Goal: Task Accomplishment & Management: Manage account settings

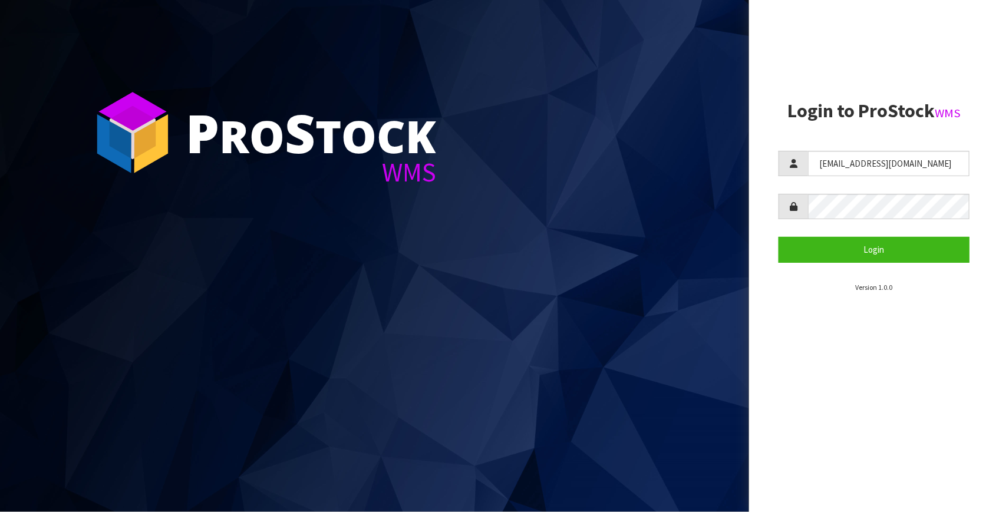
click at [894, 149] on section "Login to ProStock WMS [EMAIL_ADDRESS][DOMAIN_NAME] Login Version 1.0.0" at bounding box center [874, 197] width 191 height 192
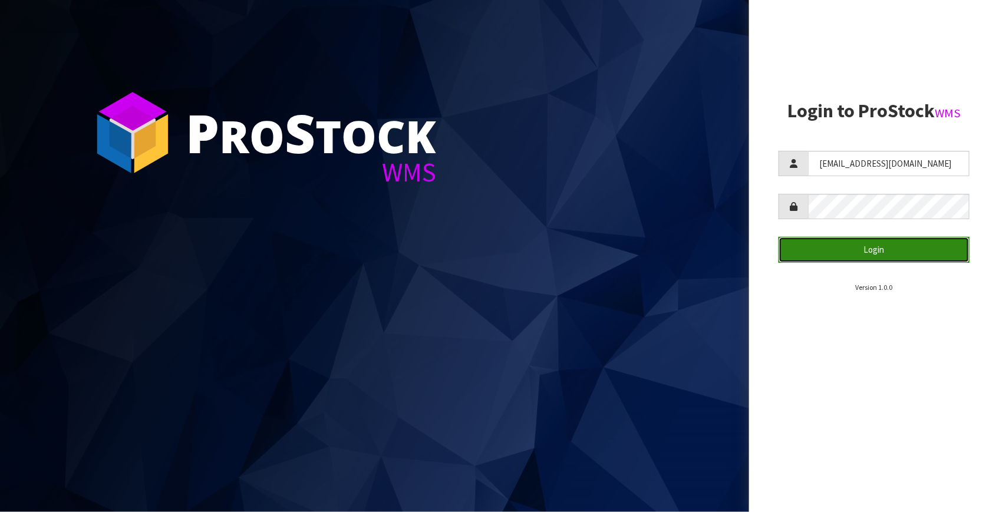
click at [870, 255] on button "Login" at bounding box center [874, 249] width 191 height 25
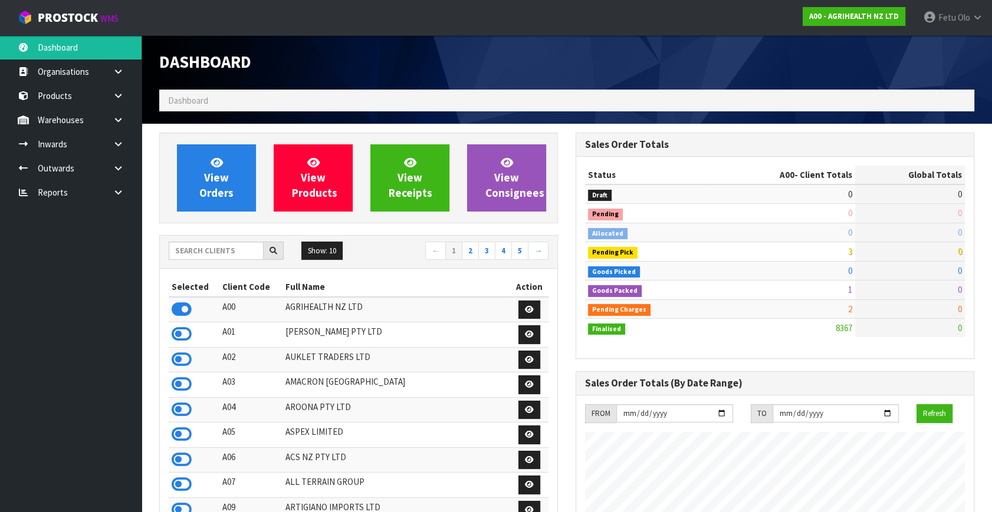
scroll to position [891, 416]
click at [220, 255] on input "text" at bounding box center [216, 251] width 95 height 18
type input "K01"
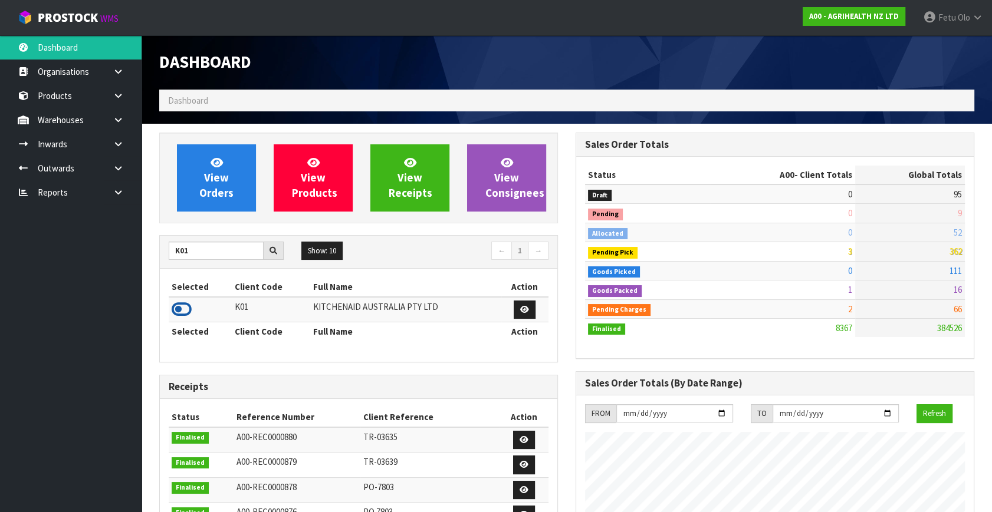
click at [191, 305] on icon at bounding box center [182, 310] width 20 height 18
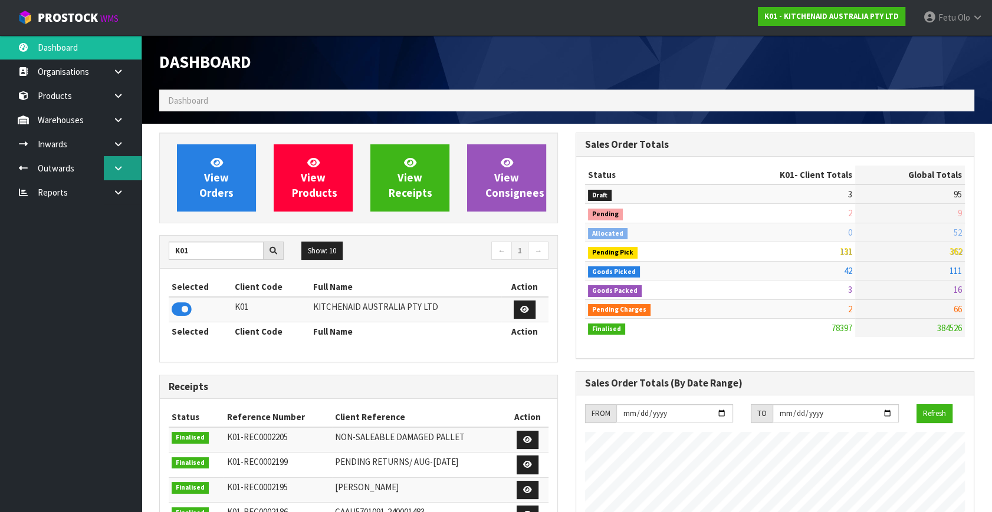
click at [118, 164] on icon at bounding box center [118, 168] width 11 height 9
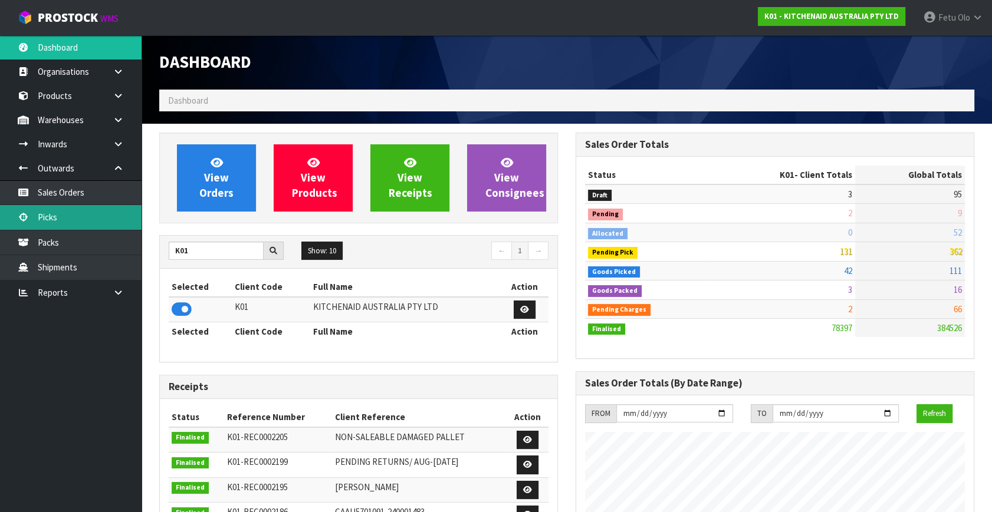
click at [52, 219] on link "Picks" at bounding box center [70, 217] width 141 height 24
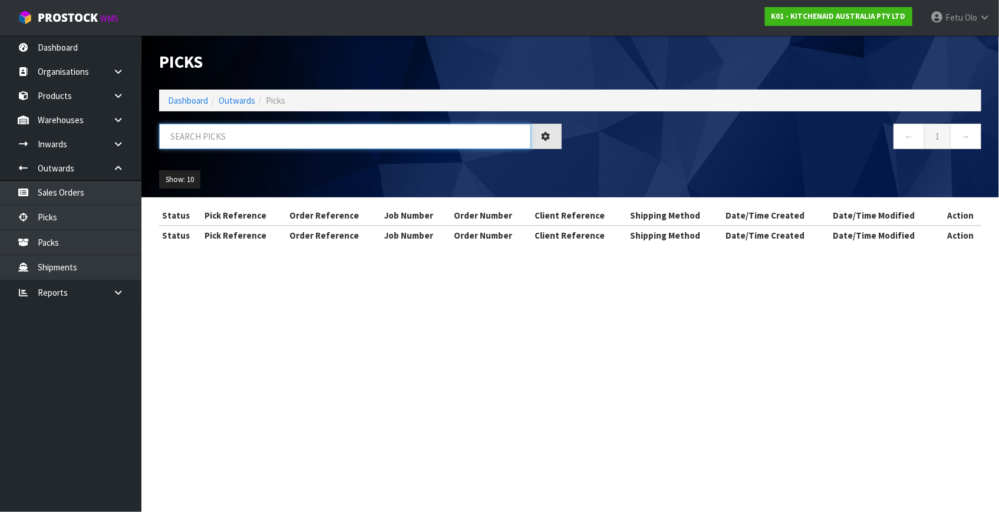
click at [209, 129] on input "text" at bounding box center [345, 136] width 372 height 25
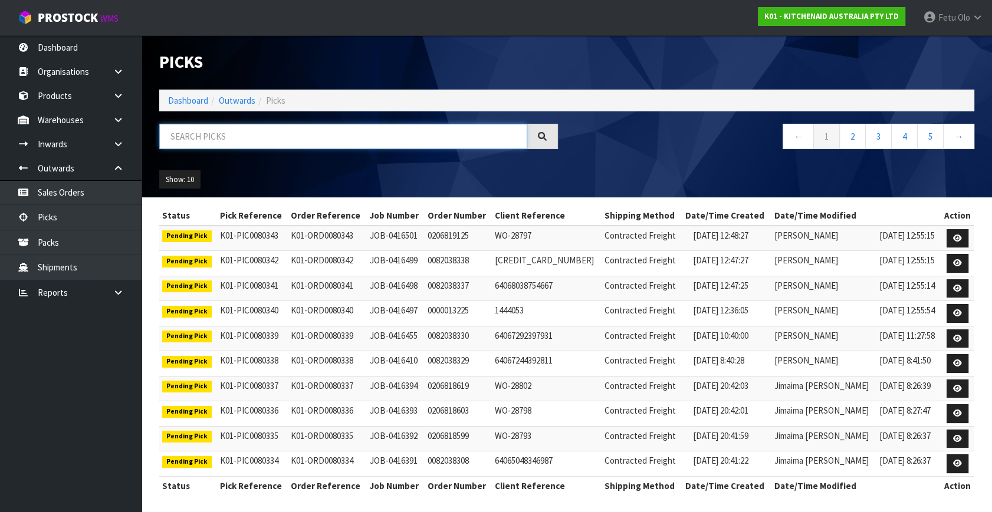
click at [298, 137] on input "text" at bounding box center [343, 136] width 368 height 25
drag, startPoint x: 298, startPoint y: 137, endPoint x: 281, endPoint y: 222, distance: 85.9
click at [301, 143] on input "text" at bounding box center [343, 136] width 368 height 25
type input "80211"
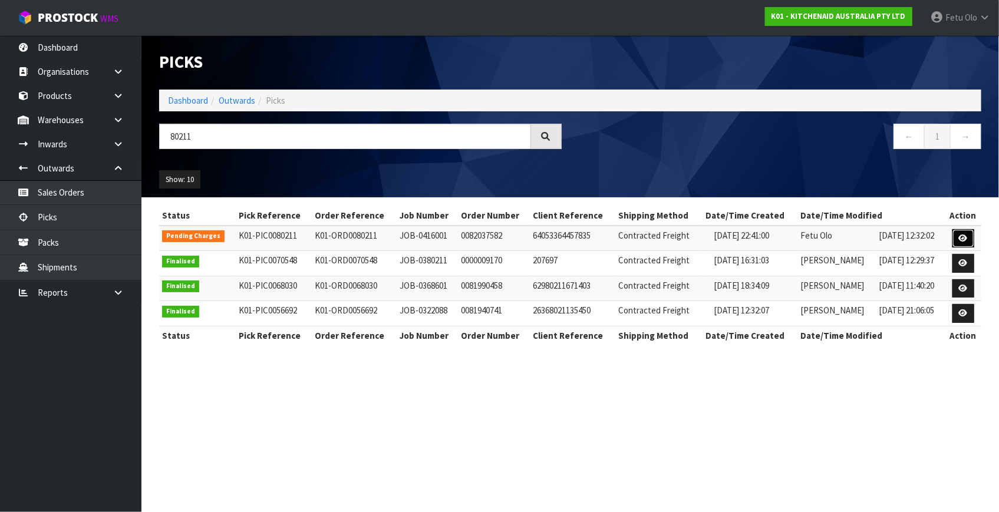
click at [966, 238] on icon at bounding box center [963, 239] width 9 height 8
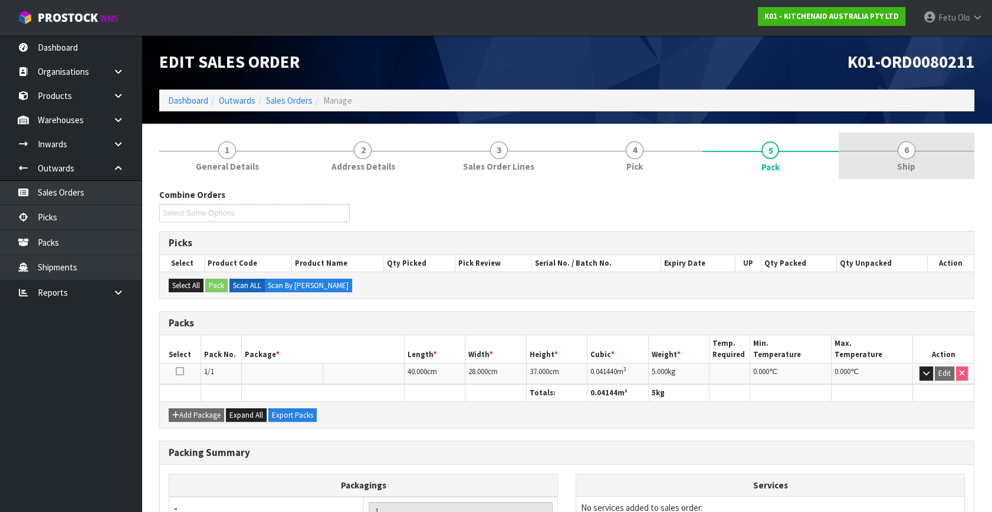
click at [908, 167] on span "Ship" at bounding box center [906, 166] width 18 height 12
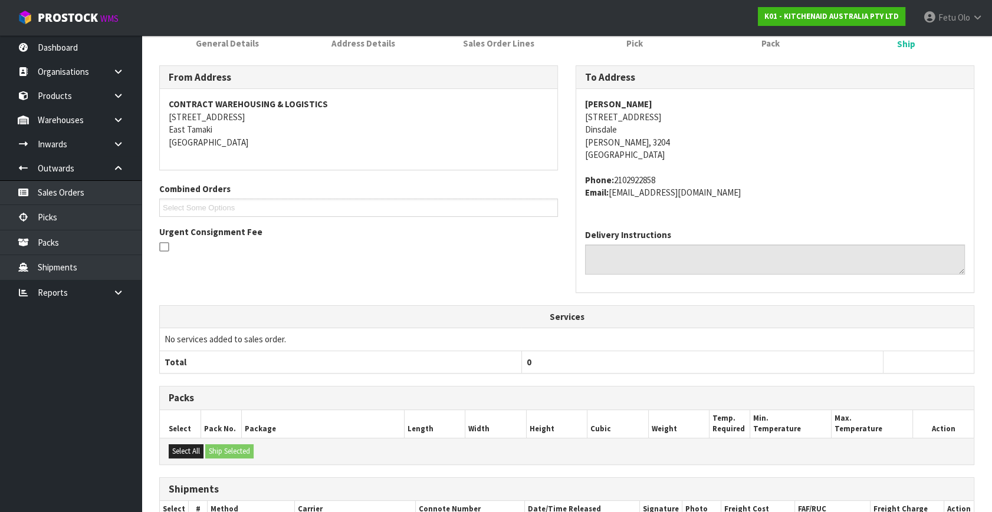
scroll to position [248, 0]
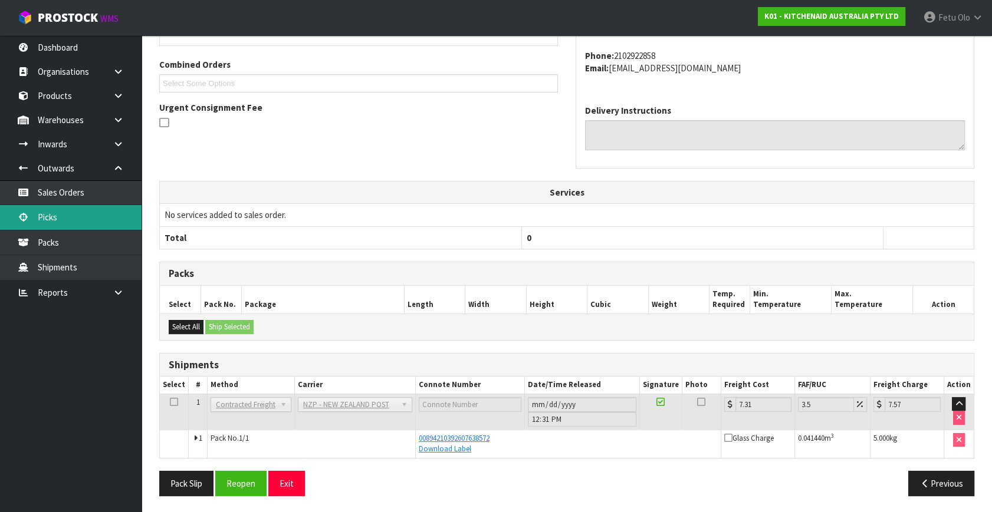
click at [64, 226] on link "Picks" at bounding box center [70, 217] width 141 height 24
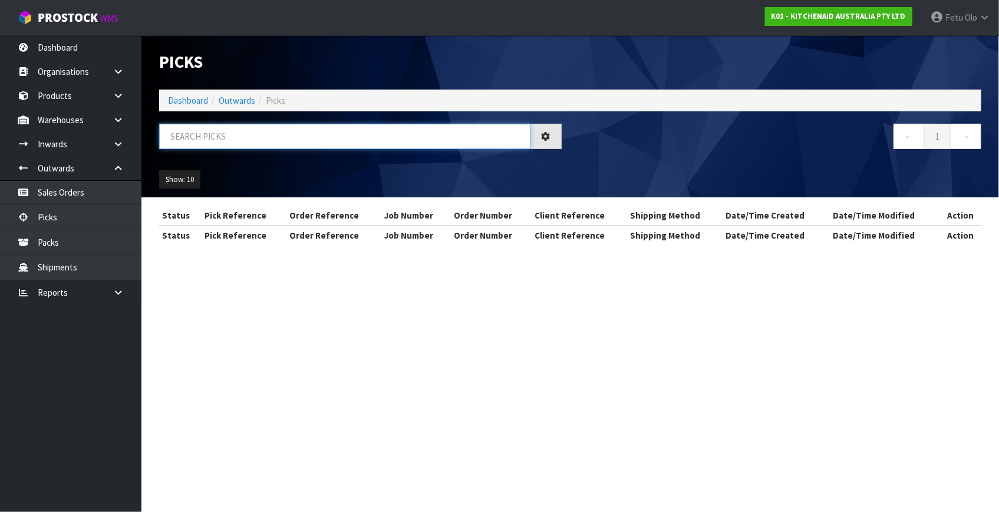
click at [366, 133] on input "text" at bounding box center [345, 136] width 372 height 25
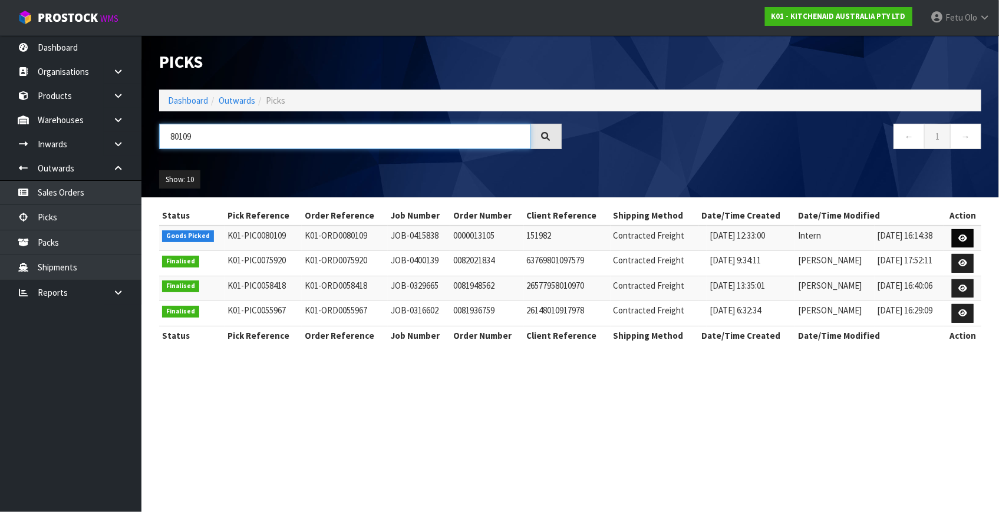
type input "80109"
click at [961, 238] on icon at bounding box center [963, 239] width 9 height 8
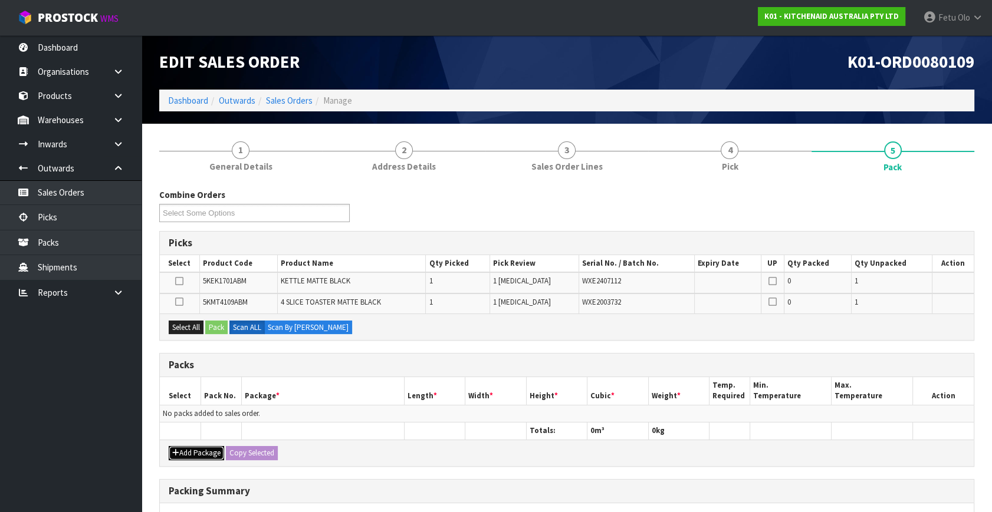
drag, startPoint x: 189, startPoint y: 452, endPoint x: 183, endPoint y: 444, distance: 9.3
click at [189, 451] on button "Add Package" at bounding box center [196, 453] width 55 height 14
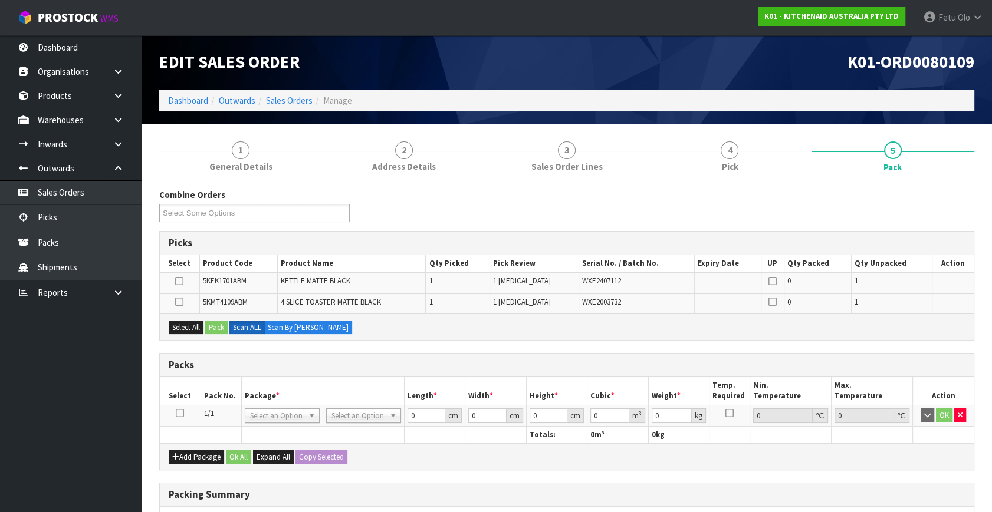
drag, startPoint x: 179, startPoint y: 413, endPoint x: 295, endPoint y: 387, distance: 119.6
click at [184, 411] on td at bounding box center [180, 415] width 41 height 21
click at [295, 387] on th "Package *" at bounding box center [322, 391] width 163 height 28
click at [177, 413] on icon at bounding box center [180, 413] width 8 height 1
click at [274, 387] on th "Package *" at bounding box center [322, 391] width 163 height 28
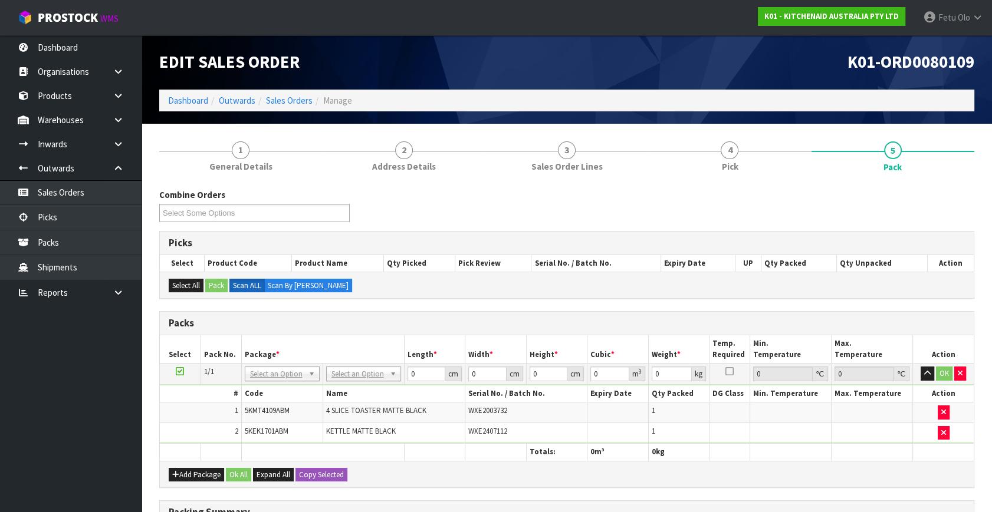
click at [171, 446] on th at bounding box center [180, 452] width 41 height 17
drag, startPoint x: 171, startPoint y: 446, endPoint x: 183, endPoint y: 445, distance: 11.9
click at [179, 446] on th at bounding box center [180, 452] width 41 height 17
click at [265, 366] on td "NONE 007-001 007-002 007-004 007-009 007-013 007-014 007-015 007-017 007-018 00…" at bounding box center [281, 374] width 81 height 21
click at [262, 386] on th "Code" at bounding box center [281, 394] width 81 height 17
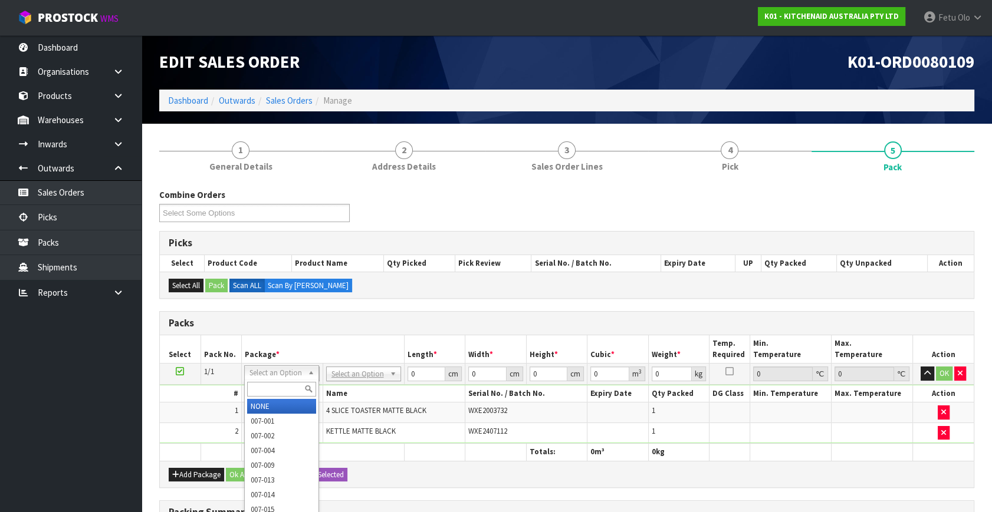
click at [259, 394] on input "text" at bounding box center [281, 389] width 69 height 15
type input "011"
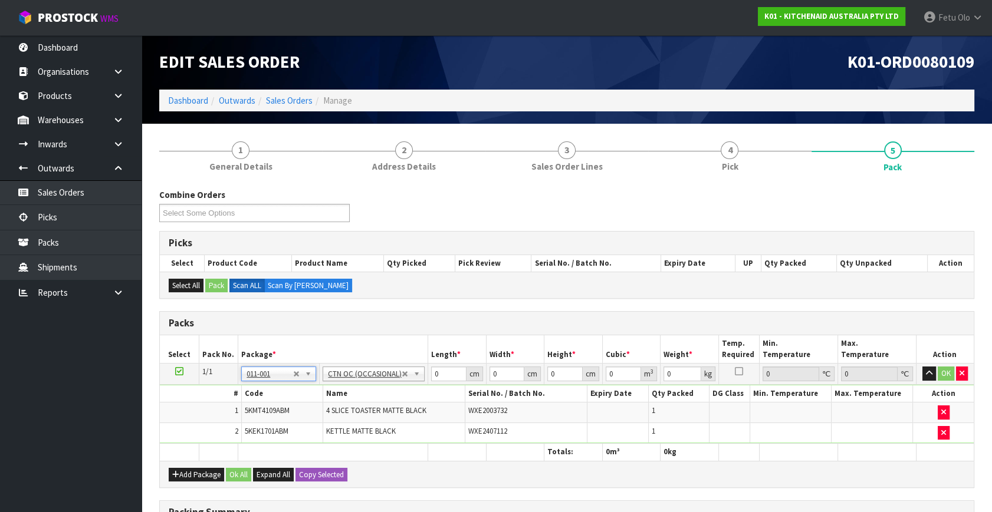
type input "6.55"
drag, startPoint x: 442, startPoint y: 372, endPoint x: 275, endPoint y: 416, distance: 172.0
click at [275, 416] on tbody "1/1 NONE 007-001 007-002 007-004 007-009 007-013 007-014 007-015 007-017 007-01…" at bounding box center [567, 404] width 814 height 80
type input "60"
type input "38"
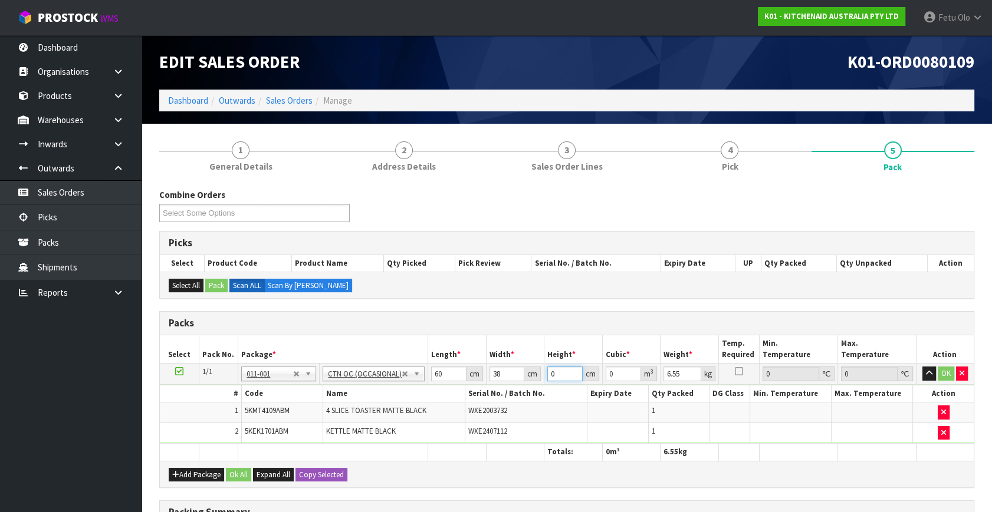
type input "2"
type input "0.00456"
type input "29"
type input "0.06612"
type input "29"
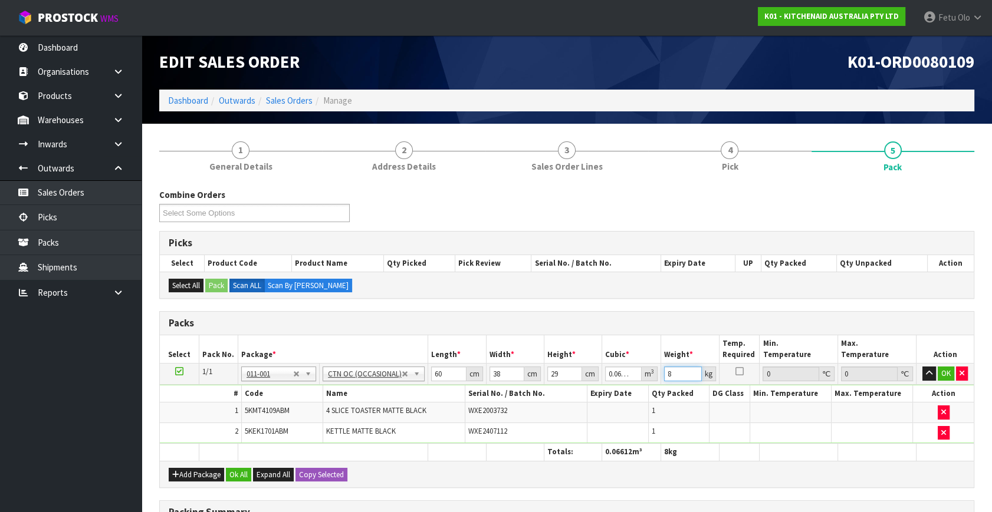
type input "8"
click button "OK" at bounding box center [945, 374] width 17 height 14
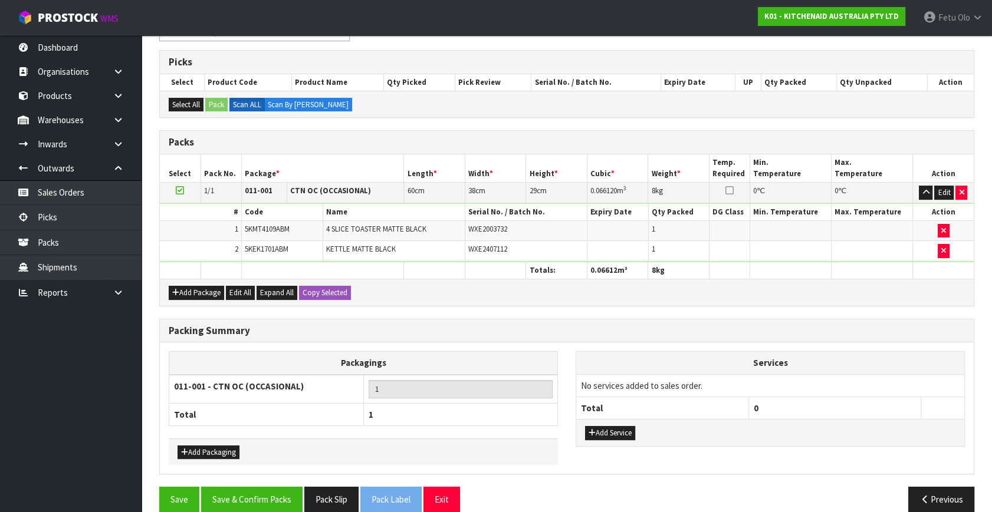
scroll to position [195, 0]
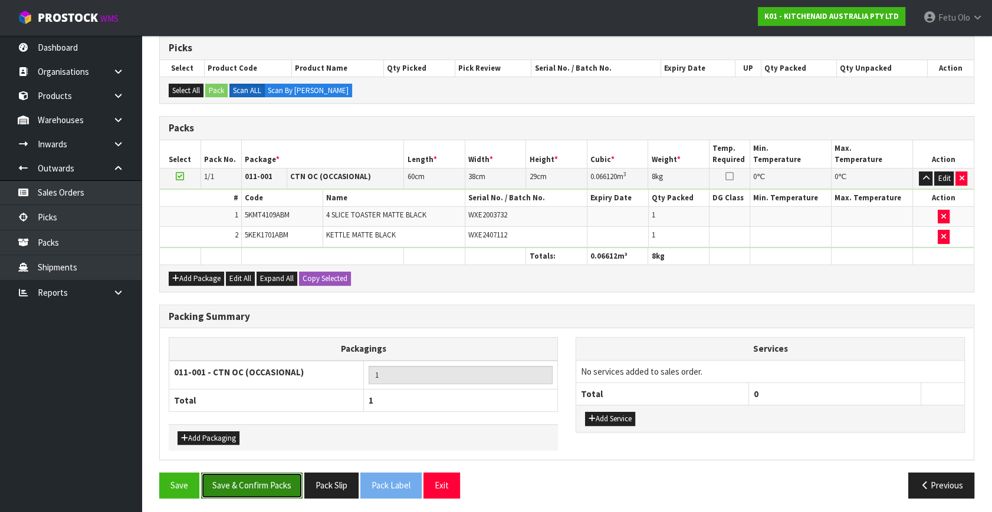
click at [269, 481] on button "Save & Confirm Packs" at bounding box center [251, 485] width 101 height 25
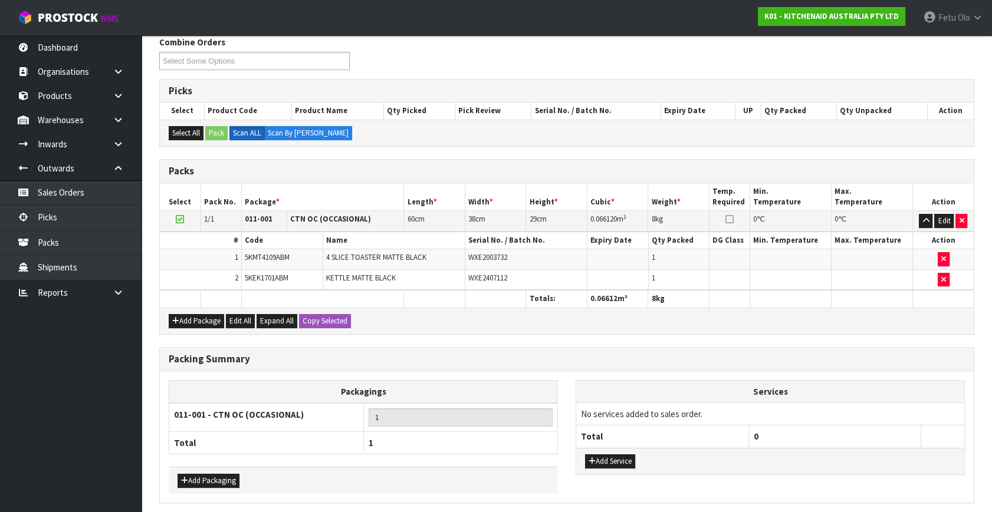
scroll to position [0, 0]
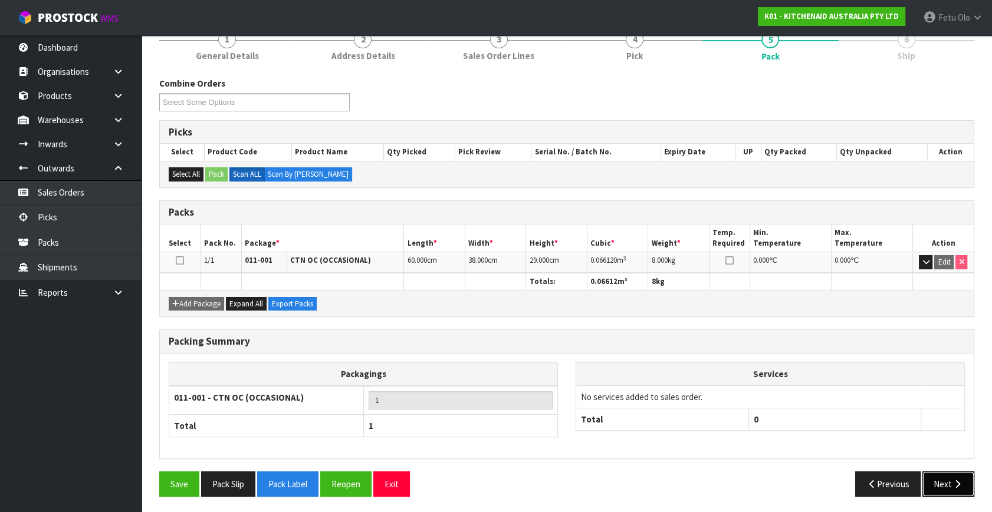
click at [923, 472] on button "Next" at bounding box center [948, 484] width 52 height 25
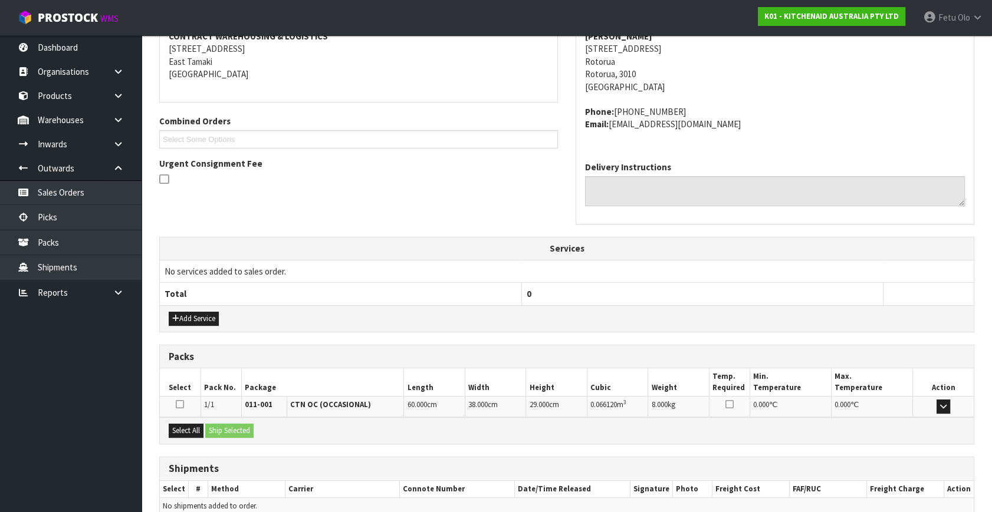
scroll to position [290, 0]
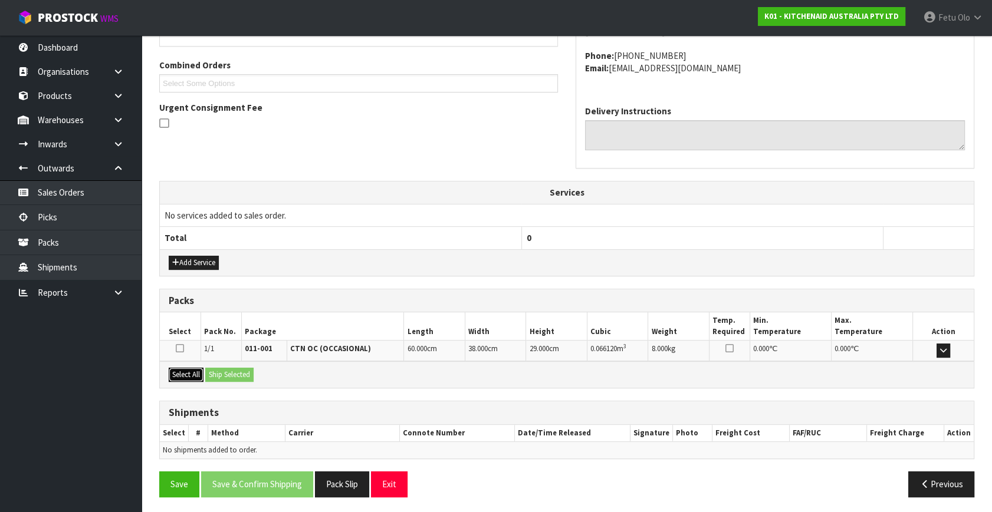
click at [196, 368] on button "Select All" at bounding box center [186, 375] width 35 height 14
click at [231, 370] on button "Ship Selected" at bounding box center [229, 375] width 48 height 14
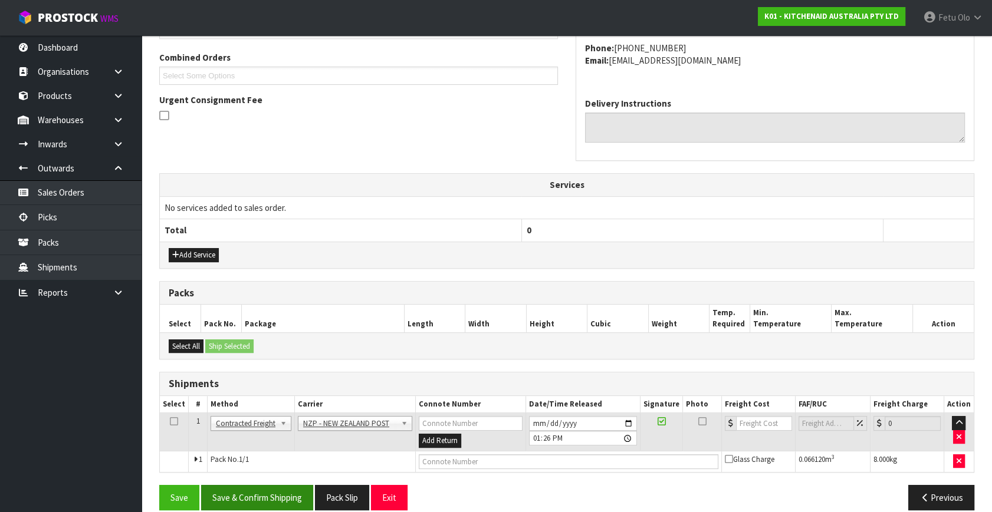
scroll to position [311, 0]
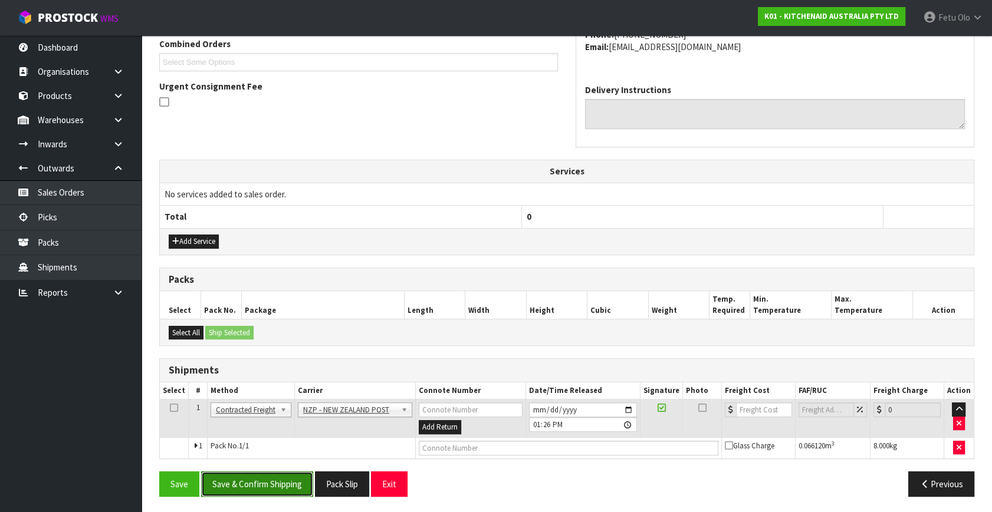
click at [274, 488] on button "Save & Confirm Shipping" at bounding box center [257, 484] width 112 height 25
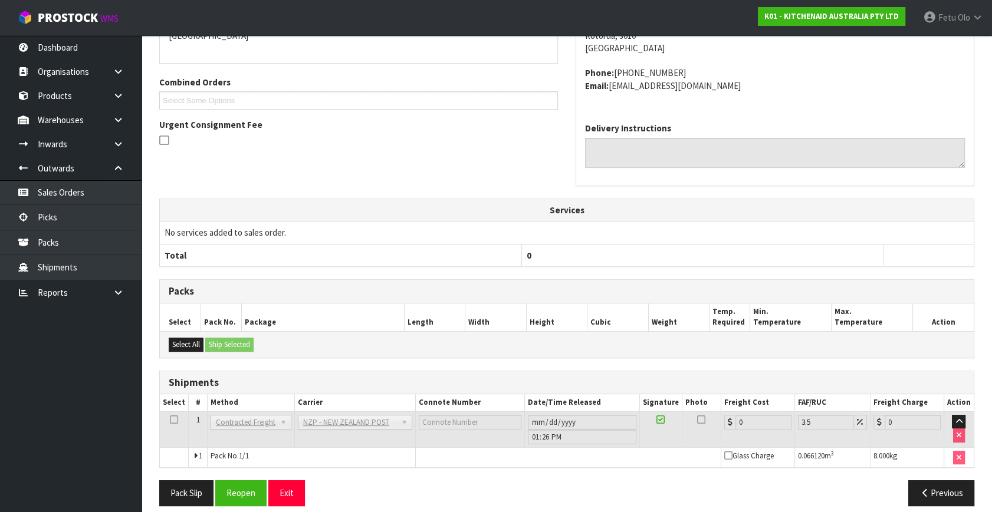
scroll to position [295, 0]
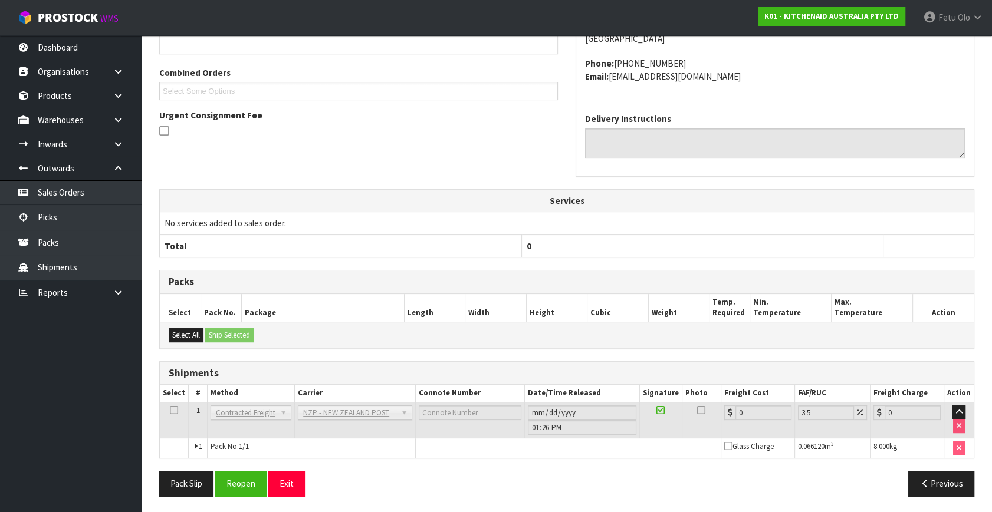
click at [169, 468] on div "From Address CONTRACT WAREHOUSING & LOGISTICS 17 Allens Road East Tamaki Auckla…" at bounding box center [566, 227] width 815 height 557
click at [176, 478] on button "Pack Slip" at bounding box center [186, 483] width 54 height 25
click at [261, 478] on button "Reopen" at bounding box center [240, 483] width 51 height 25
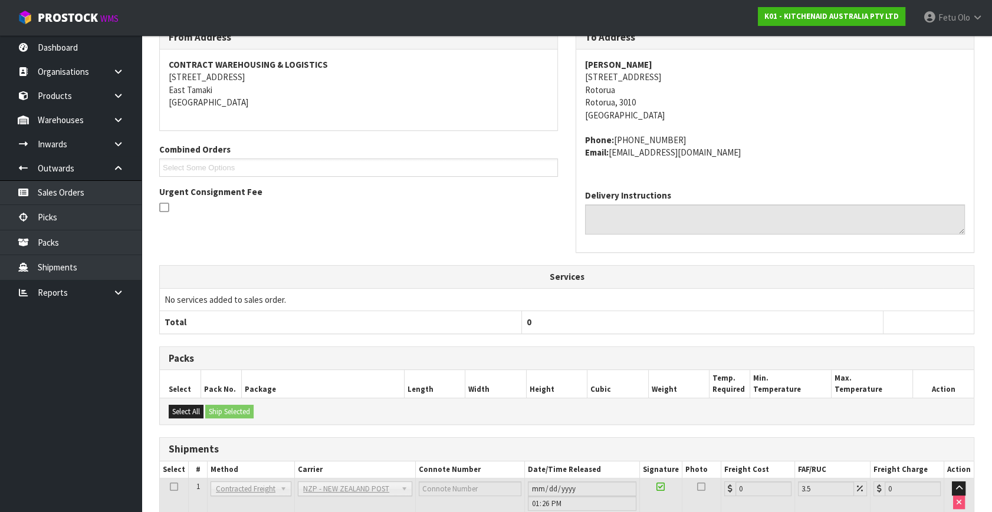
scroll to position [282, 0]
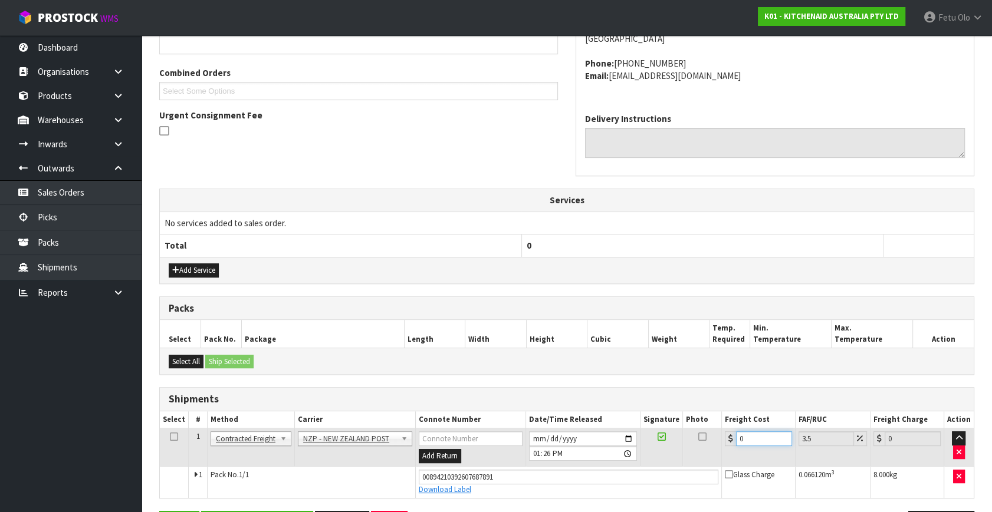
drag, startPoint x: 725, startPoint y: 449, endPoint x: 614, endPoint y: 492, distance: 118.9
click at [614, 492] on tbody "1 Client Local Pickup Customer Local Pickup Company Freight Contracted Freight …" at bounding box center [567, 464] width 814 height 70
type input "1"
type input "1.03"
type input "11"
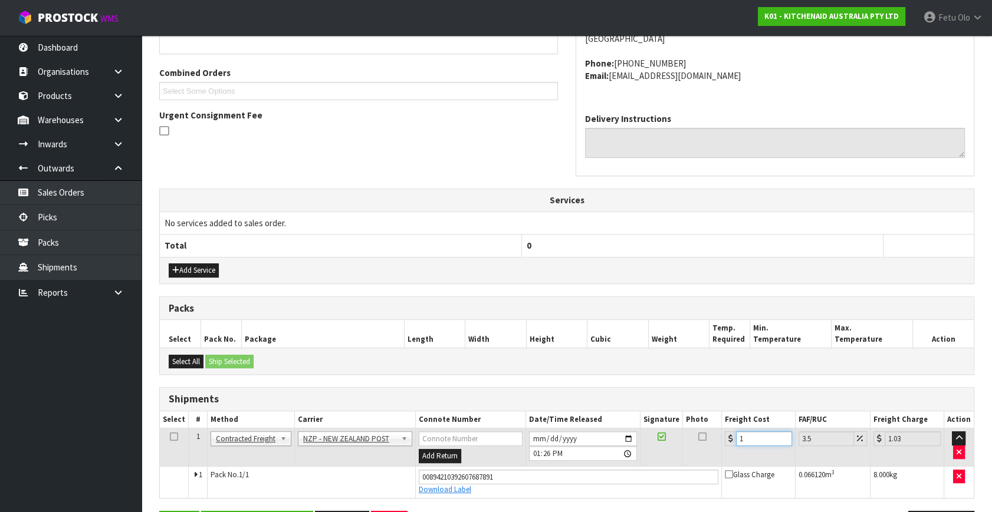
type input "11.38"
type input "11.7"
type input "12.11"
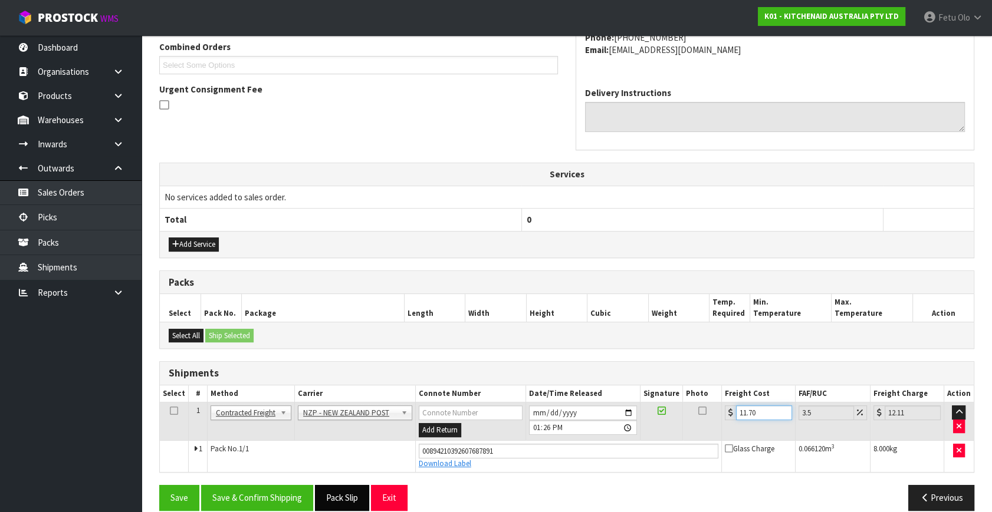
scroll to position [322, 0]
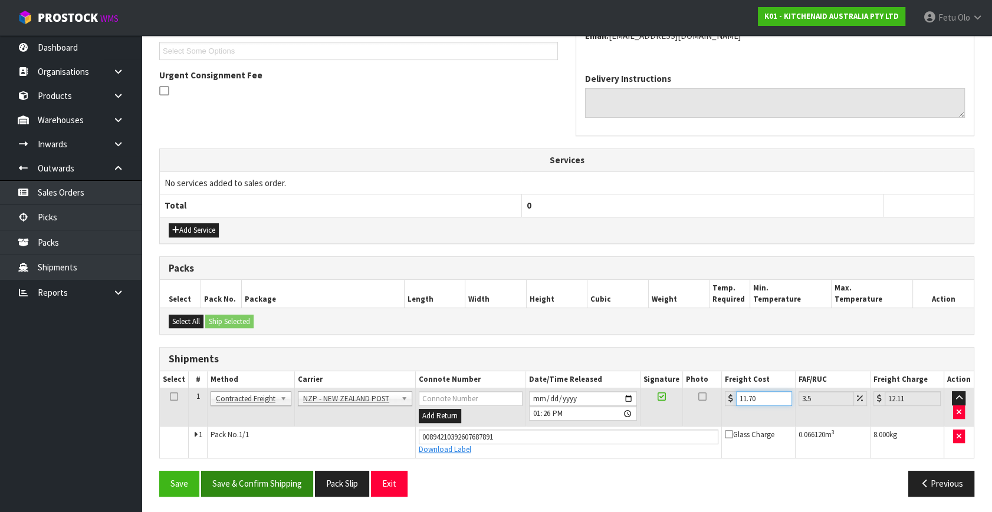
type input "11.70"
click at [298, 475] on button "Save & Confirm Shipping" at bounding box center [257, 483] width 112 height 25
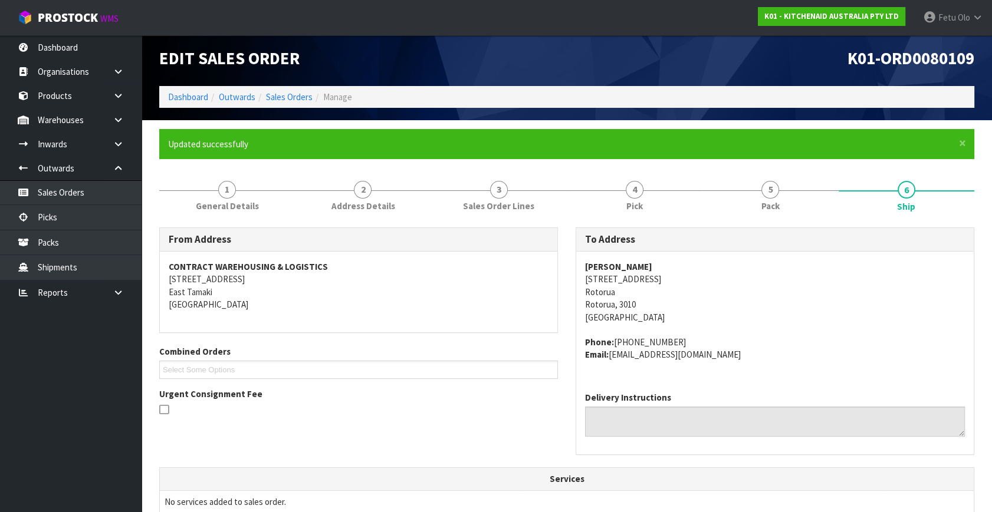
scroll to position [290, 0]
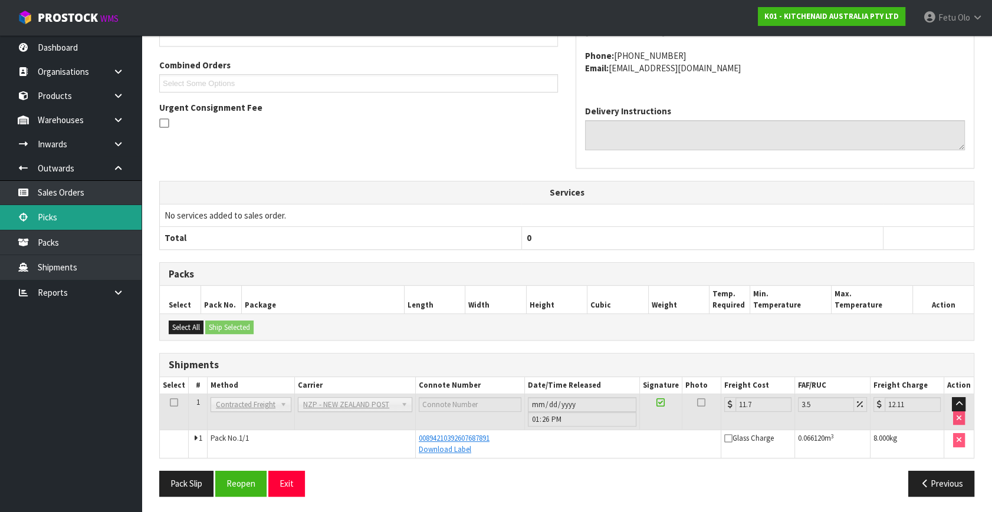
click at [58, 216] on link "Picks" at bounding box center [70, 217] width 141 height 24
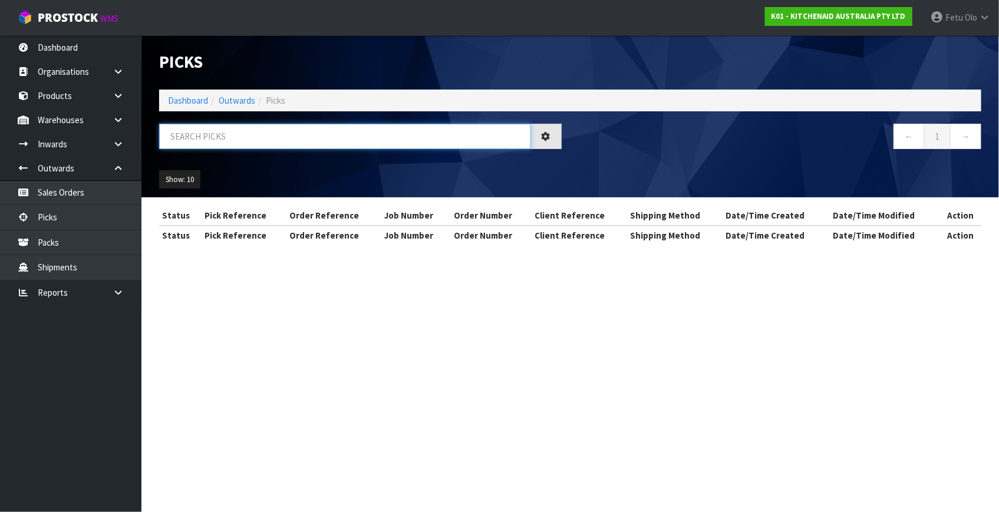
click at [305, 132] on input "text" at bounding box center [345, 136] width 372 height 25
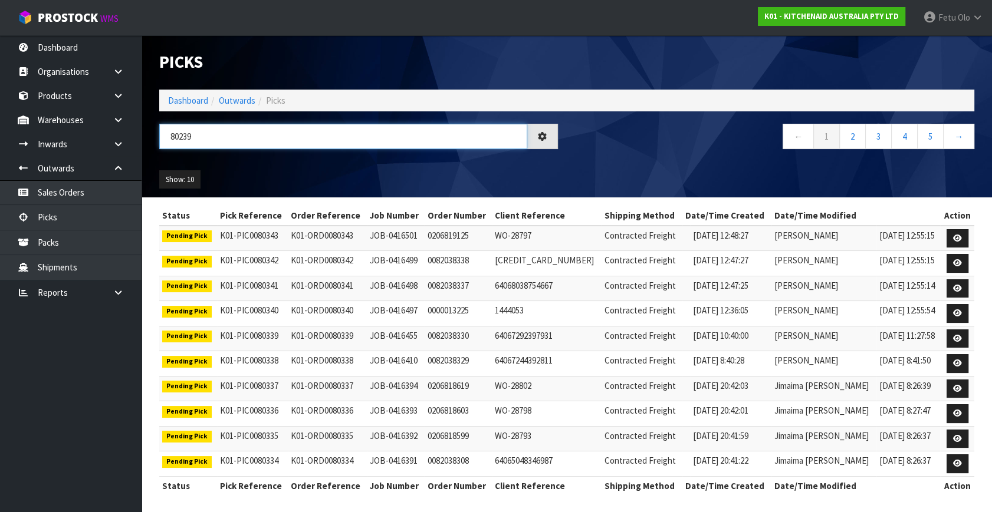
type input "80239"
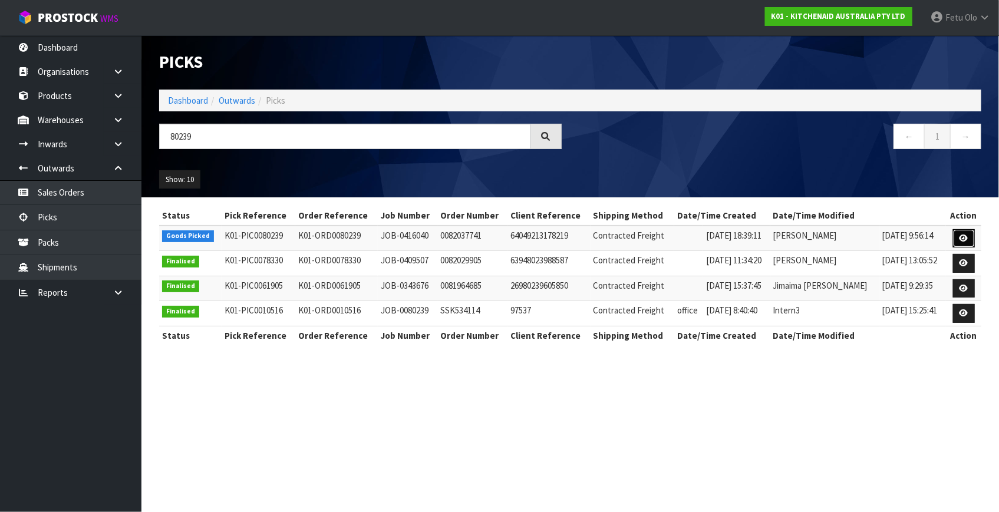
click at [961, 238] on icon at bounding box center [964, 239] width 9 height 8
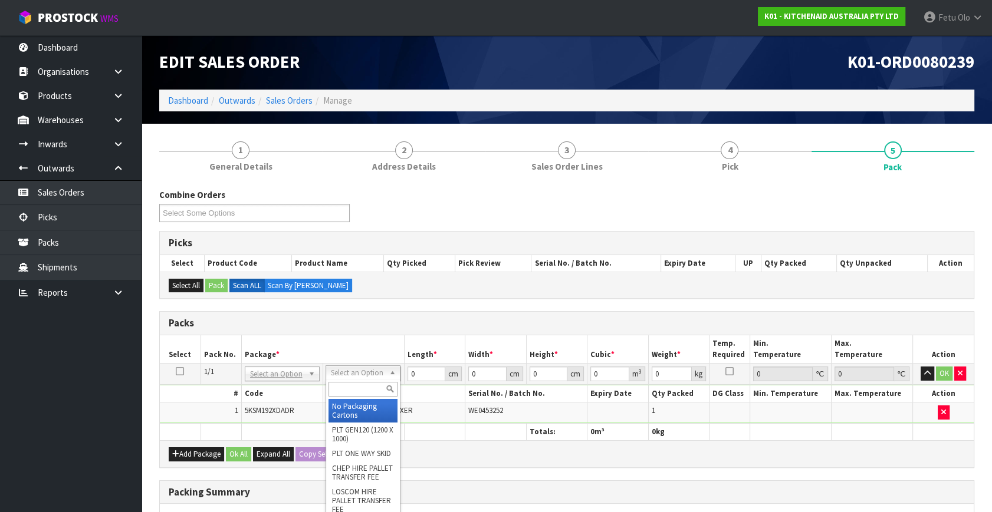
drag, startPoint x: 369, startPoint y: 401, endPoint x: 370, endPoint y: 407, distance: 6.5
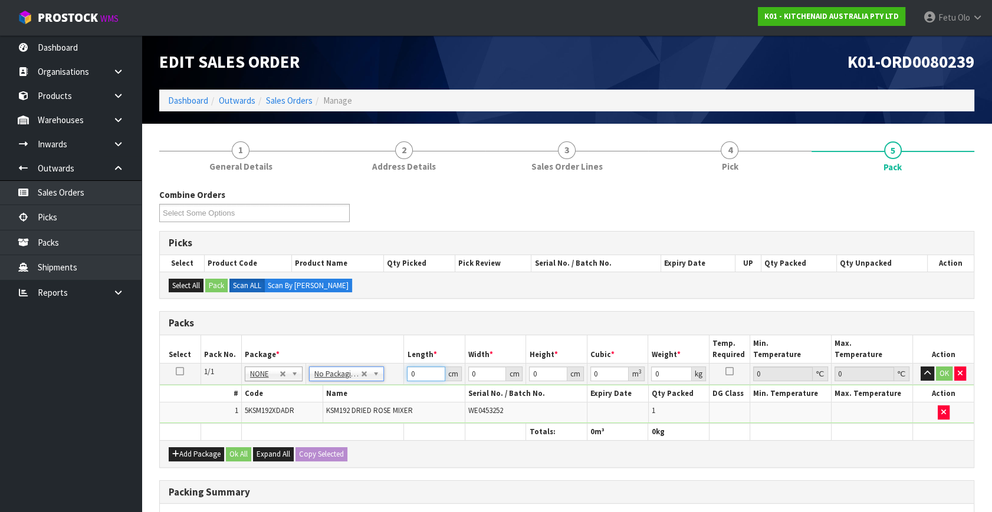
drag, startPoint x: 396, startPoint y: 390, endPoint x: 320, endPoint y: 426, distance: 84.1
click at [320, 426] on table "Select Pack No. Package * Length * Width * Height * Cubic * Weight * Temp. Requ…" at bounding box center [567, 387] width 814 height 105
type input "42"
type input "29"
type input "4"
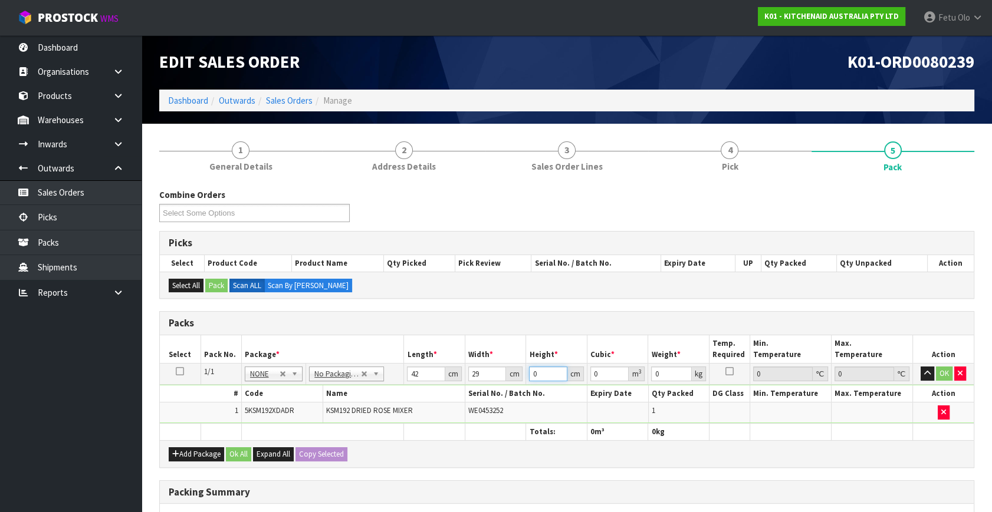
type input "0.004872"
type input "43"
type input "0.052374"
type input "43"
type input "13"
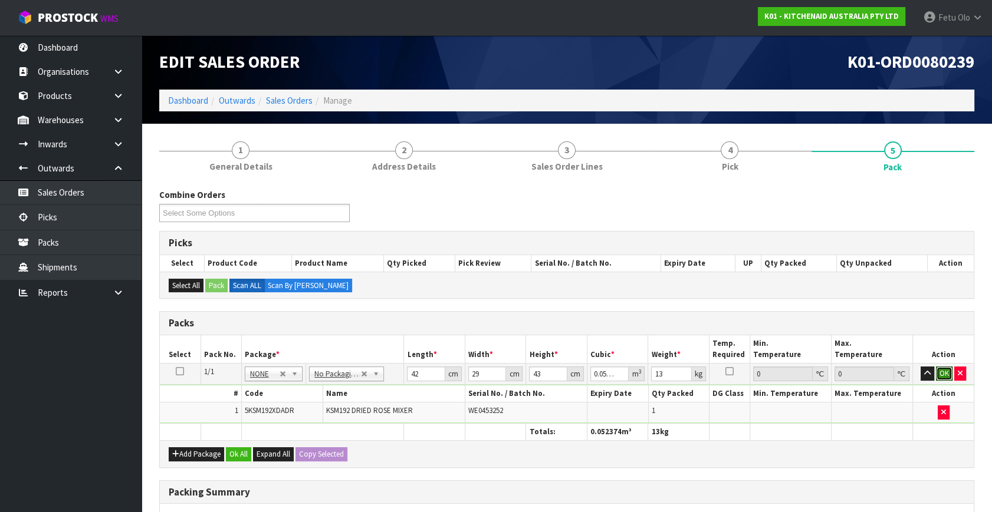
click button "OK" at bounding box center [944, 374] width 17 height 14
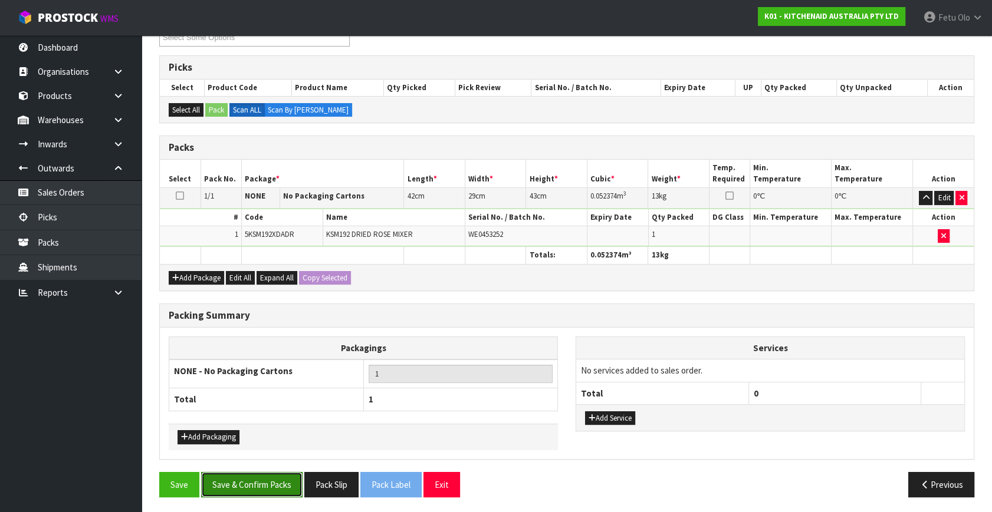
click at [284, 490] on button "Save & Confirm Packs" at bounding box center [251, 484] width 101 height 25
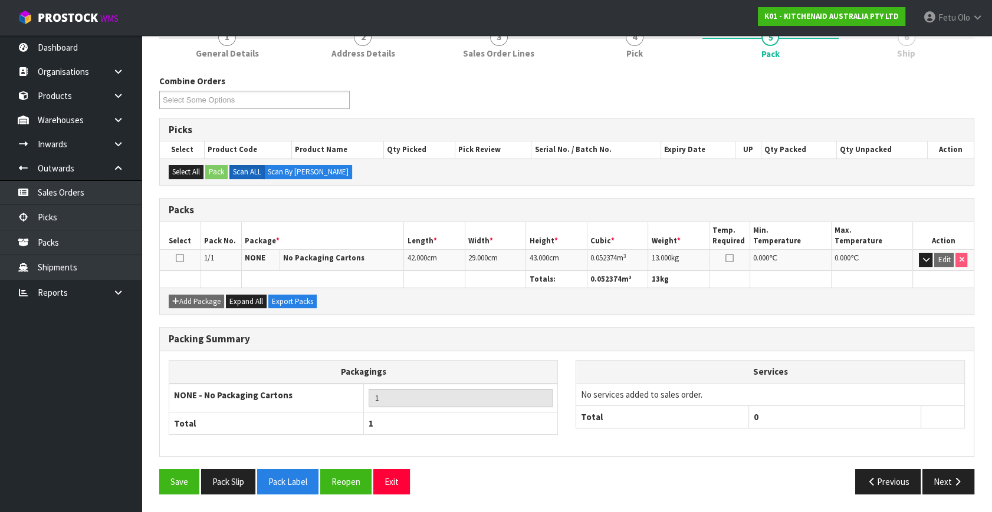
scroll to position [154, 0]
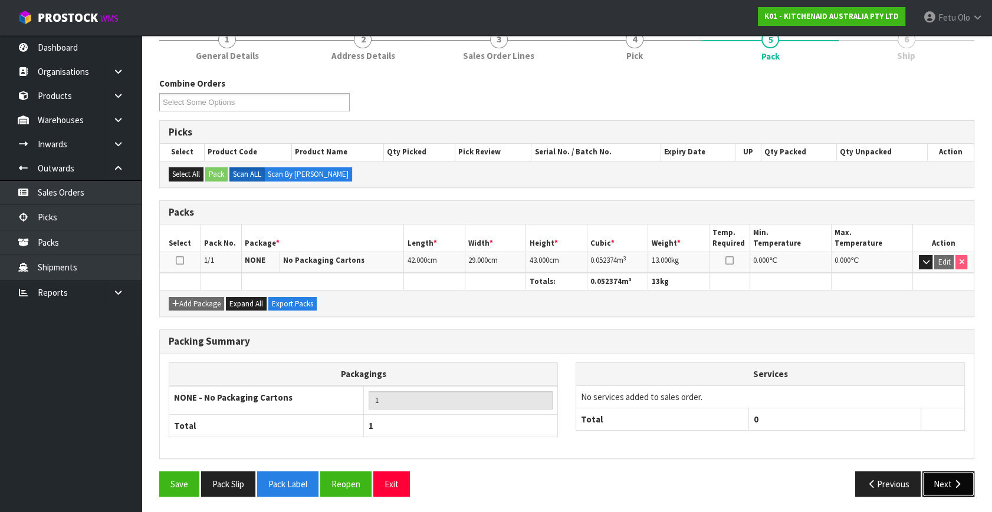
click at [959, 482] on icon "button" at bounding box center [957, 484] width 11 height 9
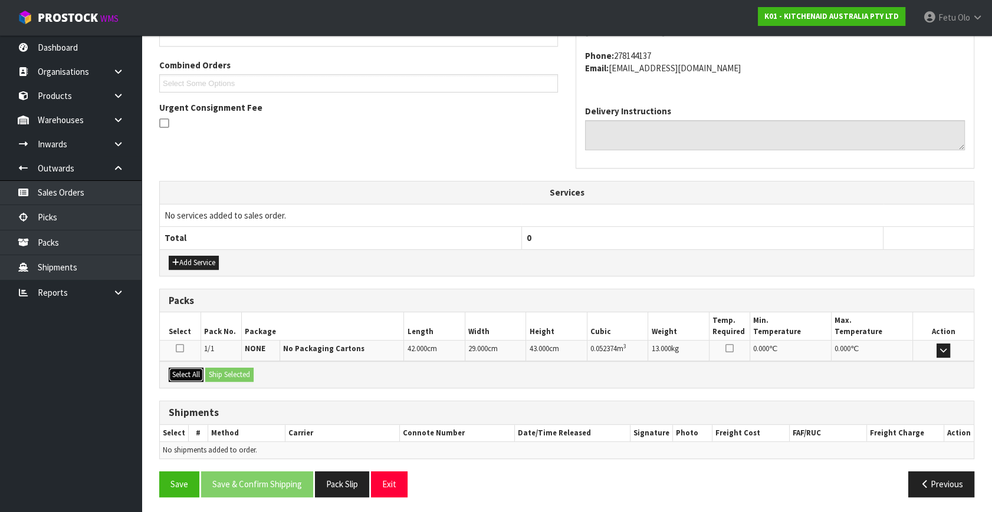
click at [184, 374] on button "Select All" at bounding box center [186, 375] width 35 height 14
click at [241, 377] on button "Ship Selected" at bounding box center [229, 375] width 48 height 14
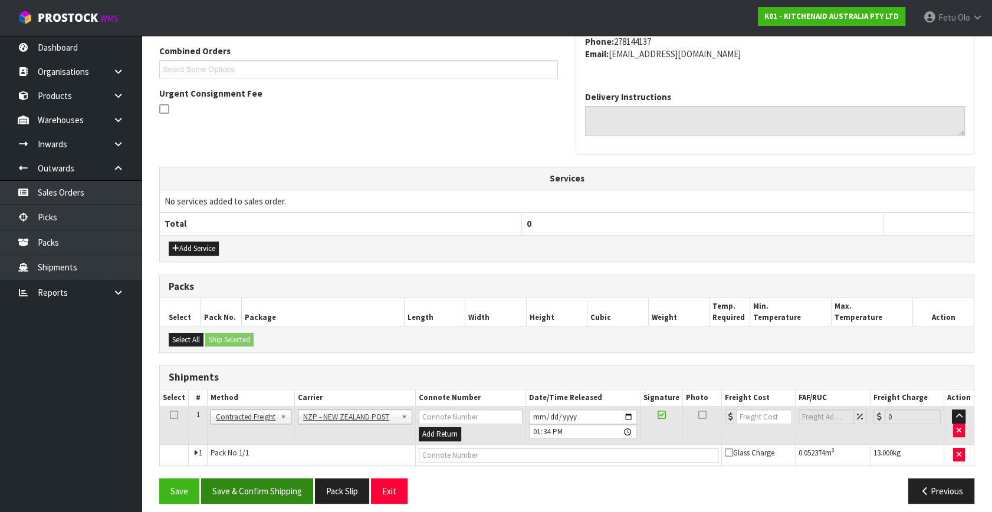
scroll to position [311, 0]
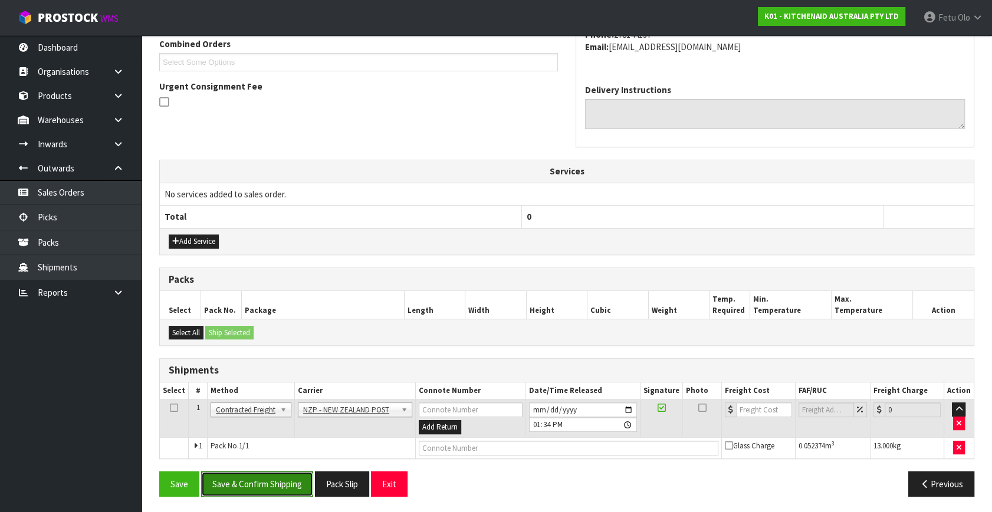
click at [276, 480] on button "Save & Confirm Shipping" at bounding box center [257, 484] width 112 height 25
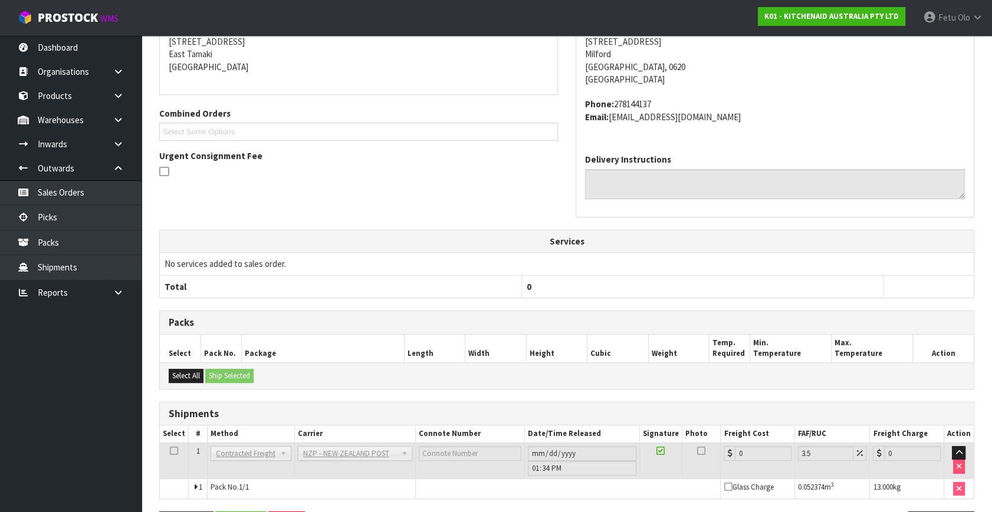
scroll to position [295, 0]
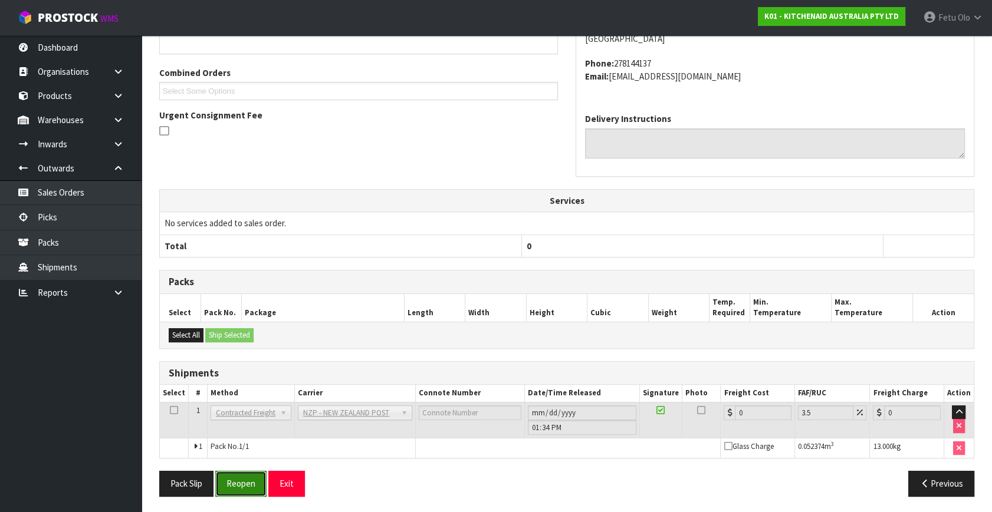
click at [259, 476] on button "Reopen" at bounding box center [240, 483] width 51 height 25
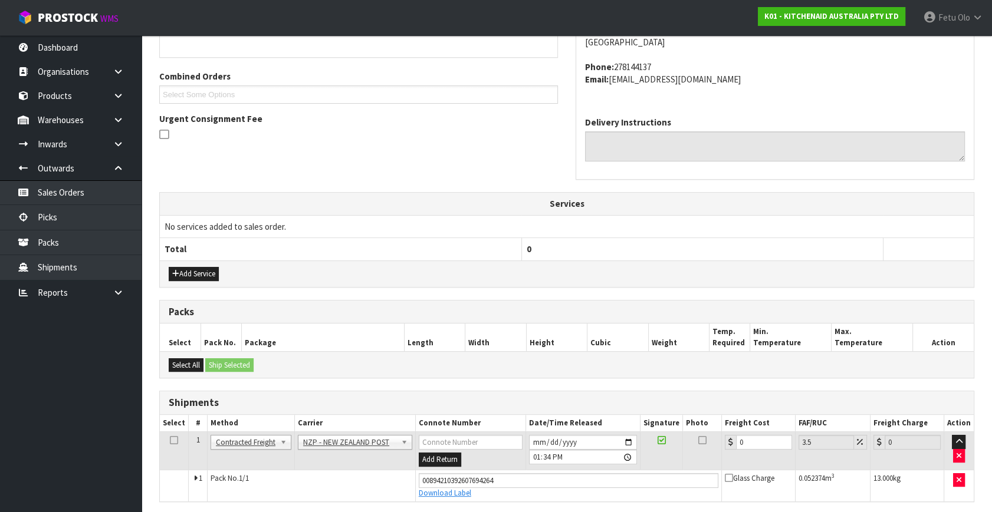
scroll to position [282, 0]
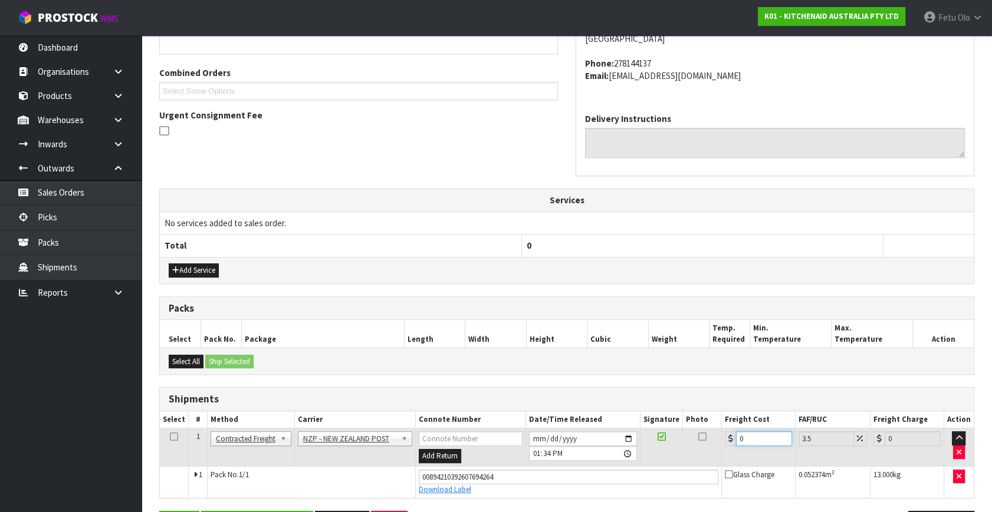
drag, startPoint x: 751, startPoint y: 436, endPoint x: 545, endPoint y: 484, distance: 211.9
click at [549, 484] on tbody "1 Client Local Pickup Customer Local Pickup Company Freight Contracted Freight …" at bounding box center [567, 464] width 814 height 70
type input "4"
type input "4.14"
type input "4.3"
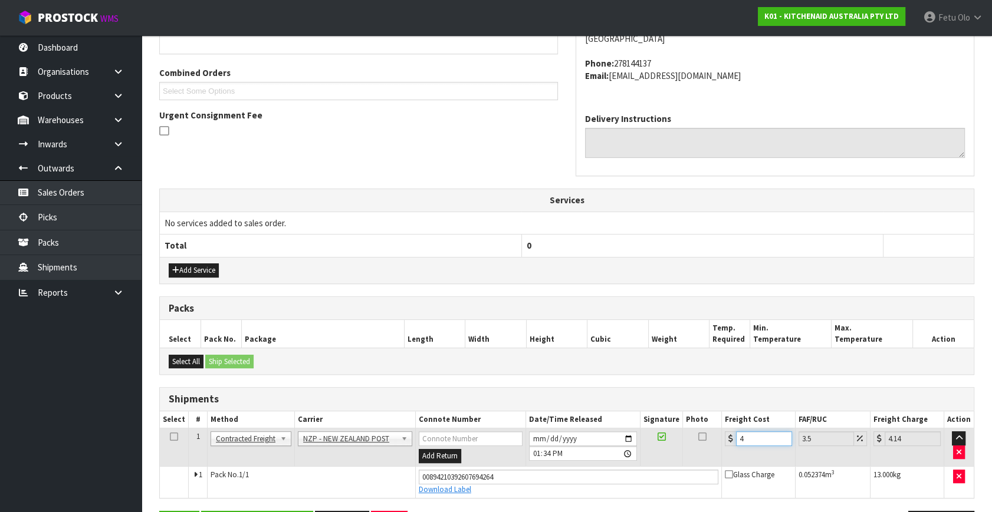
type input "4.45"
type input "4.33"
type input "4.48"
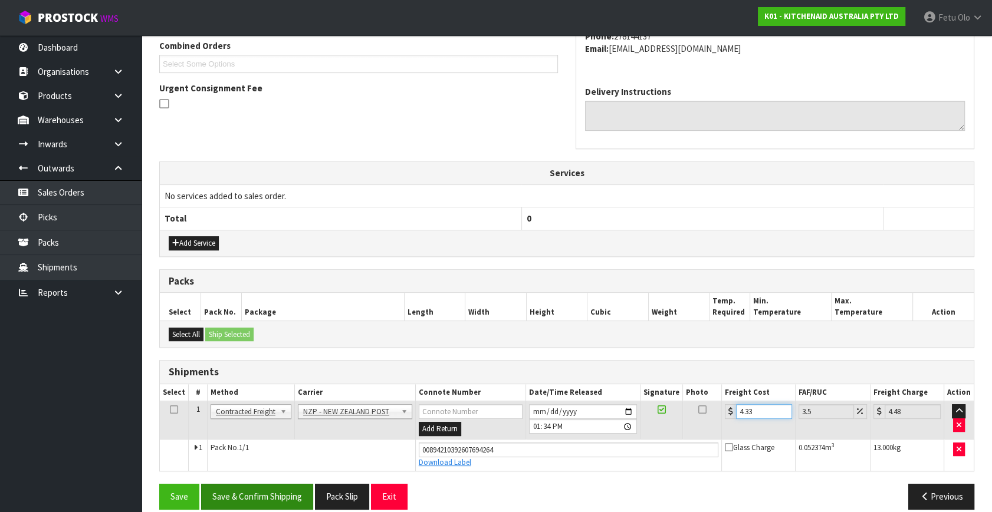
scroll to position [322, 0]
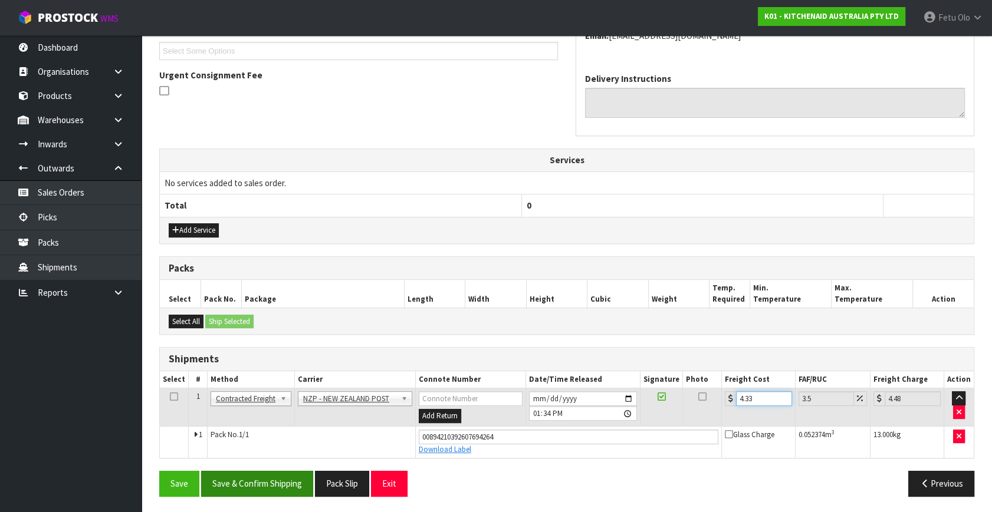
type input "4.33"
drag, startPoint x: 259, startPoint y: 478, endPoint x: 268, endPoint y: 479, distance: 8.9
click at [259, 478] on button "Save & Confirm Shipping" at bounding box center [257, 483] width 112 height 25
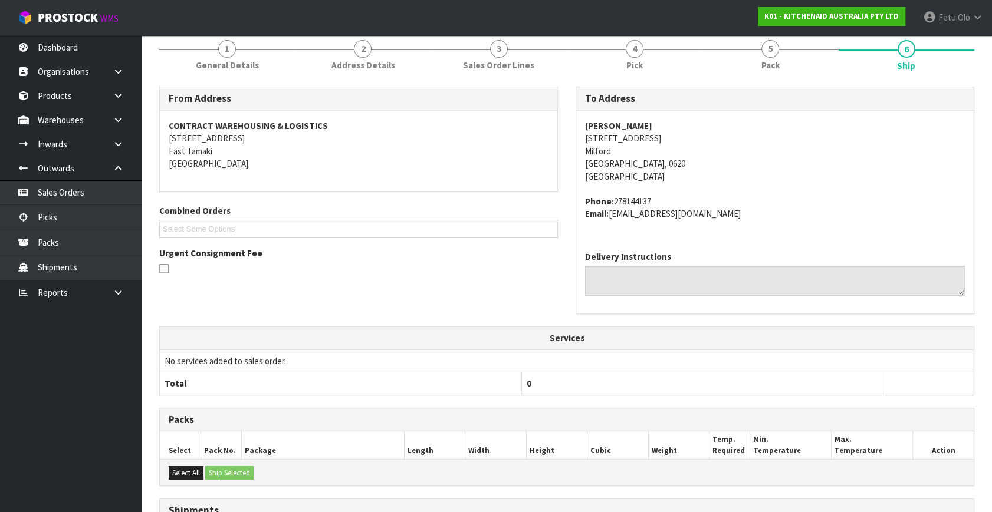
scroll to position [290, 0]
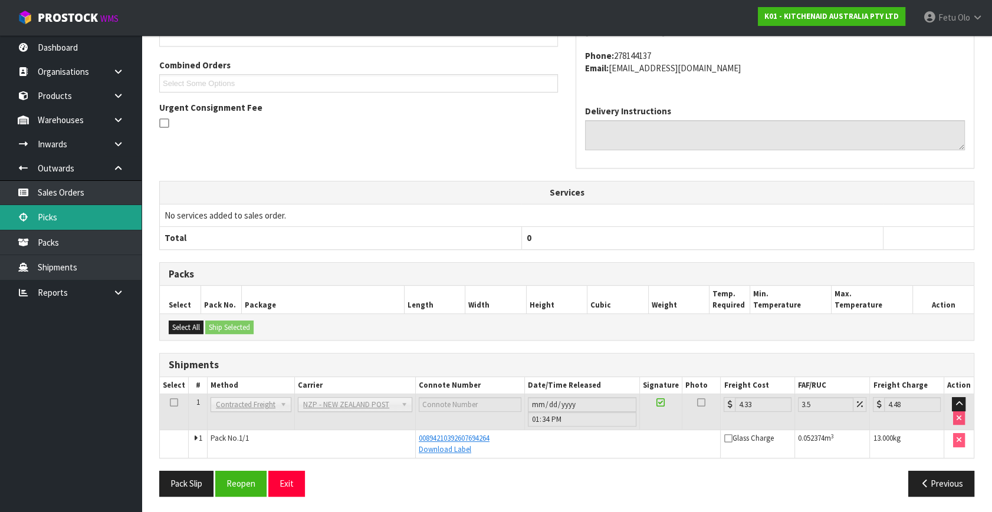
click at [49, 218] on link "Picks" at bounding box center [70, 217] width 141 height 24
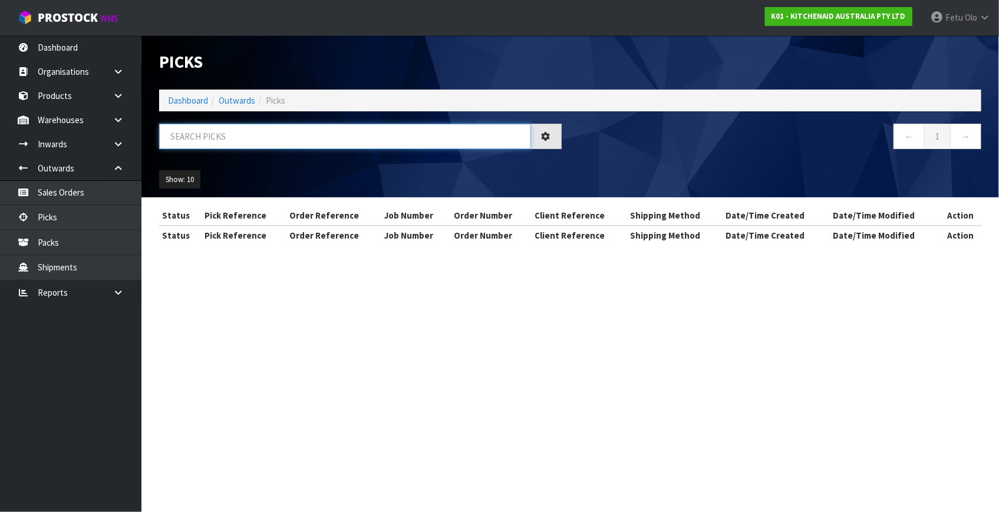
click at [309, 124] on input "text" at bounding box center [345, 136] width 372 height 25
type input "80079"
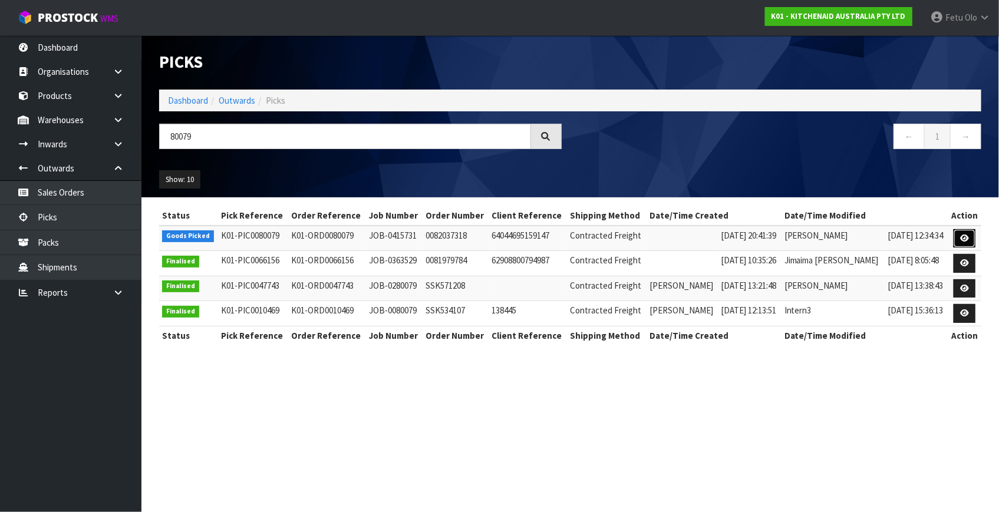
click at [960, 238] on icon at bounding box center [964, 239] width 9 height 8
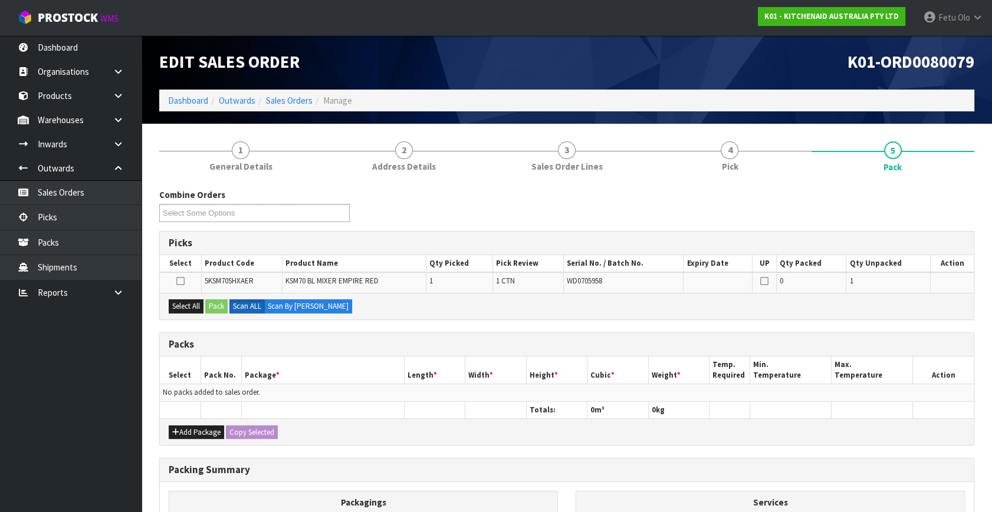
drag, startPoint x: 90, startPoint y: 475, endPoint x: 139, endPoint y: 495, distance: 53.1
click at [94, 477] on ul "Dashboard Organisations Clients Consignees Carriers Products Categories Serial …" at bounding box center [70, 273] width 141 height 477
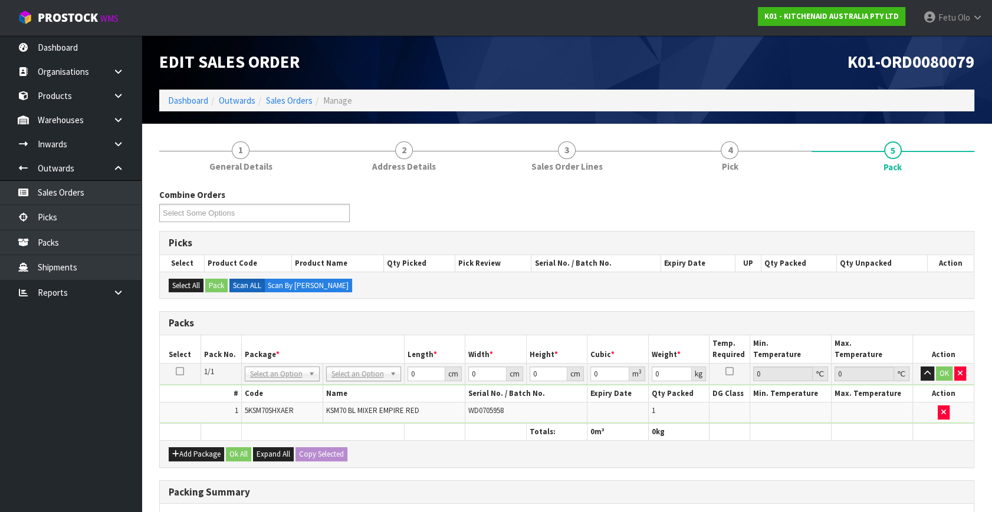
drag, startPoint x: 368, startPoint y: 371, endPoint x: 371, endPoint y: 395, distance: 23.8
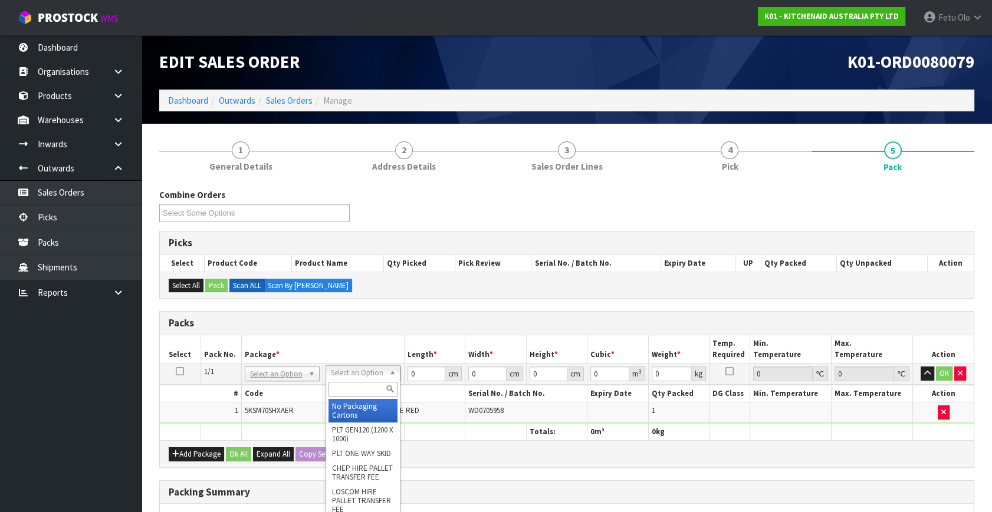
click at [371, 399] on div at bounding box center [363, 389] width 74 height 19
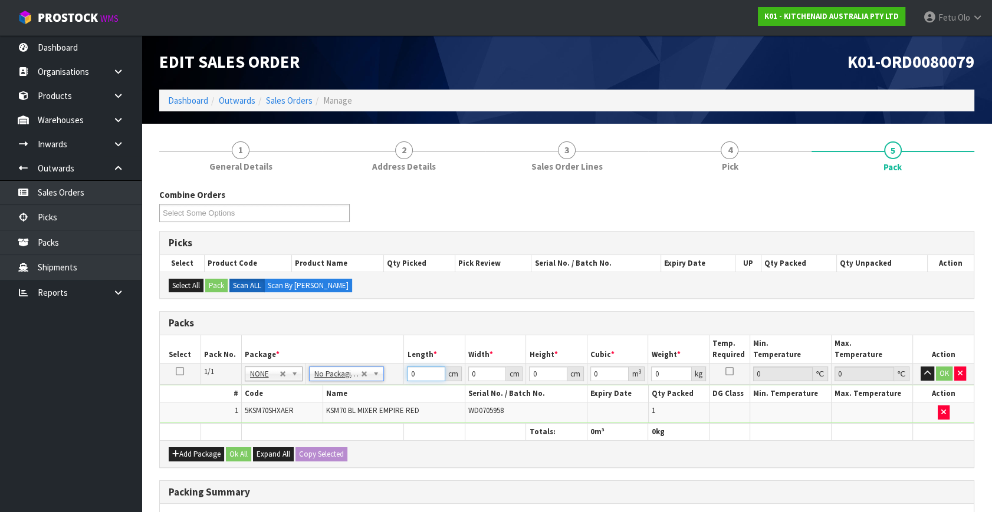
drag, startPoint x: 400, startPoint y: 378, endPoint x: 356, endPoint y: 396, distance: 47.4
click at [356, 396] on tbody "1/1 NONE 007-001 007-002 007-004 007-009 007-013 007-014 007-015 007-017 007-01…" at bounding box center [567, 394] width 814 height 60
type input "45"
click at [411, 376] on input "45" at bounding box center [426, 374] width 38 height 15
type input "35"
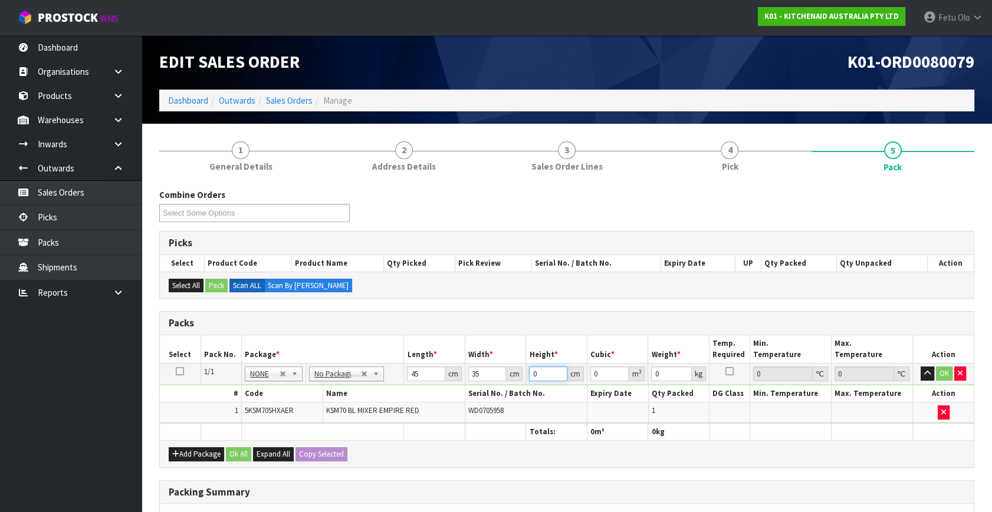
type input "5"
type input "0.007875"
type input "51"
type input "0.080325"
type input "51"
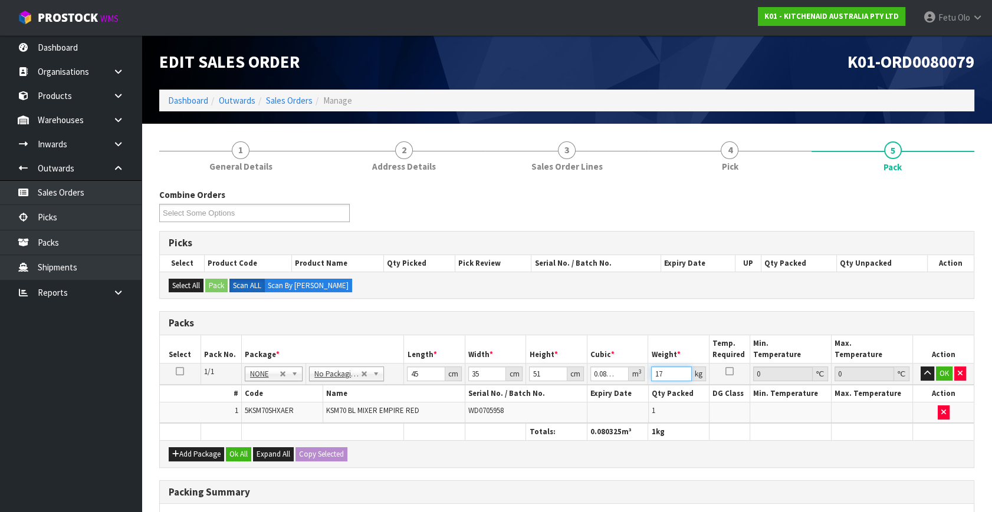
type input "17"
click button "OK" at bounding box center [944, 374] width 17 height 14
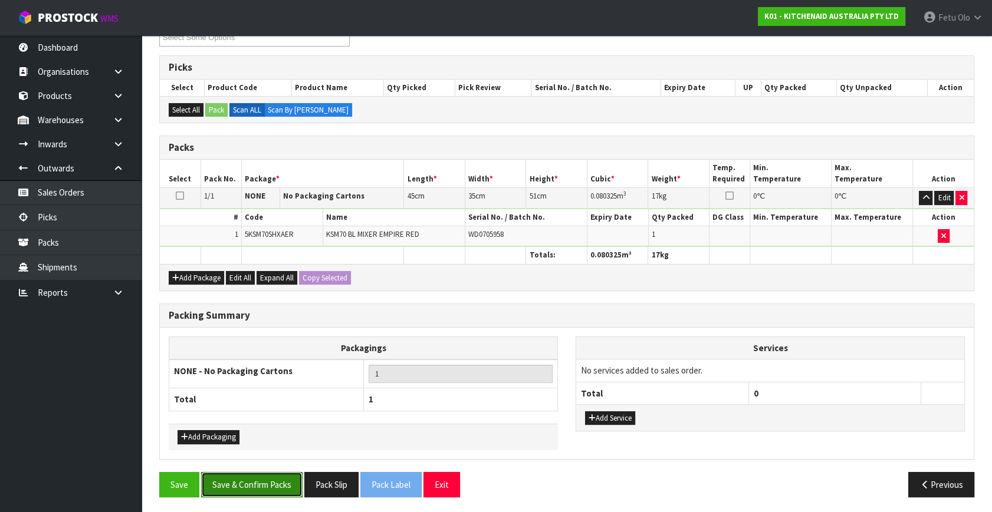
click at [292, 476] on button "Save & Confirm Packs" at bounding box center [251, 484] width 101 height 25
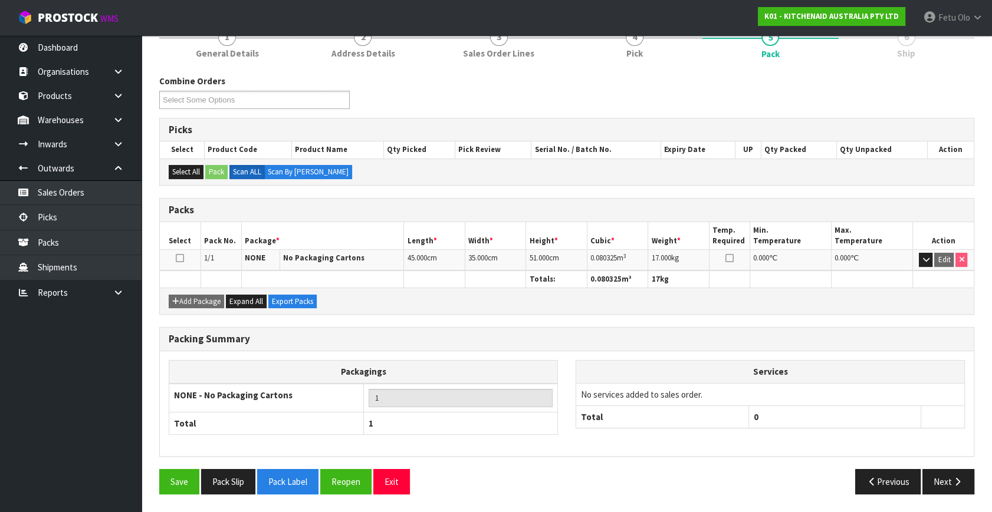
scroll to position [154, 0]
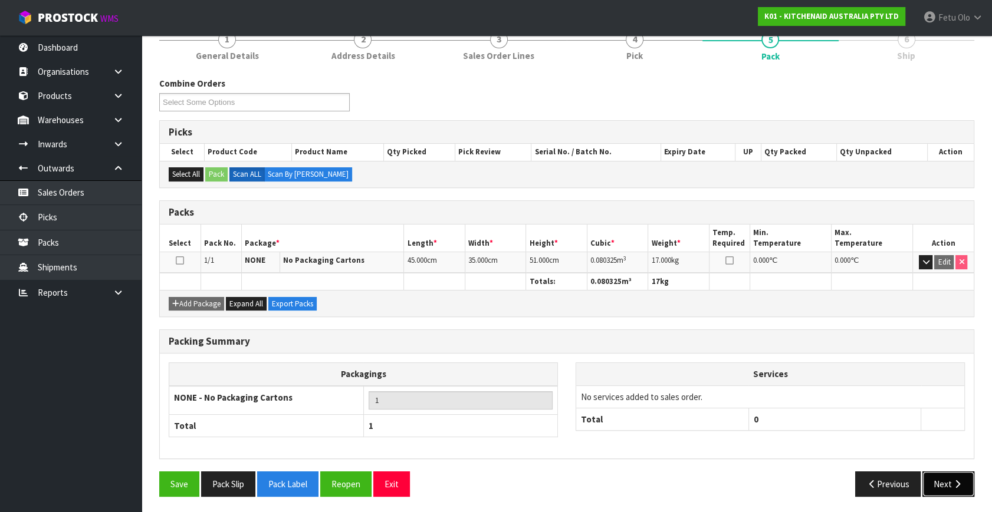
click at [942, 473] on button "Next" at bounding box center [948, 484] width 52 height 25
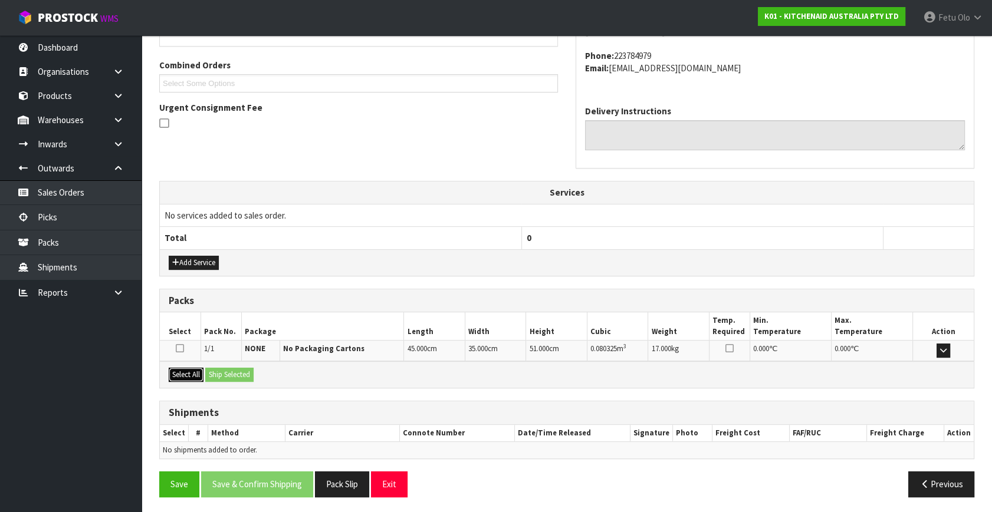
click at [188, 378] on button "Select All" at bounding box center [186, 375] width 35 height 14
click at [238, 370] on button "Ship Selected" at bounding box center [229, 375] width 48 height 14
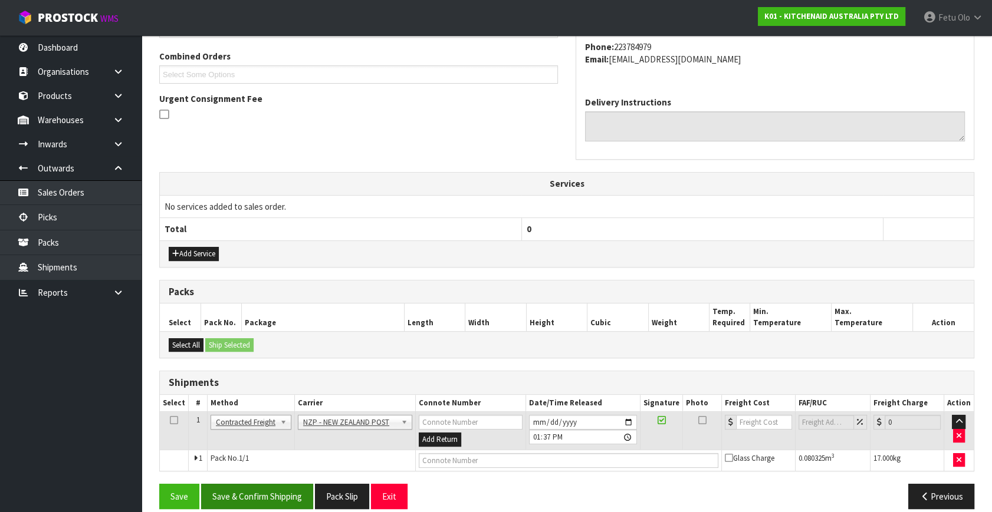
scroll to position [311, 0]
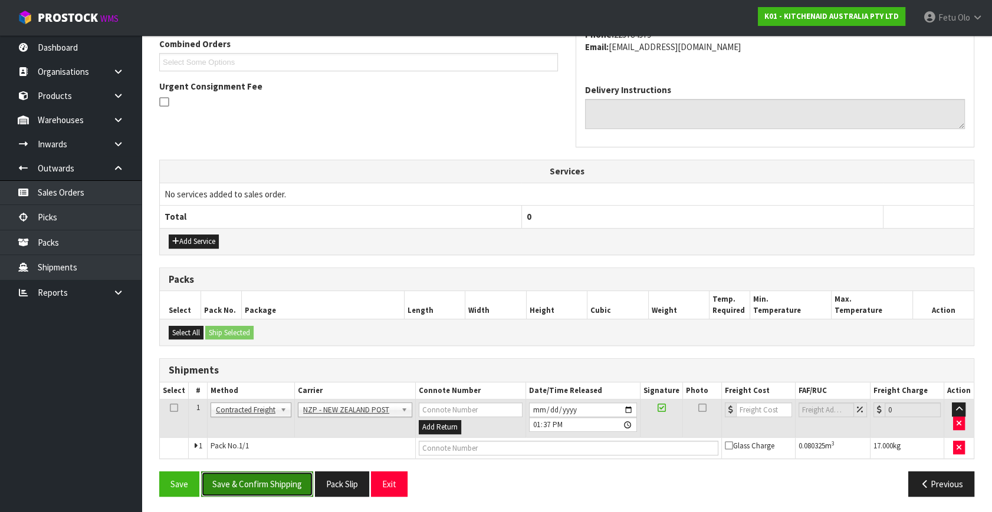
click at [274, 478] on button "Save & Confirm Shipping" at bounding box center [257, 484] width 112 height 25
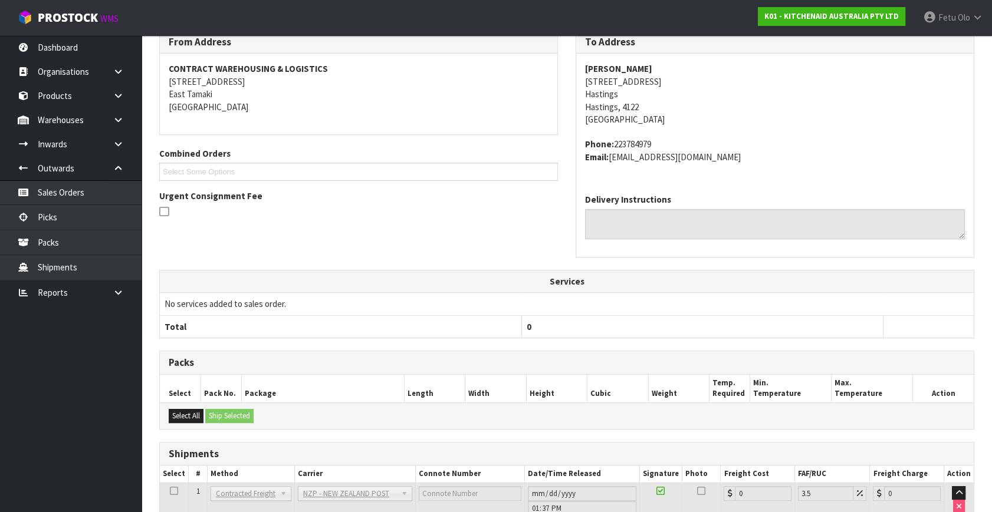
scroll to position [295, 0]
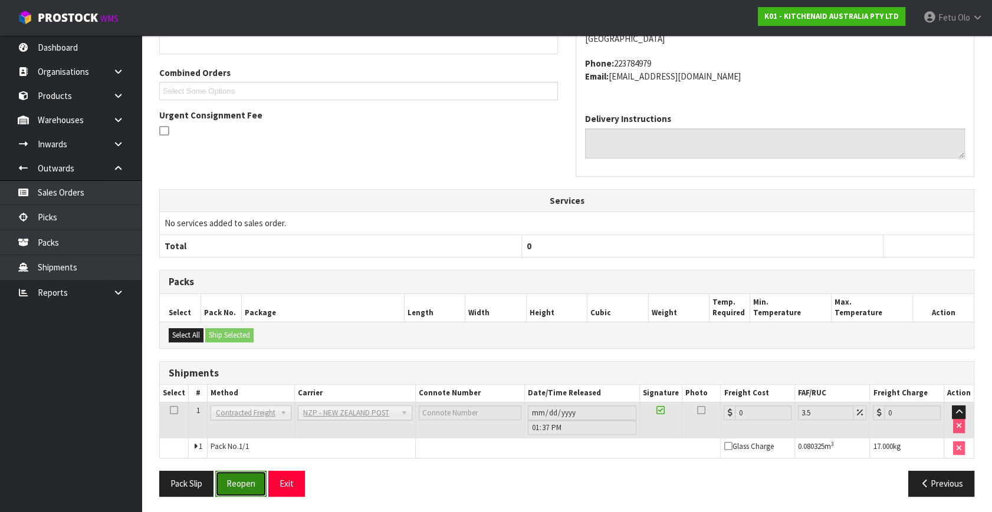
click at [239, 483] on button "Reopen" at bounding box center [240, 483] width 51 height 25
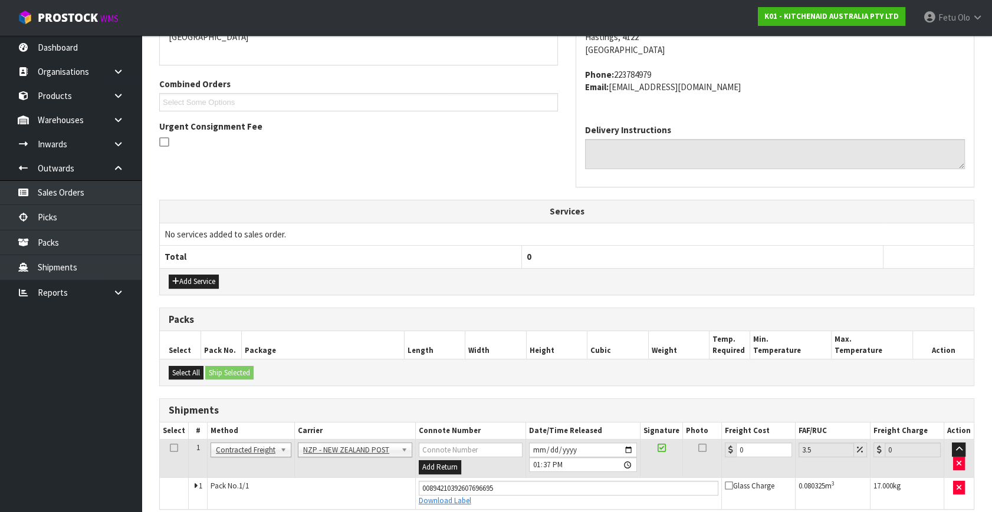
scroll to position [322, 0]
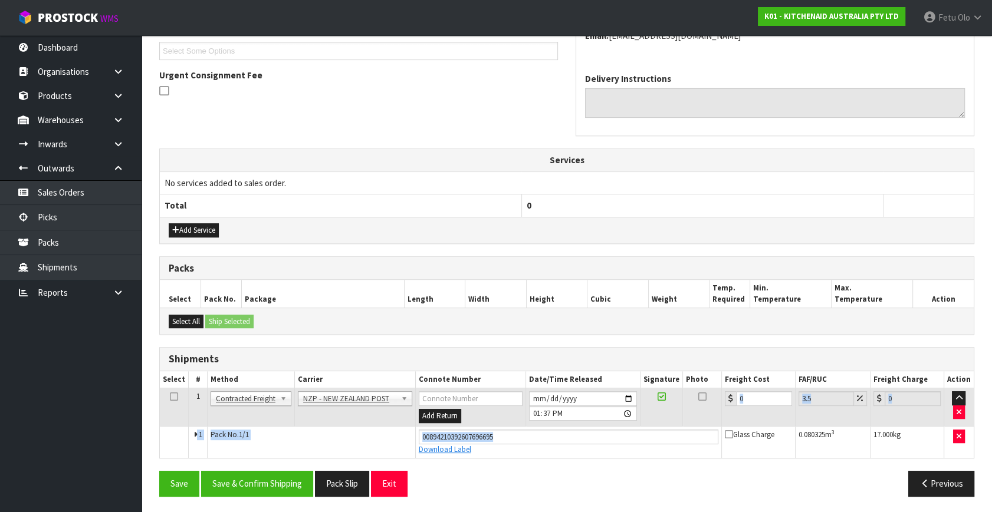
click at [690, 424] on tbody "1 Client Local Pickup Customer Local Pickup Company Freight Contracted Freight …" at bounding box center [567, 424] width 814 height 70
click at [743, 393] on input "0" at bounding box center [764, 398] width 56 height 15
drag, startPoint x: 749, startPoint y: 393, endPoint x: 713, endPoint y: 413, distance: 41.2
click at [713, 413] on tr "1 Client Local Pickup Customer Local Pickup Company Freight Contracted Freight …" at bounding box center [567, 408] width 814 height 38
type input "1"
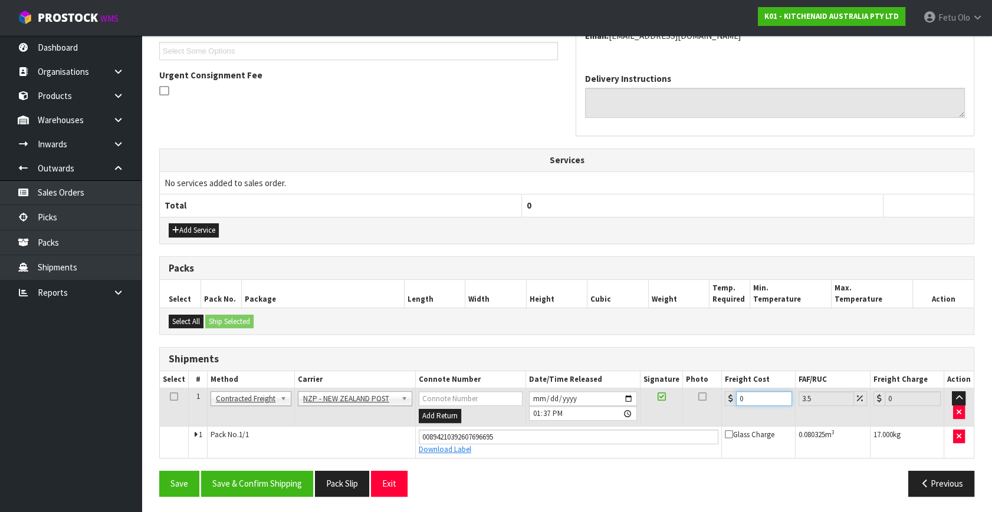
type input "1.03"
type input "14"
type input "14.49"
type input "14.1"
type input "14.59"
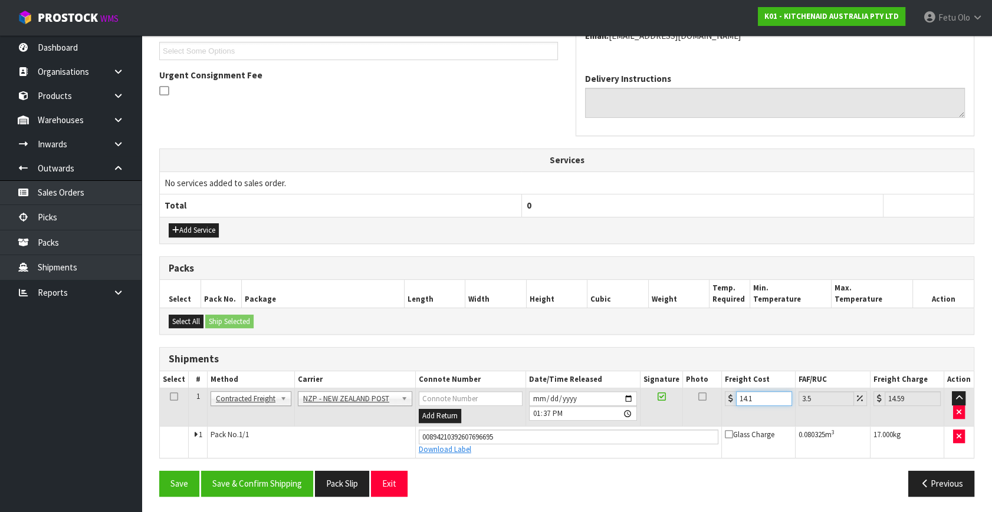
type input "14.14"
type input "14.63"
type input "14.14"
click at [287, 481] on button "Save & Confirm Shipping" at bounding box center [257, 483] width 112 height 25
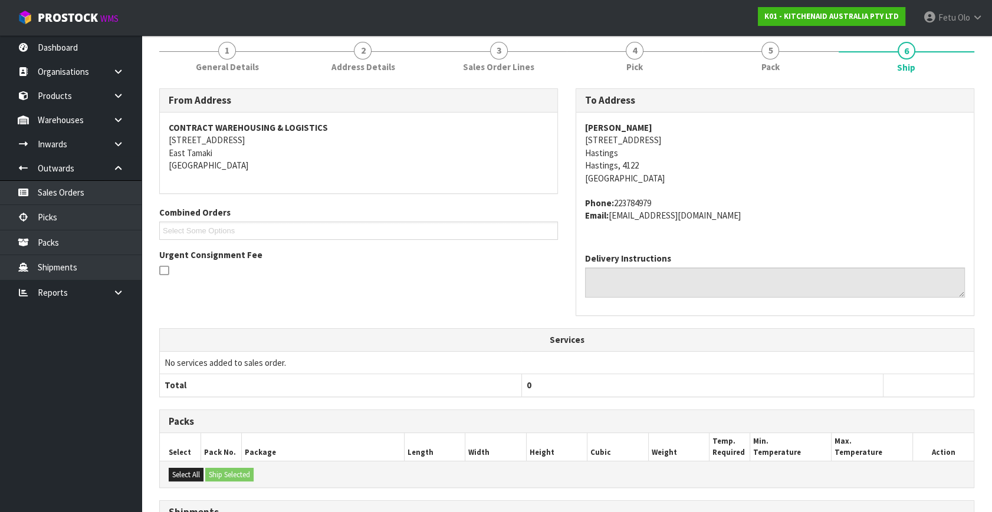
scroll to position [290, 0]
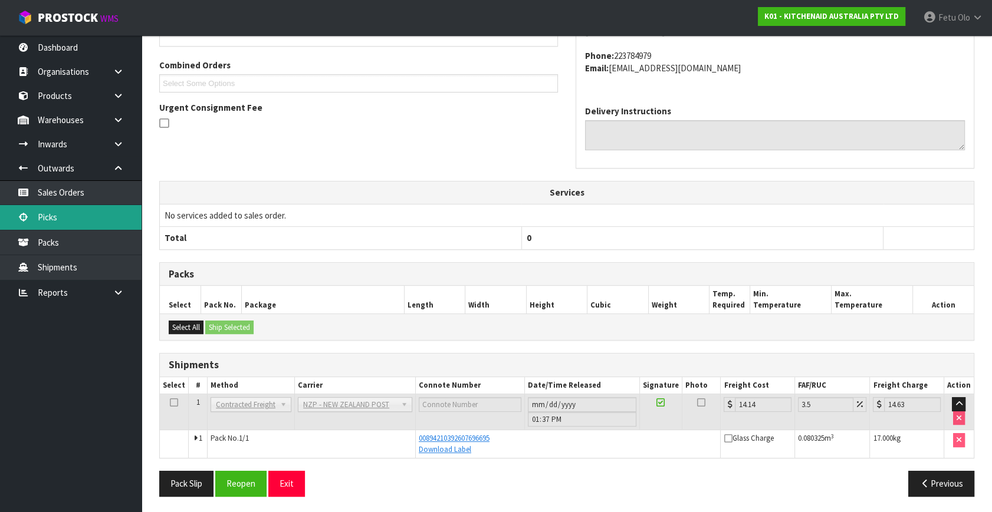
click at [72, 220] on link "Picks" at bounding box center [70, 217] width 141 height 24
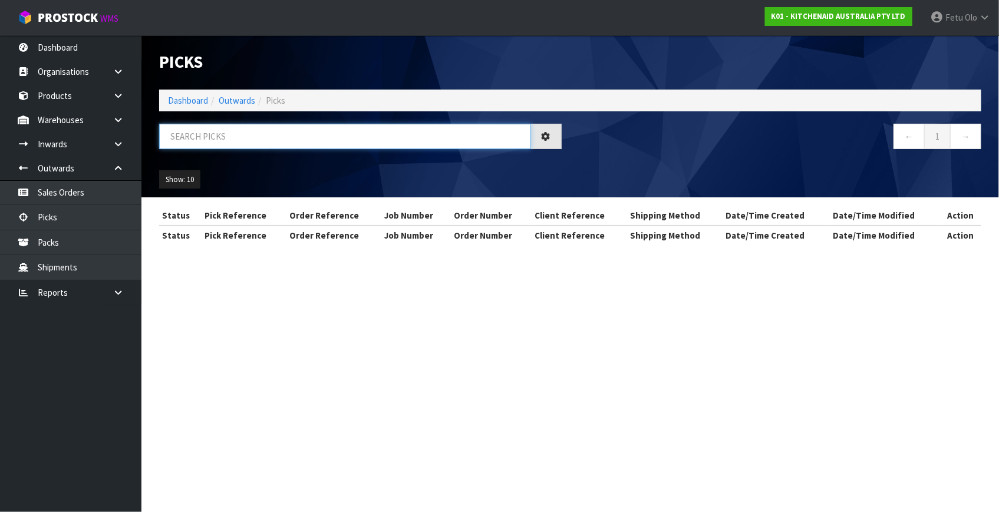
click at [289, 140] on input "text" at bounding box center [345, 136] width 372 height 25
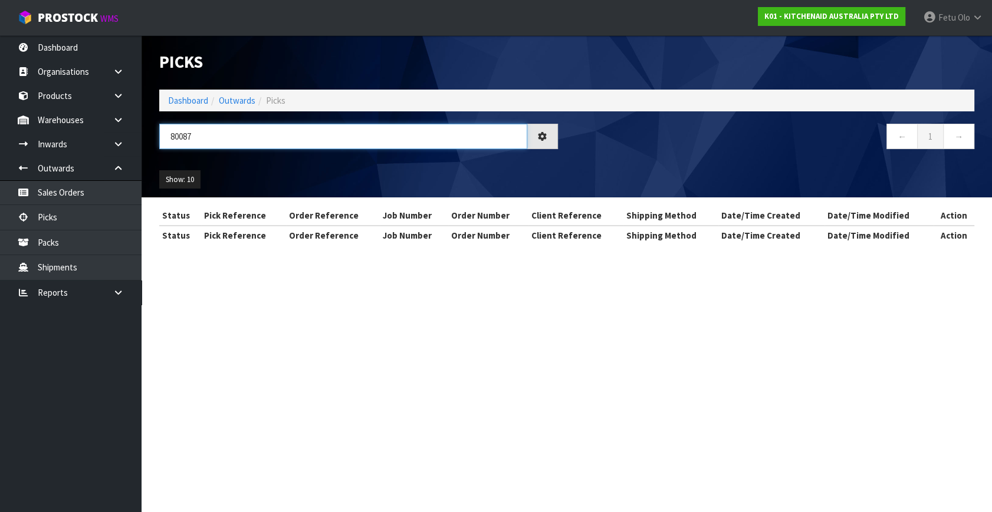
type input "80087"
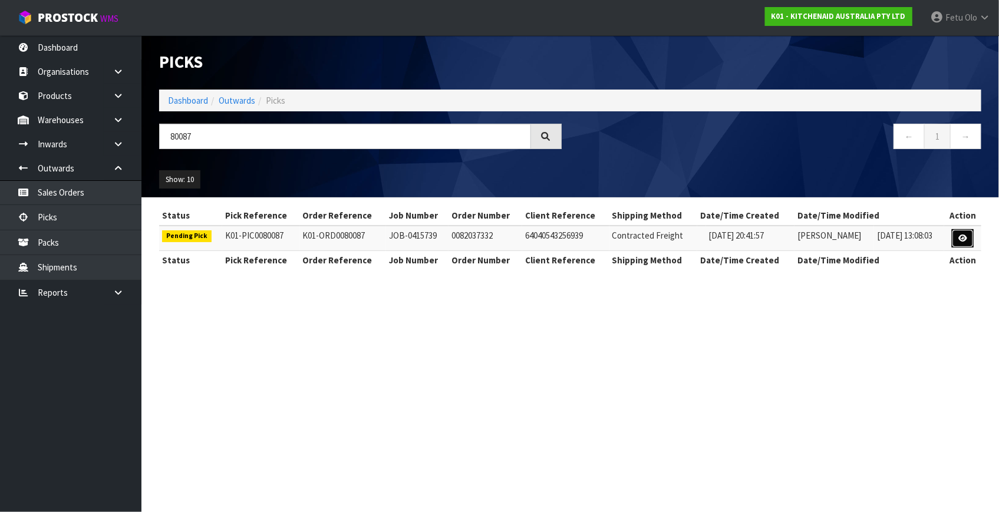
click at [957, 239] on link at bounding box center [963, 238] width 22 height 19
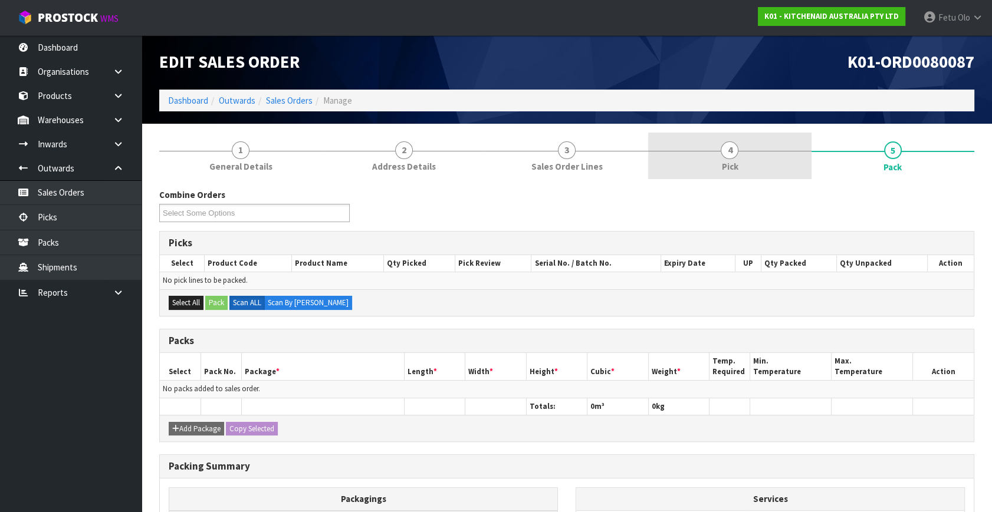
click at [733, 150] on span "4" at bounding box center [729, 150] width 18 height 18
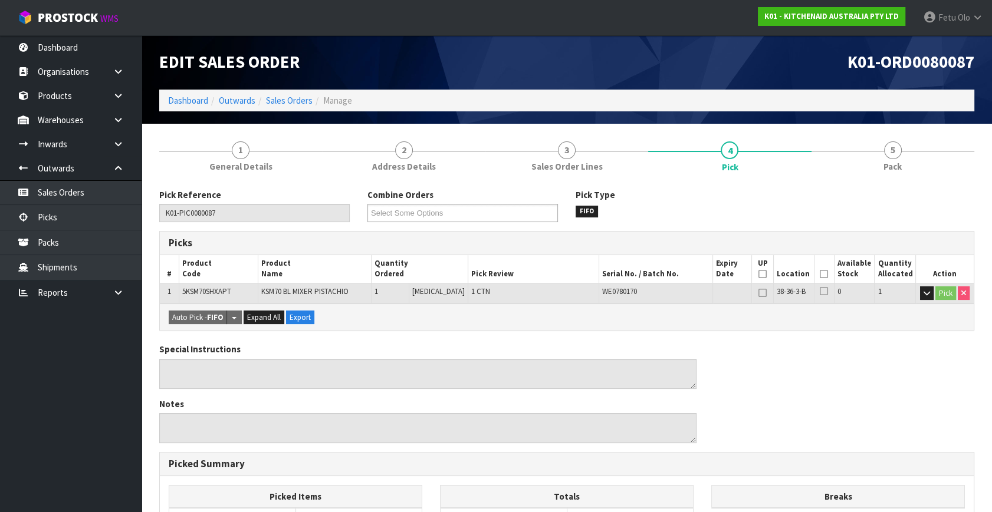
click at [814, 268] on th "Picked" at bounding box center [824, 269] width 20 height 28
click at [828, 276] on th "Picked" at bounding box center [824, 269] width 20 height 28
click at [822, 274] on icon at bounding box center [823, 274] width 8 height 1
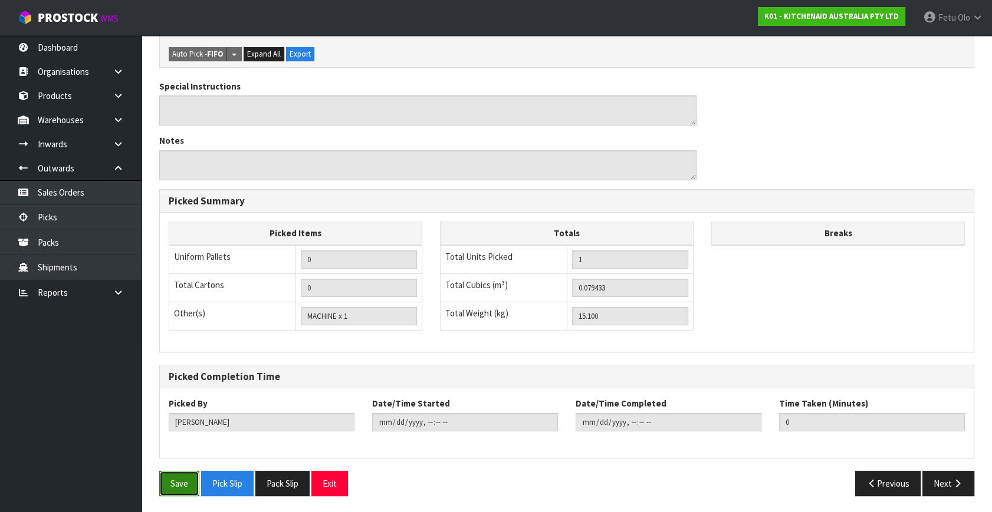
click at [178, 479] on button "Save" at bounding box center [179, 483] width 40 height 25
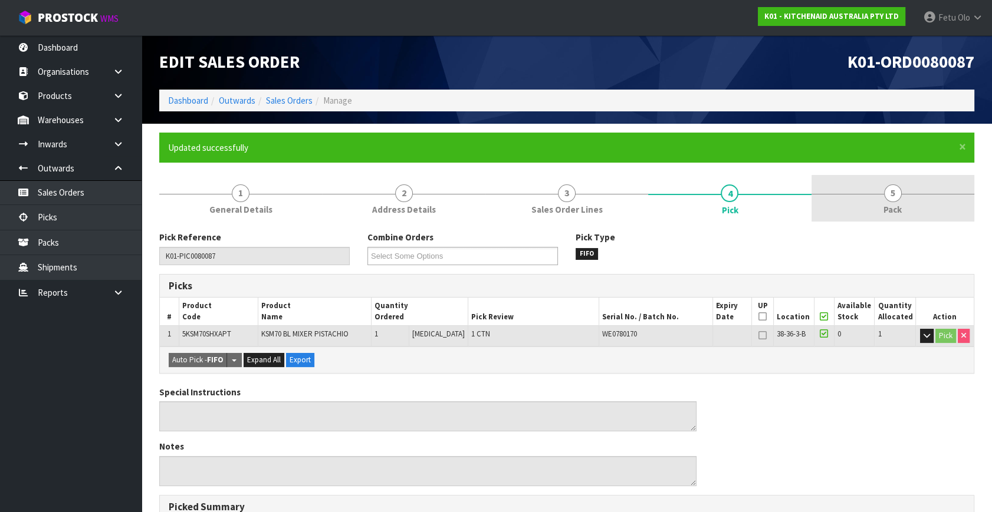
click at [893, 192] on span "5" at bounding box center [893, 194] width 18 height 18
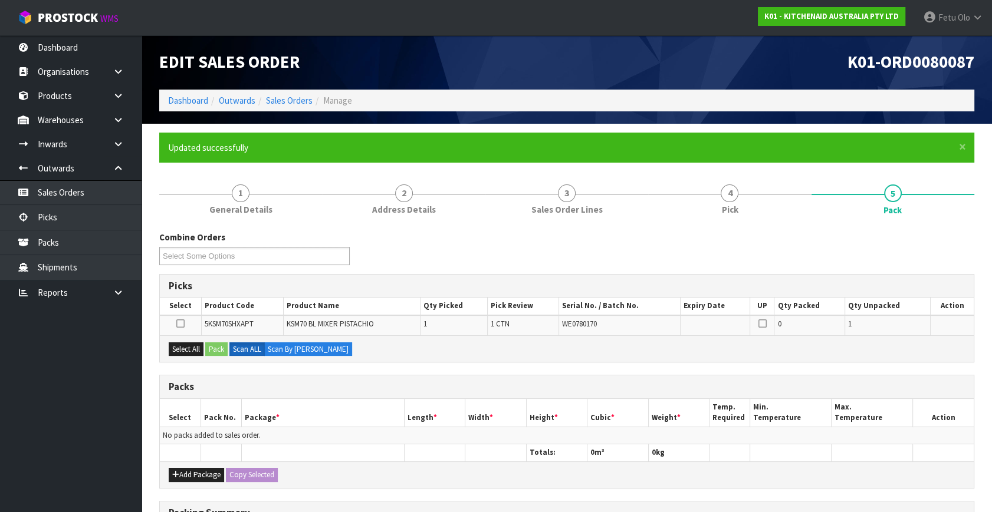
click at [36, 407] on ul "Dashboard Organisations Clients Consignees Carriers Products Categories Serial …" at bounding box center [70, 273] width 141 height 477
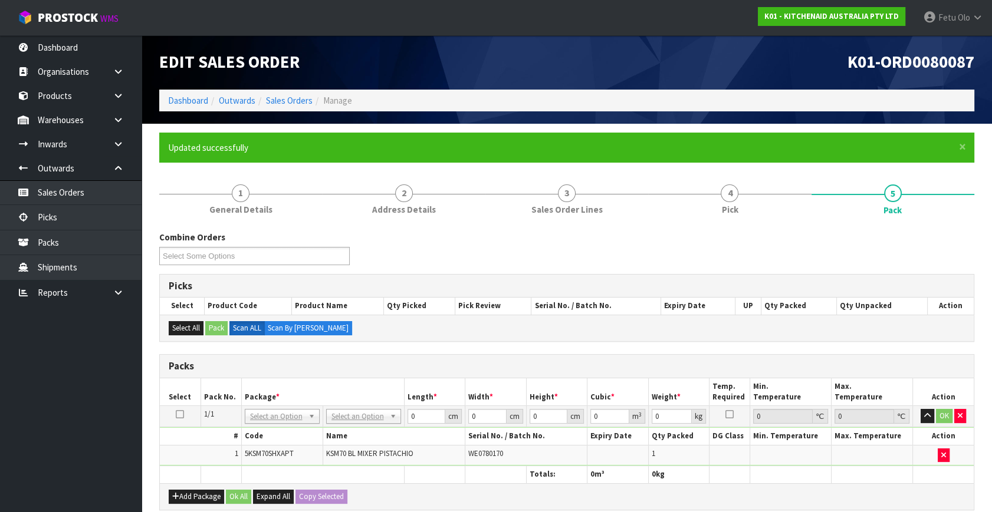
drag, startPoint x: 351, startPoint y: 412, endPoint x: 357, endPoint y: 439, distance: 27.6
drag, startPoint x: 360, startPoint y: 456, endPoint x: 371, endPoint y: 452, distance: 11.7
click at [345, 459] on tbody "1/1 NONE 007-001 007-002 007-004 007-009 007-013 007-014 007-015 007-017 007-01…" at bounding box center [567, 436] width 814 height 60
type input "45"
type input "35"
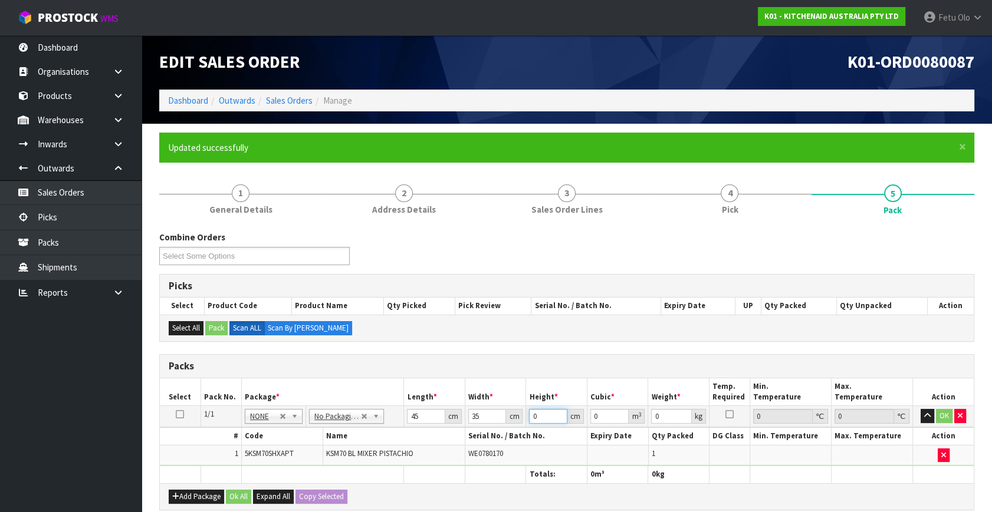
type input "5"
type input "0.007875"
type input "51"
type input "0.080325"
type input "51"
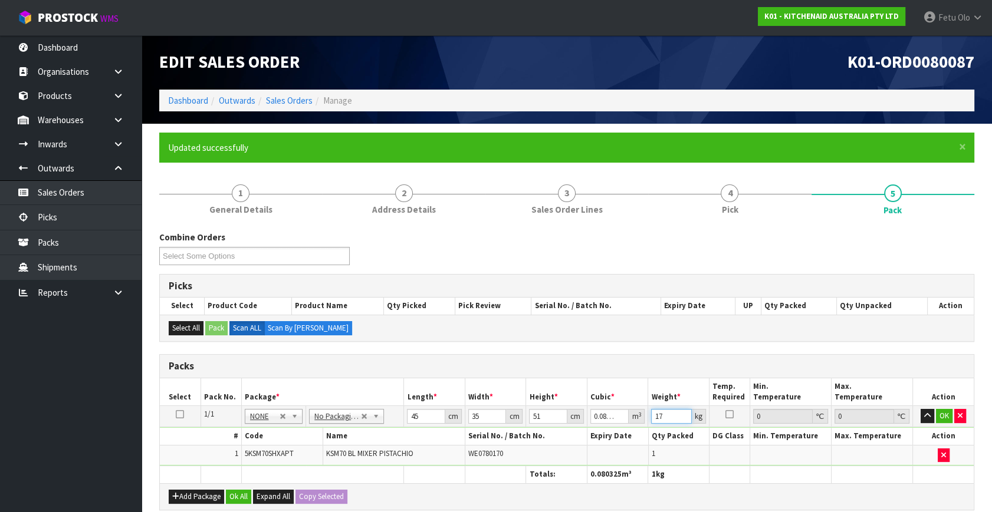
type input "17"
click button "OK" at bounding box center [944, 416] width 17 height 14
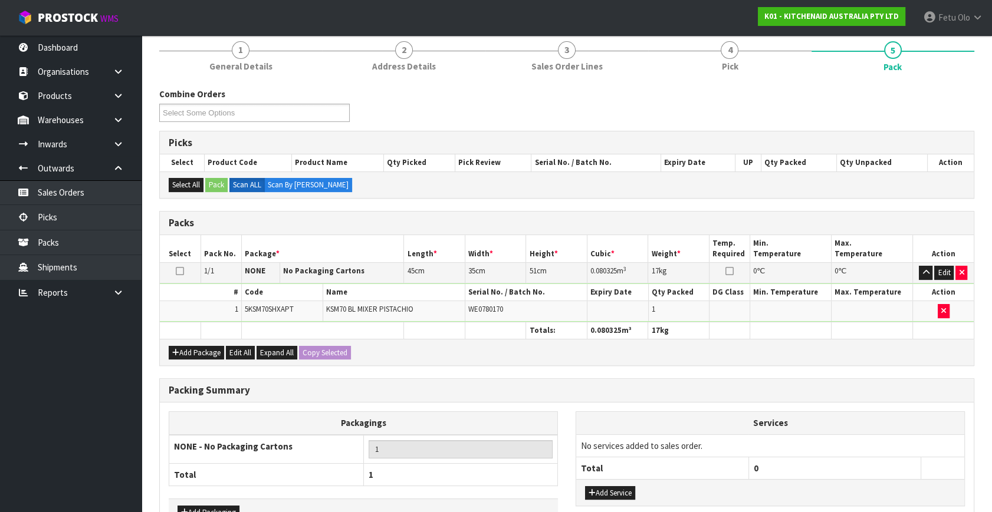
scroll to position [218, 0]
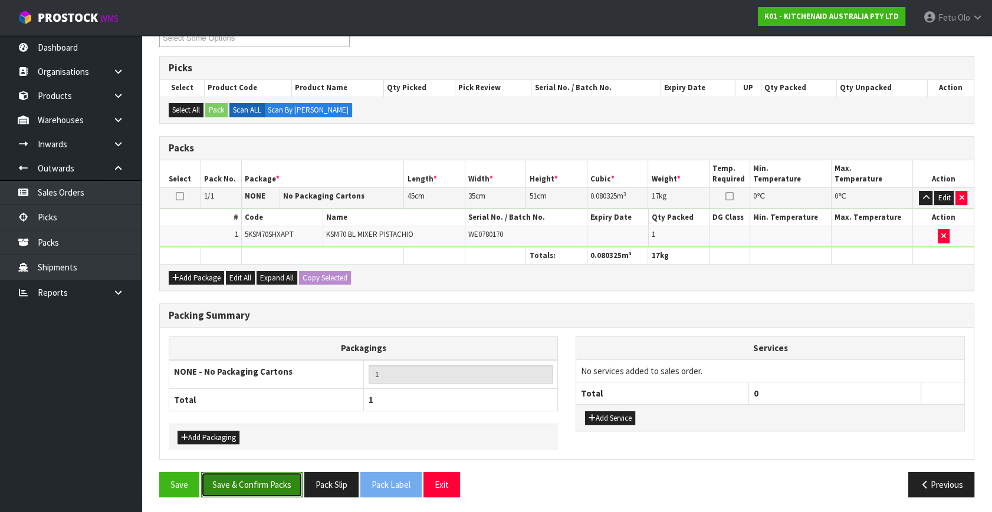
click at [238, 494] on button "Save & Confirm Packs" at bounding box center [251, 484] width 101 height 25
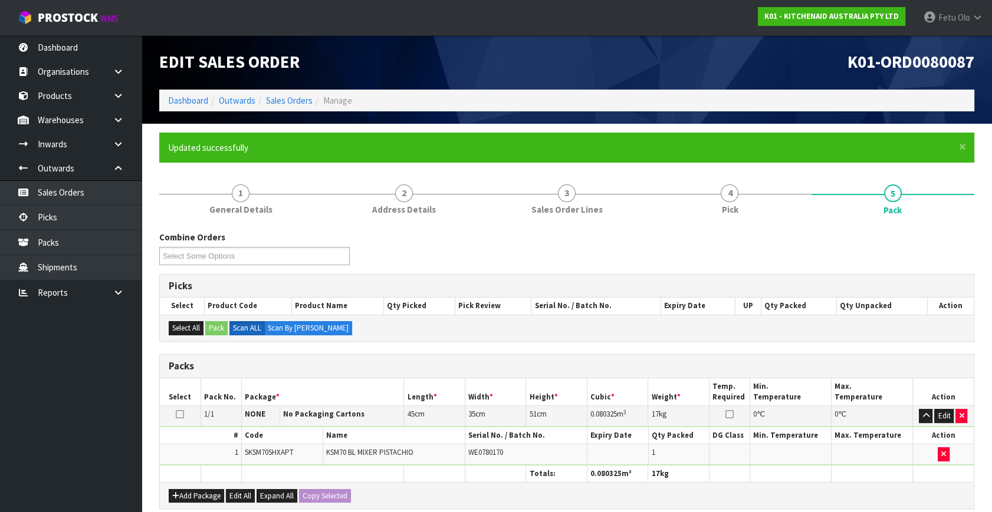
scroll to position [154, 0]
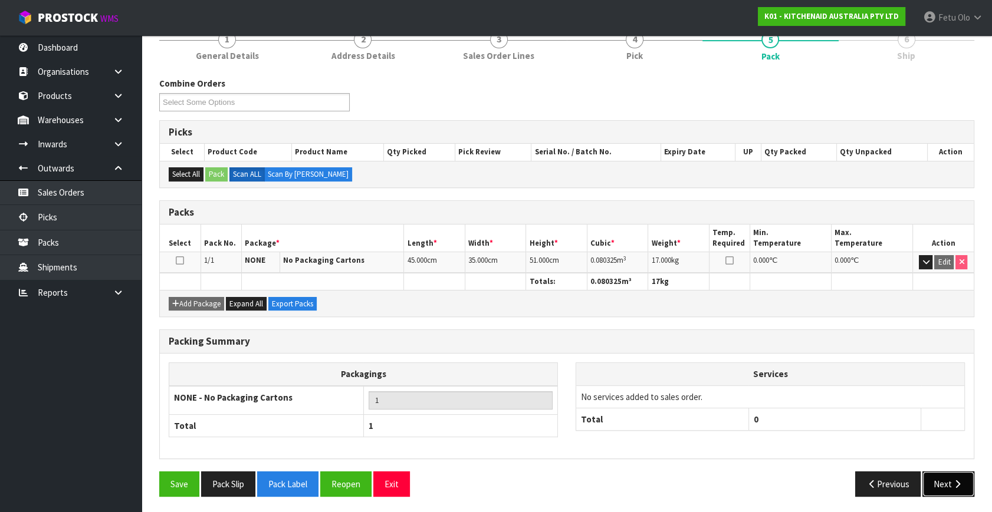
click at [930, 480] on button "Next" at bounding box center [948, 484] width 52 height 25
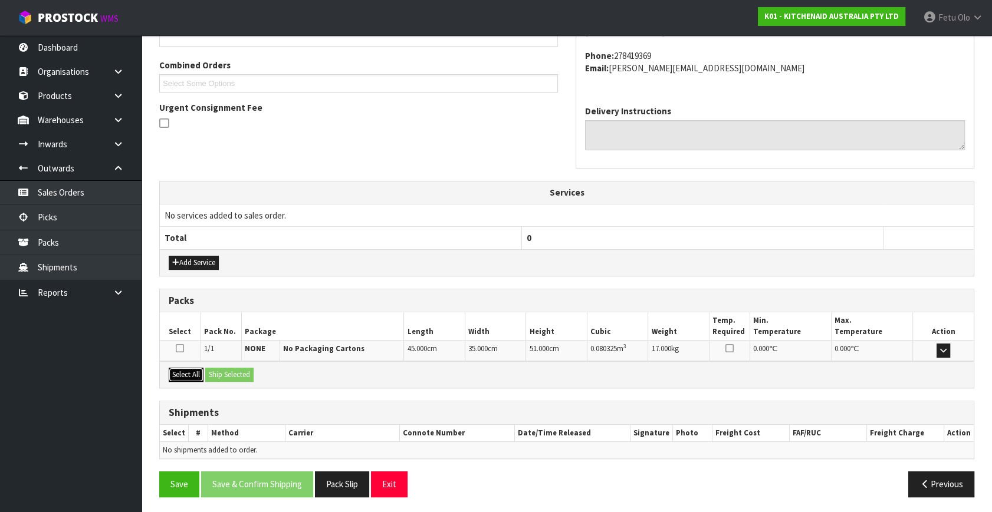
drag, startPoint x: 185, startPoint y: 374, endPoint x: 202, endPoint y: 376, distance: 16.7
click at [189, 375] on button "Select All" at bounding box center [186, 375] width 35 height 14
click at [219, 376] on button "Ship Selected" at bounding box center [229, 375] width 48 height 14
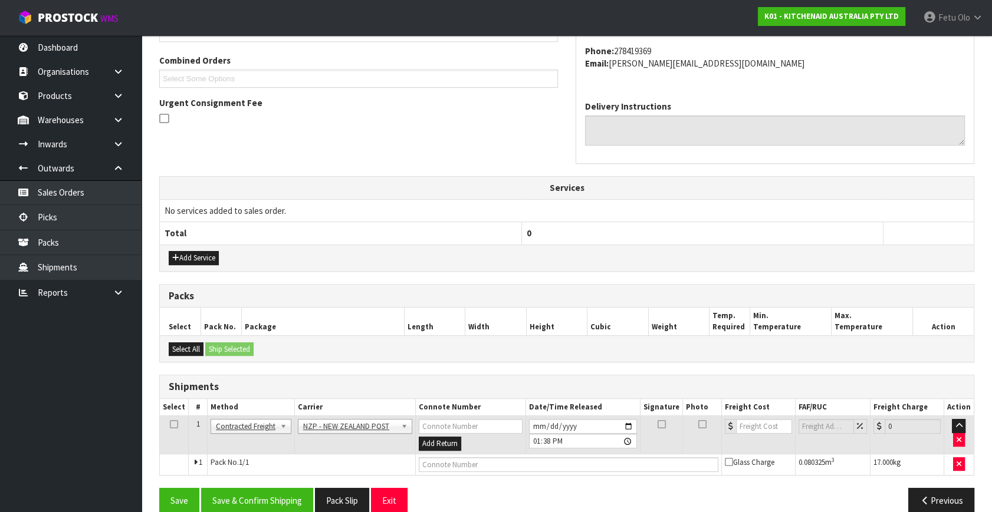
scroll to position [311, 0]
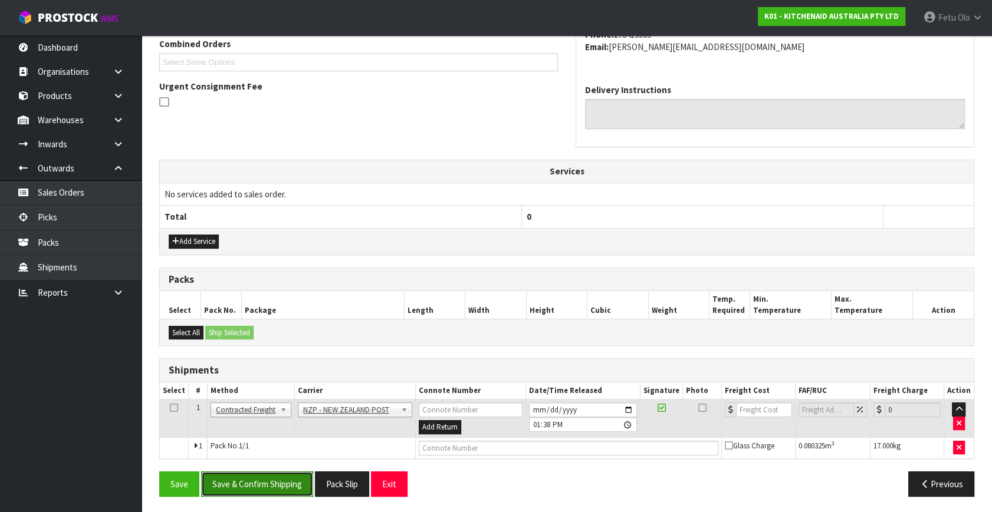
click at [263, 482] on button "Save & Confirm Shipping" at bounding box center [257, 484] width 112 height 25
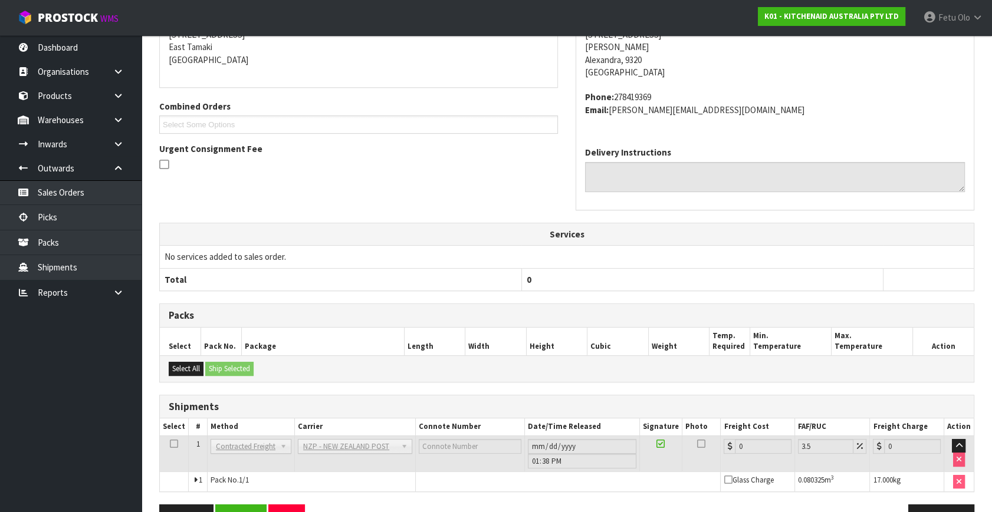
scroll to position [295, 0]
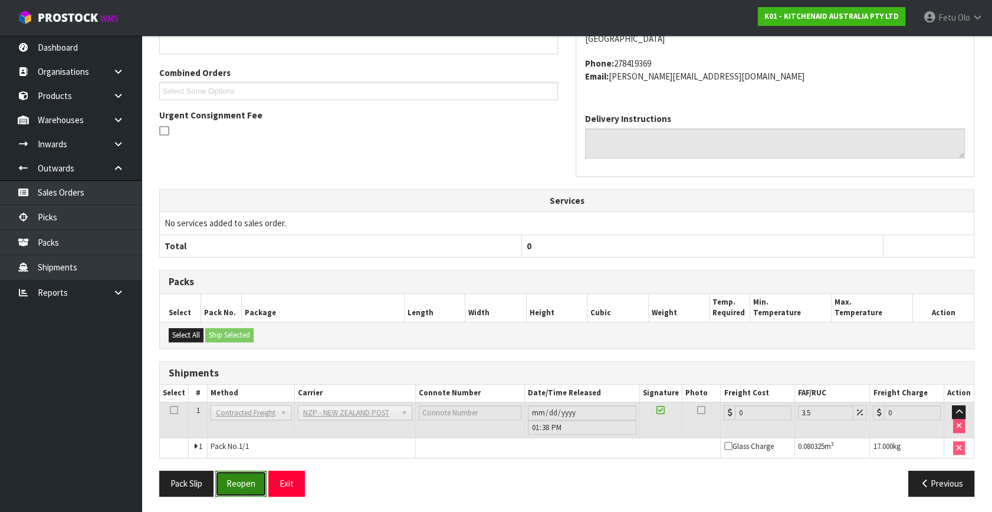
drag, startPoint x: 247, startPoint y: 483, endPoint x: 261, endPoint y: 472, distance: 18.0
click at [247, 483] on button "Reopen" at bounding box center [240, 483] width 51 height 25
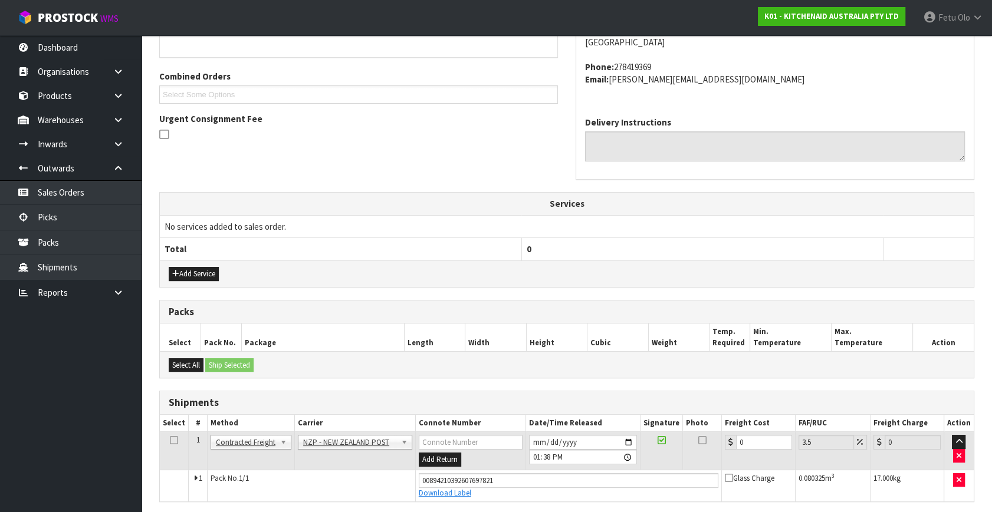
scroll to position [282, 0]
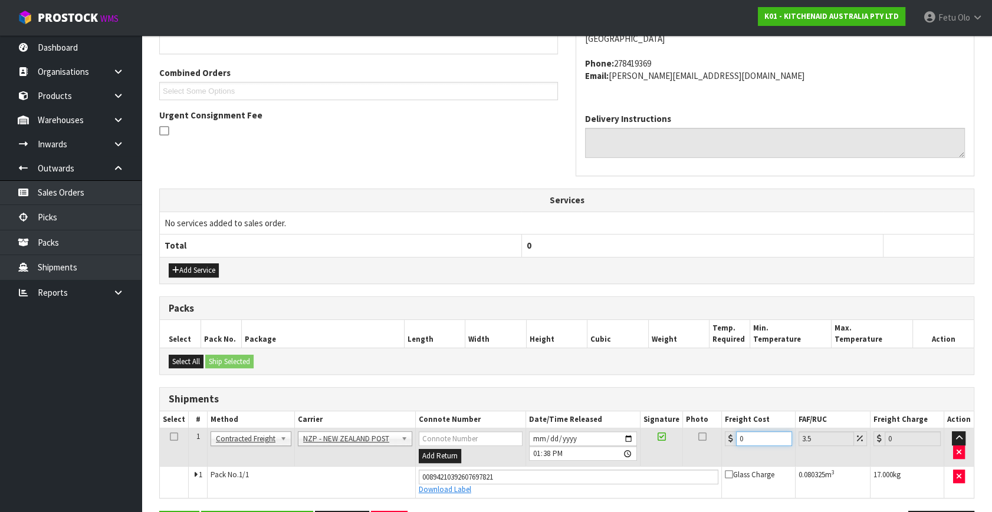
drag, startPoint x: 750, startPoint y: 438, endPoint x: 629, endPoint y: 450, distance: 121.4
click at [643, 455] on tr "1 Client Local Pickup Customer Local Pickup Company Freight Contracted Freight …" at bounding box center [567, 448] width 814 height 38
type input "2"
type input "2.07"
type input "23"
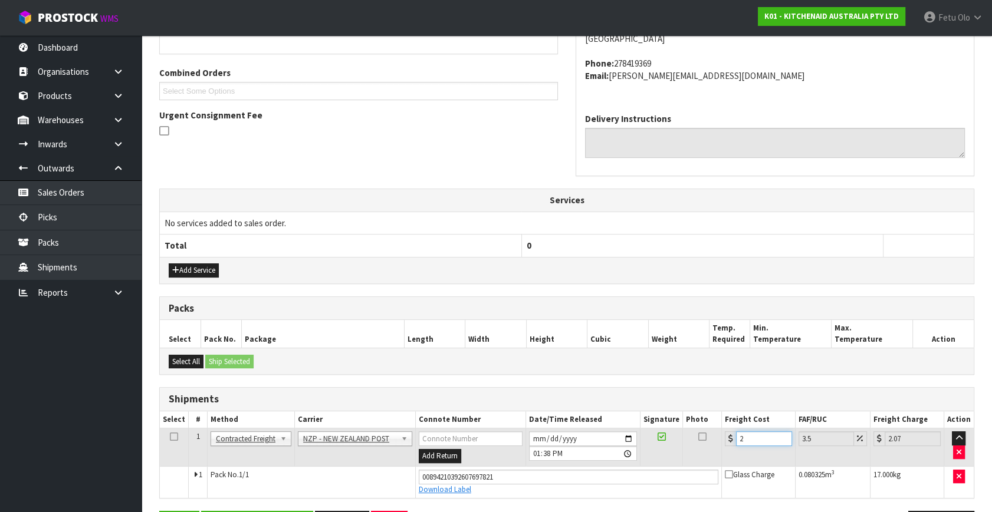
type input "23.8"
type input "23.2"
type input "24.01"
type input "23.28"
type input "24.09"
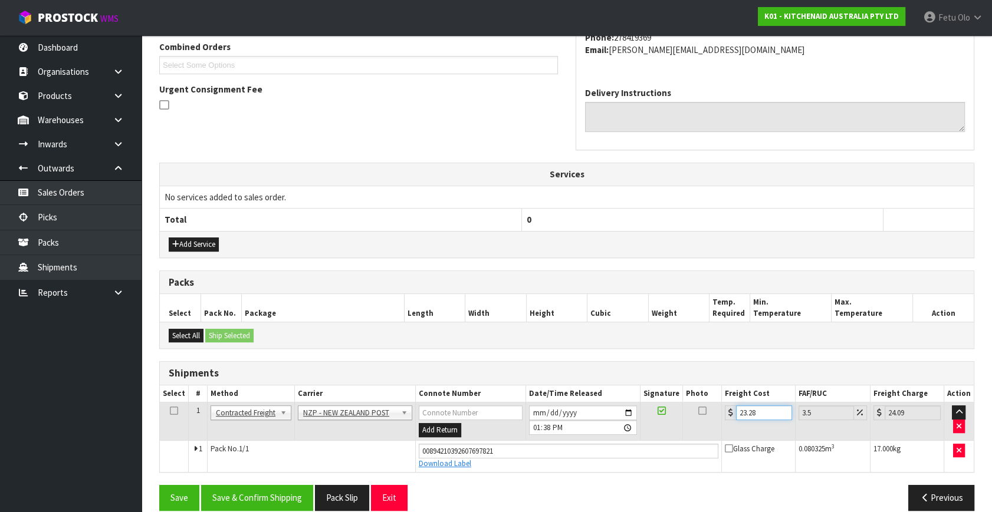
scroll to position [322, 0]
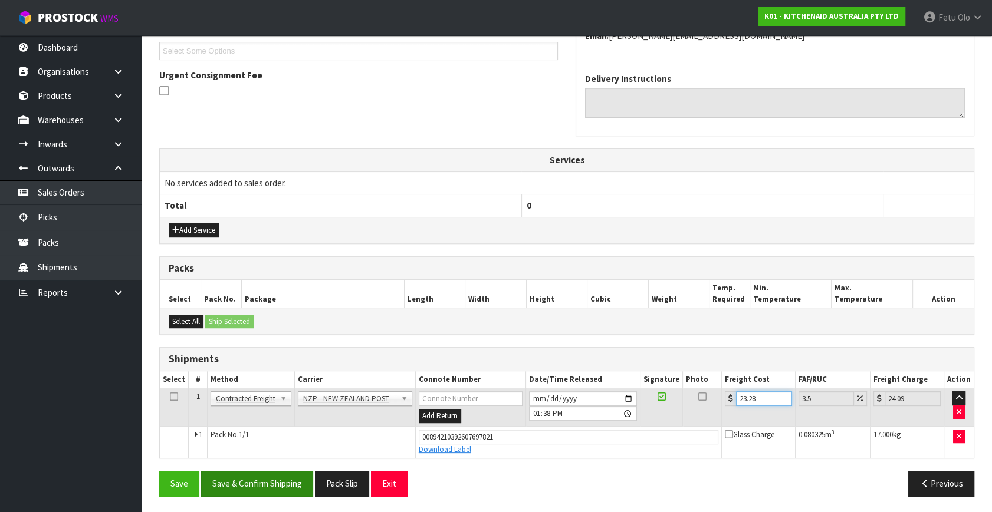
type input "23.28"
click at [282, 472] on button "Save & Confirm Shipping" at bounding box center [257, 483] width 112 height 25
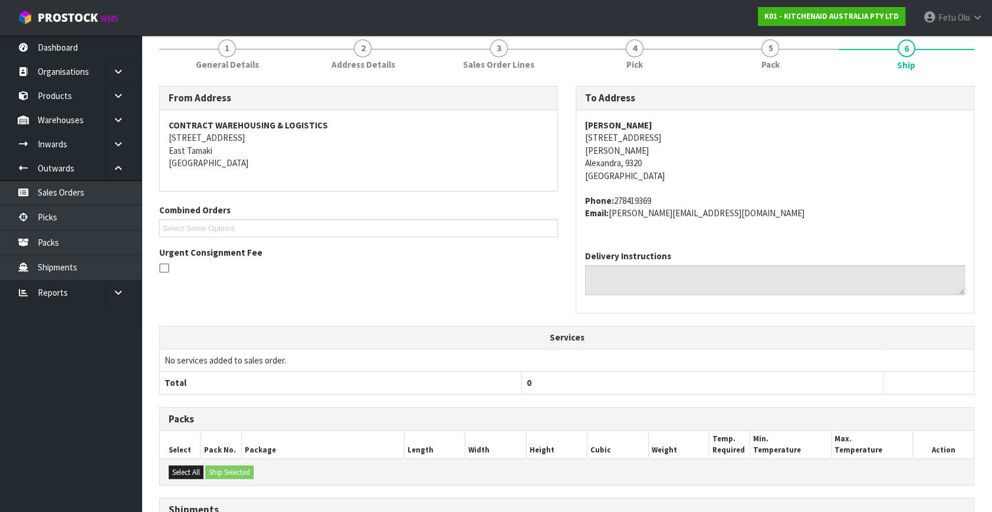
scroll to position [130, 0]
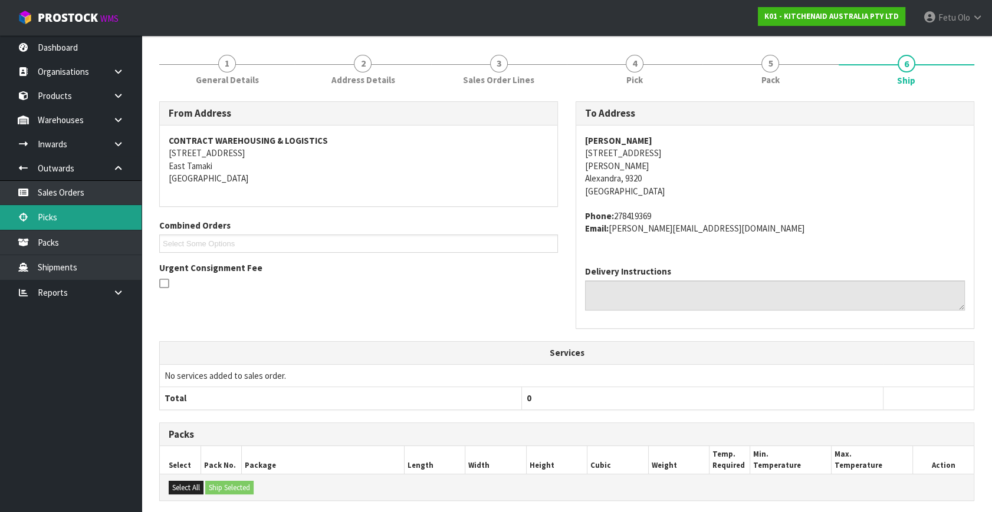
click at [68, 219] on link "Picks" at bounding box center [70, 217] width 141 height 24
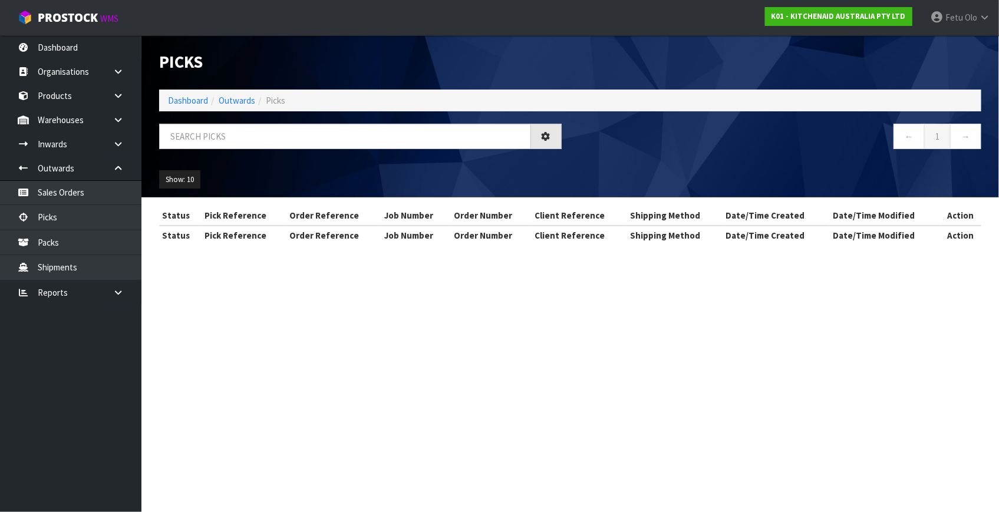
click at [275, 120] on div "Picks Dashboard Outwards Picks ← 1 → Show: 10 5 10 25 50" at bounding box center [570, 116] width 840 height 162
click at [271, 129] on input "text" at bounding box center [345, 136] width 372 height 25
type input "80104"
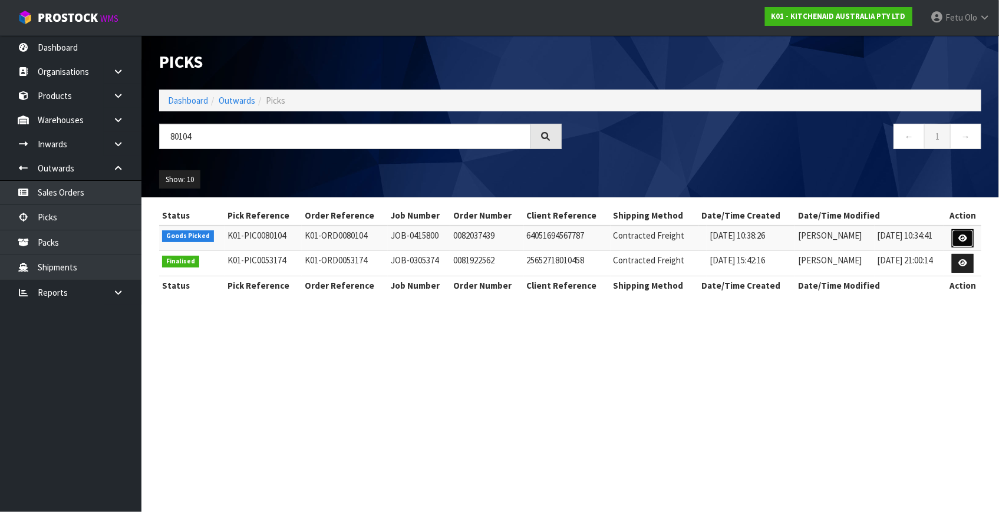
click at [965, 241] on icon at bounding box center [963, 239] width 9 height 8
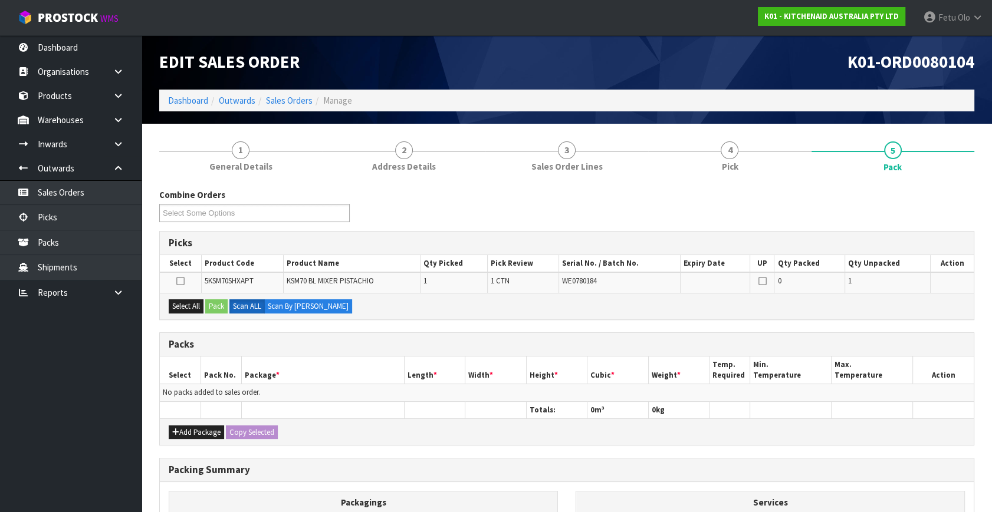
click at [450, 333] on div "Packs" at bounding box center [567, 345] width 814 height 24
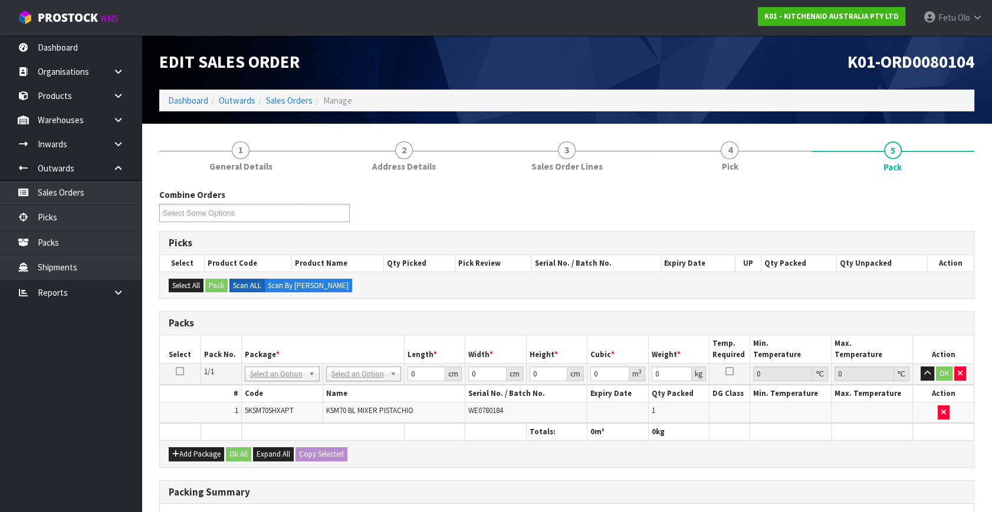
drag, startPoint x: 354, startPoint y: 370, endPoint x: 356, endPoint y: 380, distance: 10.3
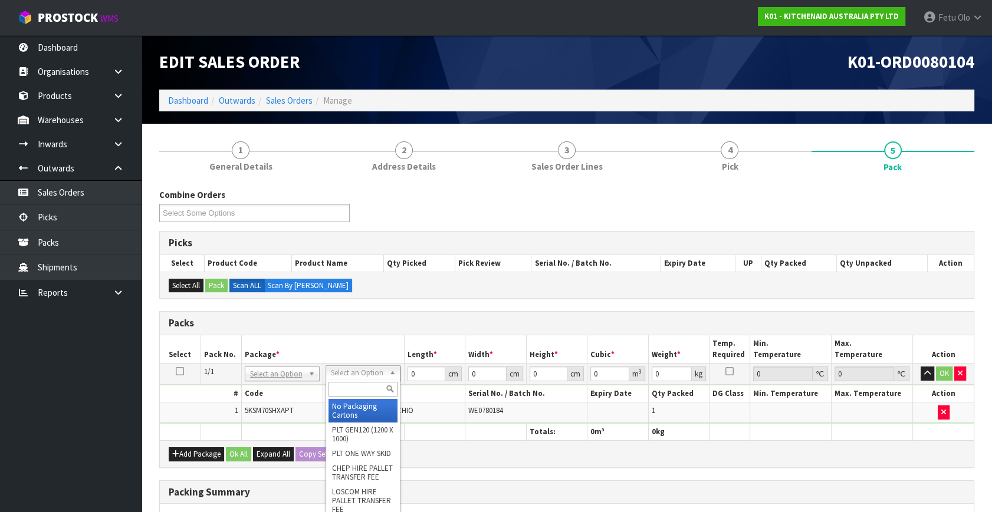
drag, startPoint x: 353, startPoint y: 399, endPoint x: 353, endPoint y: 406, distance: 7.1
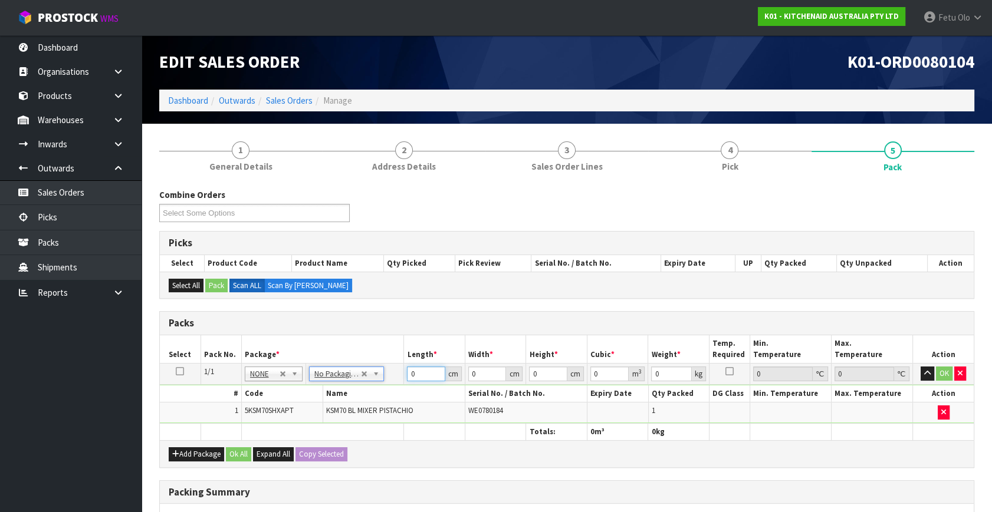
drag, startPoint x: 393, startPoint y: 384, endPoint x: 282, endPoint y: 429, distance: 119.8
click at [276, 424] on table "Select Pack No. Package * Length * Width * Height * Cubic * Weight * Temp. Requ…" at bounding box center [567, 387] width 814 height 105
type input "45"
type input "40"
type input "2"
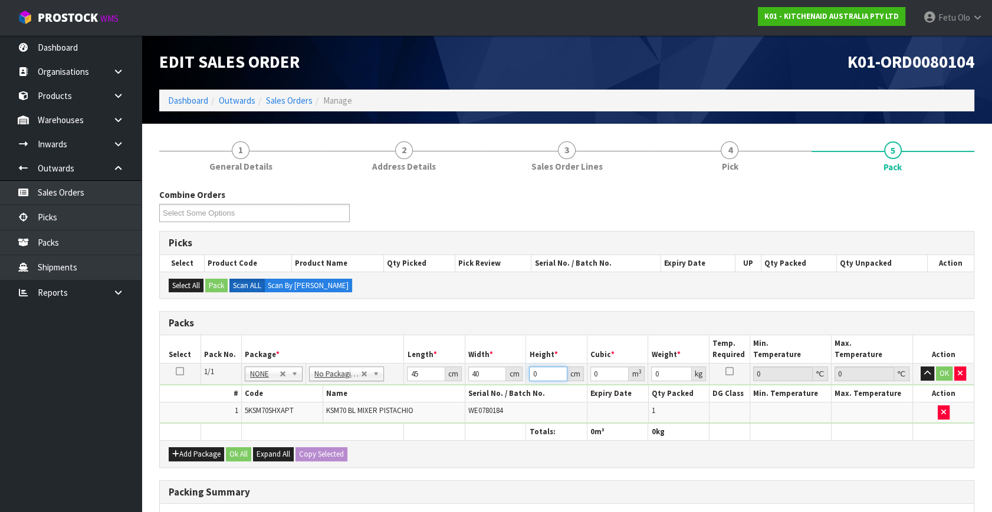
type input "0.0036"
type input "29"
type input "0.0522"
type input "29"
click at [466, 375] on td "40 cm" at bounding box center [495, 374] width 61 height 21
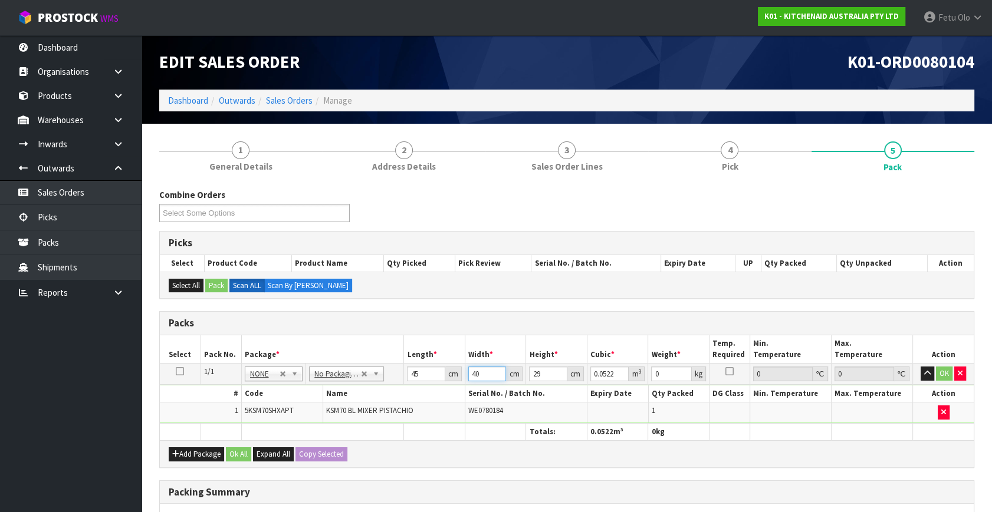
click at [475, 372] on input "40" at bounding box center [487, 374] width 38 height 15
type input "3"
type input "0.003915"
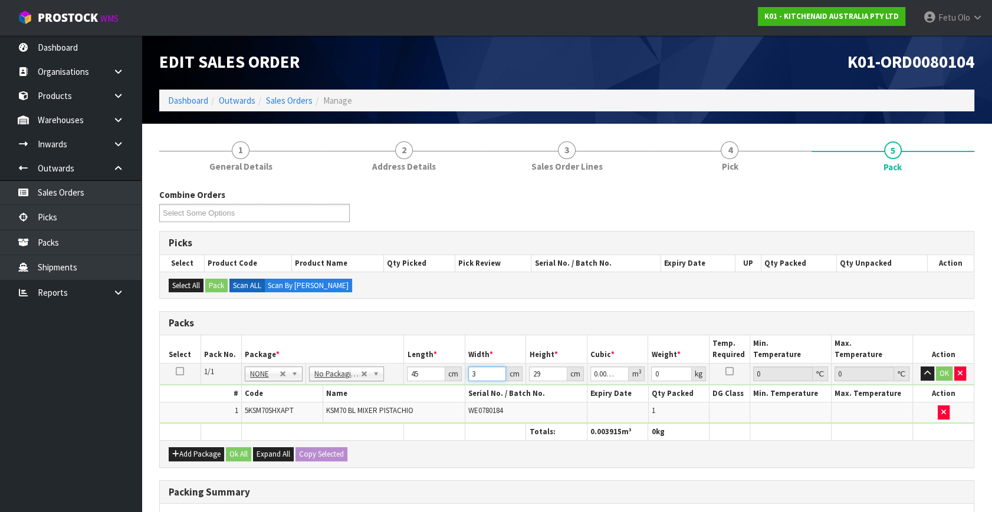
type input "35"
type input "0.045675"
type input "35"
type input "5"
type input "0.007875"
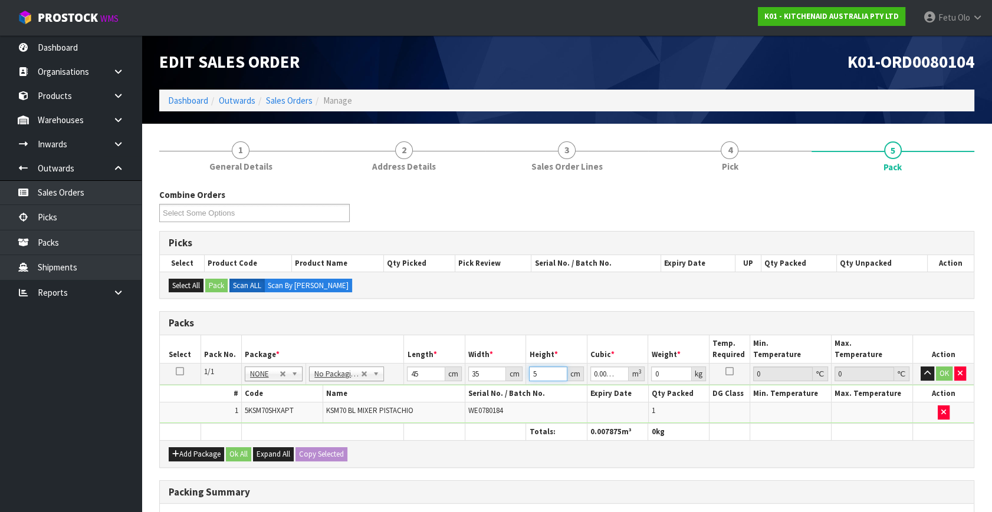
type input "51"
type input "0.080325"
type input "51"
type input "17"
click button "OK" at bounding box center [944, 374] width 17 height 14
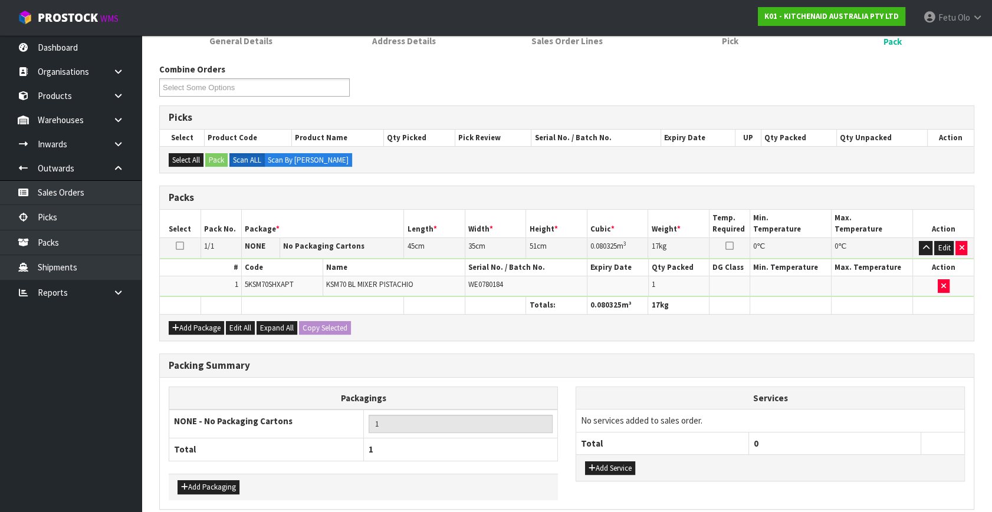
scroll to position [176, 0]
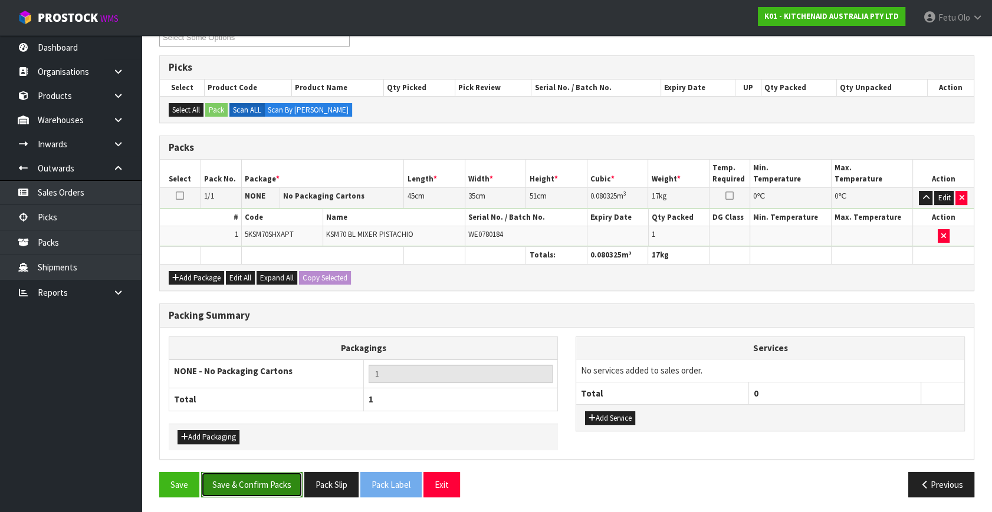
click at [278, 481] on button "Save & Confirm Packs" at bounding box center [251, 484] width 101 height 25
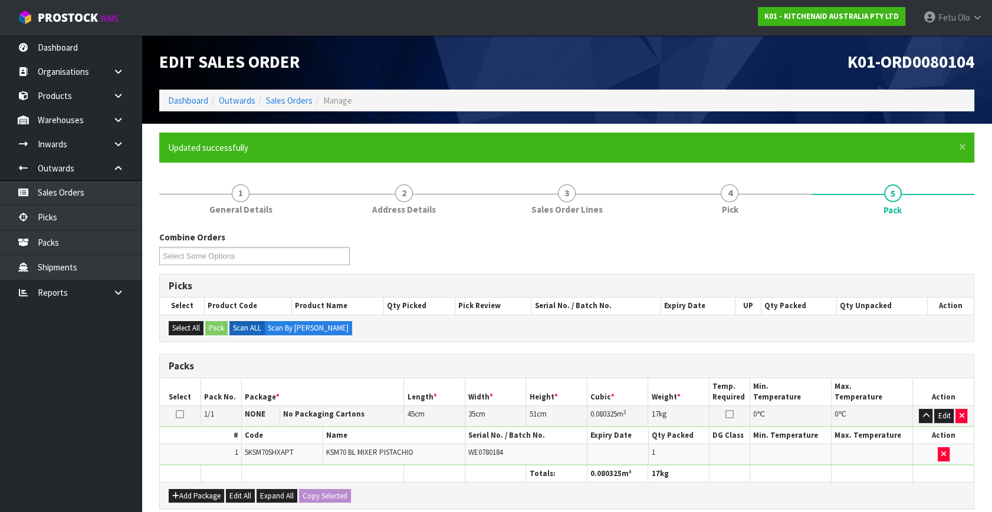
scroll to position [154, 0]
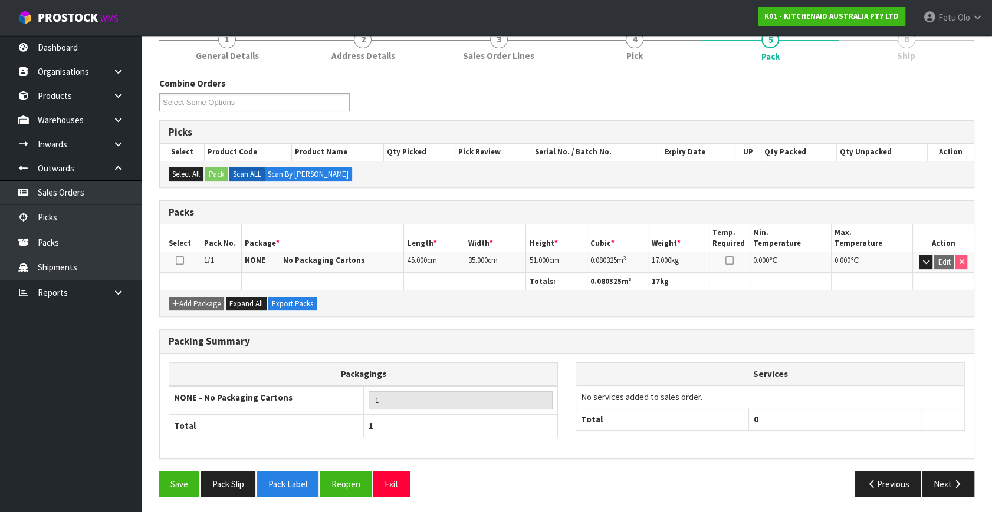
click at [977, 477] on div "Previous Next" at bounding box center [775, 484] width 416 height 25
click at [949, 483] on button "Next" at bounding box center [948, 484] width 52 height 25
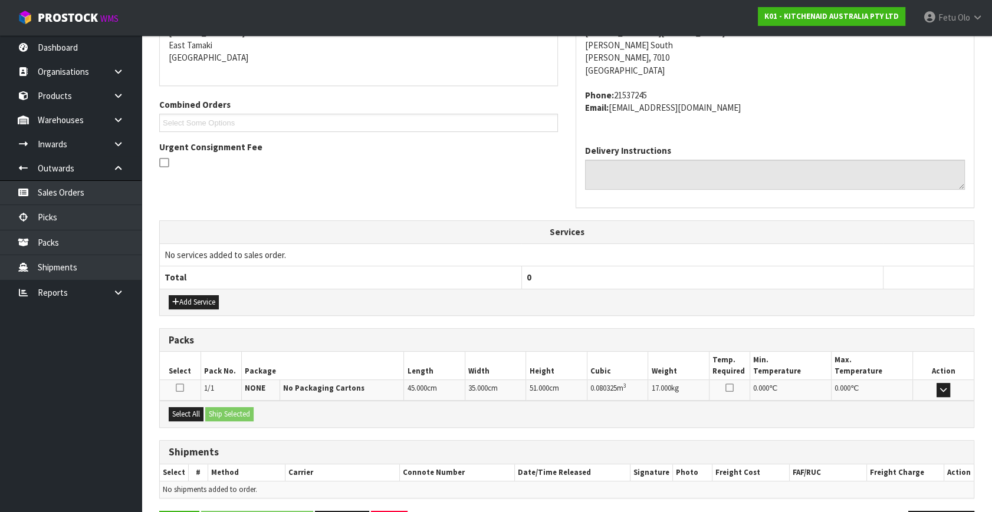
scroll to position [290, 0]
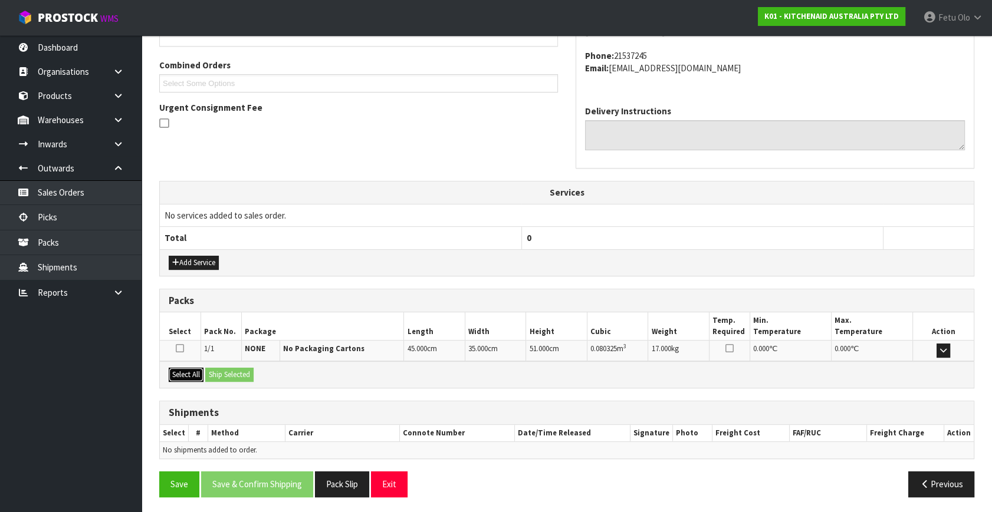
drag, startPoint x: 193, startPoint y: 372, endPoint x: 214, endPoint y: 374, distance: 21.4
click at [194, 372] on button "Select All" at bounding box center [186, 375] width 35 height 14
click at [218, 374] on button "Ship Selected" at bounding box center [229, 375] width 48 height 14
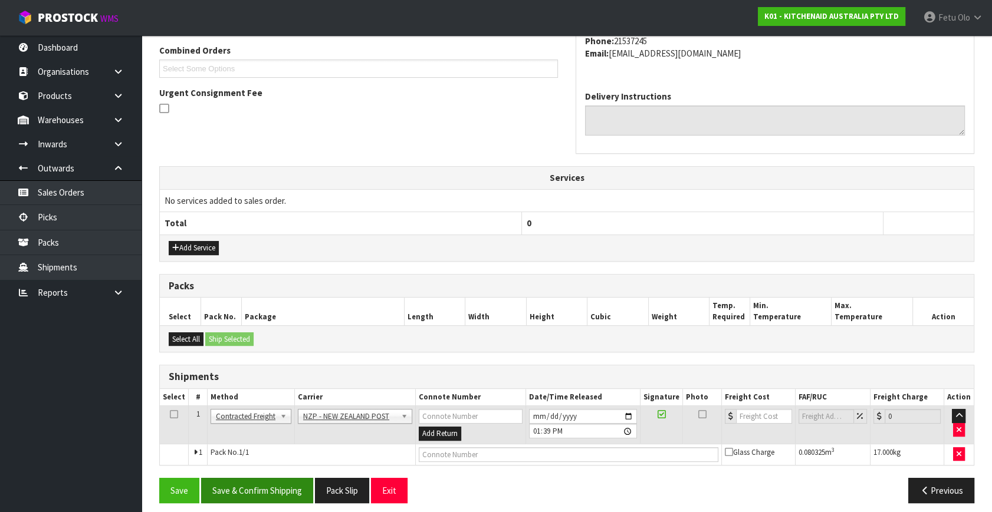
scroll to position [311, 0]
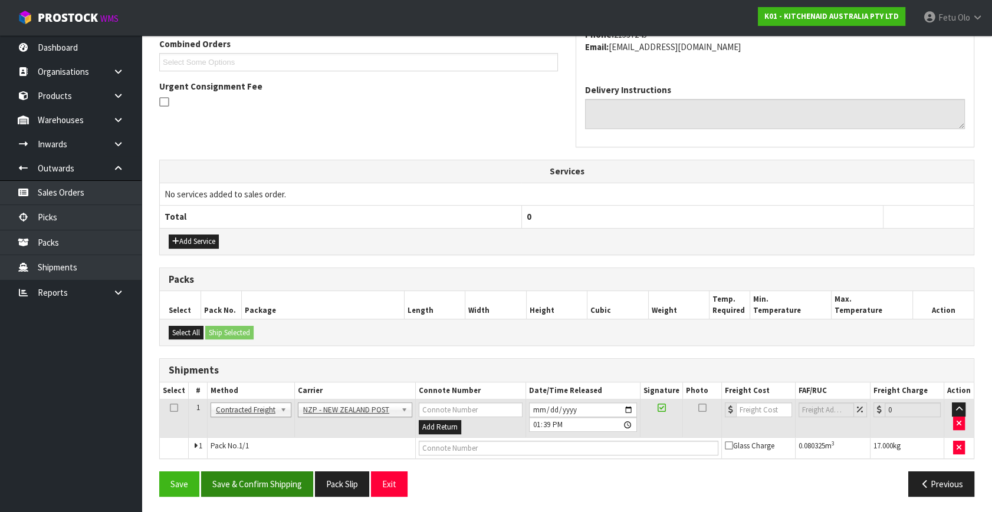
click at [292, 495] on div "Save Save & Confirm Shipping Pack Slip Exit Previous" at bounding box center [566, 489] width 832 height 34
click at [238, 482] on button "Save & Confirm Shipping" at bounding box center [257, 484] width 112 height 25
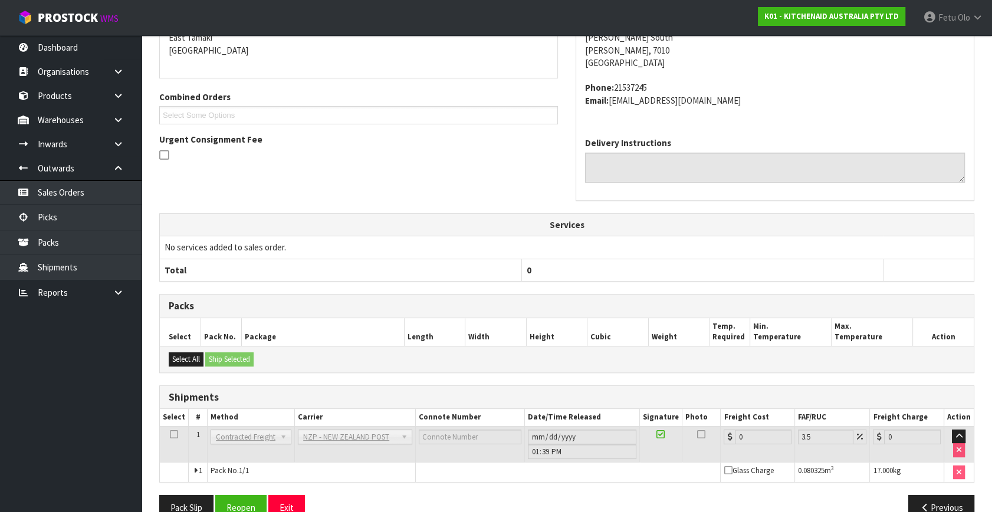
scroll to position [295, 0]
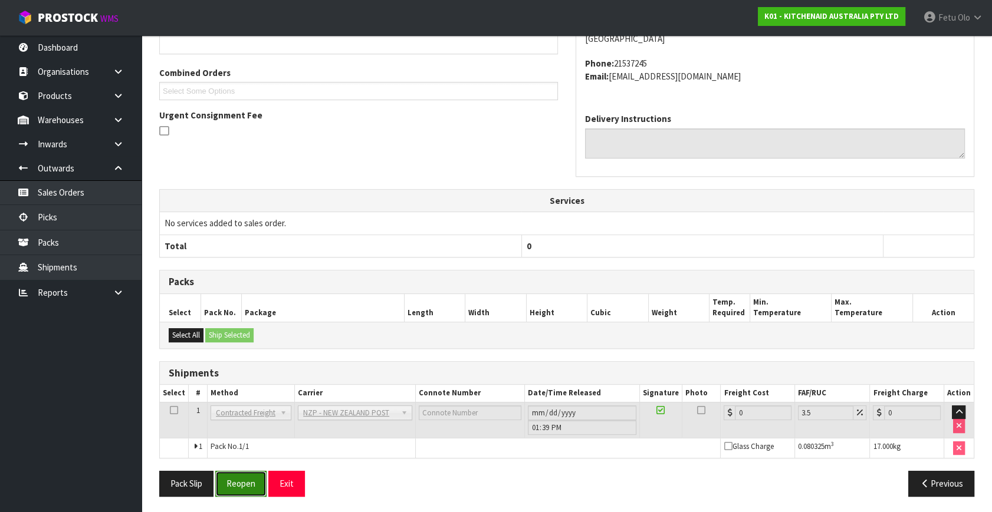
click at [259, 482] on button "Reopen" at bounding box center [240, 483] width 51 height 25
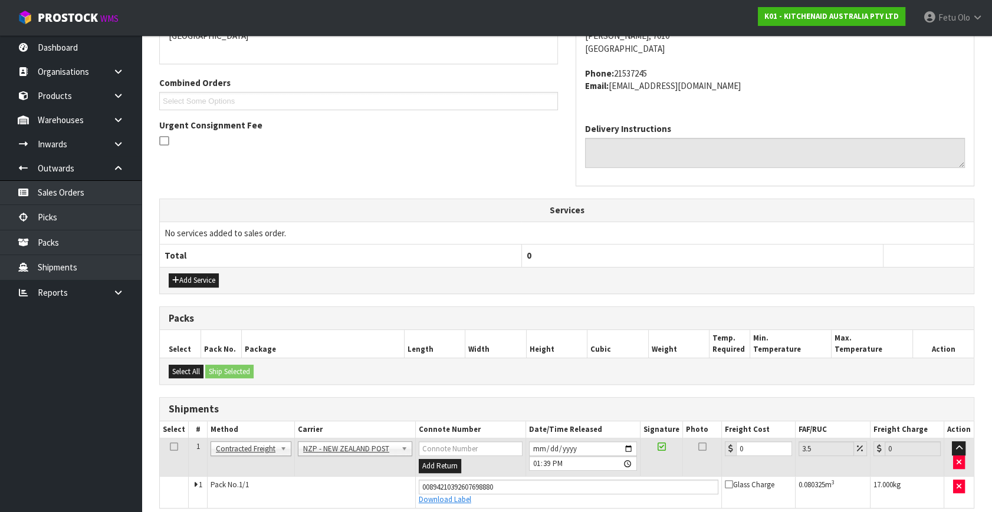
scroll to position [282, 0]
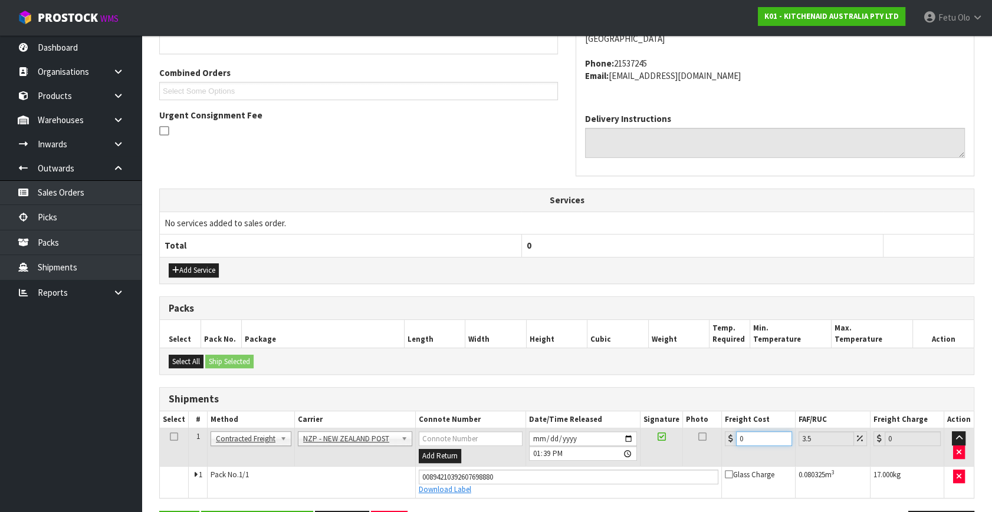
drag, startPoint x: 746, startPoint y: 440, endPoint x: 677, endPoint y: 479, distance: 78.9
click at [677, 479] on tbody "1 Client Local Pickup Customer Local Pickup Company Freight Contracted Freight …" at bounding box center [567, 464] width 814 height 70
type input "2"
type input "2.07"
type input "23"
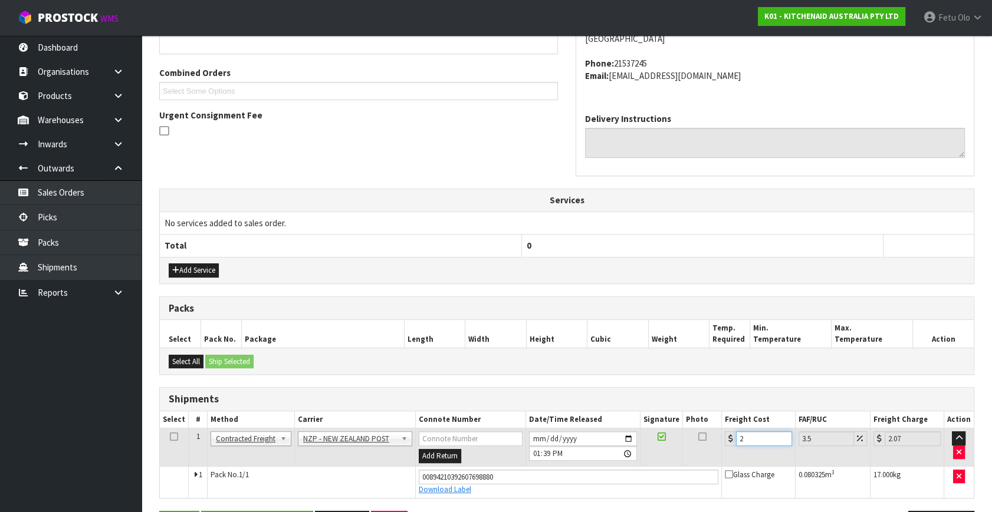
type input "23.8"
type input "233"
type input "241.15"
type input "233.2"
type input "241.36"
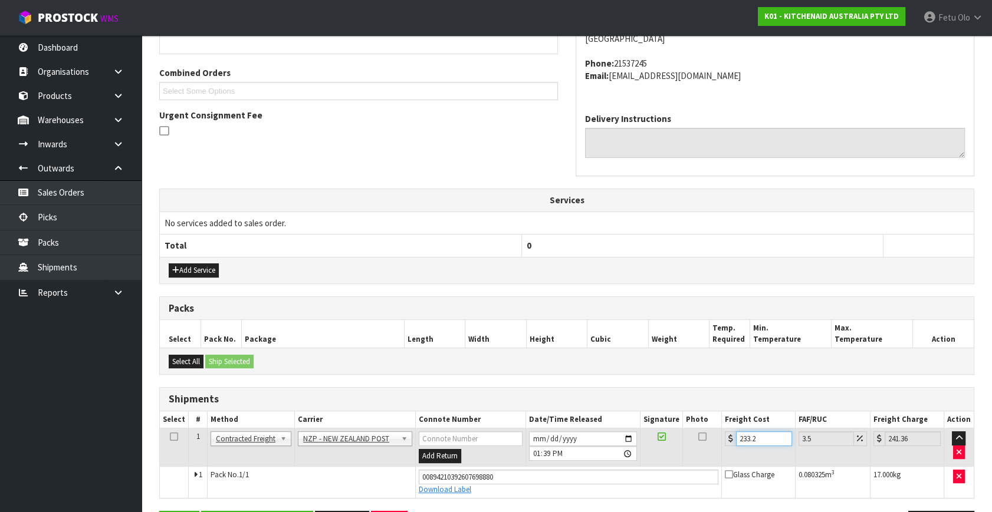
type input "233.28"
type input "241.44"
type input "233.2"
type input "241.36"
type input "233"
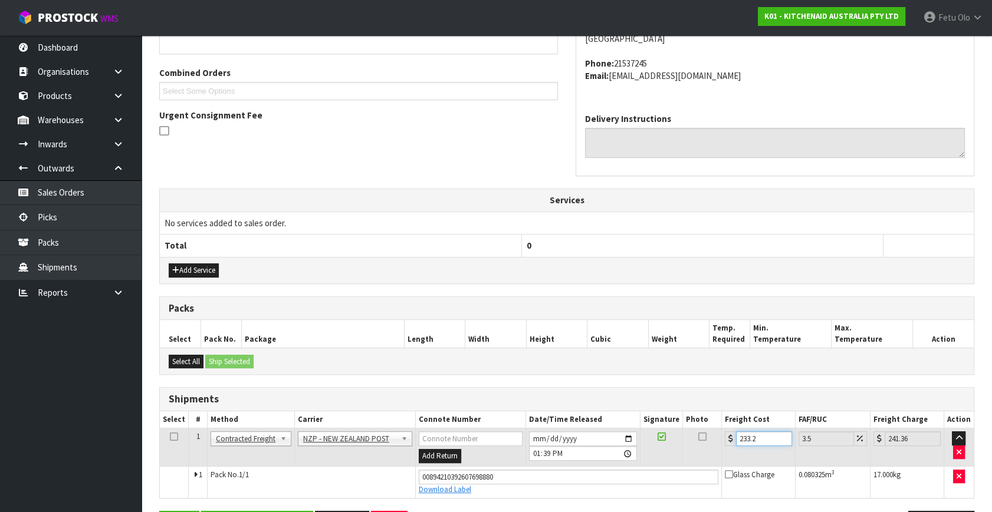
type input "241.15"
type input "23"
type input "23.8"
type input "23.2"
type input "24.01"
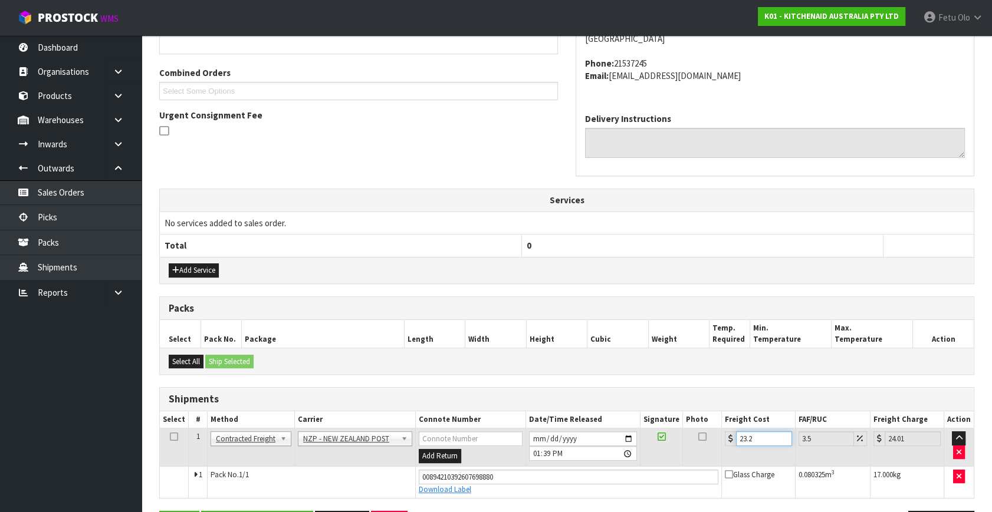
type input "23.28"
type input "24.09"
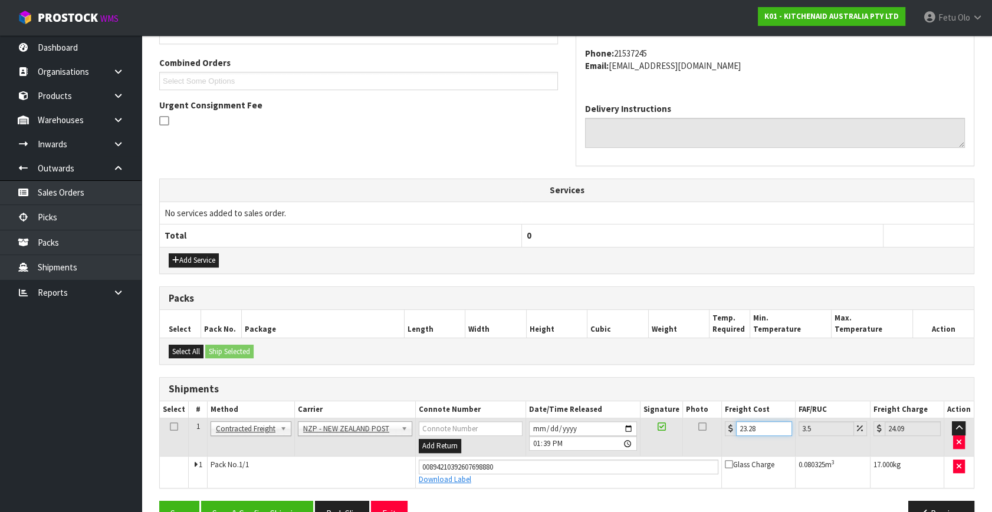
scroll to position [322, 0]
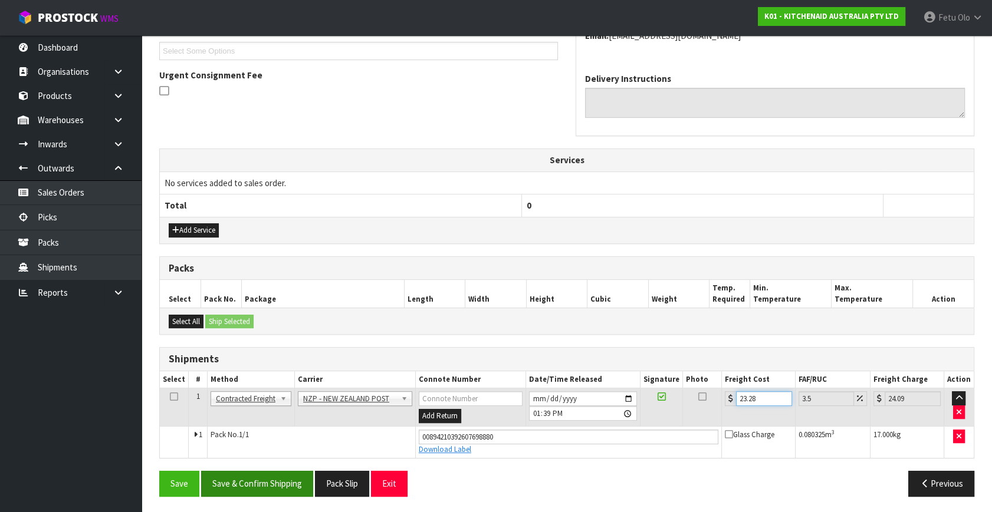
type input "23.28"
click at [280, 481] on button "Save & Confirm Shipping" at bounding box center [257, 483] width 112 height 25
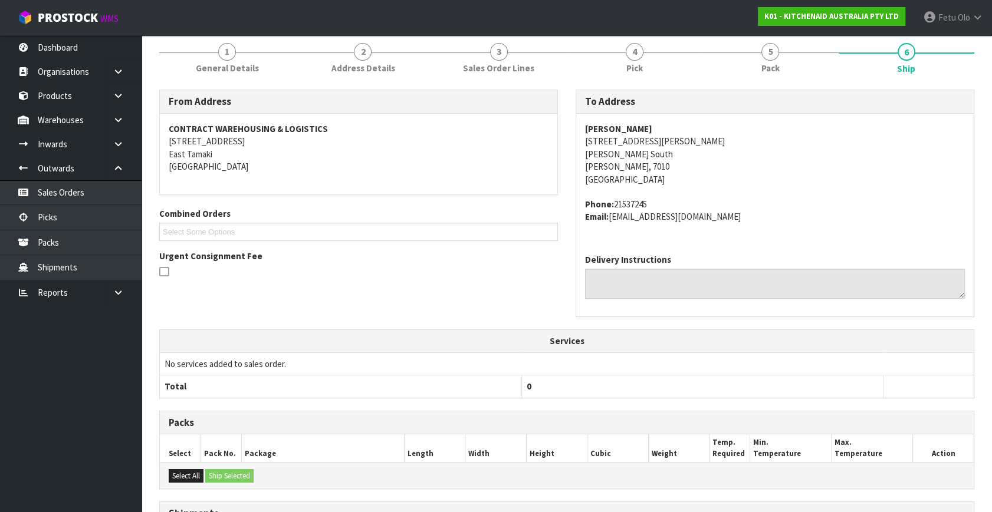
scroll to position [290, 0]
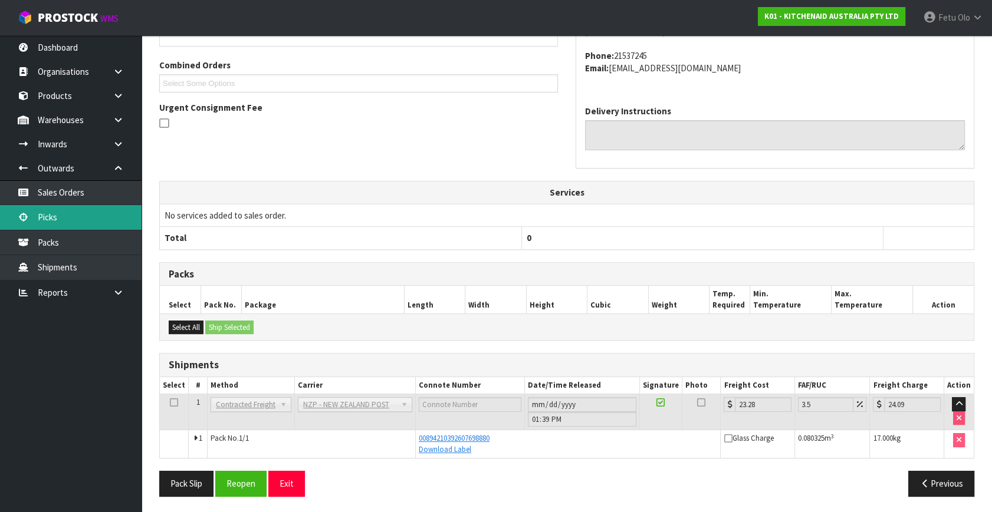
click at [58, 223] on link "Picks" at bounding box center [70, 217] width 141 height 24
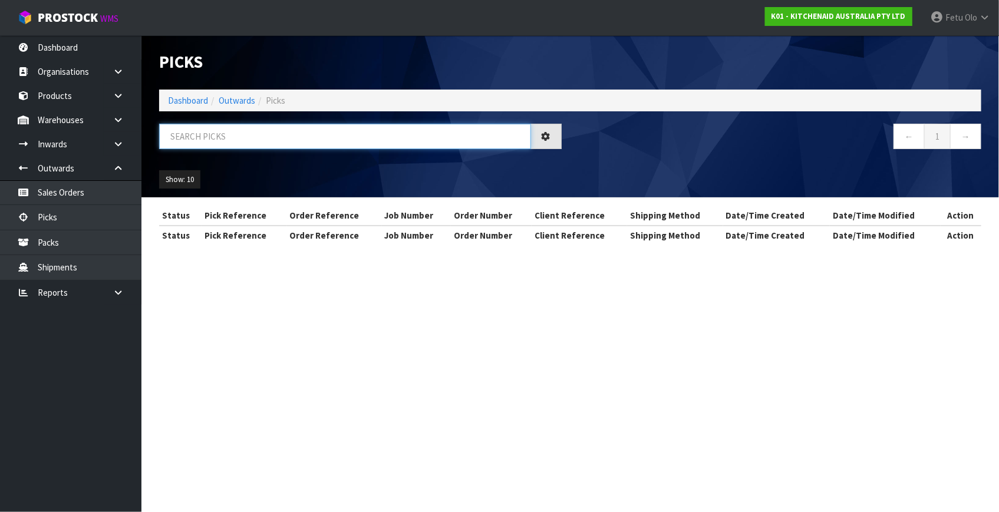
click at [250, 142] on input "text" at bounding box center [345, 136] width 372 height 25
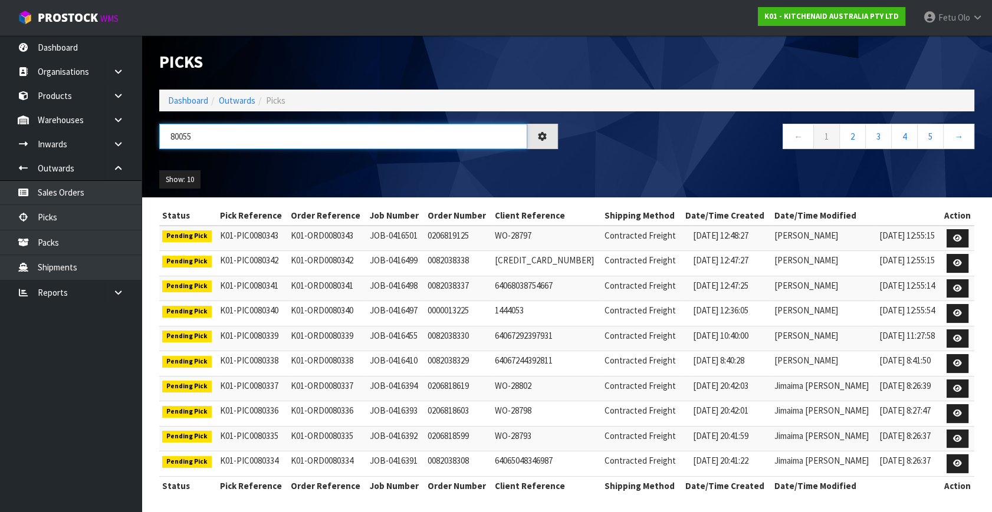
type input "80055"
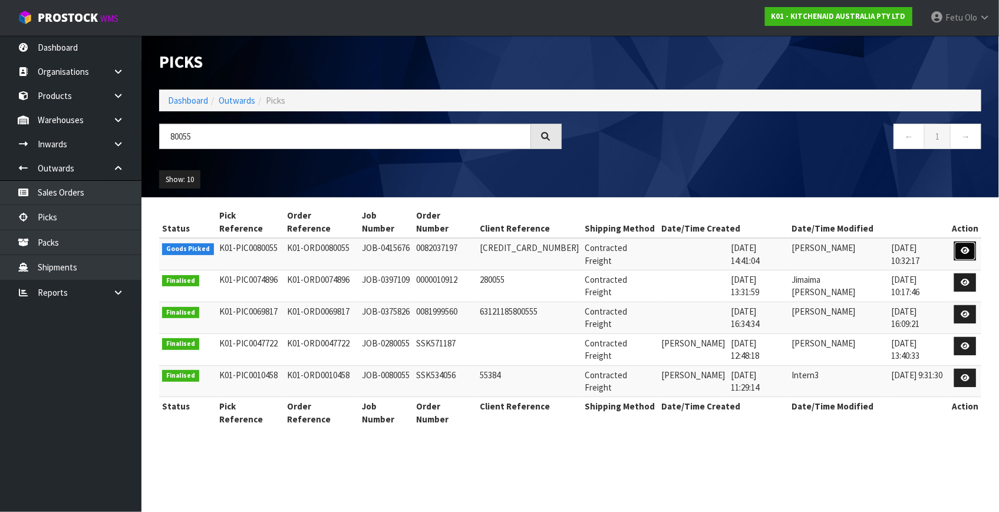
click at [965, 247] on icon at bounding box center [965, 251] width 9 height 8
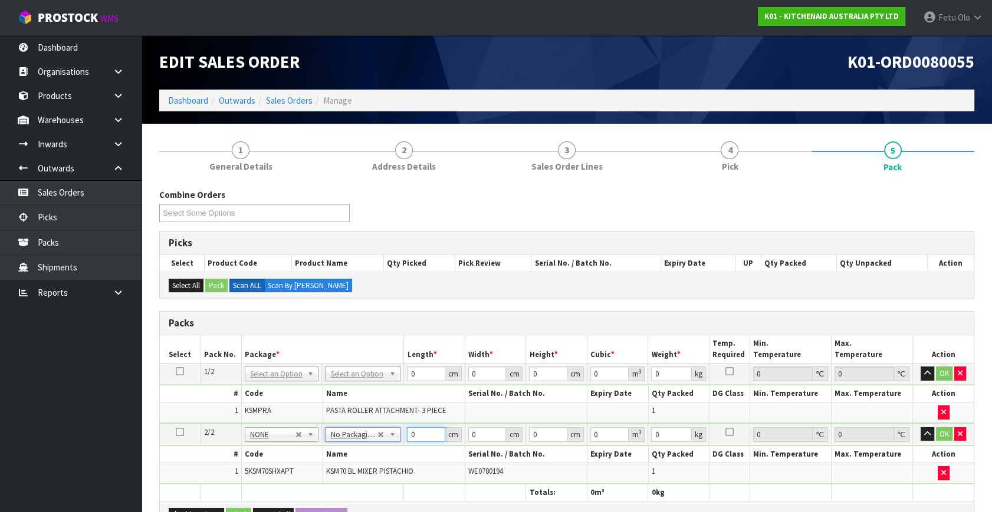
drag, startPoint x: 403, startPoint y: 437, endPoint x: 340, endPoint y: 468, distance: 70.4
click at [338, 468] on tbody "2/2 NONE 007-001 007-002 007-004 007-009 007-013 007-014 007-015 007-017 007-01…" at bounding box center [567, 454] width 814 height 60
type input "45"
type input "35"
type input "5"
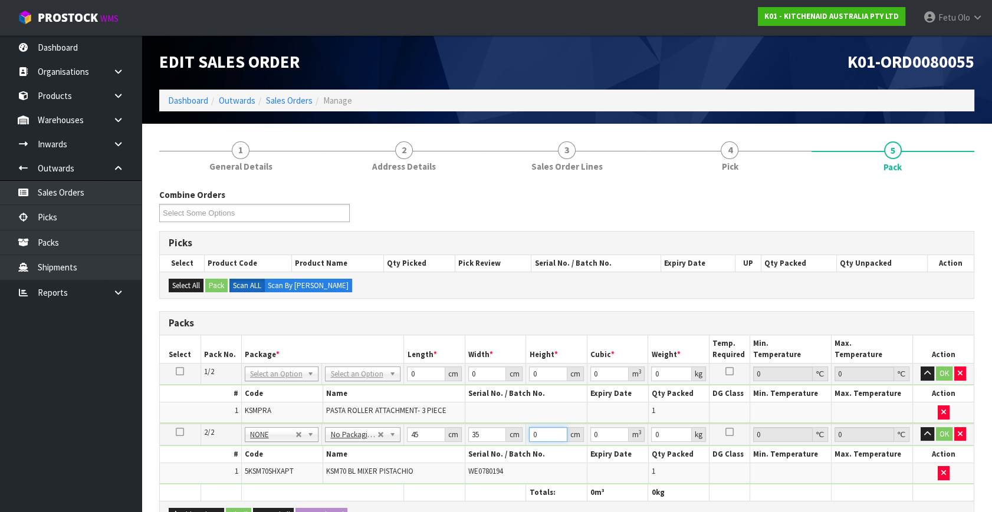
type input "0.007875"
type input "51"
type input "0.080325"
type input "51"
type input "17"
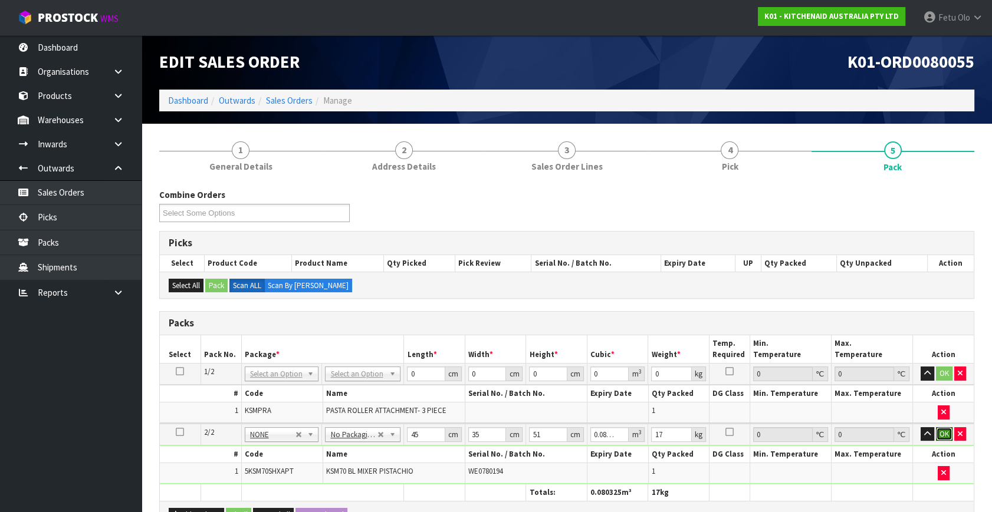
click button "OK" at bounding box center [944, 434] width 17 height 14
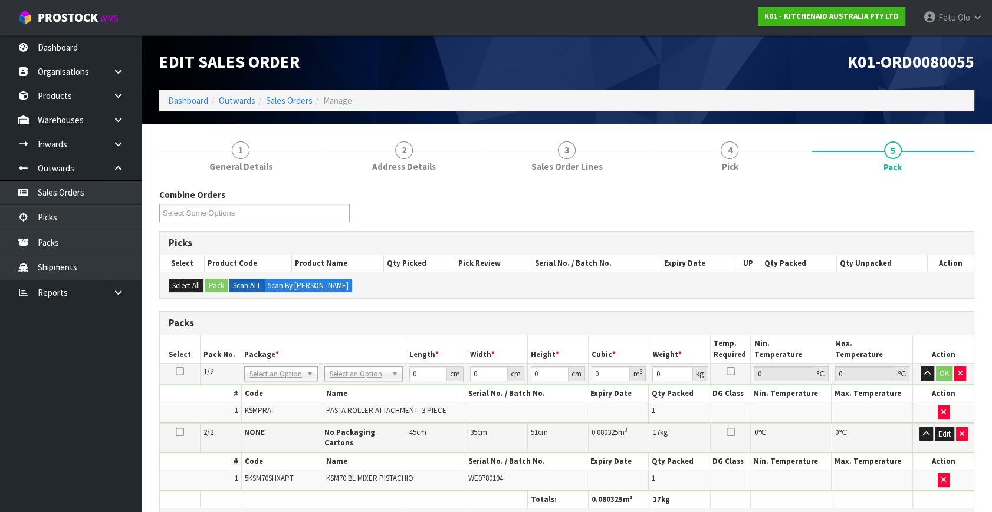
drag, startPoint x: 289, startPoint y: 378, endPoint x: 278, endPoint y: 396, distance: 21.3
drag, startPoint x: 278, startPoint y: 393, endPoint x: 282, endPoint y: 387, distance: 6.7
click at [281, 389] on input "text" at bounding box center [281, 389] width 69 height 15
type input "011"
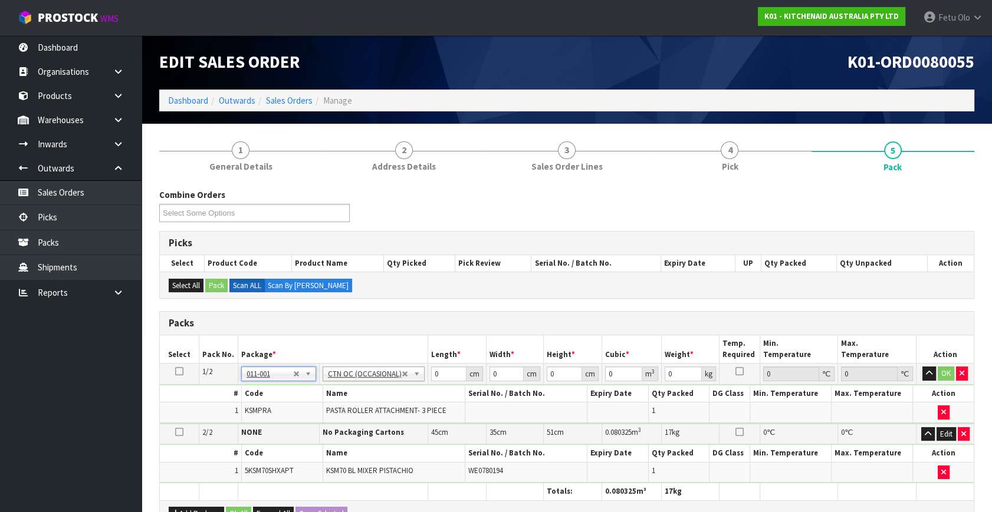
type input "3.5"
drag, startPoint x: 433, startPoint y: 378, endPoint x: 358, endPoint y: 401, distance: 78.9
click at [358, 401] on tbody "1/2 NONE 007-001 007-002 007-004 007-009 007-013 007-014 007-015 007-017 007-01…" at bounding box center [567, 394] width 814 height 60
type input "27"
type input "18"
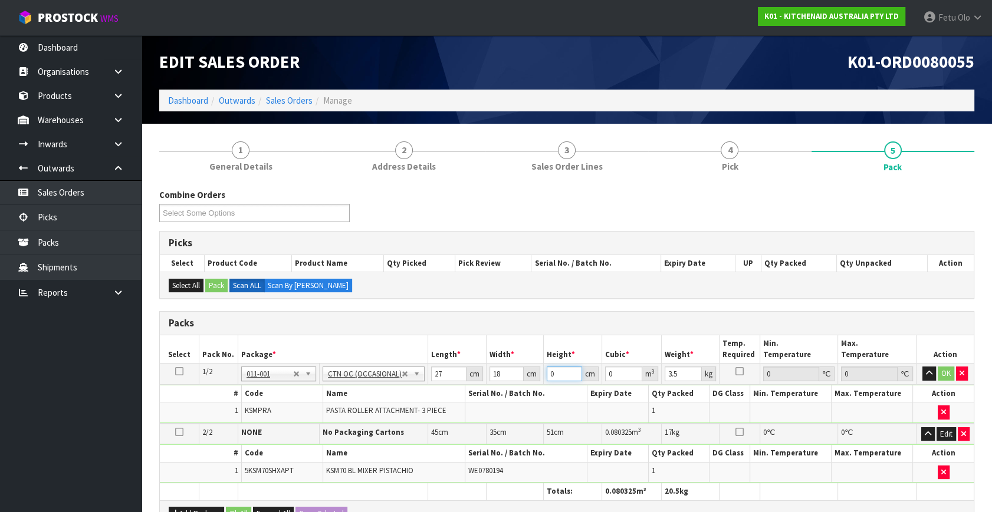
type input "2"
type input "0.000972"
type input "20"
type input "0.00972"
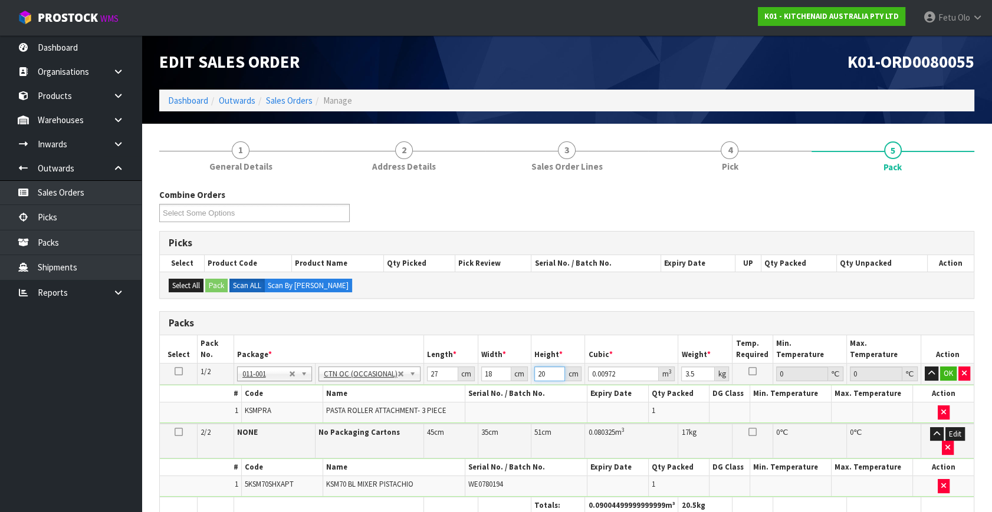
type input "20"
type input "4"
click button "OK" at bounding box center [948, 374] width 17 height 14
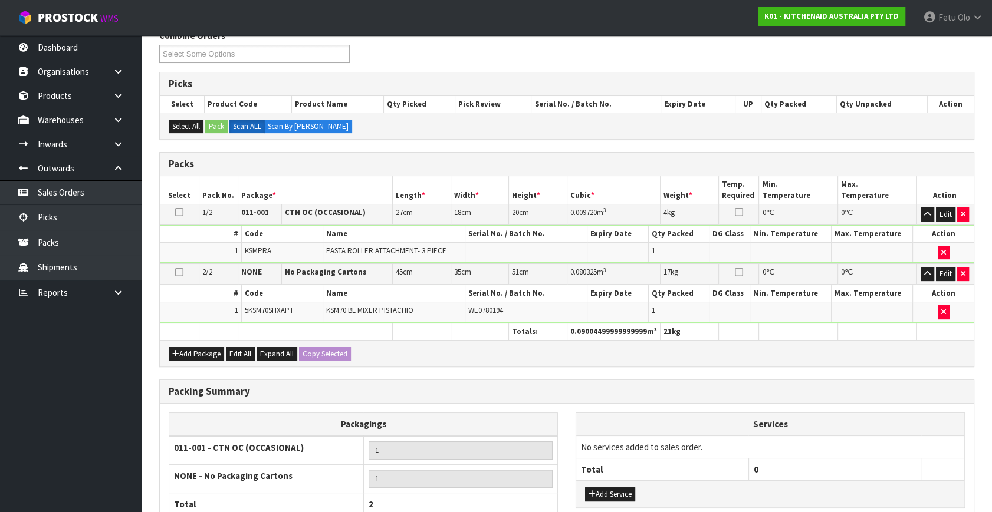
scroll to position [263, 0]
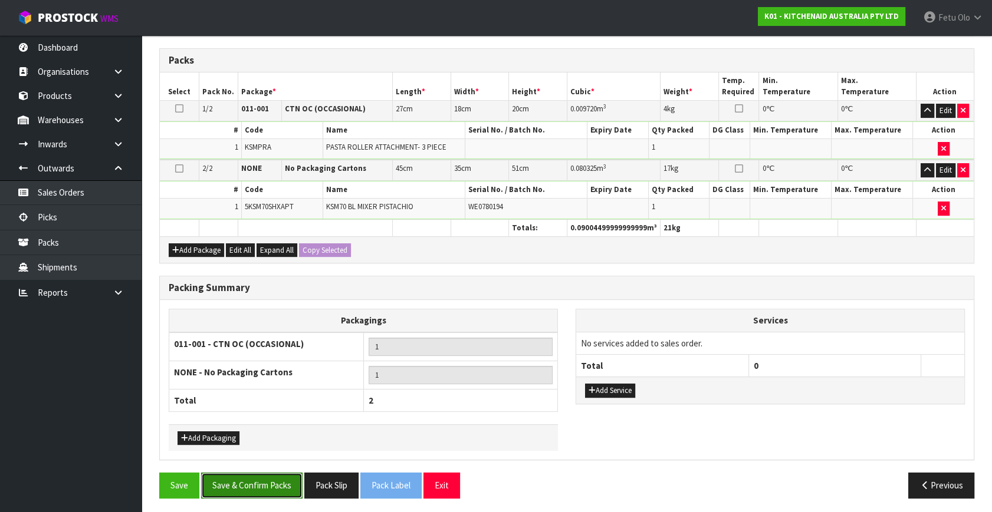
click at [256, 488] on button "Save & Confirm Packs" at bounding box center [251, 485] width 101 height 25
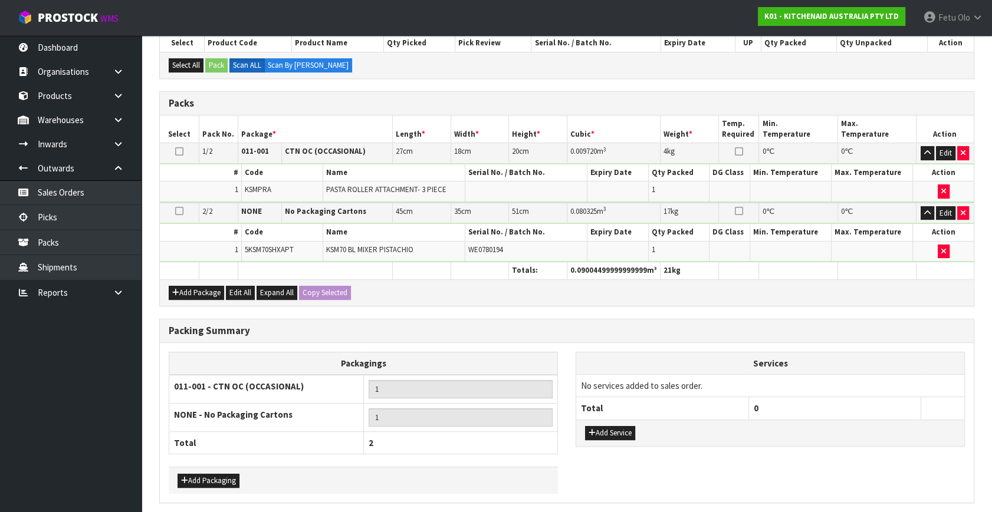
scroll to position [0, 0]
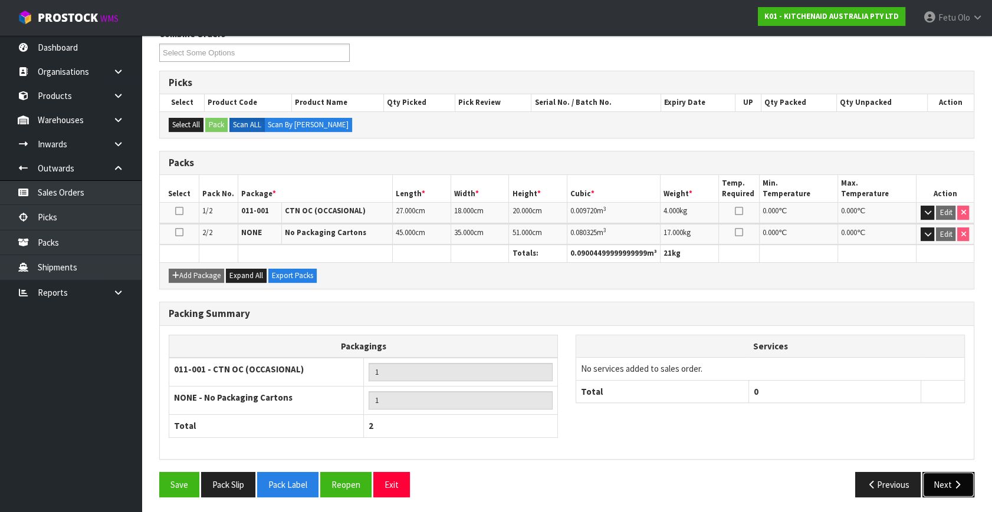
click at [961, 480] on icon "button" at bounding box center [957, 484] width 11 height 9
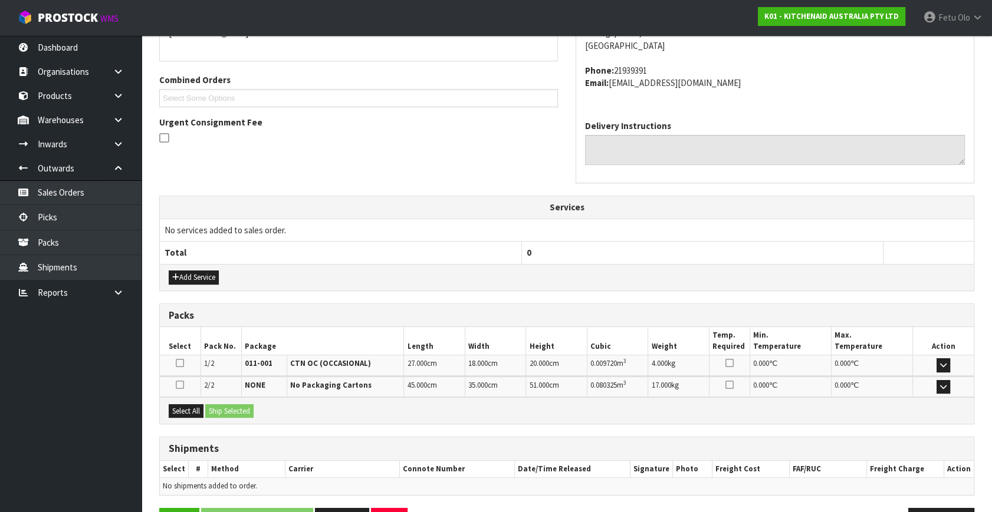
scroll to position [312, 0]
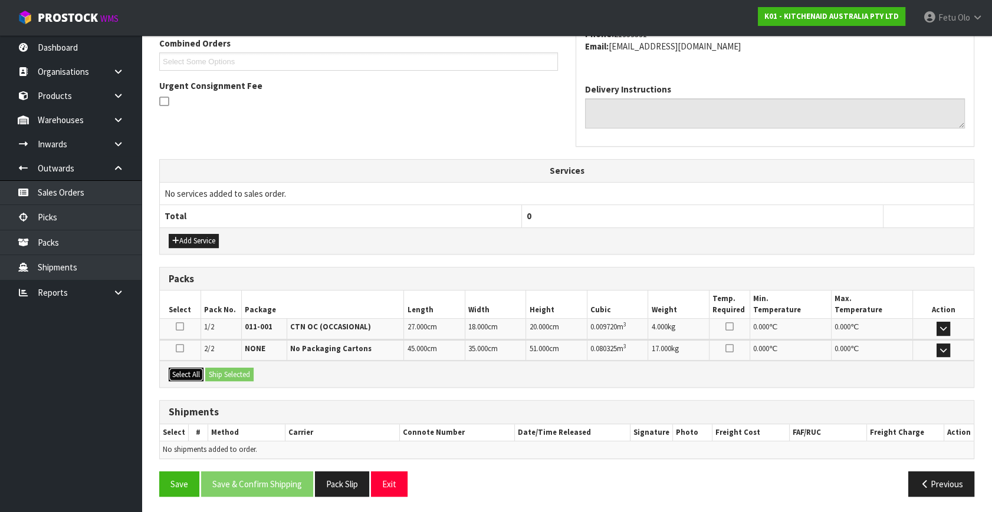
click at [187, 376] on button "Select All" at bounding box center [186, 375] width 35 height 14
click at [226, 371] on button "Ship Selected" at bounding box center [229, 375] width 48 height 14
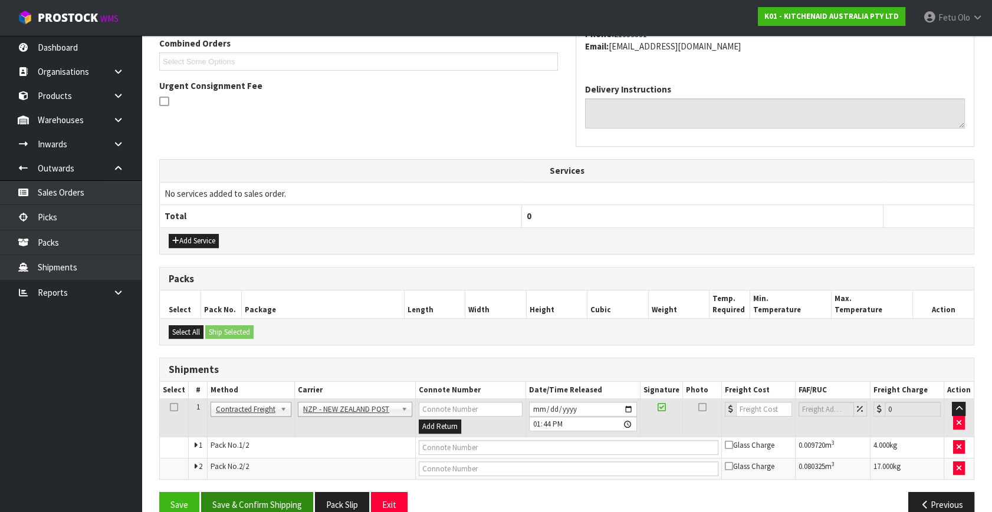
scroll to position [333, 0]
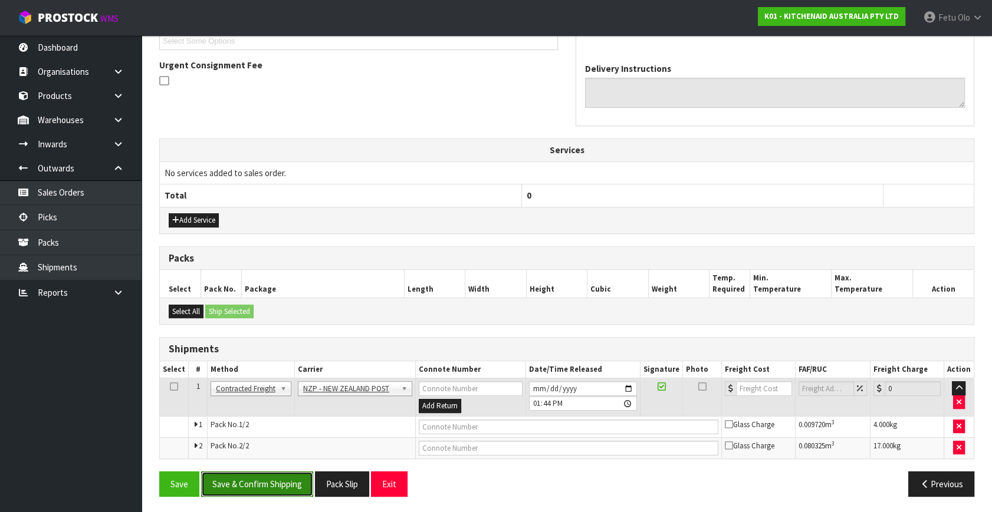
click at [288, 472] on button "Save & Confirm Shipping" at bounding box center [257, 484] width 112 height 25
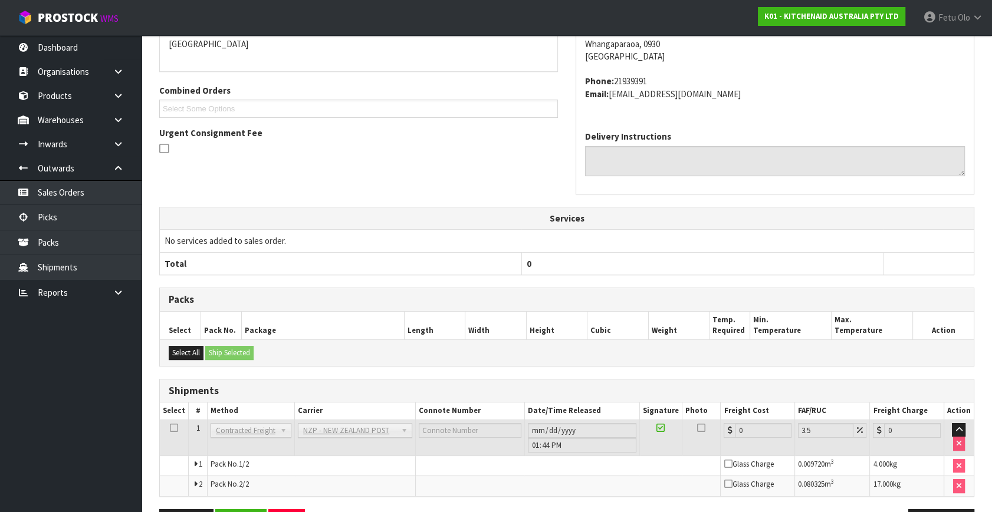
scroll to position [315, 0]
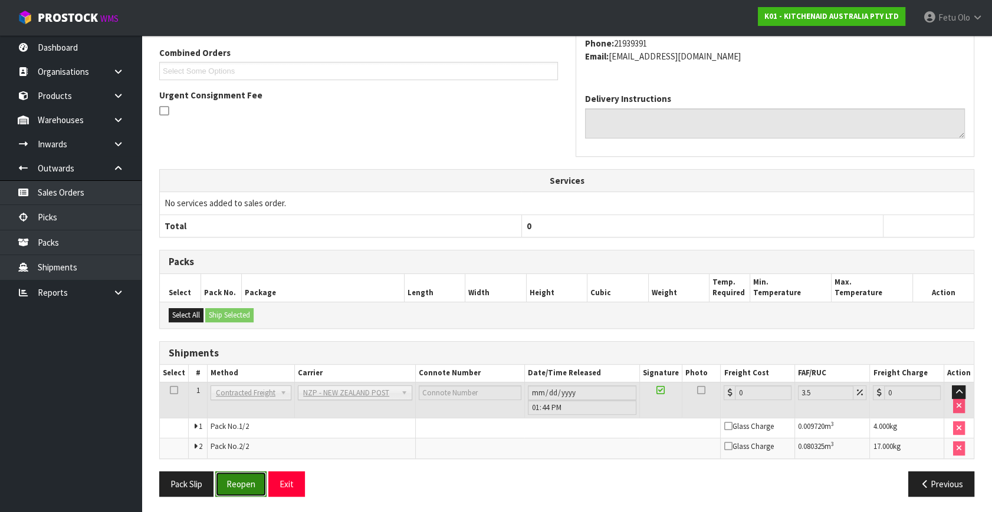
click at [243, 484] on button "Reopen" at bounding box center [240, 484] width 51 height 25
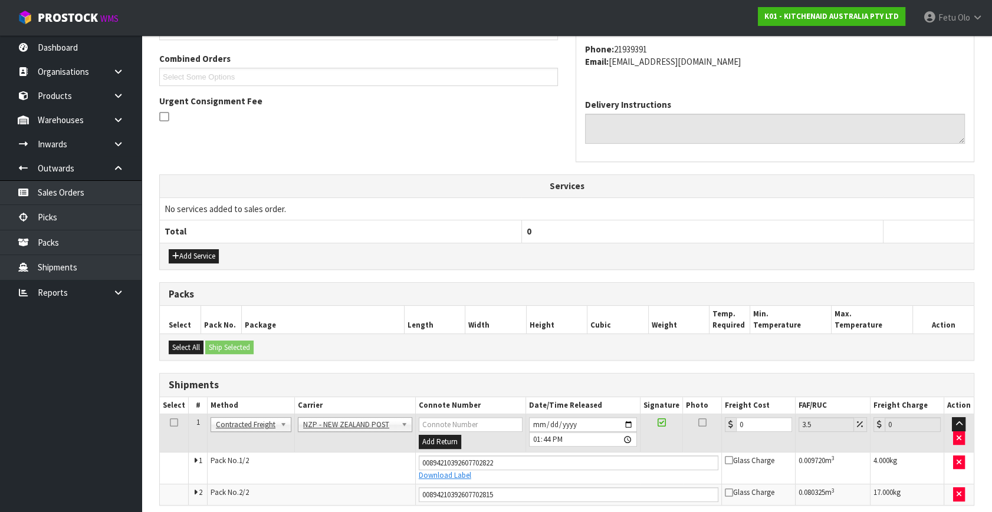
scroll to position [343, 0]
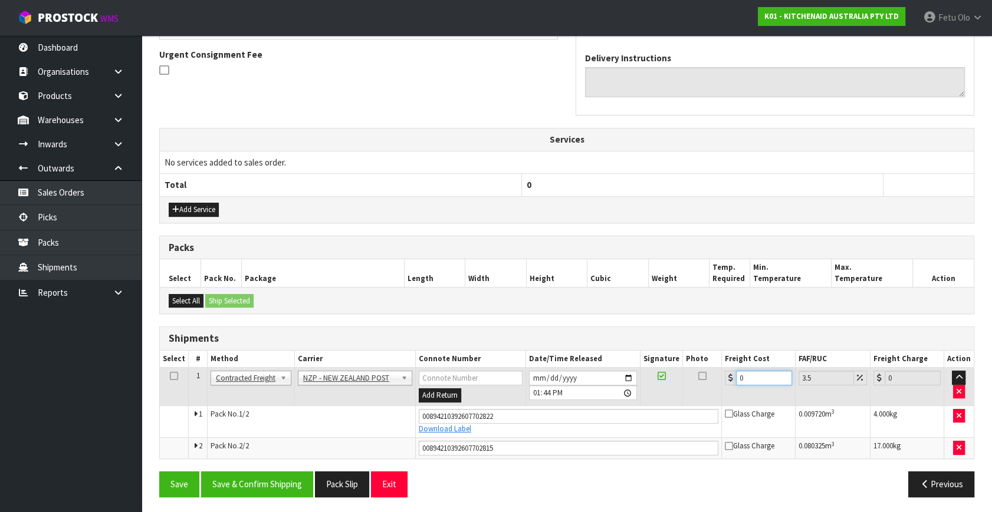
drag, startPoint x: 749, startPoint y: 376, endPoint x: 620, endPoint y: 413, distance: 134.5
click at [616, 413] on tbody "1 Client Local Pickup Customer Local Pickup Company Freight Contracted Freight …" at bounding box center [567, 413] width 814 height 91
type input "8"
type input "8.28"
type input "8.6"
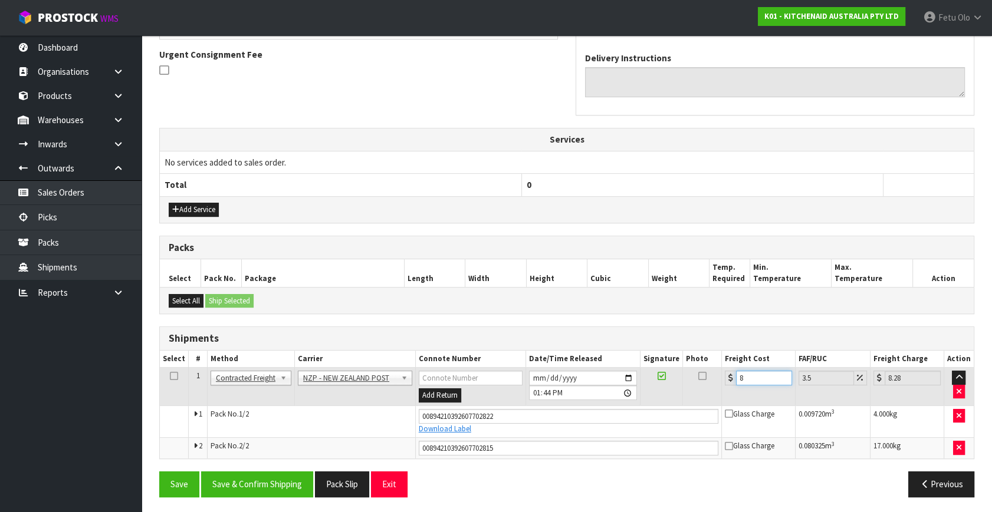
type input "8.9"
type input "8.66"
type input "8.96"
type input "8.66"
click at [252, 483] on button "Save & Confirm Shipping" at bounding box center [257, 484] width 112 height 25
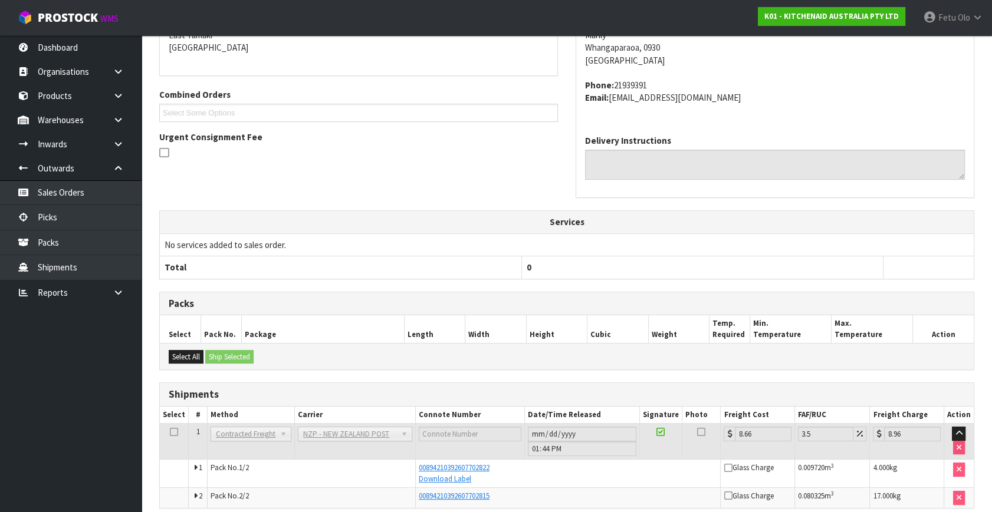
scroll to position [311, 0]
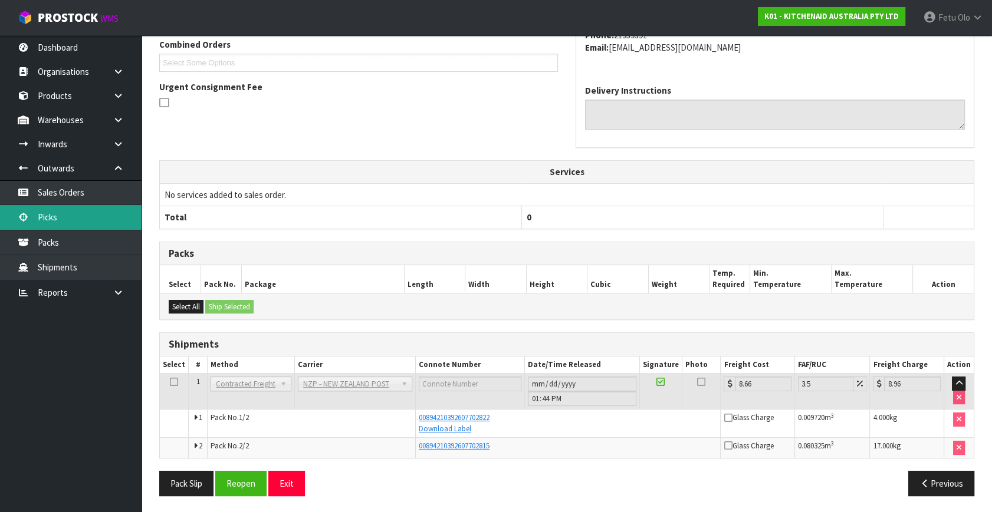
click at [51, 218] on link "Picks" at bounding box center [70, 217] width 141 height 24
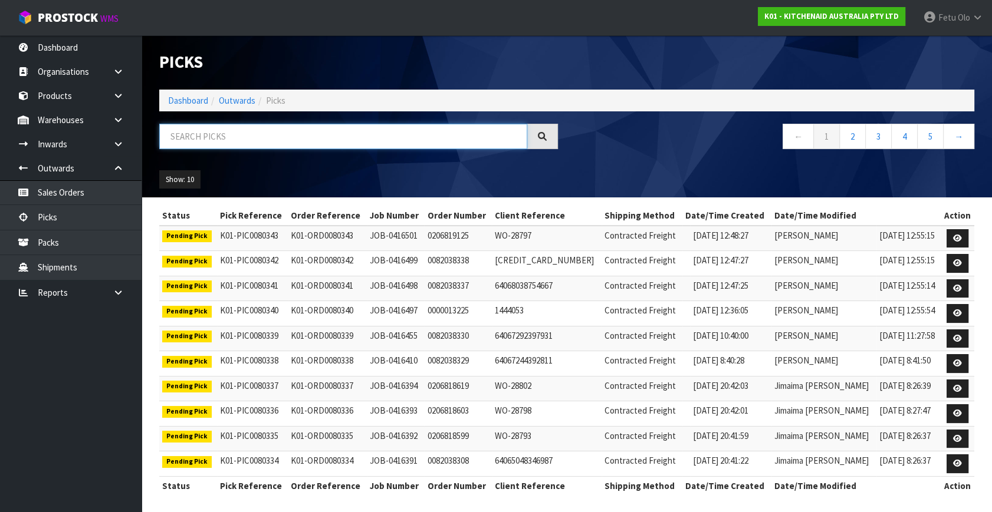
click at [299, 141] on input "text" at bounding box center [343, 136] width 368 height 25
type input "80241"
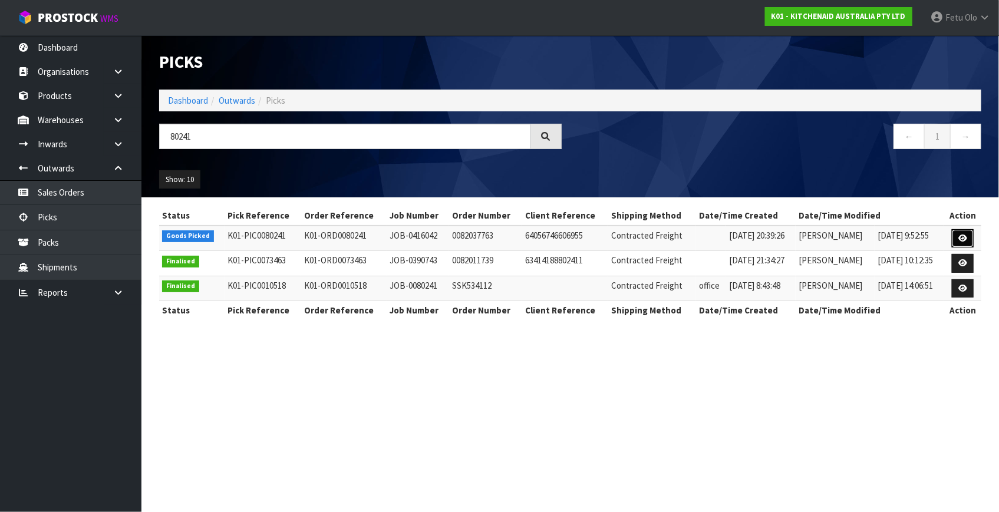
click at [959, 239] on link at bounding box center [963, 238] width 22 height 19
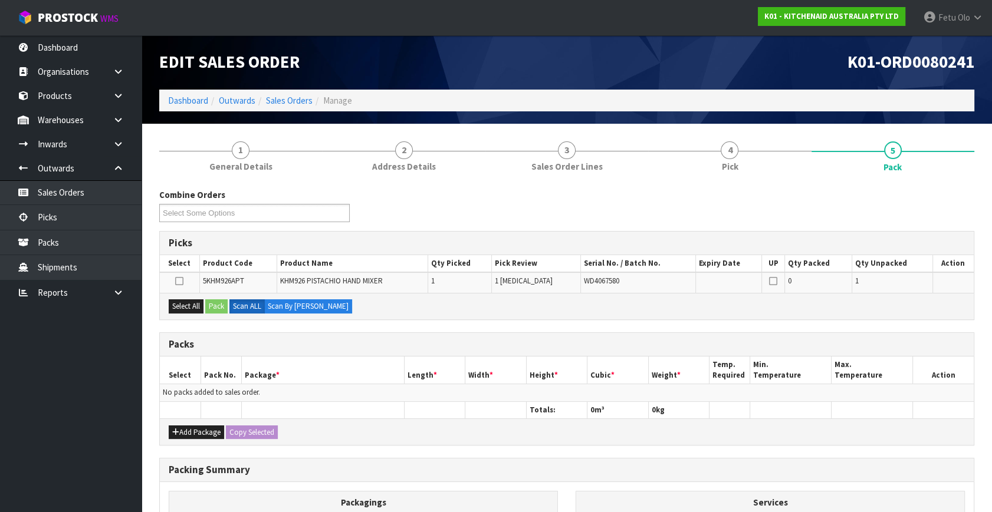
drag, startPoint x: 45, startPoint y: 464, endPoint x: 85, endPoint y: 500, distance: 53.4
click at [47, 466] on ul "Dashboard Organisations Clients Consignees Carriers Products Categories Serial …" at bounding box center [70, 273] width 141 height 477
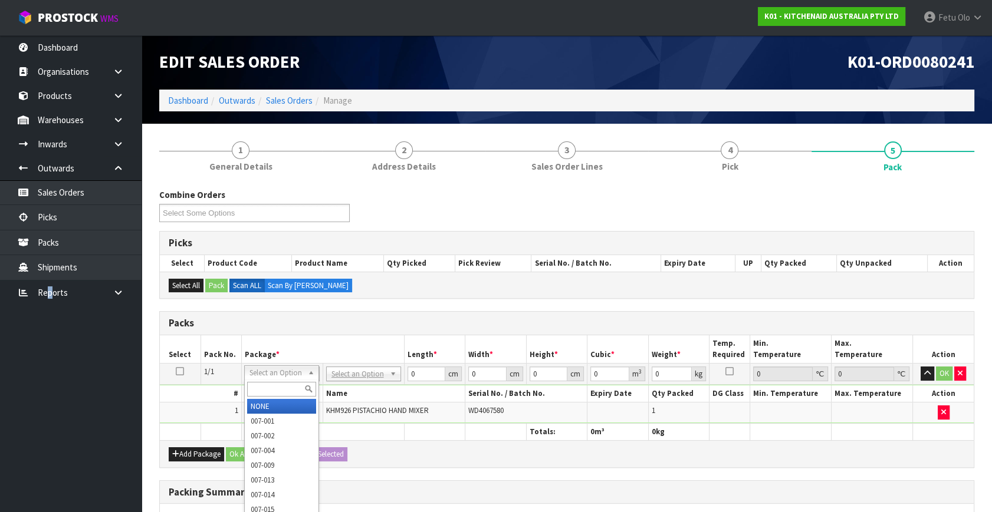
click at [274, 381] on div at bounding box center [282, 389] width 74 height 19
click at [285, 385] on input "text" at bounding box center [281, 389] width 69 height 15
type input "011"
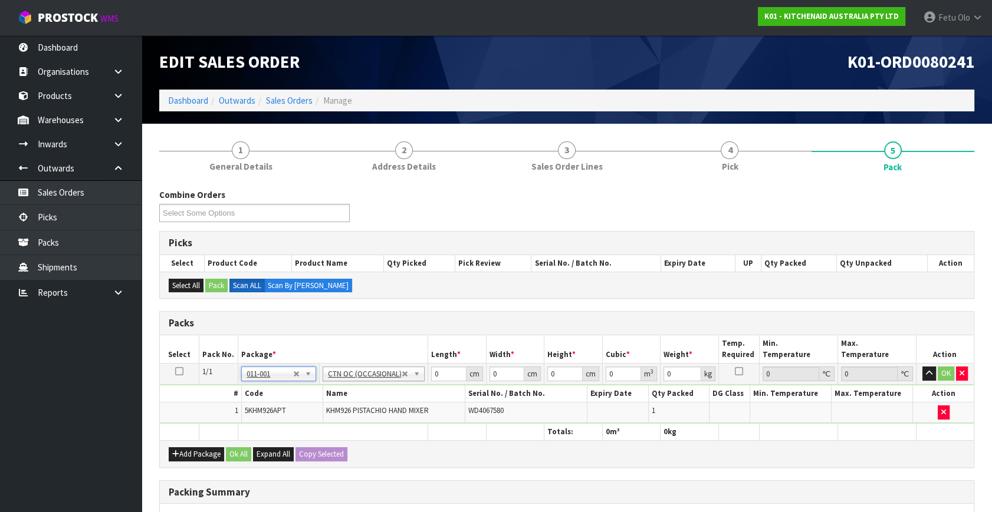
type input "1.75"
drag, startPoint x: 443, startPoint y: 375, endPoint x: 328, endPoint y: 417, distance: 122.0
click at [328, 417] on tbody "1/1 NONE 007-001 007-002 007-004 007-009 007-013 007-014 007-015 007-017 007-01…" at bounding box center [567, 394] width 814 height 60
type input "26"
type input "22"
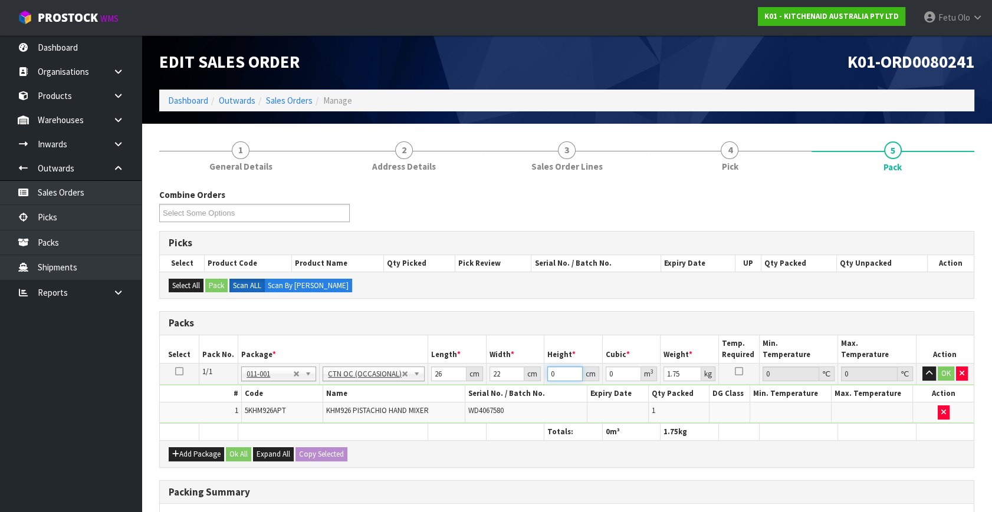
type input "2"
type input "0.001144"
type input "22"
type input "0.012584"
type input "22"
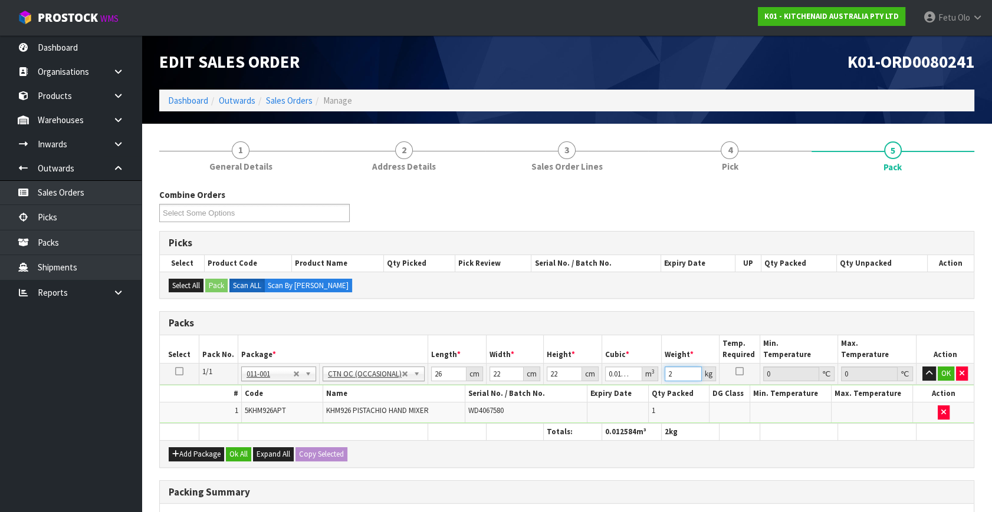
type input "2"
click button "OK" at bounding box center [945, 374] width 17 height 14
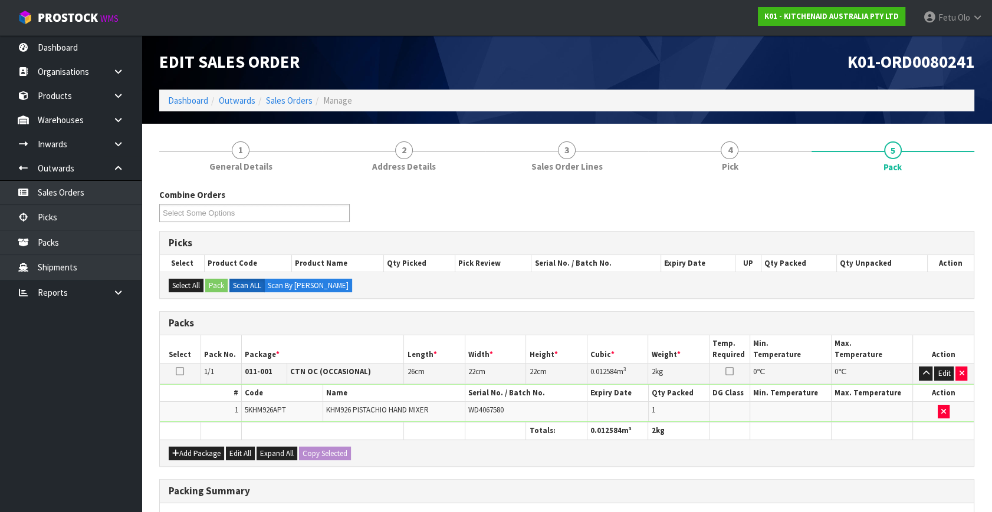
scroll to position [176, 0]
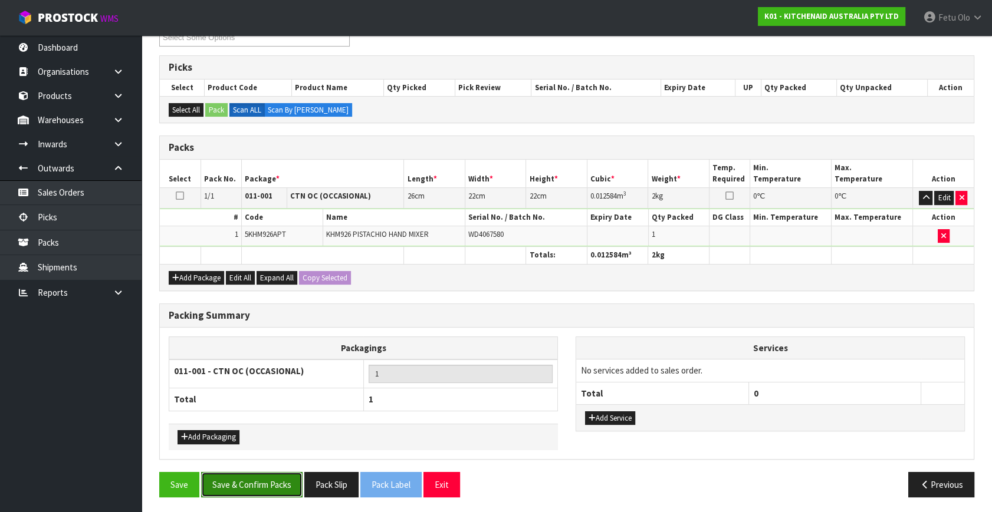
click at [262, 476] on button "Save & Confirm Packs" at bounding box center [251, 484] width 101 height 25
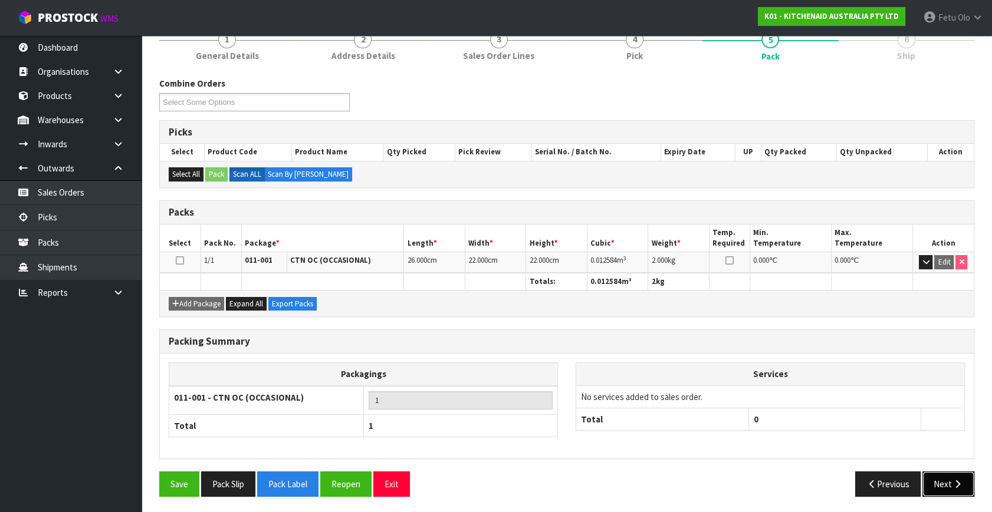
click at [944, 472] on button "Next" at bounding box center [948, 484] width 52 height 25
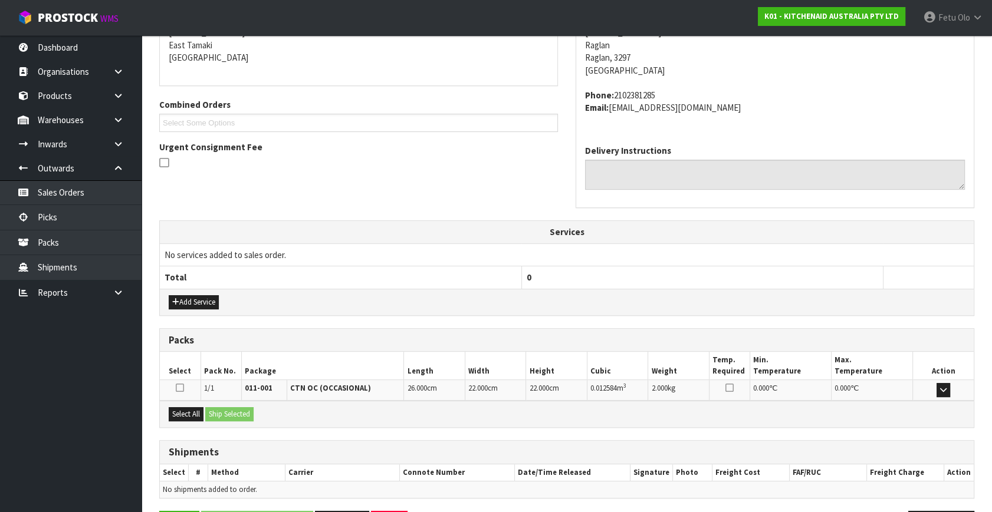
scroll to position [290, 0]
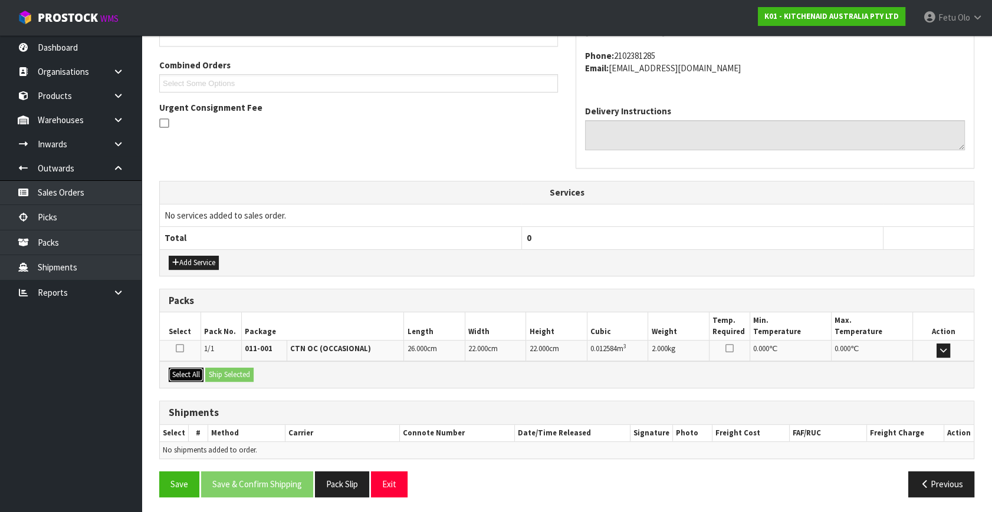
drag, startPoint x: 188, startPoint y: 372, endPoint x: 253, endPoint y: 376, distance: 64.9
click at [197, 372] on button "Select All" at bounding box center [186, 375] width 35 height 14
click at [253, 376] on button "Ship Selected" at bounding box center [229, 375] width 48 height 14
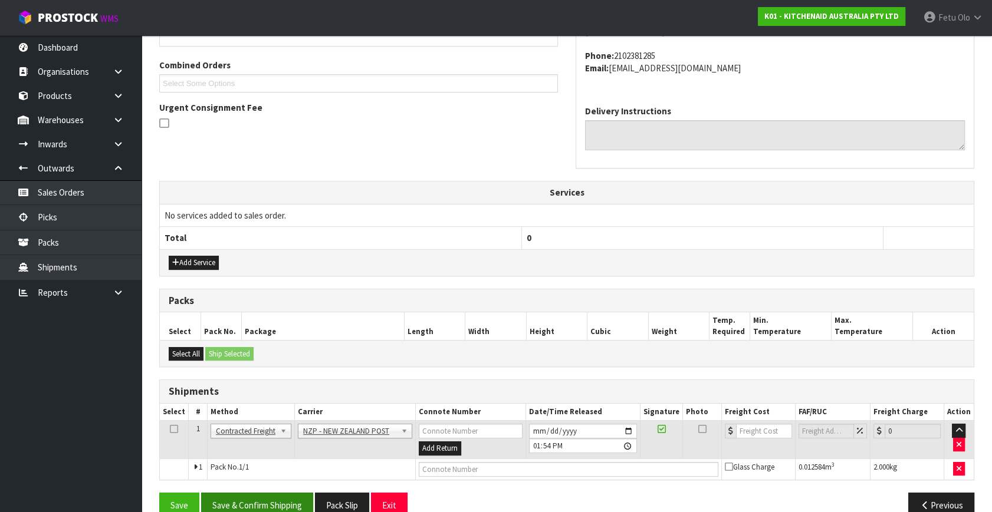
scroll to position [311, 0]
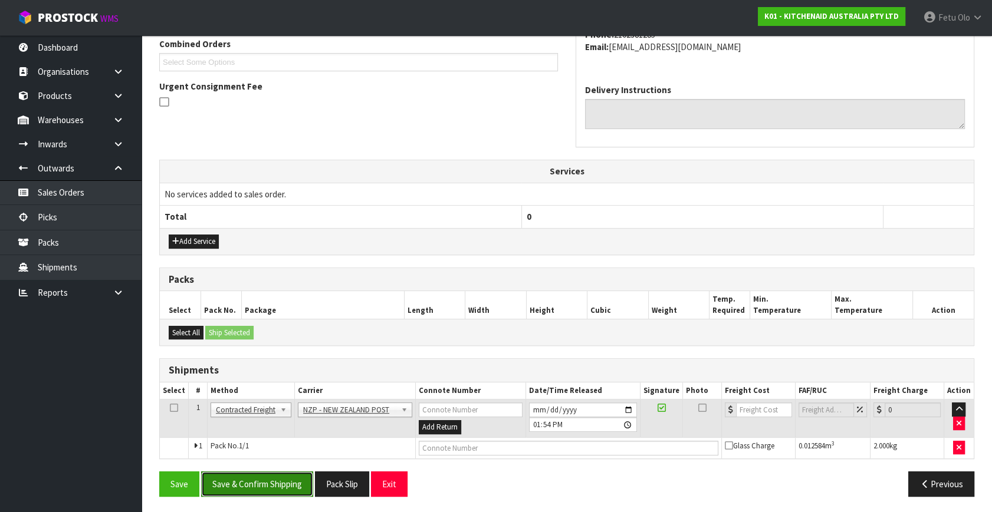
click at [276, 472] on button "Save & Confirm Shipping" at bounding box center [257, 484] width 112 height 25
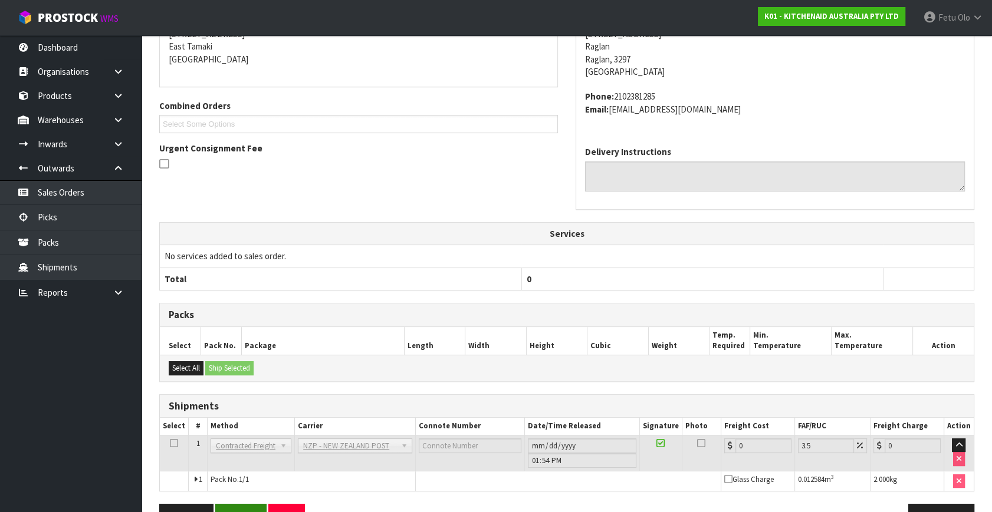
scroll to position [295, 0]
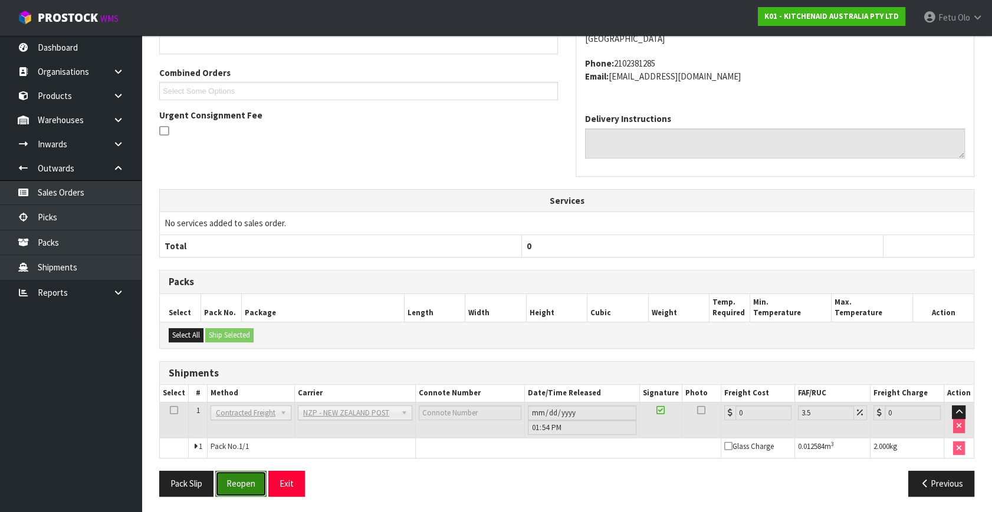
click at [235, 482] on button "Reopen" at bounding box center [240, 483] width 51 height 25
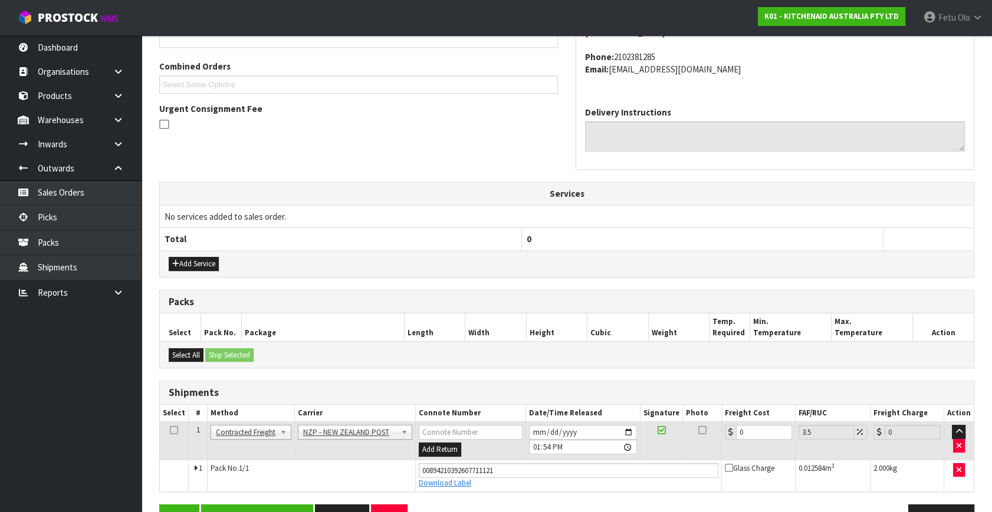
scroll to position [321, 0]
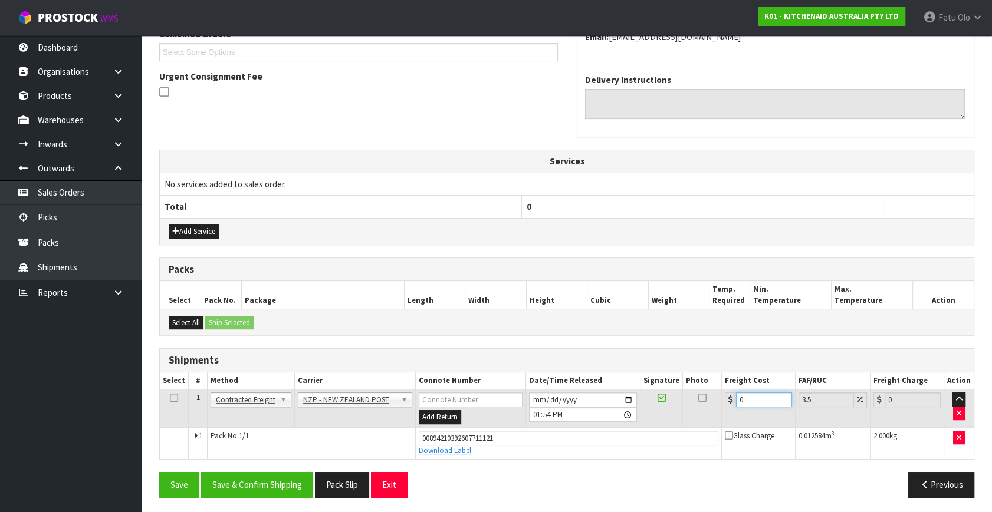
drag, startPoint x: 751, startPoint y: 401, endPoint x: 582, endPoint y: 449, distance: 175.8
click at [582, 449] on tbody "1 Client Local Pickup Customer Local Pickup Company Freight Contracted Freight …" at bounding box center [567, 425] width 814 height 70
type input "1"
type input "1.03"
type input "11"
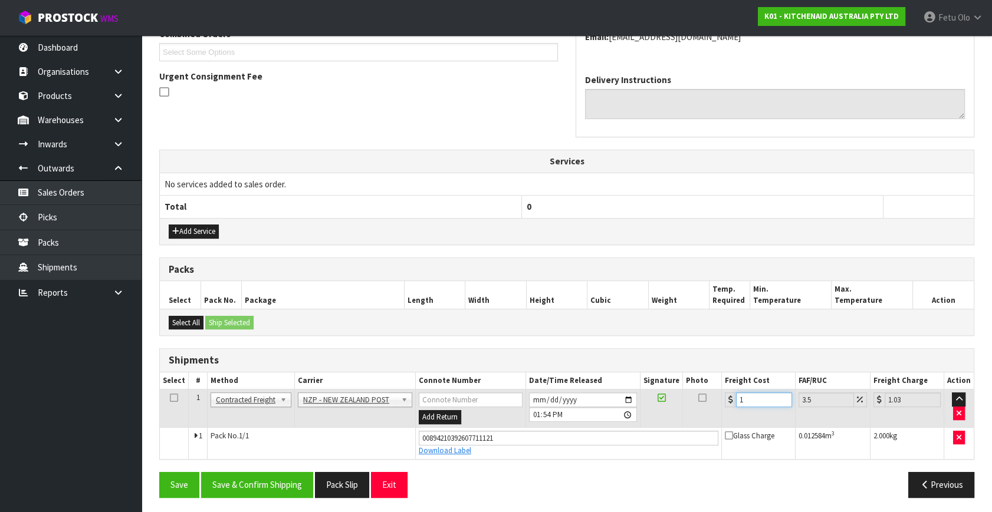
type input "11.38"
type input "11.9"
type input "12.32"
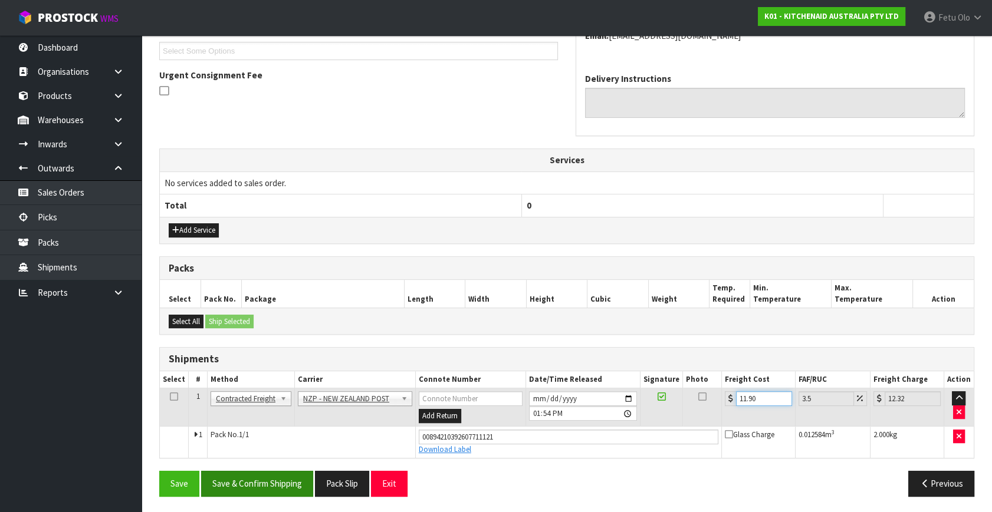
type input "11.90"
click at [282, 488] on button "Save & Confirm Shipping" at bounding box center [257, 483] width 112 height 25
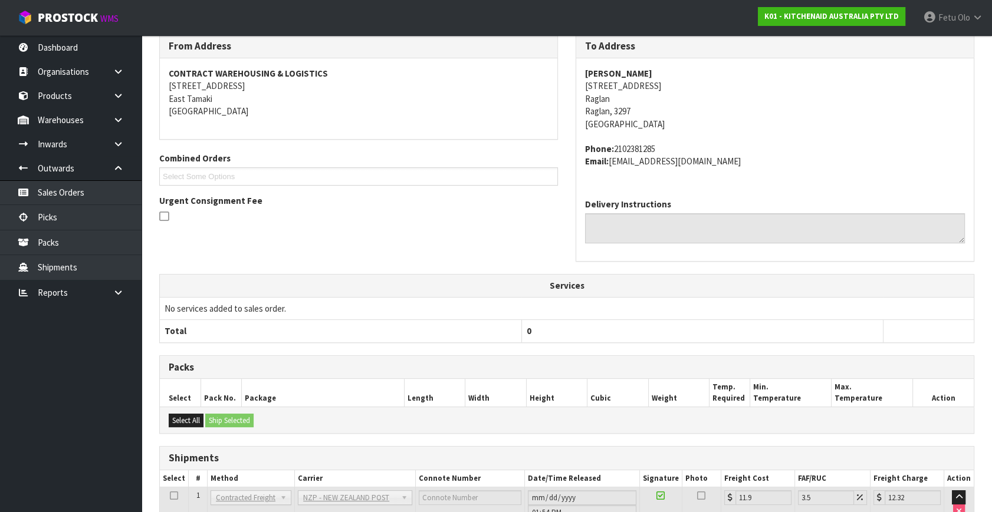
scroll to position [290, 0]
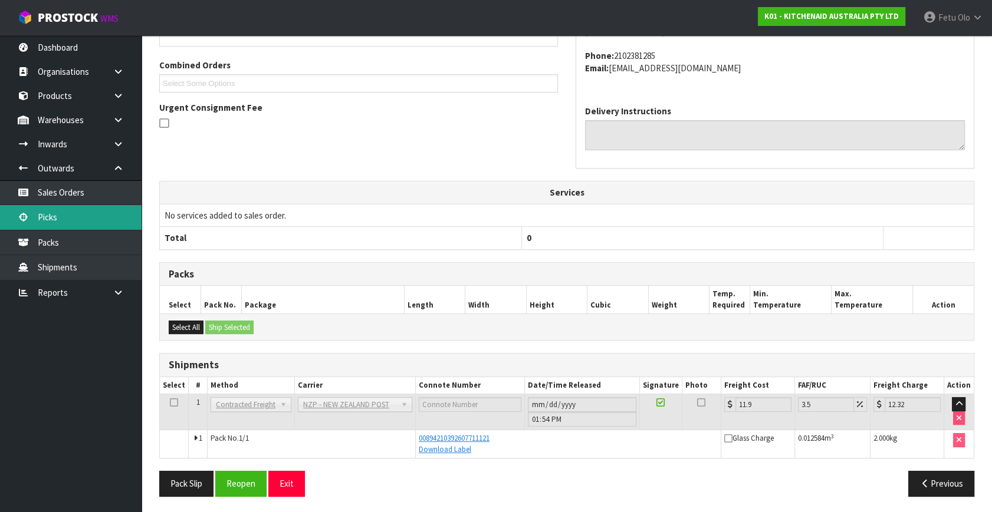
drag, startPoint x: 53, startPoint y: 224, endPoint x: 62, endPoint y: 223, distance: 8.9
click at [53, 224] on link "Picks" at bounding box center [70, 217] width 141 height 24
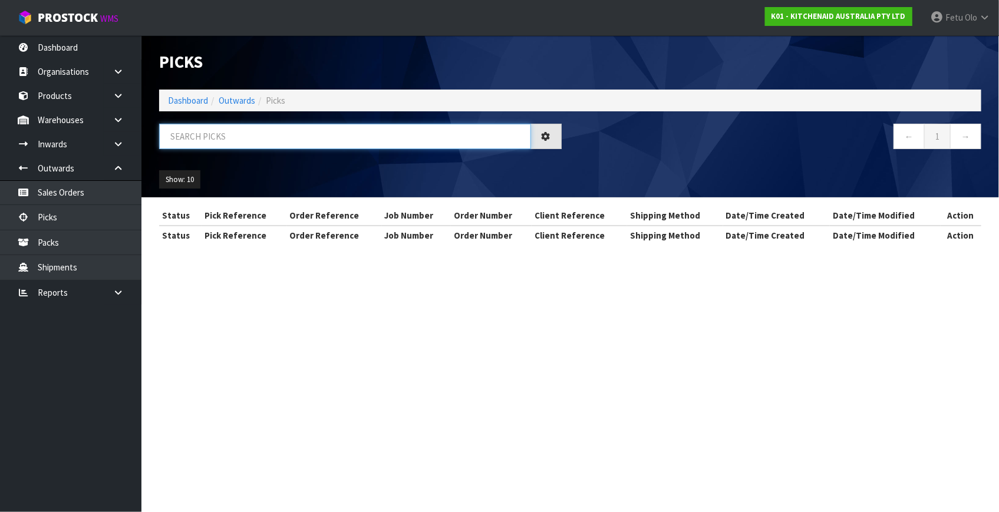
click at [311, 141] on input "text" at bounding box center [345, 136] width 372 height 25
drag, startPoint x: 312, startPoint y: 141, endPoint x: 330, endPoint y: 149, distance: 19.8
click at [314, 143] on input "text" at bounding box center [345, 136] width 372 height 25
type input "80259"
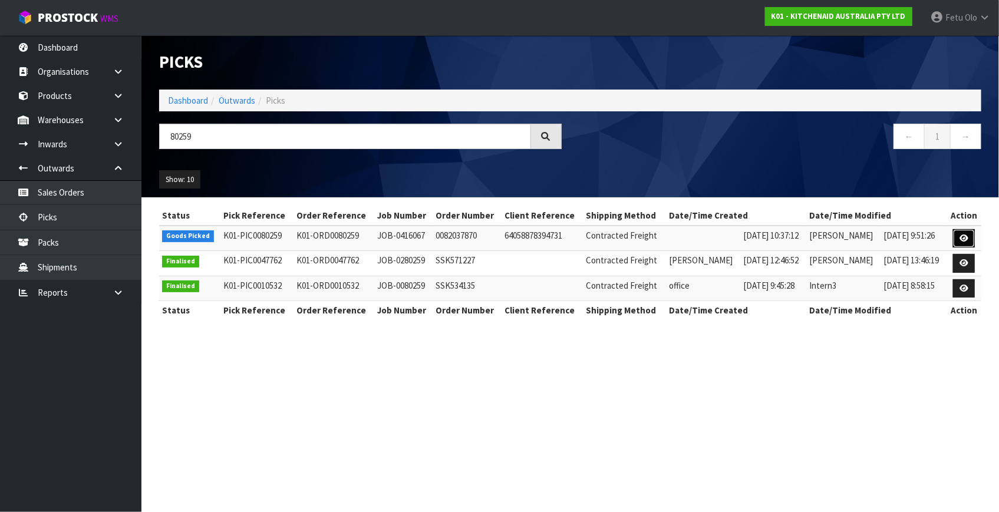
click at [958, 236] on link at bounding box center [964, 238] width 22 height 19
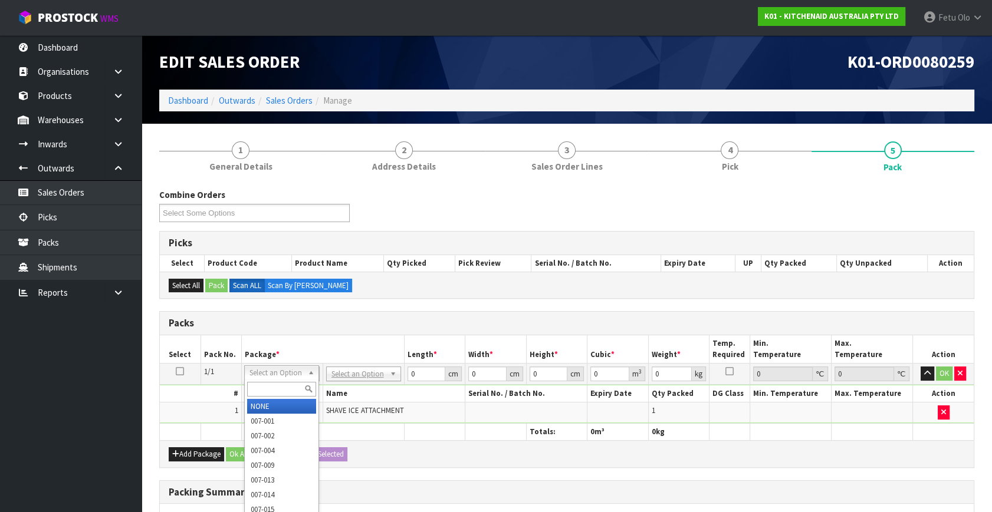
click at [285, 398] on div at bounding box center [282, 389] width 74 height 19
click at [284, 394] on input "text" at bounding box center [281, 389] width 69 height 15
type input "011"
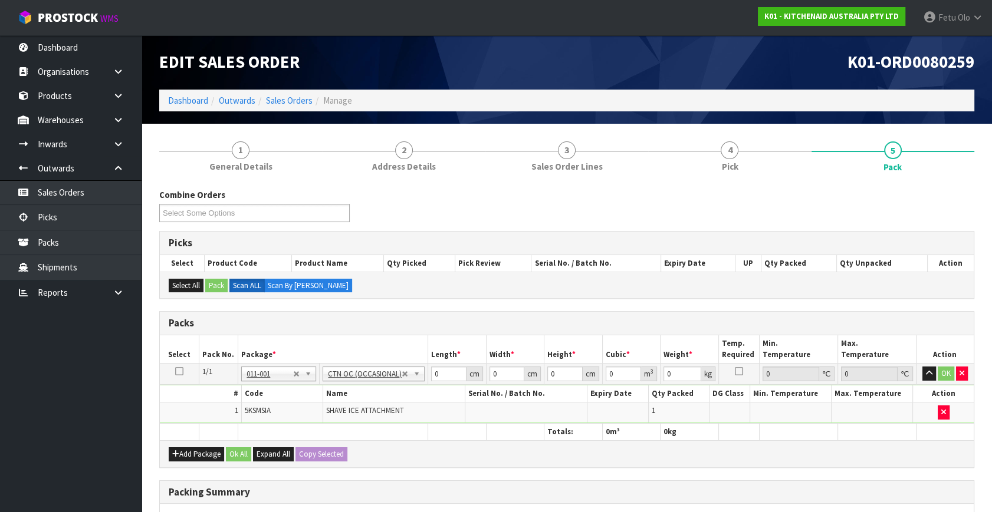
type input "2"
drag, startPoint x: 437, startPoint y: 373, endPoint x: 333, endPoint y: 449, distance: 129.1
click at [315, 437] on table "Select Pack No. Package * Length * Width * Height * Cubic * Weight * Temp. Requ…" at bounding box center [567, 387] width 814 height 105
type input "41"
type input "31"
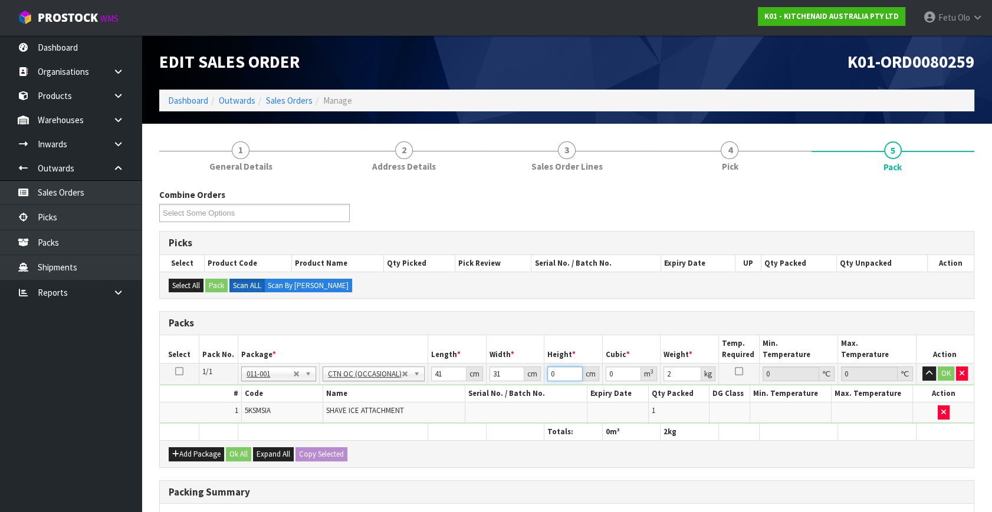
type input "1"
type input "0.001271"
type input "19"
type input "0.024149"
type input "19"
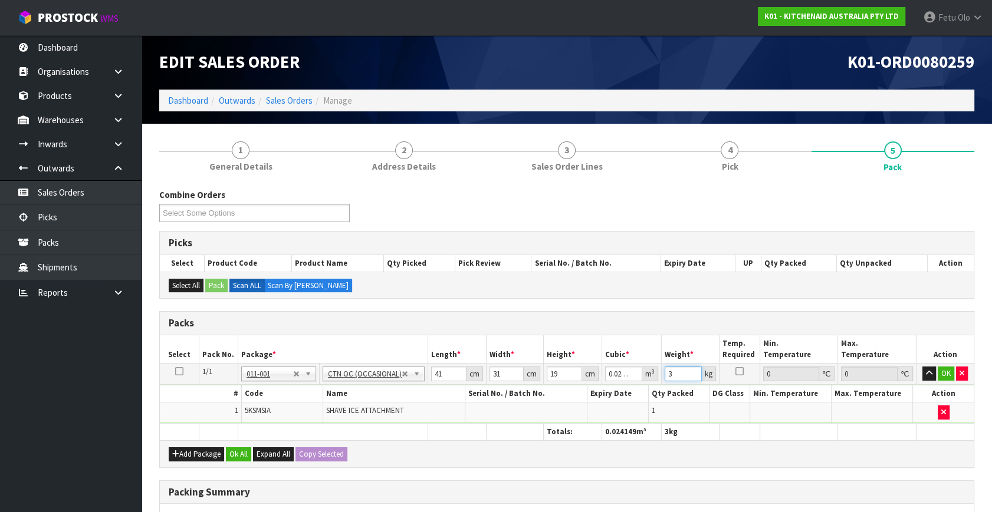
type input "3"
click button "OK" at bounding box center [945, 374] width 17 height 14
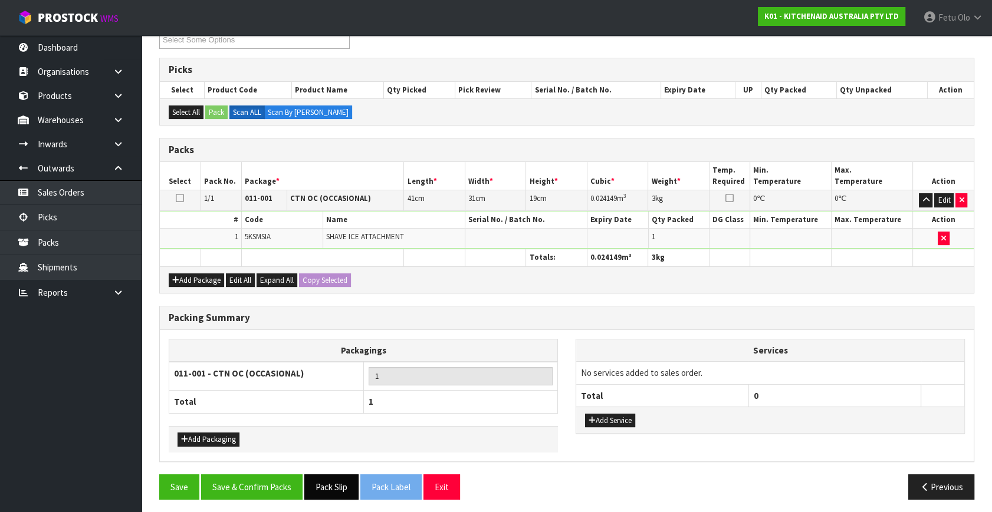
scroll to position [176, 0]
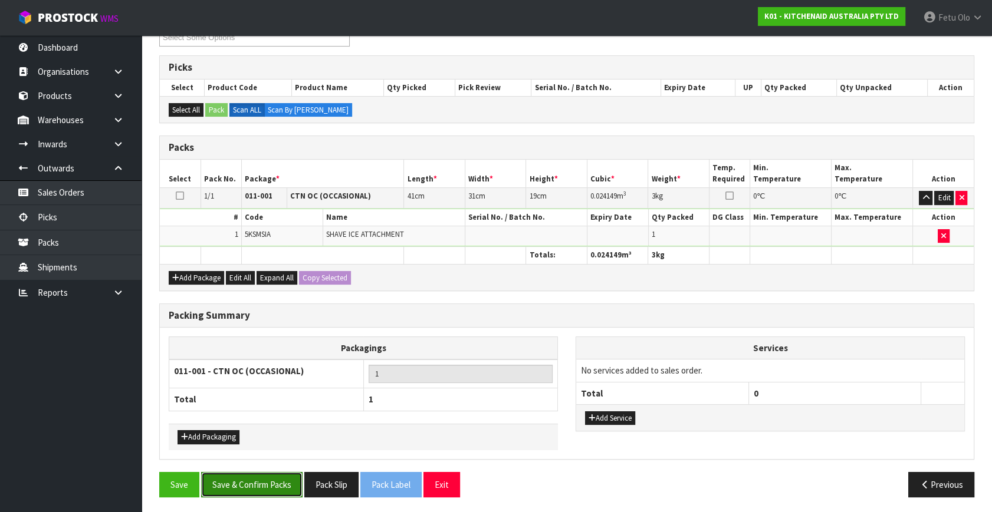
click at [275, 476] on button "Save & Confirm Packs" at bounding box center [251, 484] width 101 height 25
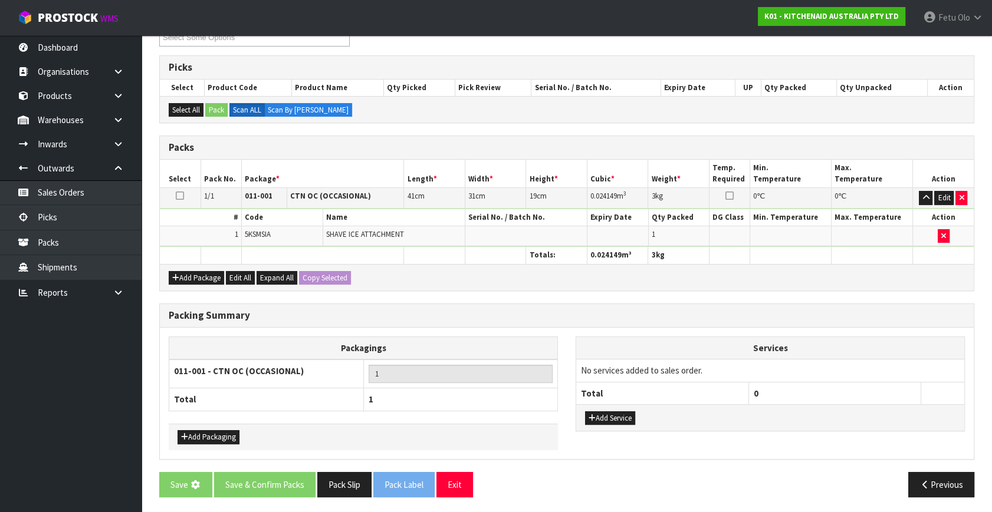
scroll to position [0, 0]
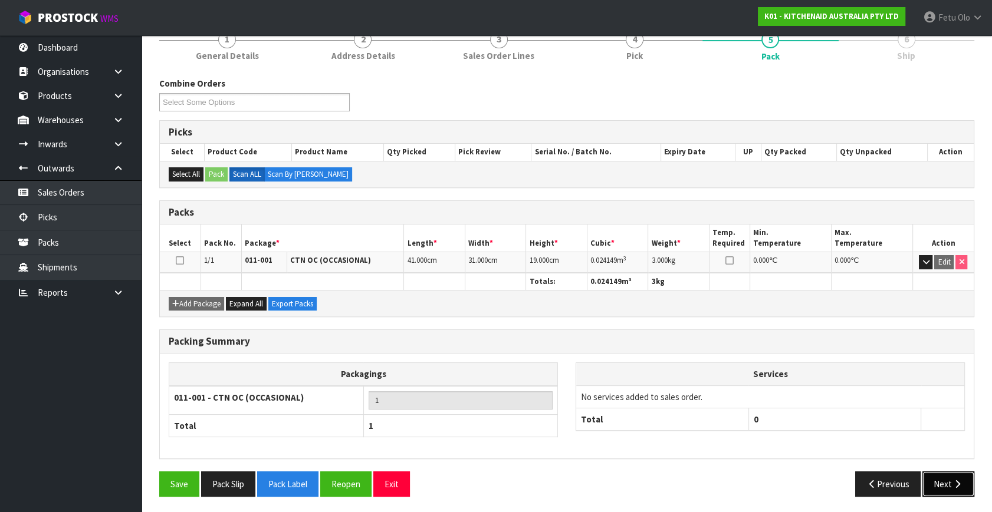
click at [932, 483] on button "Next" at bounding box center [948, 484] width 52 height 25
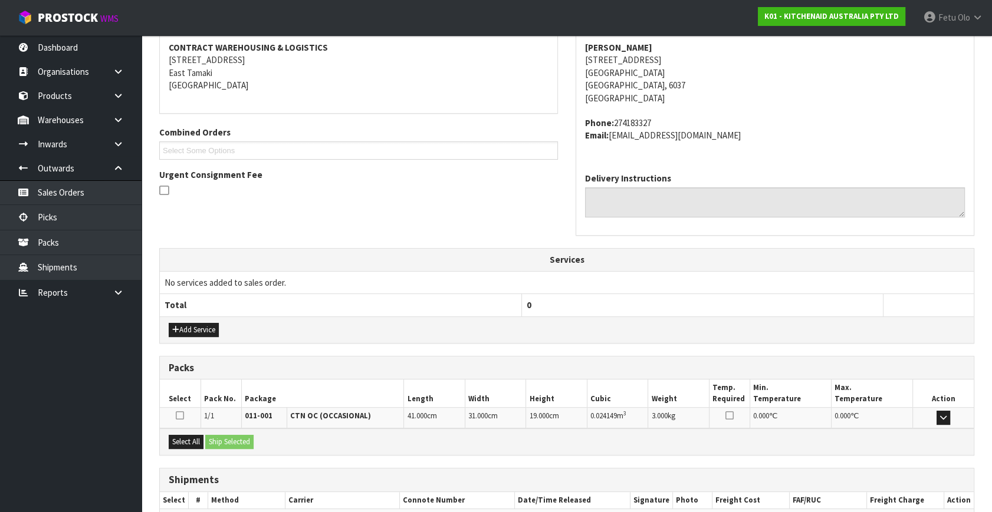
scroll to position [290, 0]
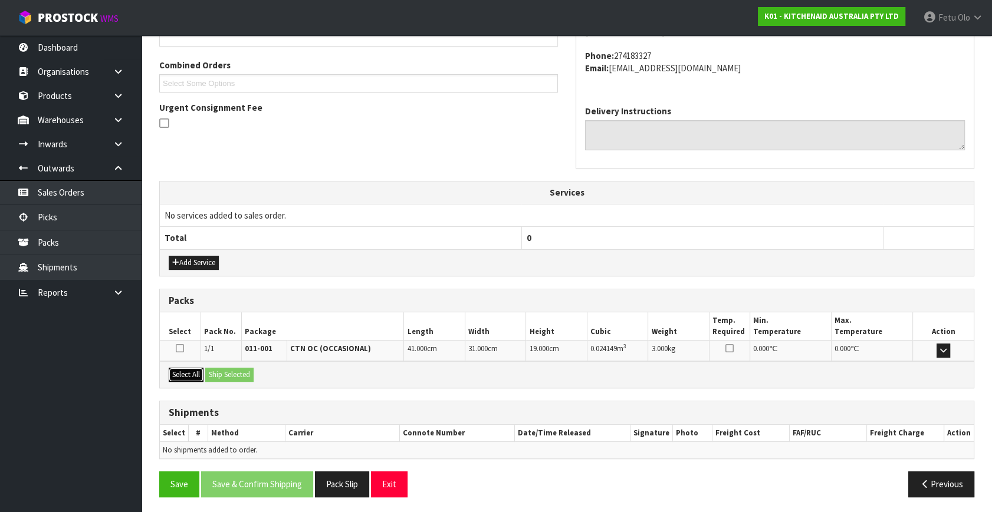
click at [202, 377] on button "Select All" at bounding box center [186, 375] width 35 height 14
click at [213, 374] on button "Ship Selected" at bounding box center [229, 375] width 48 height 14
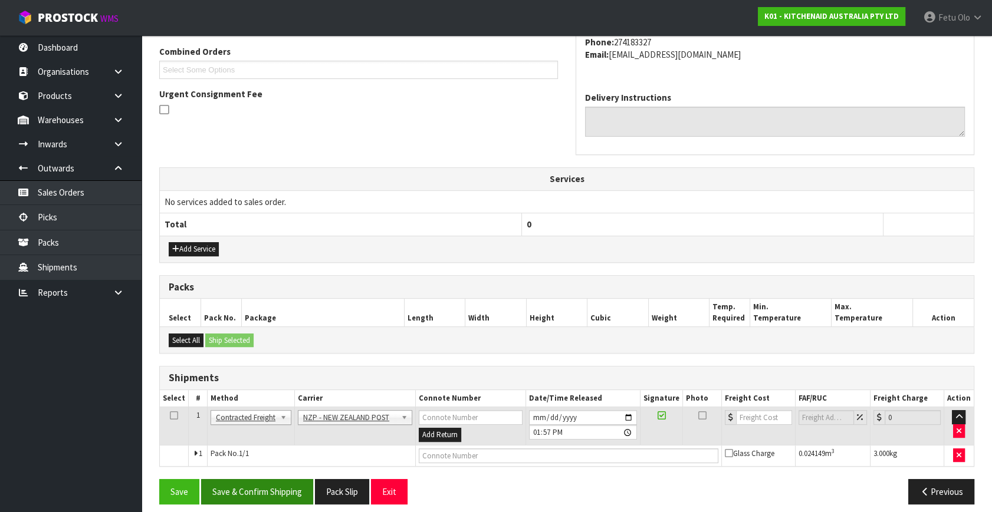
scroll to position [311, 0]
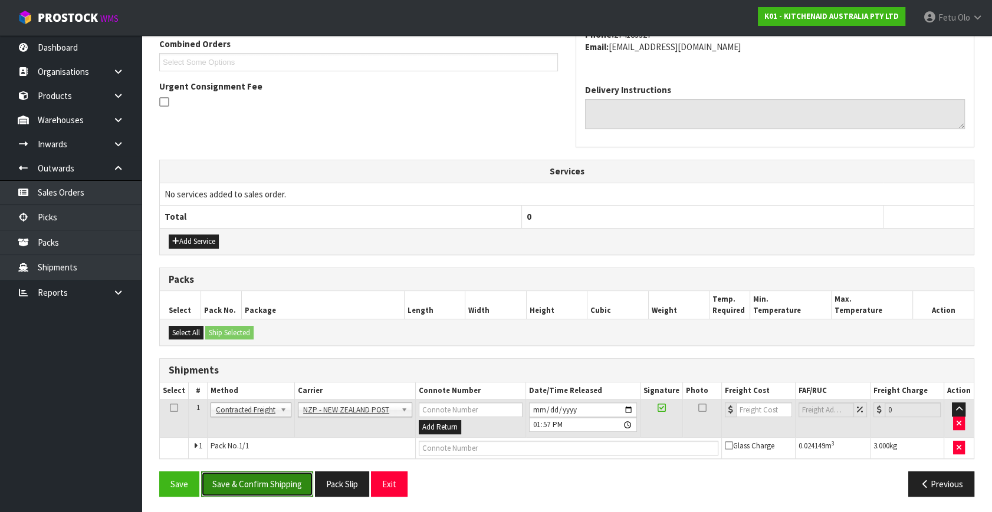
click at [292, 489] on button "Save & Confirm Shipping" at bounding box center [257, 484] width 112 height 25
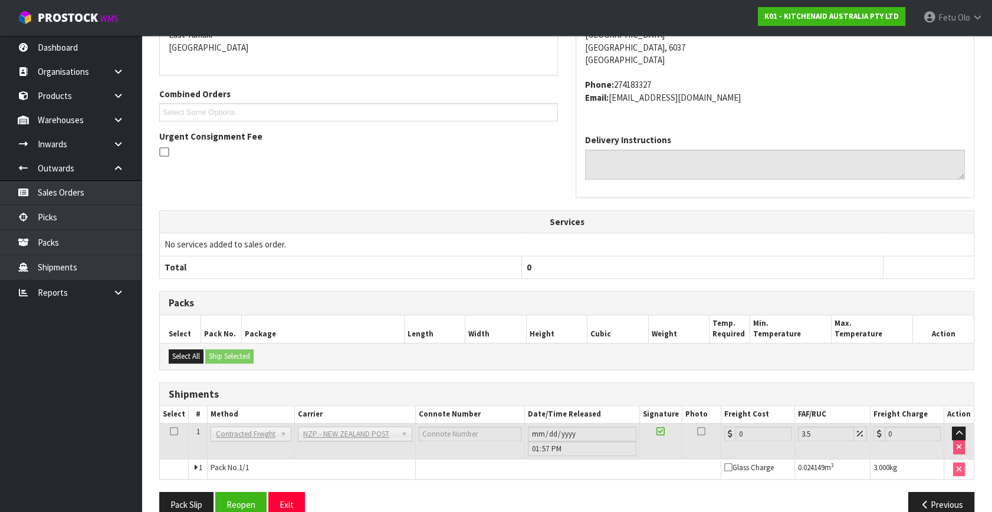
scroll to position [295, 0]
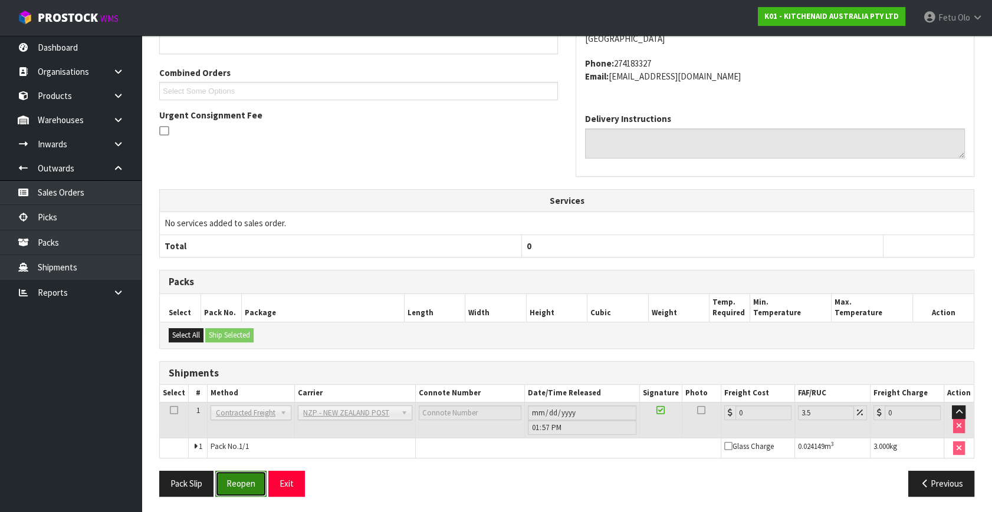
drag, startPoint x: 257, startPoint y: 475, endPoint x: 265, endPoint y: 473, distance: 8.4
click at [255, 478] on button "Reopen" at bounding box center [240, 483] width 51 height 25
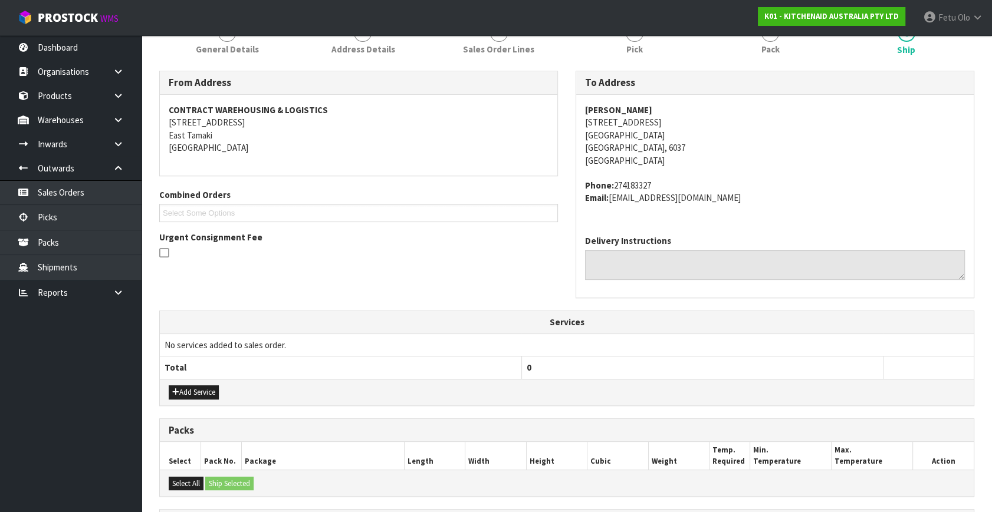
scroll to position [282, 0]
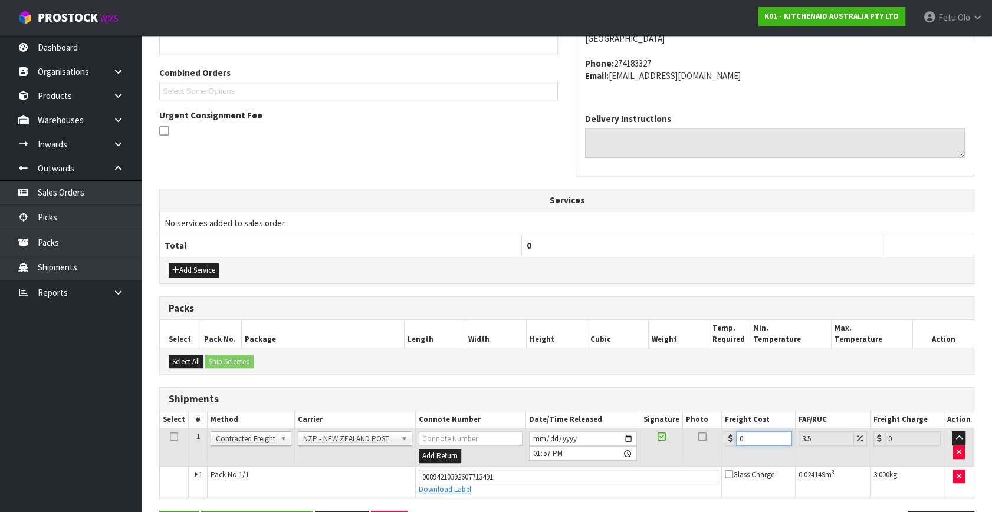
click at [592, 492] on tbody "1 Client Local Pickup Customer Local Pickup Company Freight Contracted Freight …" at bounding box center [567, 464] width 814 height 70
type input "8"
type input "8.28"
type input "8.4"
type input "8.69"
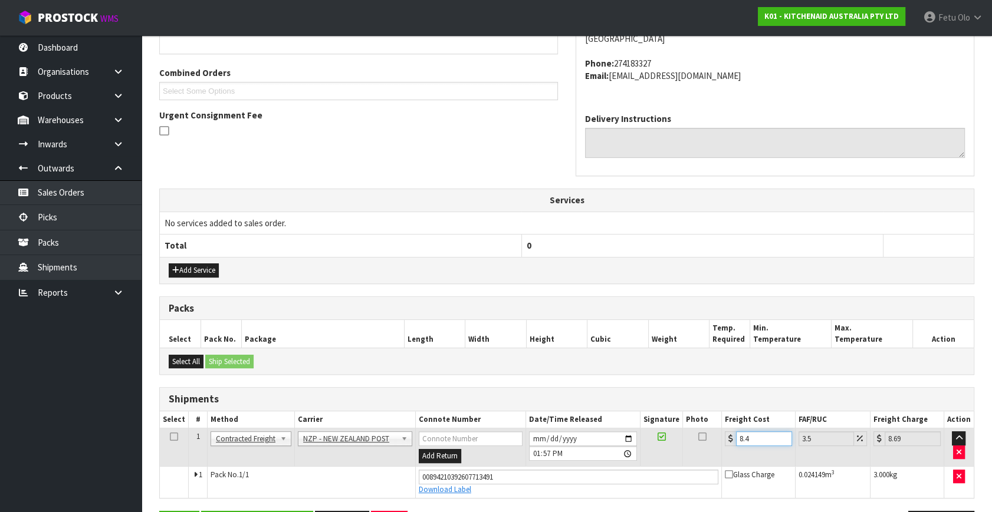
type input "8.45"
type input "8.75"
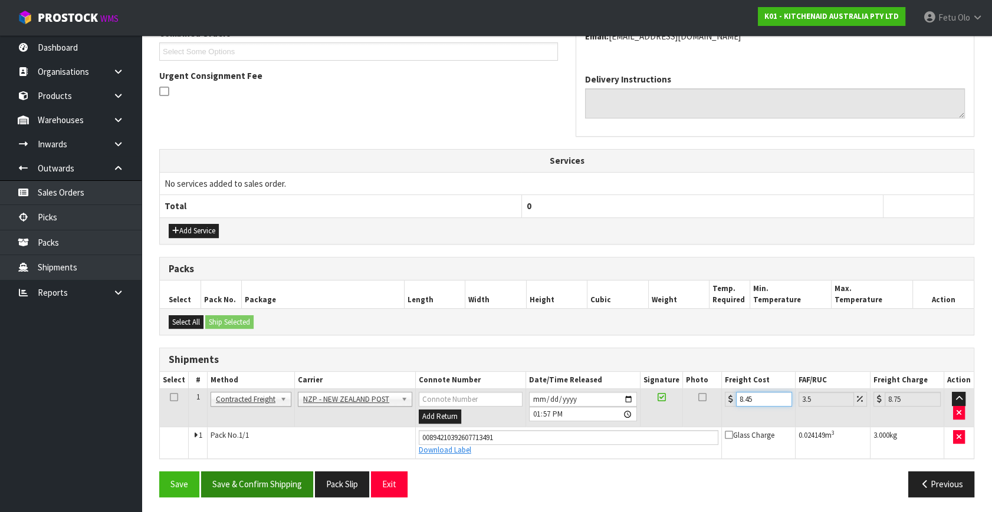
scroll to position [322, 0]
type input "8.45"
click at [300, 476] on button "Save & Confirm Shipping" at bounding box center [257, 483] width 112 height 25
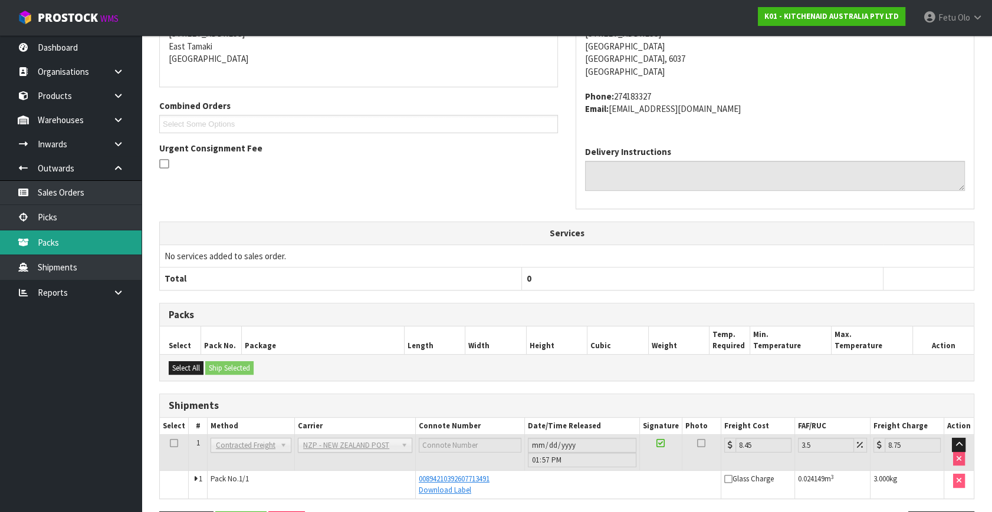
scroll to position [290, 0]
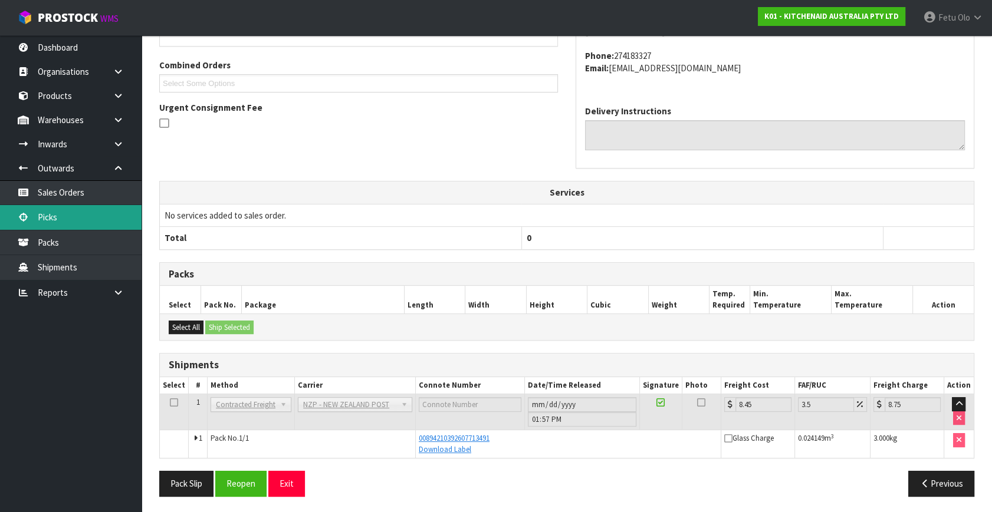
drag, startPoint x: 59, startPoint y: 214, endPoint x: 72, endPoint y: 216, distance: 13.2
click at [59, 214] on link "Picks" at bounding box center [70, 217] width 141 height 24
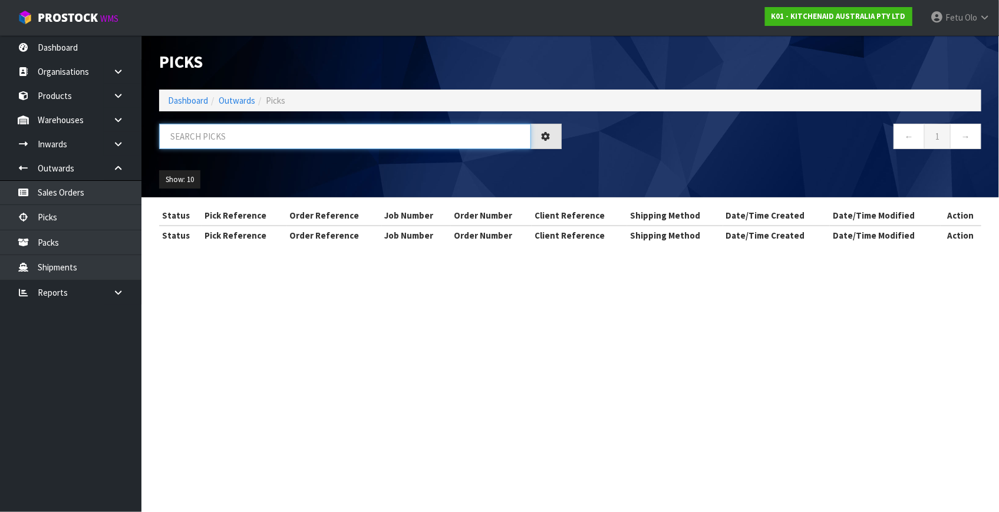
click at [248, 148] on input "text" at bounding box center [345, 136] width 372 height 25
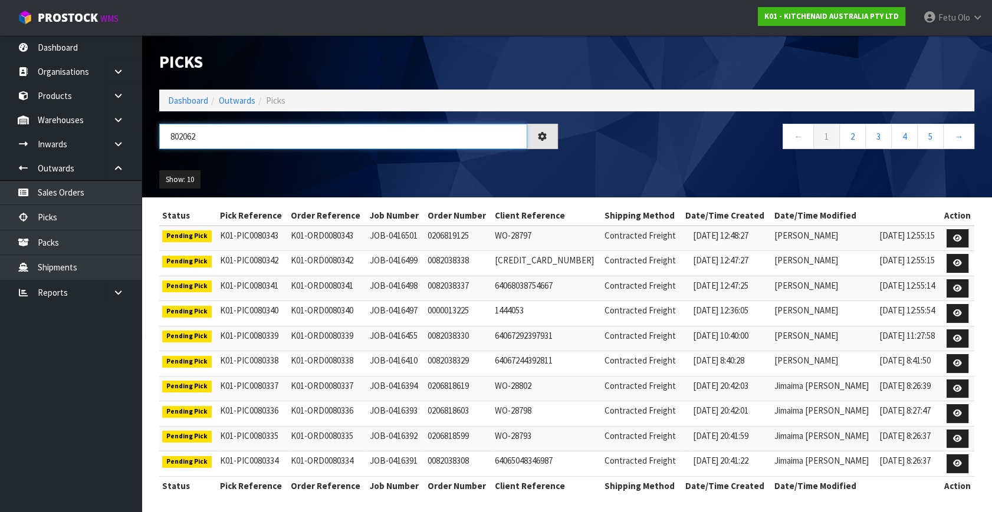
click at [183, 137] on input "802062" at bounding box center [343, 136] width 368 height 25
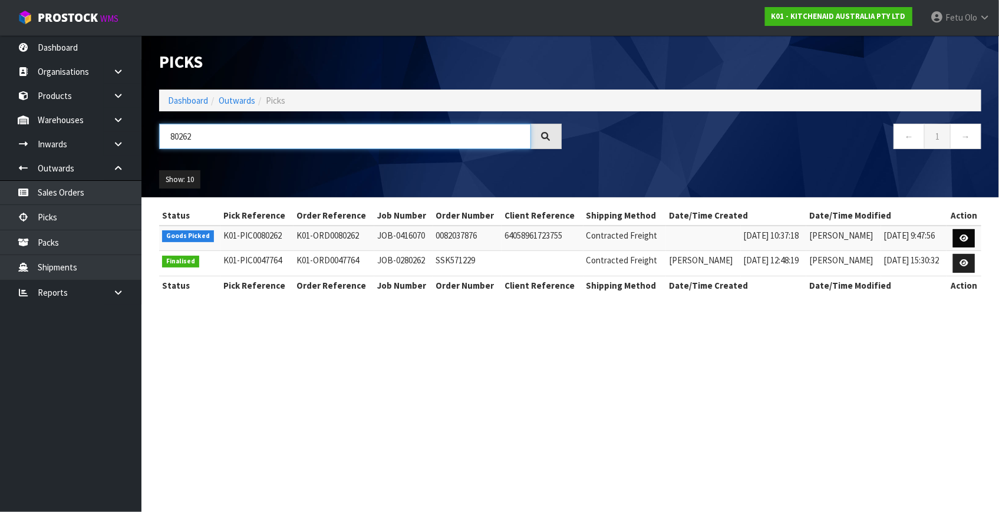
type input "80262"
click at [964, 235] on icon at bounding box center [964, 239] width 9 height 8
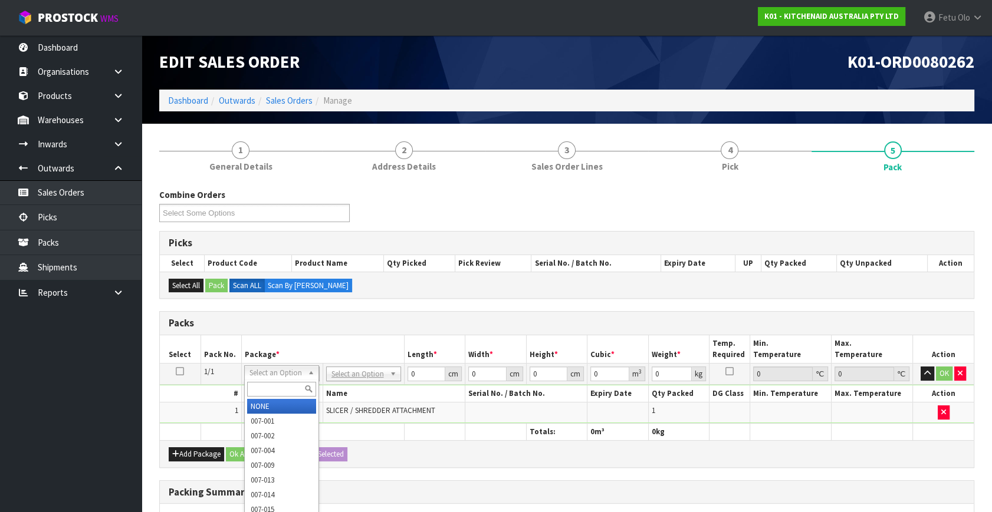
click at [276, 383] on div at bounding box center [282, 389] width 74 height 19
click at [276, 384] on input "text" at bounding box center [281, 389] width 69 height 15
type input "011"
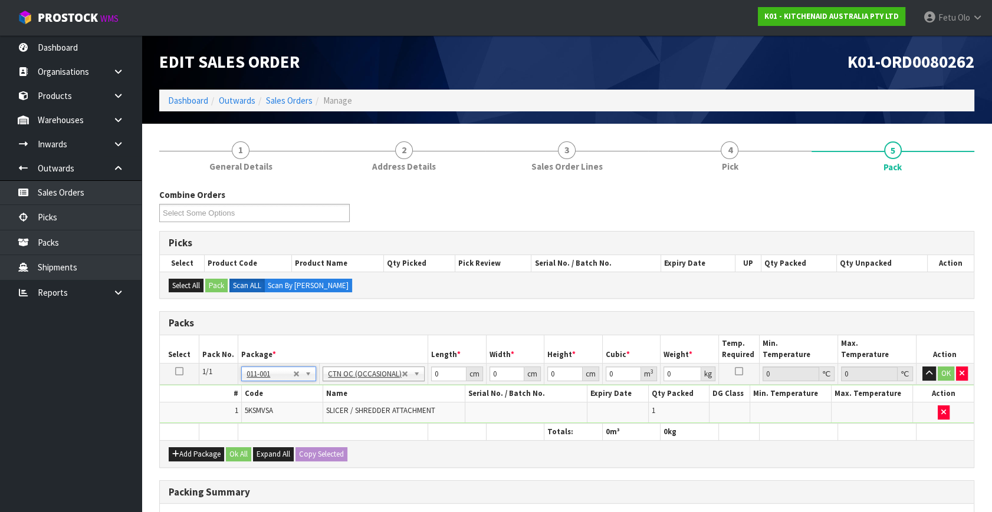
type input "1.6"
drag, startPoint x: 443, startPoint y: 371, endPoint x: 333, endPoint y: 431, distance: 124.8
click at [333, 431] on table "Select Pack No. Package * Length * Width * Height * Cubic * Weight * Temp. Requ…" at bounding box center [567, 387] width 814 height 105
type input "32"
type input "24"
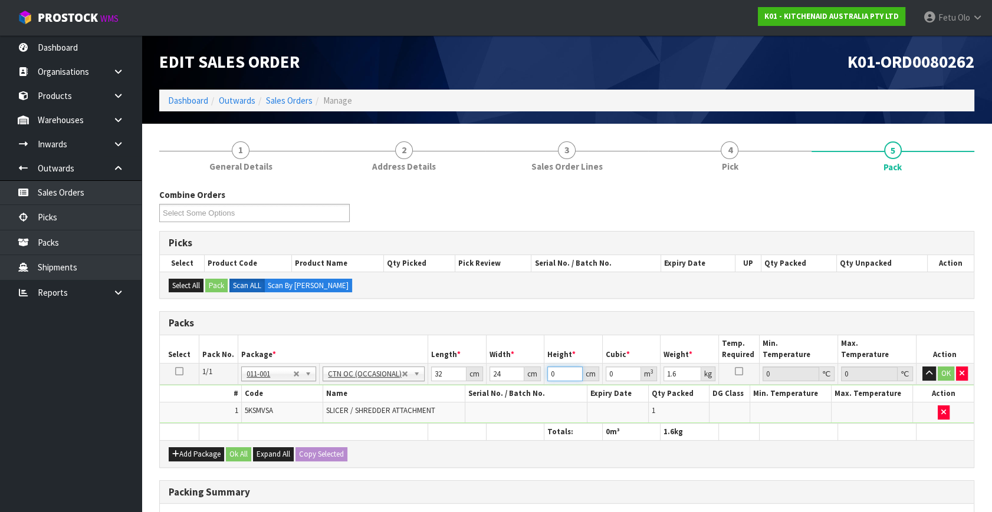
type input "3"
type input "0.002304"
type input "0"
type input "2"
type input "0.001536"
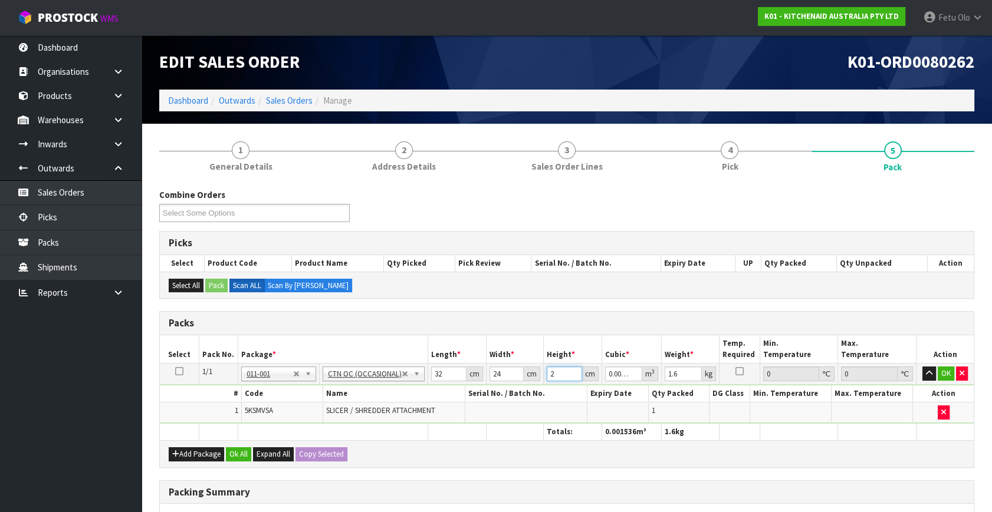
type input "28"
type input "0.021504"
type input "28"
type input "3"
click button "OK" at bounding box center [945, 374] width 17 height 14
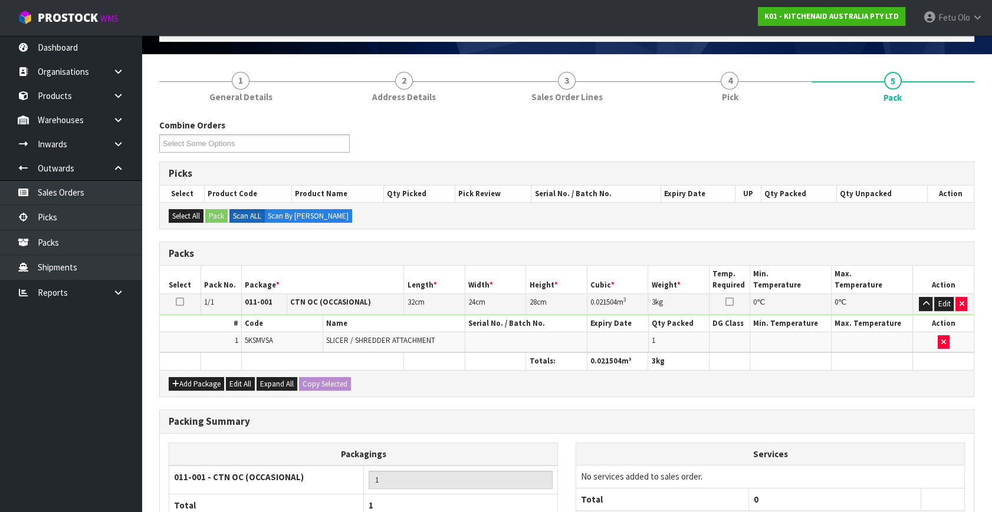
scroll to position [176, 0]
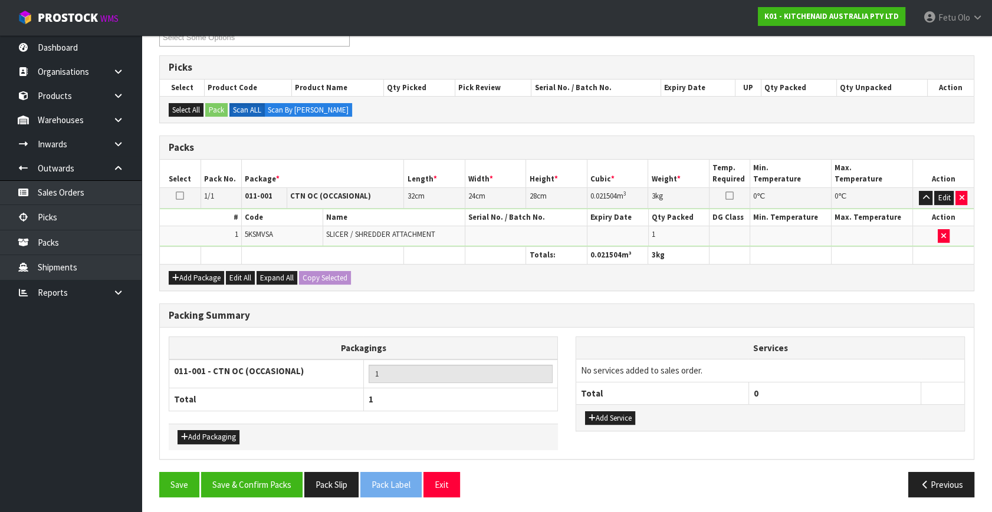
click at [223, 495] on div "Save Save & Confirm Packs Pack Slip Pack Label Exit Previous" at bounding box center [566, 489] width 832 height 34
click at [232, 485] on button "Save & Confirm Packs" at bounding box center [251, 484] width 101 height 25
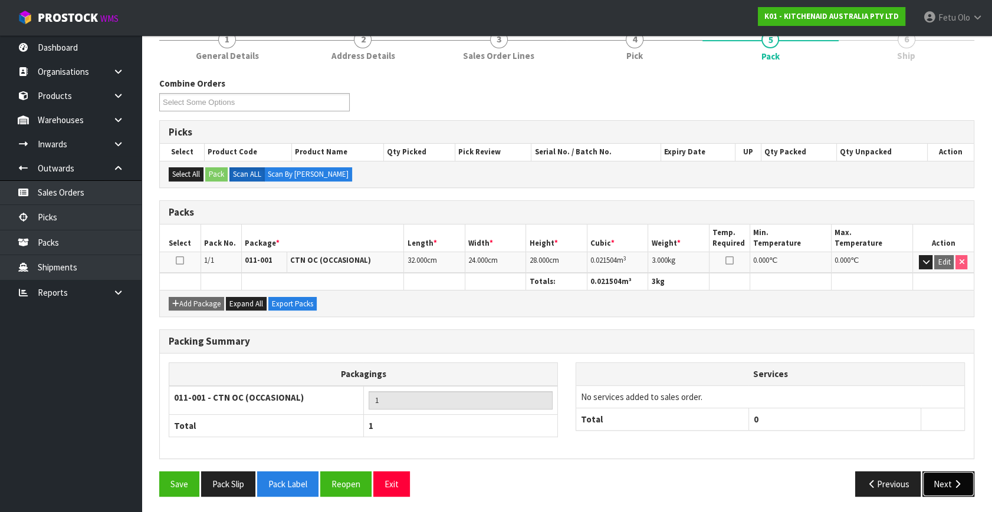
click at [946, 485] on button "Next" at bounding box center [948, 484] width 52 height 25
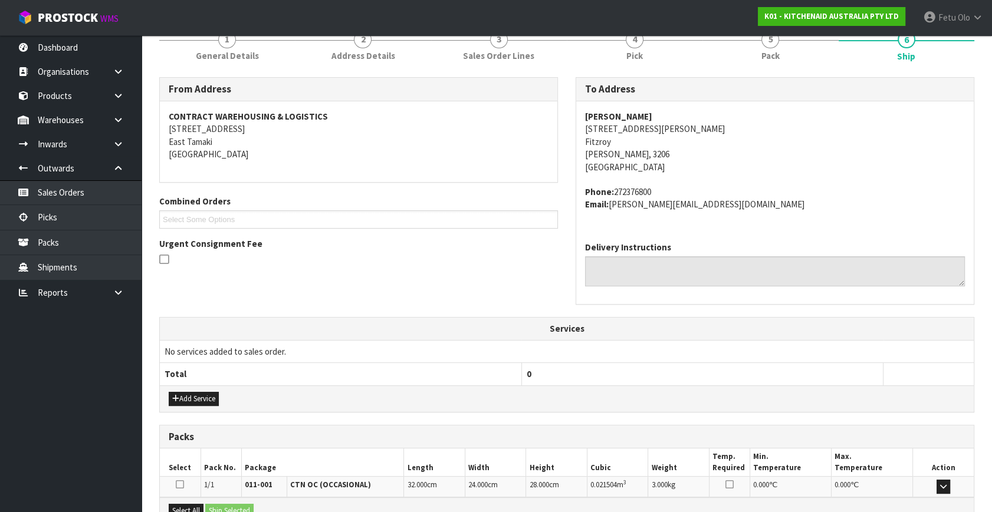
scroll to position [290, 0]
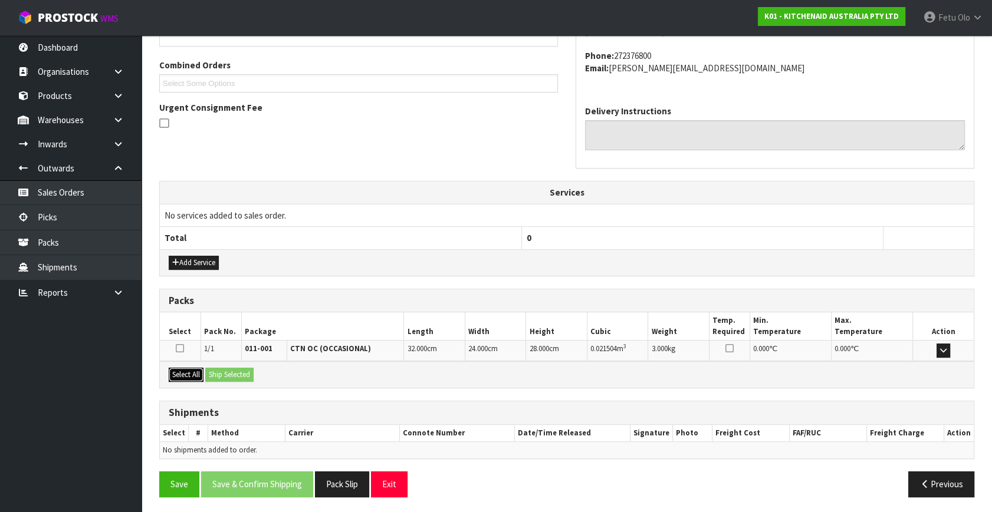
click at [189, 377] on button "Select All" at bounding box center [186, 375] width 35 height 14
click at [216, 371] on button "Ship Selected" at bounding box center [229, 375] width 48 height 14
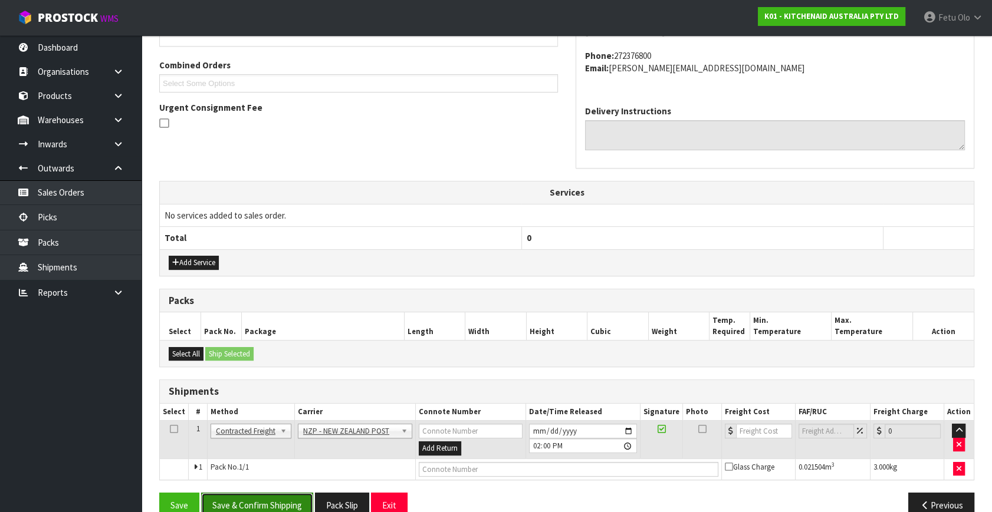
click at [254, 503] on button "Save & Confirm Shipping" at bounding box center [257, 505] width 112 height 25
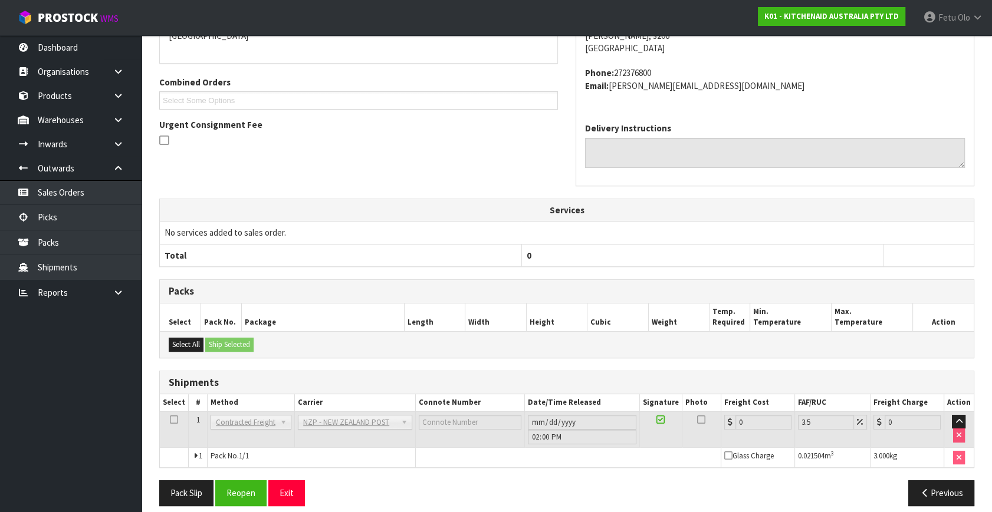
scroll to position [295, 0]
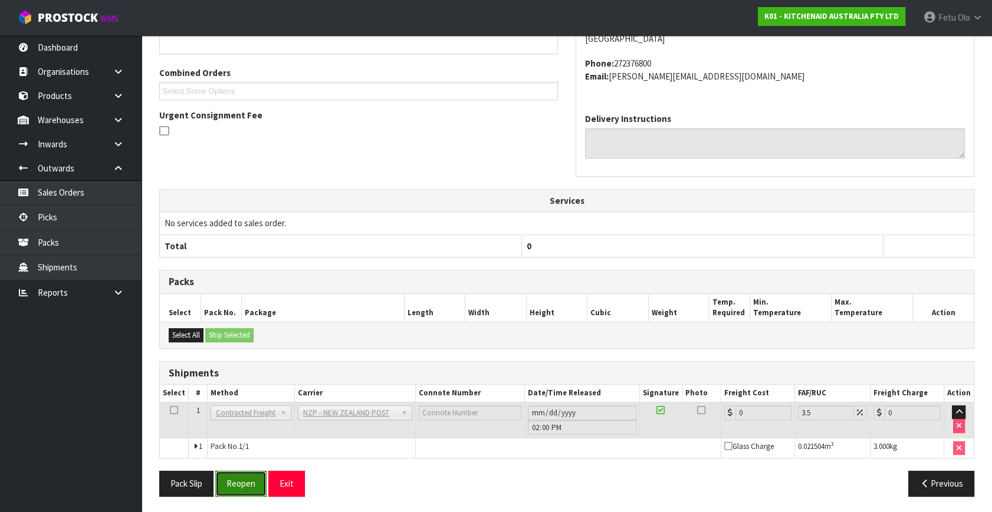
drag, startPoint x: 246, startPoint y: 479, endPoint x: 272, endPoint y: 482, distance: 25.5
click at [246, 479] on button "Reopen" at bounding box center [240, 483] width 51 height 25
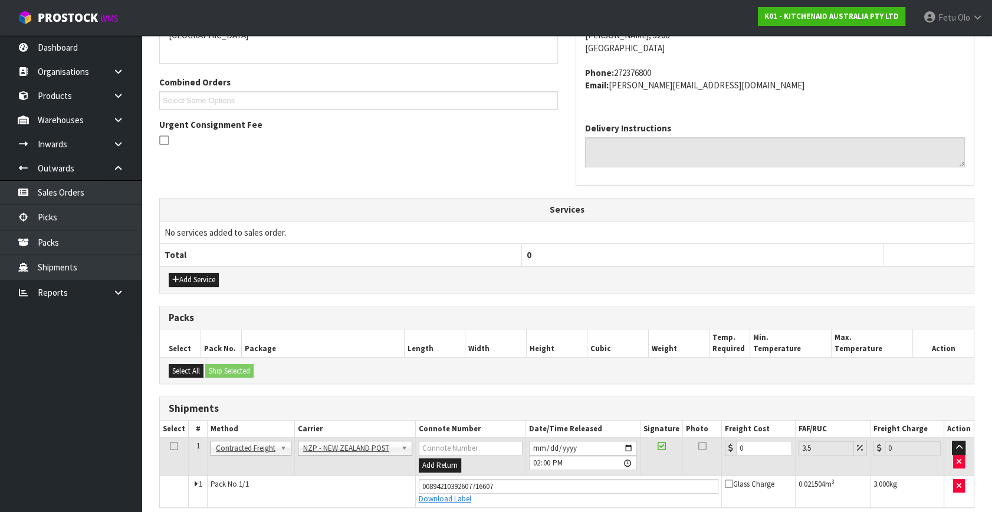
scroll to position [282, 0]
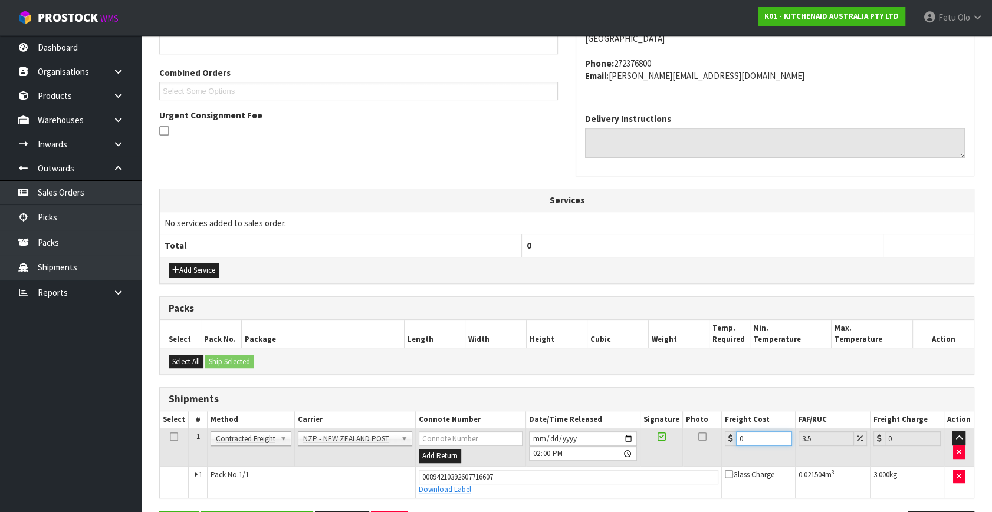
drag, startPoint x: 664, startPoint y: 460, endPoint x: 611, endPoint y: 455, distance: 53.3
click at [618, 460] on tr "1 Client Local Pickup Customer Local Pickup Company Freight Contracted Freight …" at bounding box center [567, 448] width 814 height 38
type input "7"
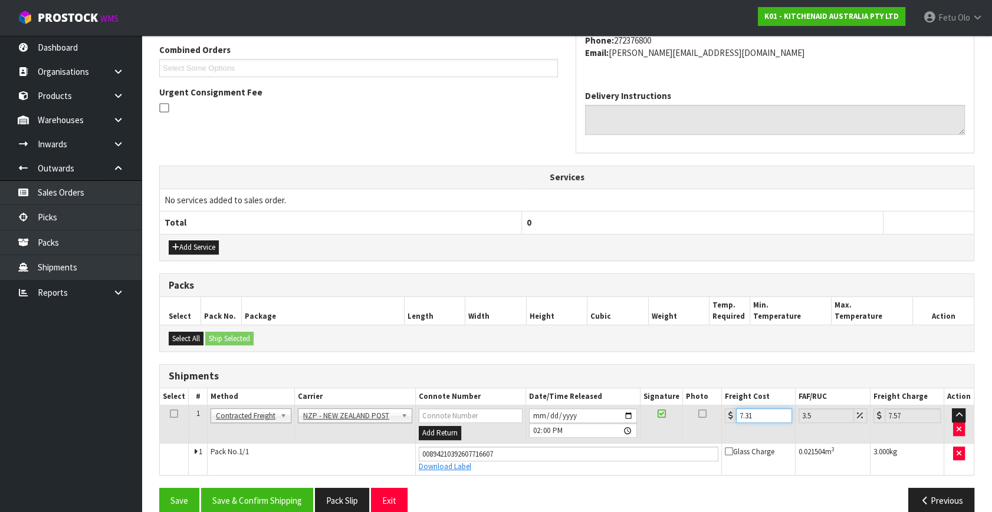
scroll to position [322, 0]
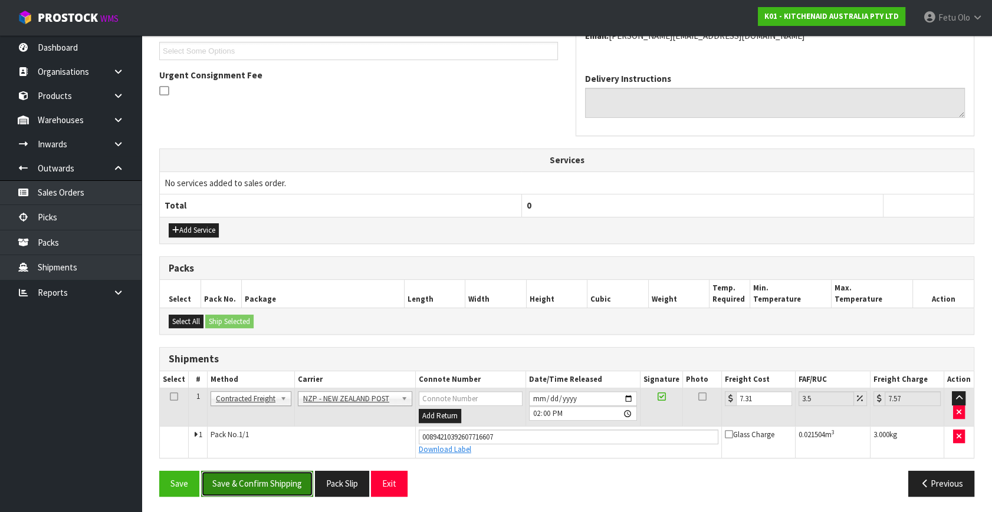
click at [284, 475] on button "Save & Confirm Shipping" at bounding box center [257, 483] width 112 height 25
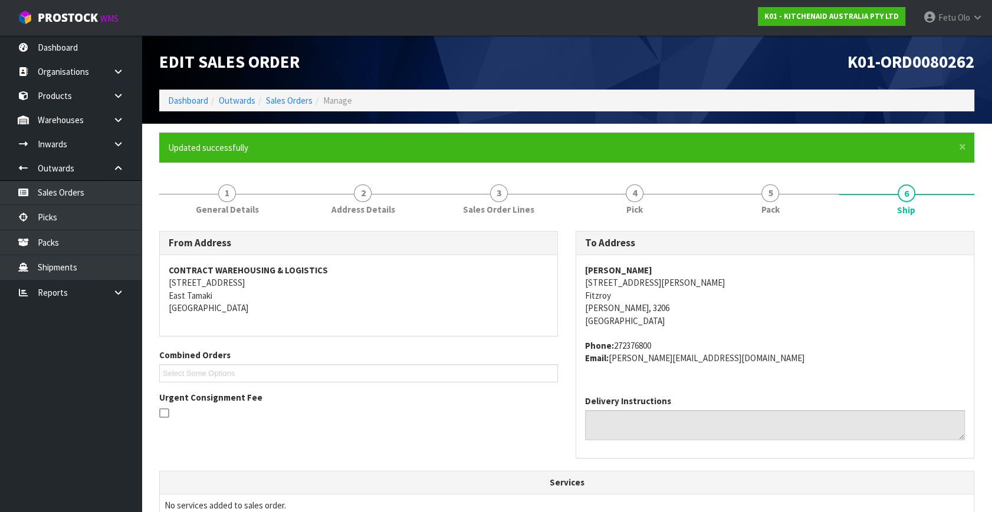
scroll to position [290, 0]
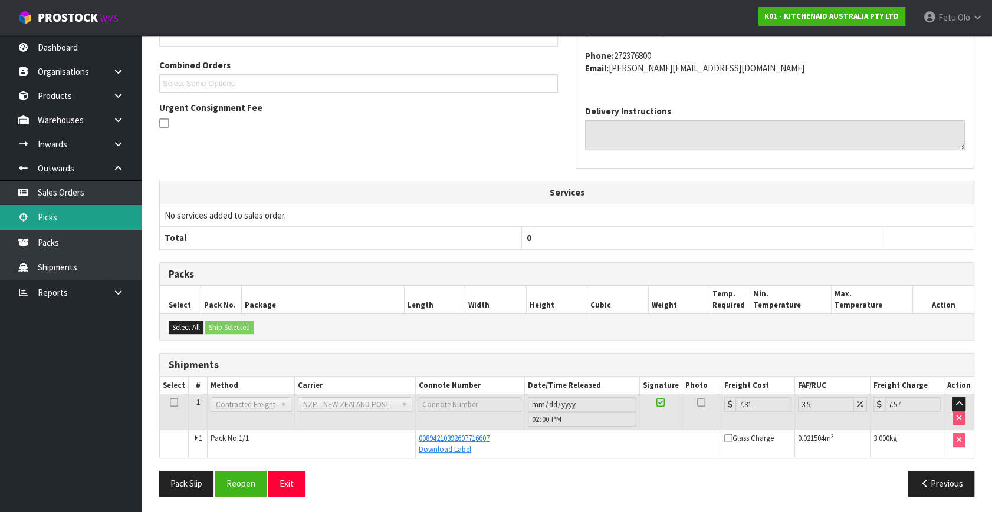
click at [48, 216] on link "Picks" at bounding box center [70, 217] width 141 height 24
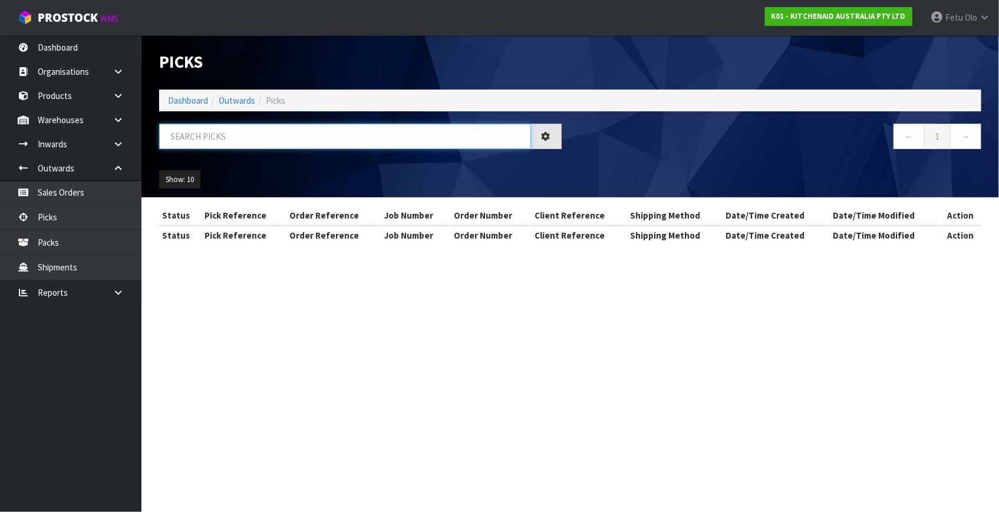
click at [248, 141] on input "text" at bounding box center [345, 136] width 372 height 25
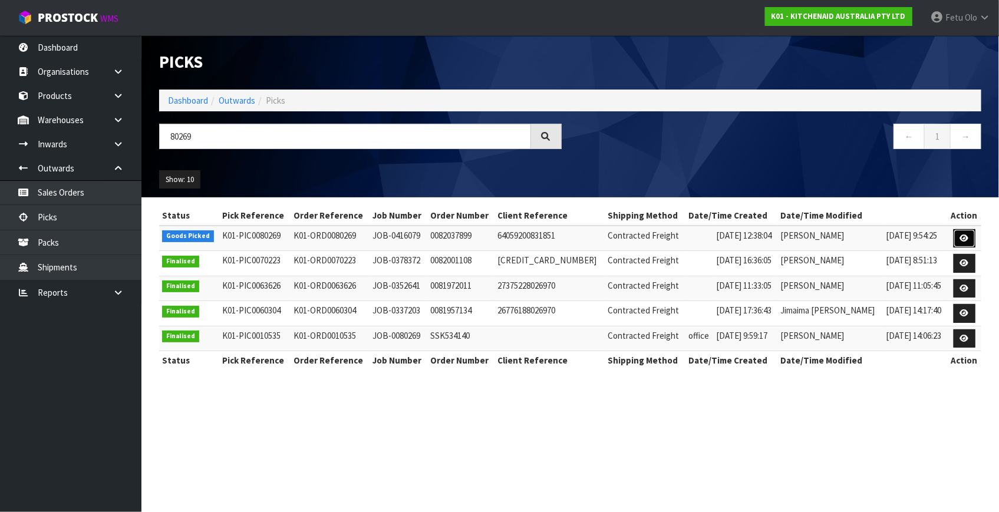
click at [959, 238] on link at bounding box center [965, 238] width 22 height 19
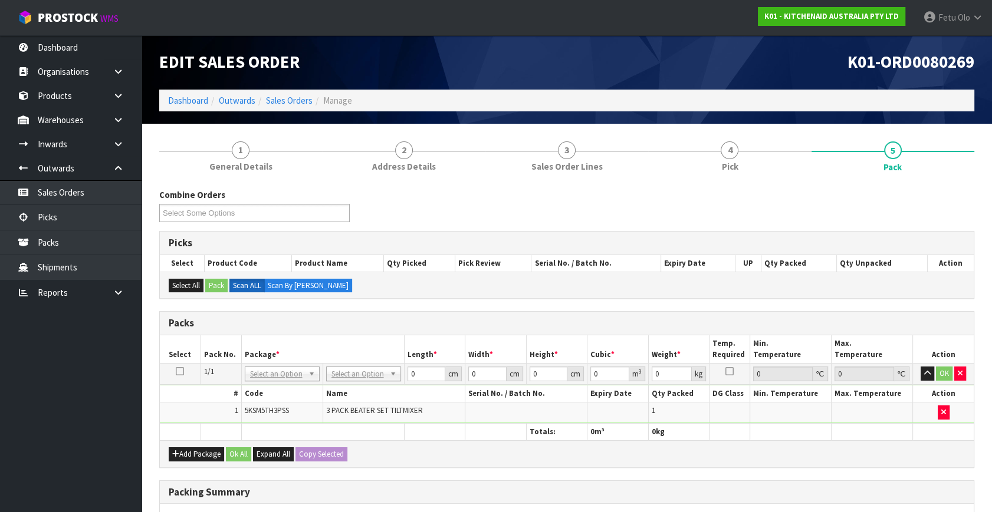
click at [568, 332] on div "Packs" at bounding box center [567, 324] width 814 height 24
click at [280, 384] on input "text" at bounding box center [281, 389] width 69 height 15
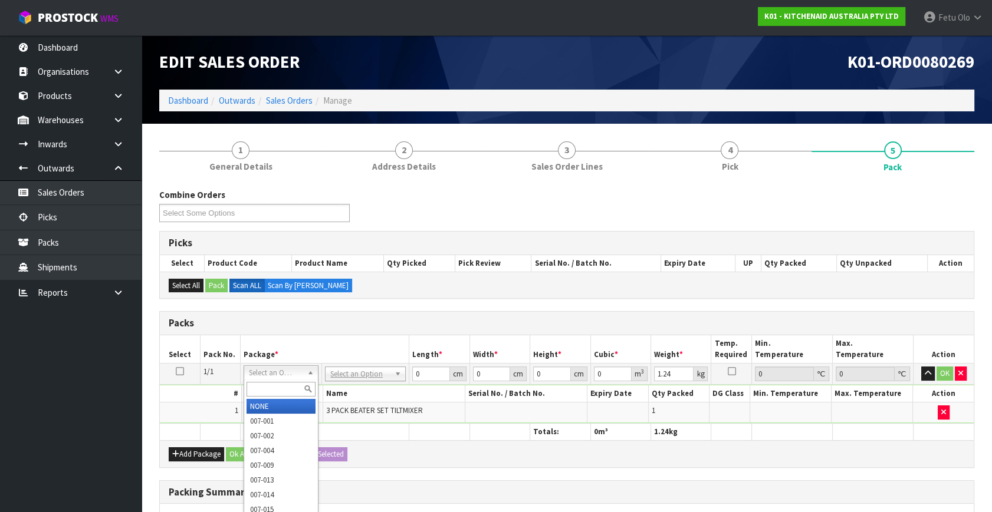
click at [275, 390] on input "text" at bounding box center [280, 389] width 69 height 15
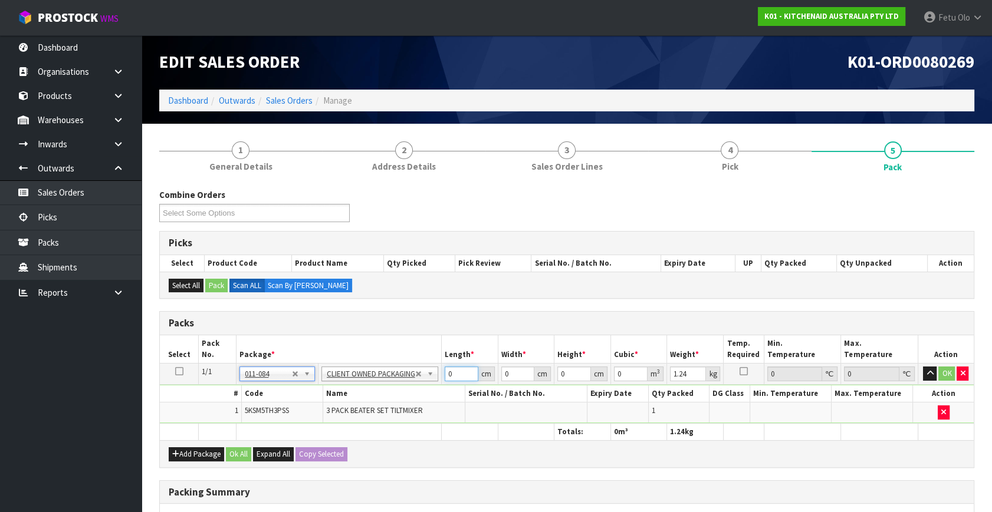
drag, startPoint x: 452, startPoint y: 374, endPoint x: 350, endPoint y: 430, distance: 116.9
click at [350, 430] on table "Select Pack No. Package * Length * Width * Height * Cubic * Weight * Temp. Requ…" at bounding box center [567, 387] width 814 height 105
click button "OK" at bounding box center [947, 374] width 17 height 14
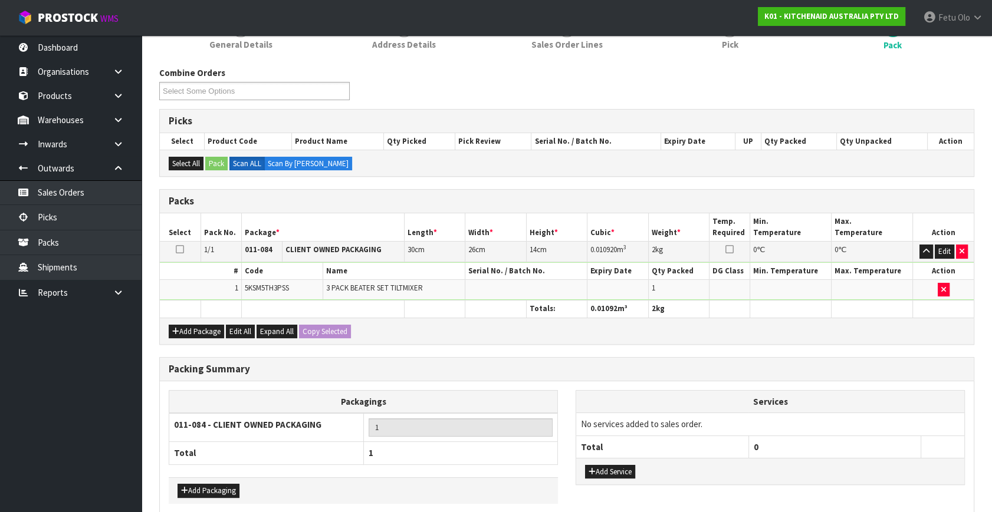
scroll to position [176, 0]
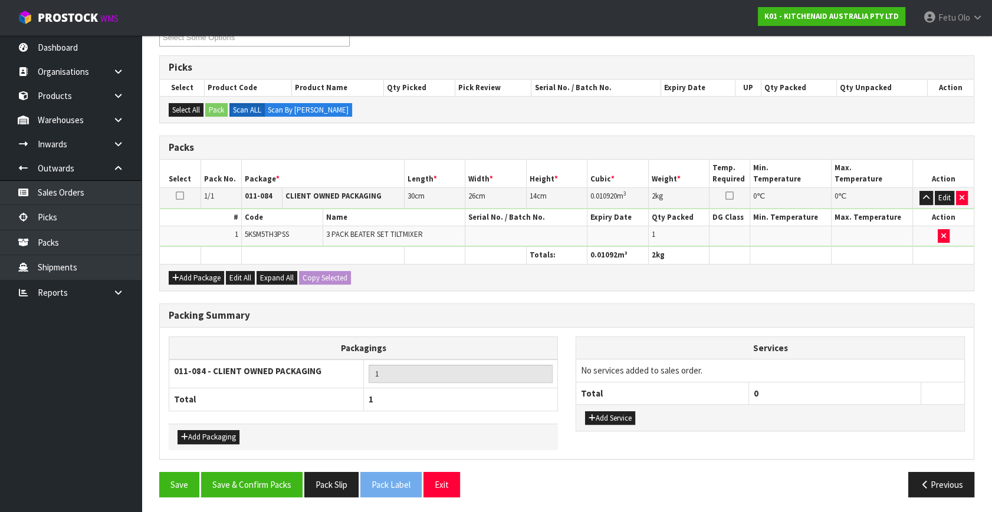
click at [272, 496] on div "Save Save & Confirm Packs Pack Slip Pack Label Exit Previous" at bounding box center [566, 489] width 832 height 34
click at [266, 484] on button "Save & Confirm Packs" at bounding box center [251, 484] width 101 height 25
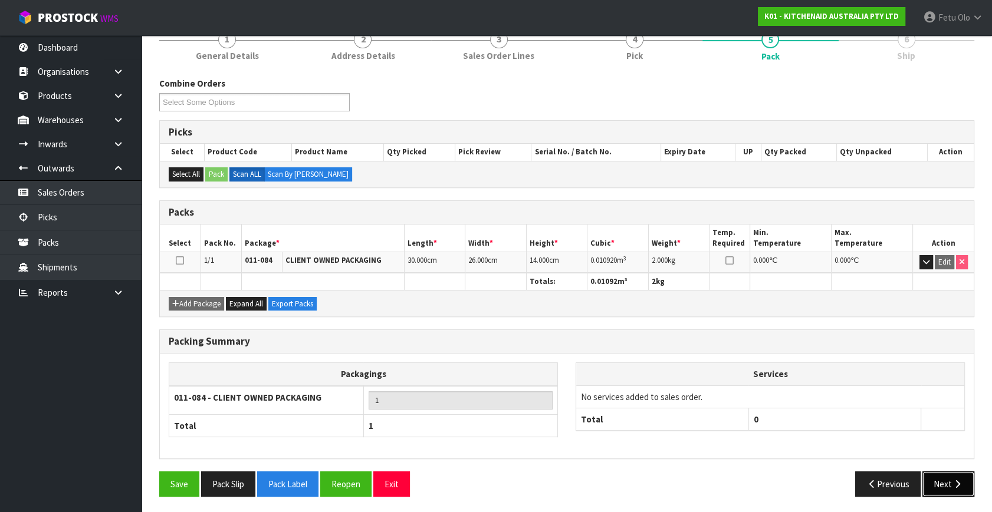
drag, startPoint x: 931, startPoint y: 481, endPoint x: 943, endPoint y: 486, distance: 12.4
click at [943, 486] on button "Next" at bounding box center [948, 484] width 52 height 25
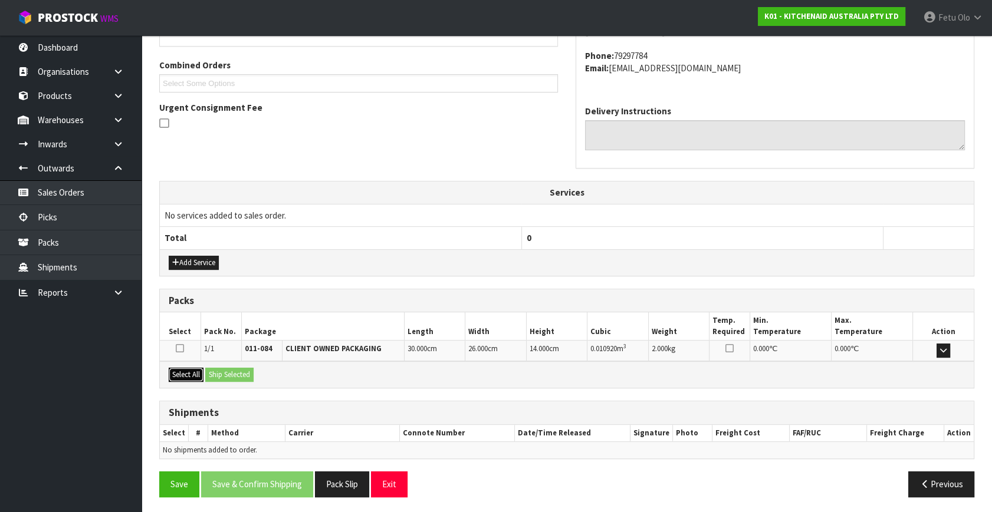
click at [186, 374] on button "Select All" at bounding box center [186, 375] width 35 height 14
click at [214, 371] on button "Ship Selected" at bounding box center [229, 375] width 48 height 14
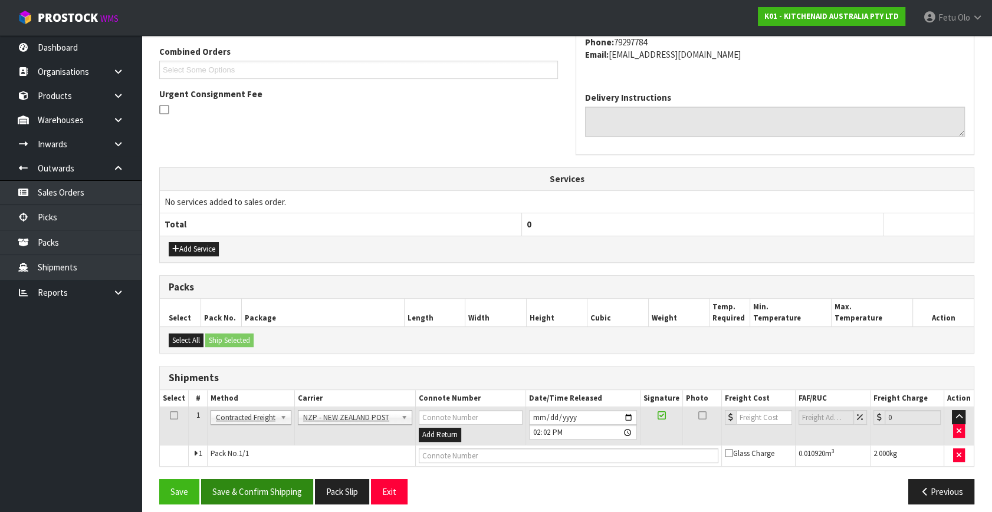
scroll to position [311, 0]
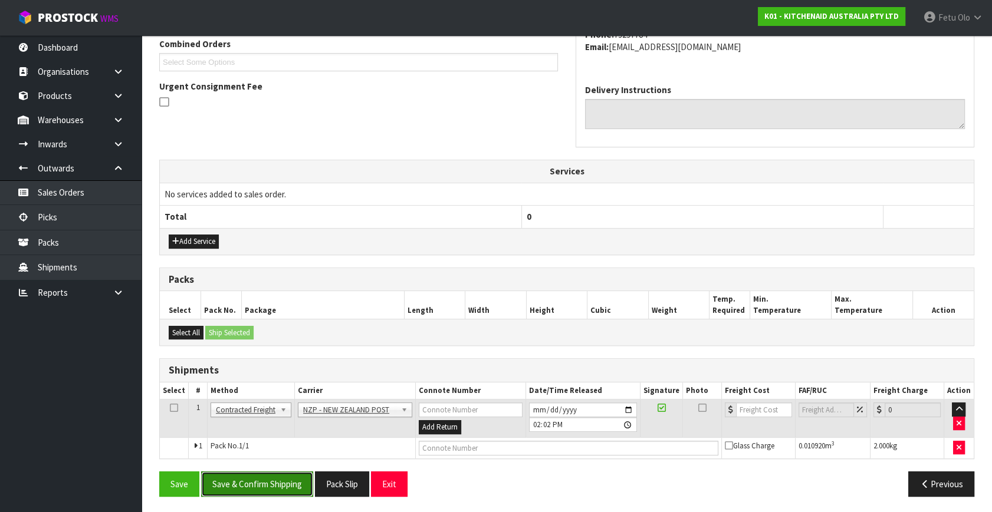
click at [297, 475] on button "Save & Confirm Shipping" at bounding box center [257, 484] width 112 height 25
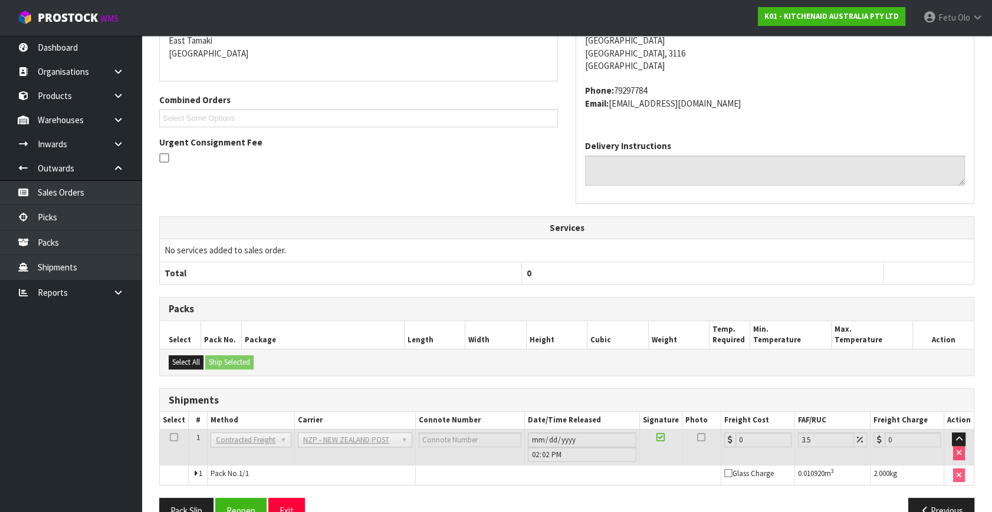
scroll to position [295, 0]
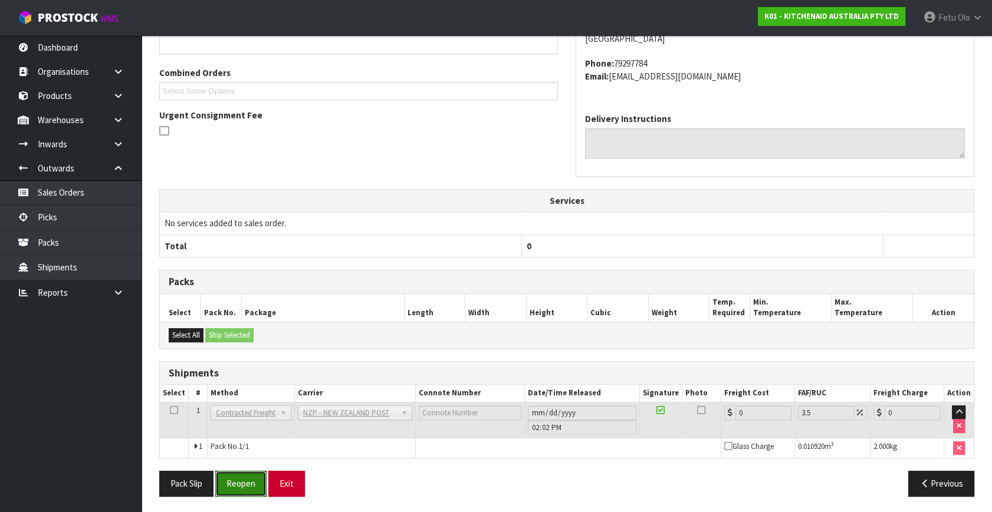
drag, startPoint x: 248, startPoint y: 480, endPoint x: 302, endPoint y: 474, distance: 55.1
click at [248, 480] on button "Reopen" at bounding box center [240, 483] width 51 height 25
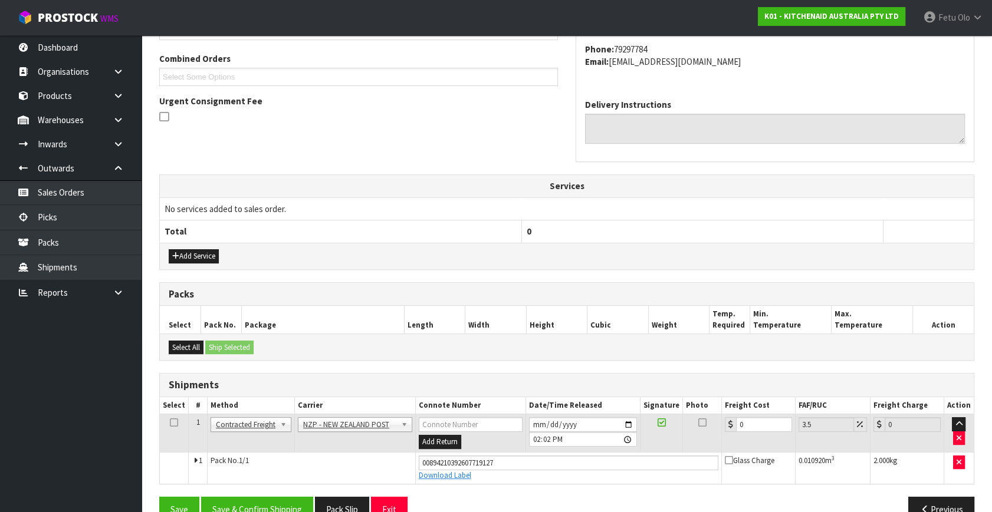
scroll to position [322, 0]
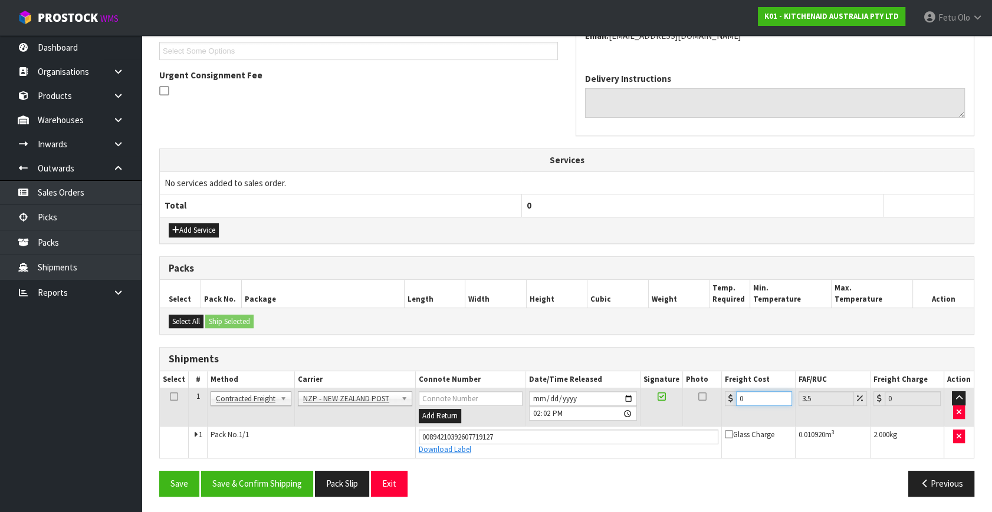
drag, startPoint x: 755, startPoint y: 399, endPoint x: 392, endPoint y: 435, distance: 364.3
click at [394, 435] on tbody "1 Client Local Pickup Customer Local Pickup Company Freight Contracted Freight …" at bounding box center [567, 424] width 814 height 70
click at [235, 478] on button "Save & Confirm Shipping" at bounding box center [257, 483] width 112 height 25
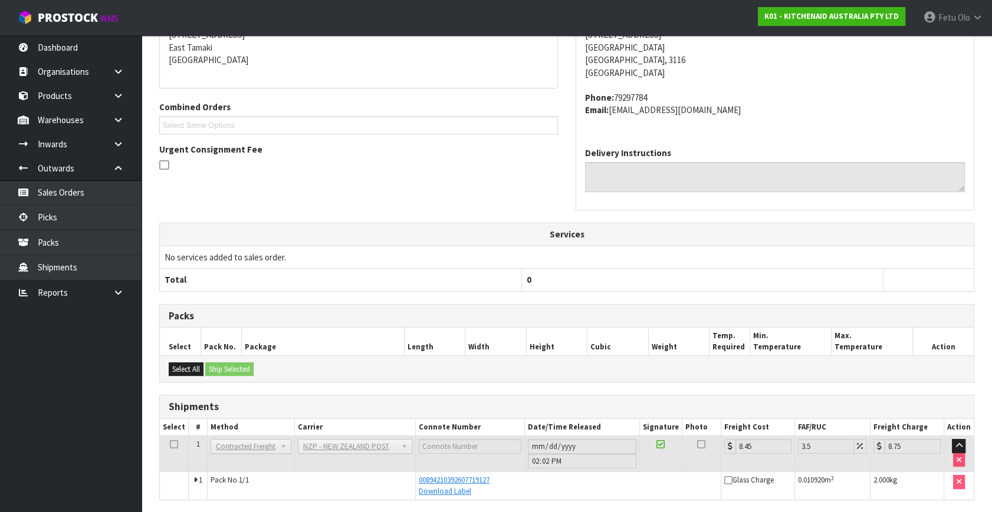
scroll to position [236, 0]
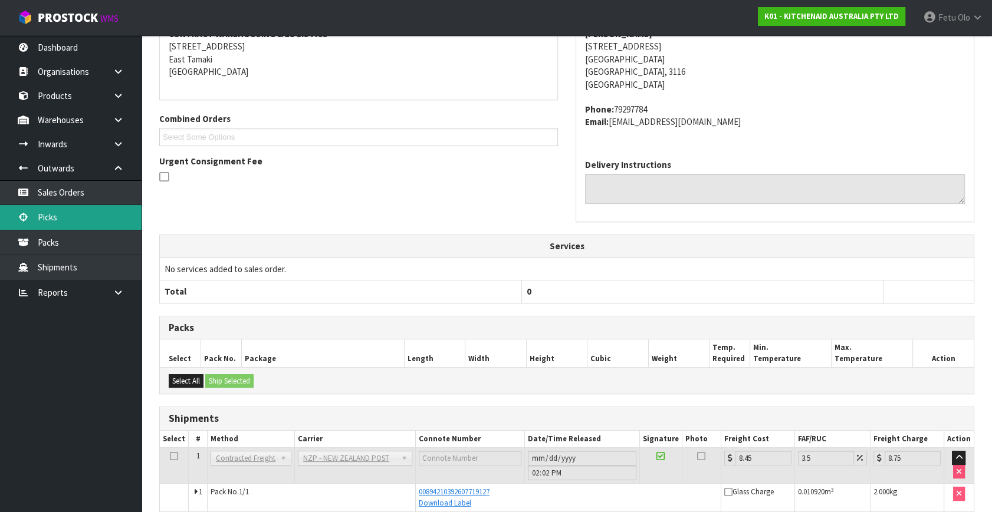
drag, startPoint x: 53, startPoint y: 217, endPoint x: 90, endPoint y: 216, distance: 37.1
click at [53, 216] on link "Picks" at bounding box center [70, 217] width 141 height 24
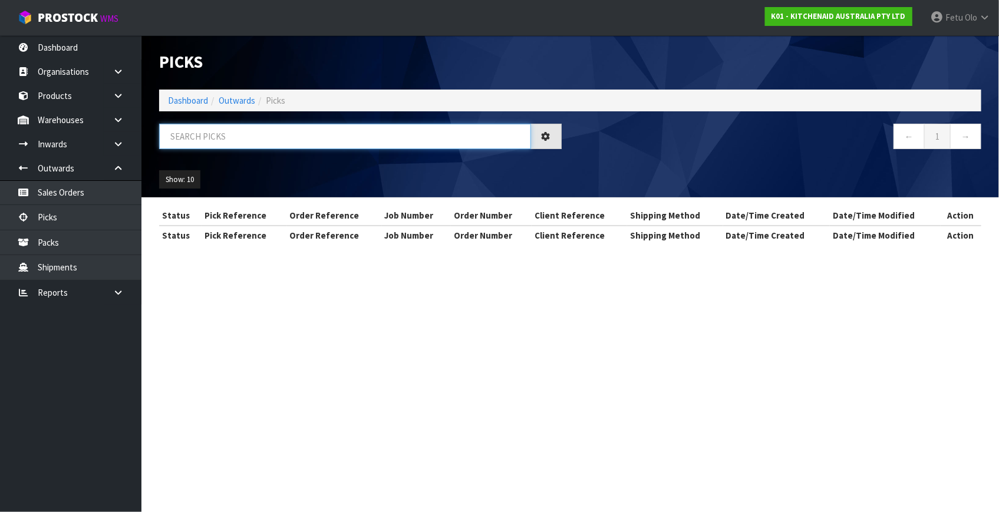
click at [284, 131] on input "text" at bounding box center [345, 136] width 372 height 25
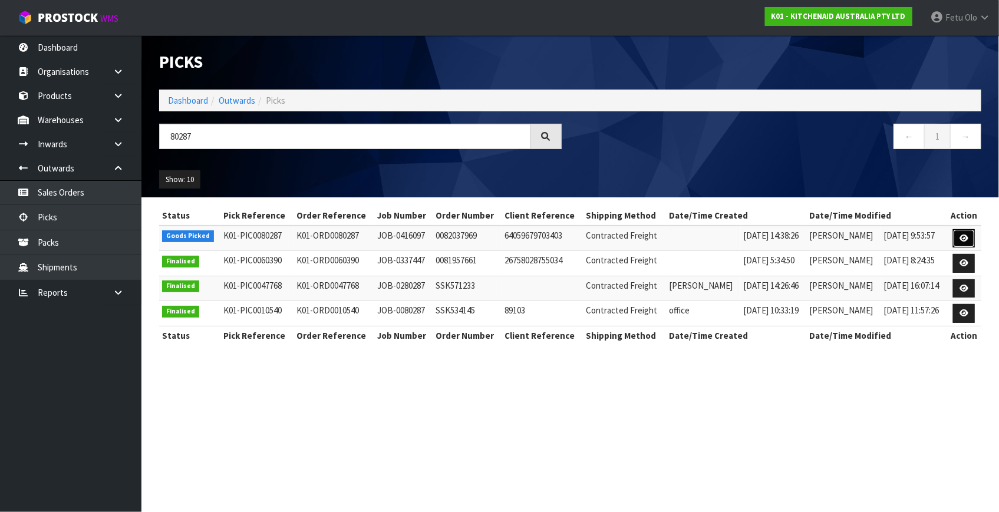
click at [962, 237] on icon at bounding box center [964, 239] width 9 height 8
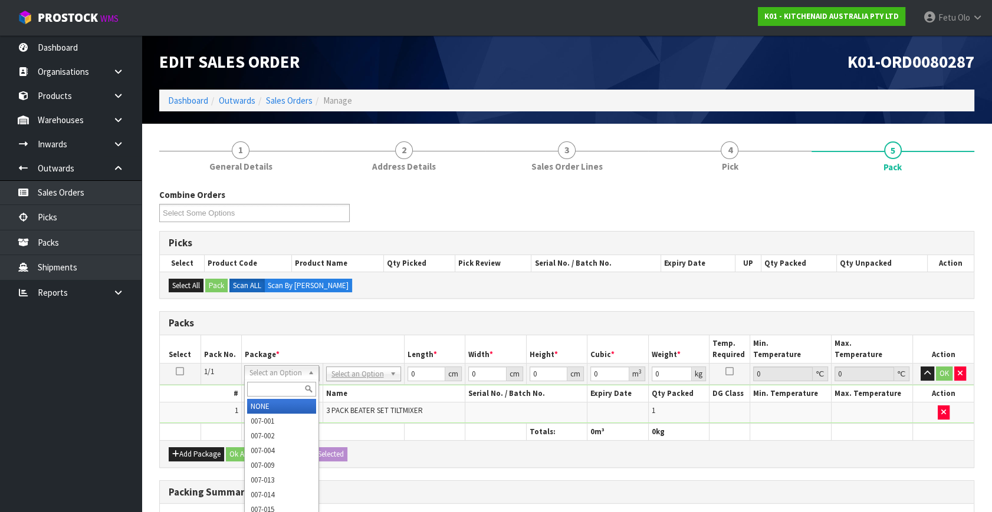
click at [287, 386] on input "text" at bounding box center [281, 389] width 69 height 15
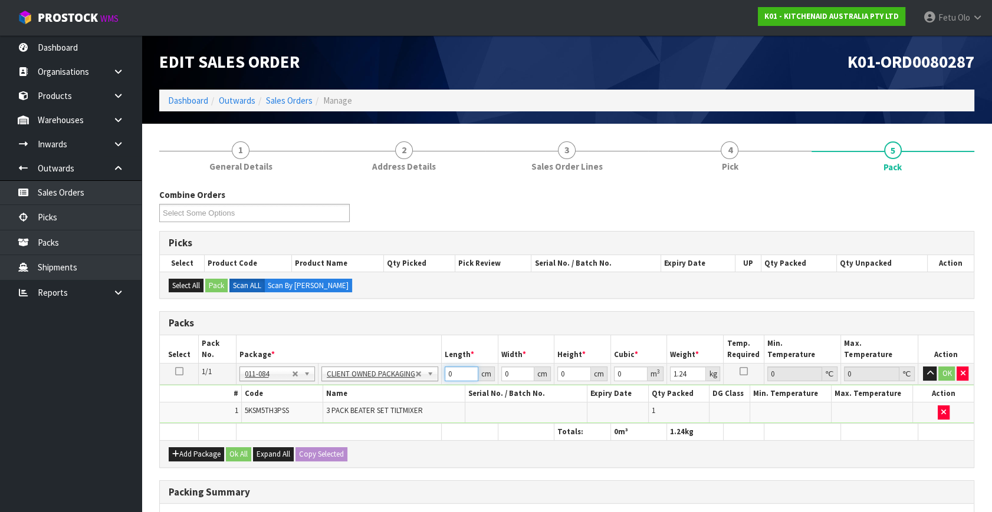
drag, startPoint x: 457, startPoint y: 371, endPoint x: 338, endPoint y: 448, distance: 141.4
click at [333, 445] on div "Packs Select Pack No. Package * Length * Width * Height * Cubic * Weight * Temp…" at bounding box center [566, 389] width 815 height 156
click button "OK" at bounding box center [947, 374] width 17 height 14
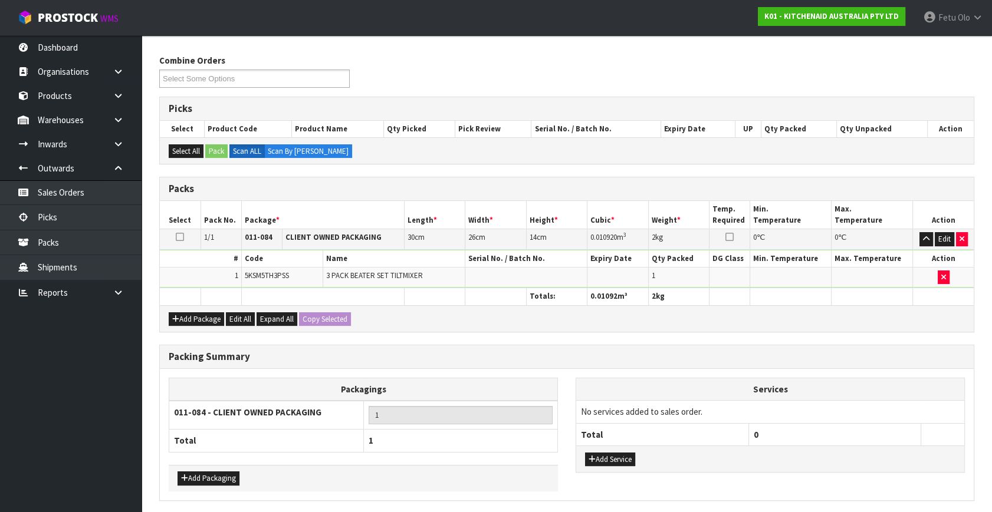
scroll to position [176, 0]
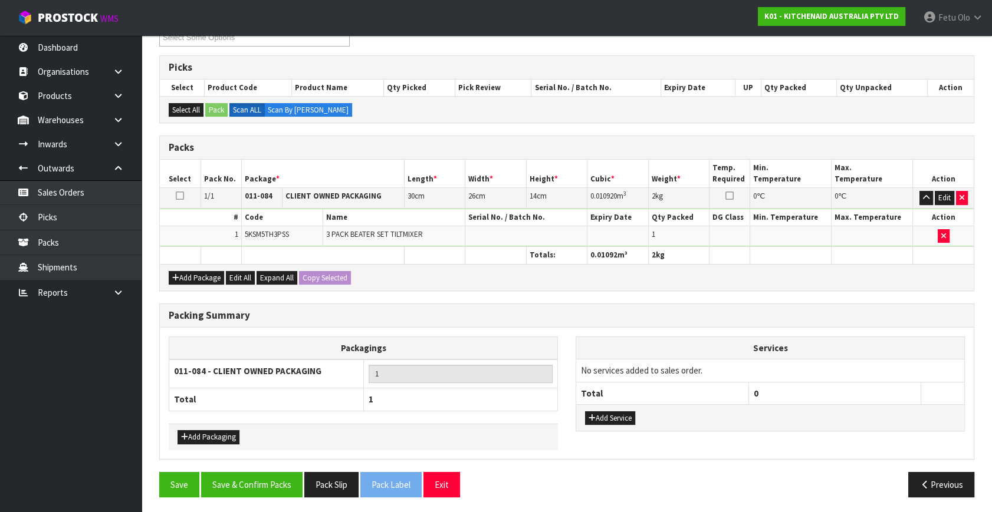
click at [245, 467] on div "Packing Summary Packagings 011-084 - CLIENT OWNED PACKAGING 1 Total 1 Add Packa…" at bounding box center [566, 388] width 832 height 169
click at [262, 489] on button "Save & Confirm Packs" at bounding box center [251, 484] width 101 height 25
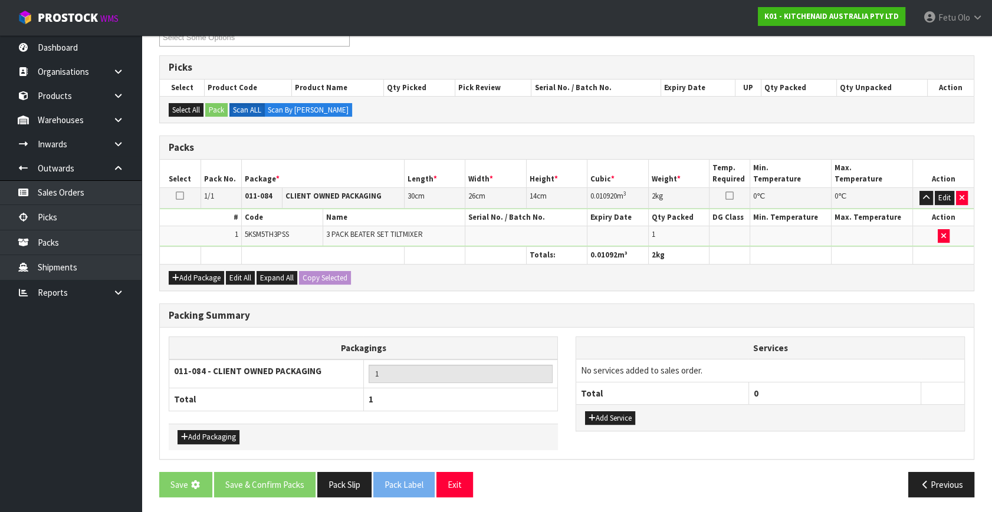
scroll to position [0, 0]
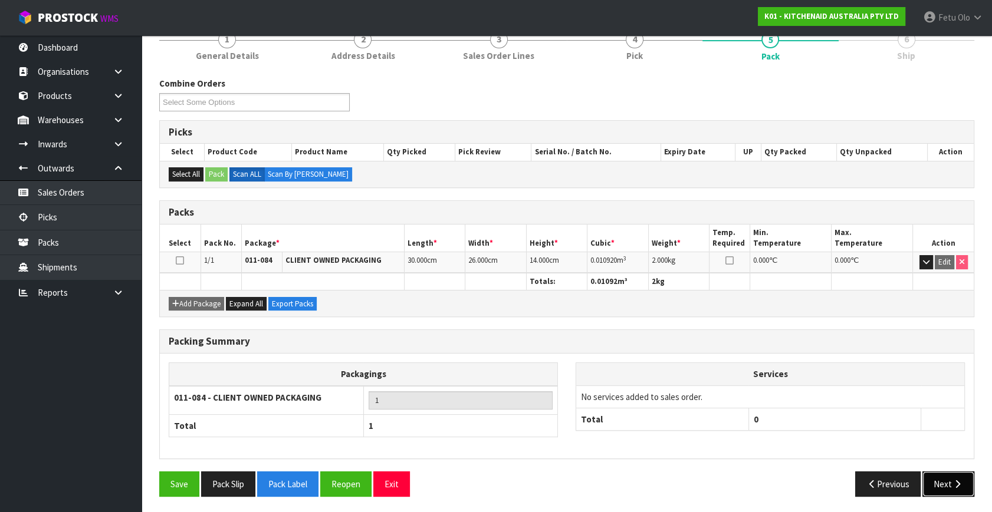
click at [930, 472] on button "Next" at bounding box center [948, 484] width 52 height 25
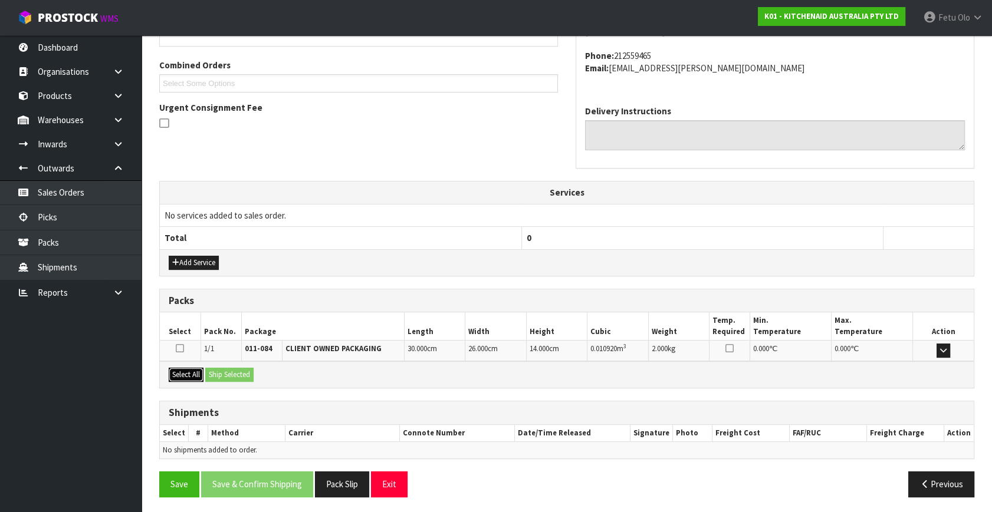
drag, startPoint x: 194, startPoint y: 374, endPoint x: 200, endPoint y: 374, distance: 6.5
click at [196, 374] on button "Select All" at bounding box center [186, 375] width 35 height 14
click at [224, 373] on button "Ship Selected" at bounding box center [229, 375] width 48 height 14
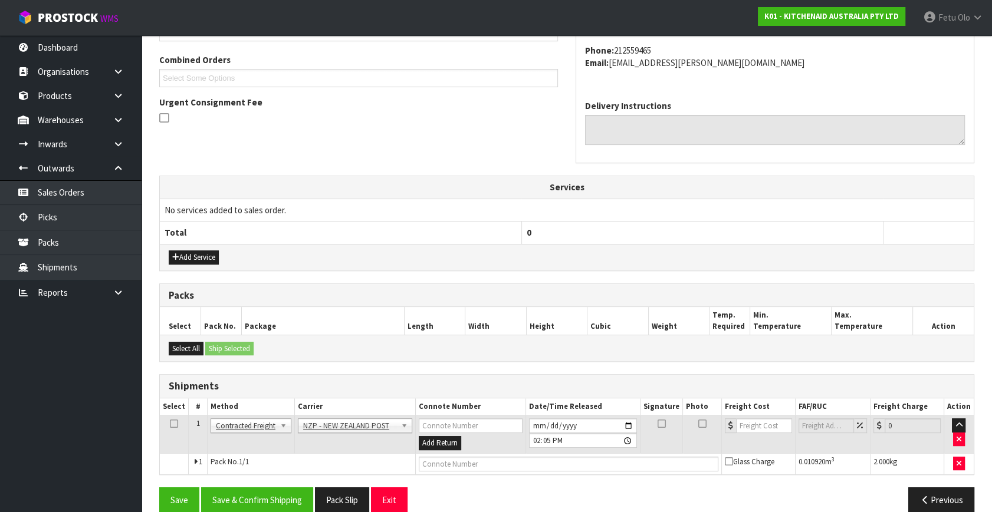
scroll to position [311, 0]
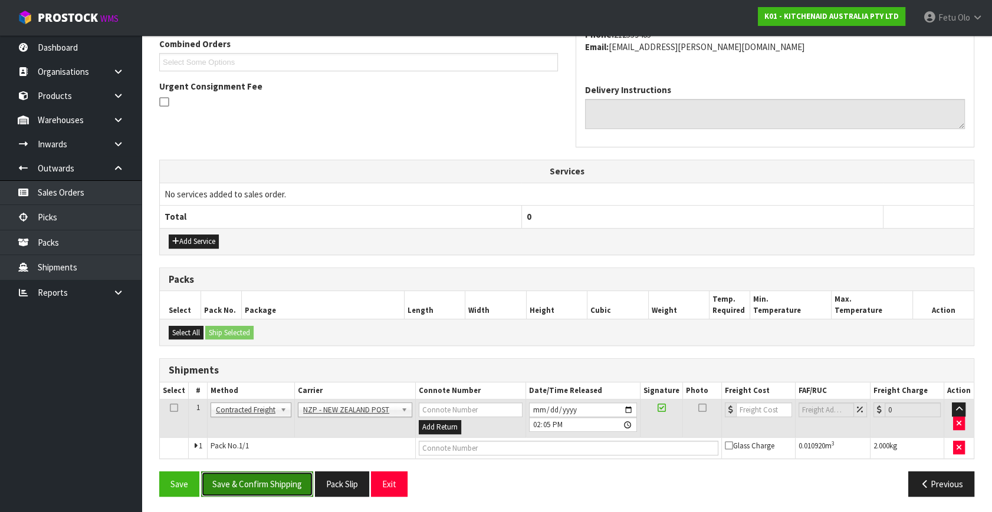
click at [274, 475] on button "Save & Confirm Shipping" at bounding box center [257, 484] width 112 height 25
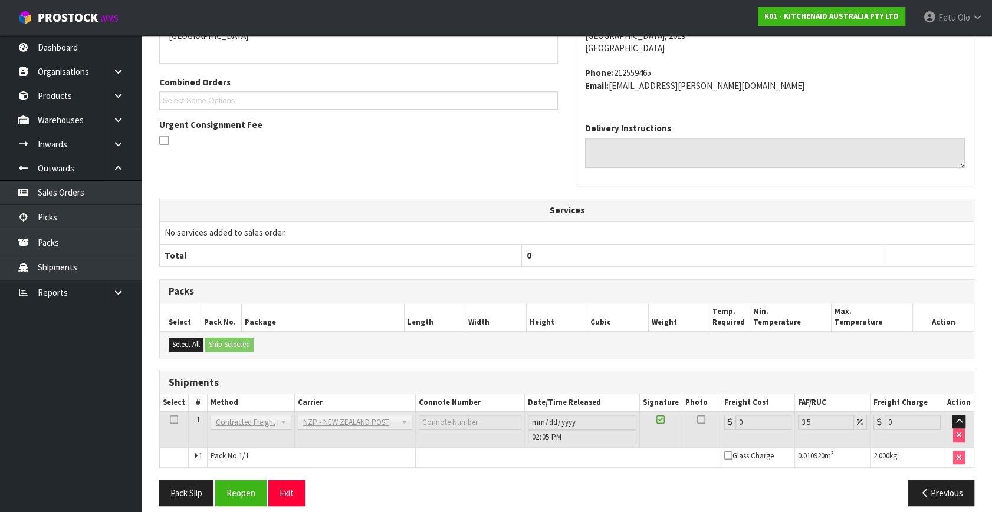
scroll to position [295, 0]
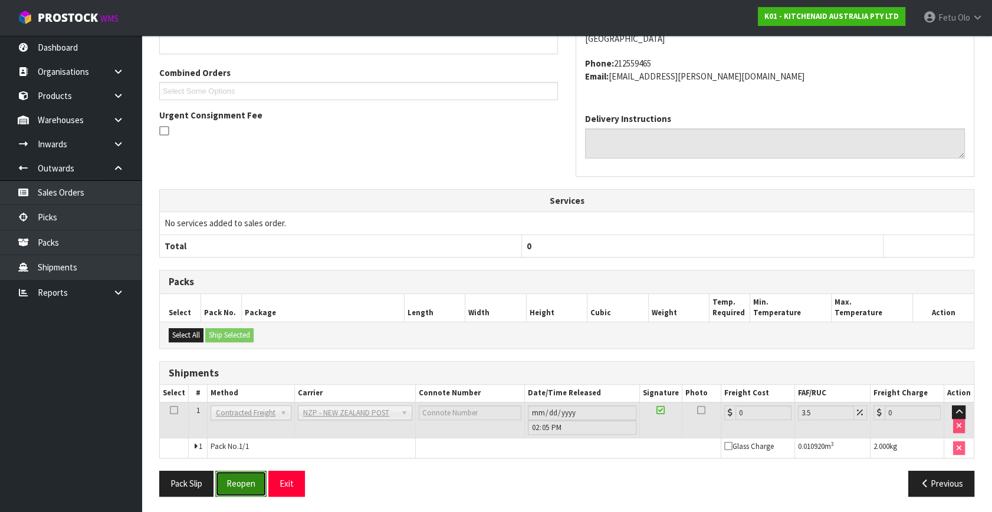
click at [242, 493] on button "Reopen" at bounding box center [240, 483] width 51 height 25
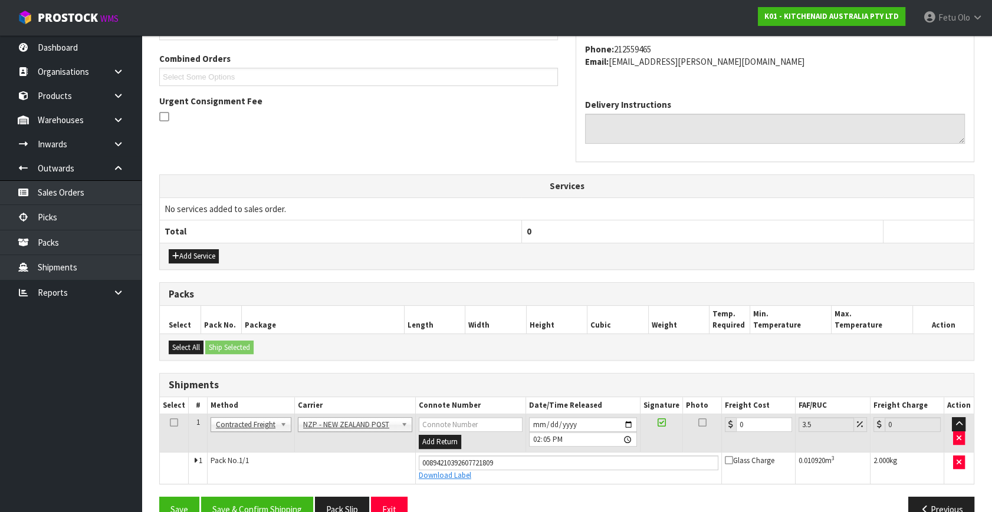
scroll to position [322, 0]
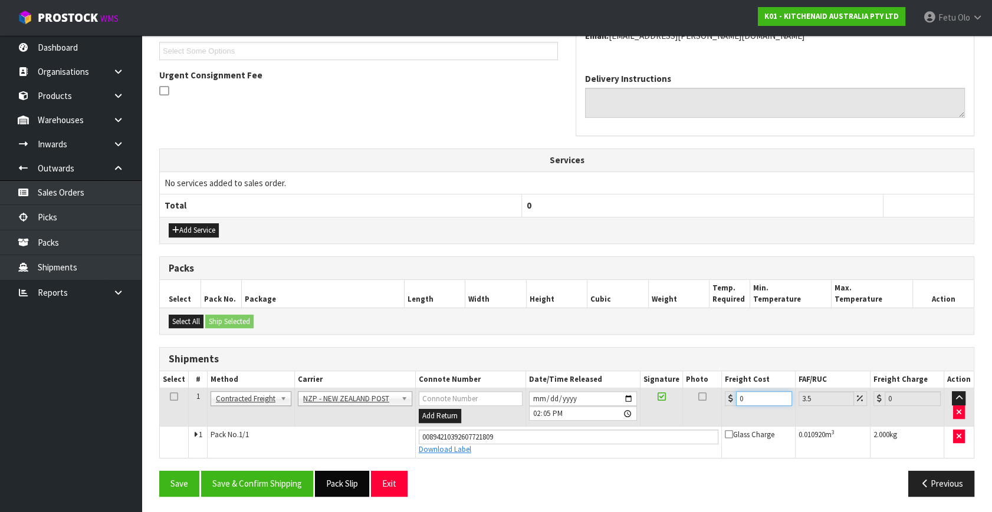
drag, startPoint x: 749, startPoint y: 401, endPoint x: 336, endPoint y: 485, distance: 421.7
click at [336, 485] on div "From Address CONTRACT WAREHOUSING & LOGISTICS [STREET_ADDRESS] Combined Orders …" at bounding box center [566, 207] width 815 height 597
click at [251, 478] on button "Save & Confirm Shipping" at bounding box center [257, 483] width 112 height 25
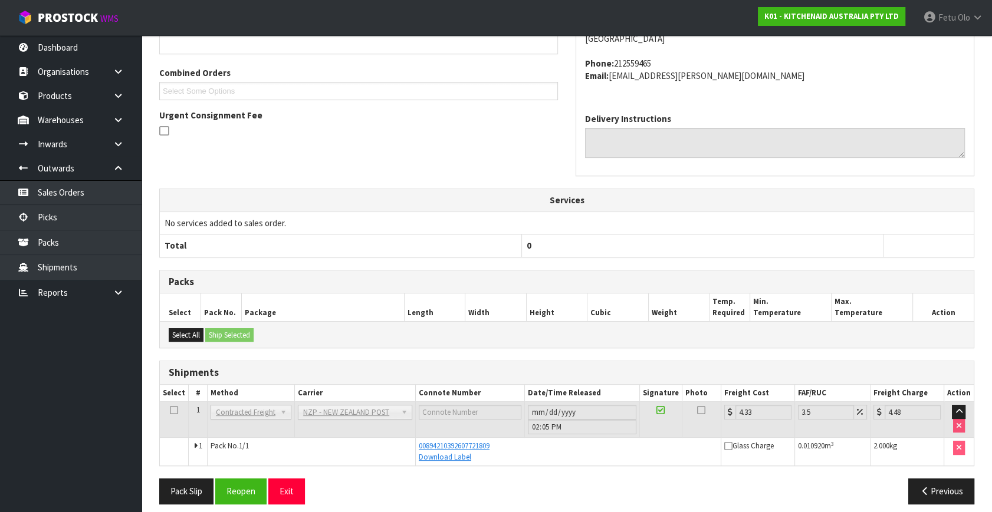
scroll to position [290, 0]
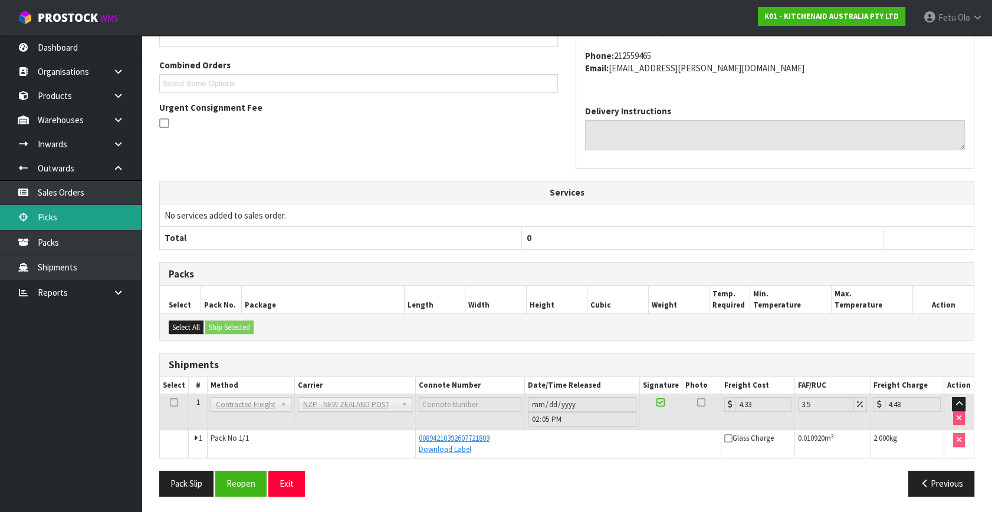
drag, startPoint x: 51, startPoint y: 213, endPoint x: 58, endPoint y: 213, distance: 7.7
click at [51, 213] on link "Picks" at bounding box center [70, 217] width 141 height 24
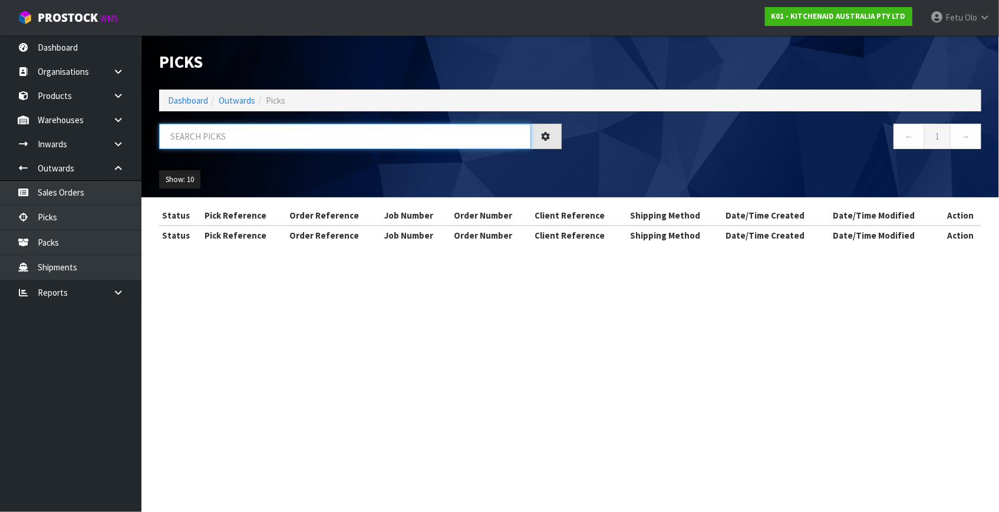
click at [282, 134] on input "text" at bounding box center [345, 136] width 372 height 25
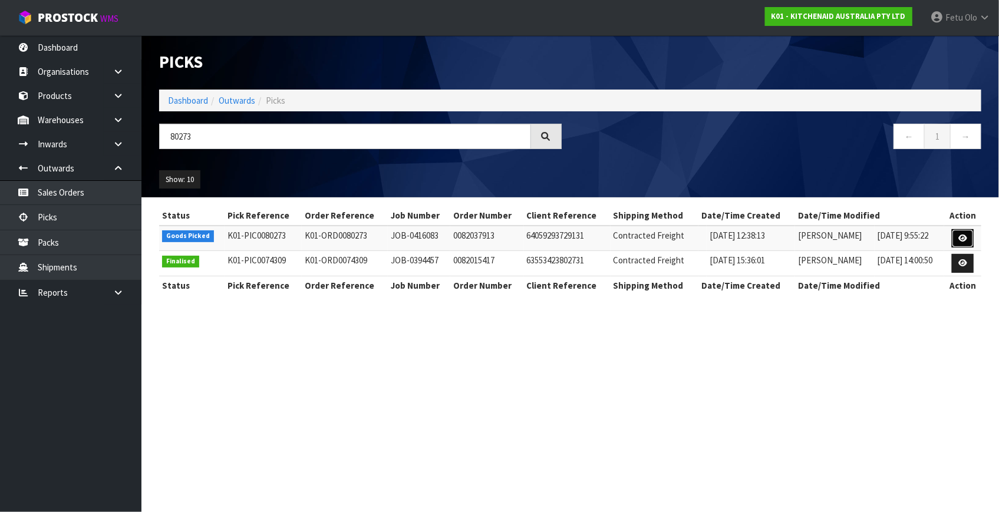
click at [954, 236] on link at bounding box center [963, 238] width 22 height 19
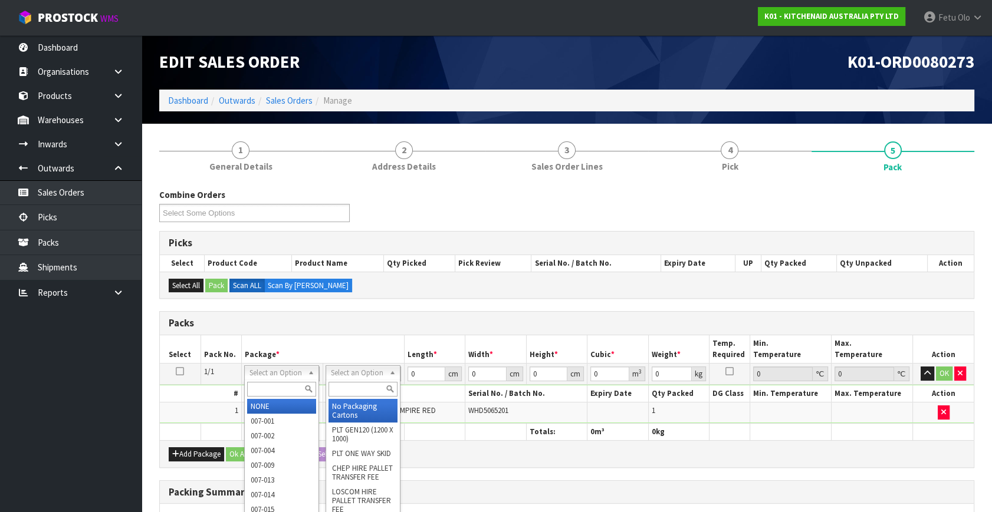
drag, startPoint x: 294, startPoint y: 377, endPoint x: 271, endPoint y: 391, distance: 27.5
click at [271, 391] on input "text" at bounding box center [281, 389] width 69 height 15
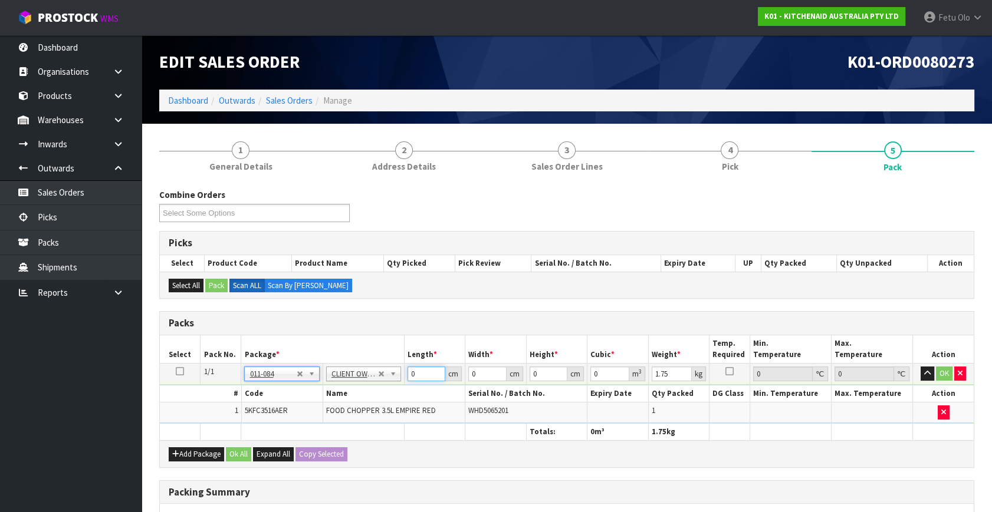
drag, startPoint x: 424, startPoint y: 371, endPoint x: 307, endPoint y: 424, distance: 129.3
click at [304, 423] on table "Select Pack No. Package * Length * Width * Height * Cubic * Weight * Temp. Requ…" at bounding box center [567, 387] width 814 height 105
click button "OK" at bounding box center [944, 374] width 17 height 14
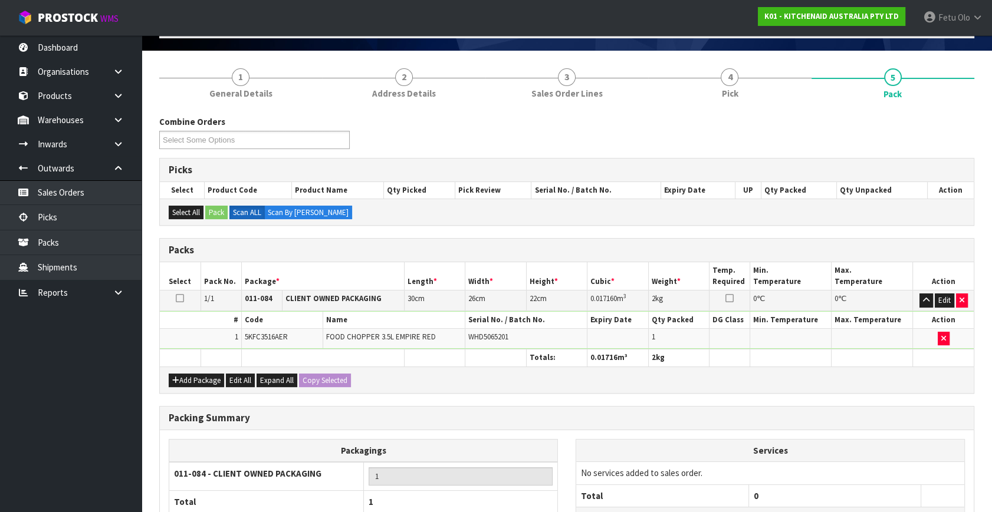
scroll to position [176, 0]
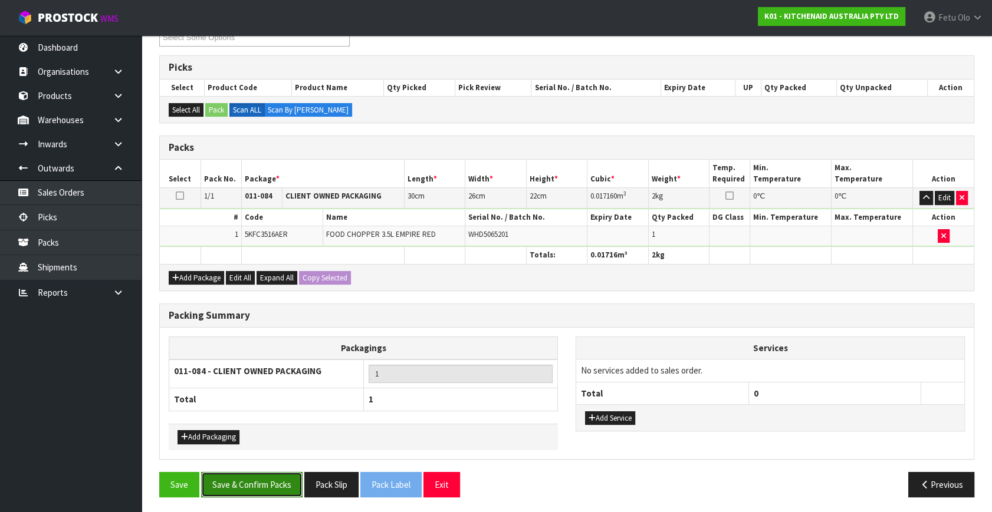
click at [267, 492] on button "Save & Confirm Packs" at bounding box center [251, 484] width 101 height 25
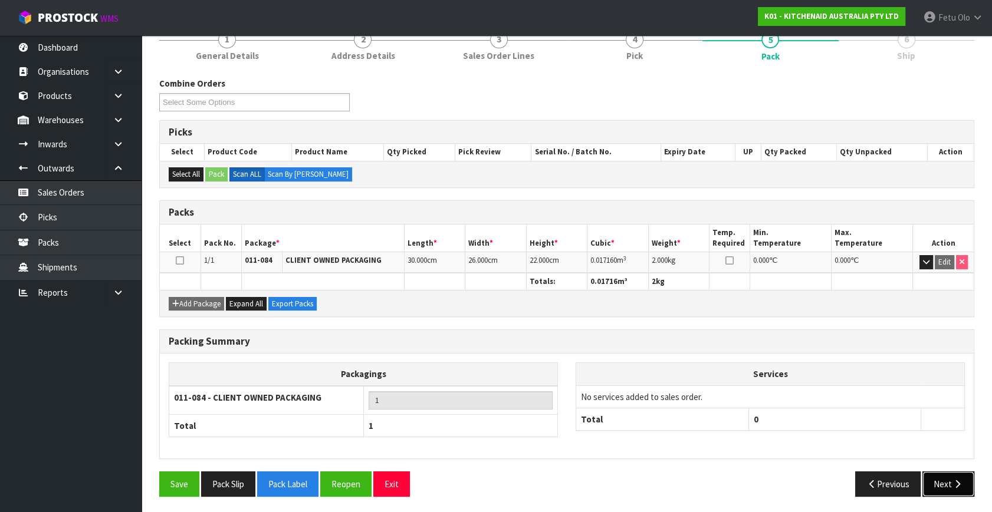
click at [949, 488] on button "Next" at bounding box center [948, 484] width 52 height 25
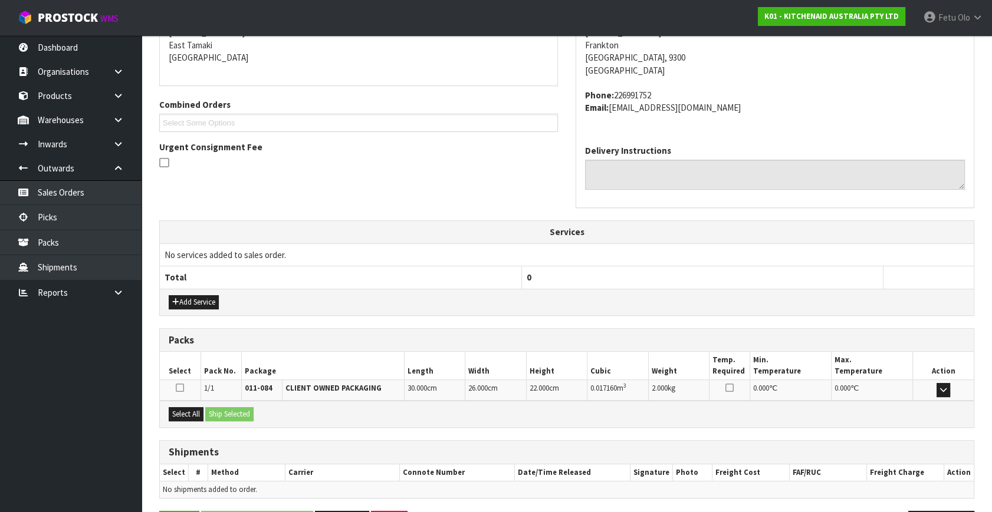
scroll to position [290, 0]
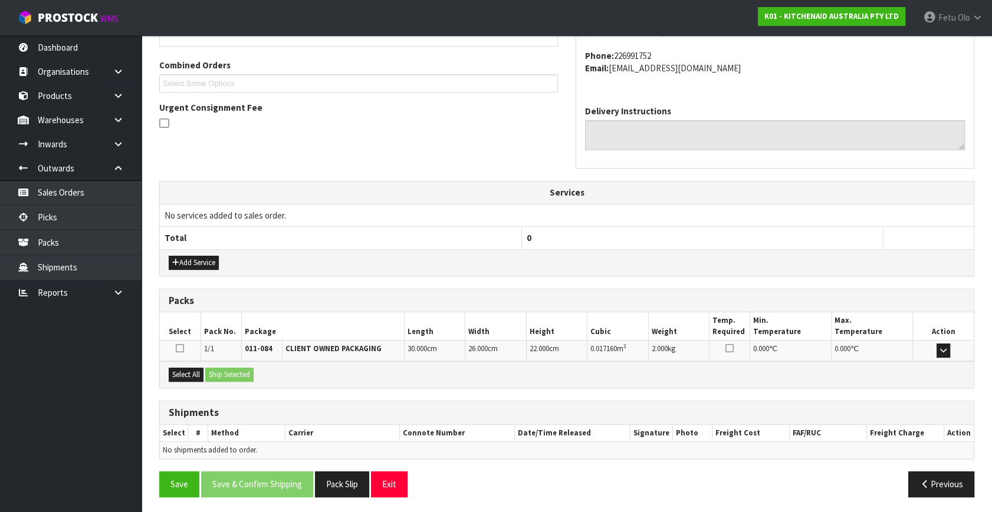
click at [206, 371] on div "Select All Ship Selected" at bounding box center [567, 374] width 814 height 27
click at [200, 372] on button "Select All" at bounding box center [186, 375] width 35 height 14
click at [226, 374] on button "Ship Selected" at bounding box center [229, 375] width 48 height 14
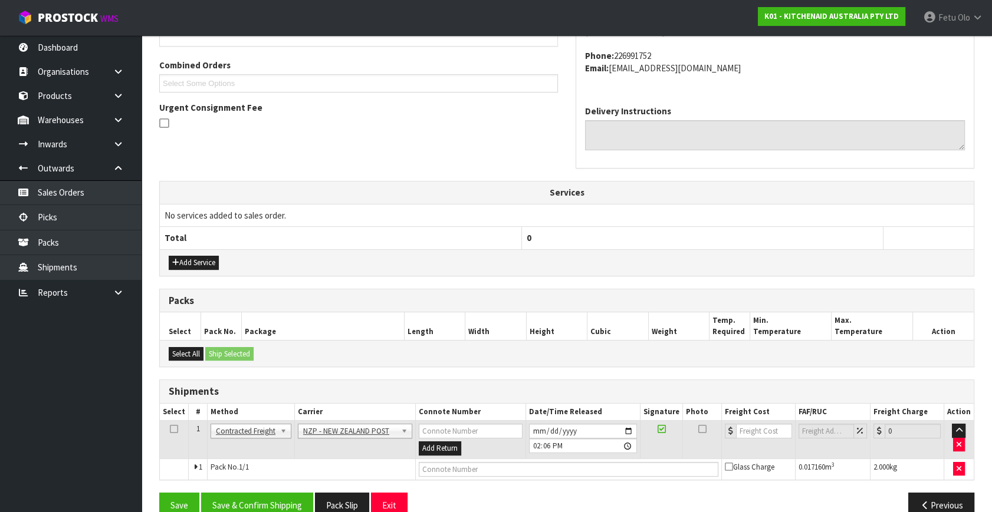
scroll to position [311, 0]
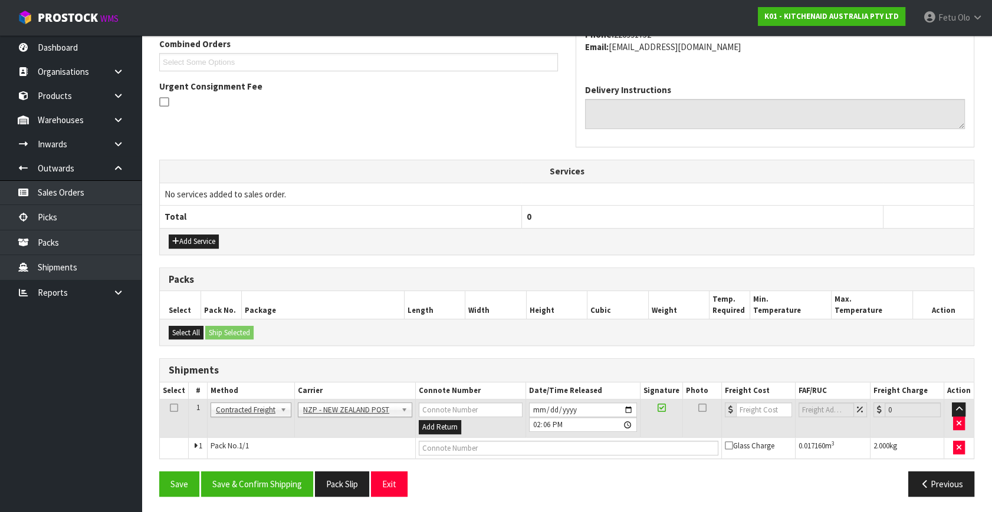
click at [263, 468] on div "From Address CONTRACT WAREHOUSING & LOGISTICS [STREET_ADDRESS] Combined Orders …" at bounding box center [566, 213] width 815 height 586
click at [273, 475] on button "Save & Confirm Shipping" at bounding box center [257, 484] width 112 height 25
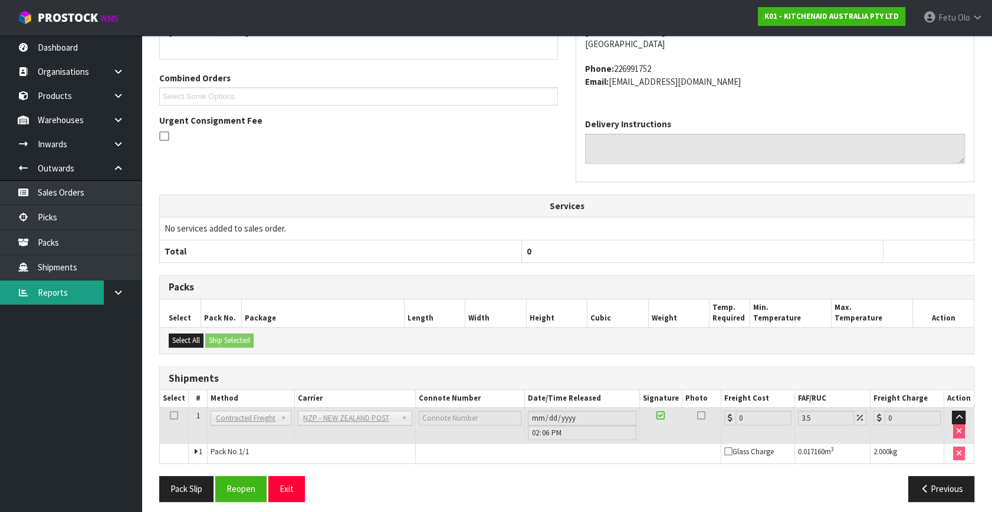
scroll to position [295, 0]
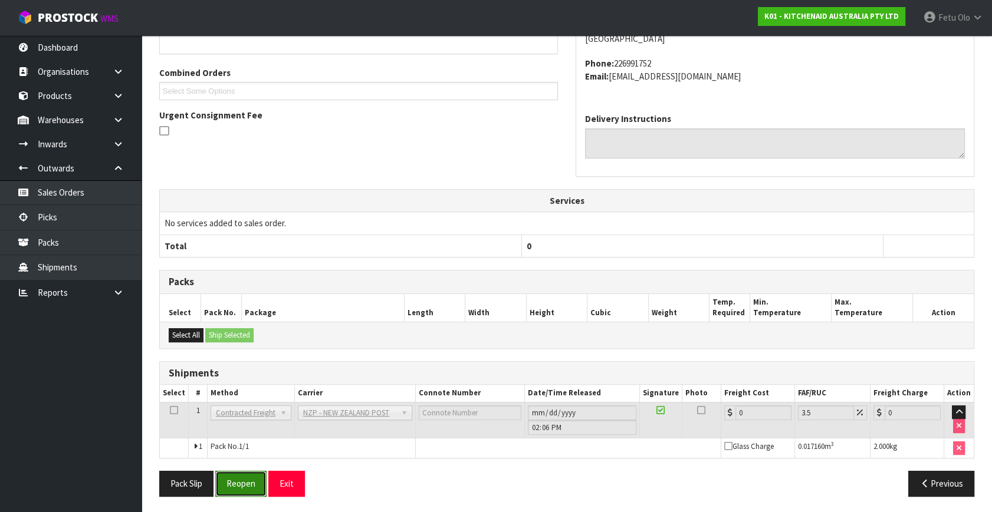
click at [249, 490] on button "Reopen" at bounding box center [240, 483] width 51 height 25
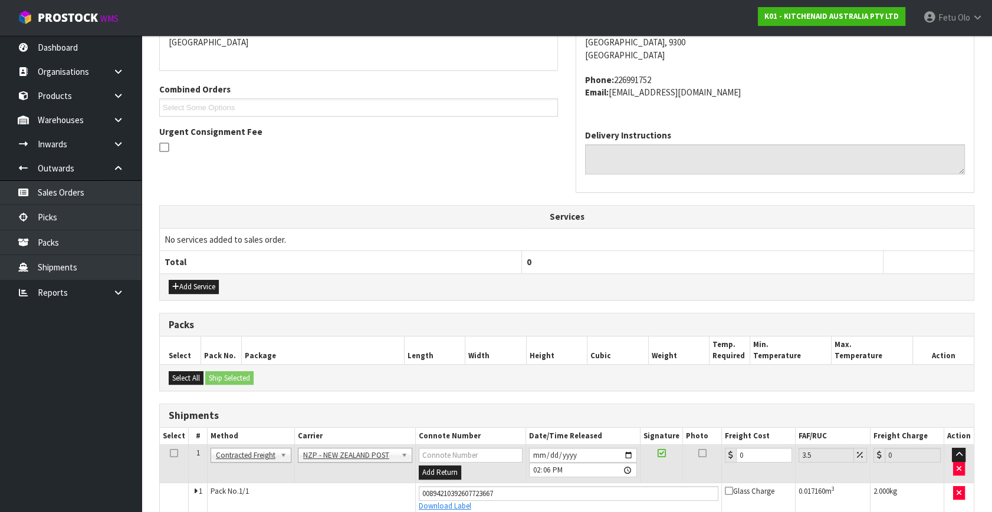
scroll to position [322, 0]
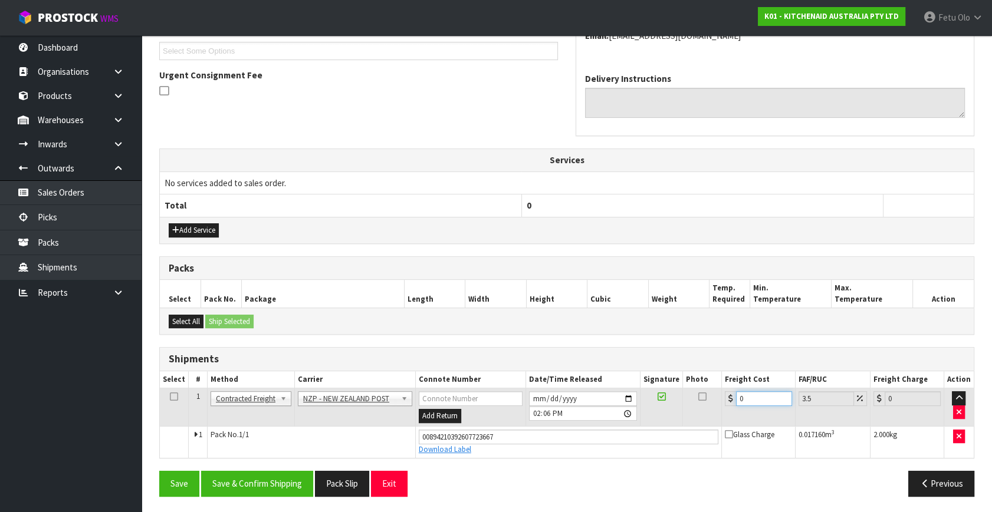
drag, startPoint x: 735, startPoint y: 403, endPoint x: 683, endPoint y: 423, distance: 56.0
click at [683, 423] on tr "1 Client Local Pickup Customer Local Pickup Company Freight Contracted Freight …" at bounding box center [567, 408] width 814 height 38
drag, startPoint x: 250, startPoint y: 479, endPoint x: 308, endPoint y: 488, distance: 58.4
click at [250, 479] on button "Save & Confirm Shipping" at bounding box center [257, 483] width 112 height 25
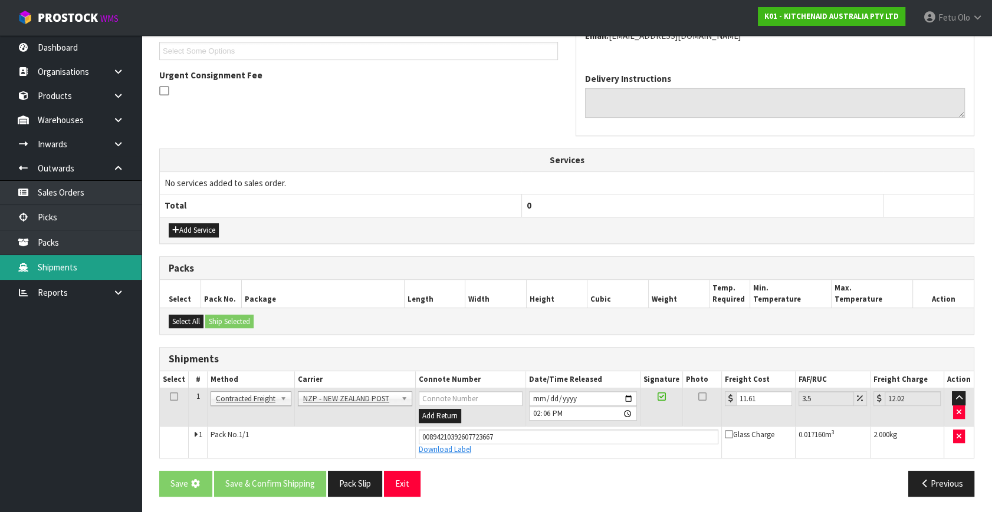
scroll to position [0, 0]
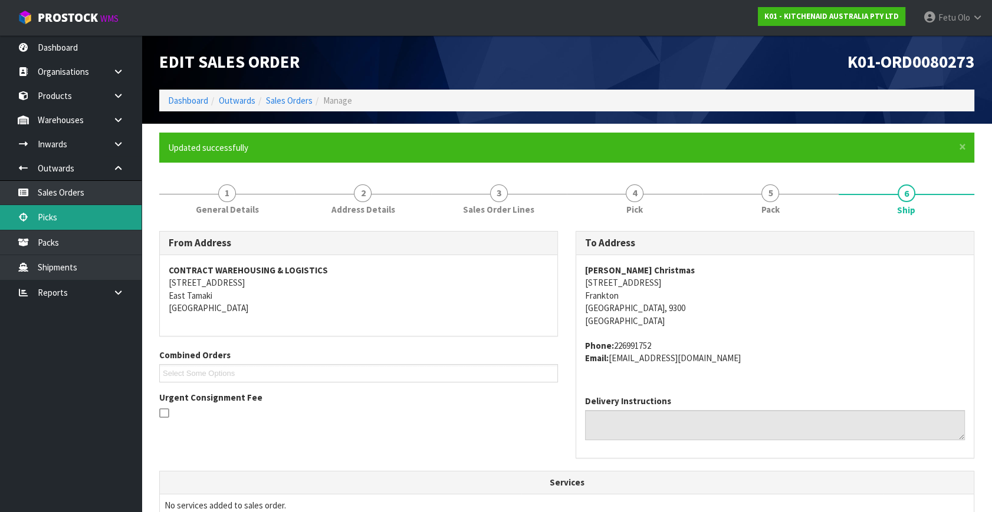
click at [59, 213] on link "Picks" at bounding box center [70, 217] width 141 height 24
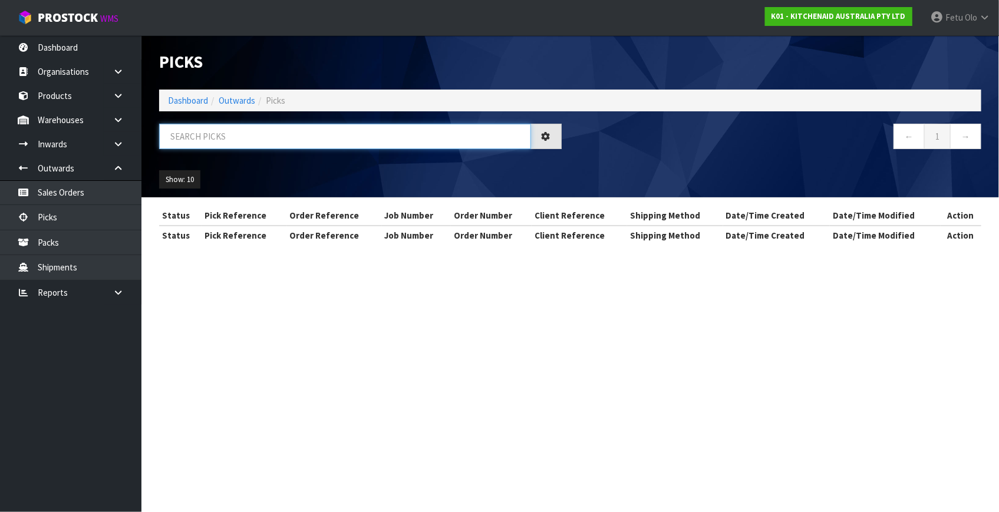
click at [201, 136] on input "text" at bounding box center [345, 136] width 372 height 25
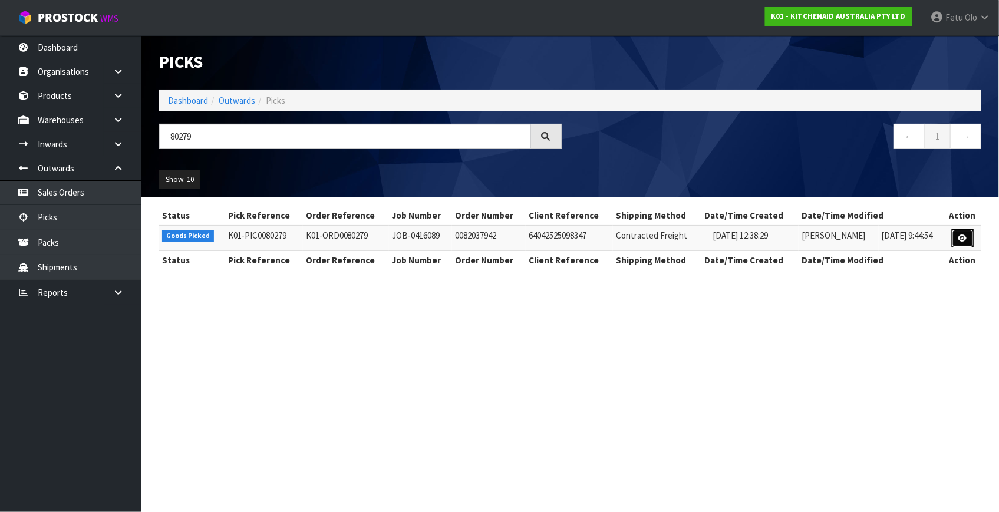
click at [959, 236] on icon at bounding box center [963, 239] width 9 height 8
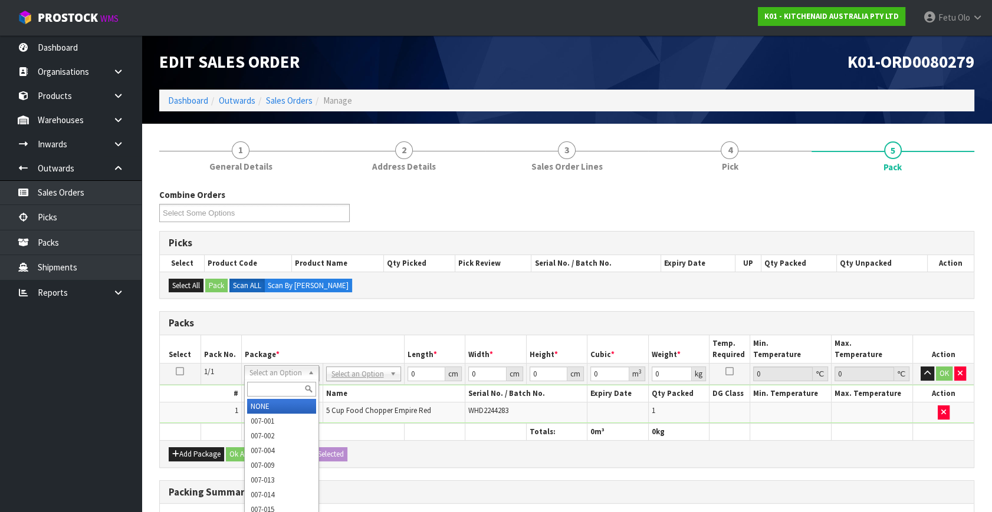
drag, startPoint x: 957, startPoint y: 235, endPoint x: 263, endPoint y: 381, distance: 709.6
click at [263, 384] on input "text" at bounding box center [281, 389] width 69 height 15
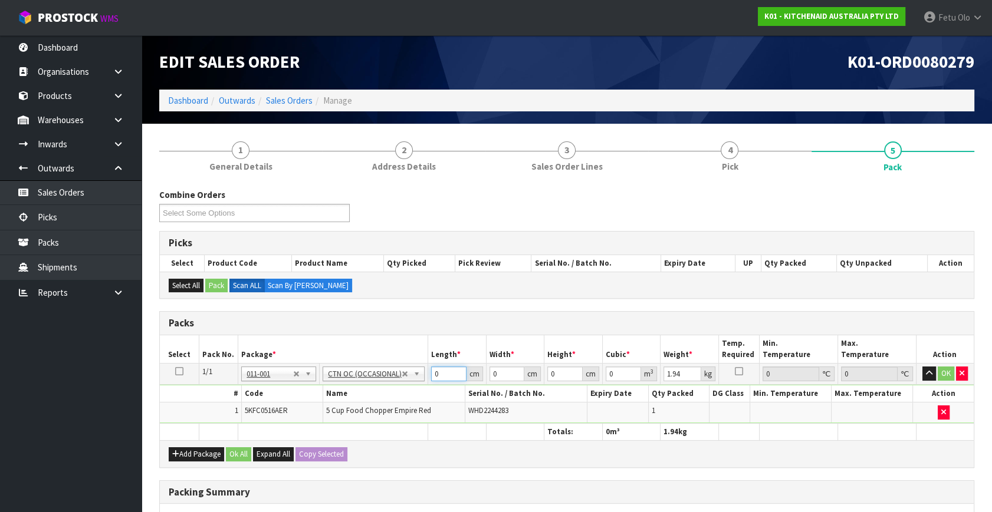
drag, startPoint x: 439, startPoint y: 373, endPoint x: 360, endPoint y: 406, distance: 85.6
click at [360, 406] on tbody "1/1 NONE 007-001 007-002 007-004 007-009 007-013 007-014 007-015 007-017 007-01…" at bounding box center [567, 394] width 814 height 60
click button "OK" at bounding box center [945, 374] width 17 height 14
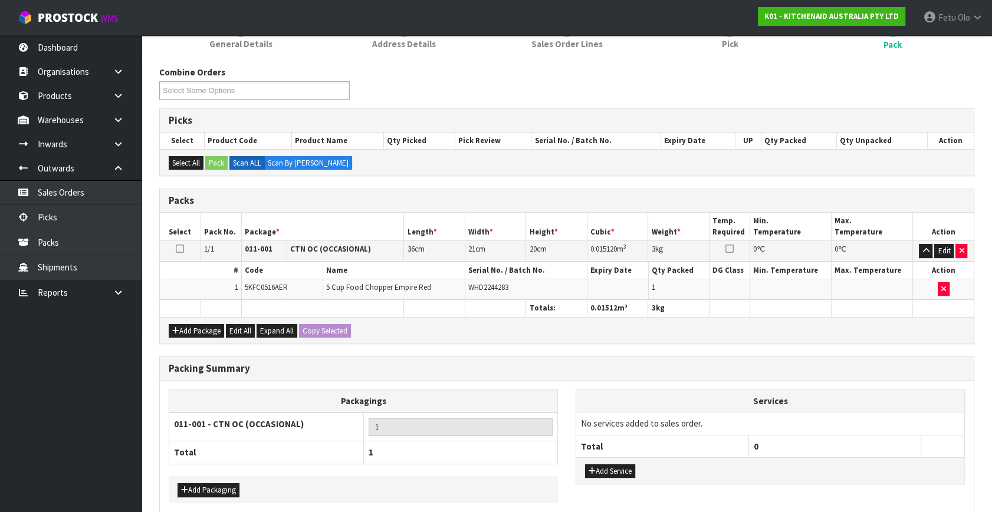
scroll to position [176, 0]
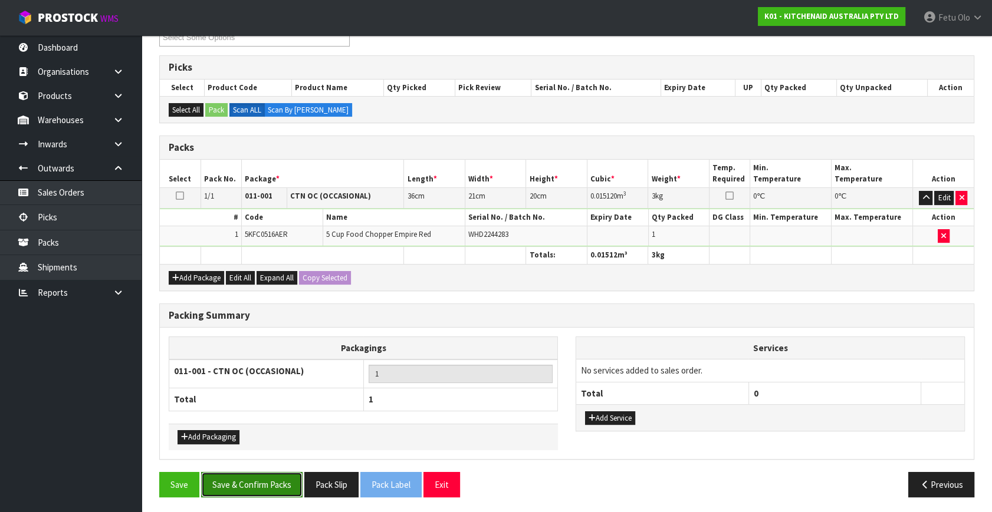
click at [251, 484] on button "Save & Confirm Packs" at bounding box center [251, 484] width 101 height 25
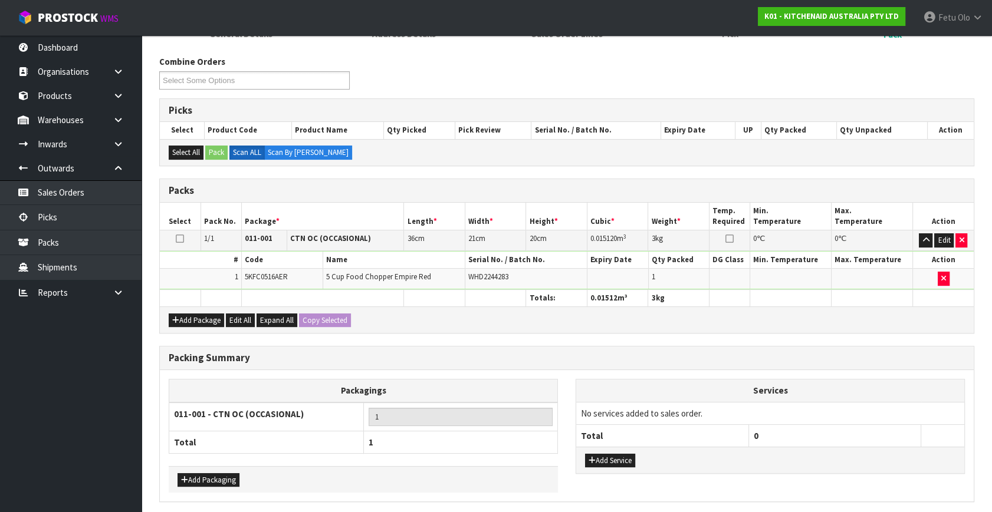
scroll to position [0, 0]
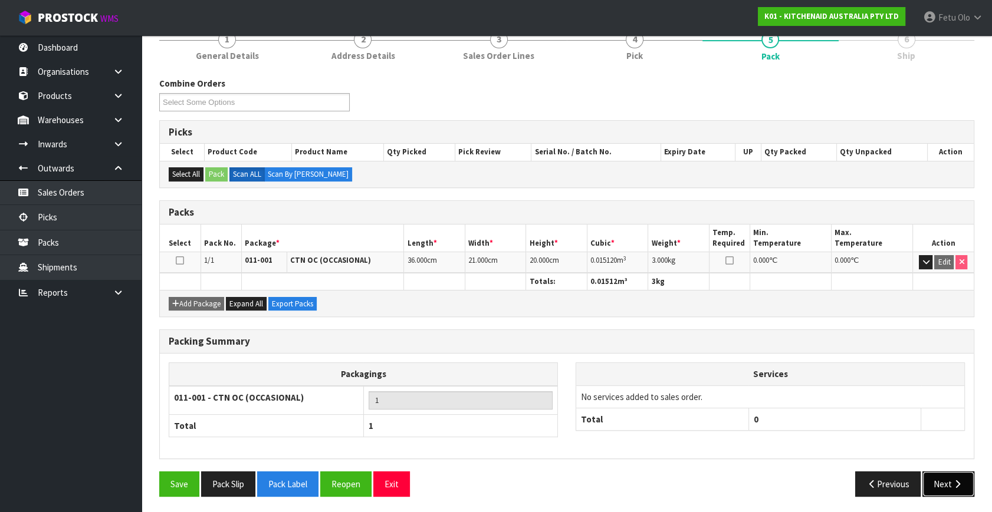
click at [944, 482] on button "Next" at bounding box center [948, 484] width 52 height 25
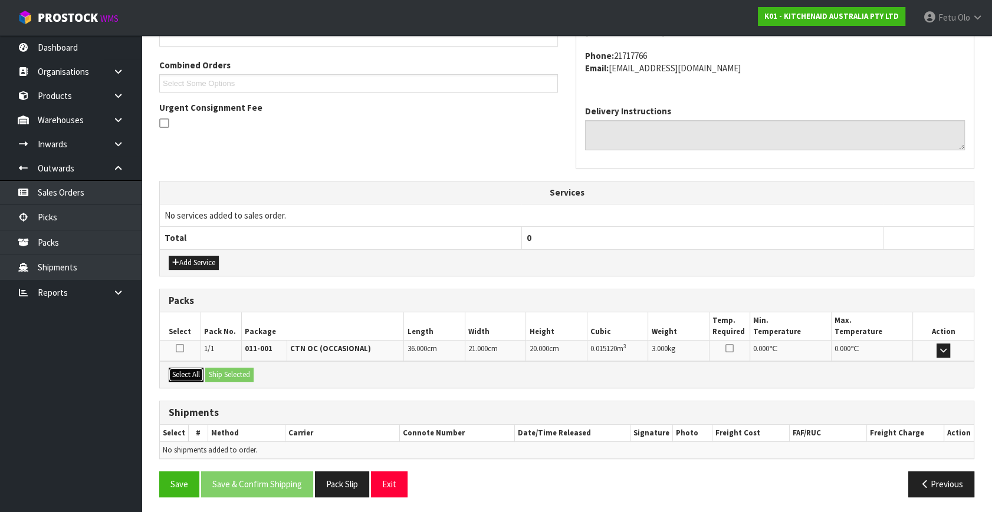
click at [195, 373] on button "Select All" at bounding box center [186, 375] width 35 height 14
click at [239, 375] on button "Ship Selected" at bounding box center [229, 375] width 48 height 14
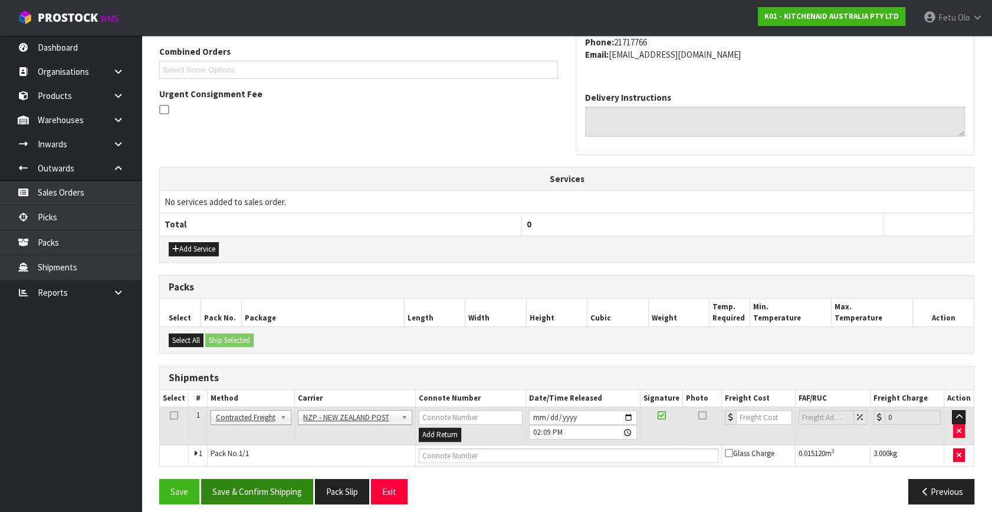
scroll to position [311, 0]
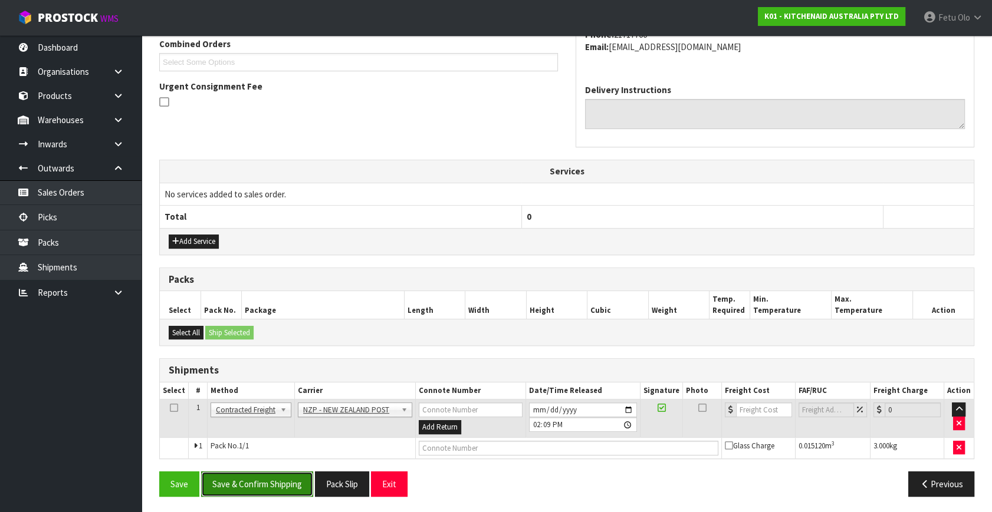
click at [297, 484] on button "Save & Confirm Shipping" at bounding box center [257, 484] width 112 height 25
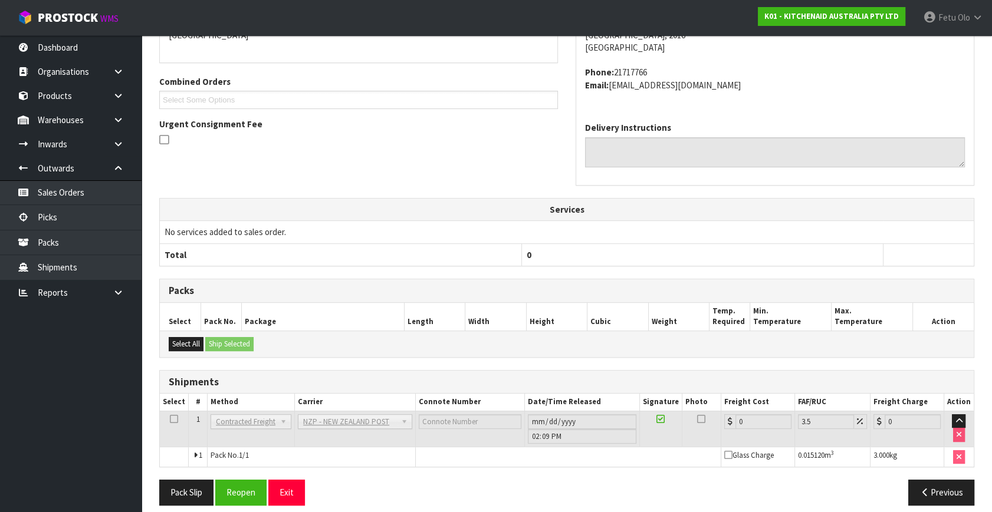
scroll to position [295, 0]
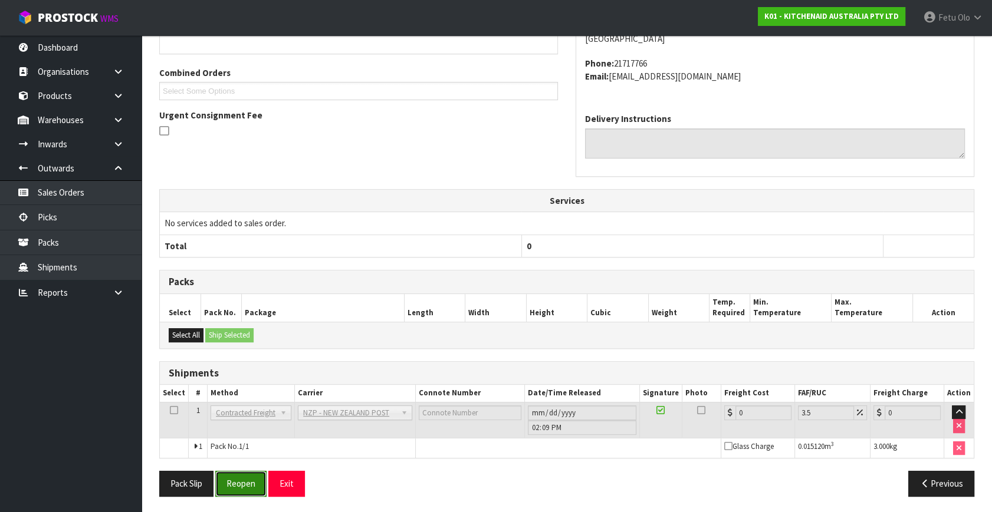
click at [256, 478] on button "Reopen" at bounding box center [240, 483] width 51 height 25
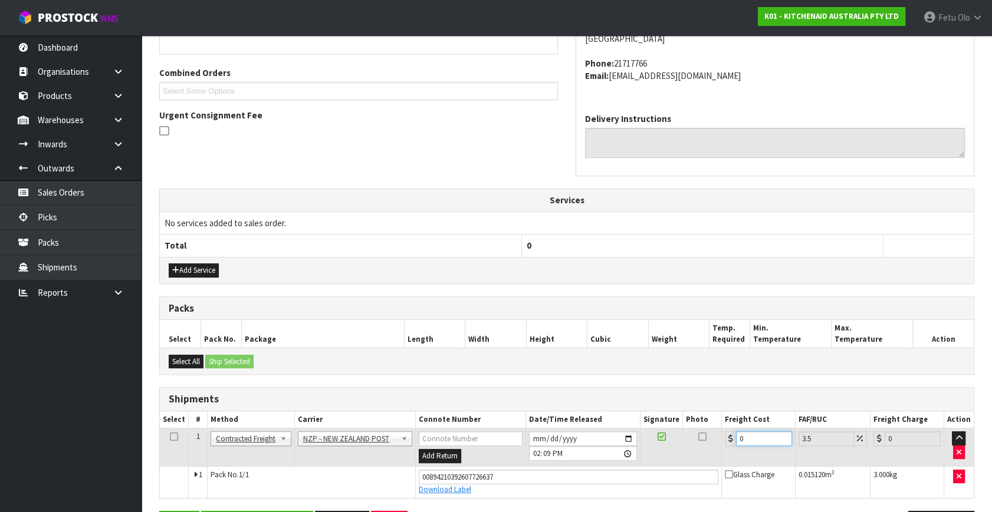
drag, startPoint x: 749, startPoint y: 437, endPoint x: 542, endPoint y: 512, distance: 220.1
click at [547, 512] on div "From Address CONTRACT WAREHOUSING & LOGISTICS [STREET_ADDRESS] Combined Orders …" at bounding box center [566, 247] width 815 height 597
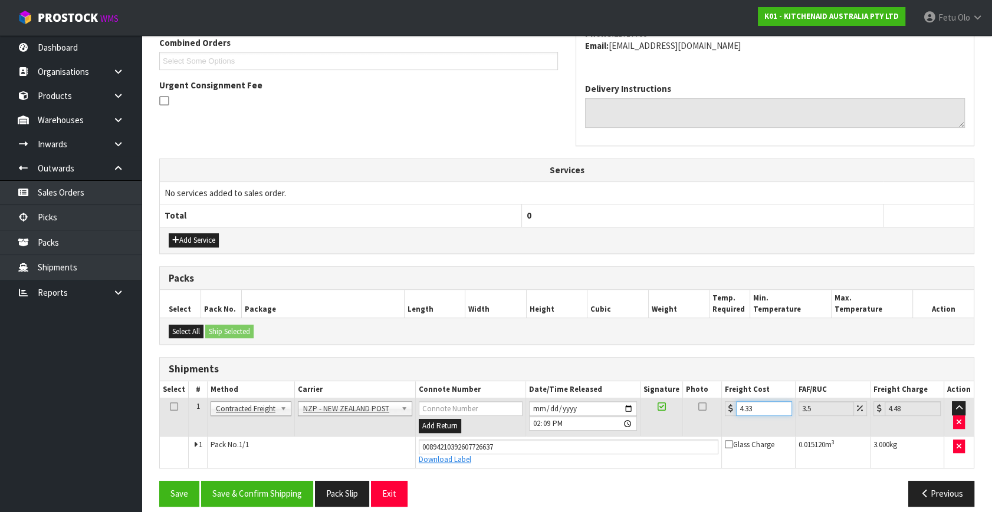
scroll to position [322, 0]
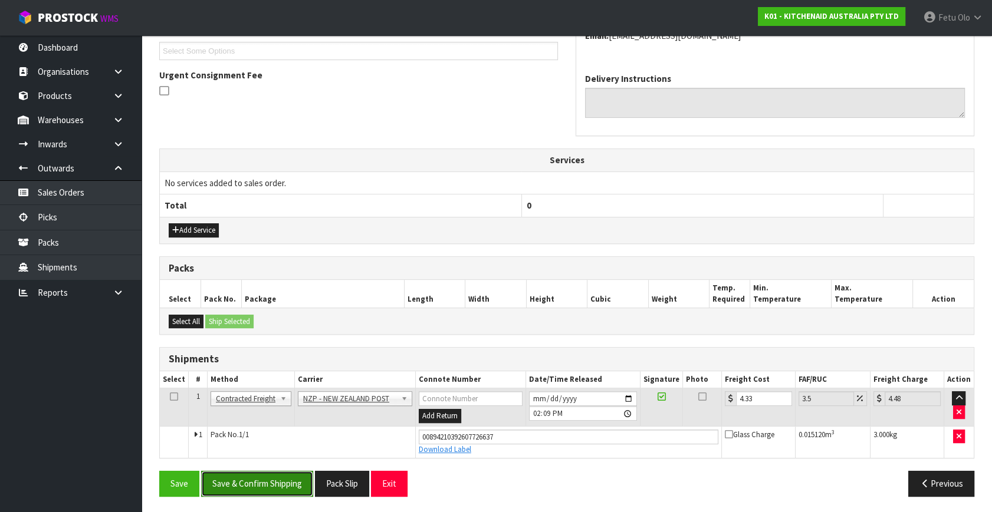
click at [242, 483] on button "Save & Confirm Shipping" at bounding box center [257, 483] width 112 height 25
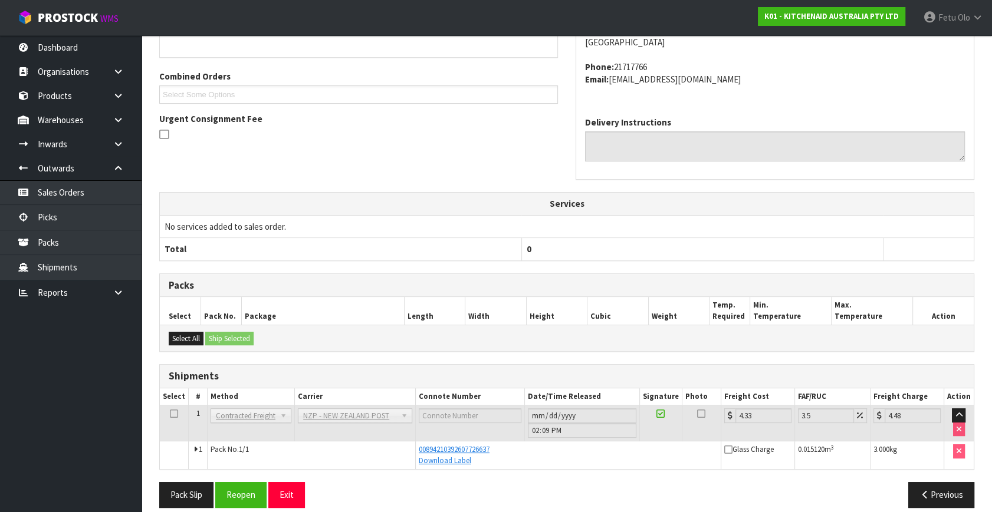
scroll to position [290, 0]
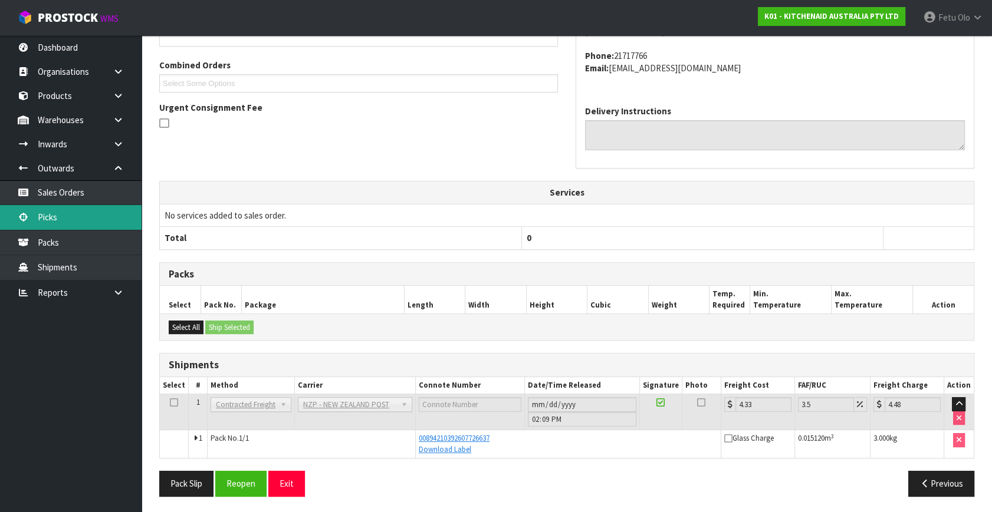
click at [75, 218] on link "Picks" at bounding box center [70, 217] width 141 height 24
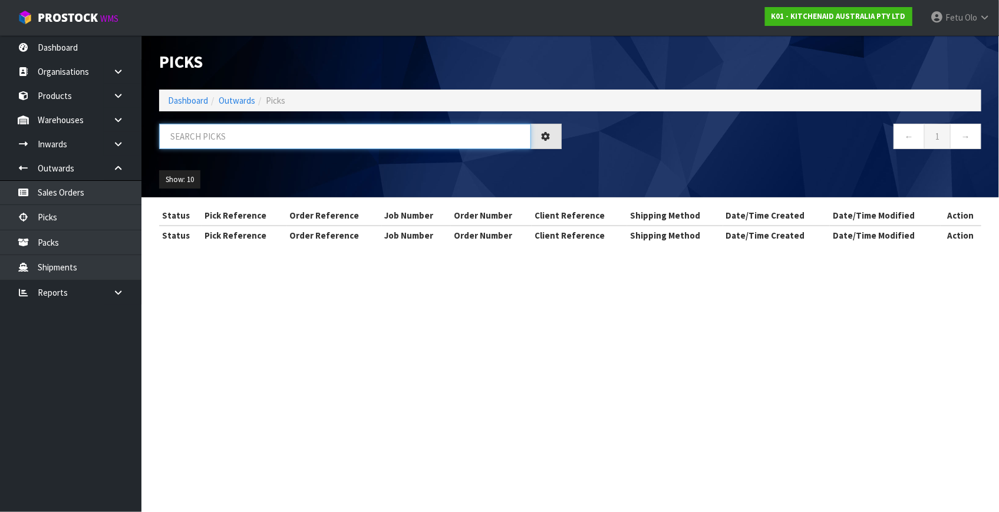
click at [235, 142] on input "text" at bounding box center [345, 136] width 372 height 25
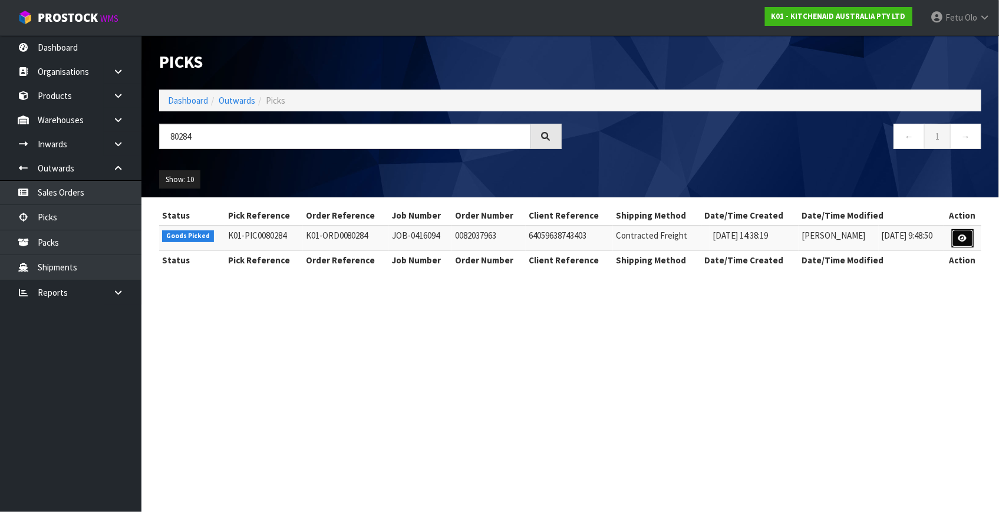
click at [959, 235] on icon at bounding box center [963, 239] width 9 height 8
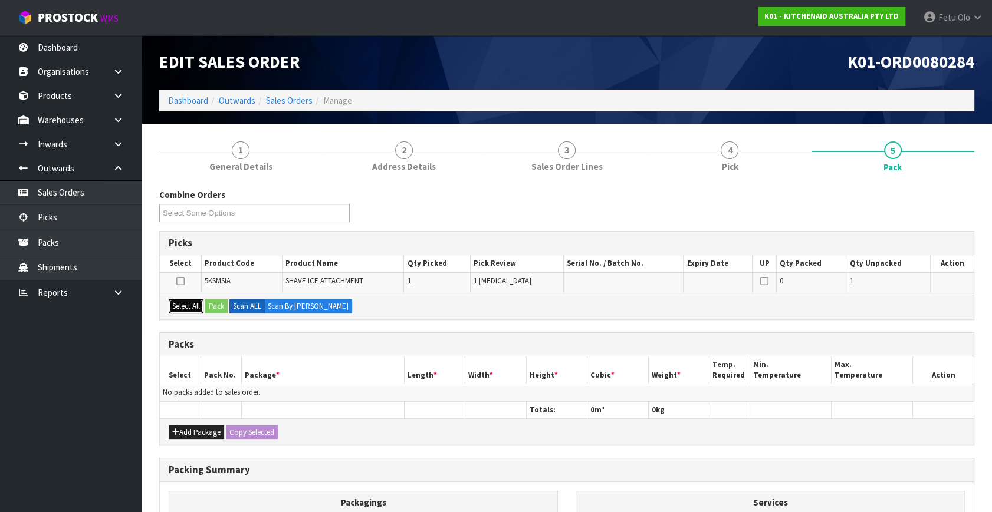
drag, startPoint x: 189, startPoint y: 304, endPoint x: 227, endPoint y: 303, distance: 38.3
click at [189, 304] on button "Select All" at bounding box center [186, 306] width 35 height 14
click at [227, 303] on button "Pack" at bounding box center [216, 306] width 22 height 14
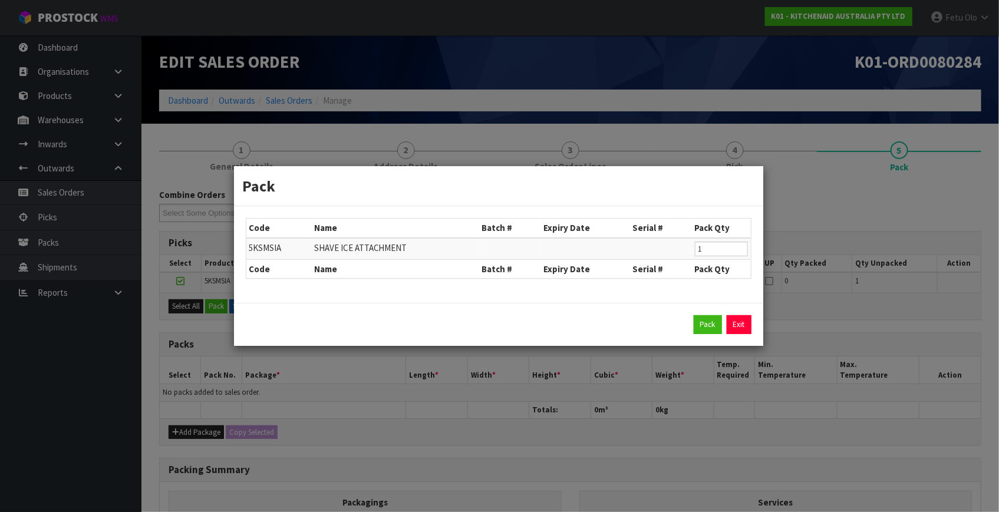
click at [693, 325] on div "Pack Exit" at bounding box center [499, 324] width 506 height 19
click at [709, 329] on button "Pack" at bounding box center [708, 324] width 28 height 19
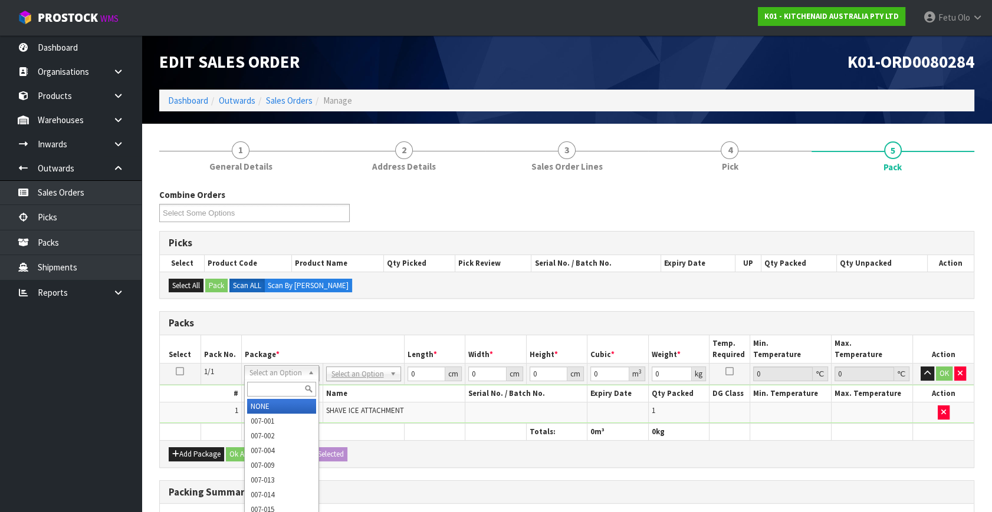
click at [265, 396] on div at bounding box center [282, 389] width 74 height 19
click at [272, 387] on input "text" at bounding box center [281, 389] width 69 height 15
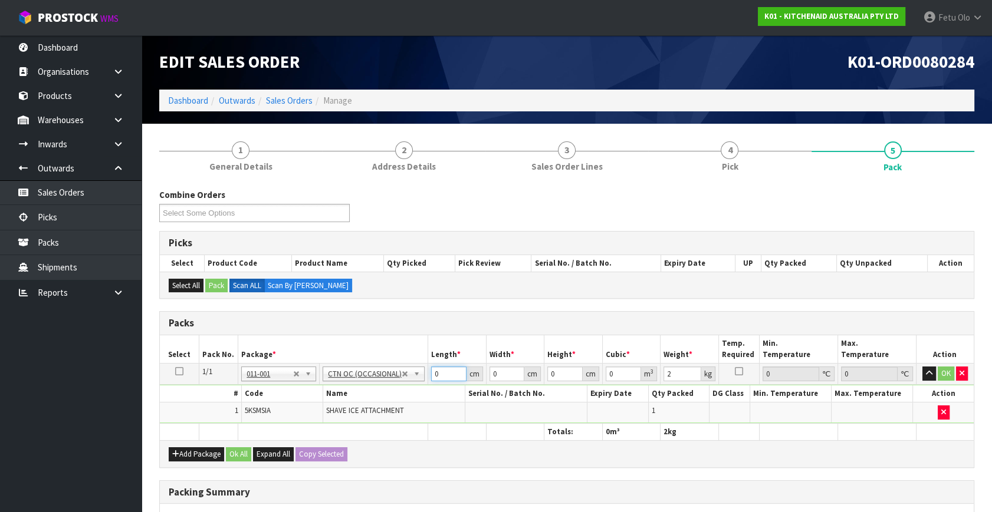
drag, startPoint x: 447, startPoint y: 374, endPoint x: 377, endPoint y: 410, distance: 78.0
click at [377, 410] on tbody "1/1 NONE 007-001 007-002 007-004 007-009 007-013 007-014 007-015 007-017 007-01…" at bounding box center [567, 394] width 814 height 60
click button "OK" at bounding box center [945, 374] width 17 height 14
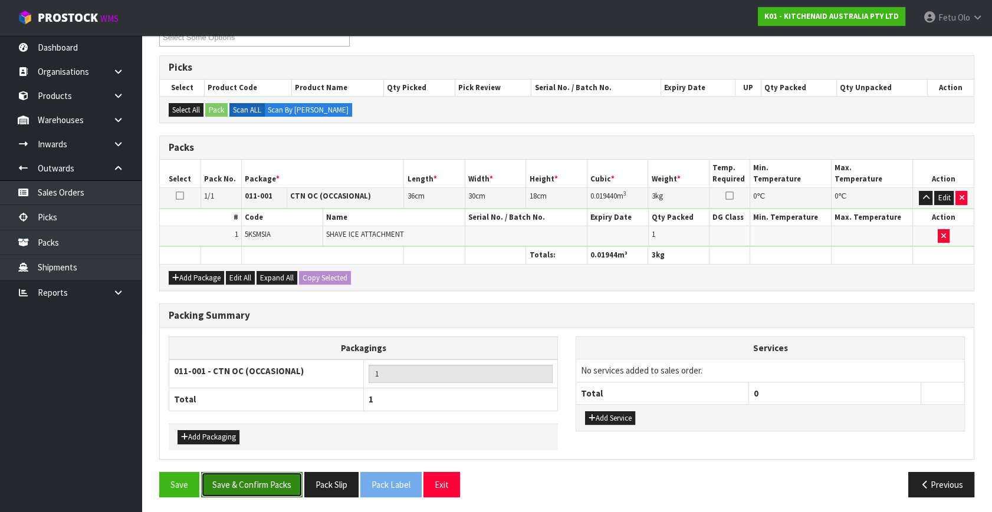
click at [256, 478] on button "Save & Confirm Packs" at bounding box center [251, 484] width 101 height 25
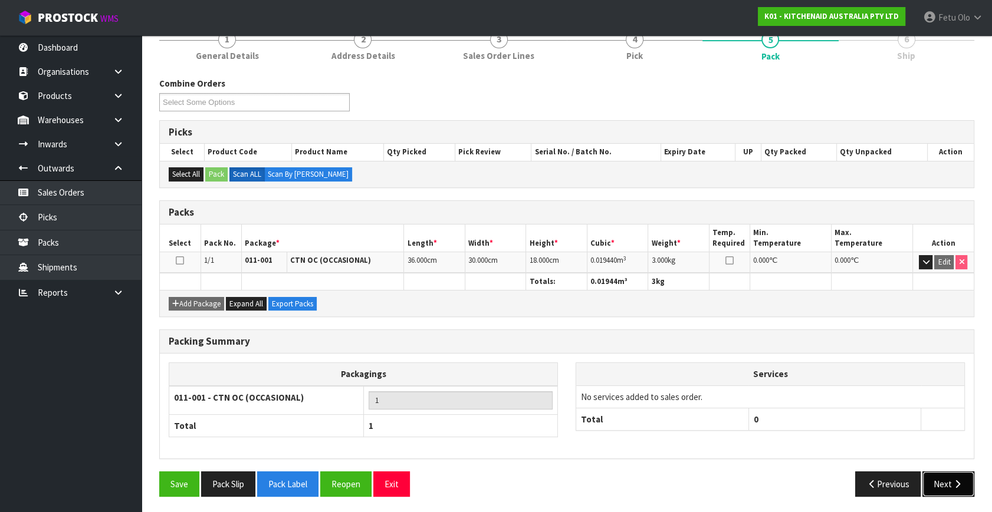
click at [940, 488] on button "Next" at bounding box center [948, 484] width 52 height 25
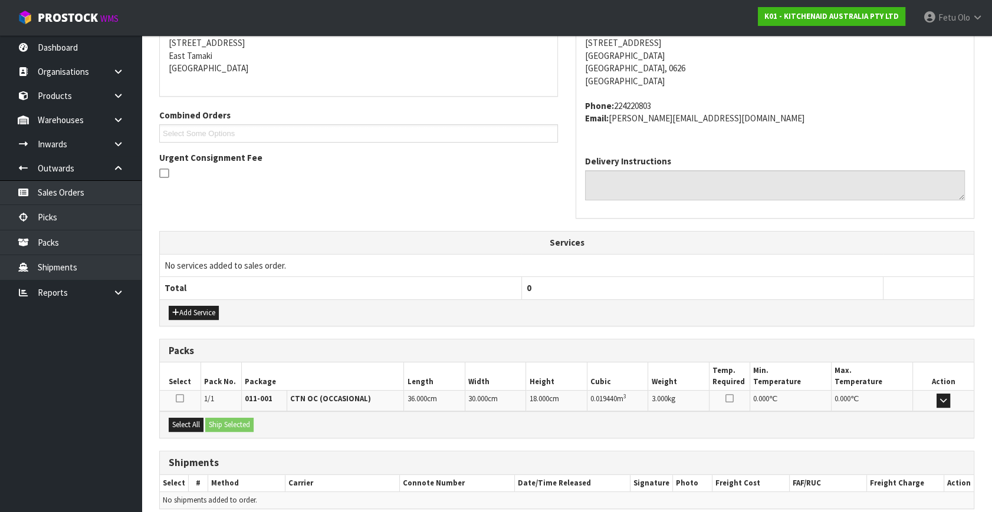
scroll to position [290, 0]
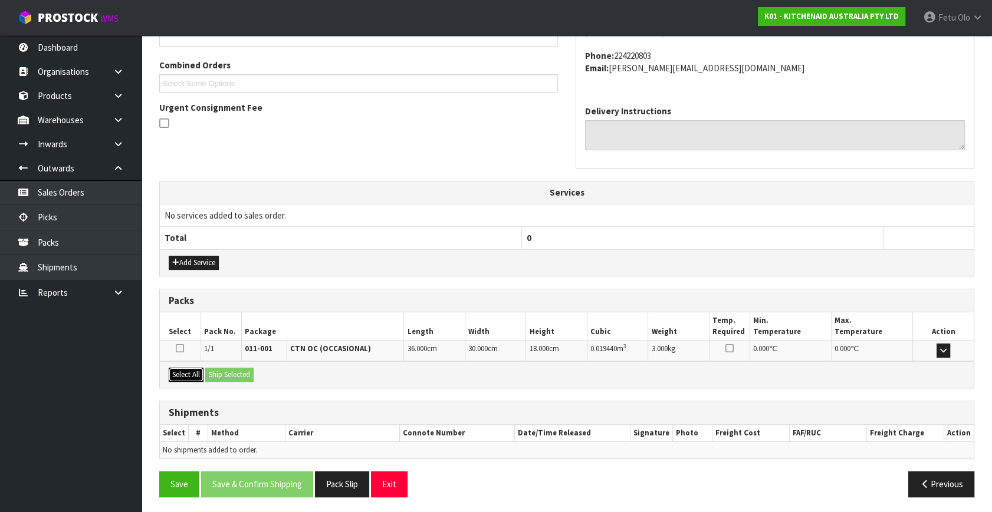
click at [181, 376] on button "Select All" at bounding box center [186, 375] width 35 height 14
click at [222, 378] on button "Ship Selected" at bounding box center [229, 375] width 48 height 14
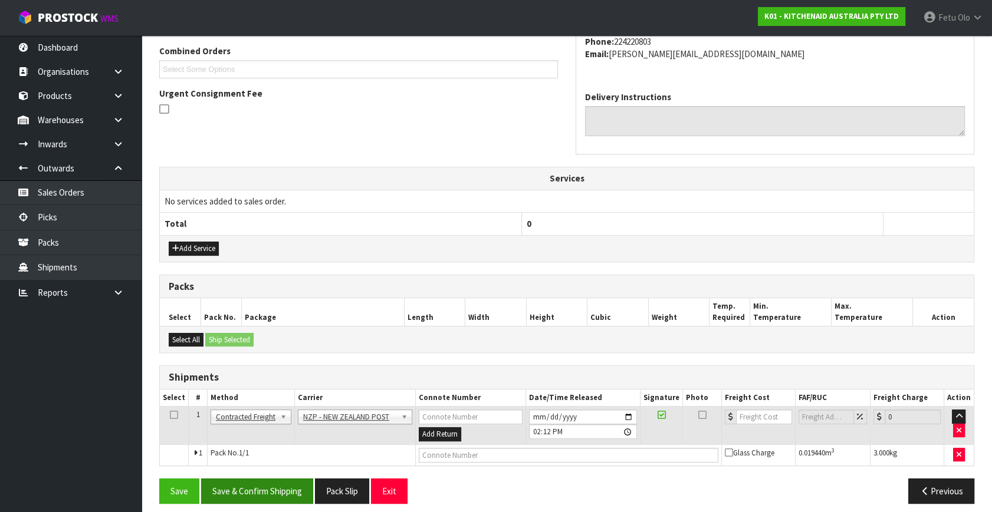
scroll to position [311, 0]
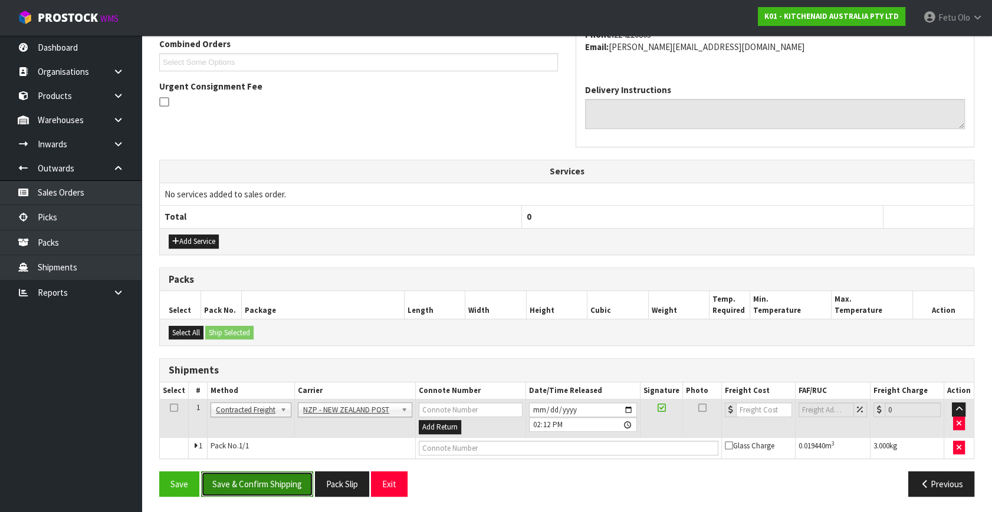
click at [288, 472] on button "Save & Confirm Shipping" at bounding box center [257, 484] width 112 height 25
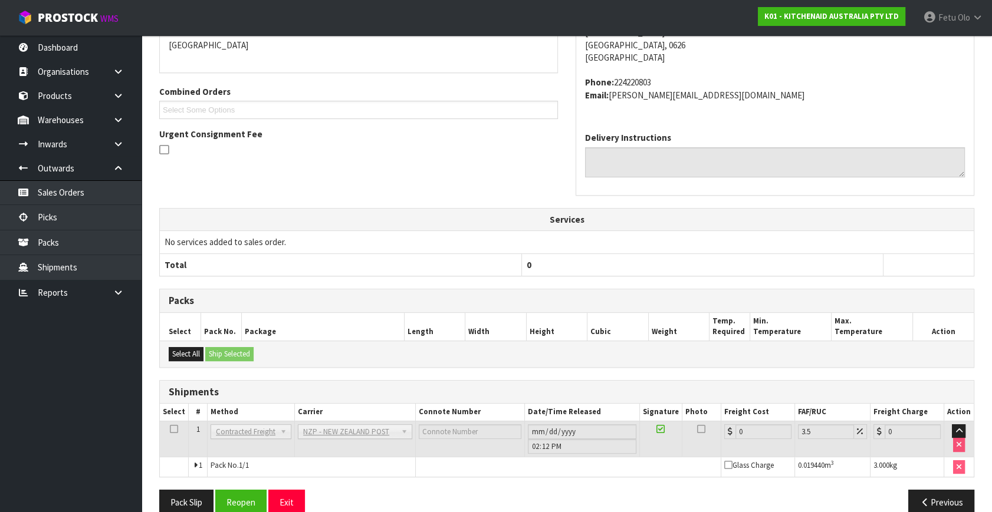
scroll to position [295, 0]
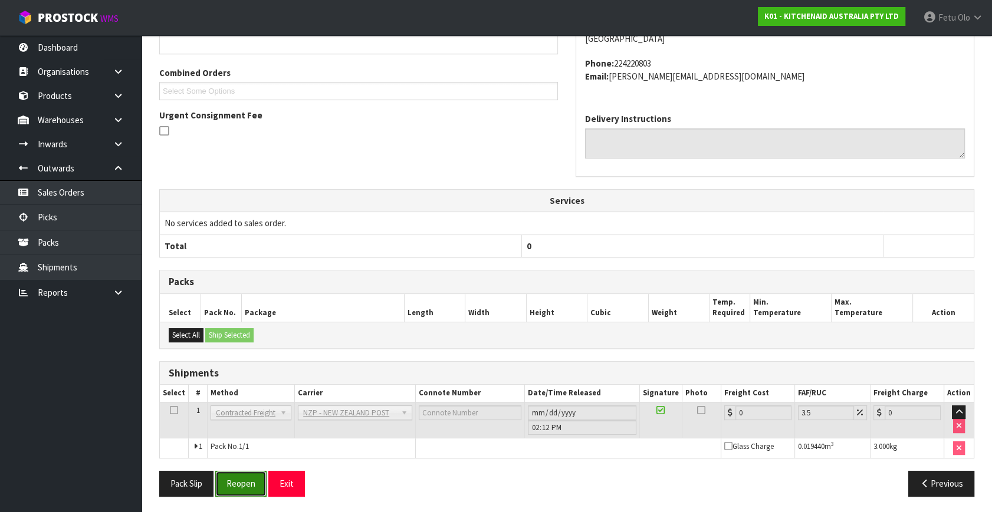
click at [244, 482] on button "Reopen" at bounding box center [240, 483] width 51 height 25
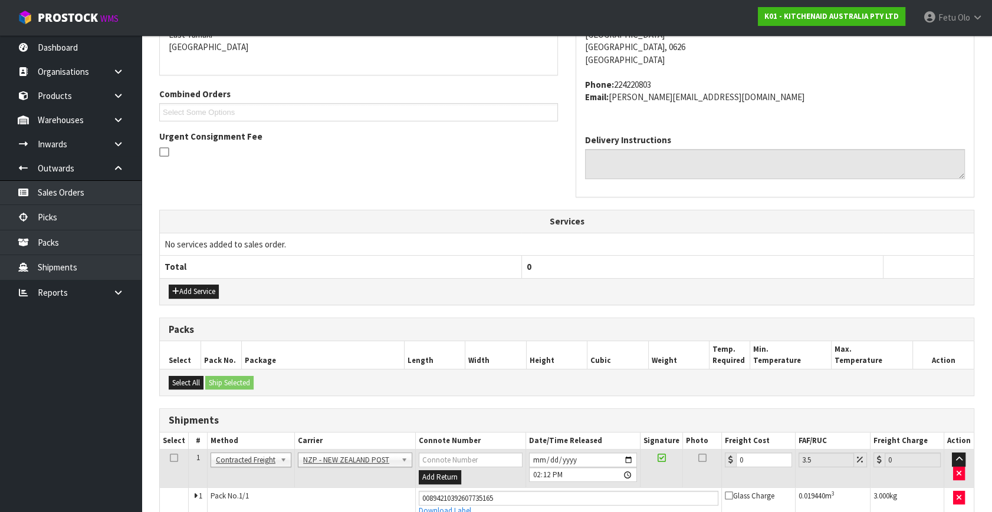
scroll to position [282, 0]
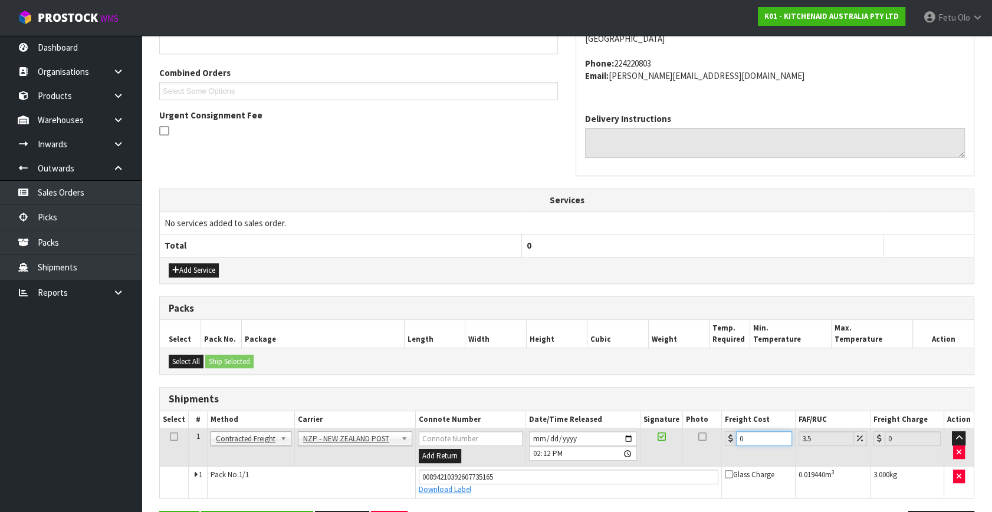
drag, startPoint x: 745, startPoint y: 442, endPoint x: 589, endPoint y: 477, distance: 159.5
click at [589, 477] on tbody "1 Client Local Pickup Customer Local Pickup Company Freight Contracted Freight …" at bounding box center [567, 464] width 814 height 70
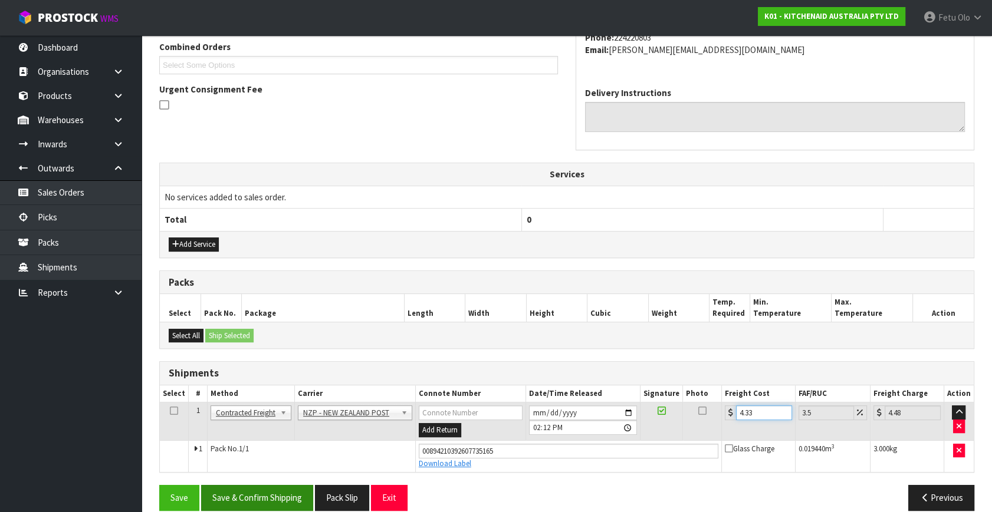
scroll to position [322, 0]
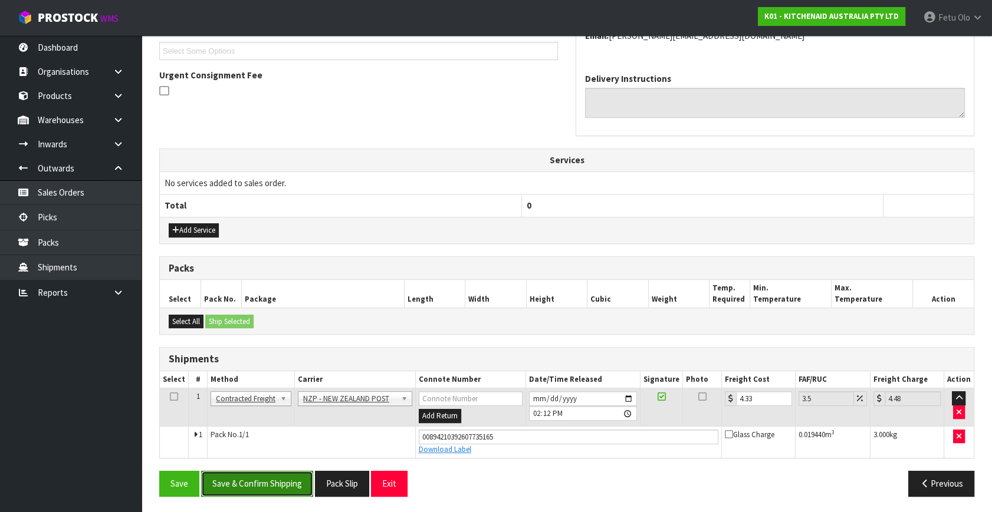
click at [236, 474] on button "Save & Confirm Shipping" at bounding box center [257, 483] width 112 height 25
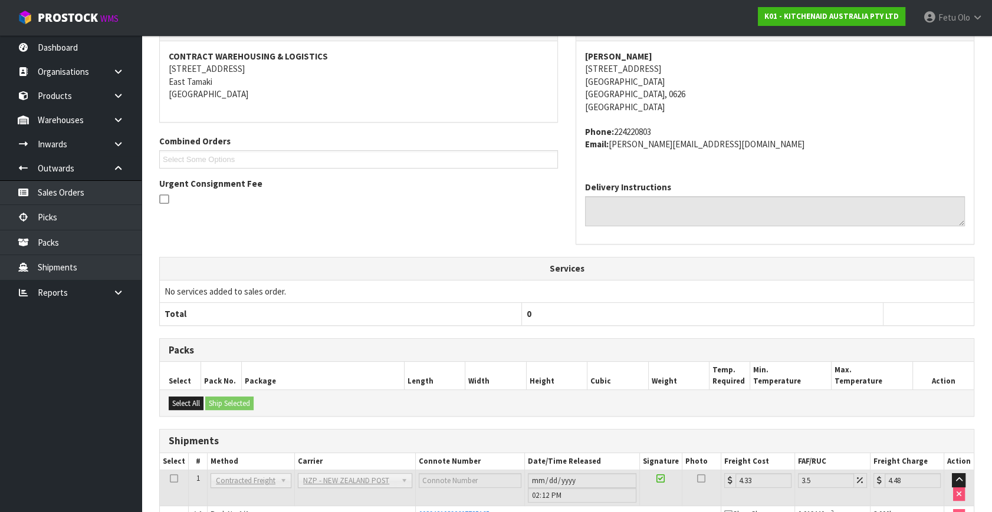
scroll to position [290, 0]
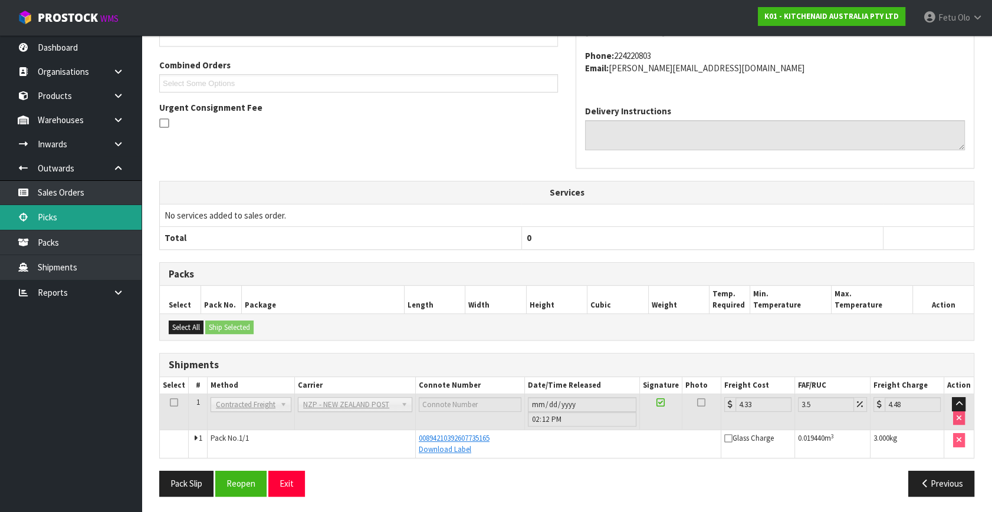
click at [62, 224] on link "Picks" at bounding box center [70, 217] width 141 height 24
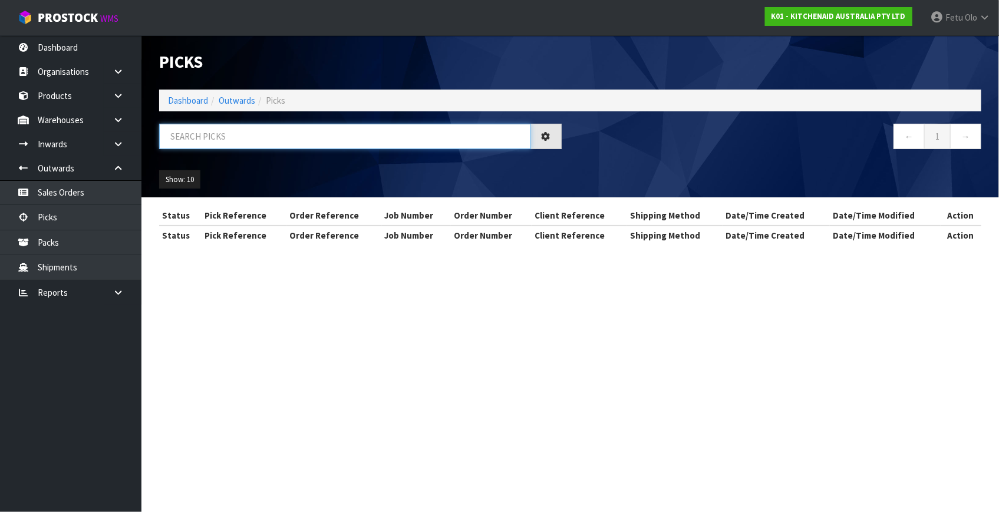
click at [293, 136] on input "text" at bounding box center [345, 136] width 372 height 25
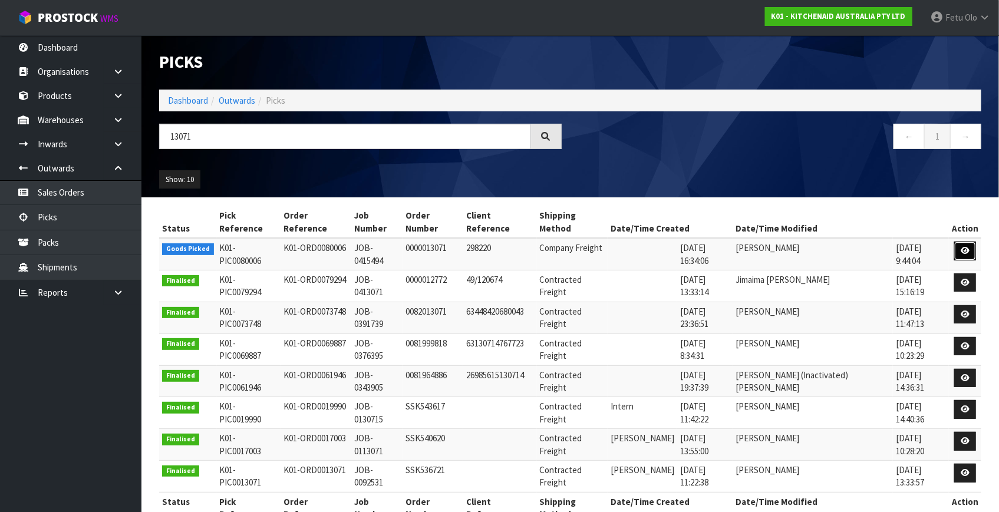
click at [959, 242] on link at bounding box center [965, 251] width 22 height 19
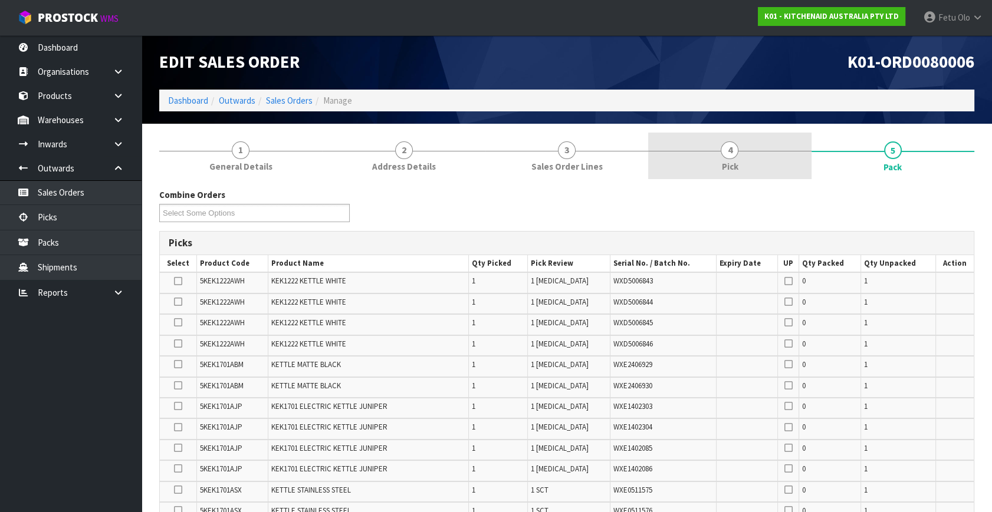
click at [709, 152] on link "4 Pick" at bounding box center [729, 156] width 163 height 47
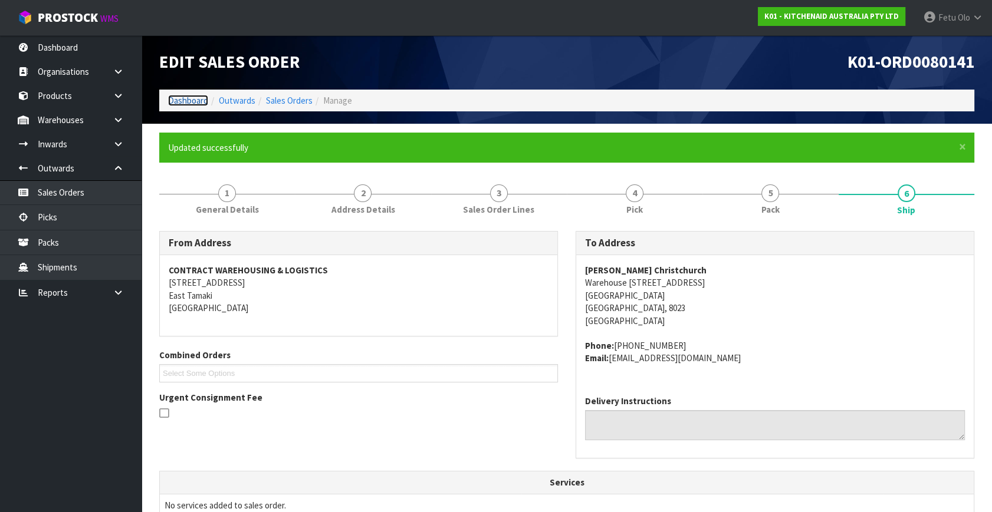
click at [185, 96] on link "Dashboard" at bounding box center [188, 100] width 40 height 11
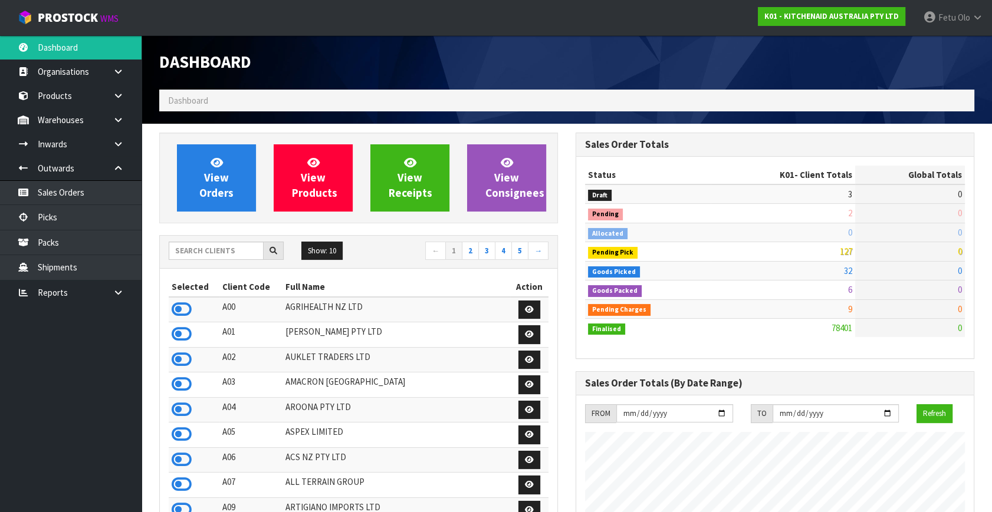
scroll to position [891, 416]
click at [201, 255] on input "text" at bounding box center [216, 251] width 95 height 18
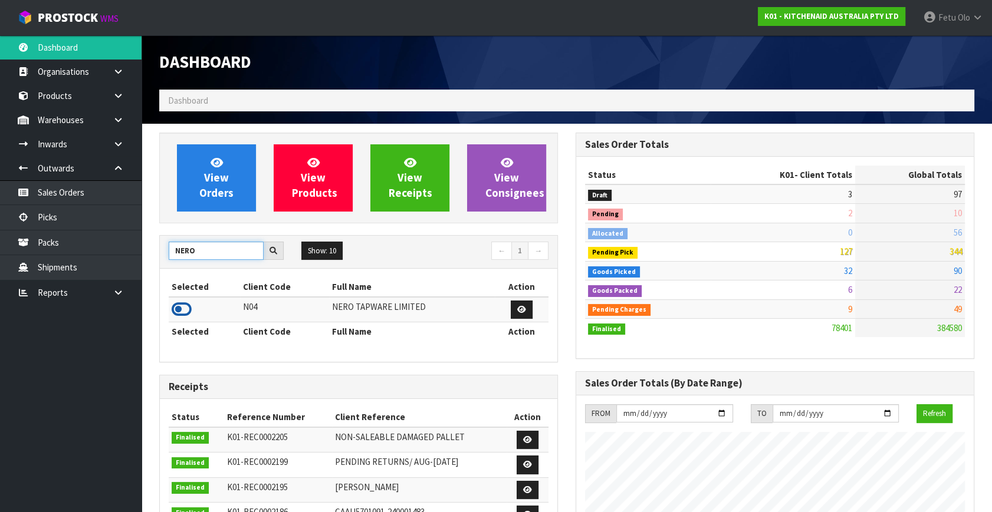
type input "NERO"
click at [179, 309] on icon at bounding box center [182, 310] width 20 height 18
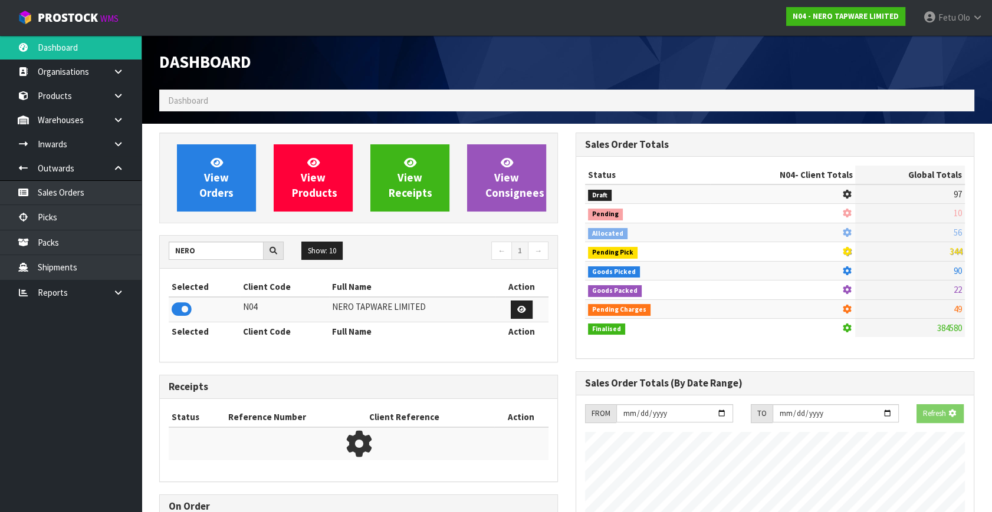
scroll to position [929, 416]
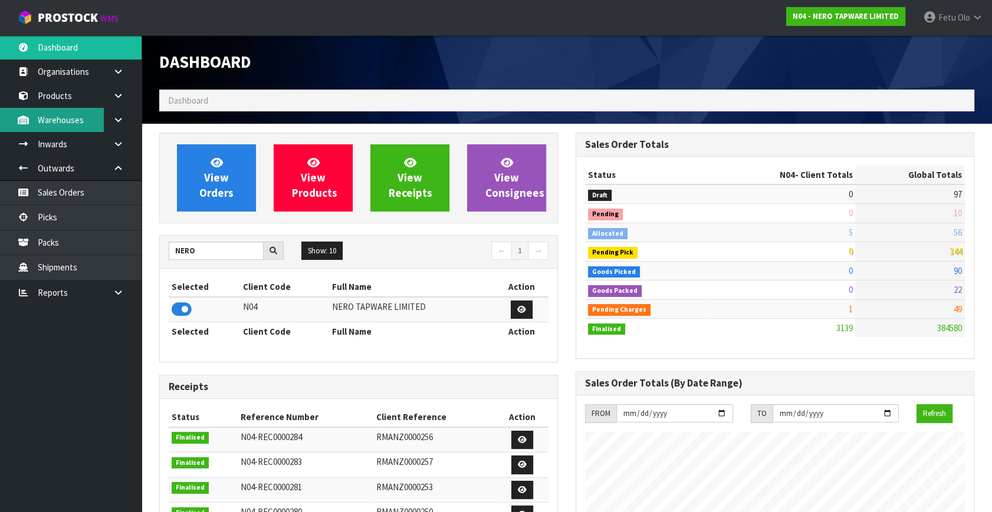
scroll to position [929, 416]
drag, startPoint x: 190, startPoint y: 248, endPoint x: 148, endPoint y: 262, distance: 44.6
type input "K01"
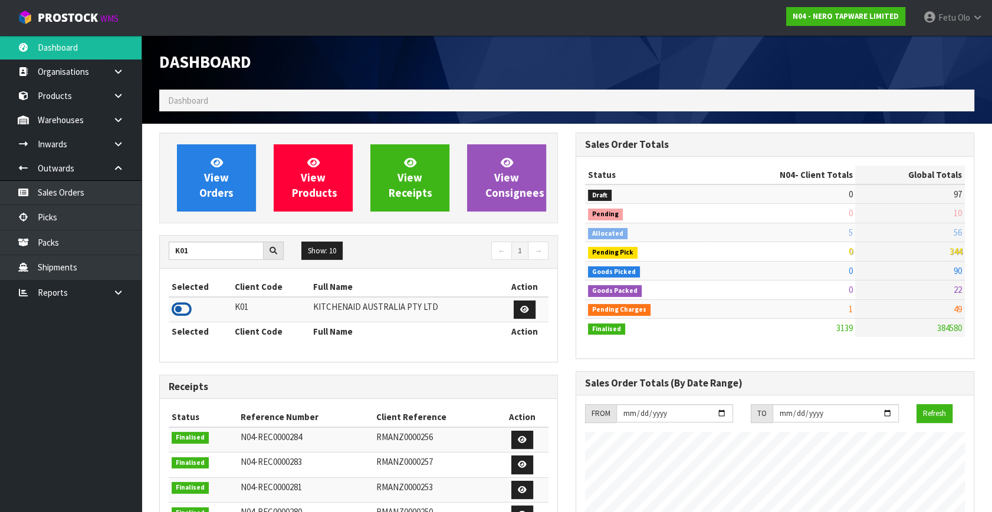
click at [183, 307] on icon at bounding box center [182, 310] width 20 height 18
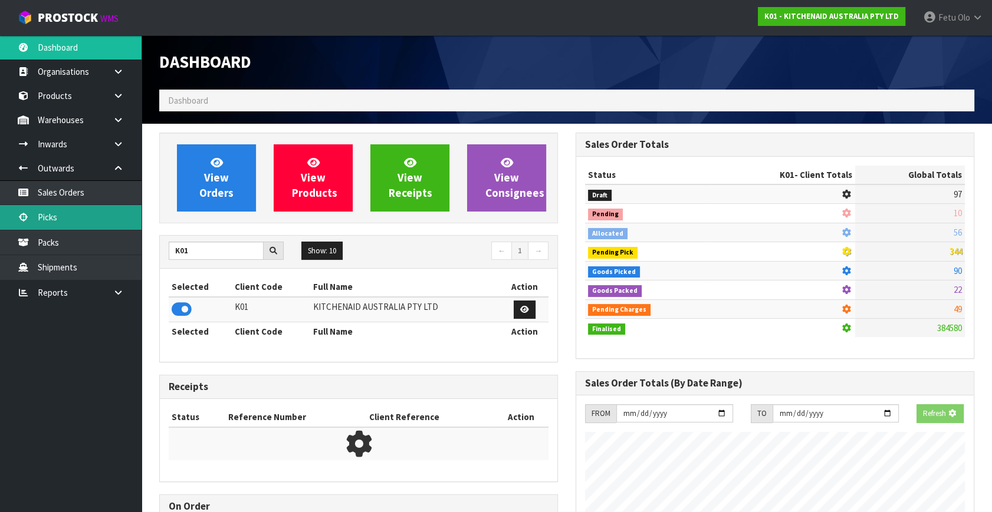
scroll to position [588806, 589123]
click at [60, 220] on link "Picks" at bounding box center [70, 217] width 141 height 24
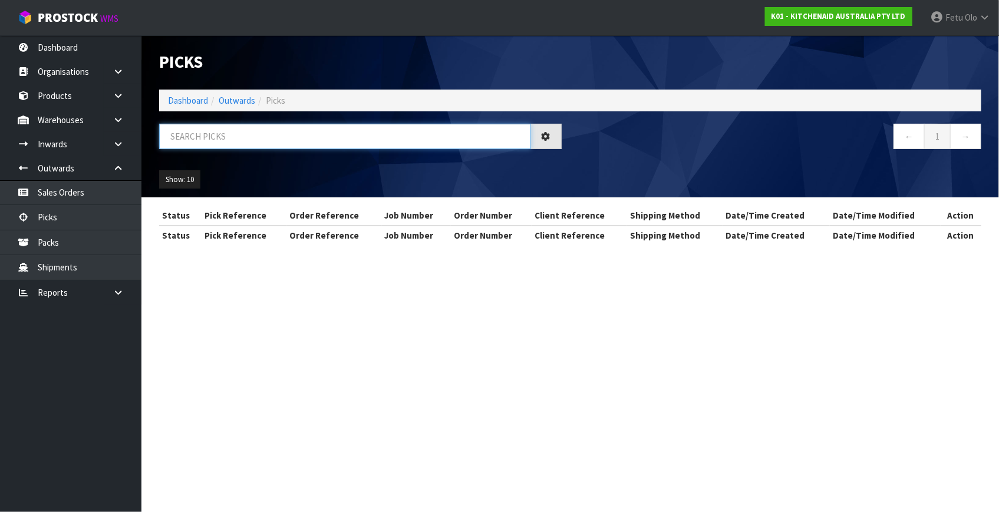
click at [189, 136] on input "text" at bounding box center [345, 136] width 372 height 25
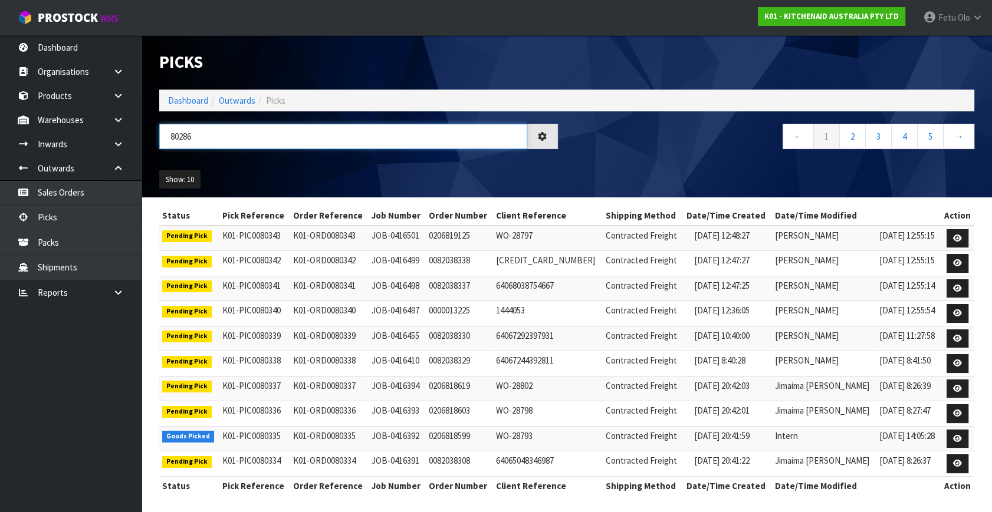
type input "80286"
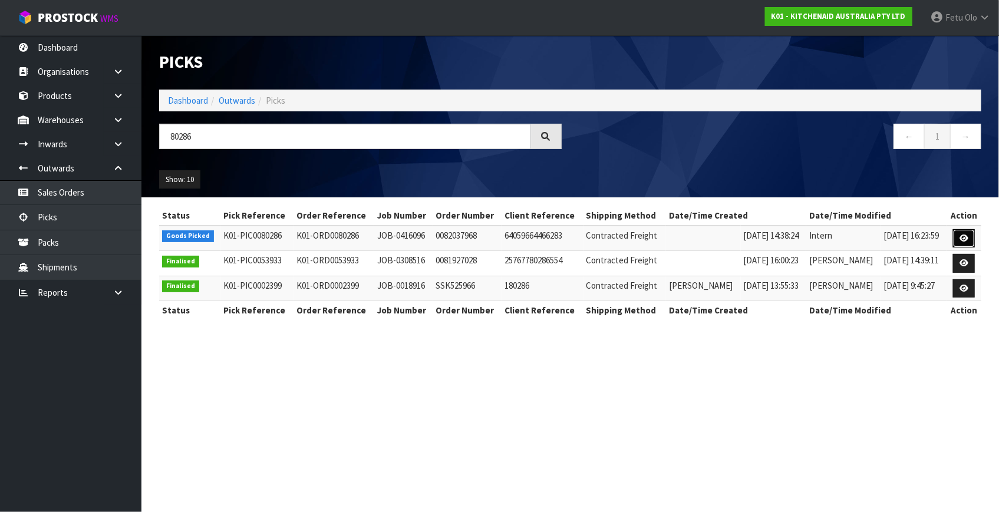
click at [959, 238] on link at bounding box center [964, 238] width 22 height 19
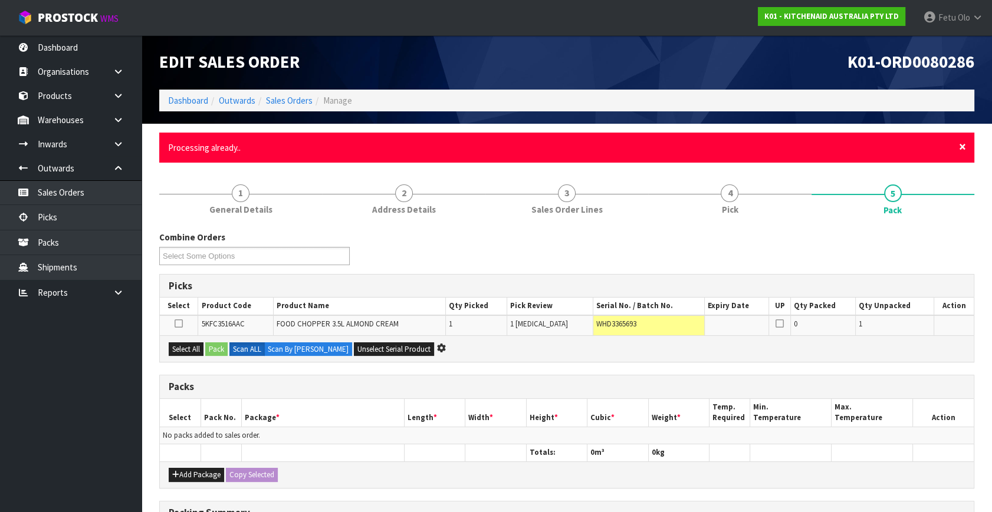
click at [961, 144] on span "×" at bounding box center [962, 147] width 7 height 17
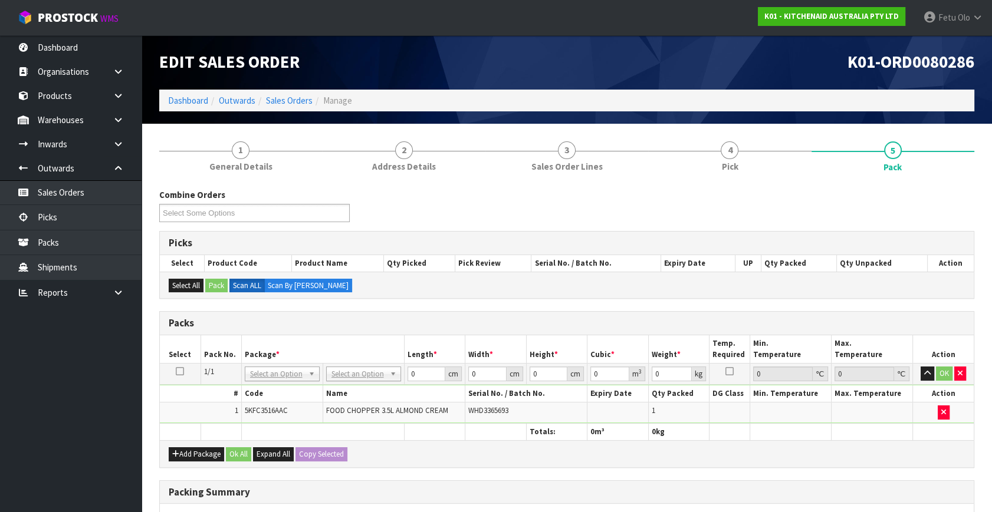
drag, startPoint x: 269, startPoint y: 367, endPoint x: 269, endPoint y: 388, distance: 21.2
click at [268, 389] on input "text" at bounding box center [281, 389] width 69 height 15
type input "011-0884"
click at [262, 390] on input "text" at bounding box center [281, 389] width 69 height 15
type input "011-084"
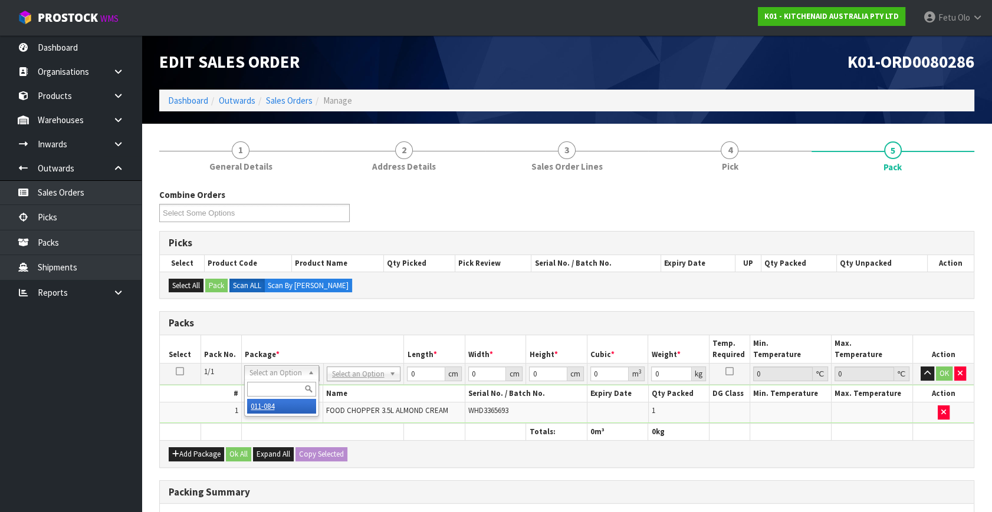
type input "1.75"
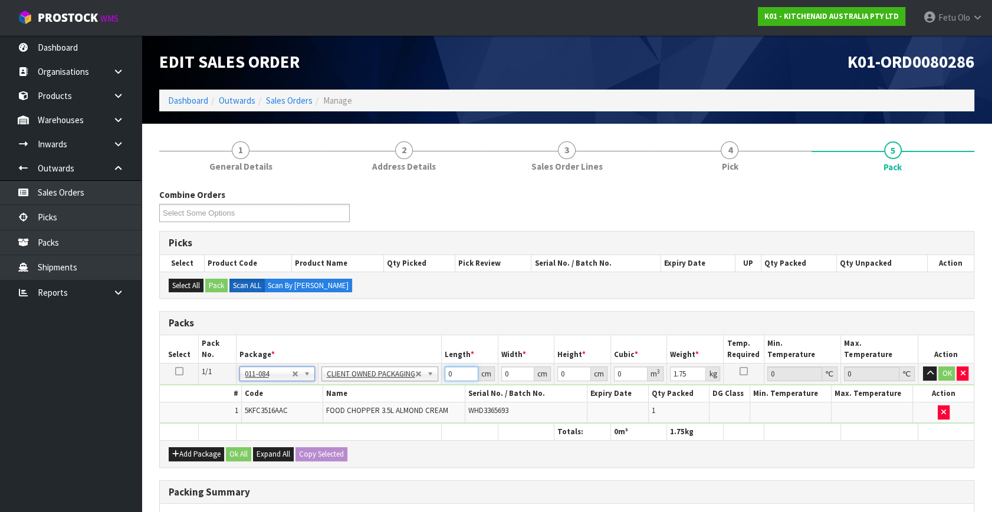
drag, startPoint x: 433, startPoint y: 373, endPoint x: 361, endPoint y: 396, distance: 75.5
click at [362, 396] on tbody "1/1 NONE 007-001 007-002 007-004 007-009 007-013 007-014 007-015 007-017 007-01…" at bounding box center [567, 394] width 814 height 60
type input "30"
type input "26"
type input "2"
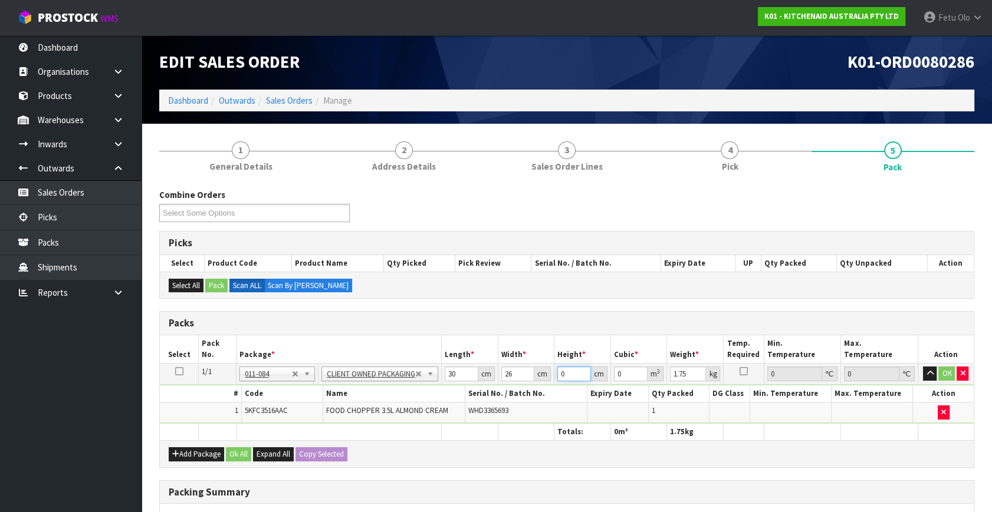
type input "0.00156"
type input "22"
type input "0.01716"
type input "22"
type input "2"
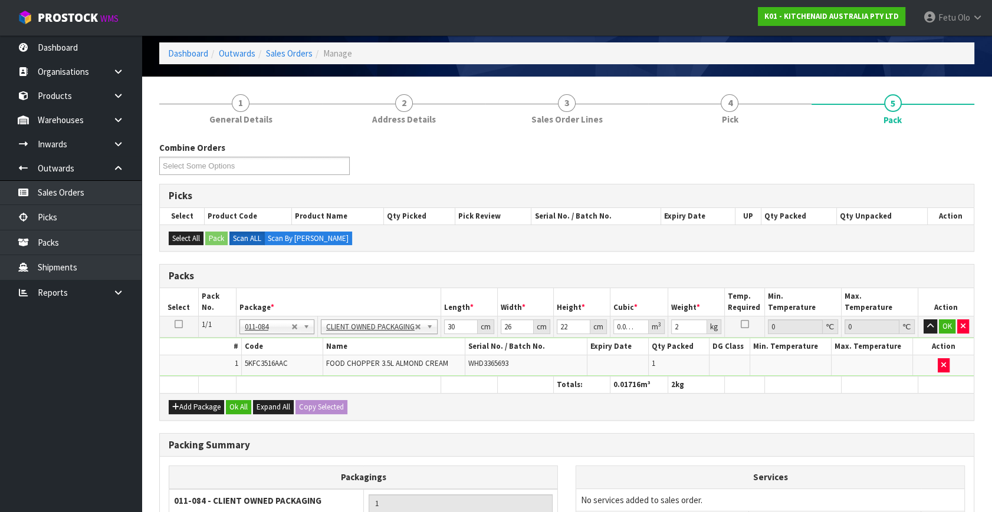
scroll to position [66, 0]
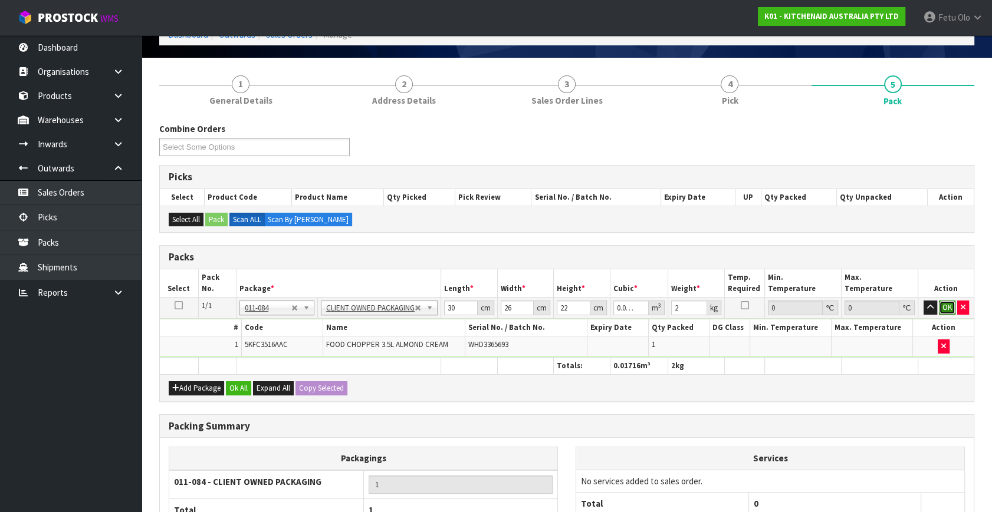
click at [943, 307] on button "OK" at bounding box center [947, 308] width 17 height 14
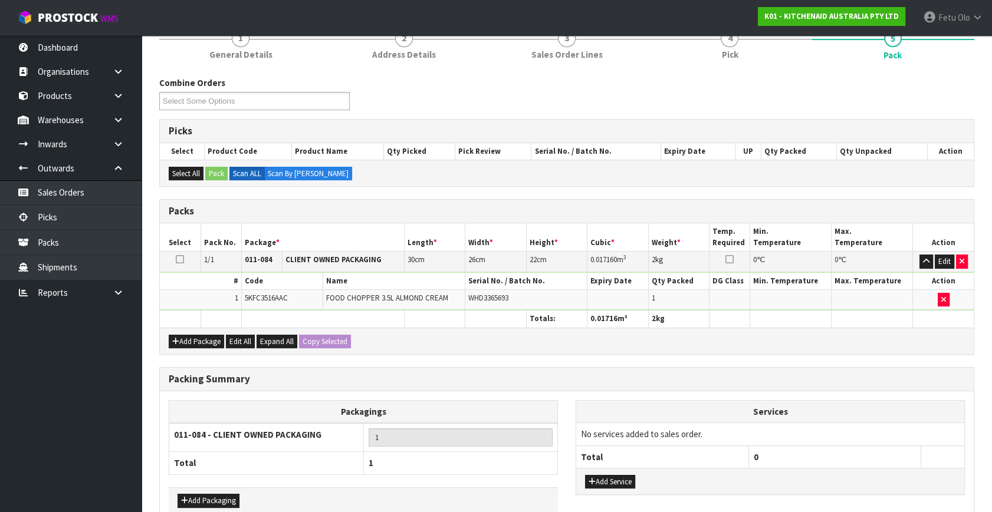
scroll to position [176, 0]
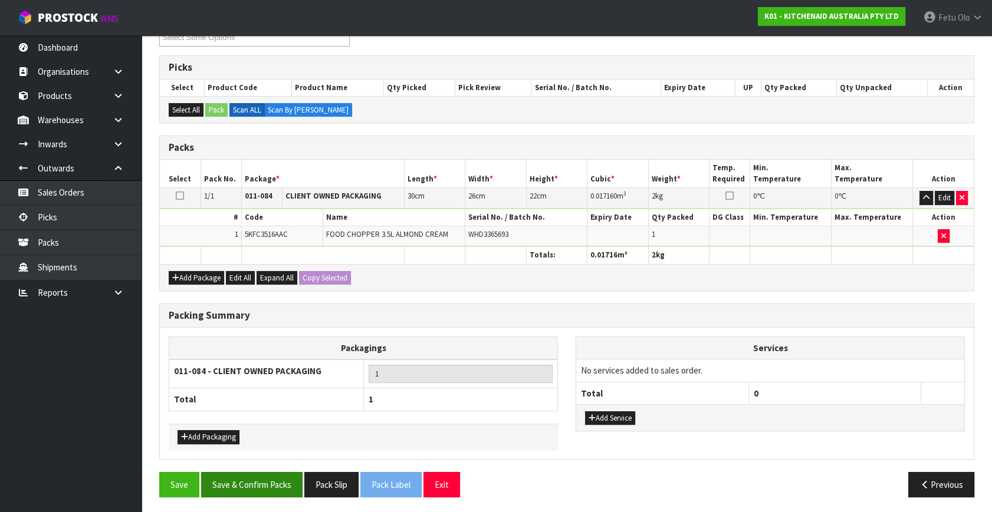
drag, startPoint x: 291, startPoint y: 496, endPoint x: 285, endPoint y: 483, distance: 14.2
click at [290, 496] on div "Save Save & Confirm Packs Pack Slip Pack Label Exit Previous" at bounding box center [566, 489] width 832 height 34
click at [265, 473] on button "Save & Confirm Packs" at bounding box center [251, 484] width 101 height 25
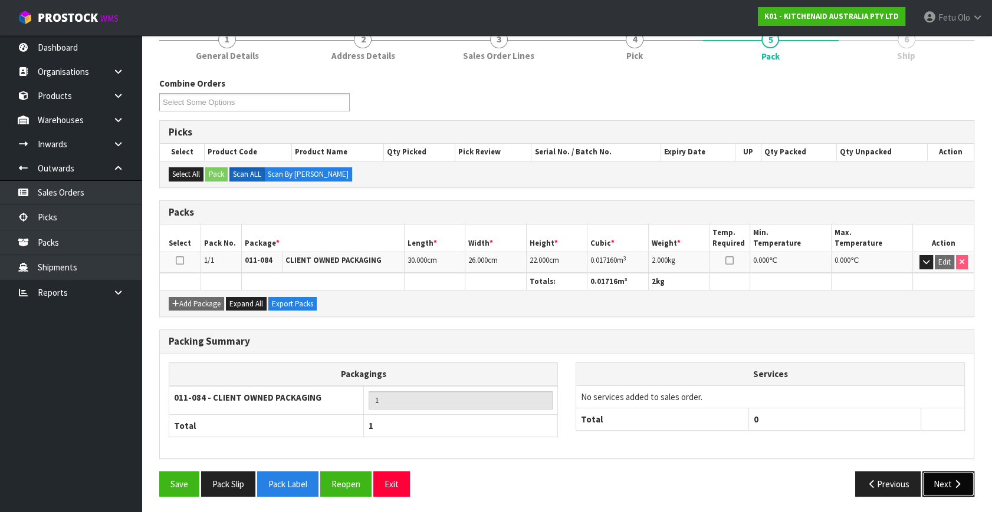
click at [943, 484] on button "Next" at bounding box center [948, 484] width 52 height 25
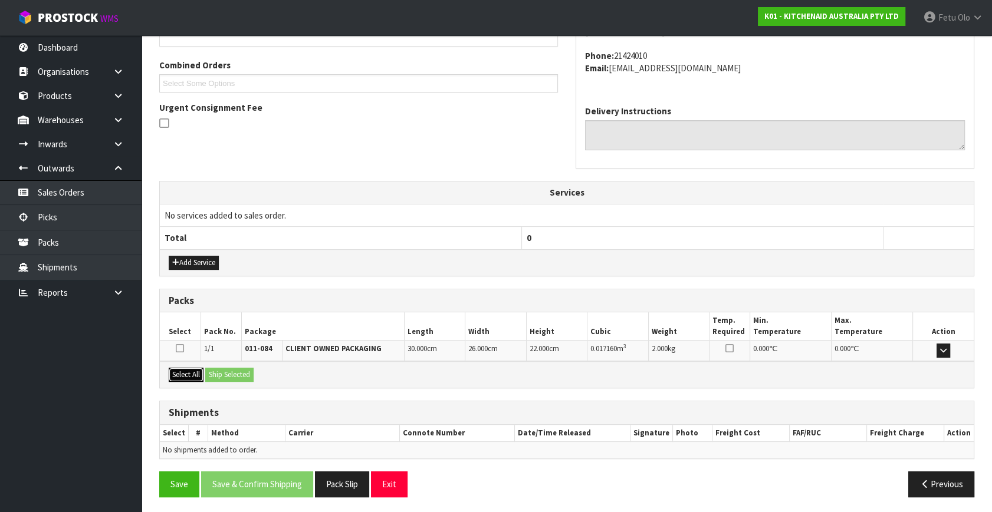
click at [202, 374] on button "Select All" at bounding box center [186, 375] width 35 height 14
click at [234, 373] on button "Ship Selected" at bounding box center [229, 375] width 48 height 14
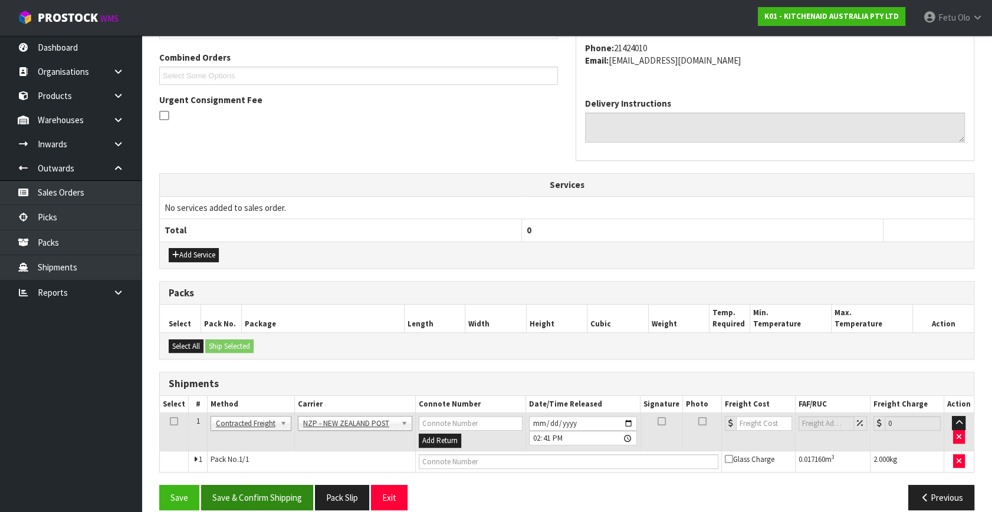
scroll to position [311, 0]
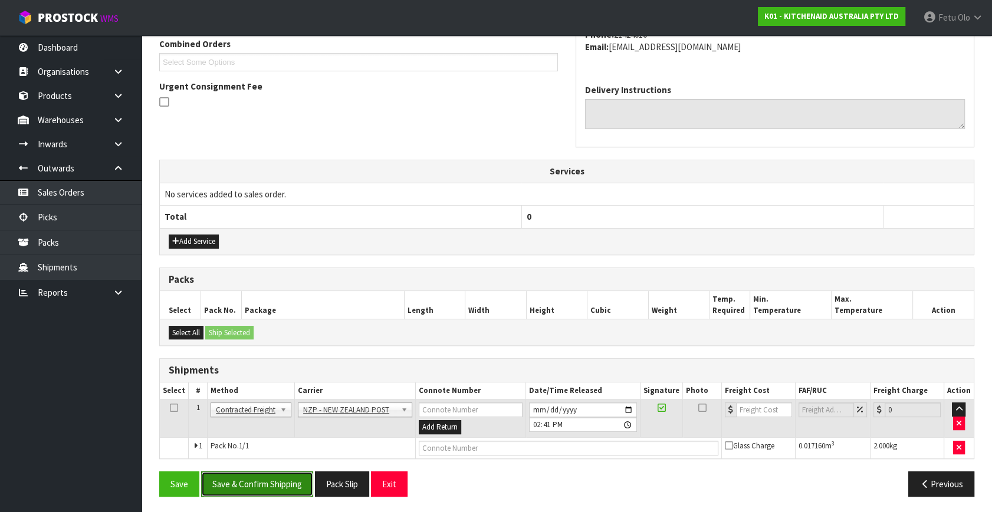
click at [268, 488] on button "Save & Confirm Shipping" at bounding box center [257, 484] width 112 height 25
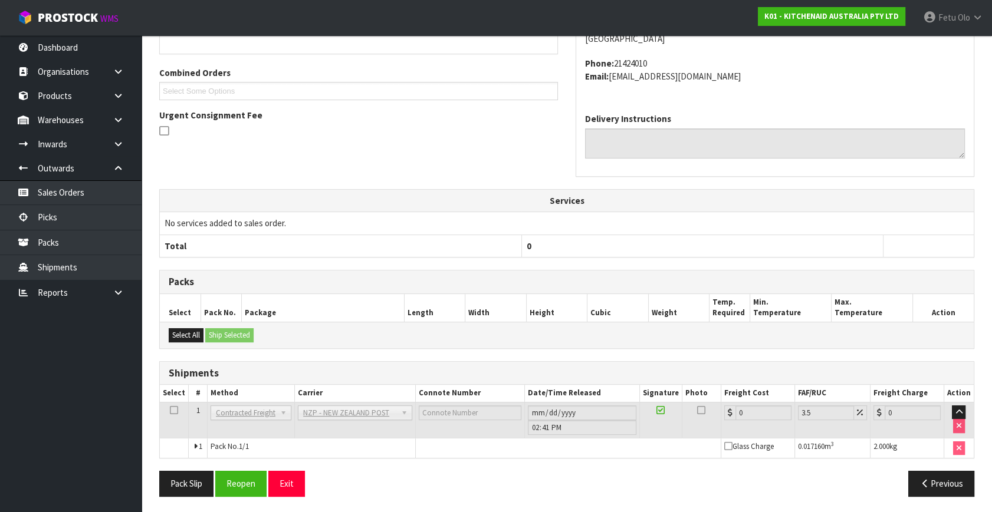
scroll to position [295, 0]
click at [239, 482] on button "Reopen" at bounding box center [240, 483] width 51 height 25
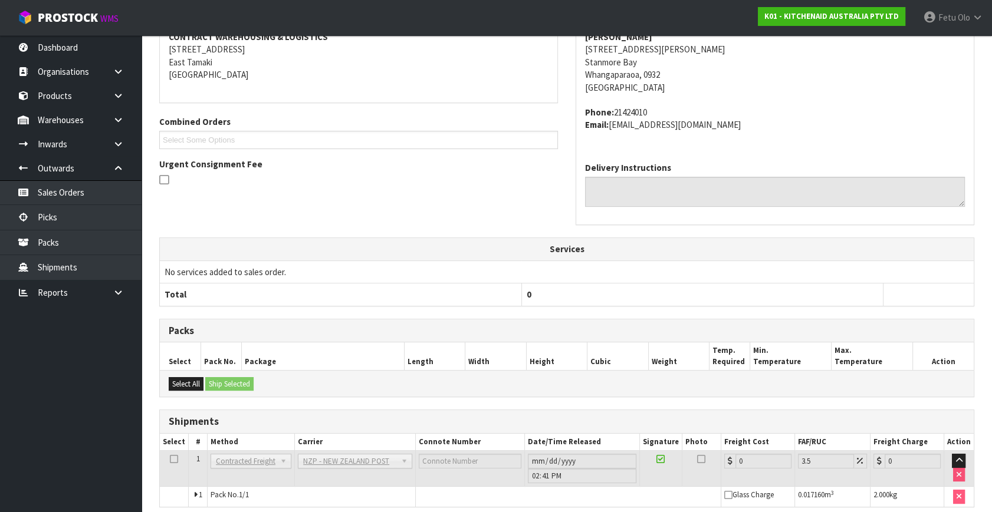
scroll to position [282, 0]
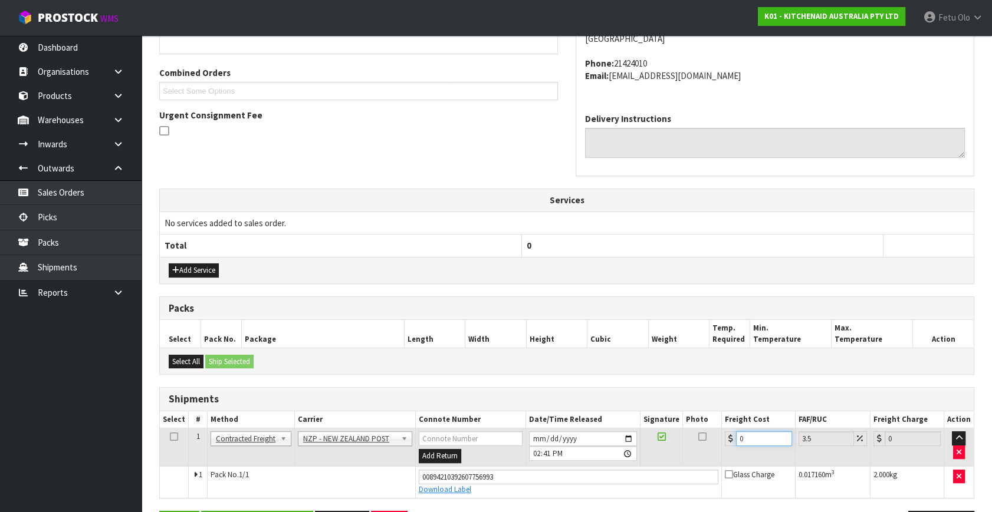
drag, startPoint x: 744, startPoint y: 440, endPoint x: 501, endPoint y: 499, distance: 250.1
click at [501, 499] on div "From Address CONTRACT WAREHOUSING & LOGISTICS [STREET_ADDRESS] Combined Orders …" at bounding box center [566, 247] width 815 height 597
type input "4"
type input "4.14"
type input "4.3"
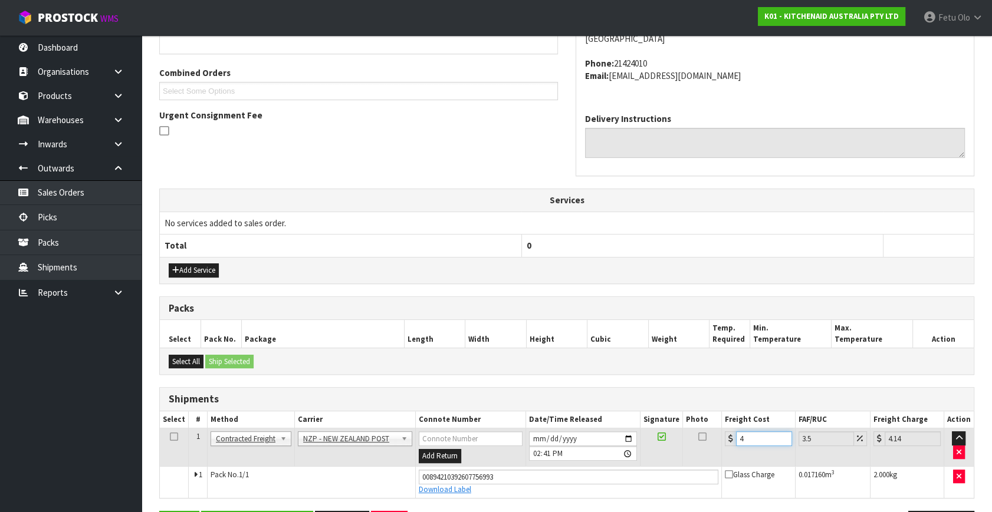
type input "4.45"
type input "4.33"
type input "4.48"
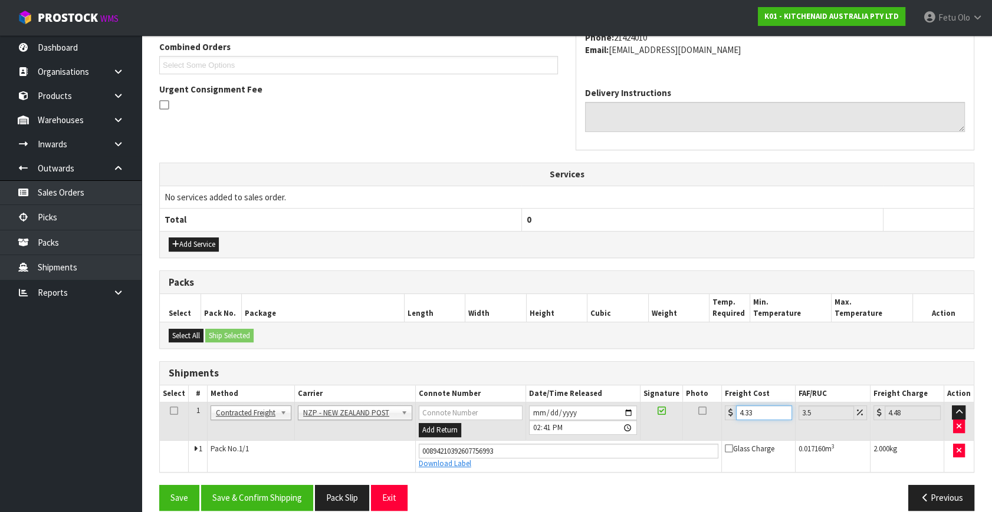
scroll to position [322, 0]
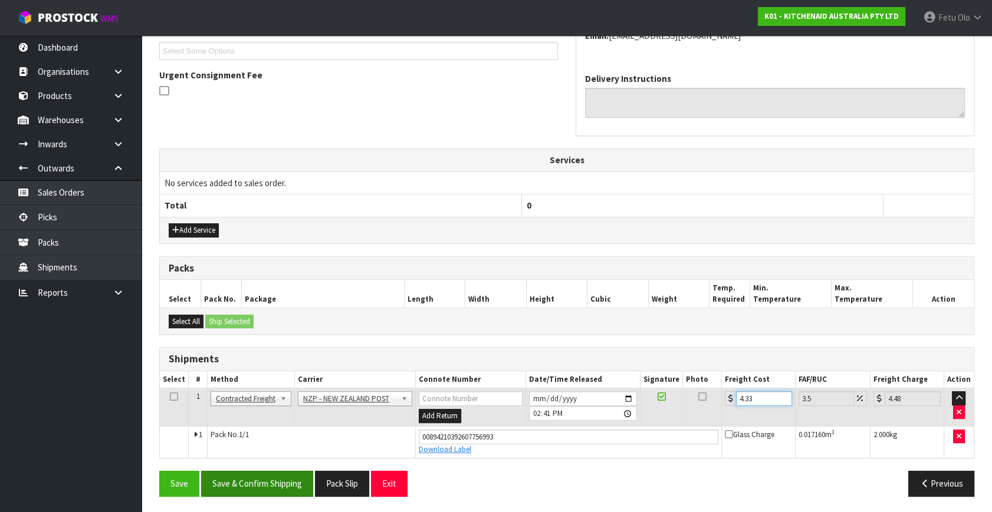
type input "4.33"
click at [251, 486] on button "Save & Confirm Shipping" at bounding box center [257, 483] width 112 height 25
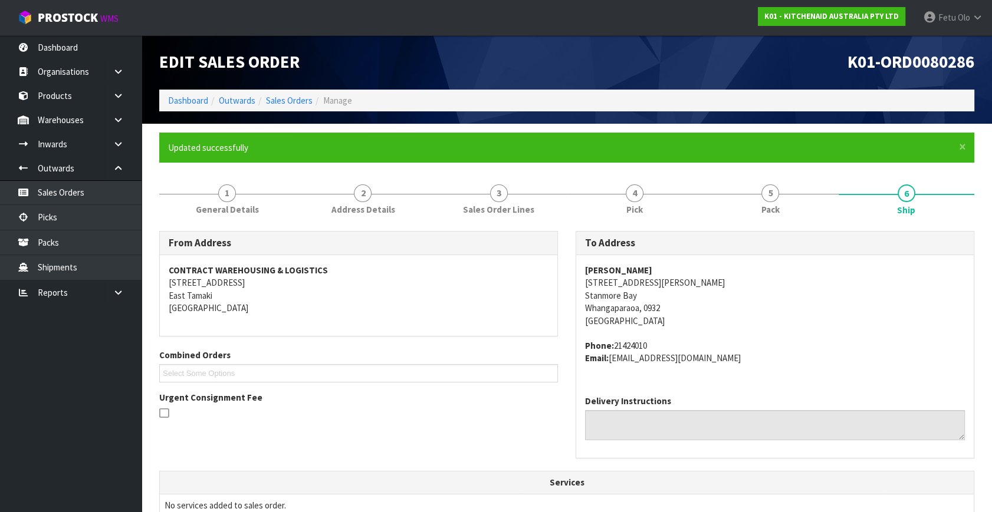
scroll to position [290, 0]
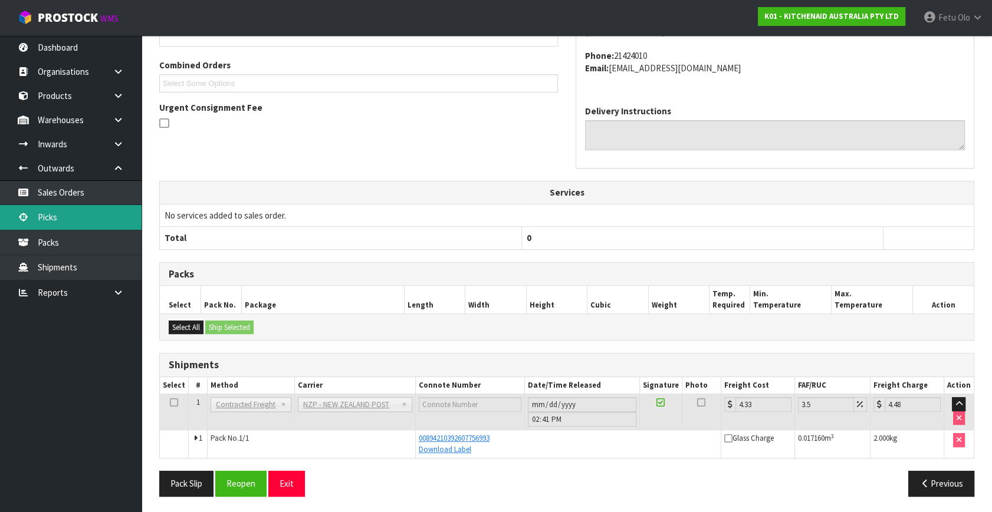
click at [71, 220] on link "Picks" at bounding box center [70, 217] width 141 height 24
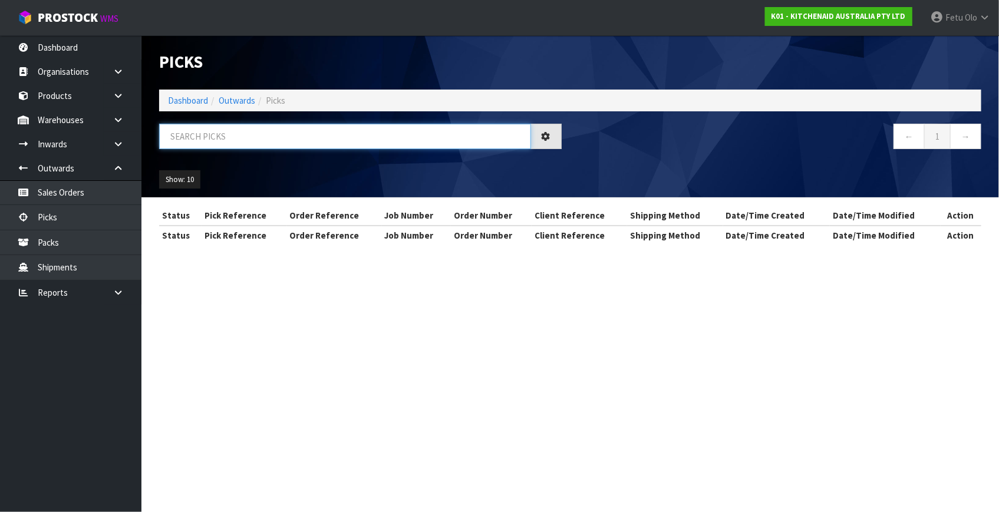
click at [282, 140] on input "text" at bounding box center [345, 136] width 372 height 25
type input "80283"
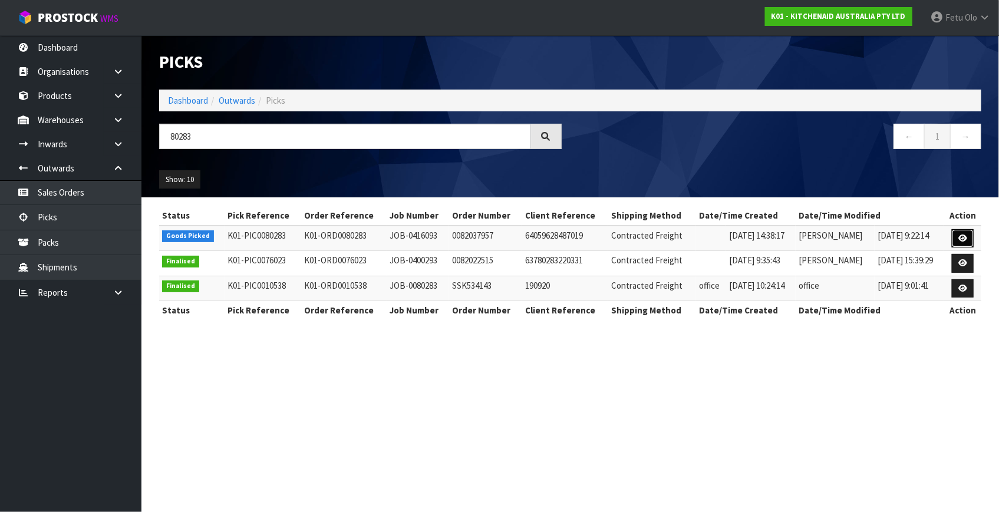
click at [957, 242] on link at bounding box center [963, 238] width 22 height 19
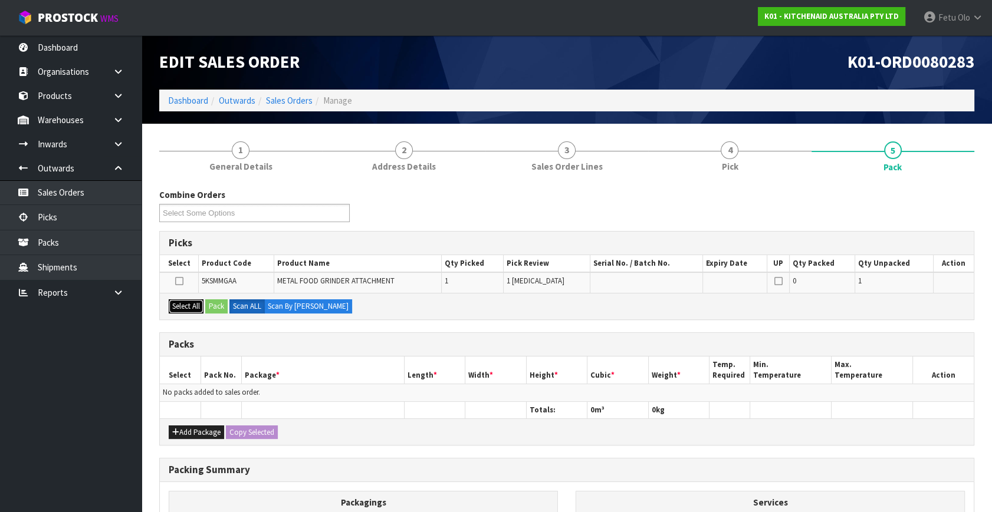
drag, startPoint x: 190, startPoint y: 301, endPoint x: 213, endPoint y: 304, distance: 23.8
click at [196, 303] on button "Select All" at bounding box center [186, 306] width 35 height 14
click at [213, 304] on button "Pack" at bounding box center [216, 306] width 22 height 14
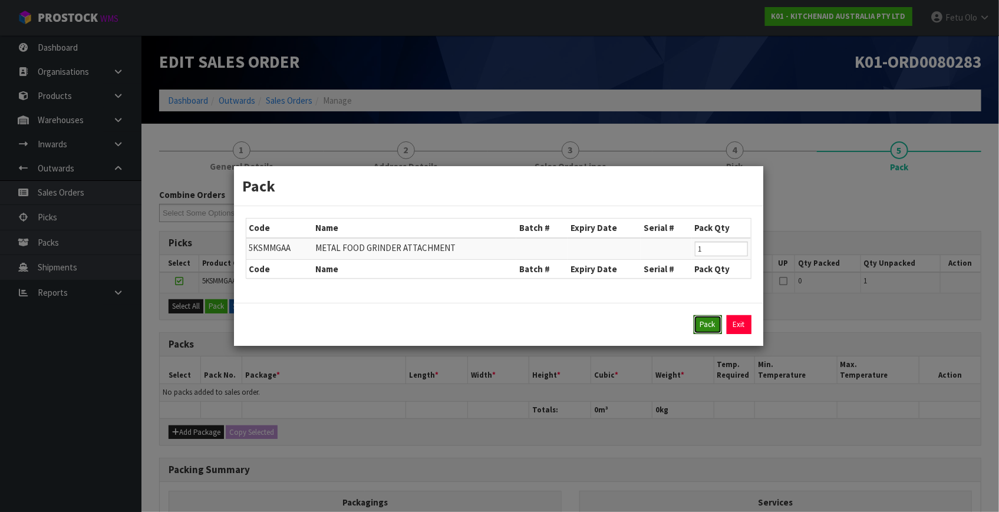
click at [701, 321] on button "Pack" at bounding box center [708, 324] width 28 height 19
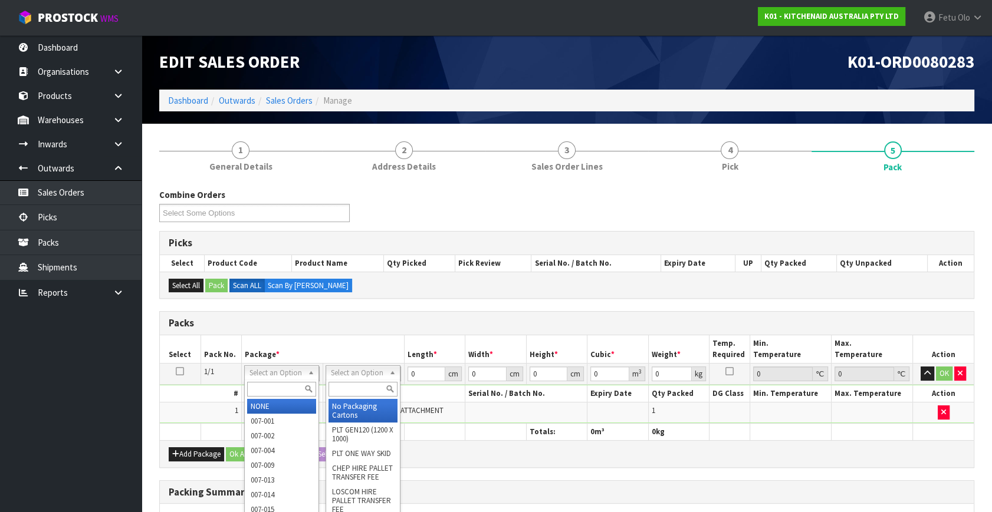
drag, startPoint x: 289, startPoint y: 378, endPoint x: 268, endPoint y: 386, distance: 22.6
click at [268, 386] on input "text" at bounding box center [281, 389] width 69 height 15
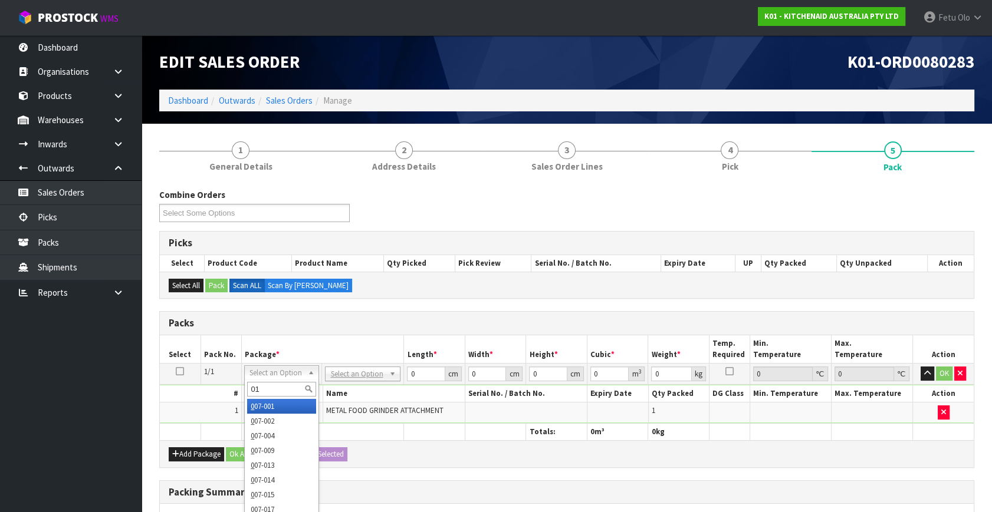
type input "011"
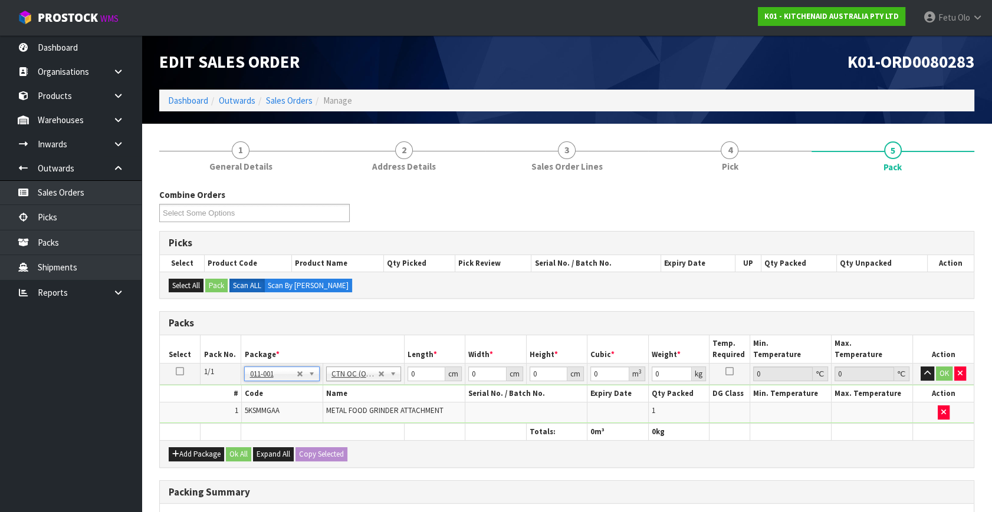
type input "2.3"
drag, startPoint x: 392, startPoint y: 383, endPoint x: 292, endPoint y: 411, distance: 104.1
click at [292, 411] on tbody "1/1 NONE 007-001 007-002 007-004 007-009 007-013 007-014 007-015 007-017 007-01…" at bounding box center [567, 394] width 814 height 60
type input "42"
type input "28"
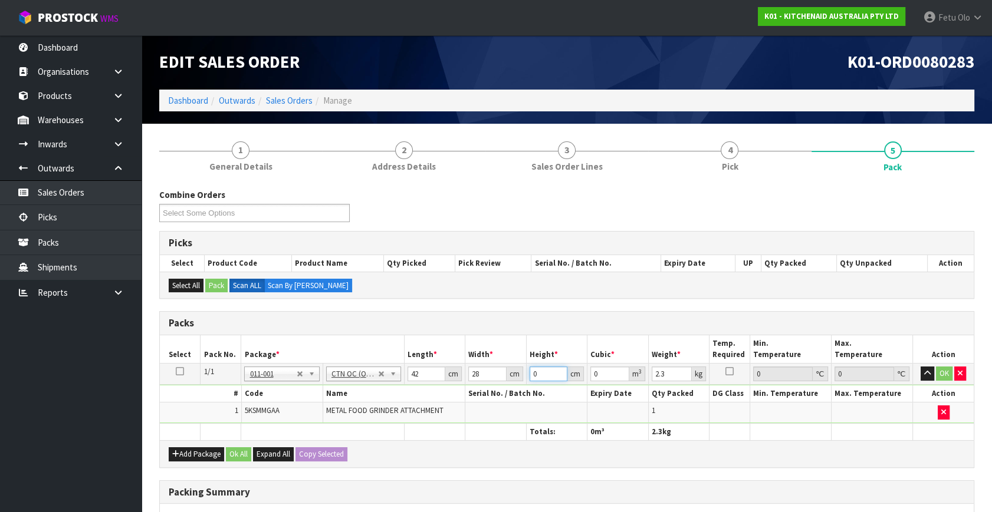
type input "1"
type input "0.001176"
type input "19"
type input "0.022344"
type input "19"
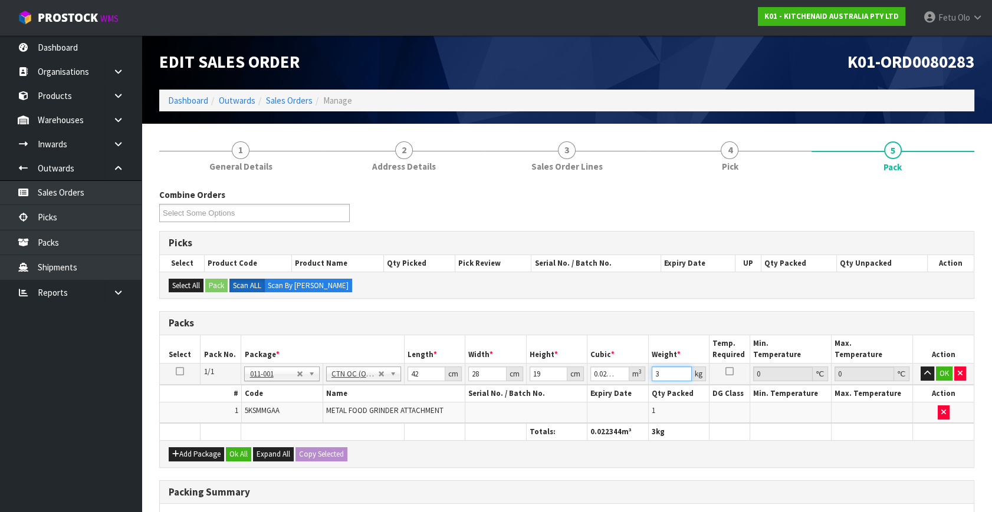
type input "3"
click button "OK" at bounding box center [944, 374] width 17 height 14
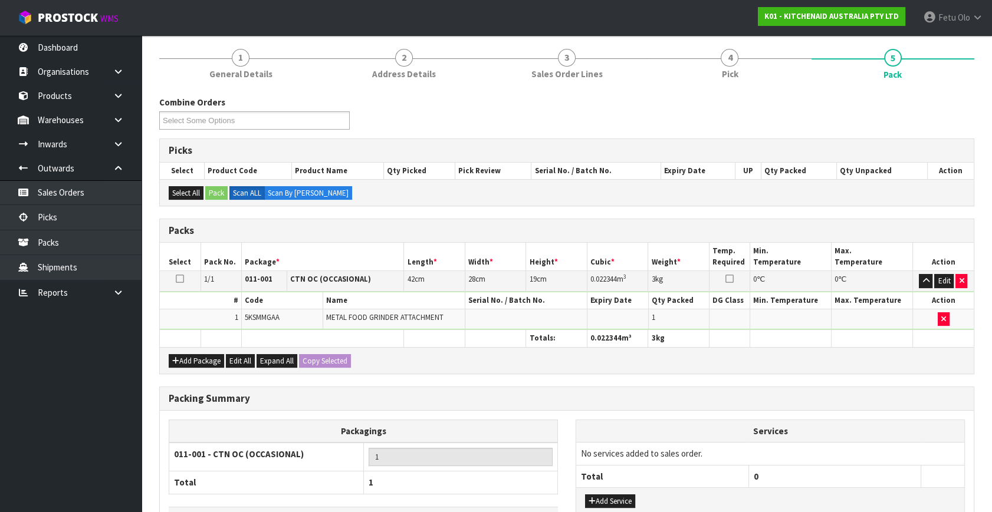
scroll to position [176, 0]
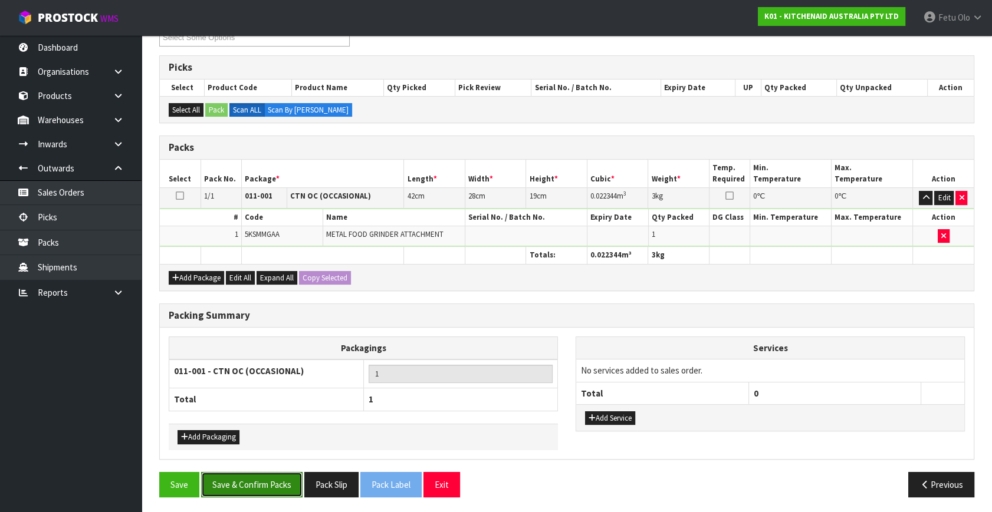
click at [244, 478] on button "Save & Confirm Packs" at bounding box center [251, 484] width 101 height 25
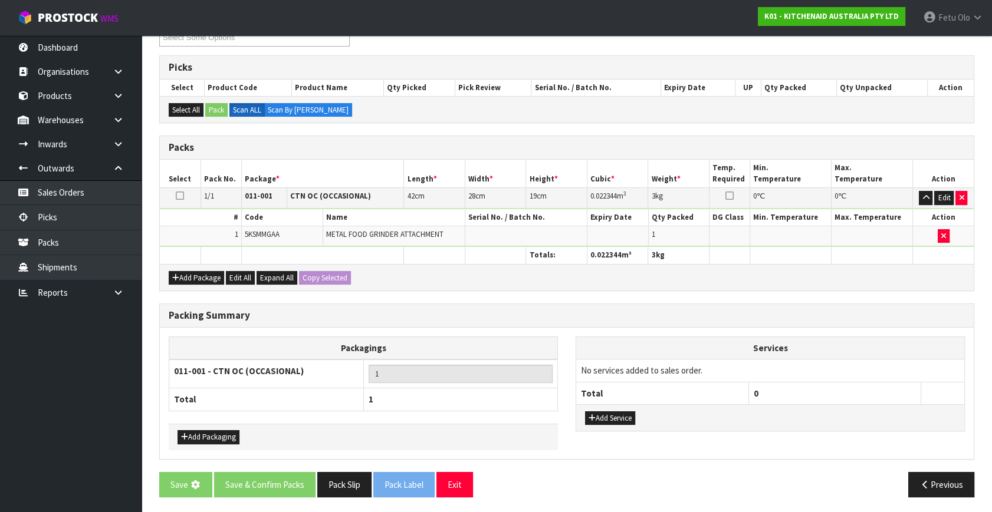
scroll to position [0, 0]
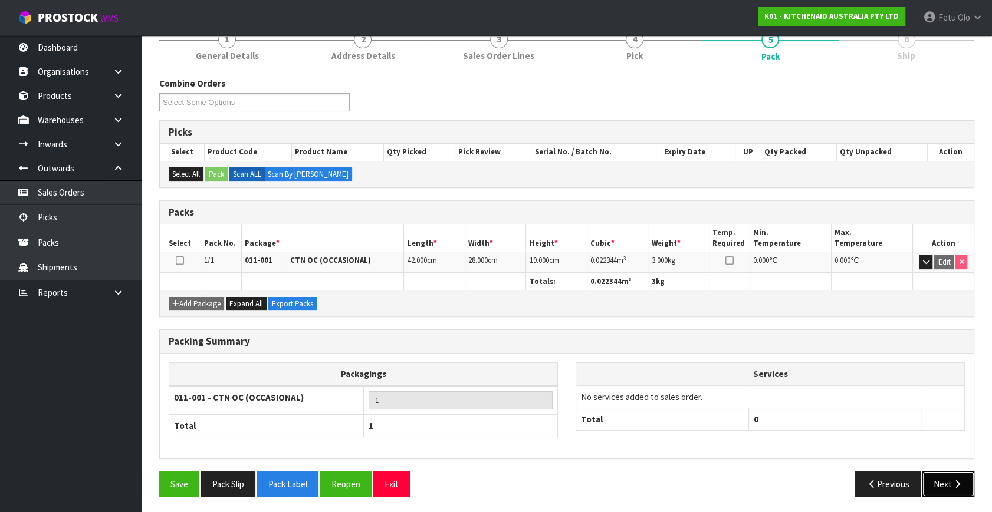
click at [964, 478] on button "Next" at bounding box center [948, 484] width 52 height 25
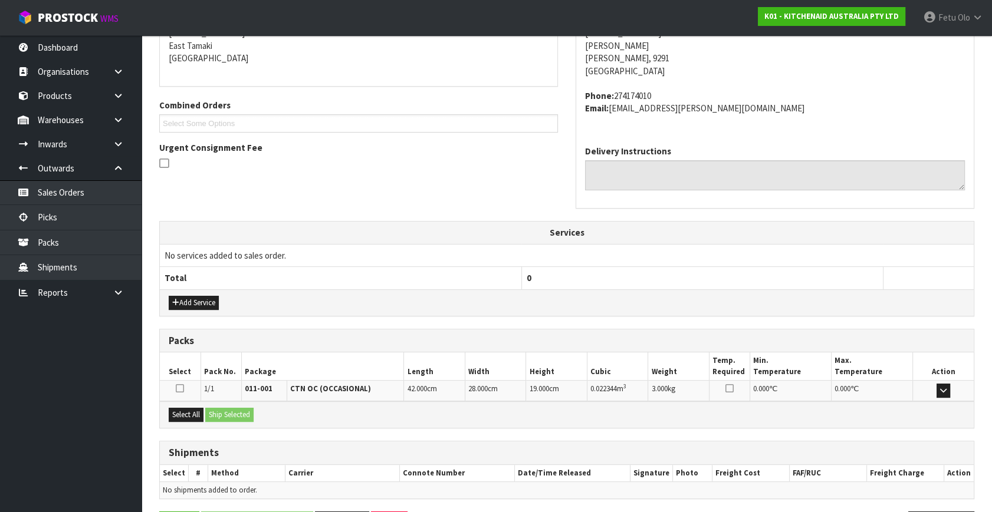
scroll to position [290, 0]
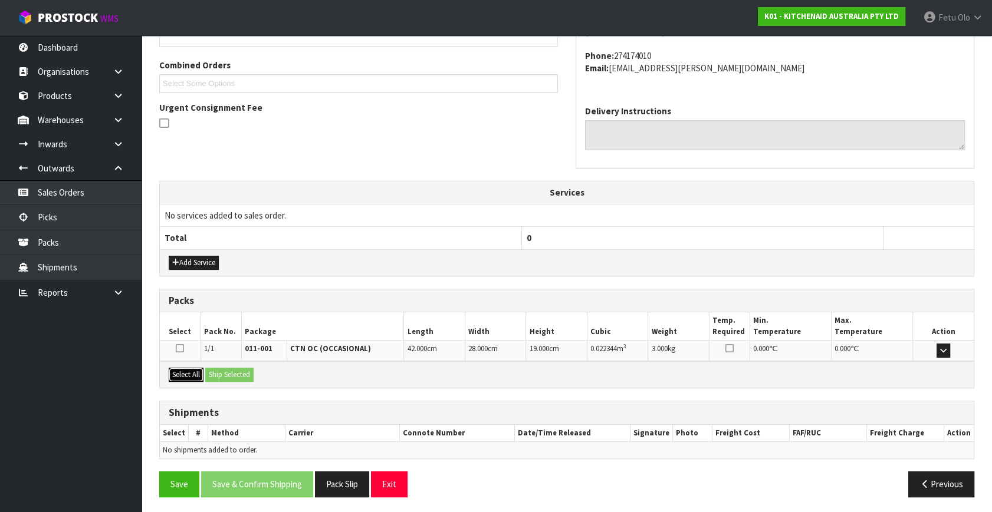
click at [183, 368] on button "Select All" at bounding box center [186, 375] width 35 height 14
drag, startPoint x: 211, startPoint y: 368, endPoint x: 218, endPoint y: 368, distance: 7.1
click at [213, 368] on button "Ship Selected" at bounding box center [229, 375] width 48 height 14
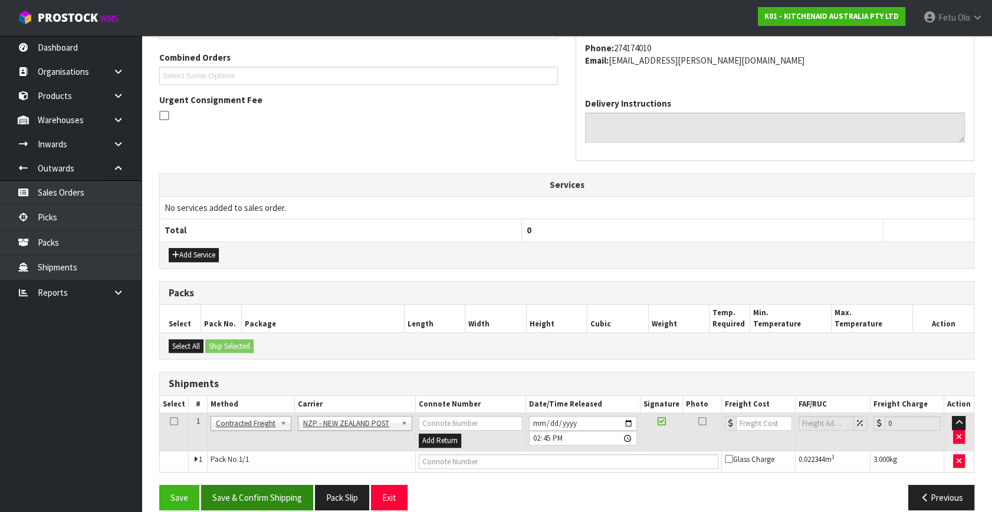
scroll to position [311, 0]
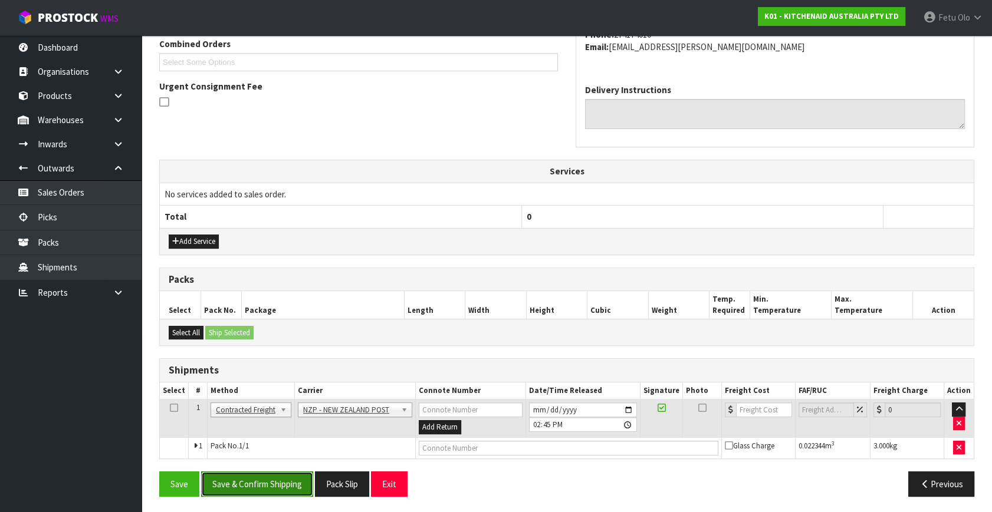
click at [253, 473] on button "Save & Confirm Shipping" at bounding box center [257, 484] width 112 height 25
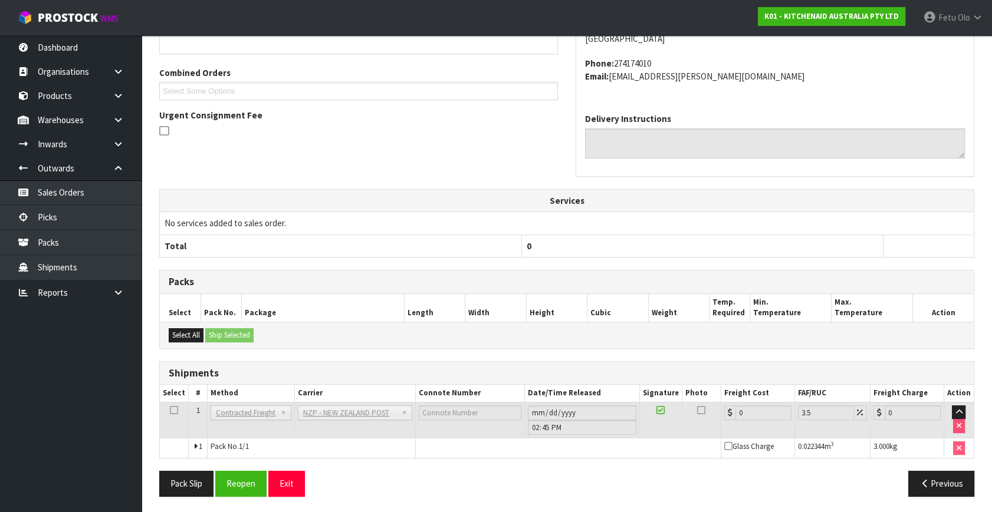
scroll to position [295, 0]
click at [253, 483] on button "Reopen" at bounding box center [240, 483] width 51 height 25
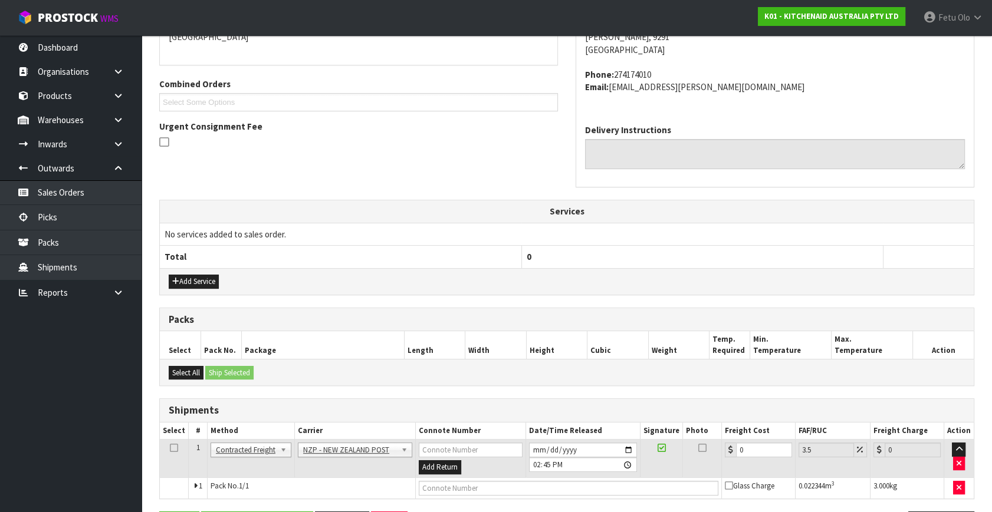
scroll to position [311, 0]
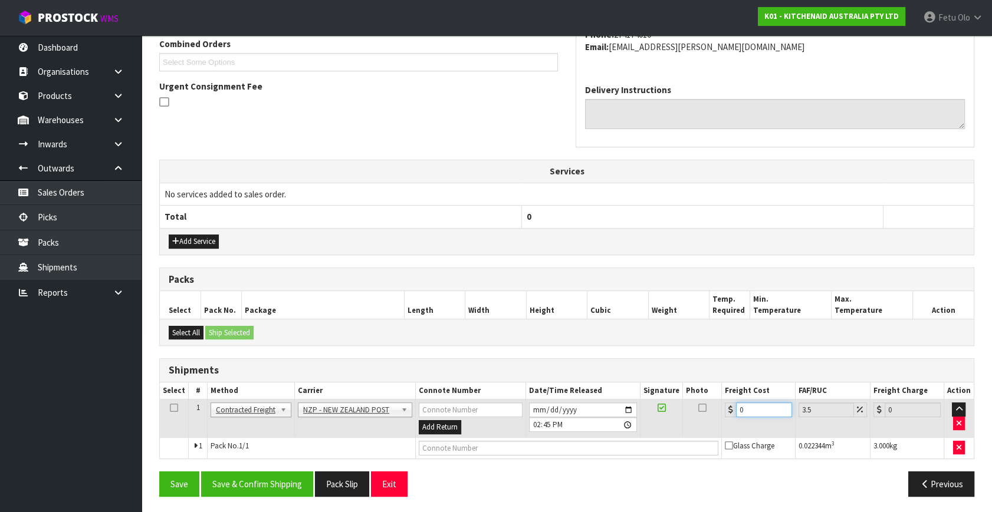
drag, startPoint x: 749, startPoint y: 413, endPoint x: 682, endPoint y: 437, distance: 72.2
click at [682, 437] on tbody "1 Client Local Pickup Customer Local Pickup Company Freight Contracted Freight …" at bounding box center [567, 429] width 814 height 59
type input "1"
type input "1.03"
type input "16"
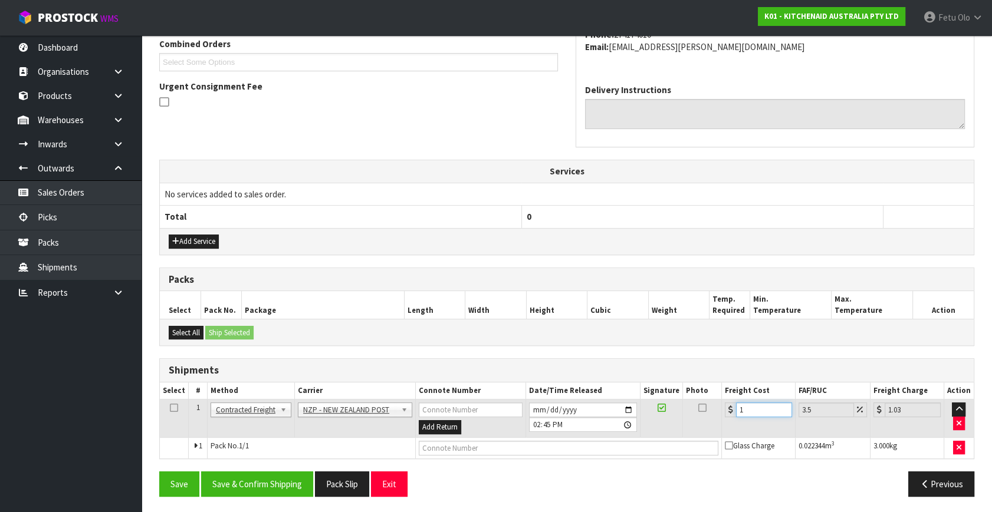
type input "16.56"
type input "16.2"
type input "16.77"
type input "16.20"
click at [276, 482] on button "Save & Confirm Shipping" at bounding box center [257, 484] width 112 height 25
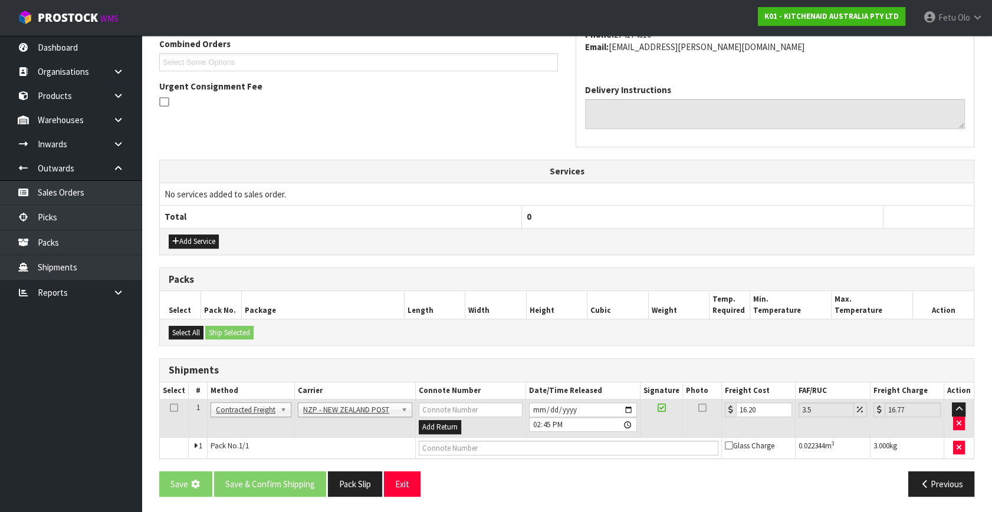
scroll to position [0, 0]
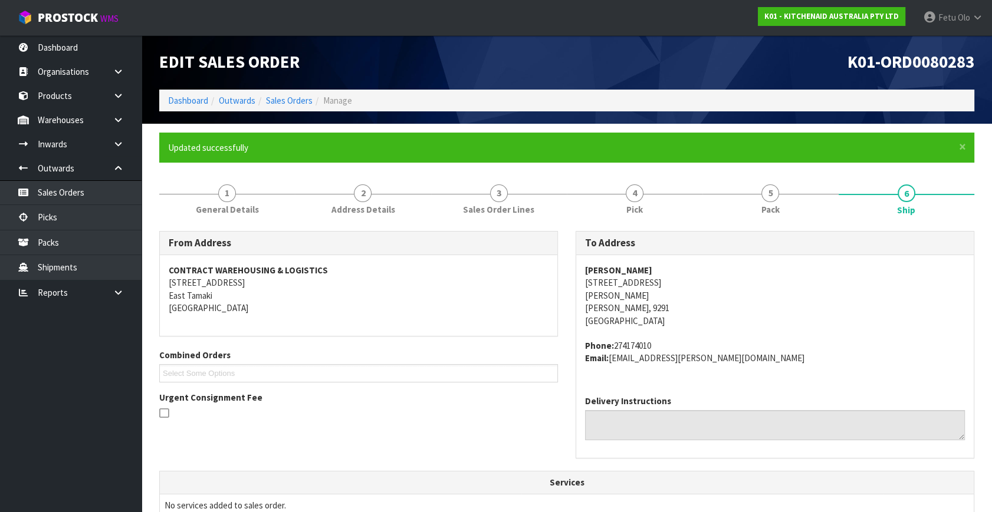
drag, startPoint x: 692, startPoint y: 383, endPoint x: 722, endPoint y: 386, distance: 30.8
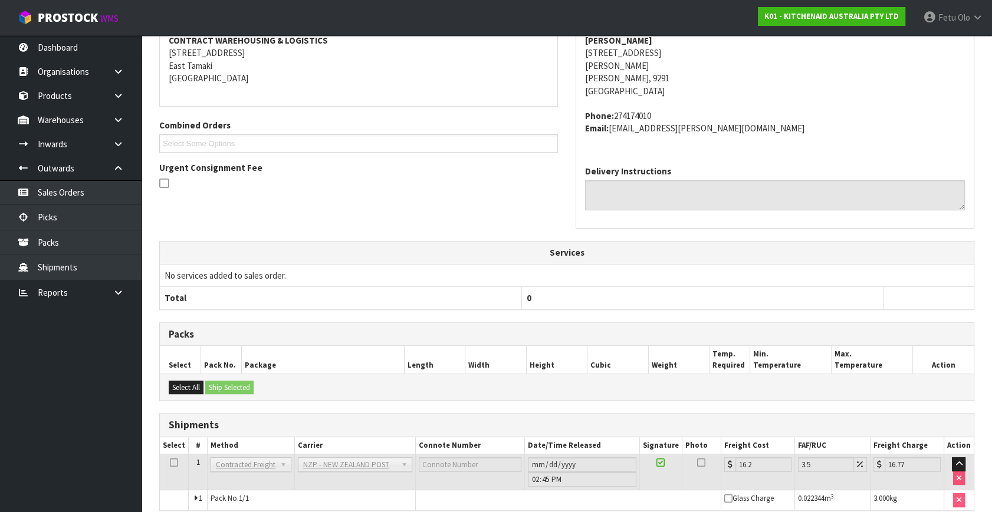
scroll to position [282, 0]
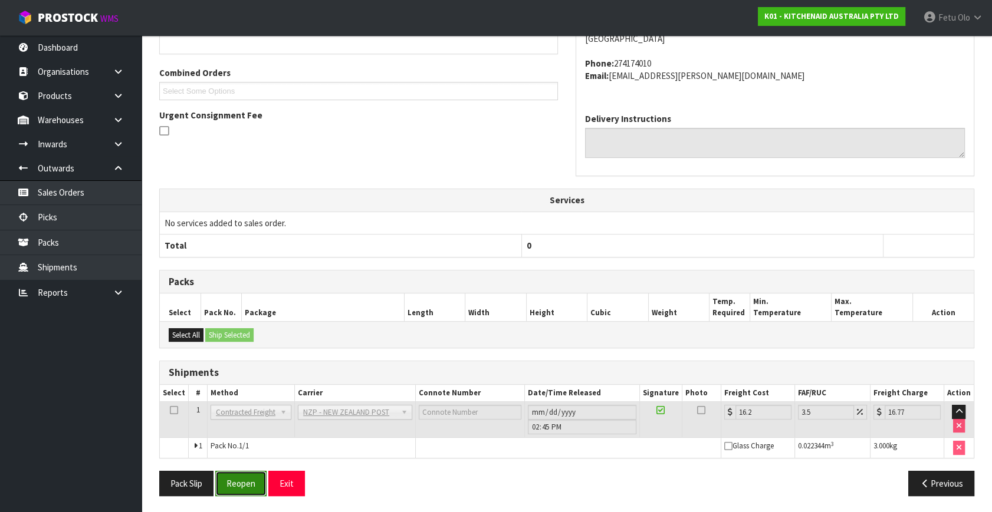
click at [253, 482] on button "Reopen" at bounding box center [240, 483] width 51 height 25
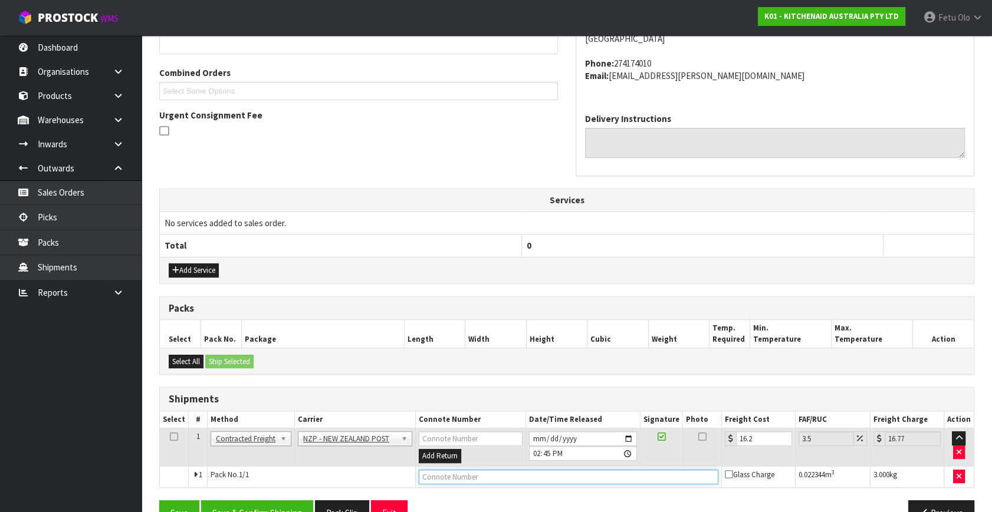
click at [473, 472] on input "text" at bounding box center [568, 477] width 299 height 15
type input "00894210392607760174"
click at [159, 501] on button "Save" at bounding box center [179, 513] width 40 height 25
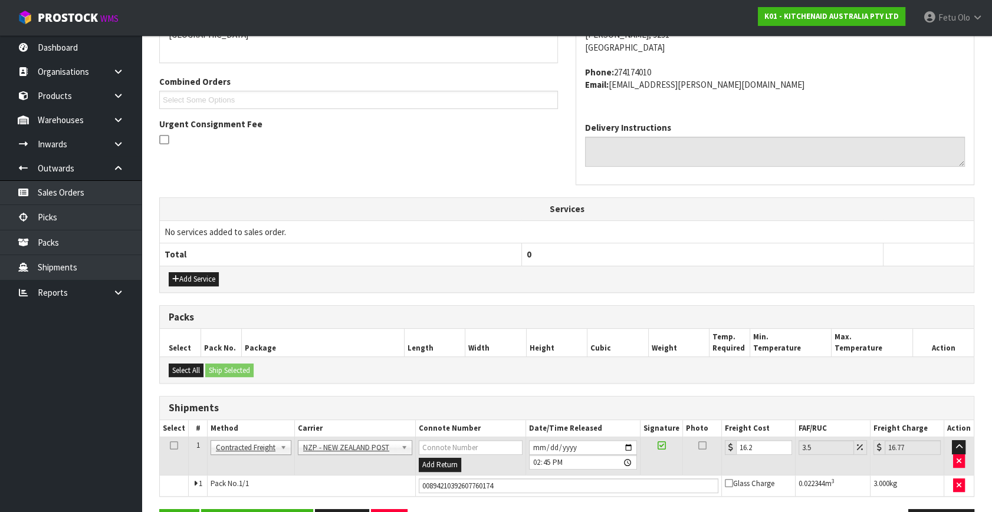
scroll to position [311, 0]
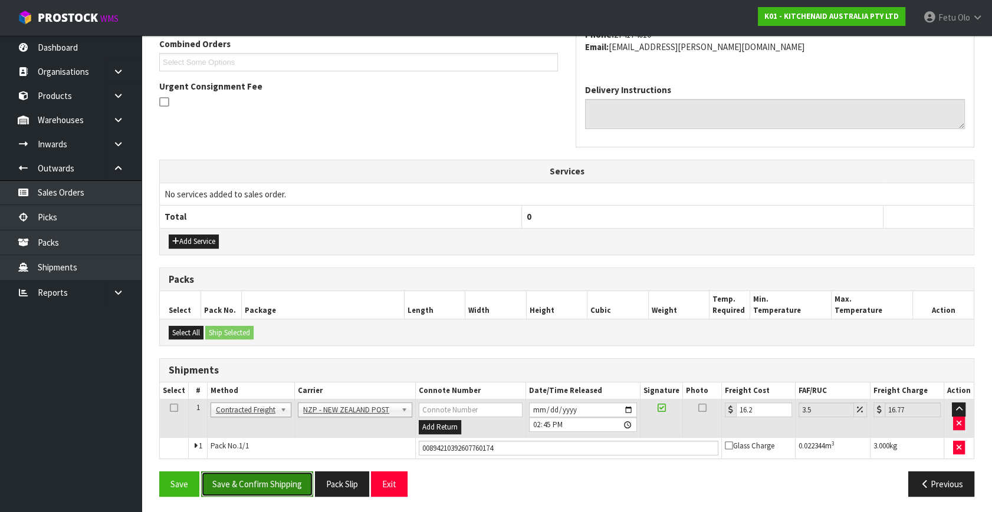
click at [279, 482] on button "Save & Confirm Shipping" at bounding box center [257, 484] width 112 height 25
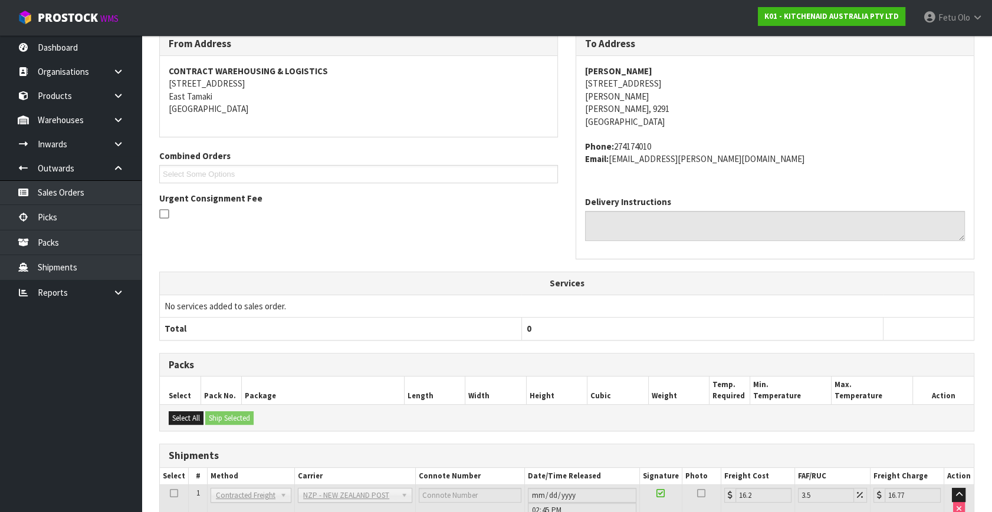
scroll to position [282, 0]
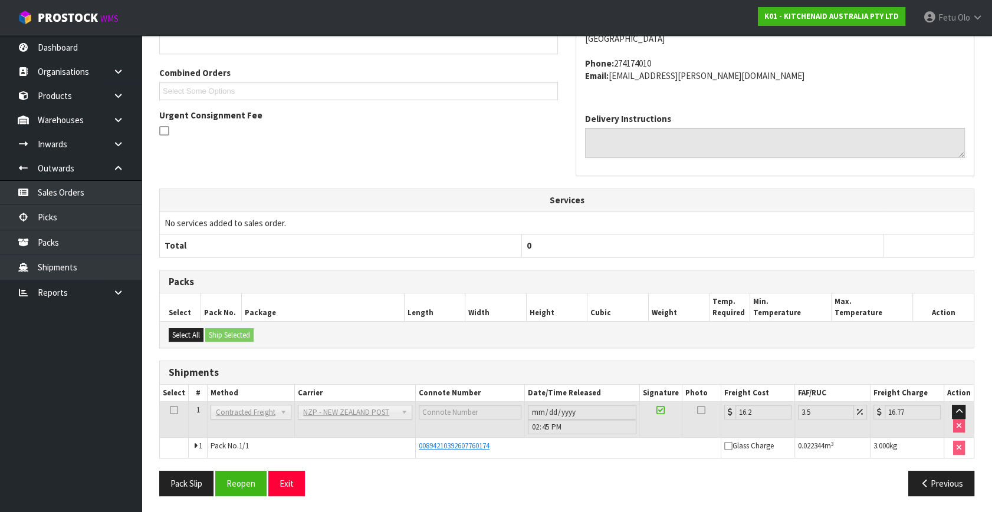
click at [548, 488] on div "Pack Slip Reopen Exit" at bounding box center [358, 483] width 416 height 25
click at [65, 218] on link "Picks" at bounding box center [70, 217] width 141 height 24
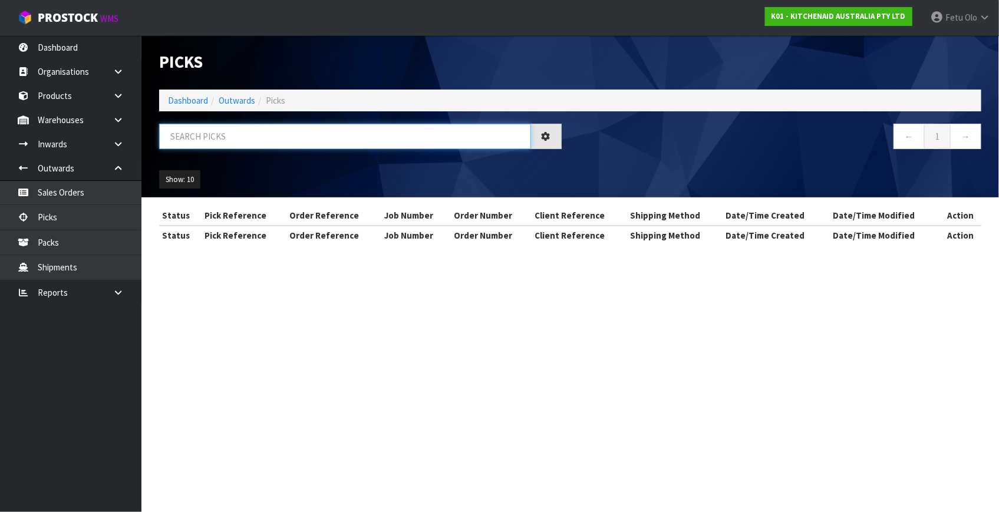
click at [361, 133] on input "text" at bounding box center [345, 136] width 372 height 25
type input "80275"
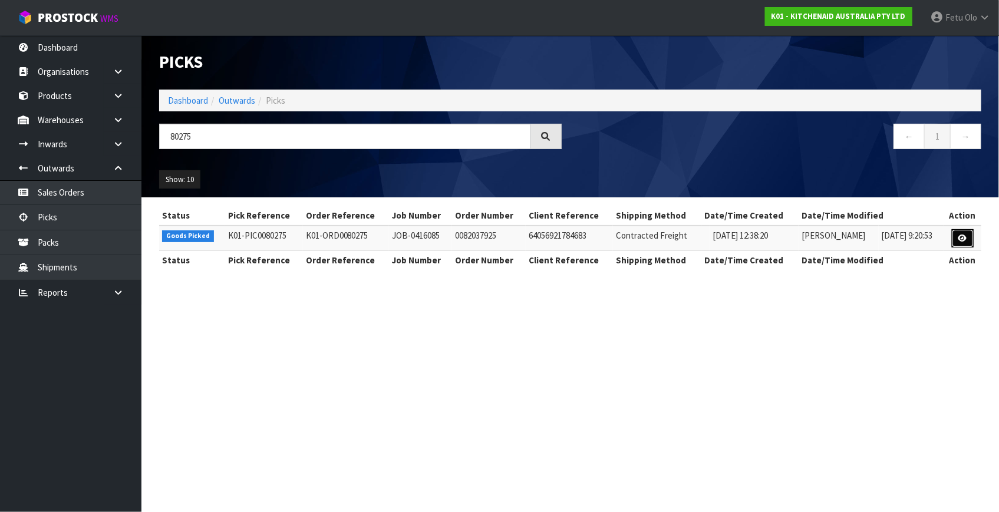
click at [959, 235] on icon at bounding box center [963, 239] width 9 height 8
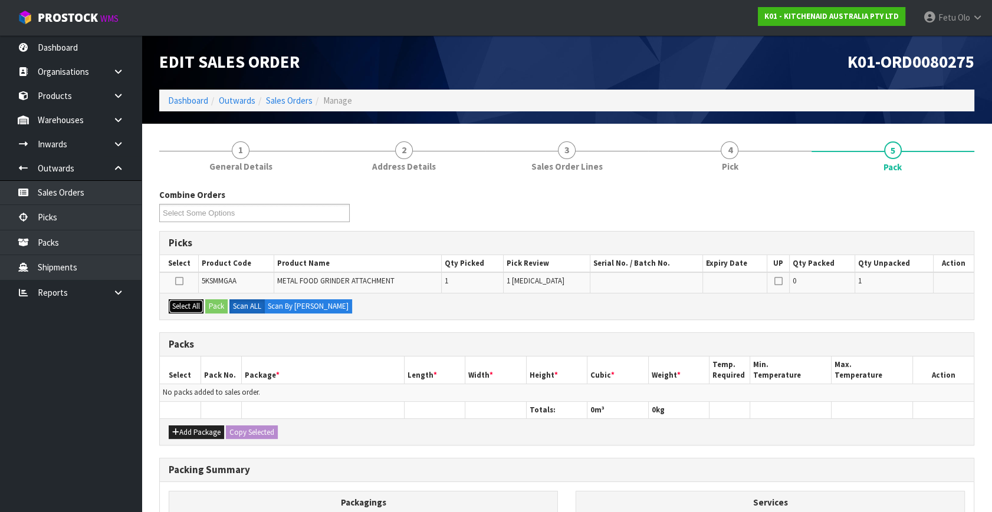
drag, startPoint x: 190, startPoint y: 305, endPoint x: 213, endPoint y: 300, distance: 22.9
click at [195, 304] on button "Select All" at bounding box center [186, 306] width 35 height 14
click at [213, 300] on button "Pack" at bounding box center [216, 306] width 22 height 14
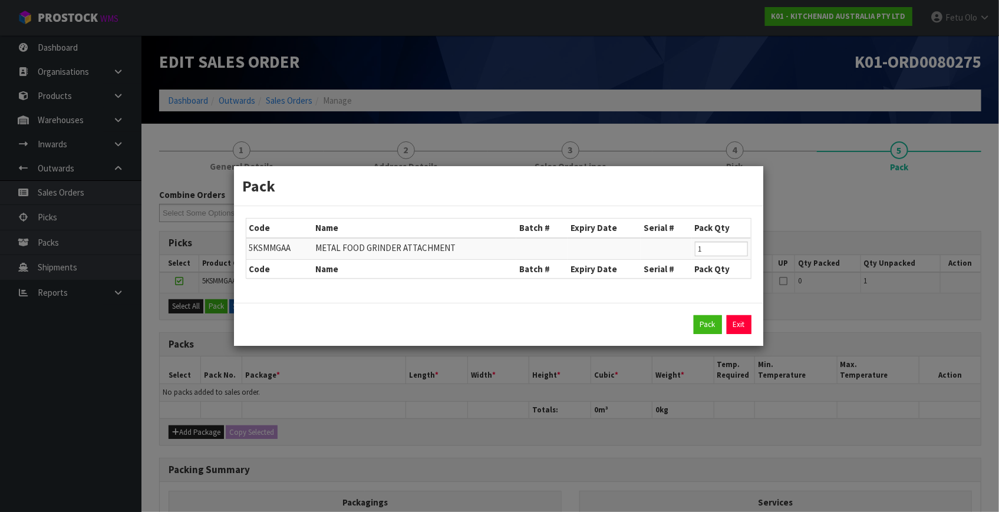
click at [727, 321] on link "Exit" at bounding box center [739, 324] width 25 height 19
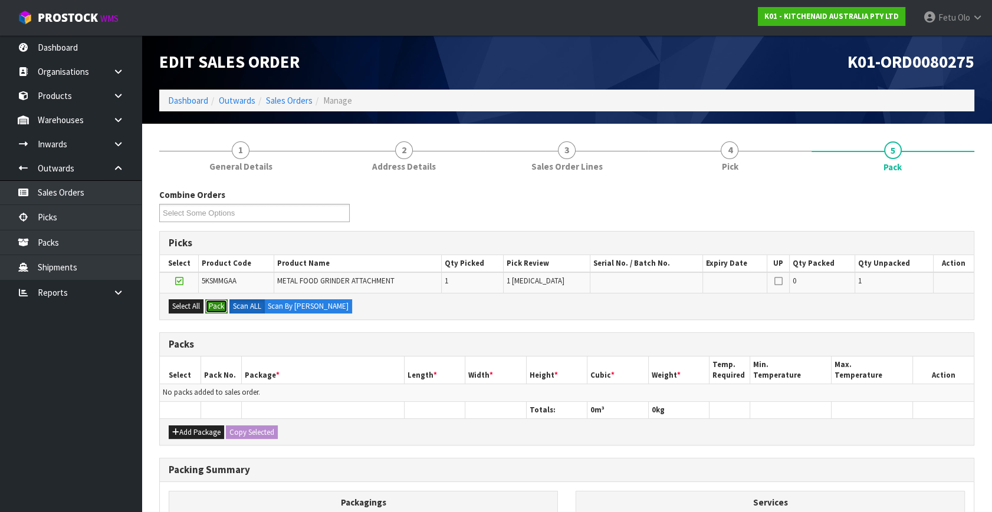
click at [210, 304] on button "Pack" at bounding box center [216, 306] width 22 height 14
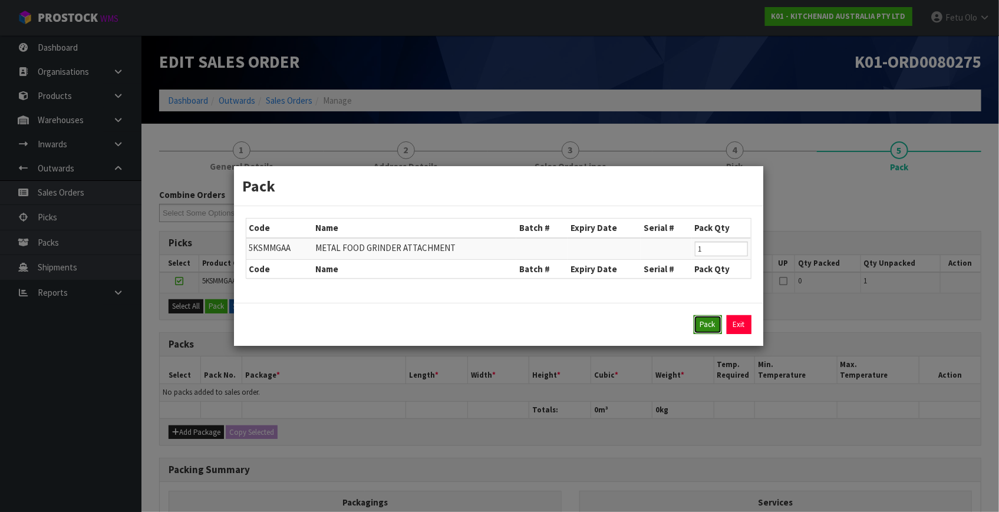
click at [705, 330] on button "Pack" at bounding box center [708, 324] width 28 height 19
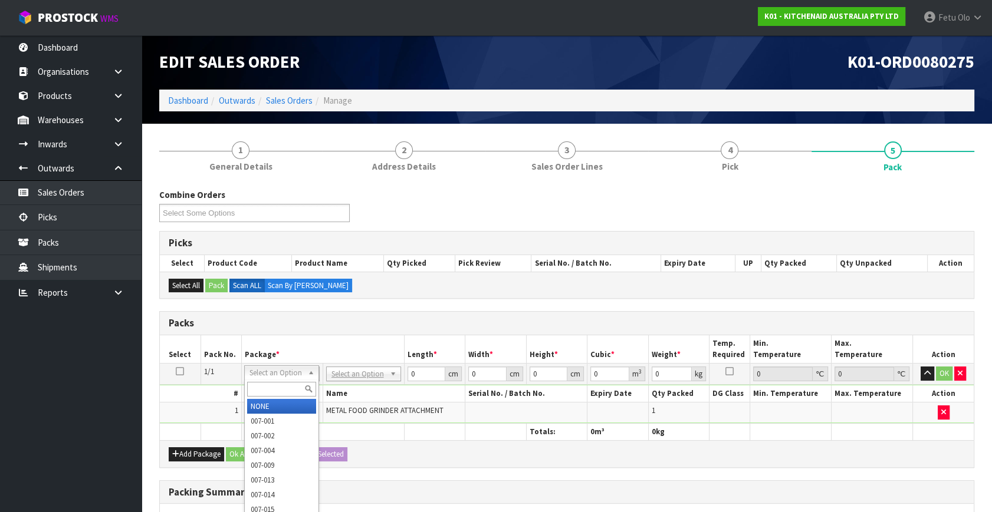
drag, startPoint x: 293, startPoint y: 377, endPoint x: 274, endPoint y: 395, distance: 26.3
click at [274, 395] on input "text" at bounding box center [281, 389] width 69 height 15
type input "011"
type input "2.3"
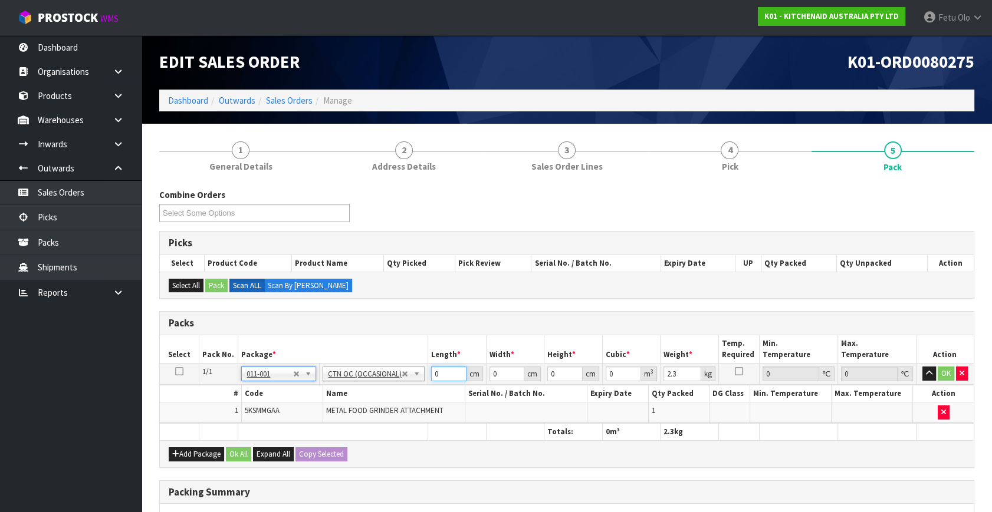
drag, startPoint x: 446, startPoint y: 372, endPoint x: 323, endPoint y: 401, distance: 126.1
click at [324, 401] on tbody "1/1 NONE 007-001 007-002 007-004 007-009 007-013 007-014 007-015 007-017 007-01…" at bounding box center [567, 394] width 814 height 60
type input "42"
type input "29"
type input "1"
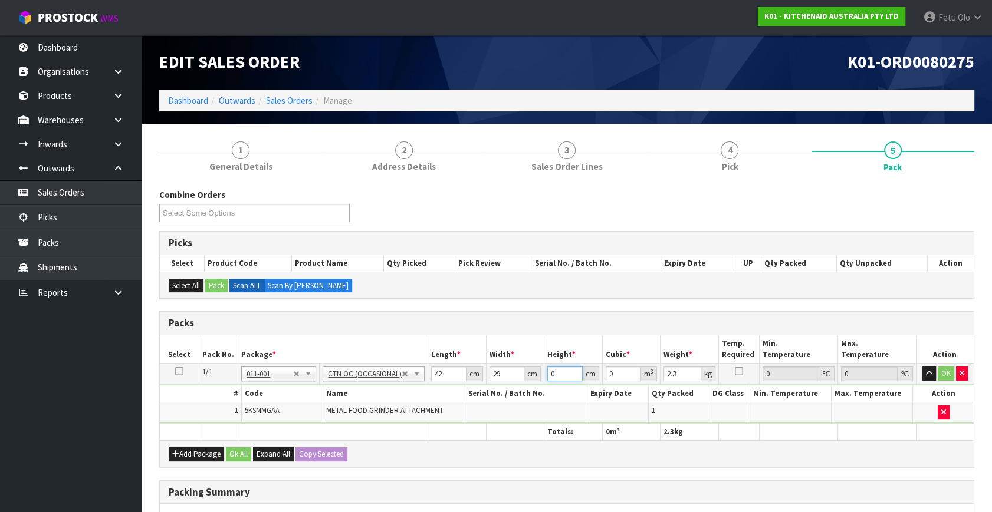
type input "0.001218"
type input "19"
type input "0.023142"
type input "19"
type input "3"
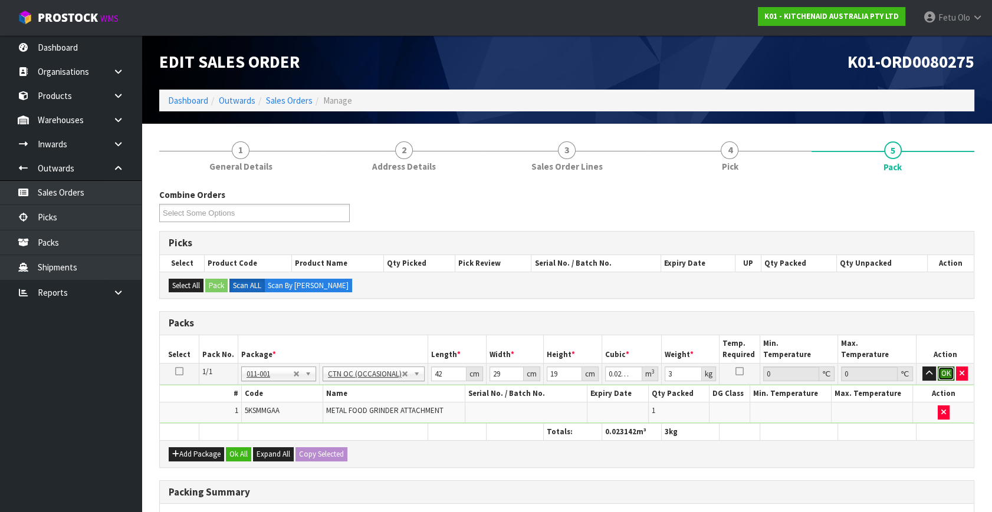
click button "OK" at bounding box center [945, 374] width 17 height 14
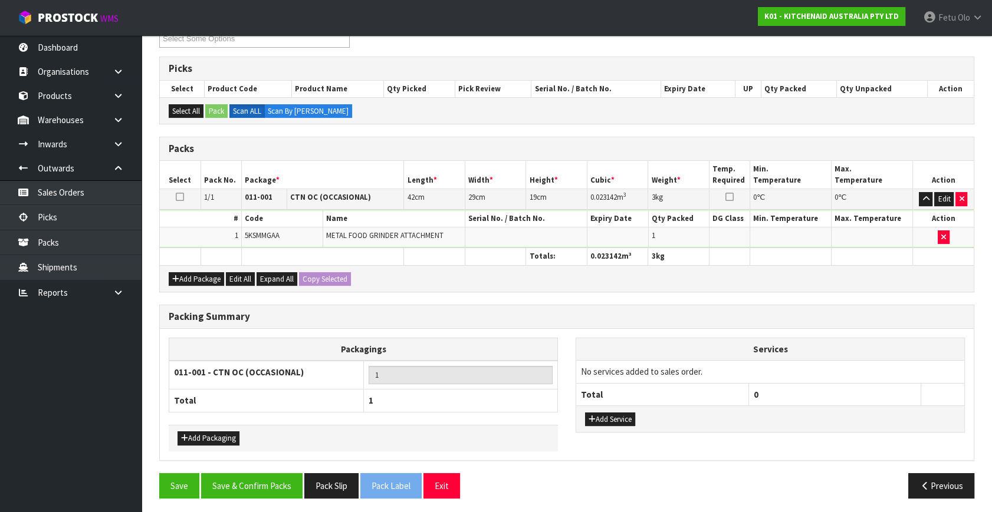
scroll to position [176, 0]
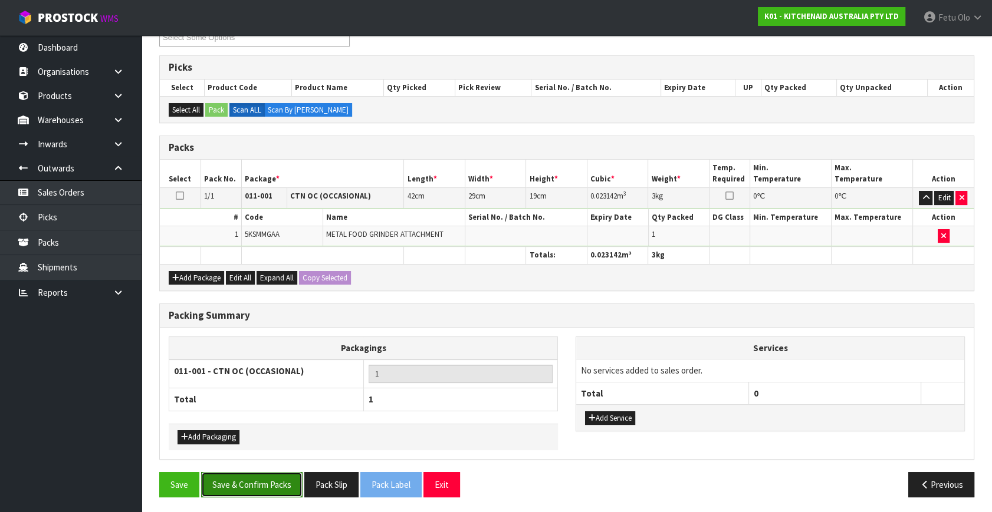
click at [272, 478] on button "Save & Confirm Packs" at bounding box center [251, 484] width 101 height 25
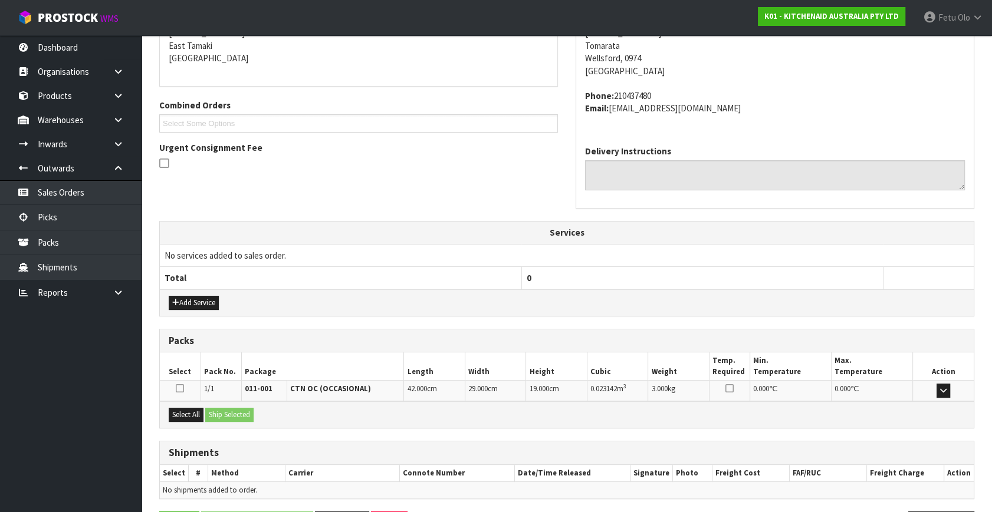
scroll to position [290, 0]
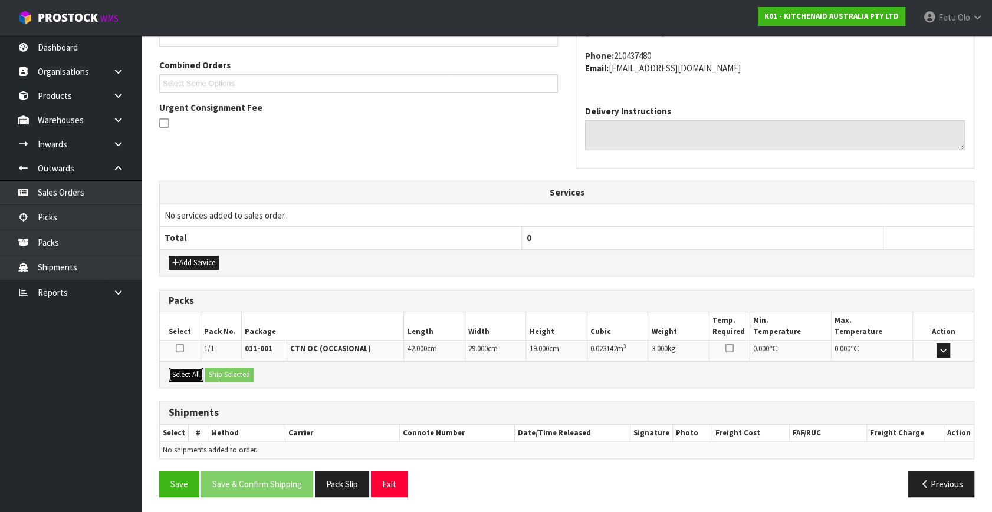
click at [199, 373] on button "Select All" at bounding box center [186, 375] width 35 height 14
click at [213, 371] on button "Ship Selected" at bounding box center [229, 375] width 48 height 14
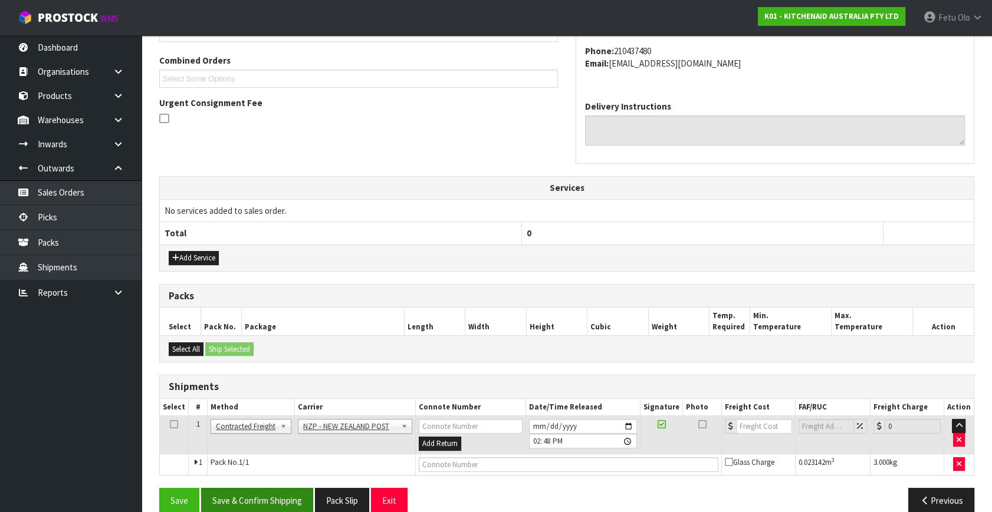
scroll to position [311, 0]
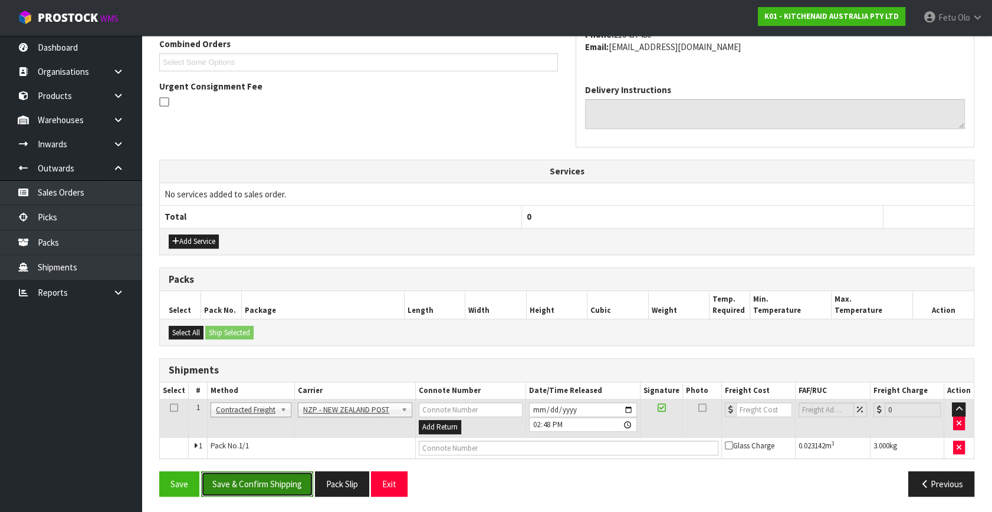
click at [253, 478] on button "Save & Confirm Shipping" at bounding box center [257, 484] width 112 height 25
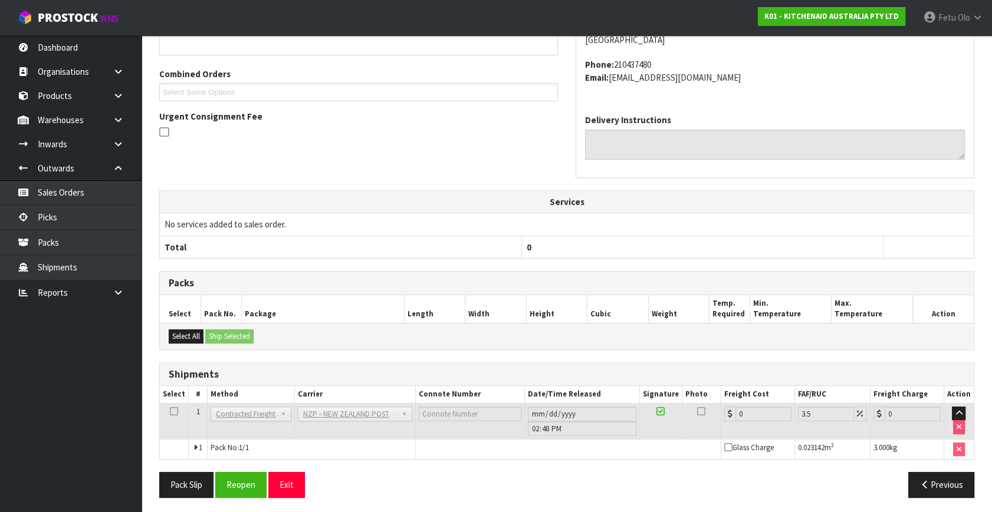
scroll to position [295, 0]
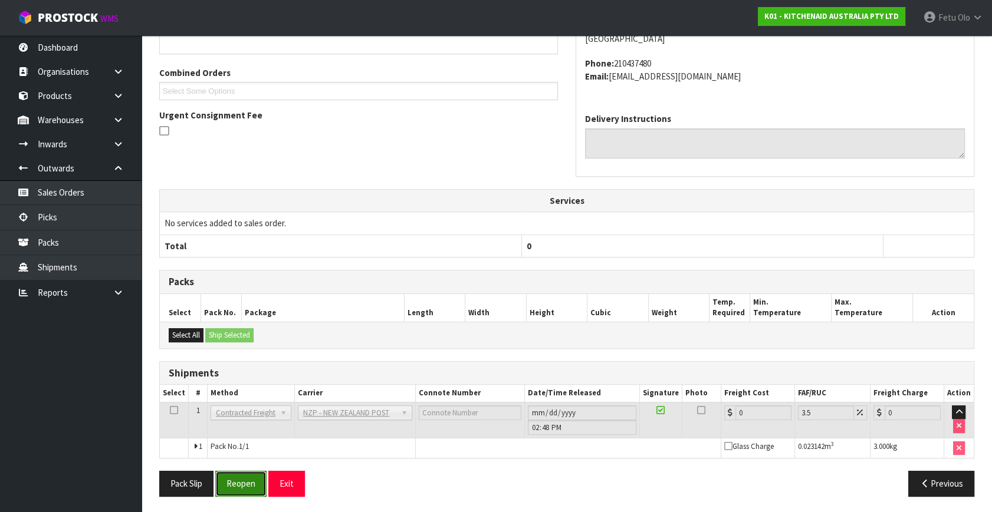
click at [238, 478] on button "Reopen" at bounding box center [240, 483] width 51 height 25
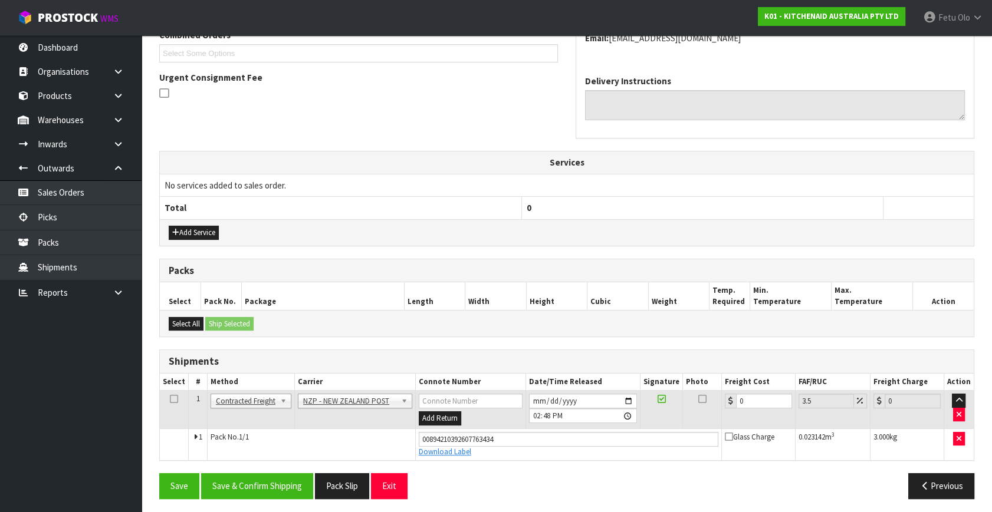
scroll to position [322, 0]
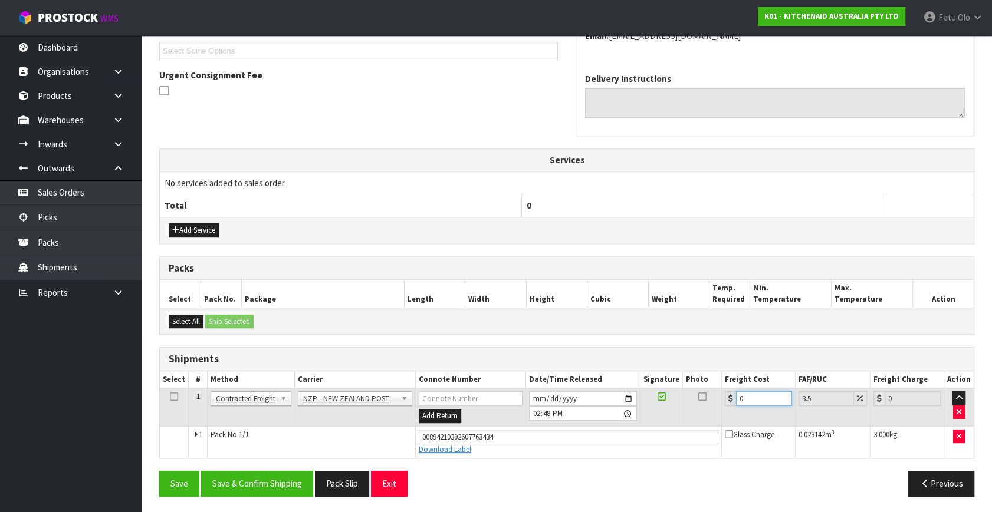
drag, startPoint x: 758, startPoint y: 397, endPoint x: 444, endPoint y: 466, distance: 321.1
click at [444, 466] on div "From Address CONTRACT WAREHOUSING & LOGISTICS [STREET_ADDRESS] Combined Orders …" at bounding box center [566, 207] width 815 height 597
type input "8"
type input "8.28"
type input "8.9"
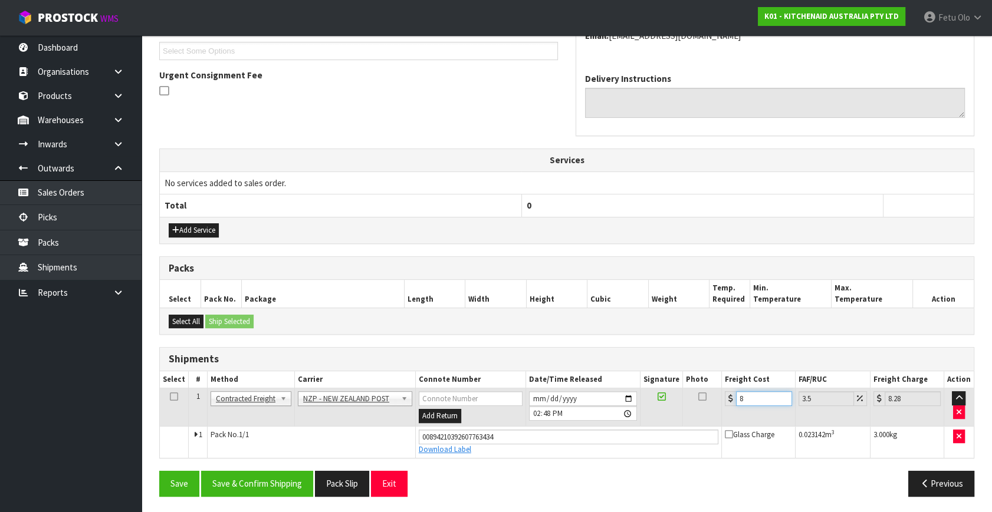
type input "9.21"
type input "8.92"
type input "9.23"
type input "8.92"
click at [248, 478] on button "Save & Confirm Shipping" at bounding box center [257, 483] width 112 height 25
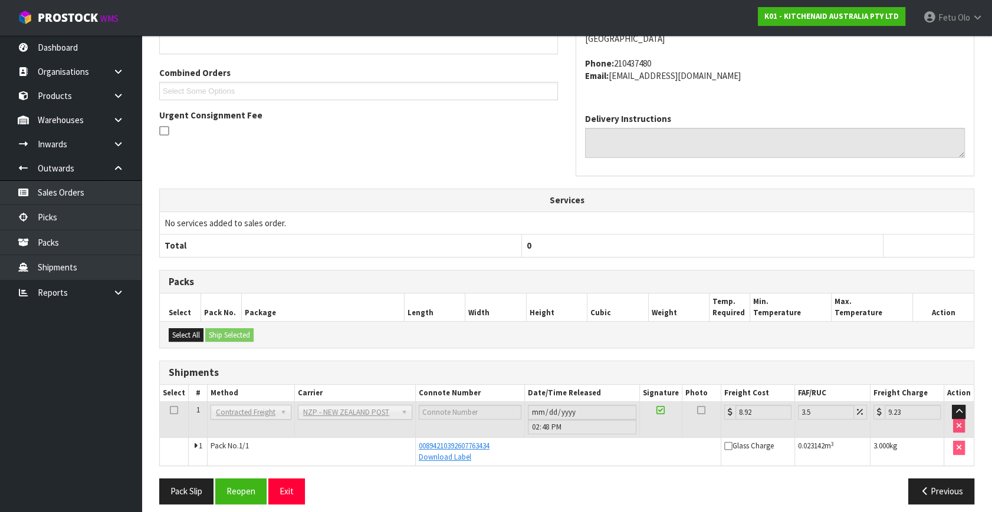
scroll to position [290, 0]
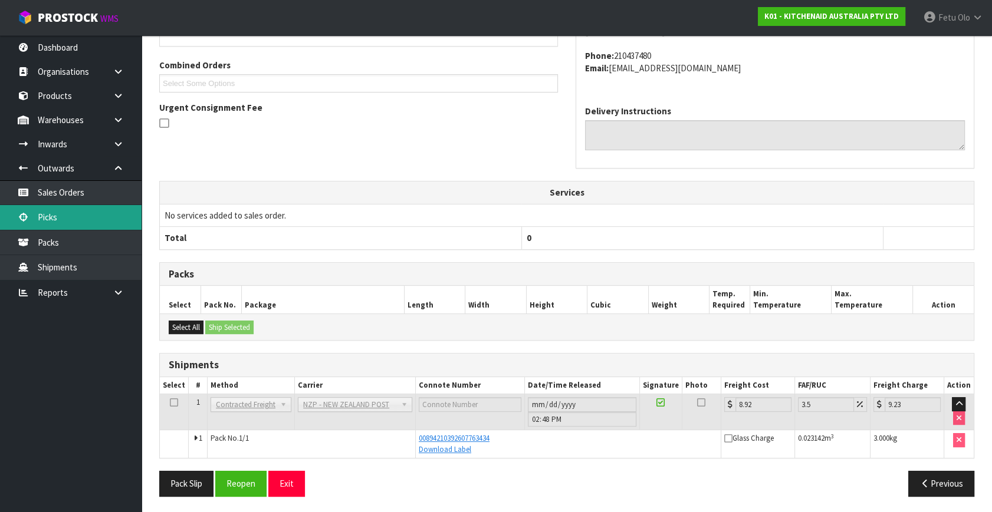
click at [35, 213] on link "Picks" at bounding box center [70, 217] width 141 height 24
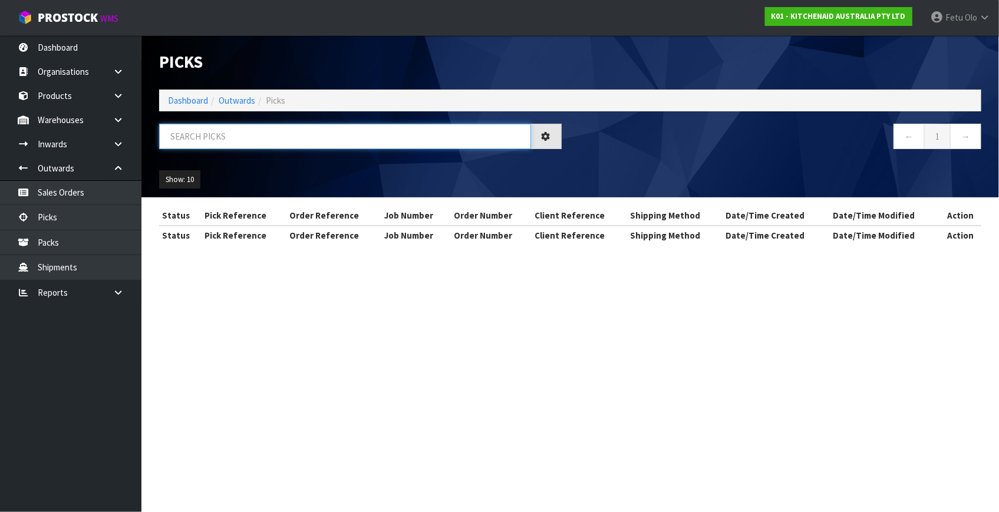
click at [216, 140] on input "text" at bounding box center [345, 136] width 372 height 25
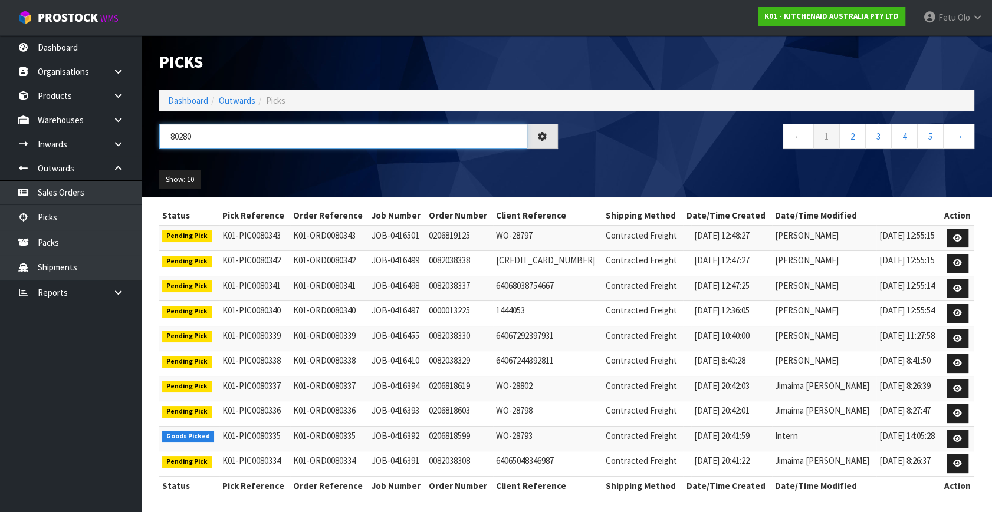
type input "80280"
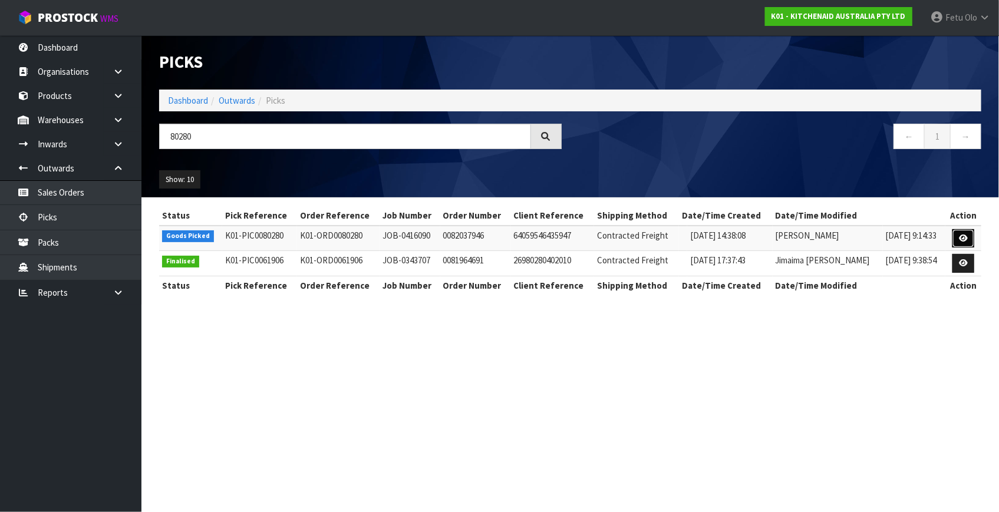
click at [960, 242] on icon at bounding box center [963, 239] width 9 height 8
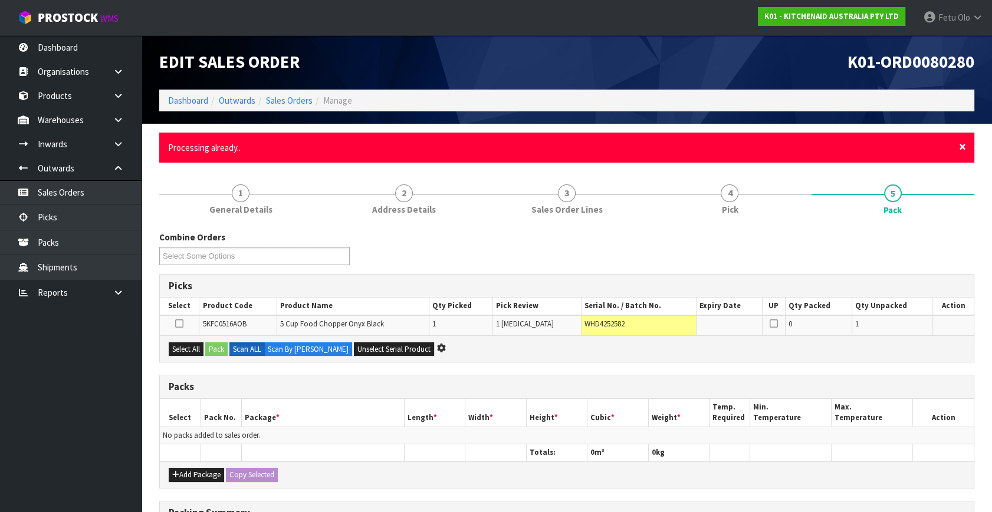
click at [962, 147] on span "×" at bounding box center [962, 147] width 7 height 17
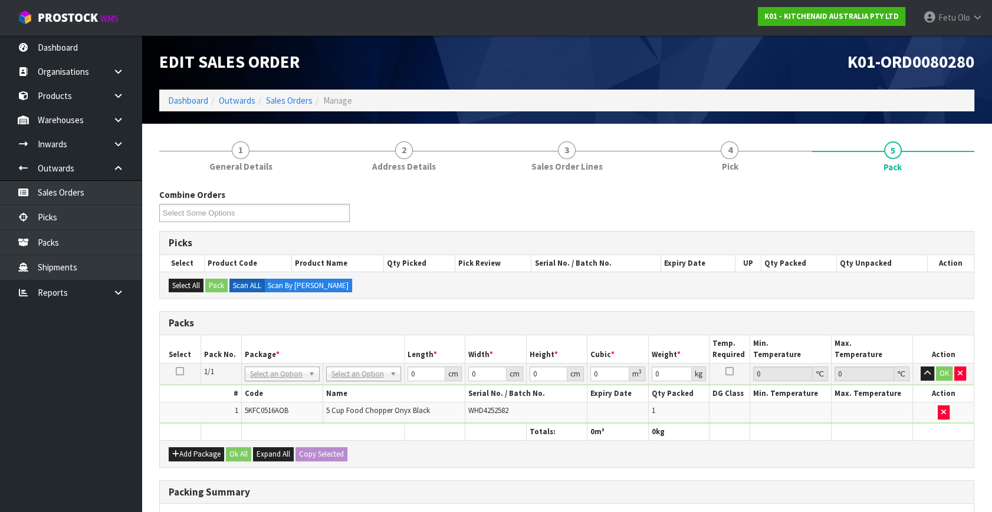
drag, startPoint x: 277, startPoint y: 374, endPoint x: 276, endPoint y: 384, distance: 10.1
click at [272, 389] on input "text" at bounding box center [281, 389] width 69 height 15
type input "011"
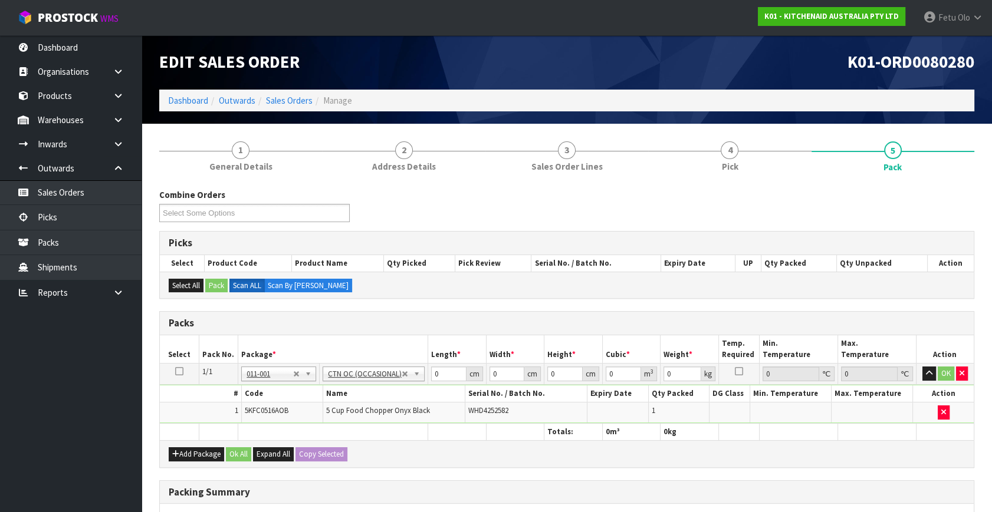
type input "1.94"
drag, startPoint x: 440, startPoint y: 374, endPoint x: 391, endPoint y: 393, distance: 53.0
click at [391, 393] on tbody "1/1 NONE 007-001 007-002 007-004 007-009 007-013 007-014 007-015 007-017 007-01…" at bounding box center [567, 394] width 814 height 60
type input "37"
type input "22"
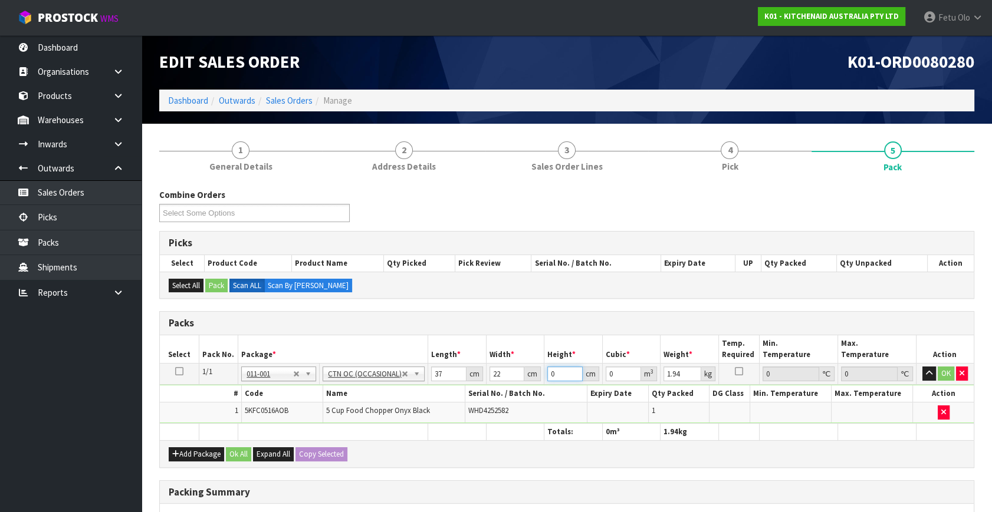
type input "2"
type input "0.001628"
type input "20"
type input "0.01628"
type input "20"
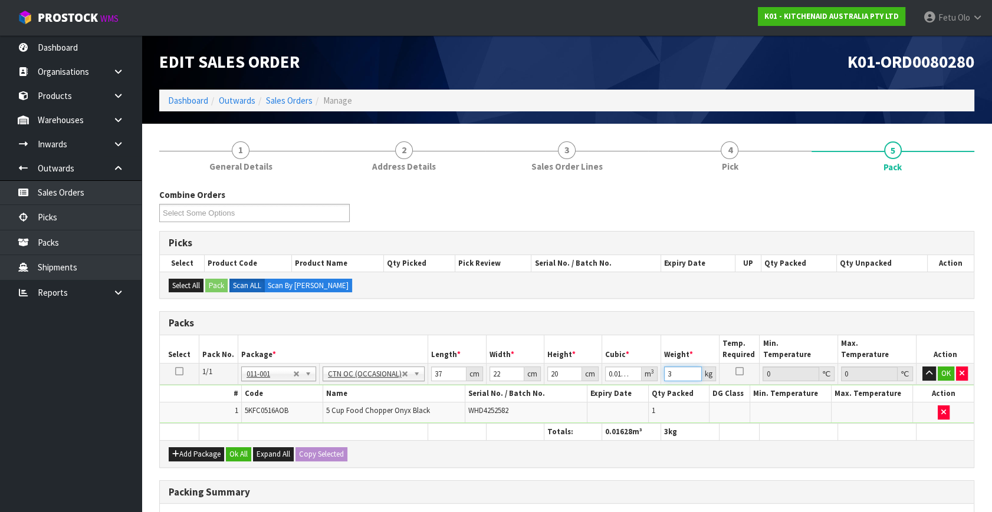
type input "3"
click button "OK" at bounding box center [945, 374] width 17 height 14
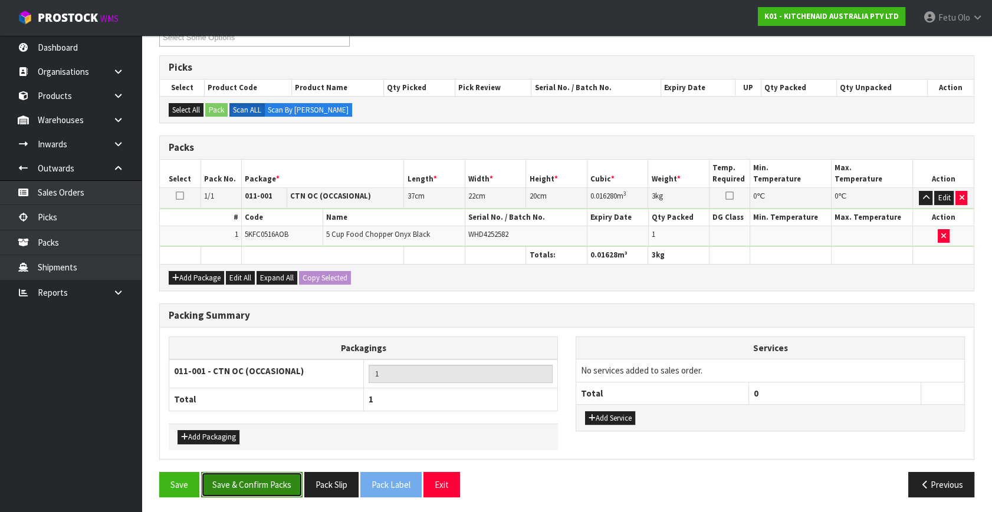
click at [251, 473] on button "Save & Confirm Packs" at bounding box center [251, 484] width 101 height 25
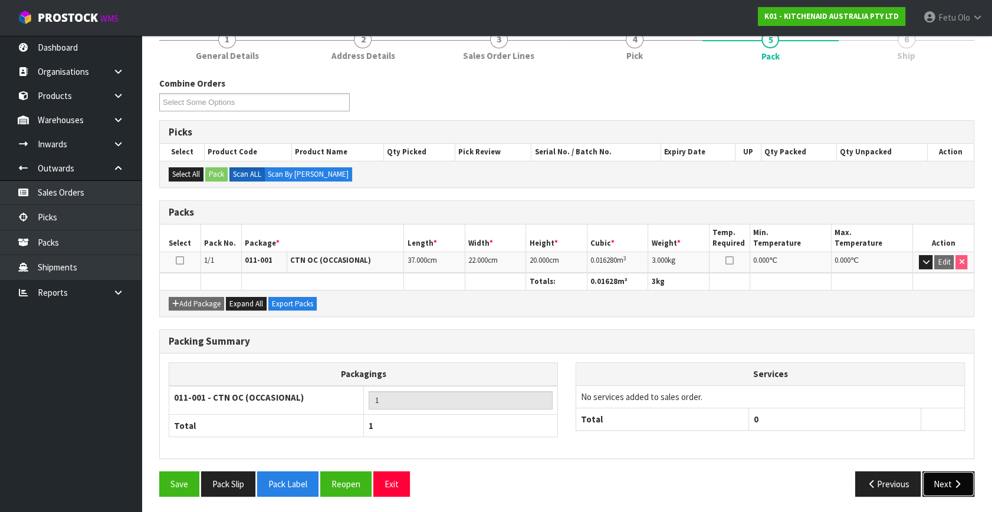
click at [957, 480] on icon "button" at bounding box center [957, 484] width 11 height 9
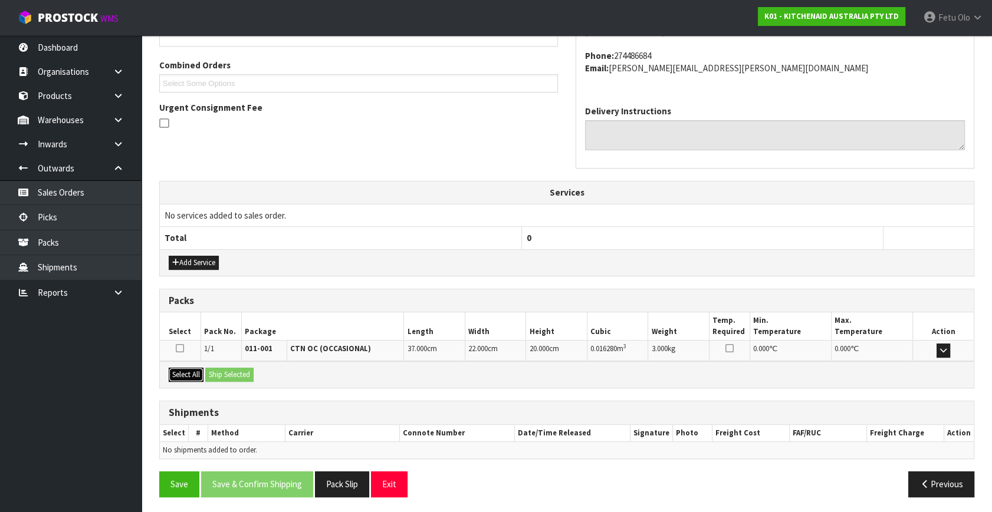
click at [180, 368] on button "Select All" at bounding box center [186, 375] width 35 height 14
click at [231, 370] on button "Ship Selected" at bounding box center [229, 375] width 48 height 14
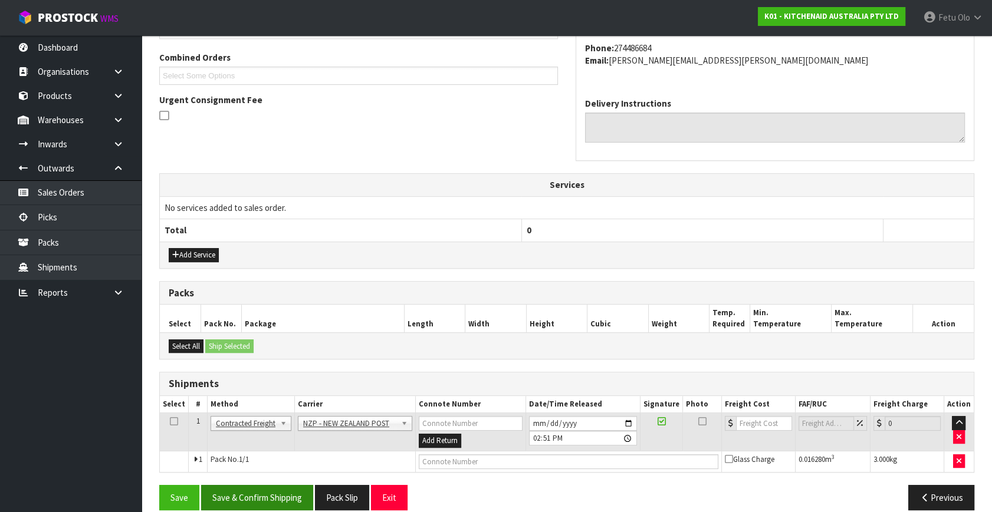
scroll to position [311, 0]
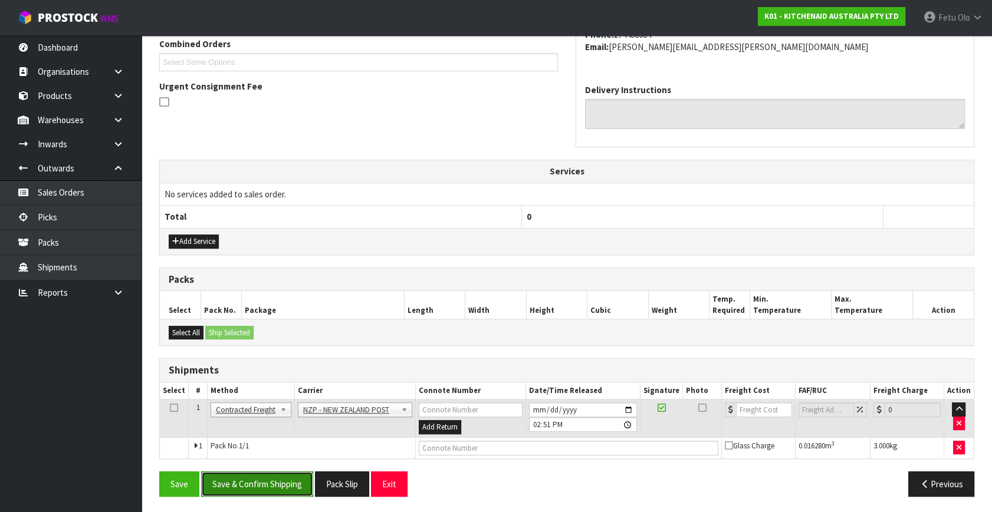
click at [269, 488] on button "Save & Confirm Shipping" at bounding box center [257, 484] width 112 height 25
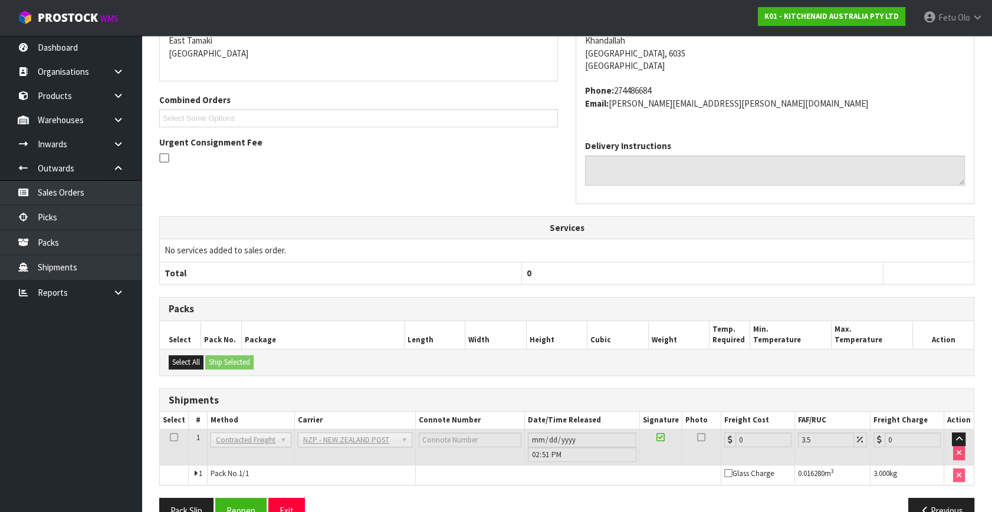
scroll to position [295, 0]
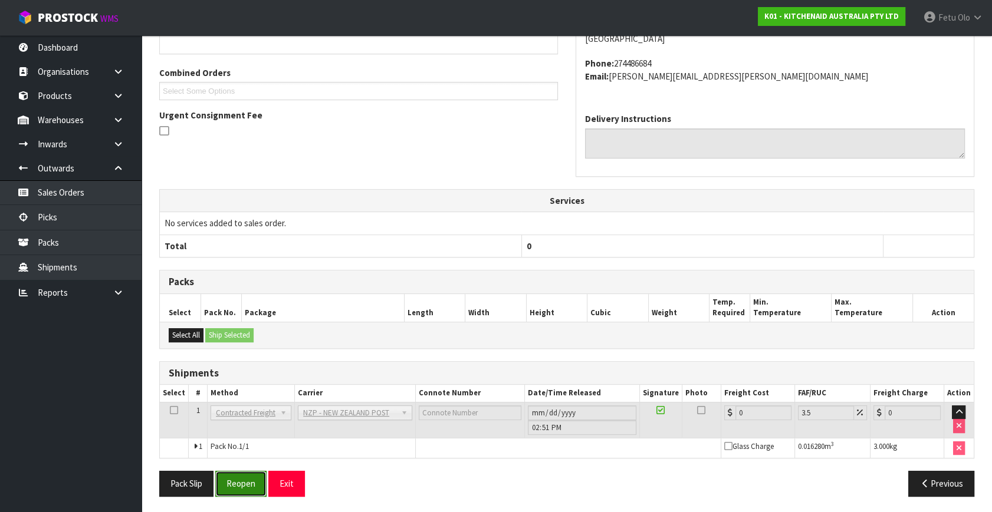
click at [232, 486] on button "Reopen" at bounding box center [240, 483] width 51 height 25
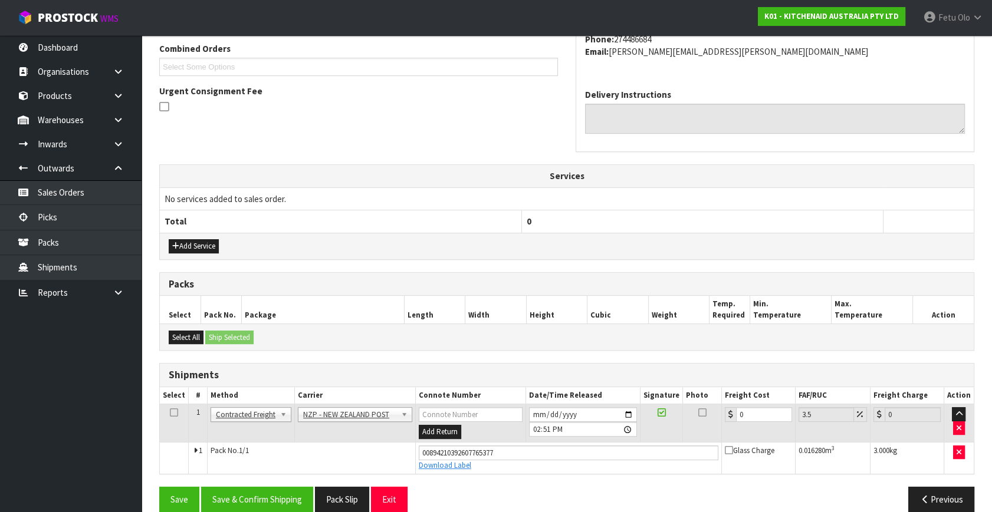
scroll to position [322, 0]
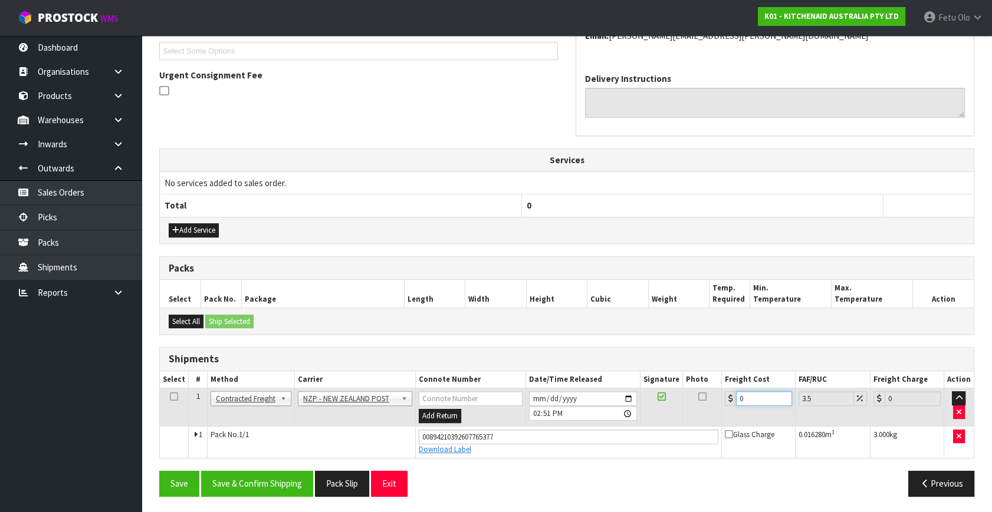
drag, startPoint x: 763, startPoint y: 401, endPoint x: 580, endPoint y: 422, distance: 184.5
click at [581, 422] on tr "1 Client Local Pickup Customer Local Pickup Company Freight Contracted Freight …" at bounding box center [567, 408] width 814 height 38
type input "8"
type input "8.28"
type input "8.4"
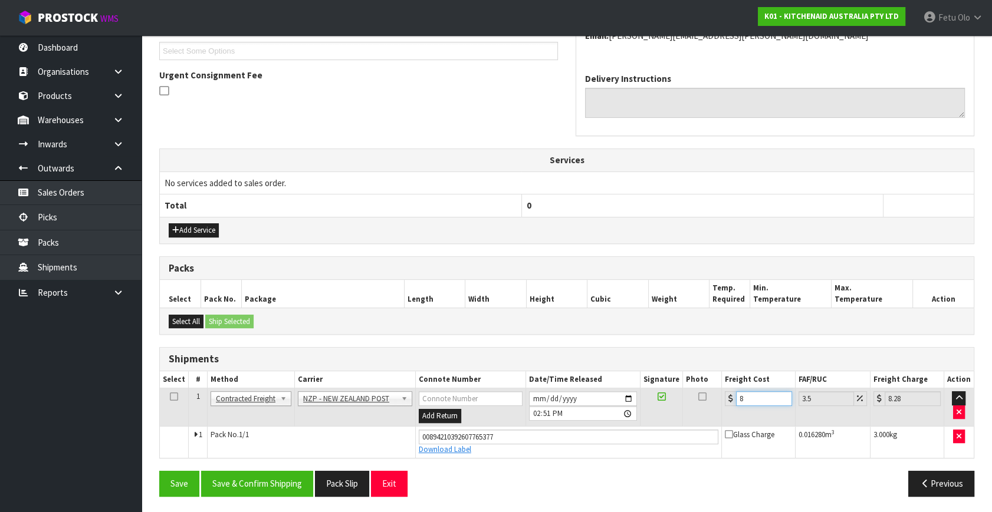
type input "8.69"
type input "8.45"
type input "8.75"
type input "8.45"
click at [259, 466] on div "From Address CONTRACT WAREHOUSING & LOGISTICS [STREET_ADDRESS] Combined Orders …" at bounding box center [566, 207] width 815 height 597
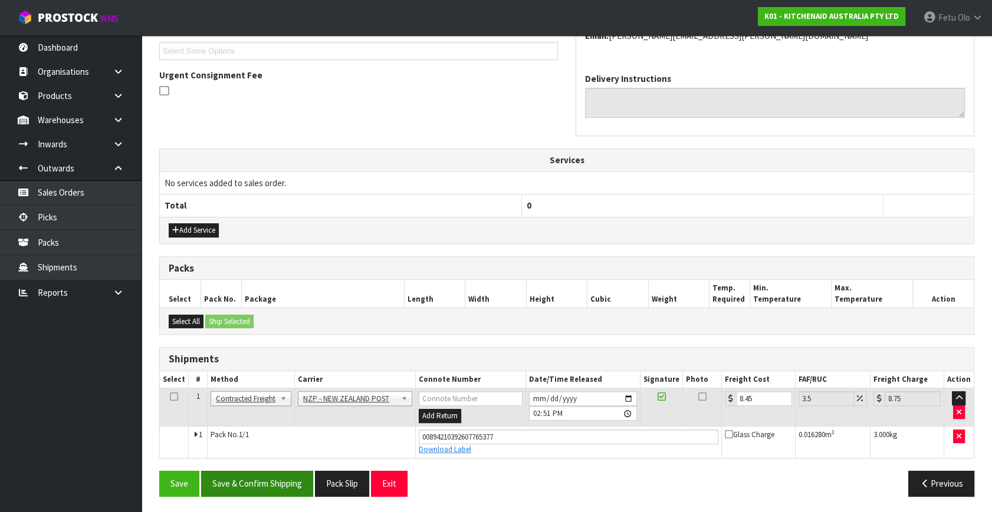
drag, startPoint x: 258, startPoint y: 468, endPoint x: 258, endPoint y: 478, distance: 10.0
click at [258, 478] on div "From Address CONTRACT WAREHOUSING & LOGISTICS [STREET_ADDRESS] Combined Orders …" at bounding box center [566, 207] width 815 height 597
click at [264, 488] on button "Save & Confirm Shipping" at bounding box center [257, 483] width 112 height 25
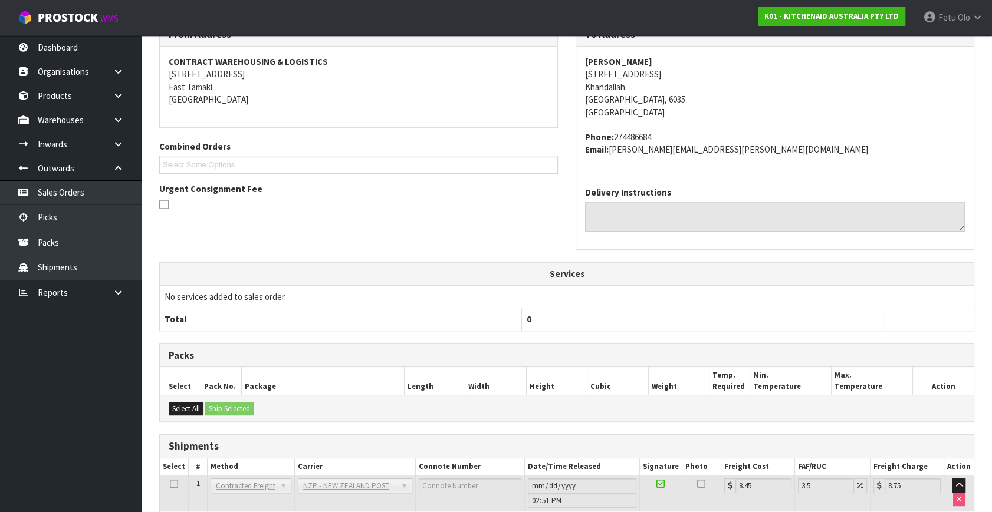
scroll to position [290, 0]
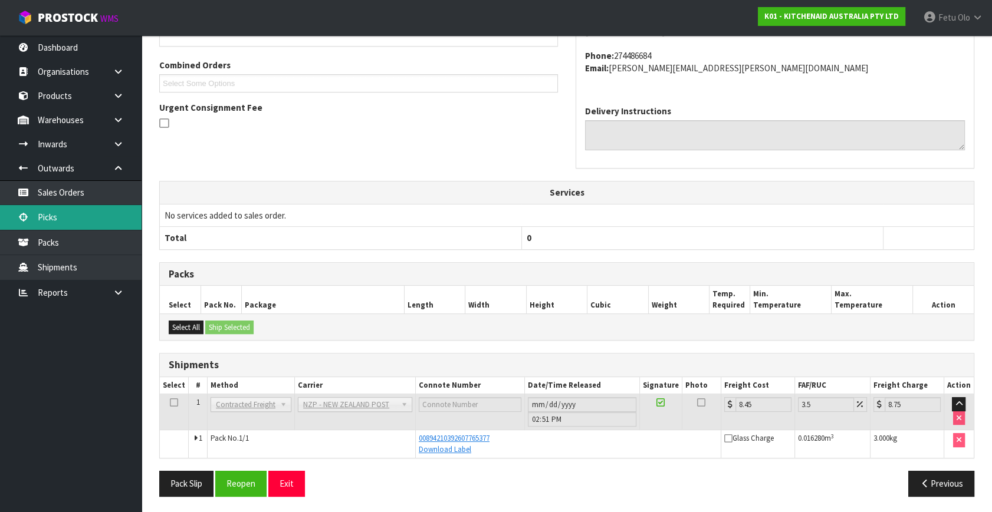
drag, startPoint x: 60, startPoint y: 216, endPoint x: 71, endPoint y: 212, distance: 11.9
click at [60, 216] on link "Picks" at bounding box center [70, 217] width 141 height 24
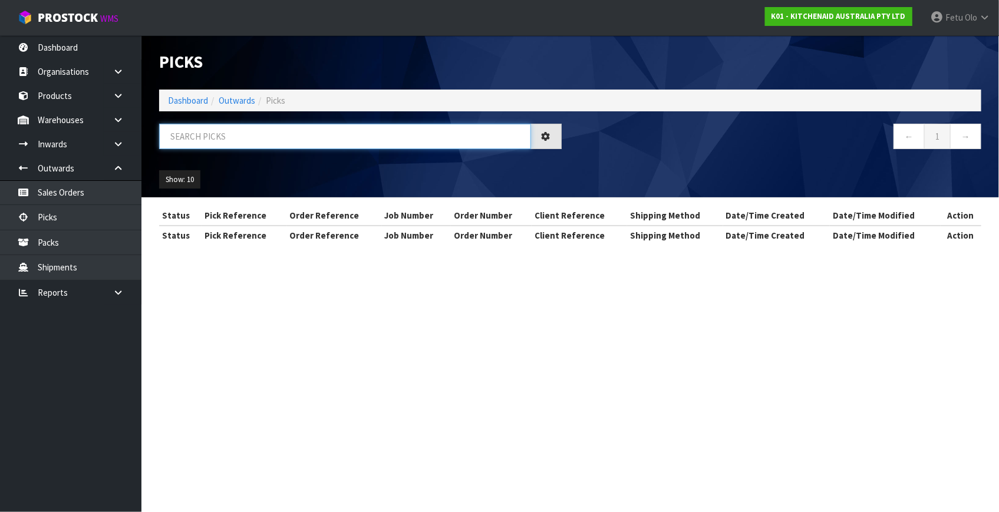
click at [225, 146] on input "text" at bounding box center [345, 136] width 372 height 25
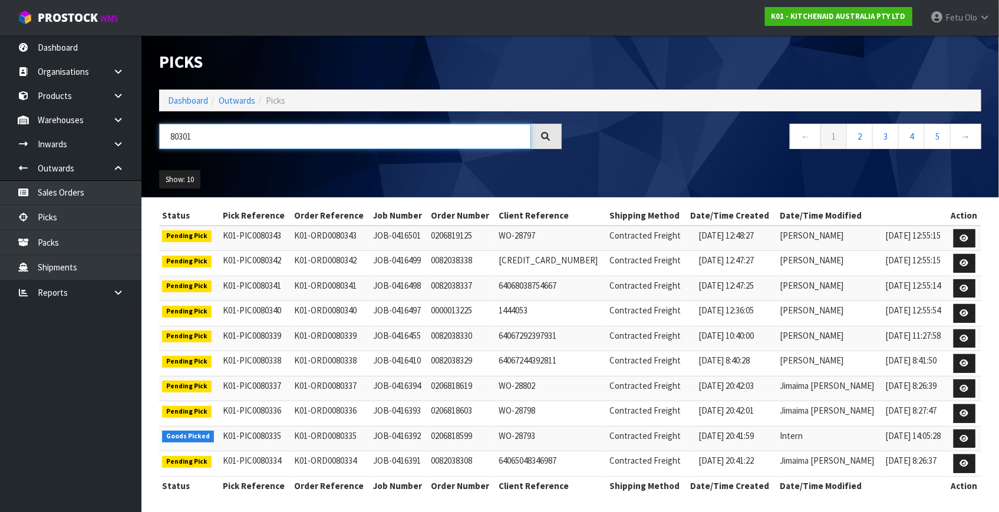
type input "80301"
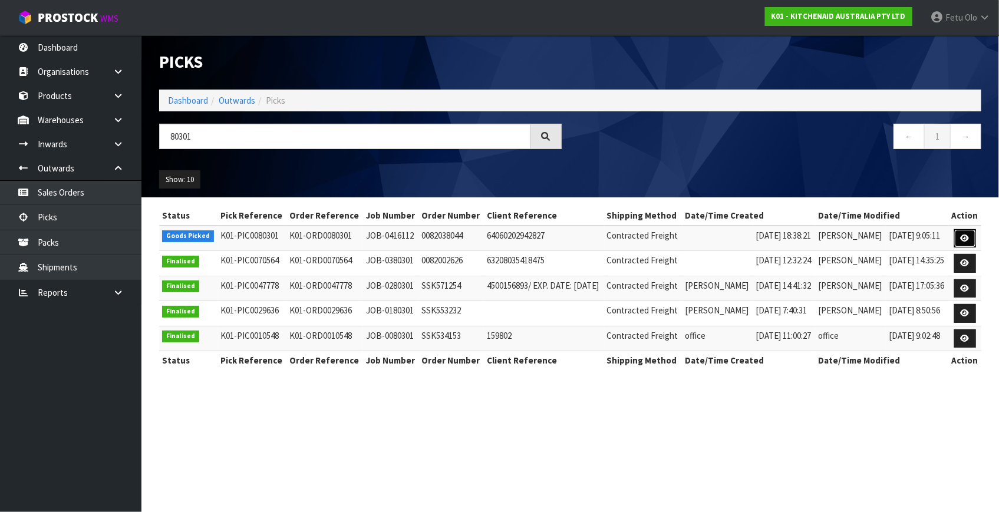
click at [964, 236] on icon at bounding box center [965, 239] width 9 height 8
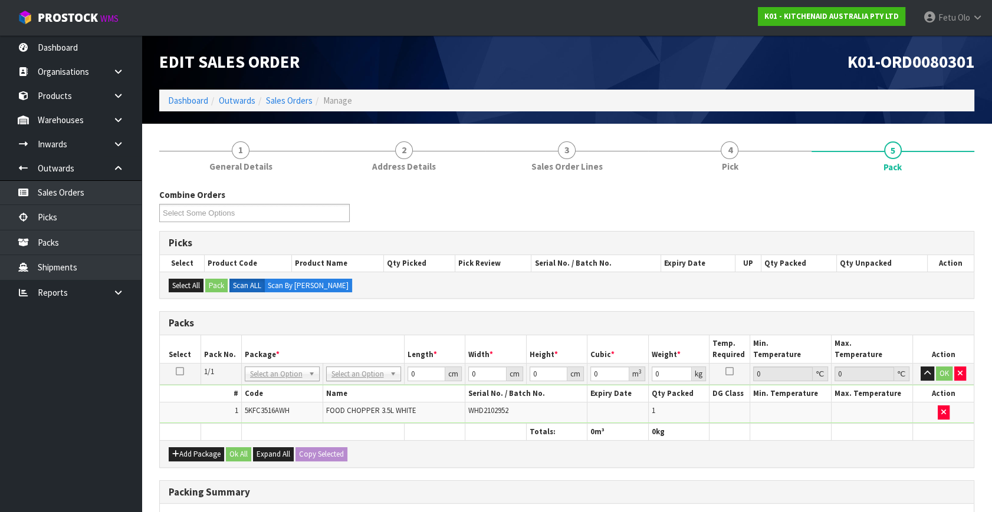
drag, startPoint x: 284, startPoint y: 376, endPoint x: 264, endPoint y: 396, distance: 29.2
click at [264, 396] on div at bounding box center [282, 389] width 74 height 19
click at [266, 391] on input "text" at bounding box center [281, 389] width 69 height 15
type input "011"
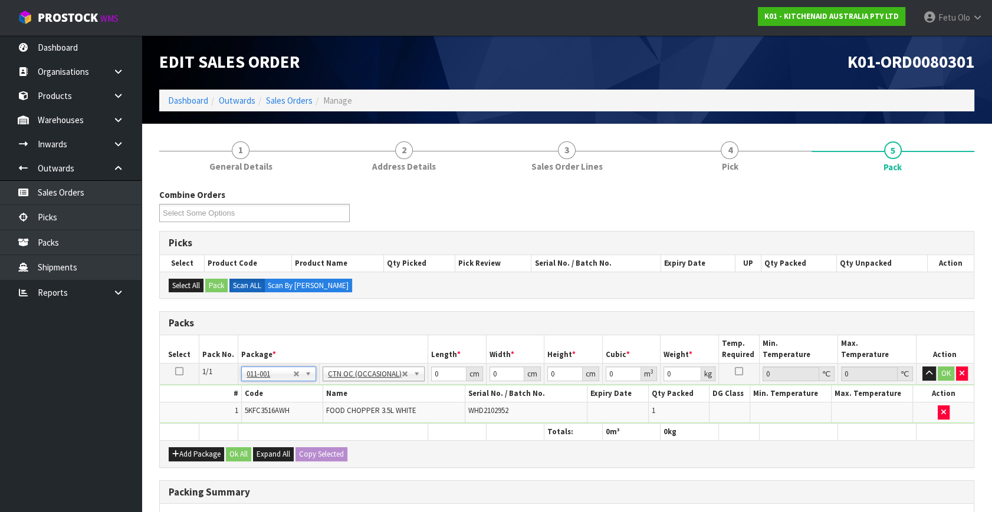
type input "3.5"
drag, startPoint x: 436, startPoint y: 371, endPoint x: 220, endPoint y: 414, distance: 220.0
click at [220, 414] on tbody "1/1 NONE 007-001 007-002 007-004 007-009 007-013 007-014 007-015 007-017 007-01…" at bounding box center [567, 394] width 814 height 60
type input "30"
type input "26"
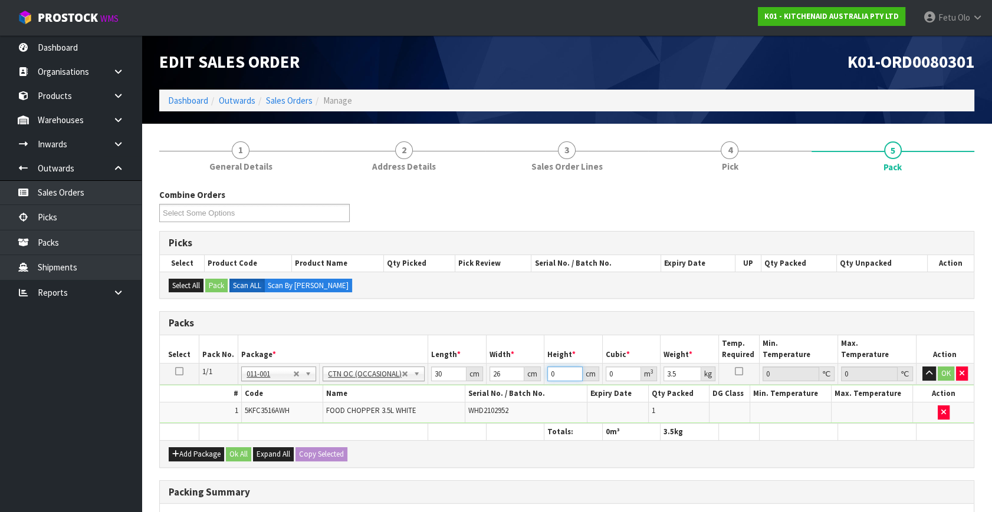
type input "2"
type input "0.00156"
type input "22"
type input "0.01716"
type input "22"
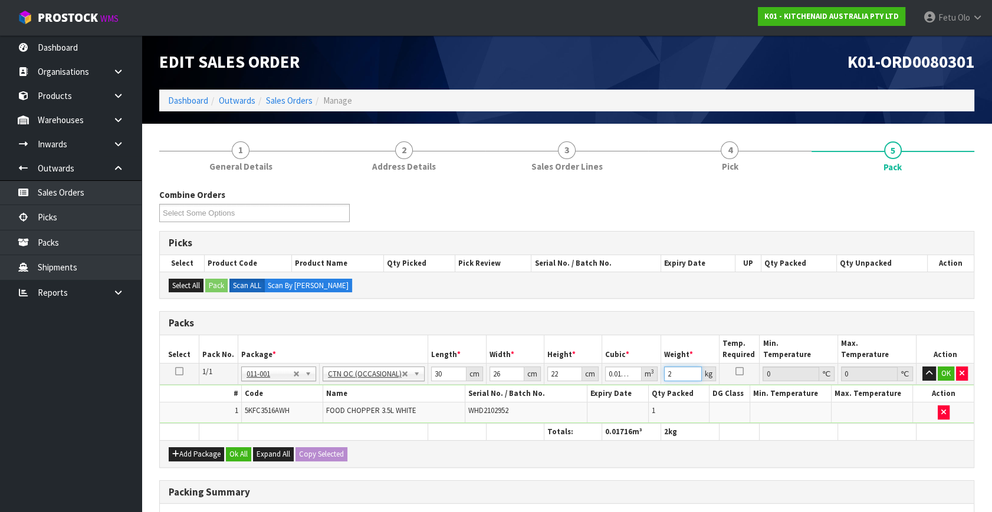
type input "2"
click at [649, 384] on tbody "1/1 NONE 007-001 007-002 007-004 007-009 007-013 007-014 007-015 007-017 007-01…" at bounding box center [567, 394] width 814 height 60
type input "3"
click button "OK" at bounding box center [945, 374] width 17 height 14
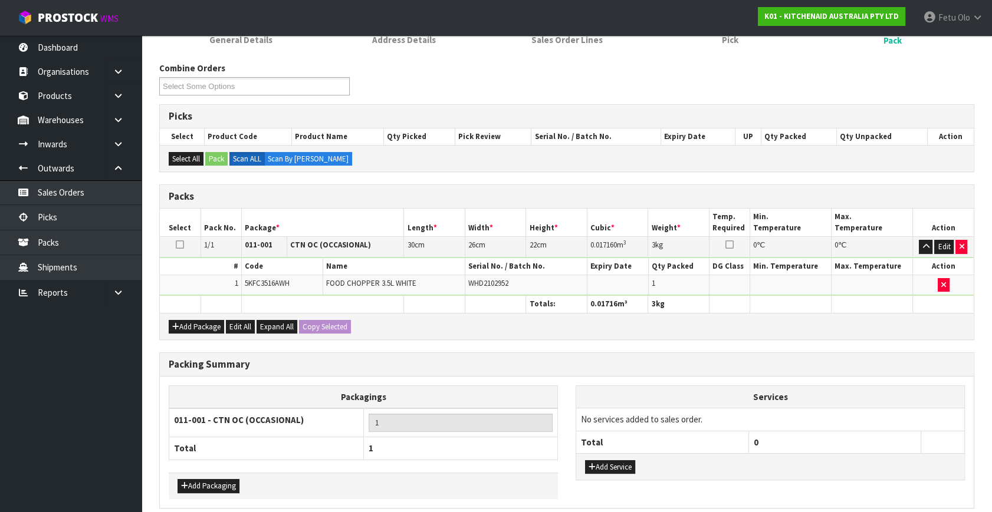
scroll to position [176, 0]
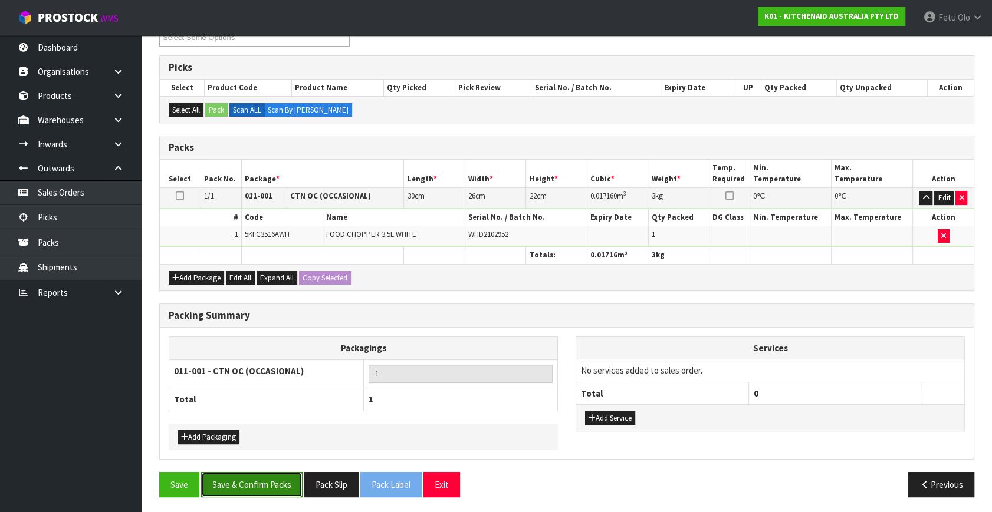
click at [259, 483] on button "Save & Confirm Packs" at bounding box center [251, 484] width 101 height 25
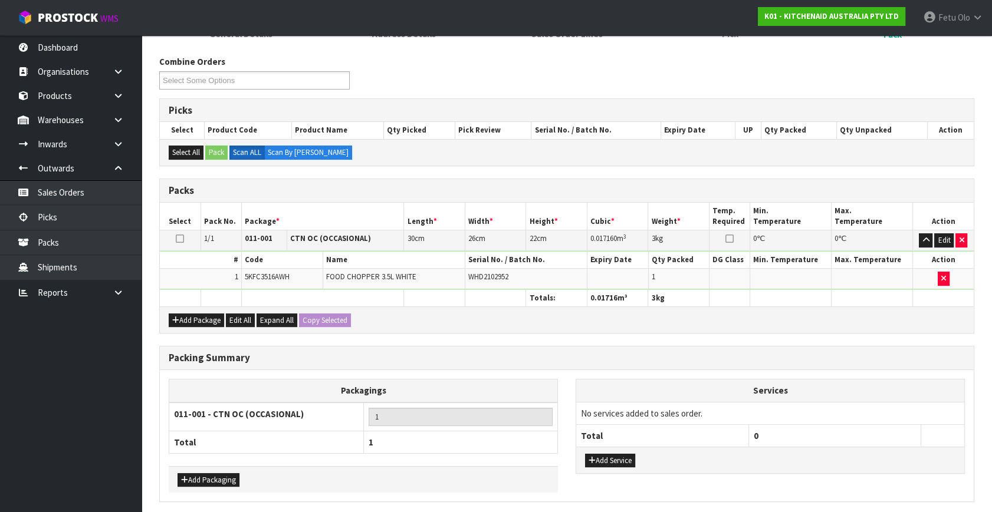
scroll to position [0, 0]
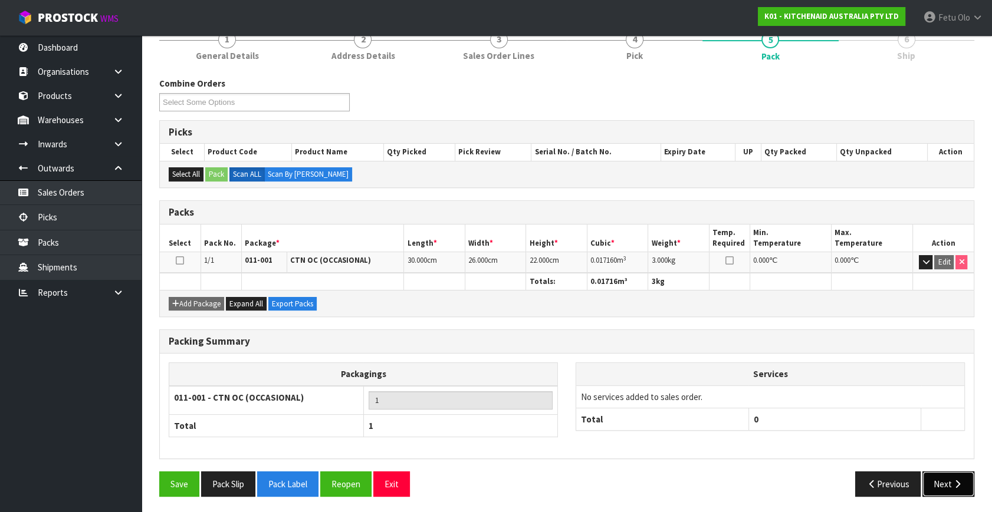
click at [943, 487] on button "Next" at bounding box center [948, 484] width 52 height 25
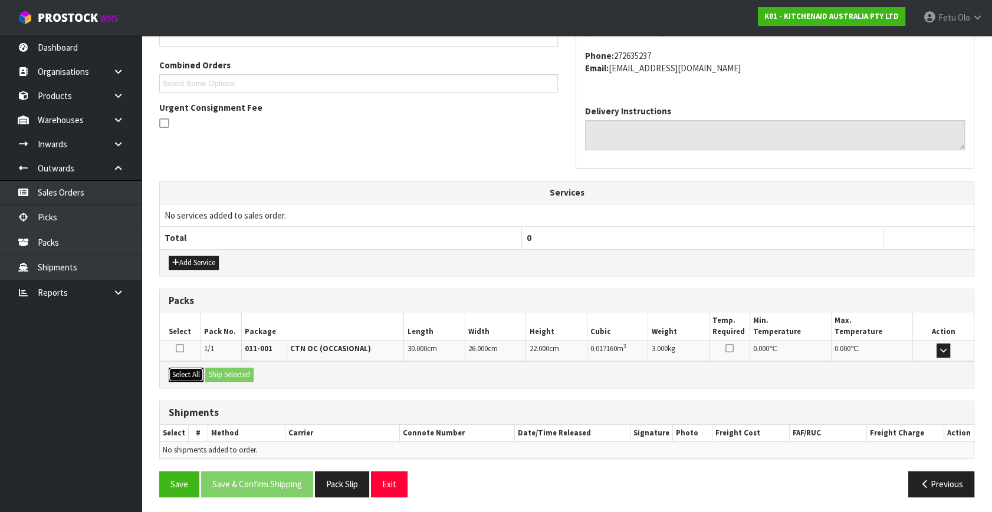
click at [169, 377] on button "Select All" at bounding box center [186, 375] width 35 height 14
click at [209, 368] on button "Ship Selected" at bounding box center [229, 375] width 48 height 14
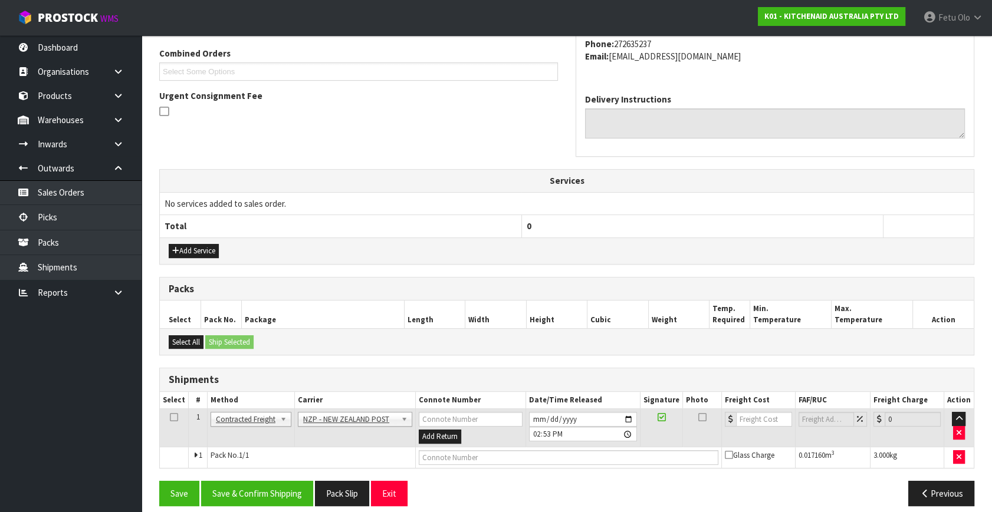
scroll to position [311, 0]
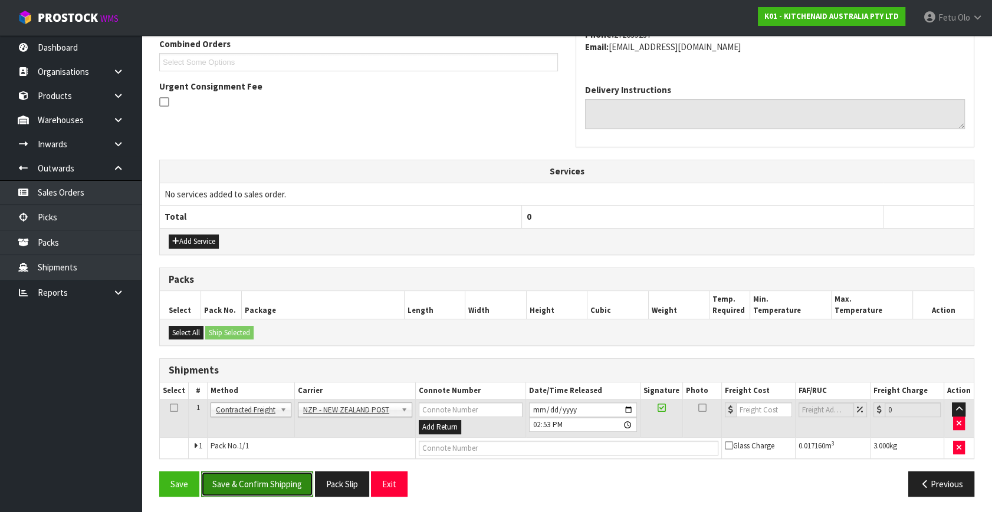
click at [248, 483] on button "Save & Confirm Shipping" at bounding box center [257, 484] width 112 height 25
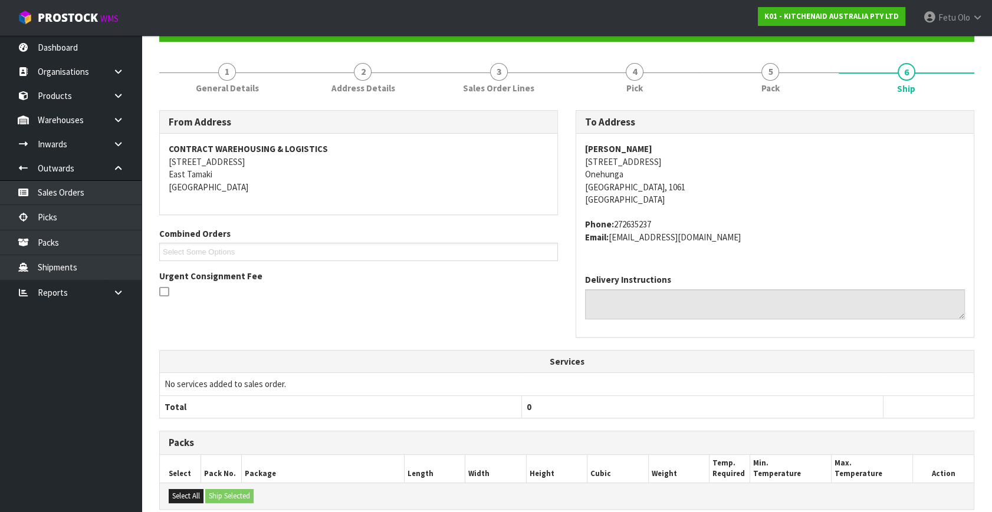
scroll to position [268, 0]
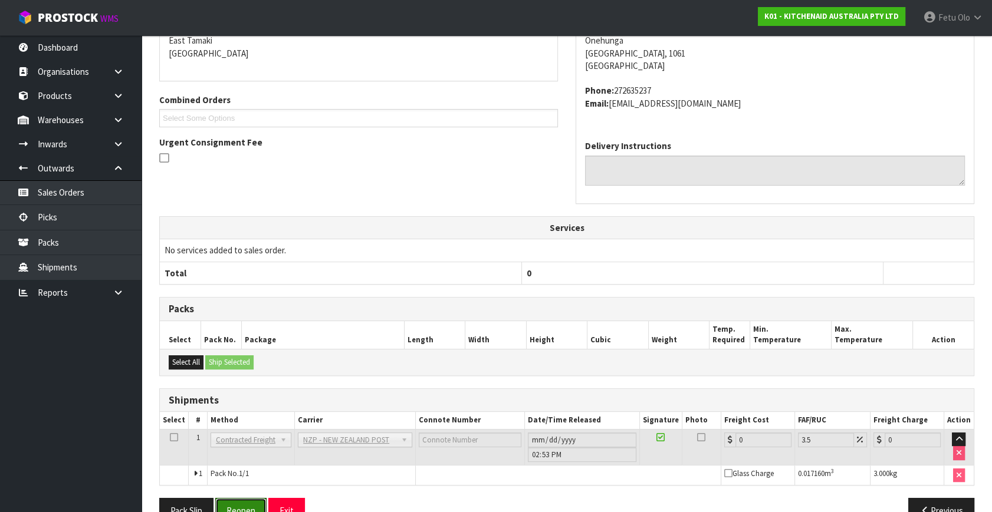
drag, startPoint x: 245, startPoint y: 496, endPoint x: 256, endPoint y: 486, distance: 15.5
click at [245, 498] on button "Reopen" at bounding box center [240, 510] width 51 height 25
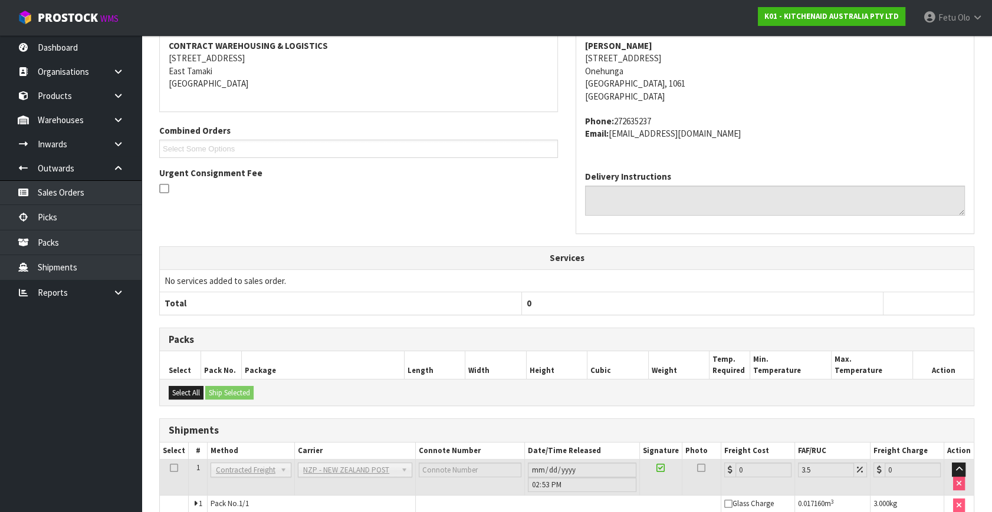
scroll to position [282, 0]
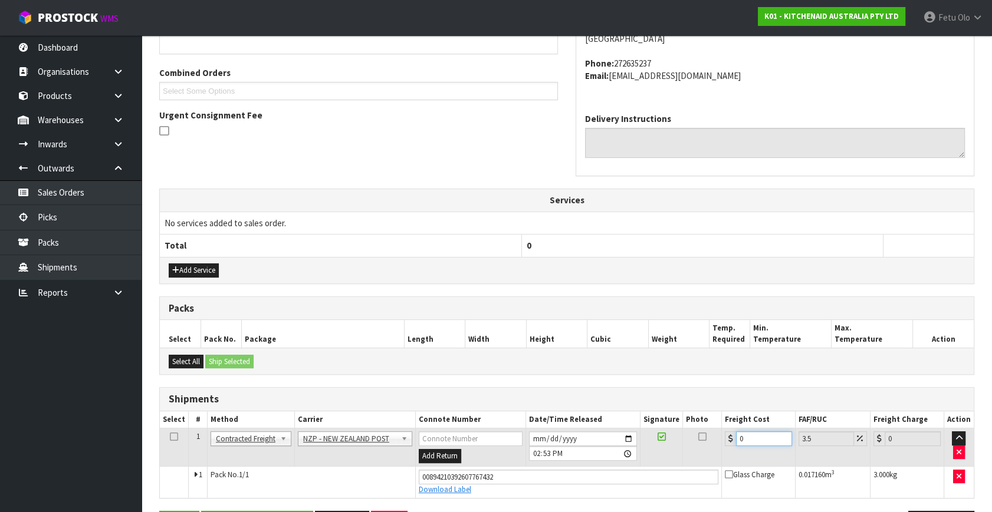
drag, startPoint x: 534, startPoint y: 462, endPoint x: 528, endPoint y: 461, distance: 6.0
click at [530, 461] on tr "1 Client Local Pickup Customer Local Pickup Company Freight Contracted Freight …" at bounding box center [567, 448] width 814 height 38
type input "4"
type input "4.14"
type input "4.3"
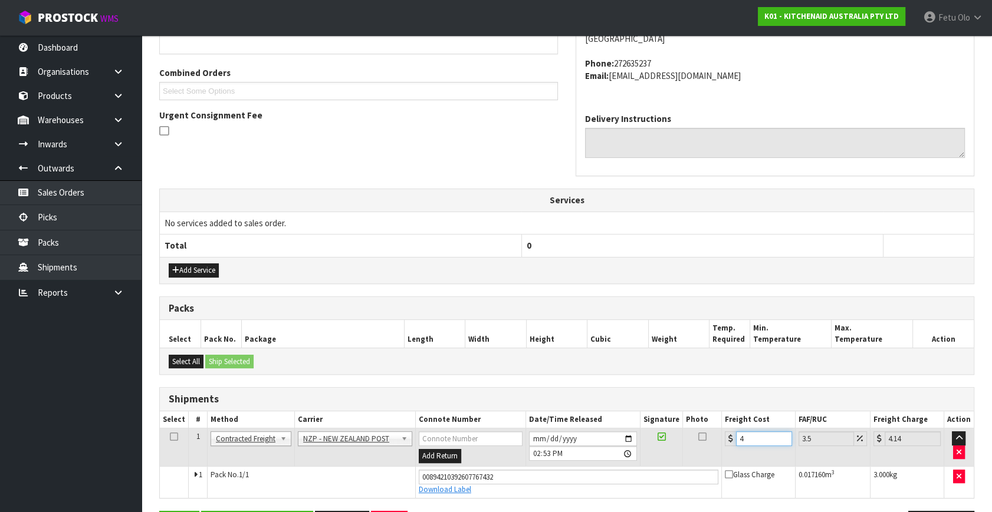
type input "4.45"
type input "4.33"
type input "4.48"
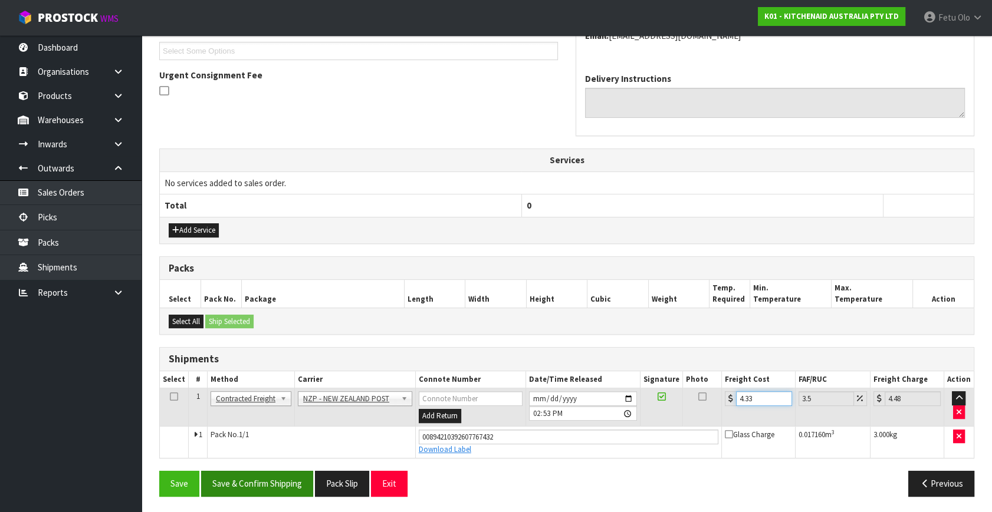
type input "4.33"
click at [280, 478] on button "Save & Confirm Shipping" at bounding box center [257, 483] width 112 height 25
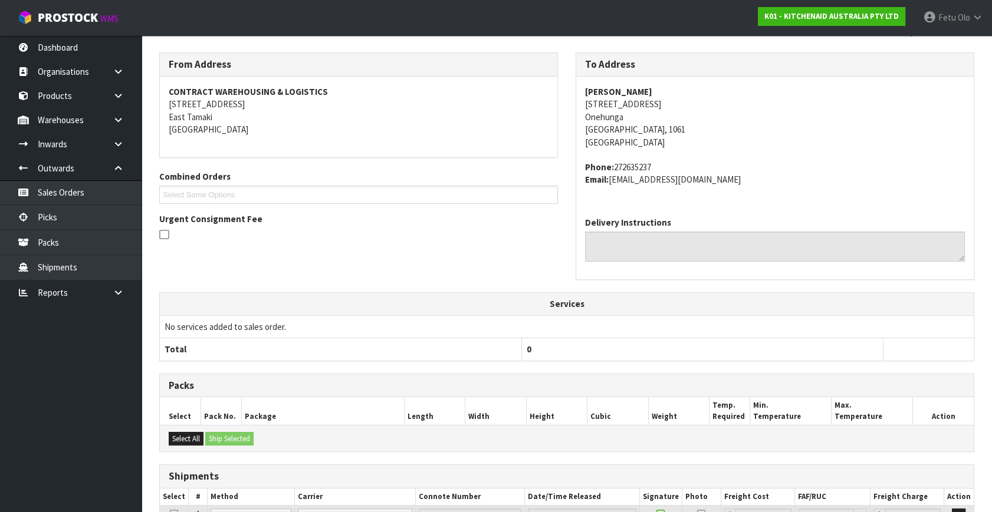
scroll to position [290, 0]
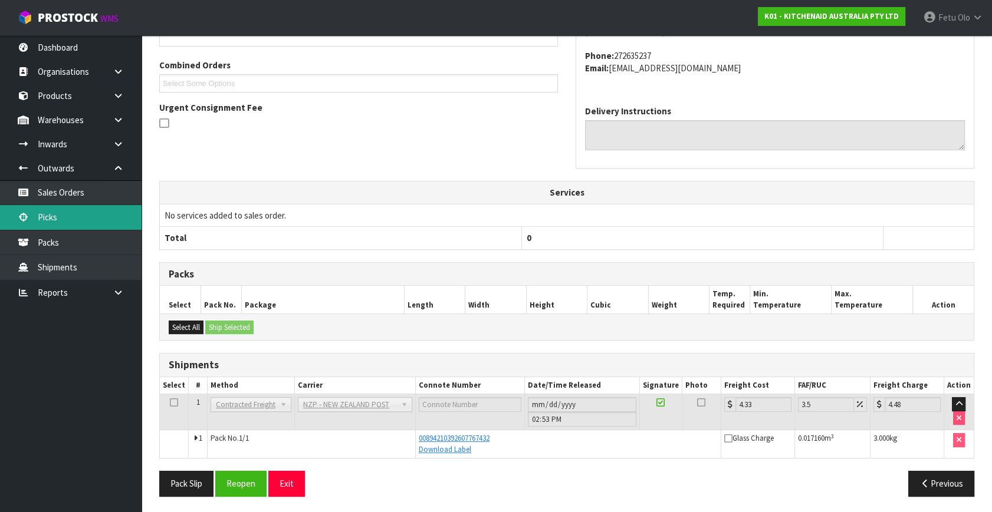
click at [50, 220] on link "Picks" at bounding box center [70, 217] width 141 height 24
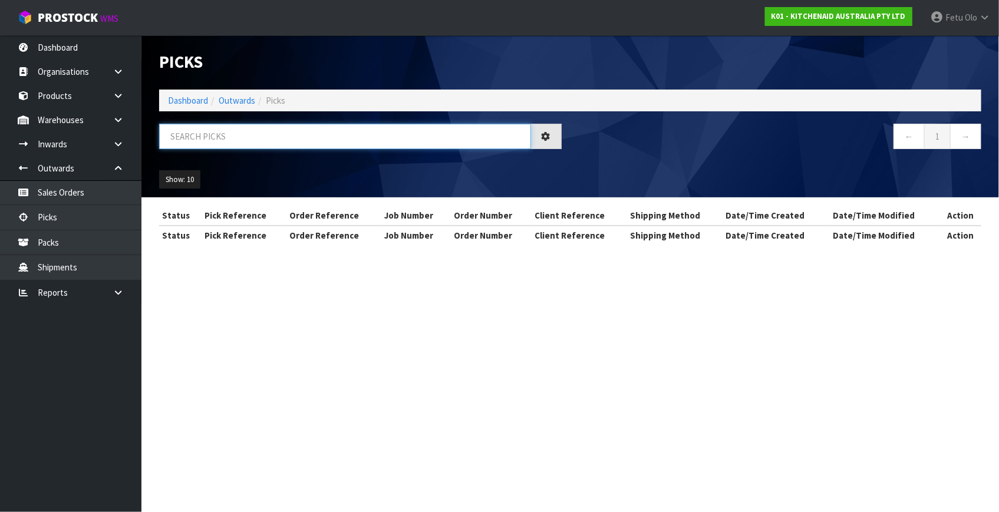
click at [237, 140] on input "text" at bounding box center [345, 136] width 372 height 25
type input "80305"
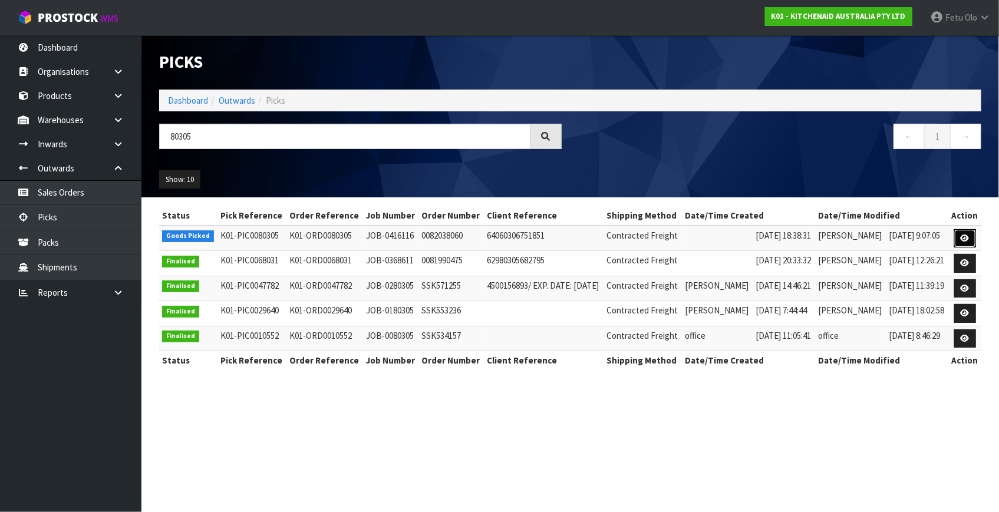
click at [966, 238] on icon at bounding box center [965, 239] width 9 height 8
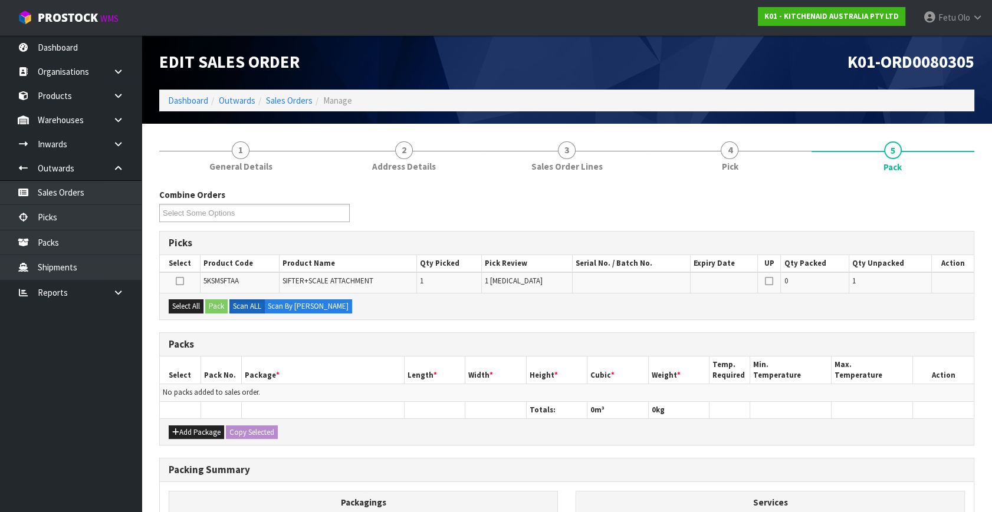
click at [98, 419] on ul "Dashboard Organisations Clients Consignees Carriers Products Categories Serial …" at bounding box center [70, 273] width 141 height 477
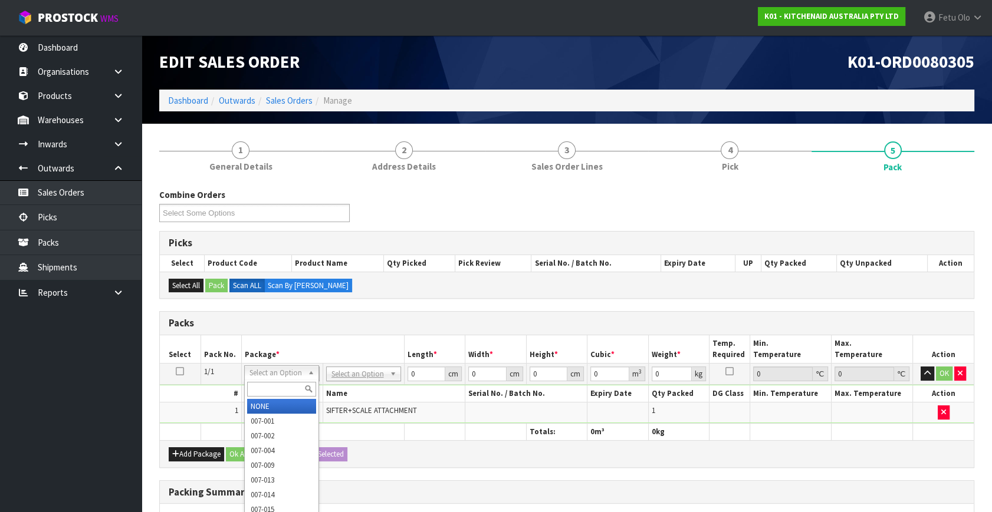
drag, startPoint x: 292, startPoint y: 377, endPoint x: 282, endPoint y: 389, distance: 15.9
click at [279, 390] on input "text" at bounding box center [281, 389] width 69 height 15
type input "011"
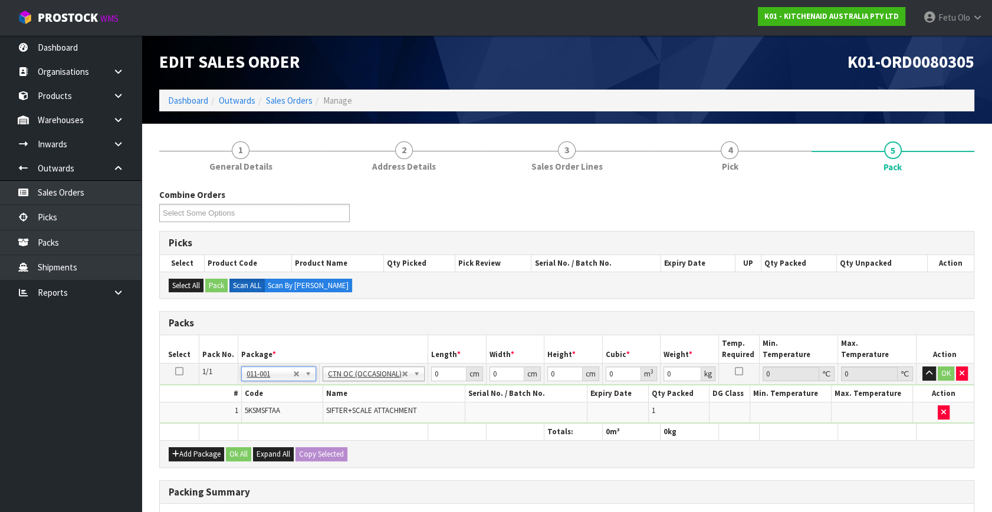
type input "0.5"
drag, startPoint x: 424, startPoint y: 383, endPoint x: 343, endPoint y: 407, distance: 84.3
click at [344, 407] on tbody "1/1 NONE 007-001 007-002 007-004 007-009 007-013 007-014 007-015 007-017 007-01…" at bounding box center [567, 394] width 814 height 60
type input "35"
type input "26"
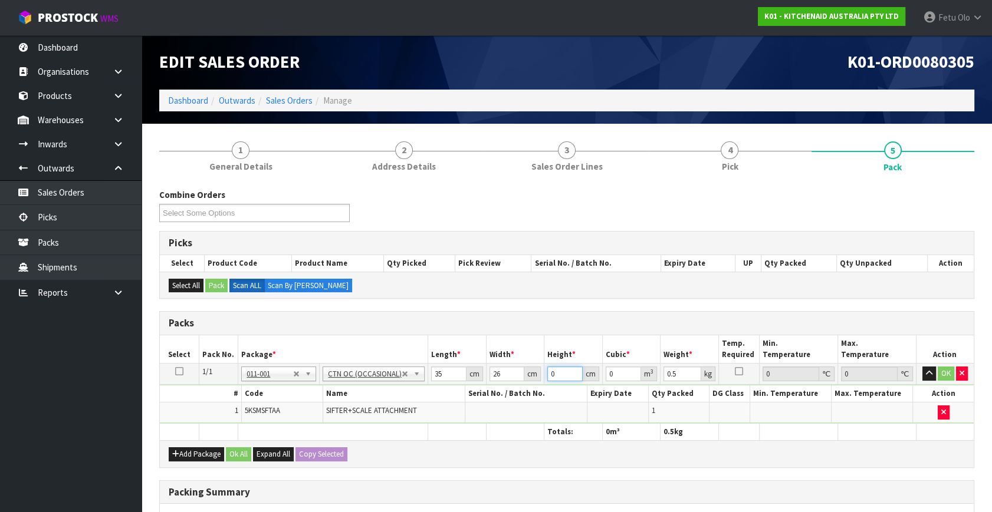
type input "1"
type input "0.00091"
type input "19"
type input "0.01729"
type input "19"
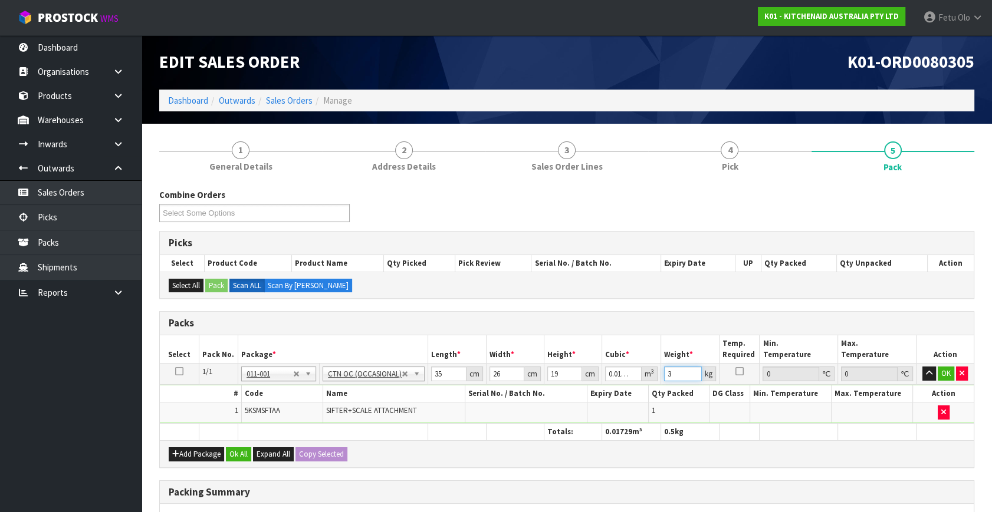
type input "3"
click button "OK" at bounding box center [945, 374] width 17 height 14
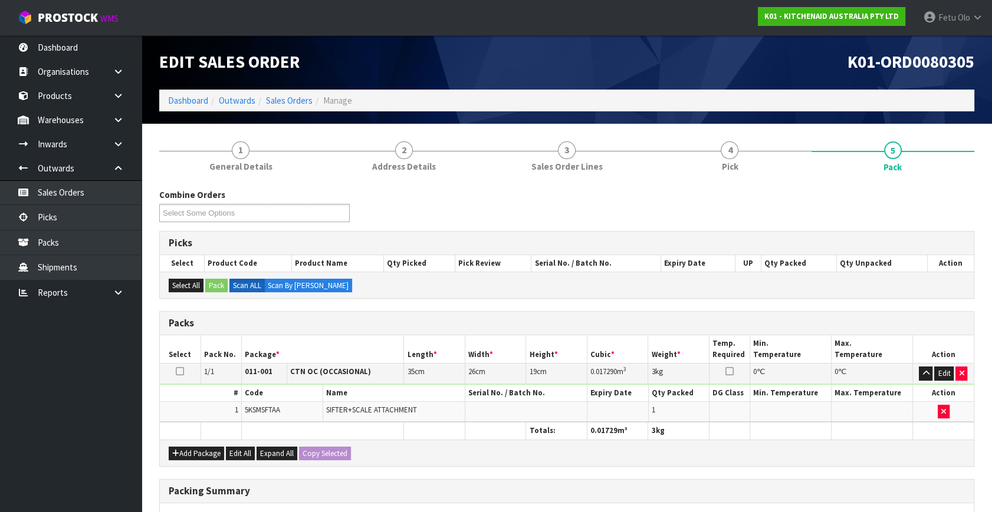
scroll to position [176, 0]
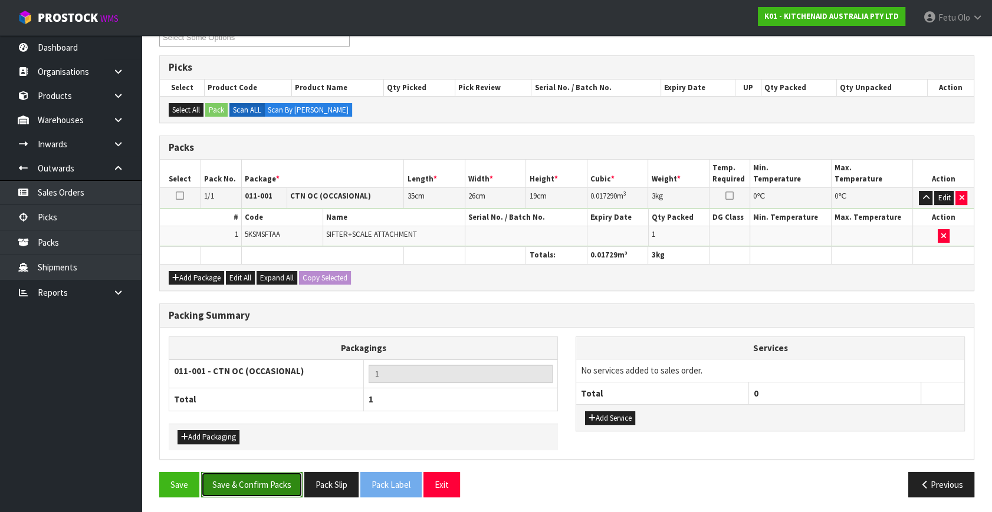
click at [223, 477] on button "Save & Confirm Packs" at bounding box center [251, 484] width 101 height 25
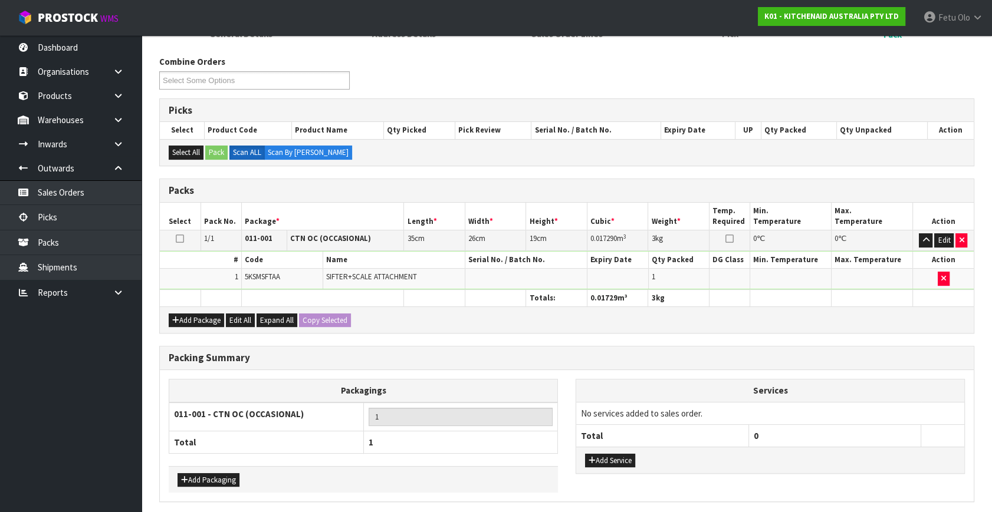
scroll to position [0, 0]
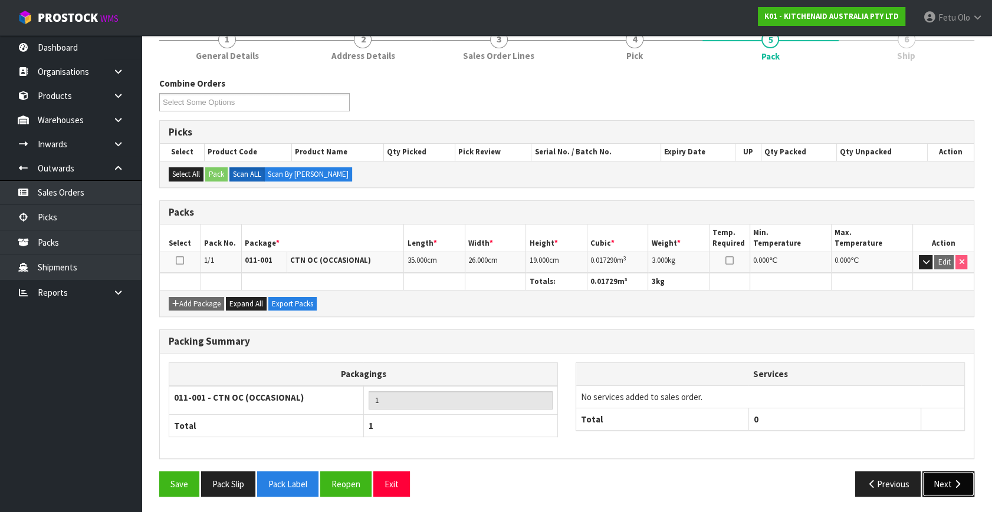
click at [951, 489] on button "Next" at bounding box center [948, 484] width 52 height 25
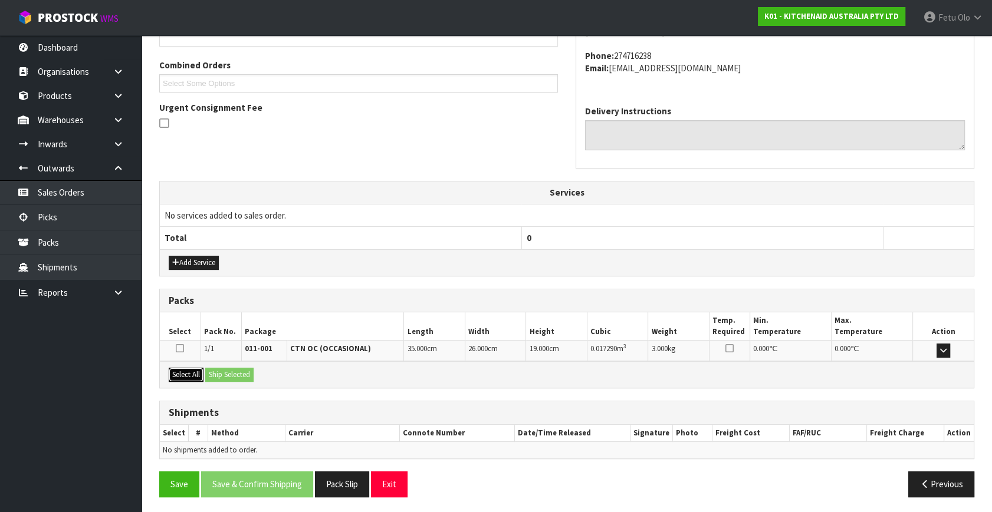
drag, startPoint x: 193, startPoint y: 368, endPoint x: 219, endPoint y: 368, distance: 25.9
click at [193, 368] on button "Select All" at bounding box center [186, 375] width 35 height 14
click at [219, 368] on button "Ship Selected" at bounding box center [229, 375] width 48 height 14
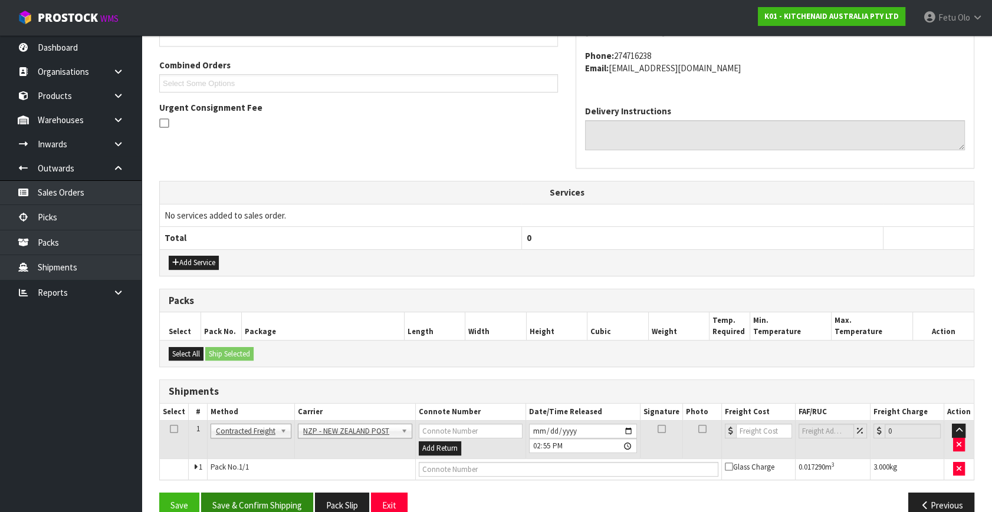
scroll to position [311, 0]
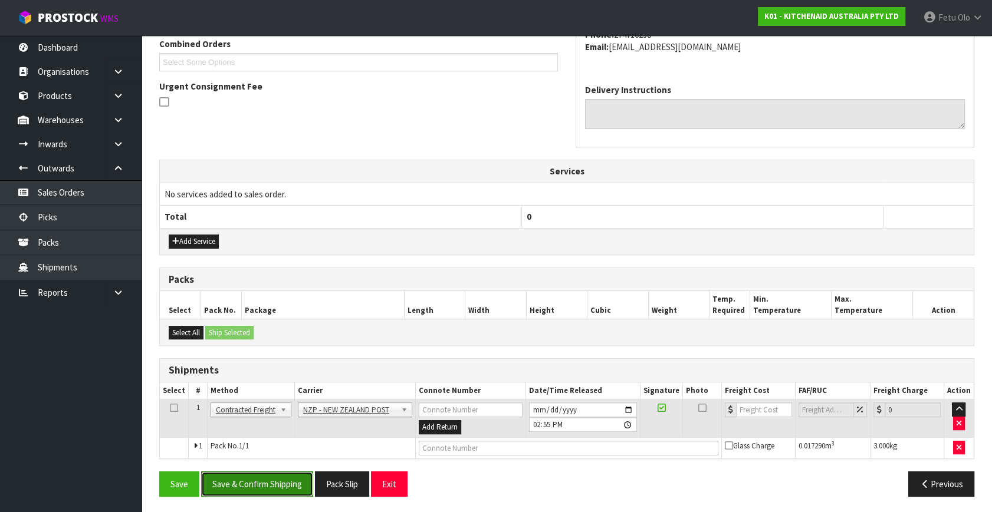
click at [265, 492] on button "Save & Confirm Shipping" at bounding box center [257, 484] width 112 height 25
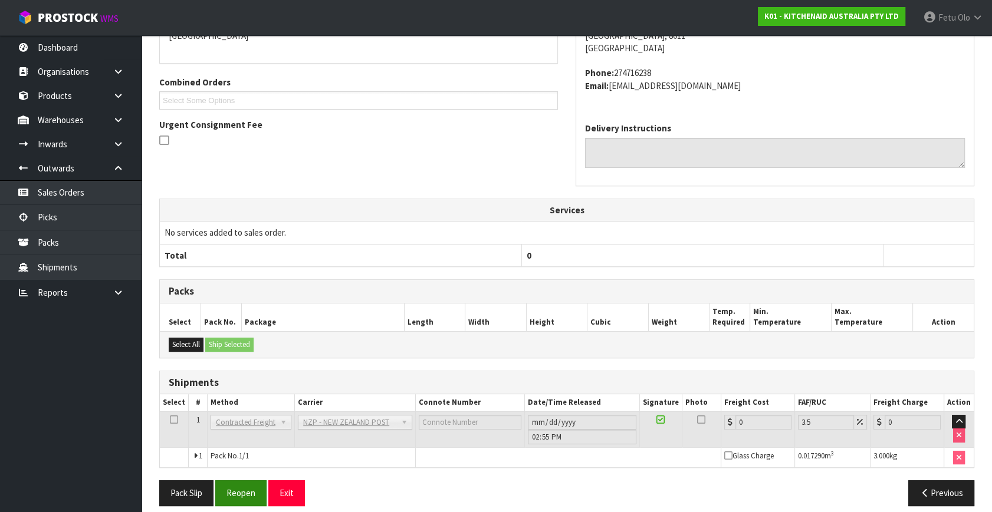
scroll to position [295, 0]
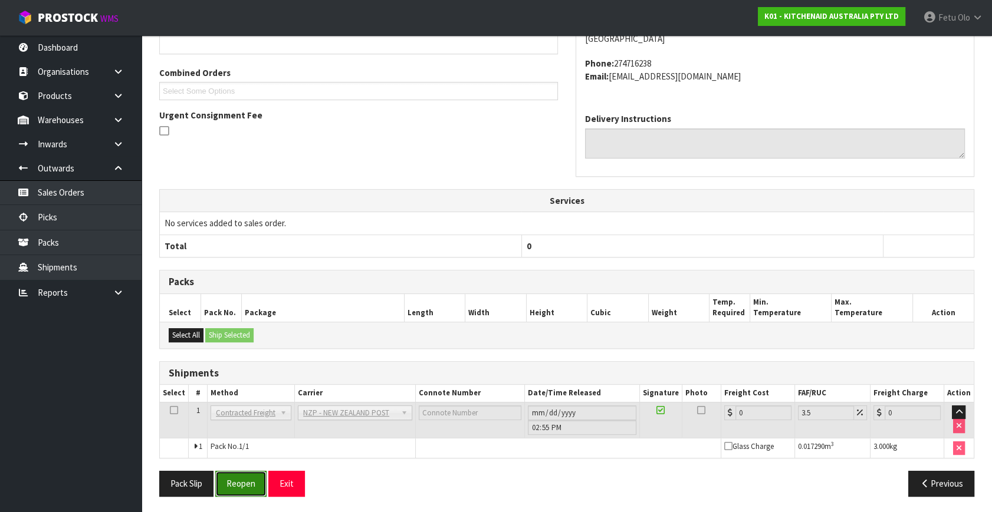
click at [252, 475] on button "Reopen" at bounding box center [240, 483] width 51 height 25
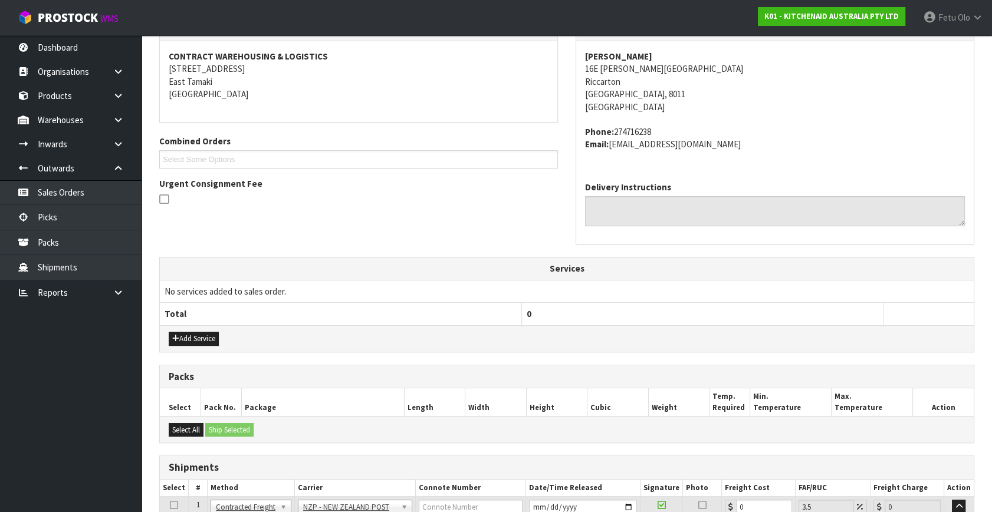
scroll to position [282, 0]
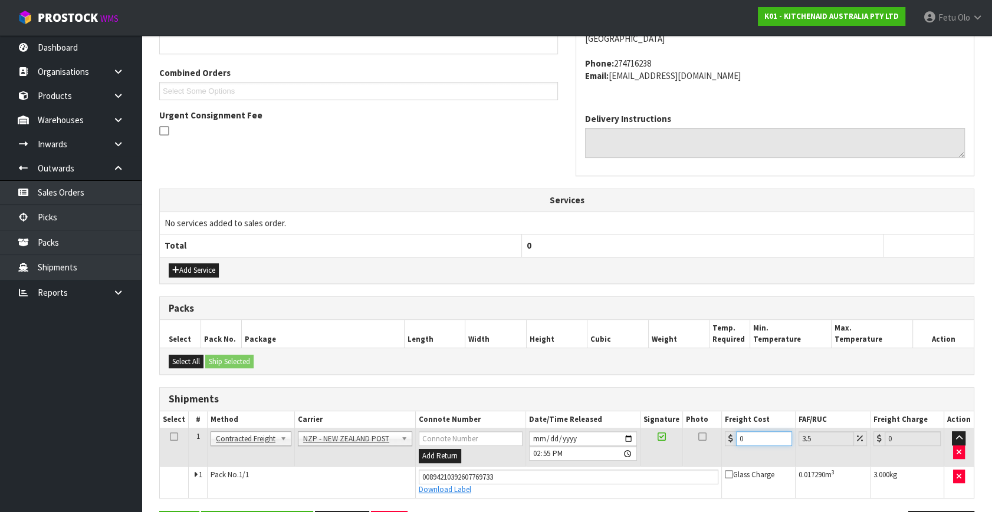
drag, startPoint x: 755, startPoint y: 437, endPoint x: 536, endPoint y: 496, distance: 226.4
click at [536, 496] on div "Shipments Select # Method Carrier Connote Number Date/Time Released Signature P…" at bounding box center [566, 442] width 815 height 111
type input "1"
type input "1.03"
type input "11"
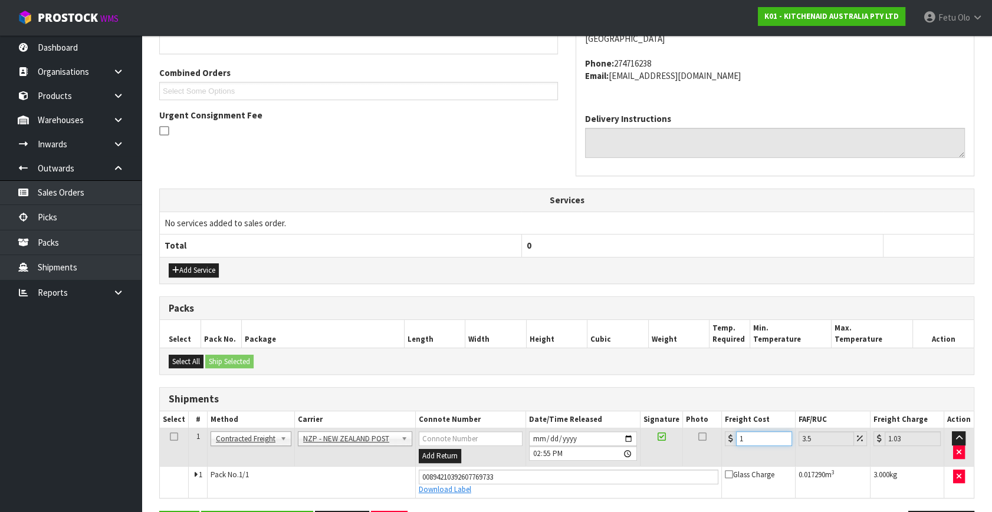
type input "11.38"
type input "11.6"
type input "12.01"
type input "11.61"
type input "12.02"
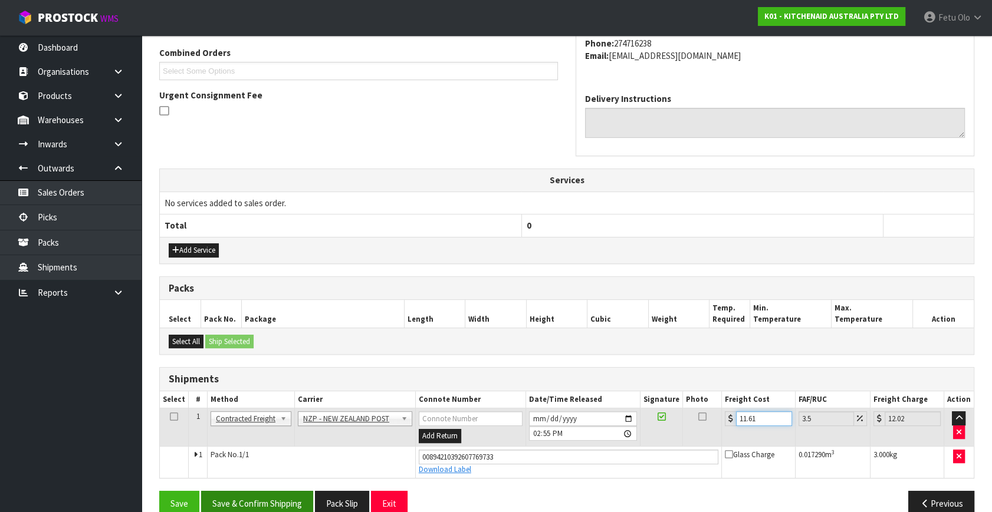
scroll to position [322, 0]
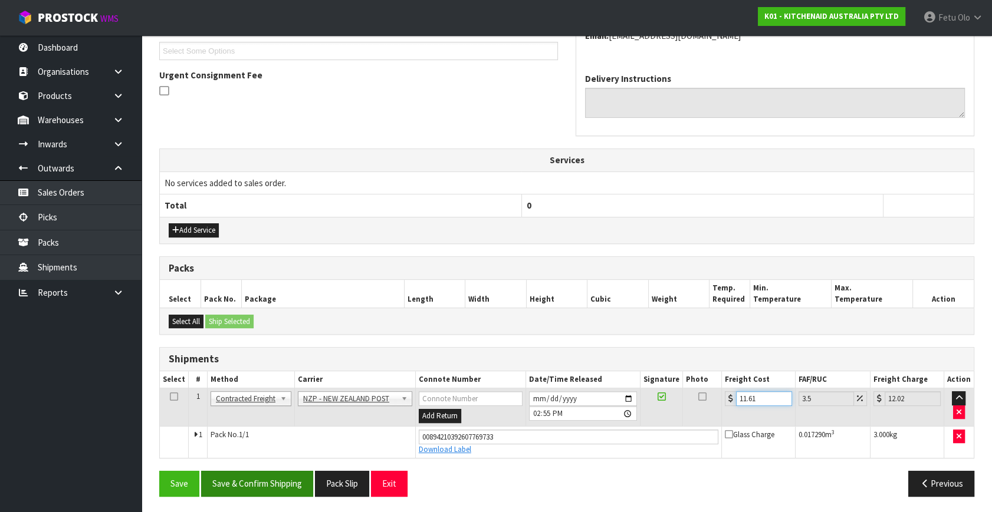
type input "11.61"
click at [291, 474] on button "Save & Confirm Shipping" at bounding box center [257, 483] width 112 height 25
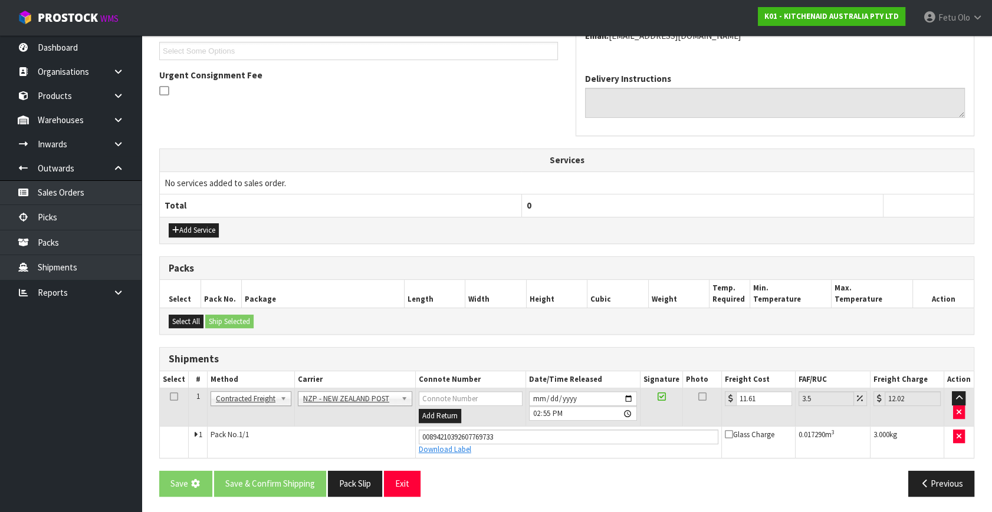
scroll to position [0, 0]
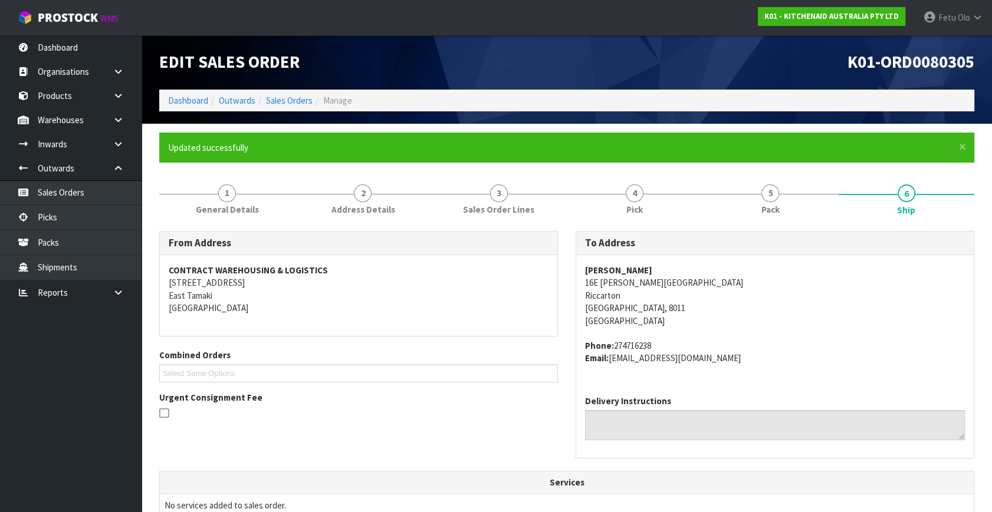
click at [235, 498] on td "No services added to sales order." at bounding box center [567, 505] width 814 height 22
click at [177, 100] on link "Dashboard" at bounding box center [188, 100] width 40 height 11
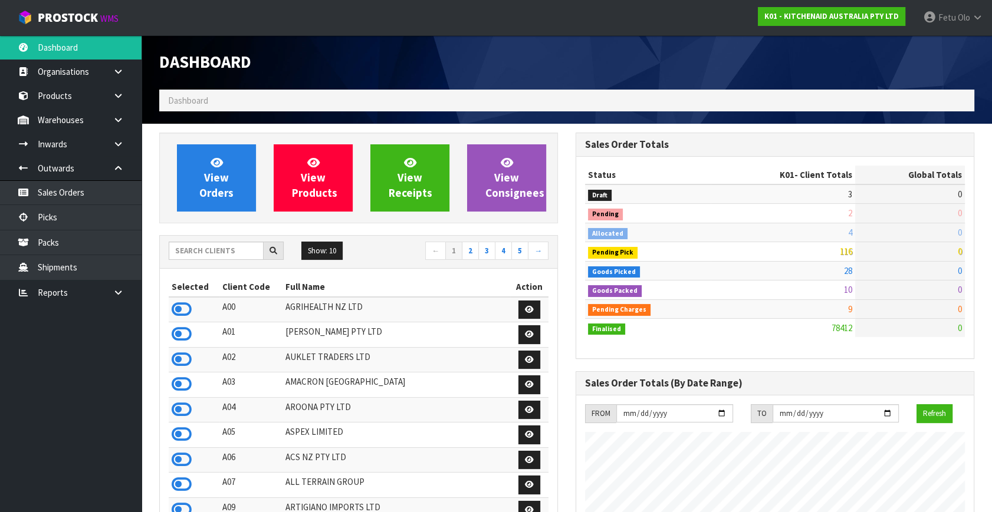
scroll to position [891, 416]
click at [76, 379] on ul "Dashboard Organisations Clients Consignees Carriers Products Categories Serial …" at bounding box center [70, 273] width 141 height 477
click at [68, 209] on link "Picks" at bounding box center [70, 217] width 141 height 24
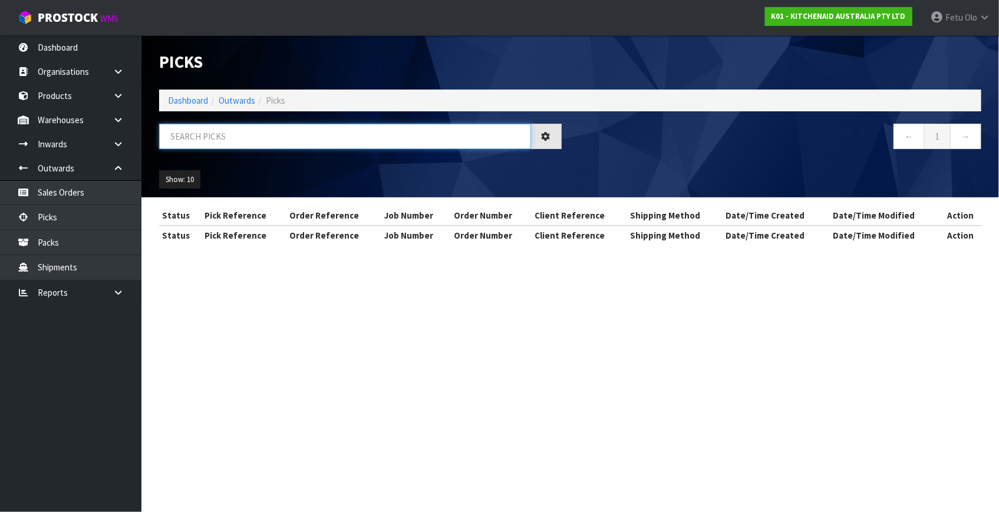
click at [299, 131] on input "text" at bounding box center [345, 136] width 372 height 25
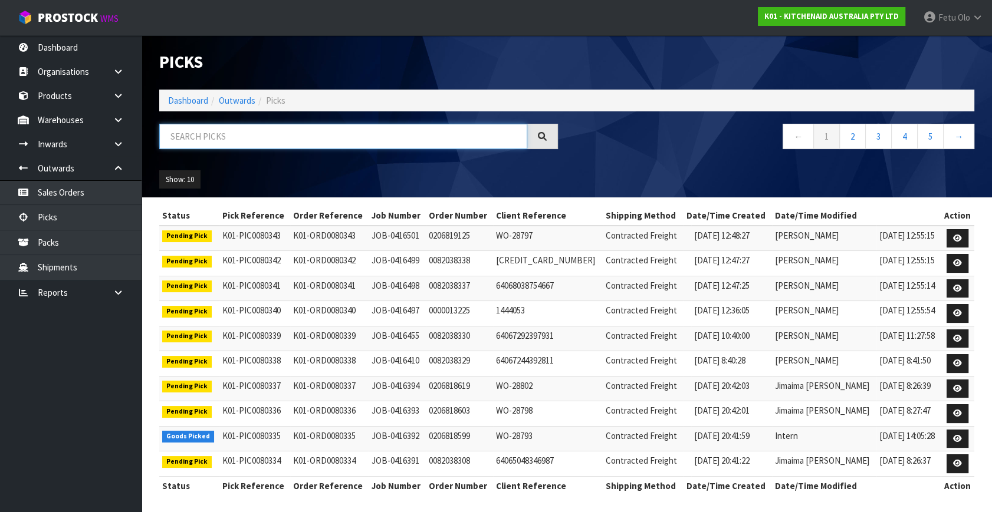
click at [298, 131] on input "text" at bounding box center [343, 136] width 368 height 25
type input "80215"
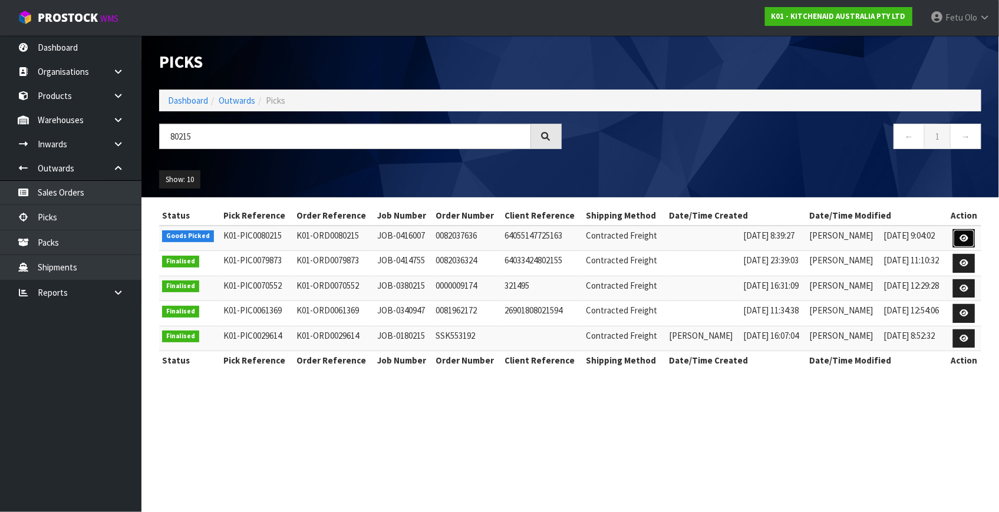
click at [960, 236] on link at bounding box center [964, 238] width 22 height 19
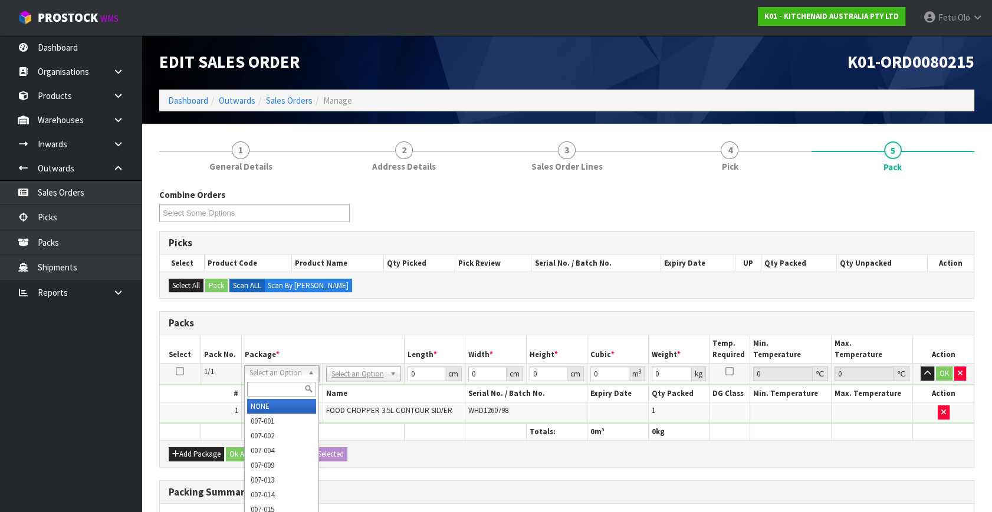
click at [283, 386] on input "text" at bounding box center [281, 389] width 69 height 15
type input "011-084"
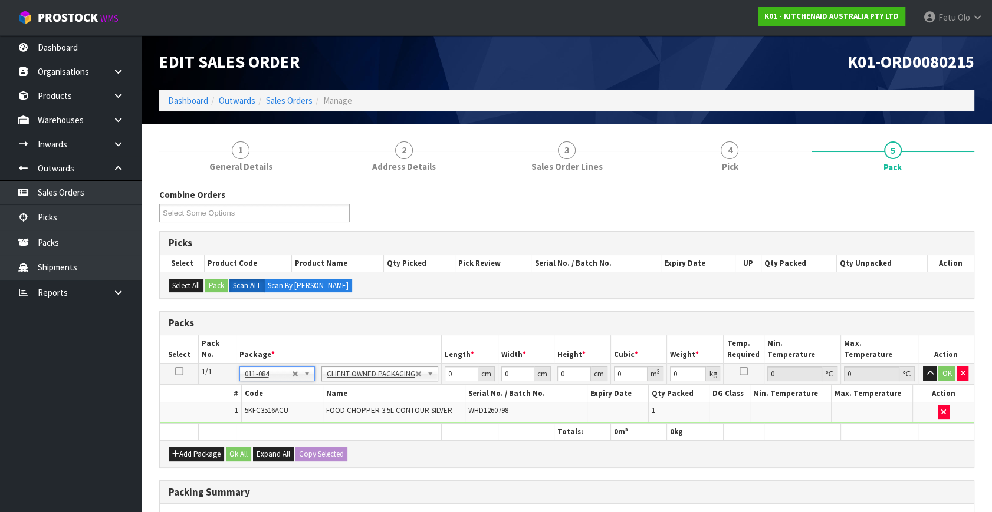
type input "1.75"
drag, startPoint x: 409, startPoint y: 380, endPoint x: 383, endPoint y: 384, distance: 26.3
click at [383, 384] on tbody "1/1 NONE 007-001 007-002 007-004 007-009 007-013 007-014 007-015 007-017 007-01…" at bounding box center [567, 394] width 814 height 60
type input "30"
type input "26"
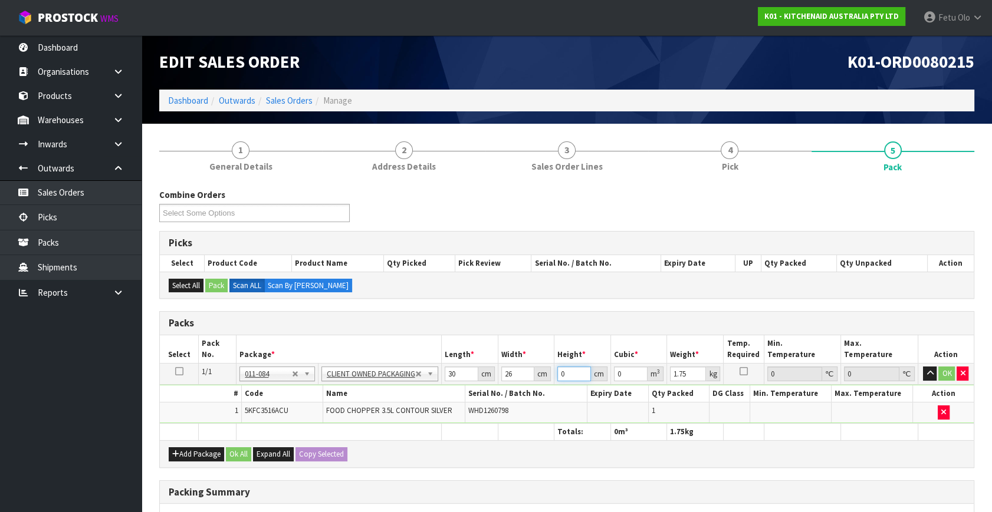
type input "2"
type input "0.00156"
type input "22"
type input "0.01716"
type input "22"
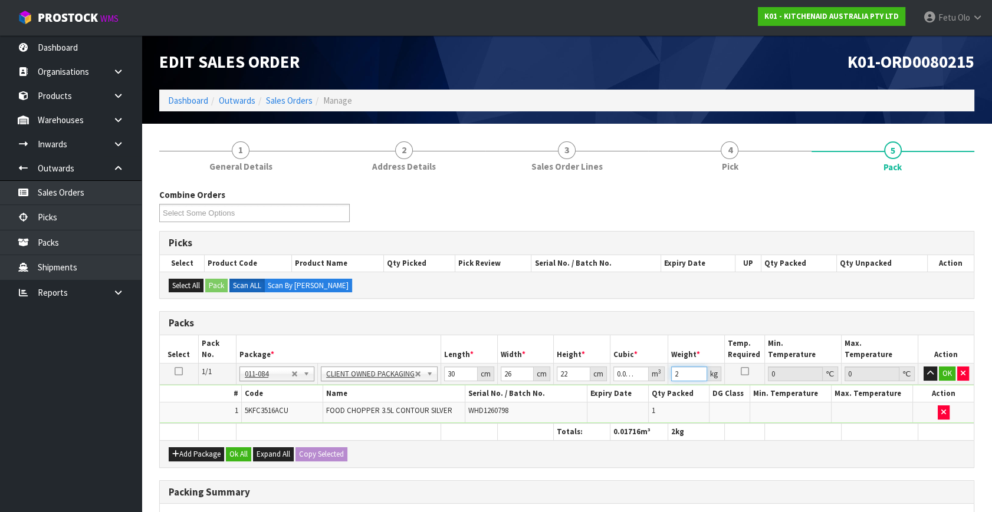
type input "2"
click button "OK" at bounding box center [947, 374] width 17 height 14
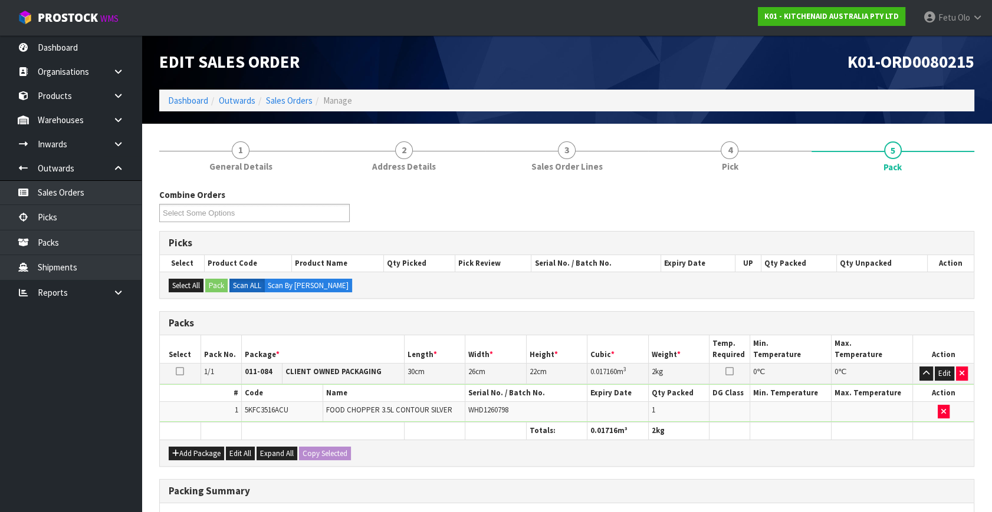
scroll to position [176, 0]
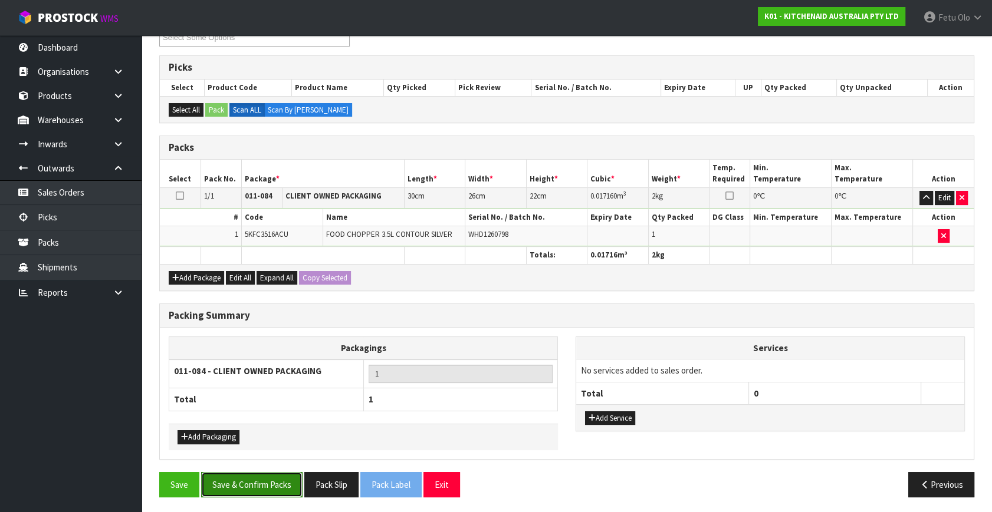
click at [262, 473] on button "Save & Confirm Packs" at bounding box center [251, 484] width 101 height 25
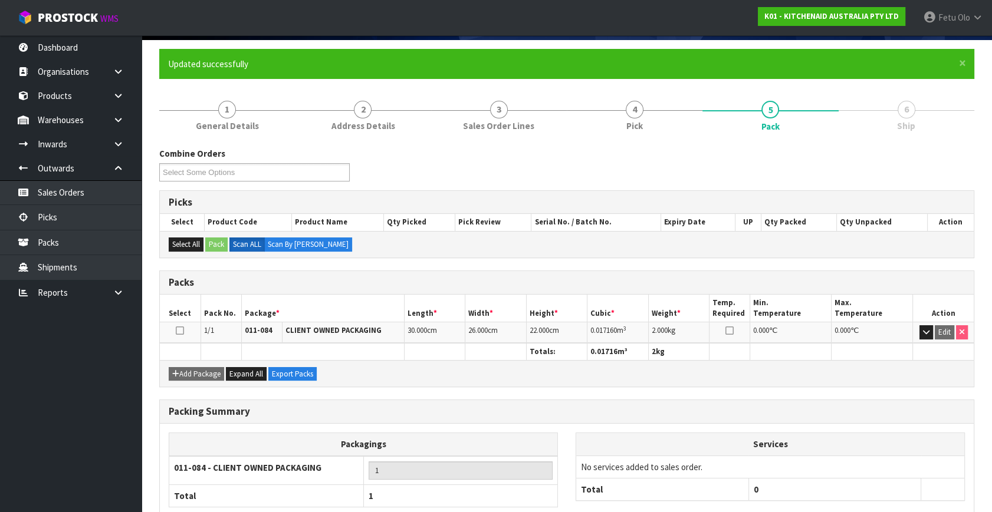
scroll to position [154, 0]
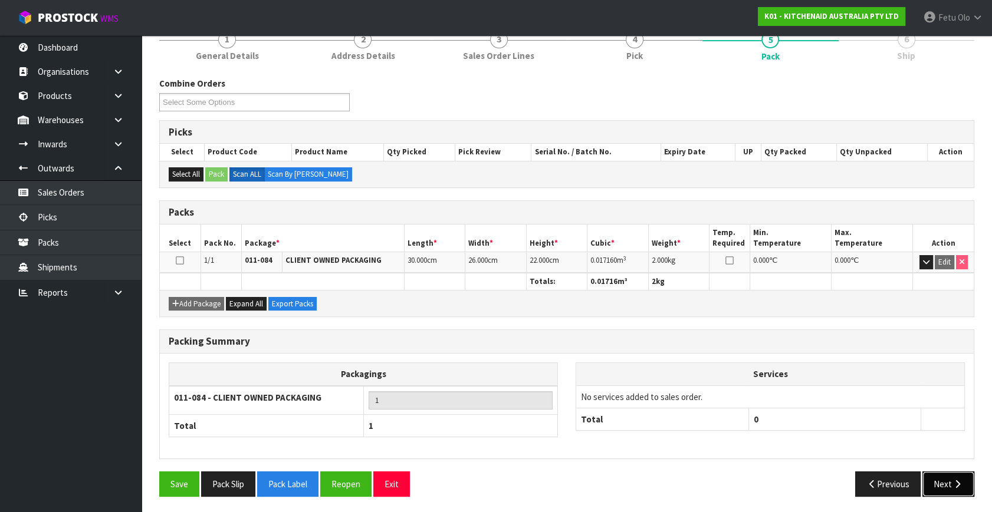
click at [954, 482] on icon "button" at bounding box center [957, 484] width 11 height 9
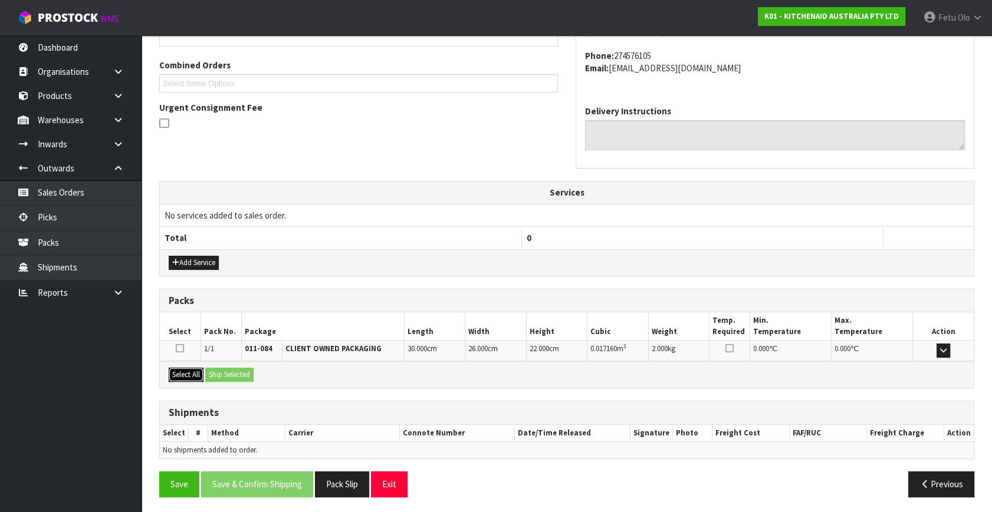
drag, startPoint x: 189, startPoint y: 370, endPoint x: 216, endPoint y: 371, distance: 27.2
click at [190, 370] on button "Select All" at bounding box center [186, 375] width 35 height 14
click at [216, 371] on button "Ship Selected" at bounding box center [229, 375] width 48 height 14
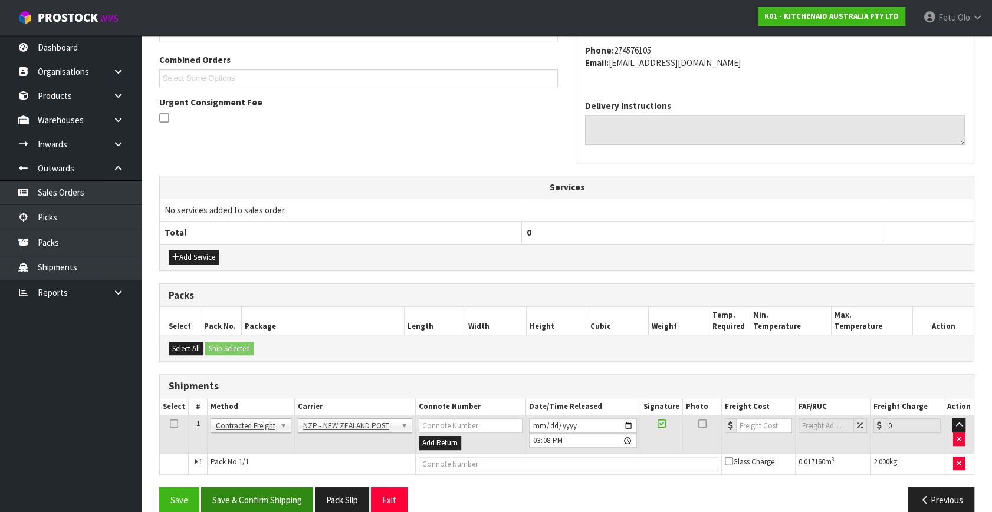
scroll to position [311, 0]
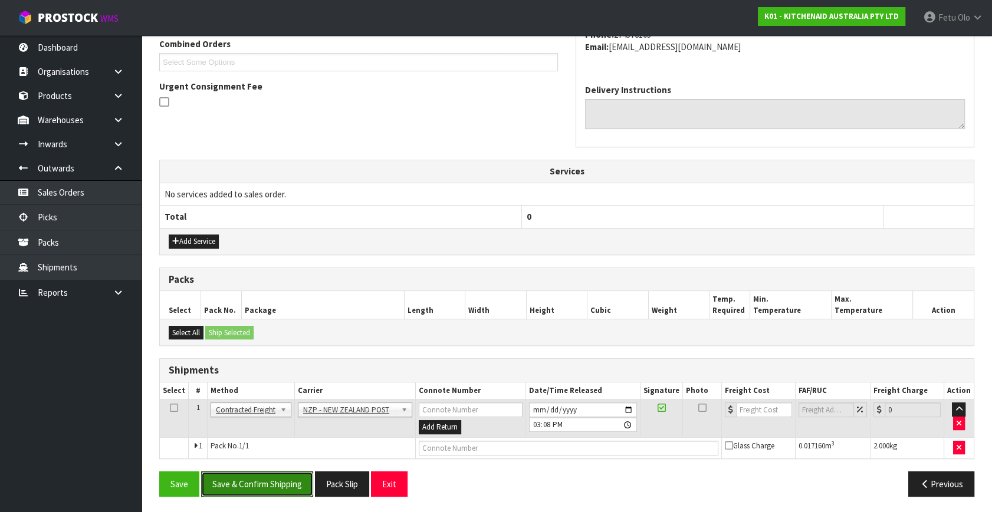
drag, startPoint x: 246, startPoint y: 480, endPoint x: 961, endPoint y: 269, distance: 744.9
click at [325, 480] on div "Save Save & Confirm Shipping Pack Slip Exit" at bounding box center [358, 484] width 416 height 25
click at [268, 486] on button "Save & Confirm Shipping" at bounding box center [257, 484] width 112 height 25
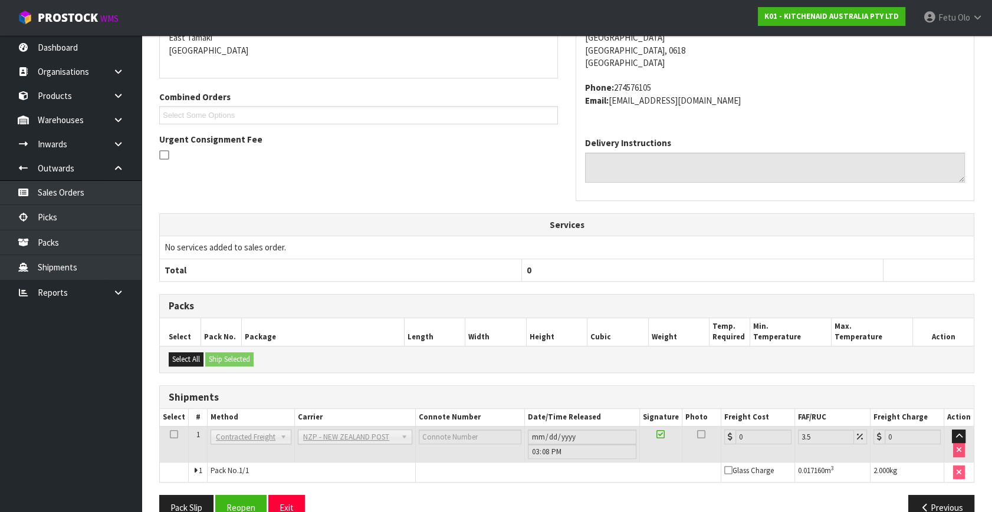
scroll to position [295, 0]
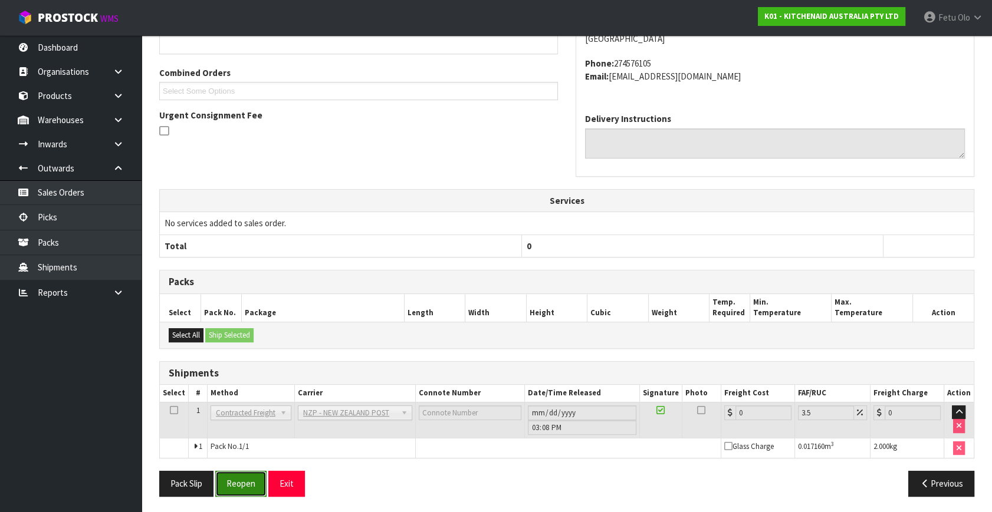
drag, startPoint x: 231, startPoint y: 489, endPoint x: 257, endPoint y: 487, distance: 26.6
click at [231, 489] on button "Reopen" at bounding box center [240, 483] width 51 height 25
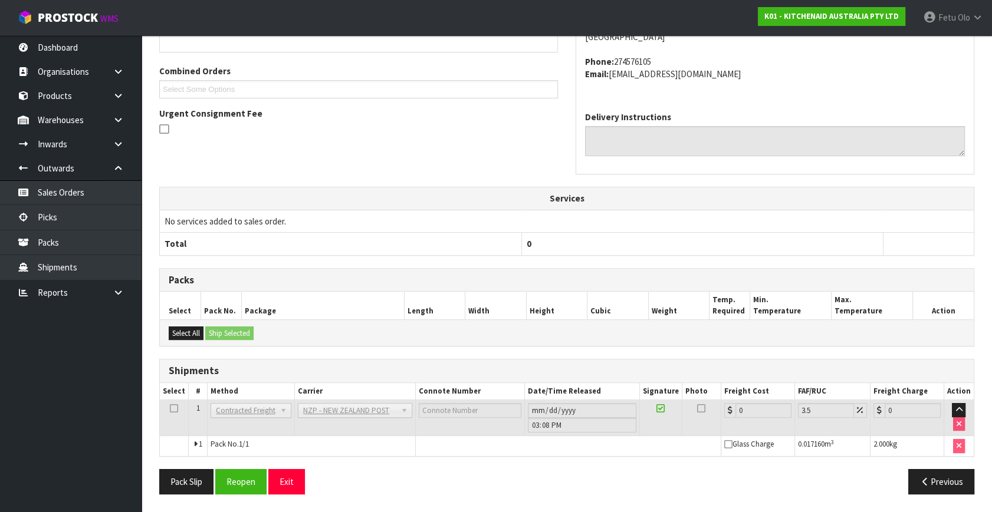
scroll to position [0, 0]
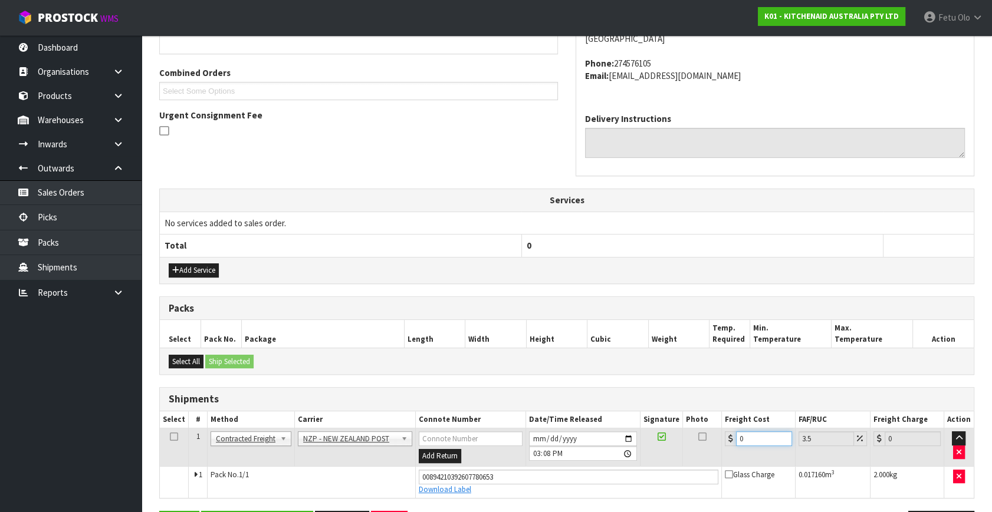
click at [570, 508] on div "From Address CONTRACT WAREHOUSING & LOGISTICS [STREET_ADDRESS] Combined Orders …" at bounding box center [566, 247] width 815 height 597
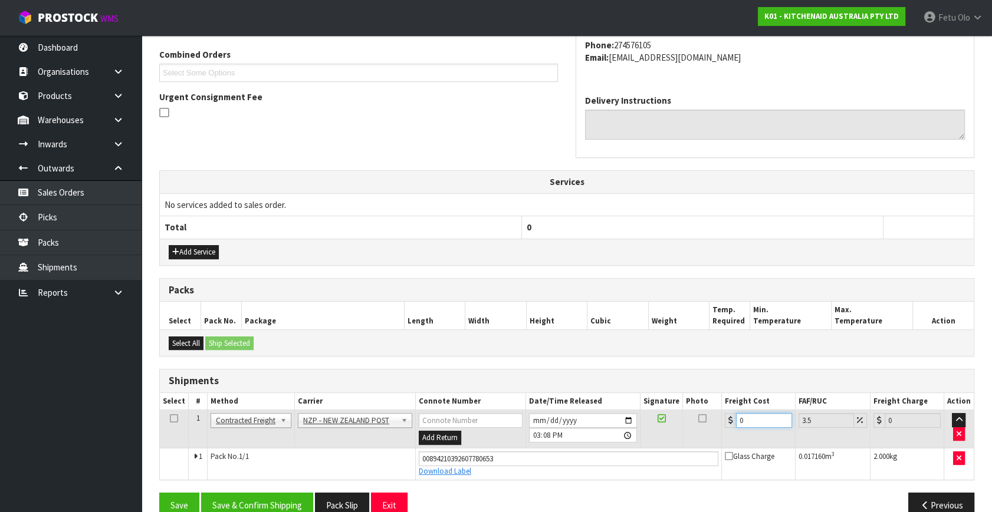
type input "4"
type input "4.14"
type input "4.3"
type input "4.45"
type input "4.33"
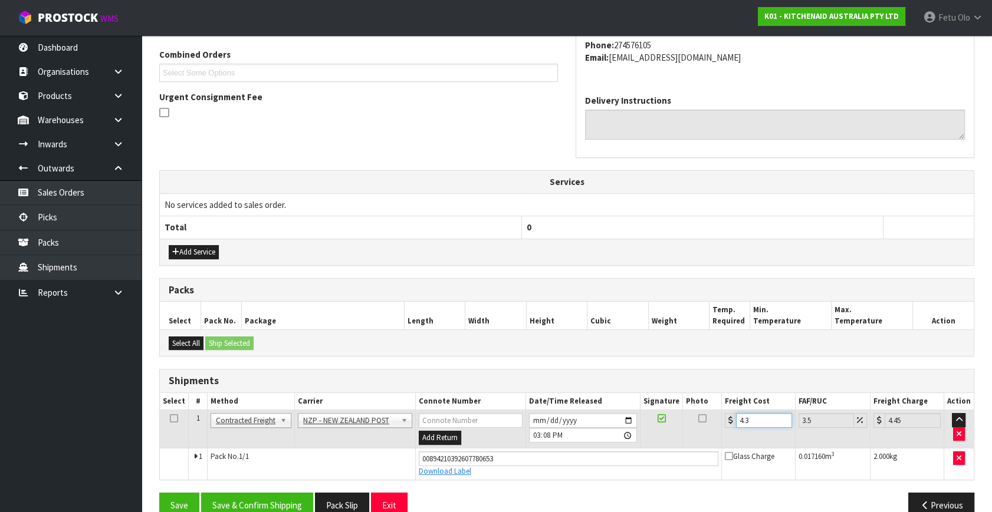
type input "4.48"
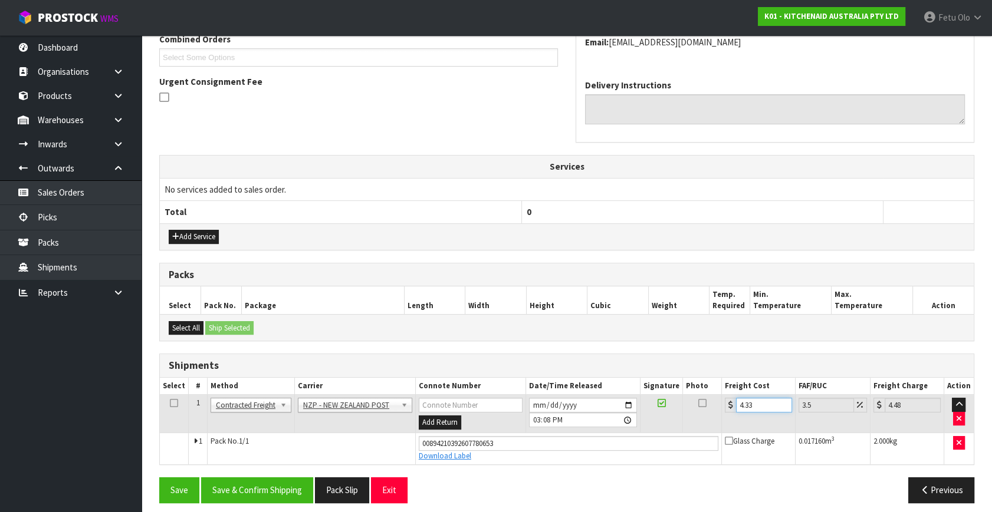
scroll to position [322, 0]
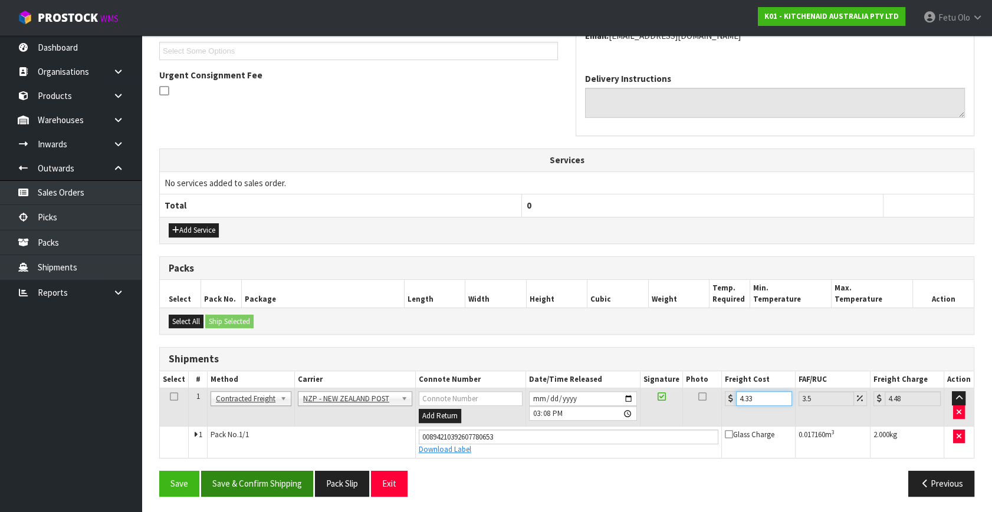
type input "4.33"
click at [265, 490] on button "Save & Confirm Shipping" at bounding box center [257, 483] width 112 height 25
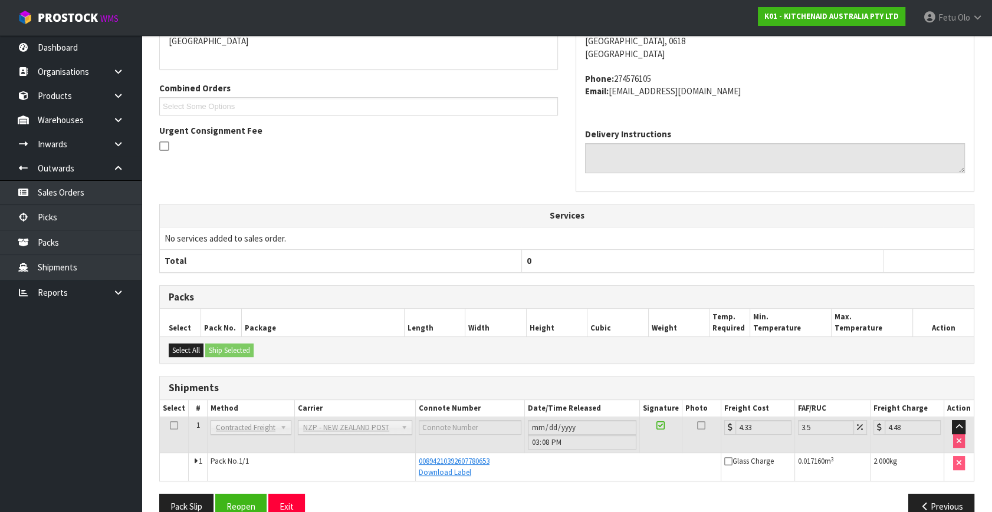
scroll to position [290, 0]
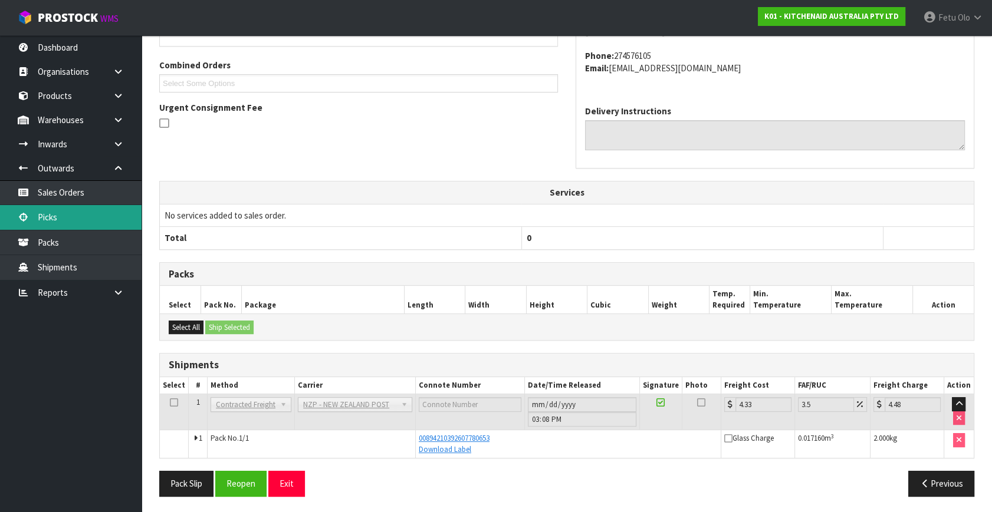
click at [61, 218] on link "Picks" at bounding box center [70, 217] width 141 height 24
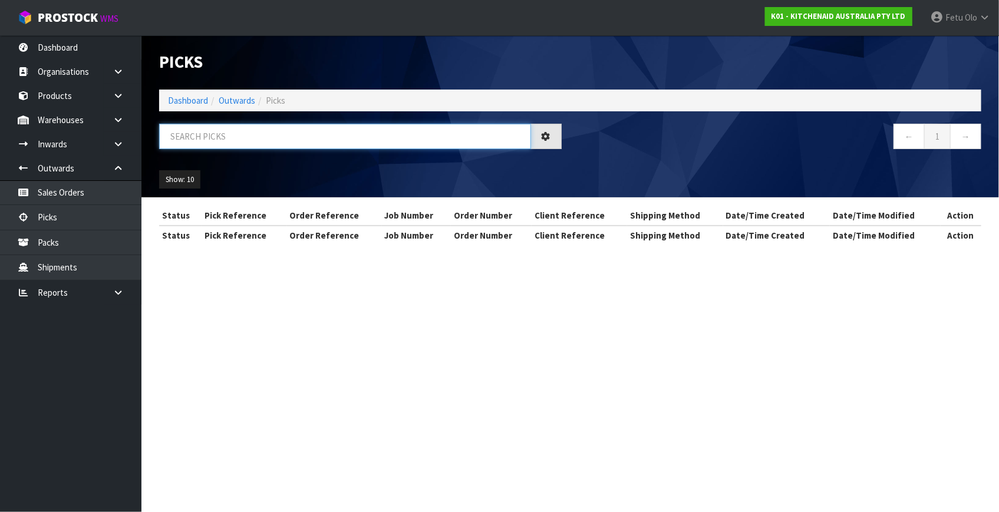
click at [265, 134] on input "text" at bounding box center [345, 136] width 372 height 25
type input "80278"
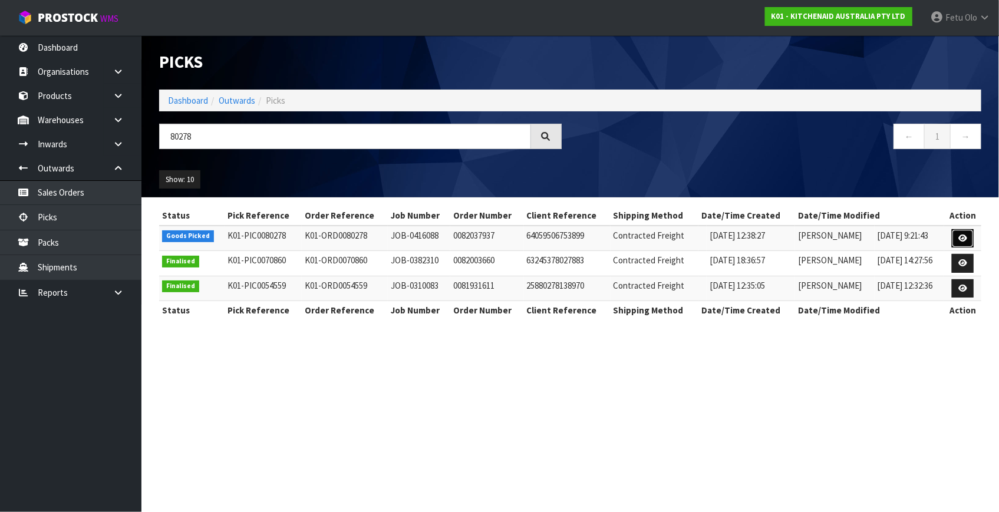
click at [963, 240] on icon at bounding box center [963, 239] width 9 height 8
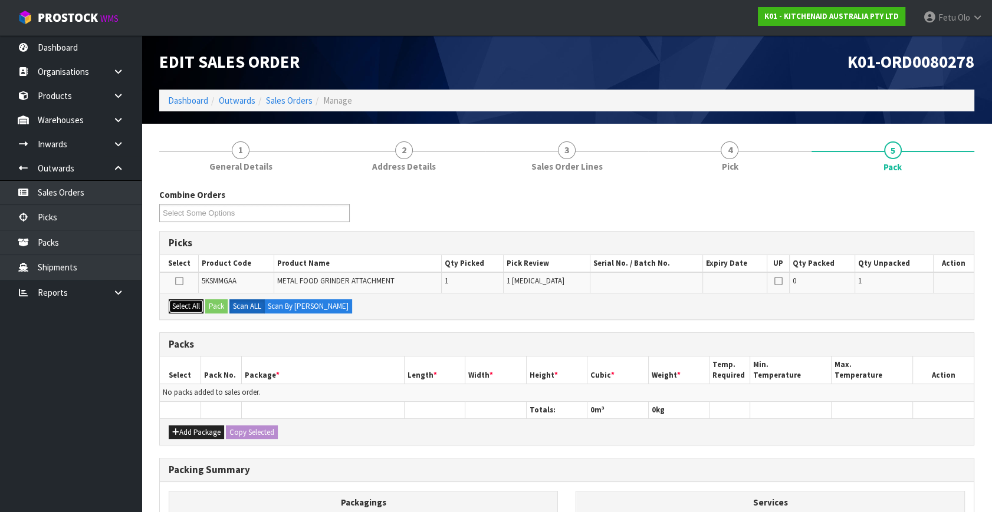
click at [191, 308] on button "Select All" at bounding box center [186, 306] width 35 height 14
click at [225, 309] on button "Pack" at bounding box center [216, 306] width 22 height 14
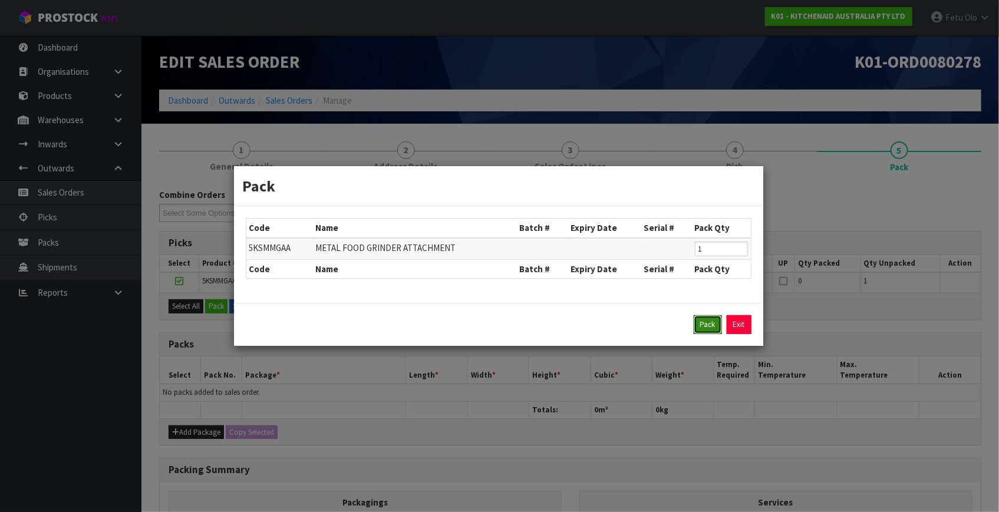
click at [707, 327] on button "Pack" at bounding box center [708, 324] width 28 height 19
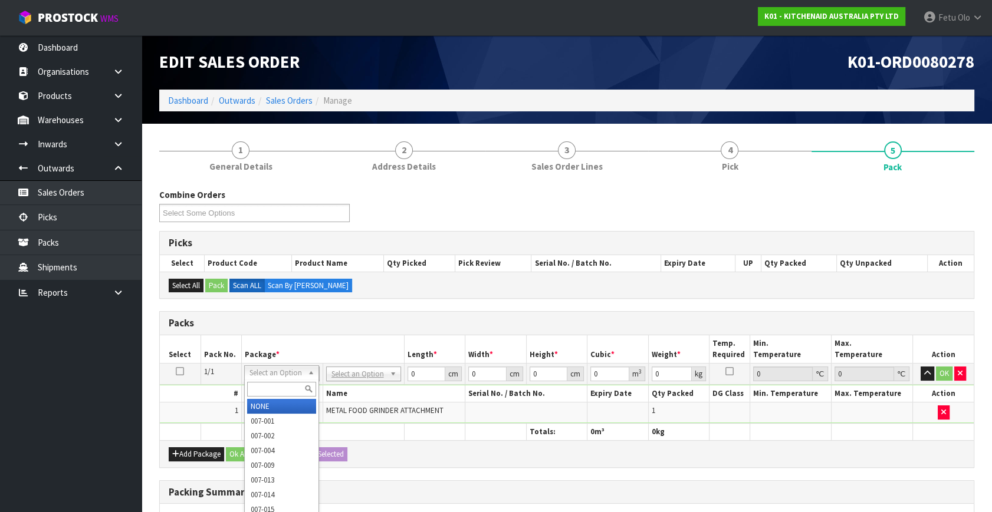
click at [277, 390] on input "text" at bounding box center [281, 389] width 69 height 15
type input "011"
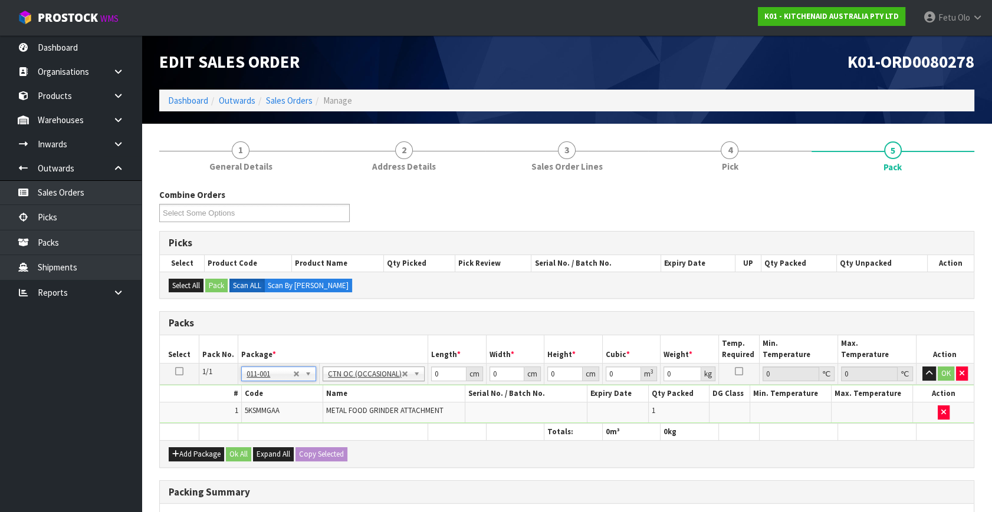
type input "2.3"
drag, startPoint x: 294, startPoint y: 414, endPoint x: 176, endPoint y: 438, distance: 120.9
click at [183, 438] on table "Select Pack No. Package * Length * Width * Height * Cubic * Weight * Temp. Requ…" at bounding box center [567, 387] width 814 height 105
type input "42"
type input "29"
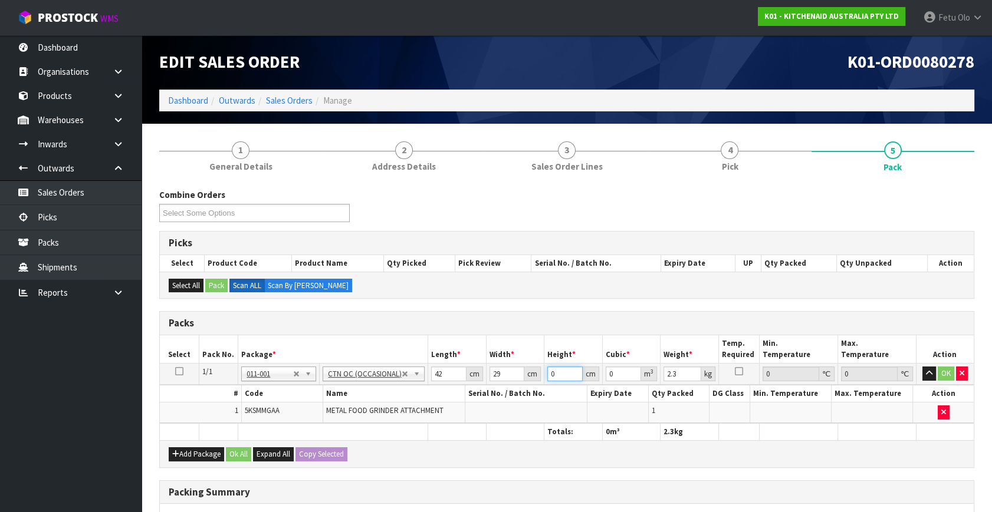
type input "1"
type input "0.001218"
type input "19"
type input "0.023142"
type input "19"
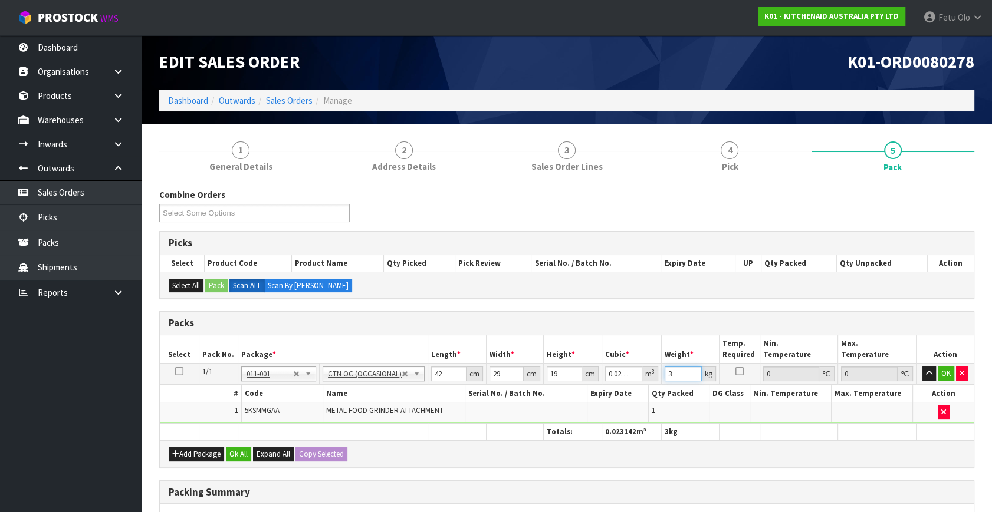
type input "3"
click button "OK" at bounding box center [945, 374] width 17 height 14
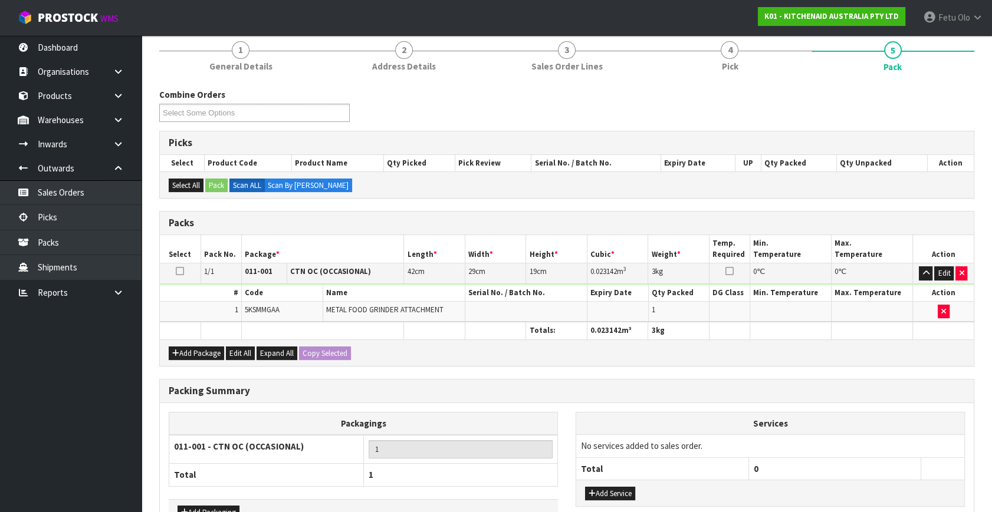
scroll to position [176, 0]
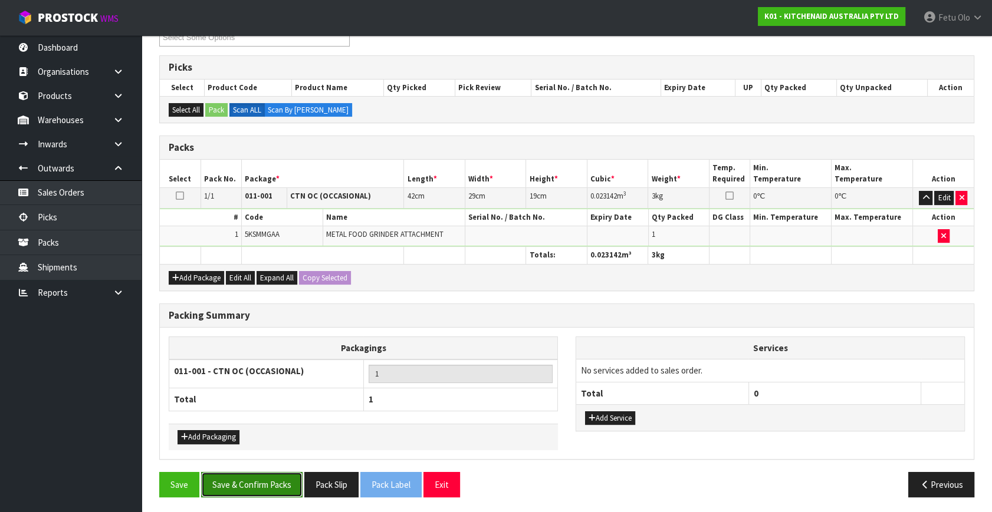
drag, startPoint x: 239, startPoint y: 483, endPoint x: 253, endPoint y: 485, distance: 13.7
click at [239, 483] on button "Save & Confirm Packs" at bounding box center [251, 484] width 101 height 25
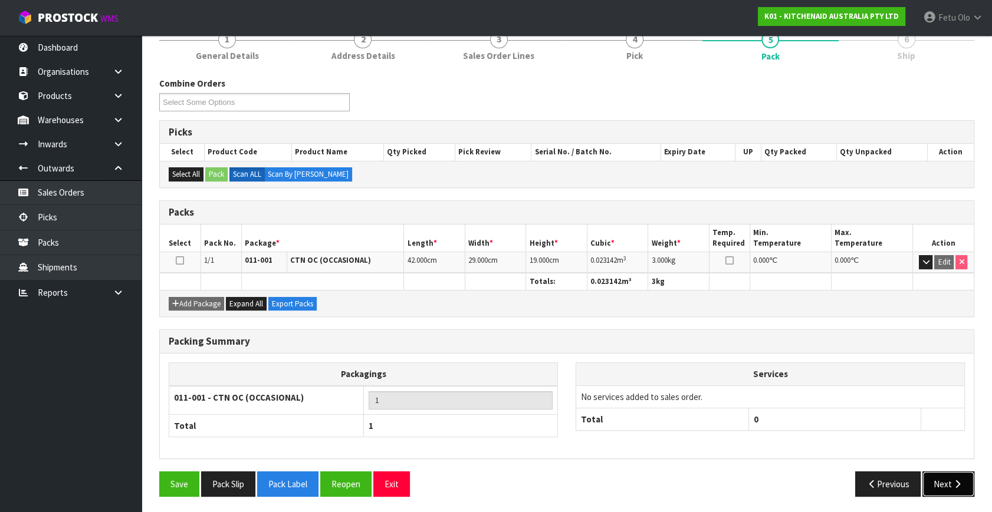
drag, startPoint x: 941, startPoint y: 497, endPoint x: 947, endPoint y: 490, distance: 8.4
click at [947, 490] on button "Next" at bounding box center [948, 484] width 52 height 25
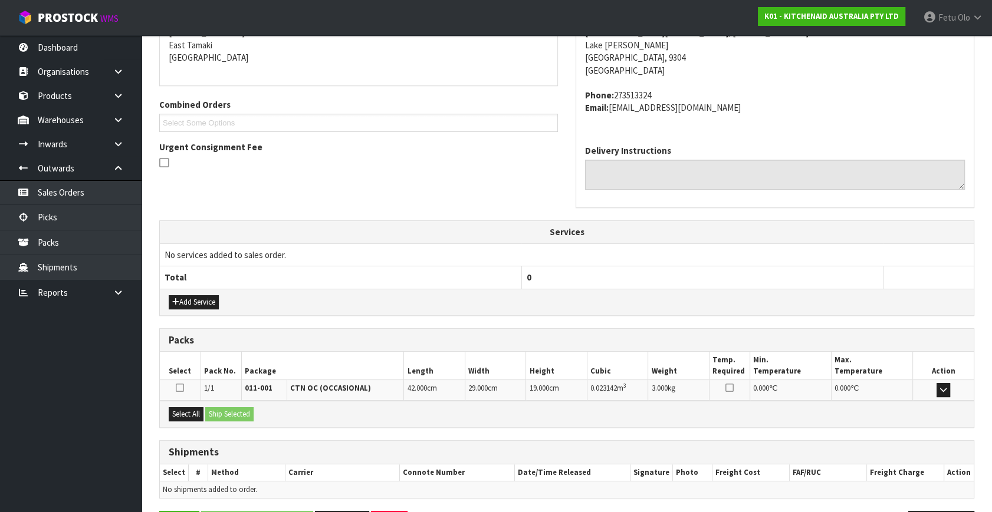
scroll to position [290, 0]
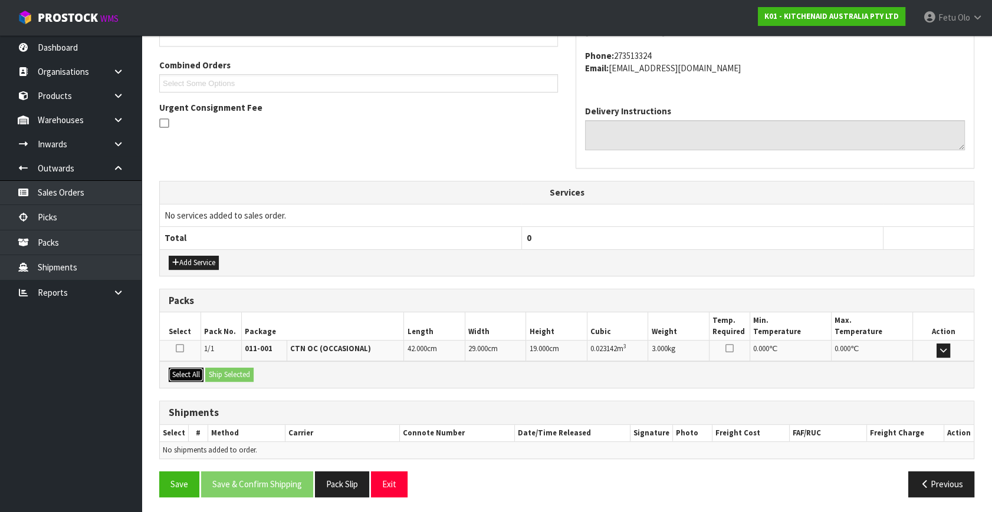
drag, startPoint x: 192, startPoint y: 373, endPoint x: 209, endPoint y: 373, distance: 17.1
click at [193, 373] on button "Select All" at bounding box center [186, 375] width 35 height 14
click at [221, 371] on button "Ship Selected" at bounding box center [229, 375] width 48 height 14
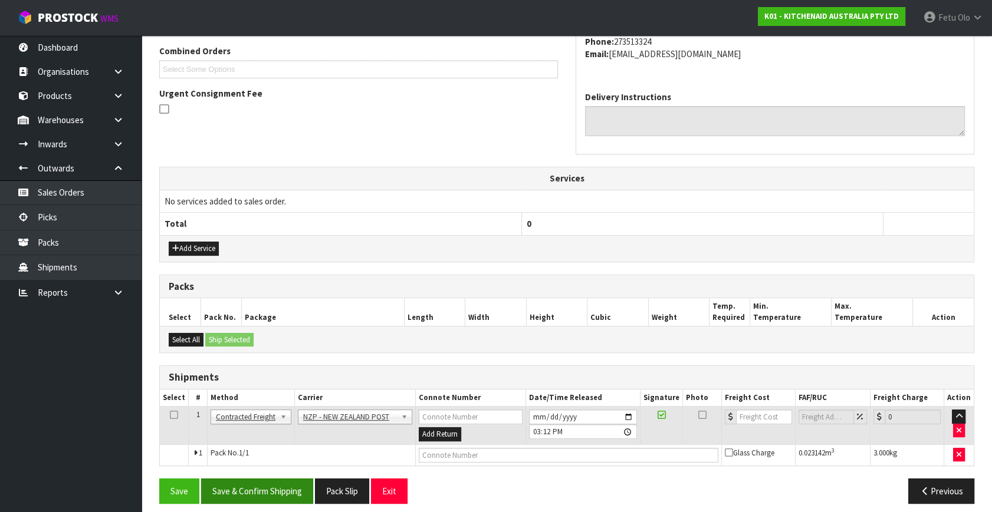
scroll to position [311, 0]
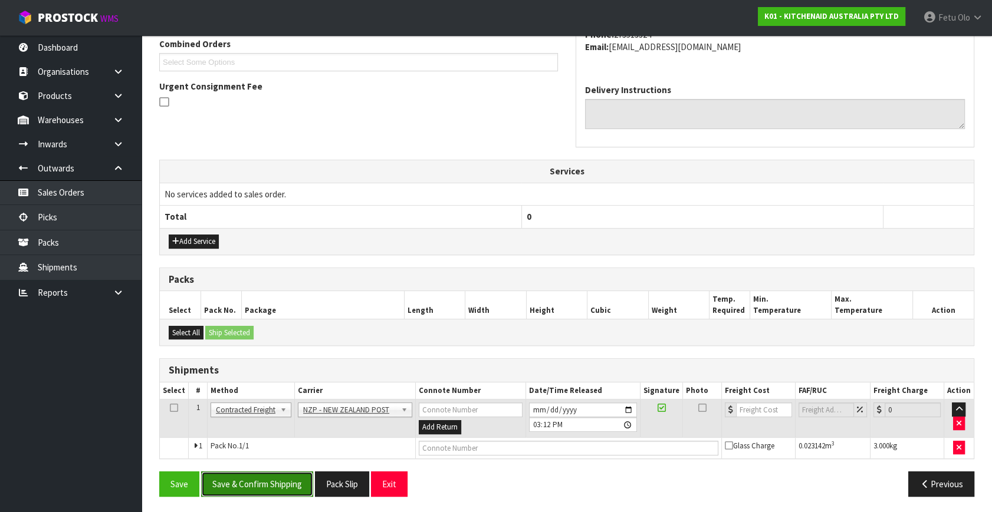
click at [285, 475] on button "Save & Confirm Shipping" at bounding box center [257, 484] width 112 height 25
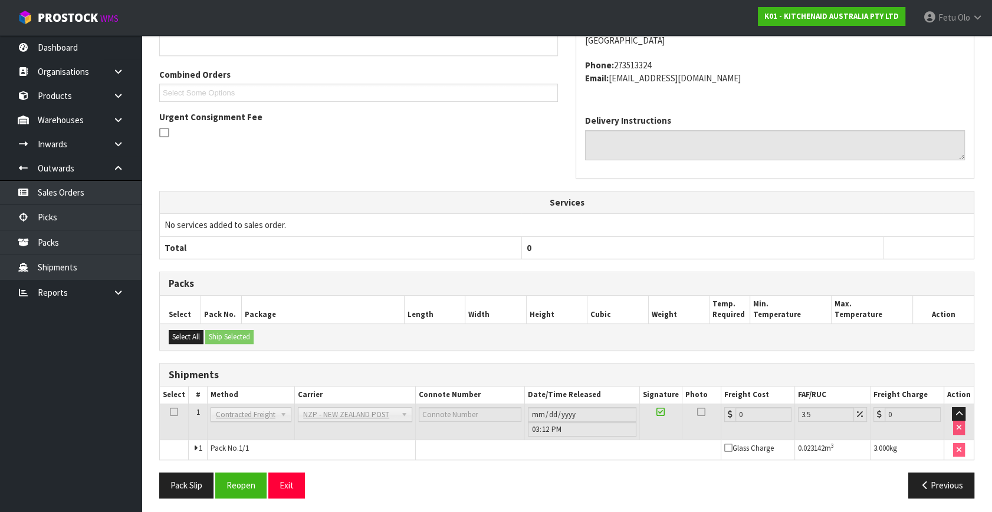
scroll to position [295, 0]
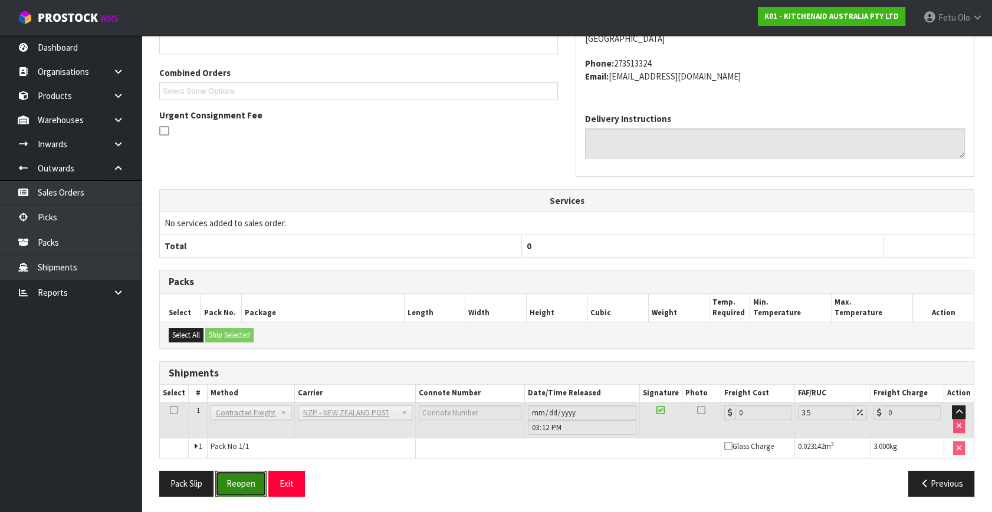
drag, startPoint x: 239, startPoint y: 473, endPoint x: 291, endPoint y: 456, distance: 55.0
click at [243, 474] on button "Reopen" at bounding box center [240, 483] width 51 height 25
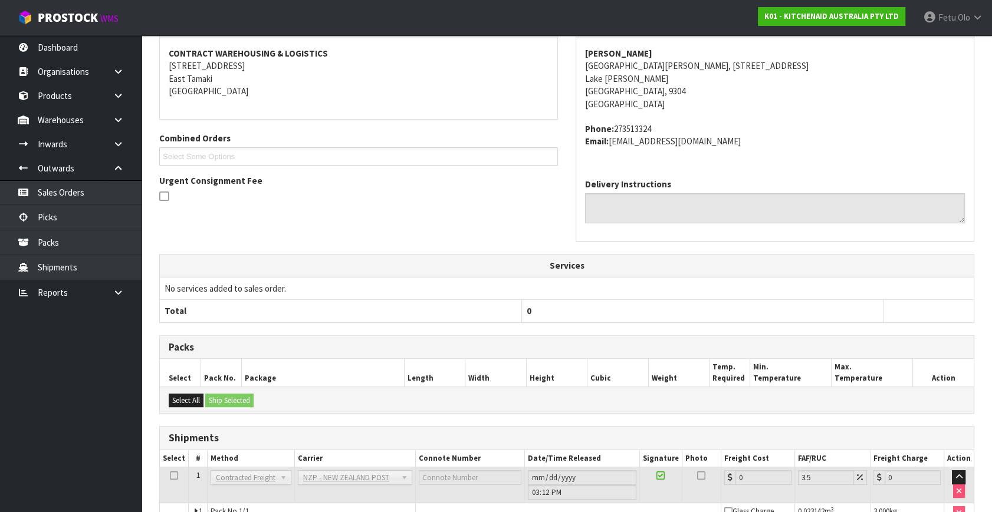
scroll to position [282, 0]
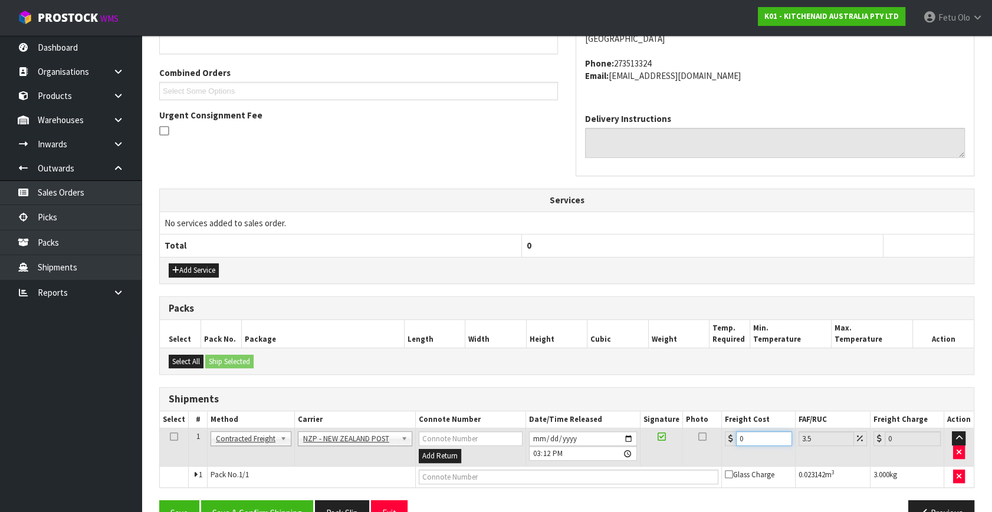
drag, startPoint x: 750, startPoint y: 442, endPoint x: 592, endPoint y: 481, distance: 162.7
click at [592, 481] on tbody "1 Client Local Pickup Customer Local Pickup Company Freight Contracted Freight …" at bounding box center [567, 458] width 814 height 59
type input "1"
type input "1.03"
type input "11"
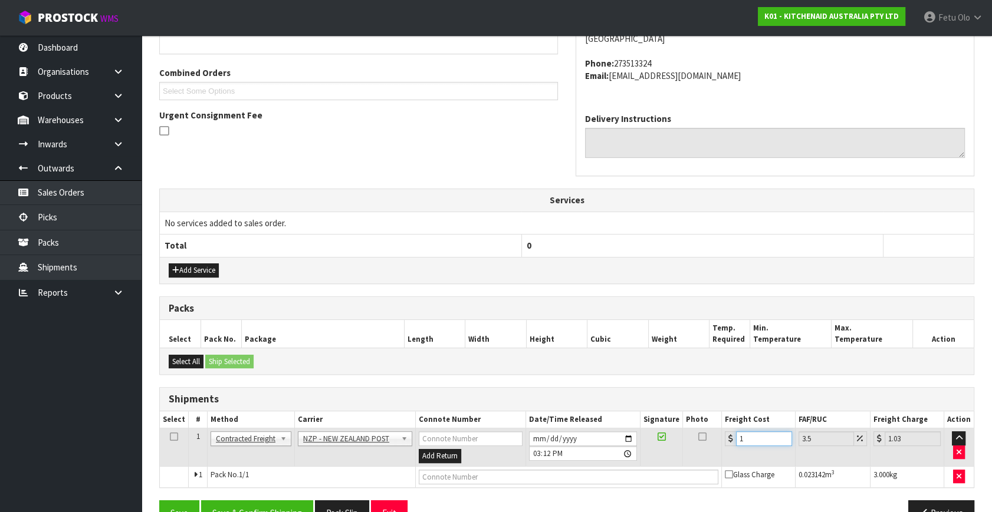
type input "11.38"
type input "11.6"
type input "12.01"
type input "11.61"
type input "12.02"
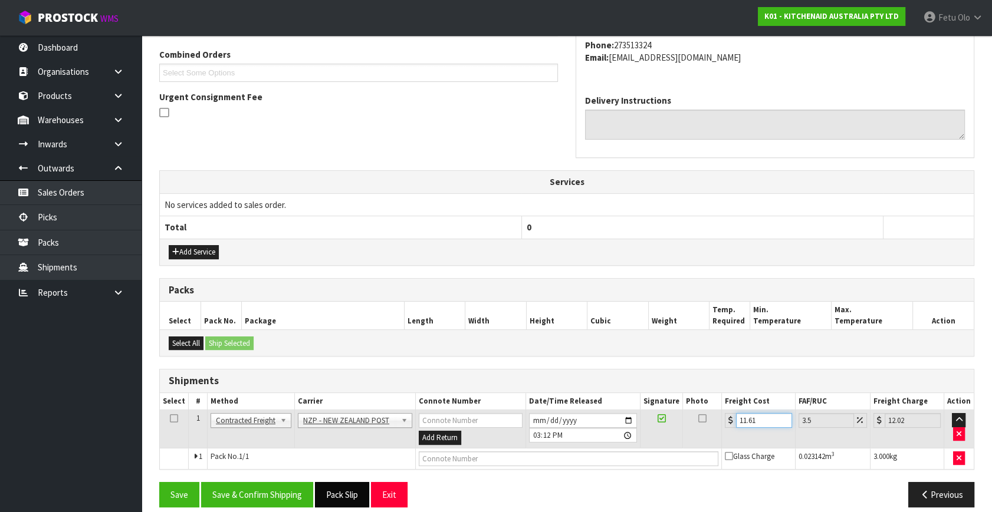
scroll to position [311, 0]
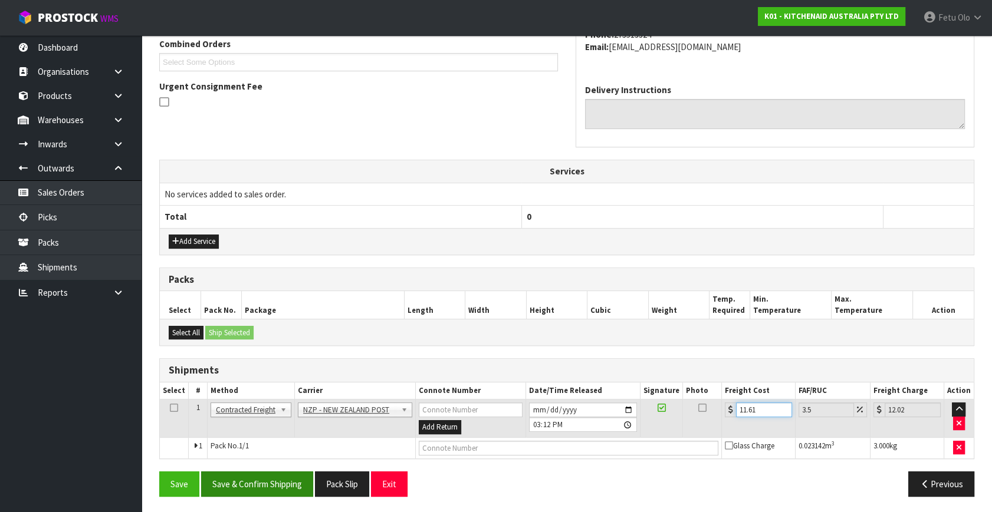
type input "11.61"
click at [278, 476] on button "Save & Confirm Shipping" at bounding box center [257, 484] width 112 height 25
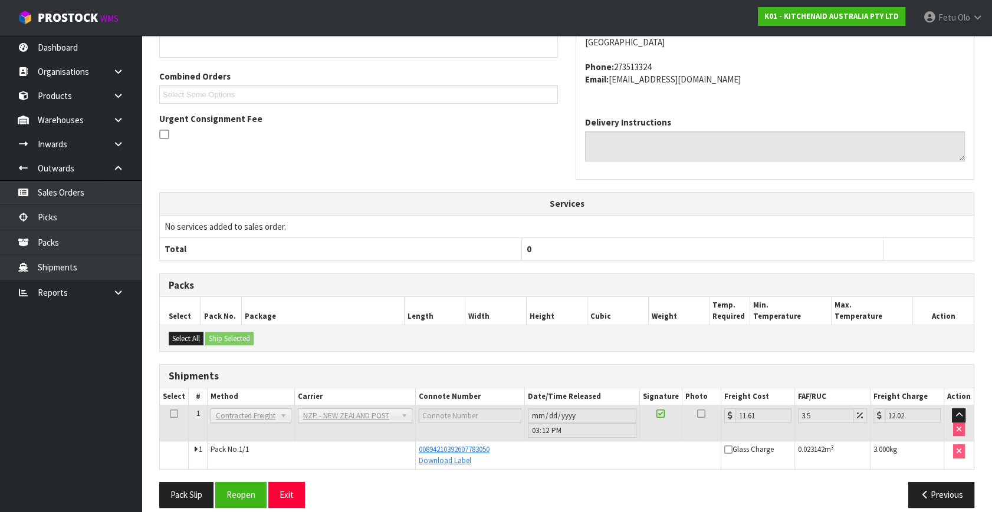
scroll to position [290, 0]
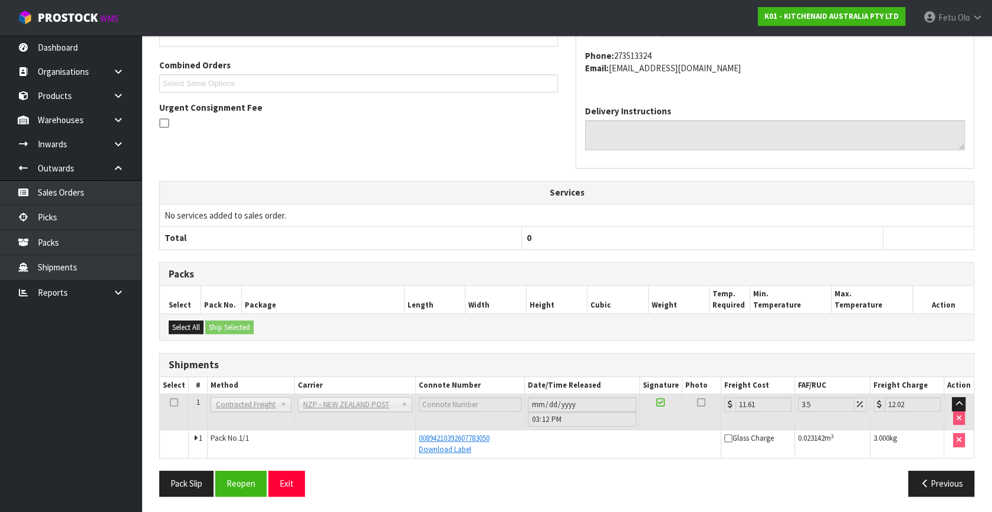
click at [775, 244] on th "0" at bounding box center [701, 238] width 361 height 22
click at [47, 218] on link "Picks" at bounding box center [70, 217] width 141 height 24
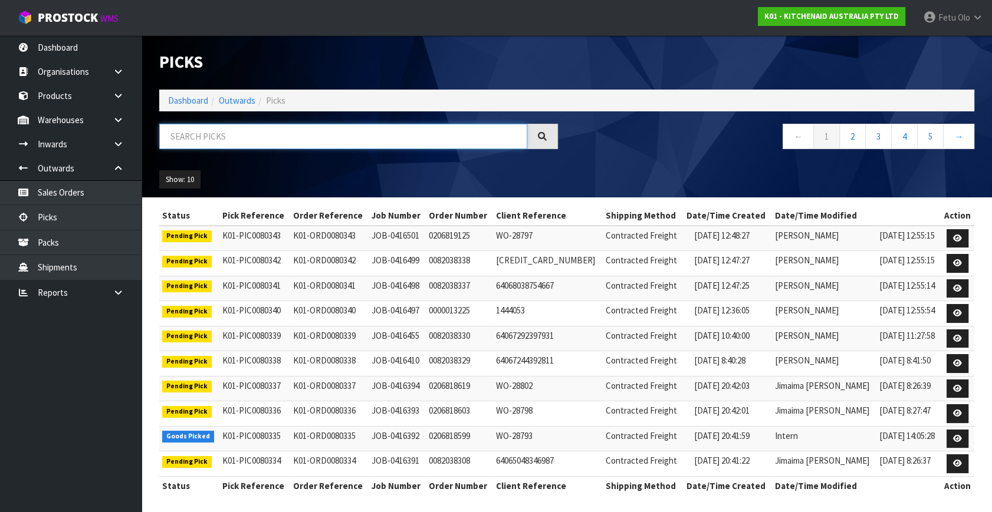
click at [192, 137] on input "text" at bounding box center [343, 136] width 368 height 25
type input "13071"
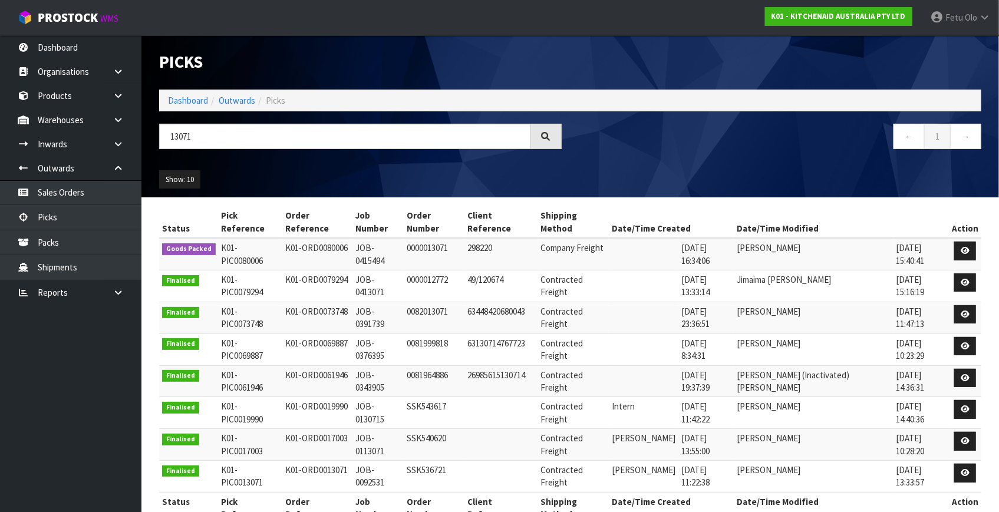
click at [980, 243] on td at bounding box center [965, 254] width 32 height 32
click at [969, 247] on icon at bounding box center [965, 251] width 9 height 8
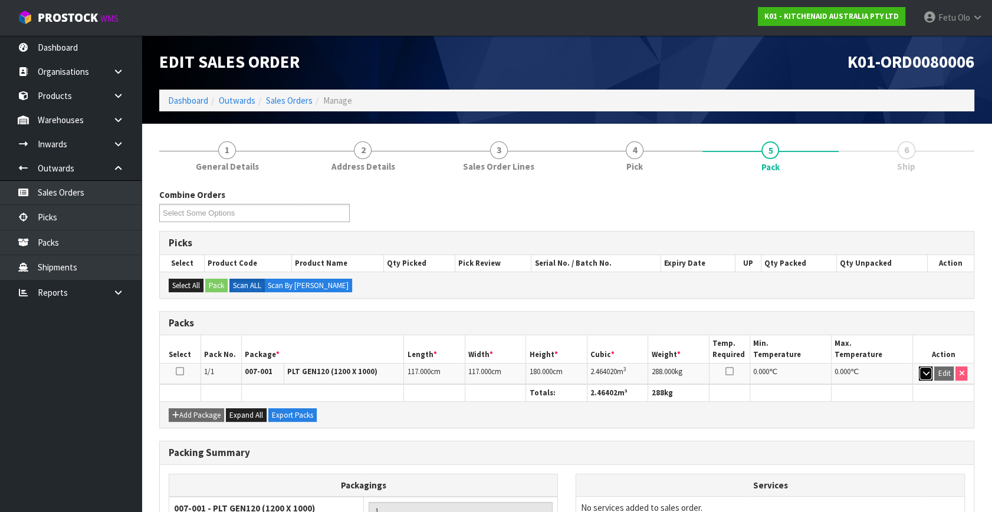
click at [926, 371] on icon "button" at bounding box center [925, 374] width 6 height 8
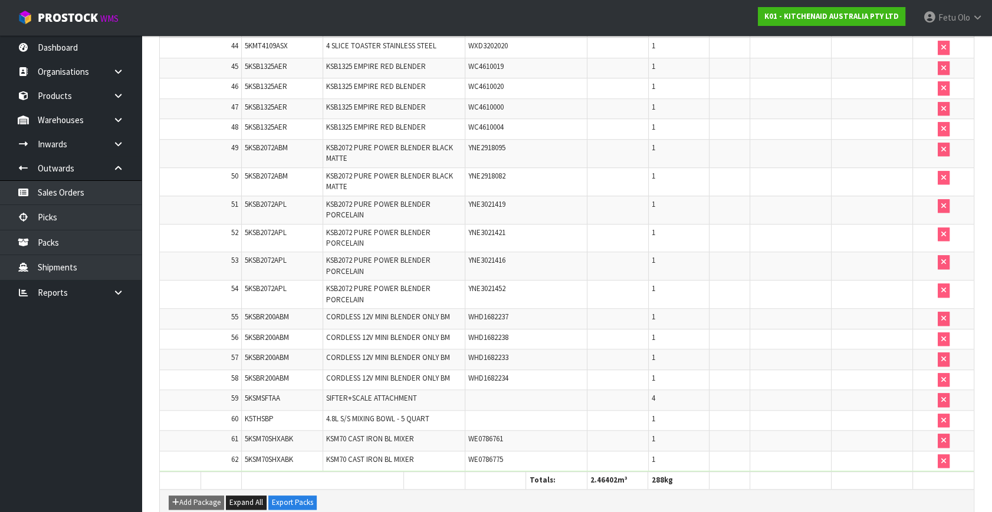
scroll to position [1339, 0]
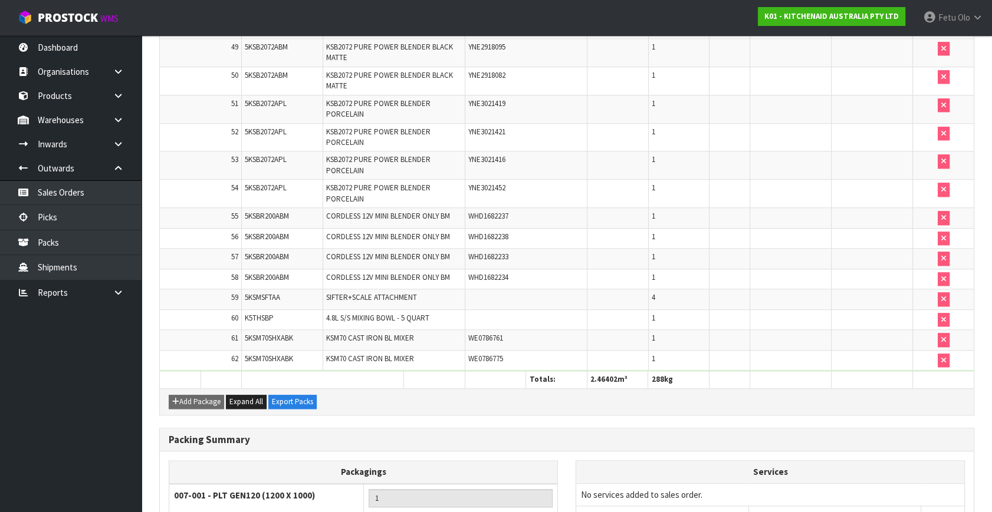
click at [498, 354] on span "WE0786775" at bounding box center [485, 359] width 35 height 10
click at [41, 214] on link "Picks" at bounding box center [70, 217] width 141 height 24
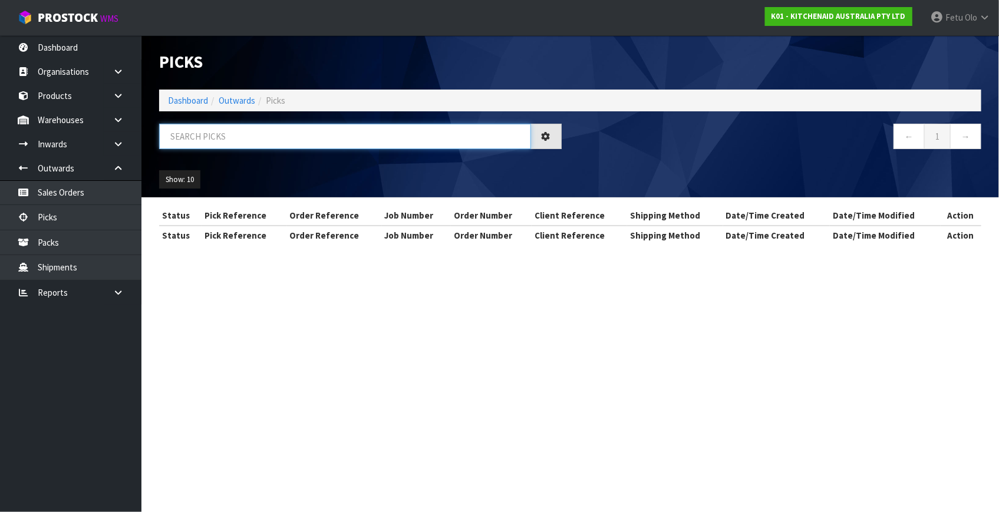
click at [275, 139] on input "text" at bounding box center [345, 136] width 372 height 25
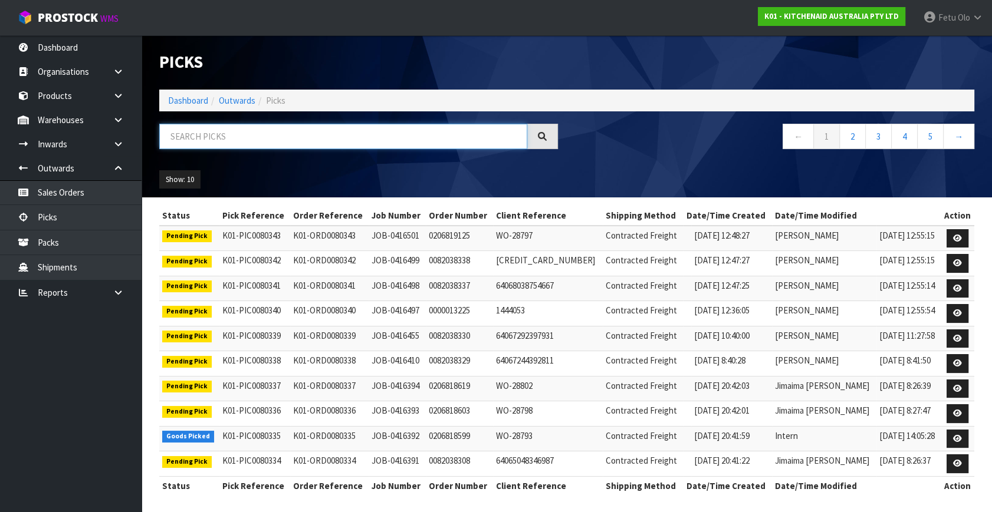
click at [275, 137] on input "text" at bounding box center [343, 136] width 368 height 25
type input "80233"
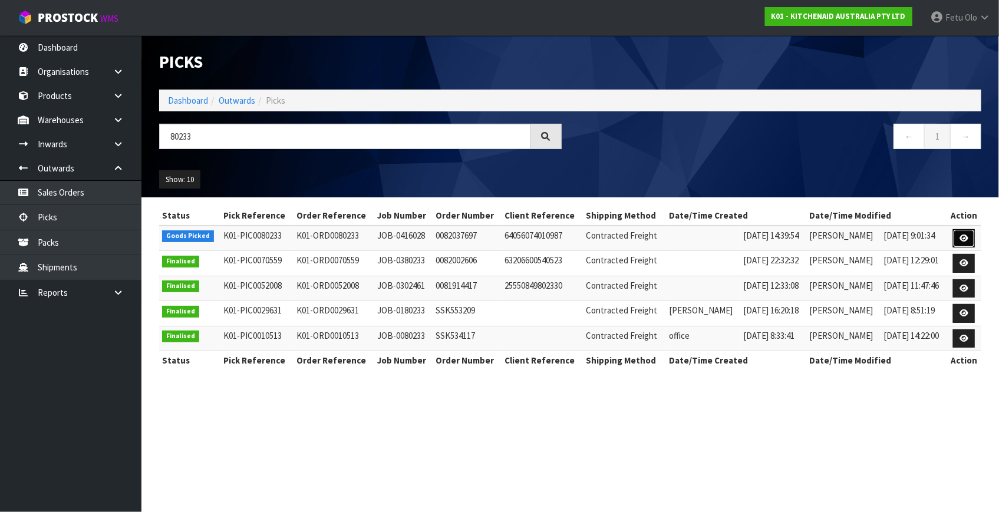
click at [959, 238] on link at bounding box center [964, 238] width 22 height 19
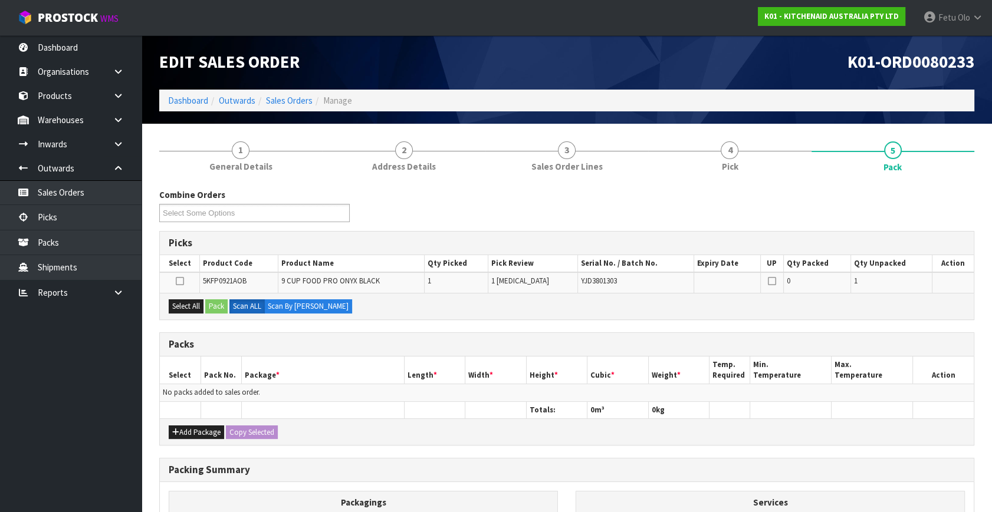
click at [675, 315] on div "Select All Pack Scan ALL Scan By [PERSON_NAME]" at bounding box center [567, 306] width 814 height 27
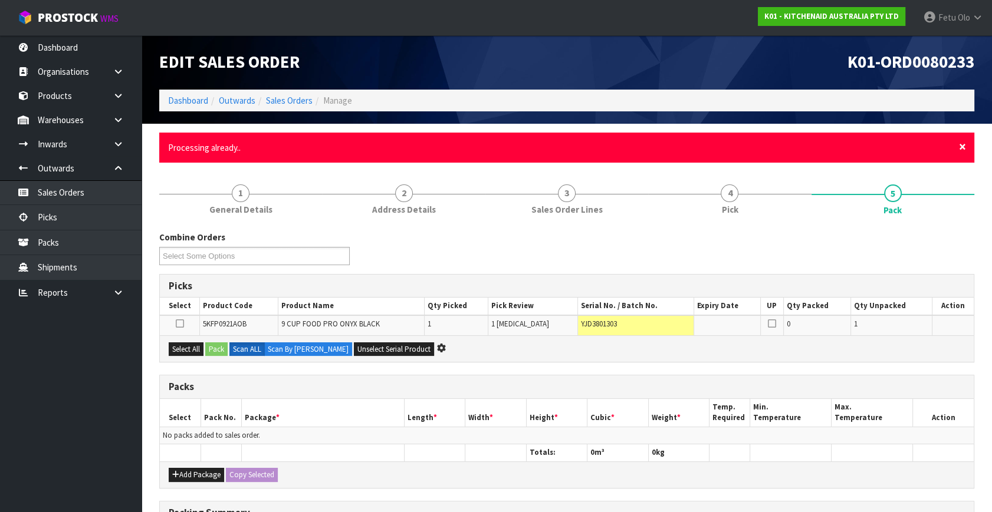
click at [959, 147] on span "×" at bounding box center [962, 147] width 7 height 17
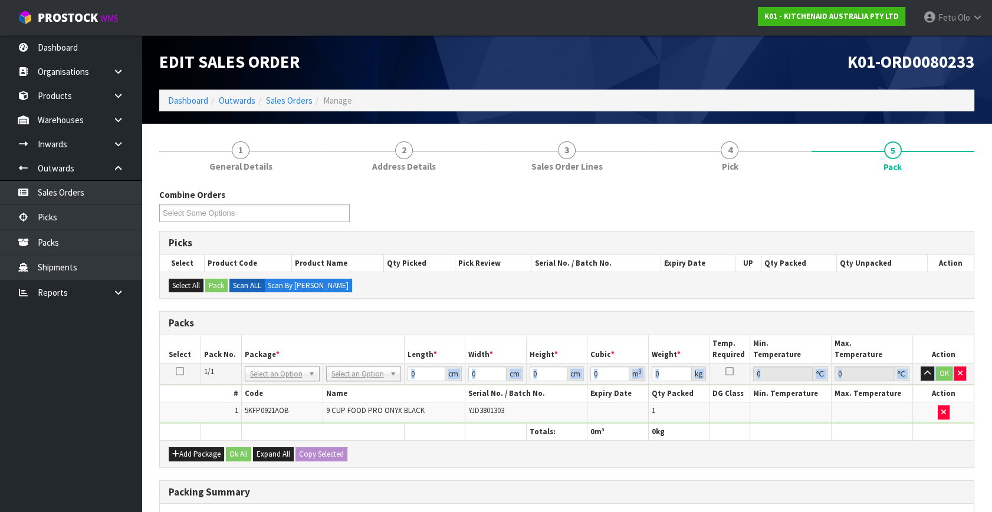
click at [275, 382] on tbody "1/1 NONE 007-001 007-002 007-004 007-009 007-013 007-014 007-015 007-017 007-01…" at bounding box center [567, 394] width 814 height 60
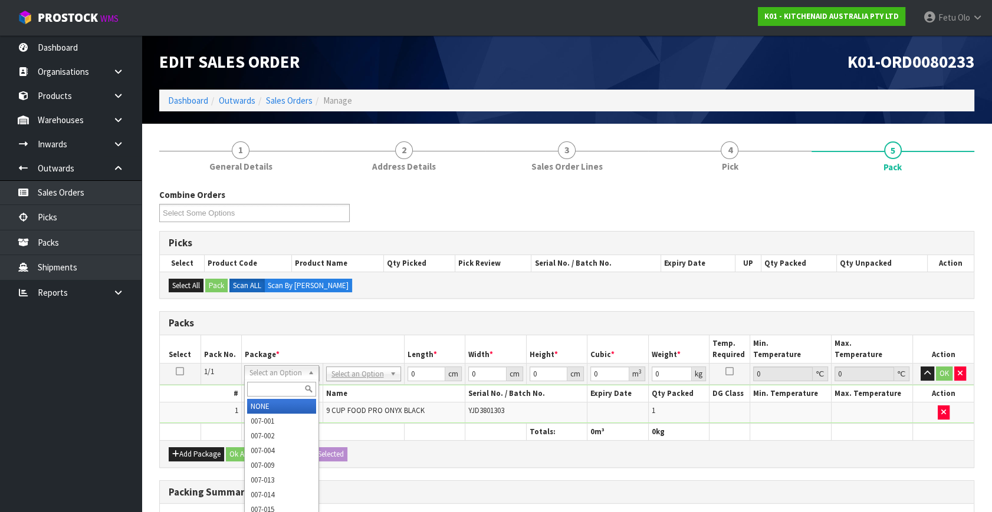
click at [270, 392] on input "text" at bounding box center [281, 389] width 69 height 15
type input "011"
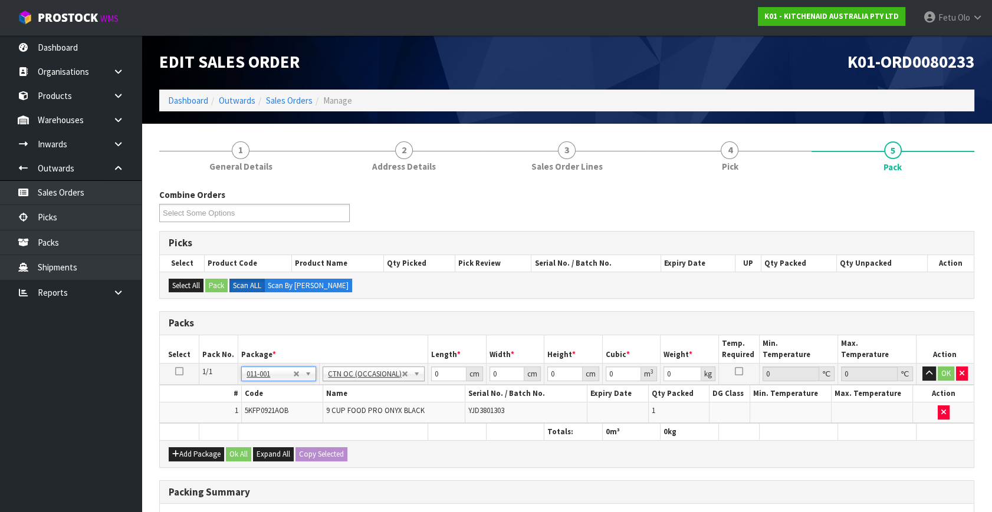
type input "4.6"
click at [308, 456] on div "Packs Select Pack No. Package * Length * Width * Height * Cubic * Weight * Temp…" at bounding box center [566, 389] width 815 height 156
type input "52"
type input "34"
type input "2"
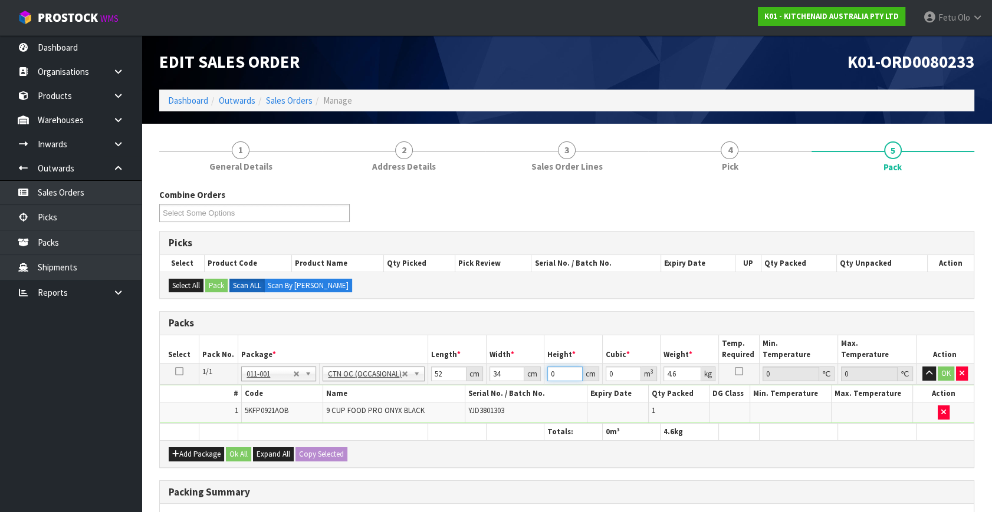
type input "0.003536"
type input "29"
type input "0.051272"
type input "29"
type input "6"
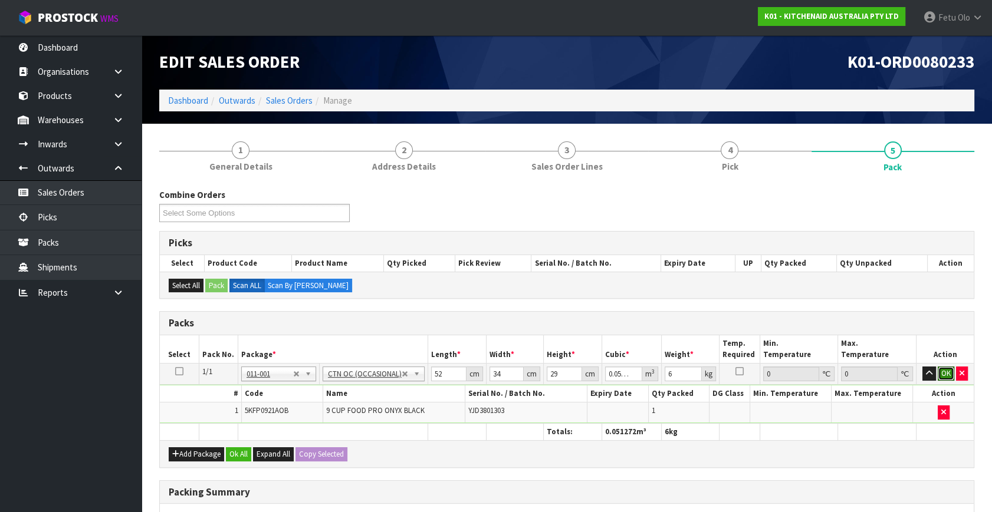
click button "OK" at bounding box center [945, 374] width 17 height 14
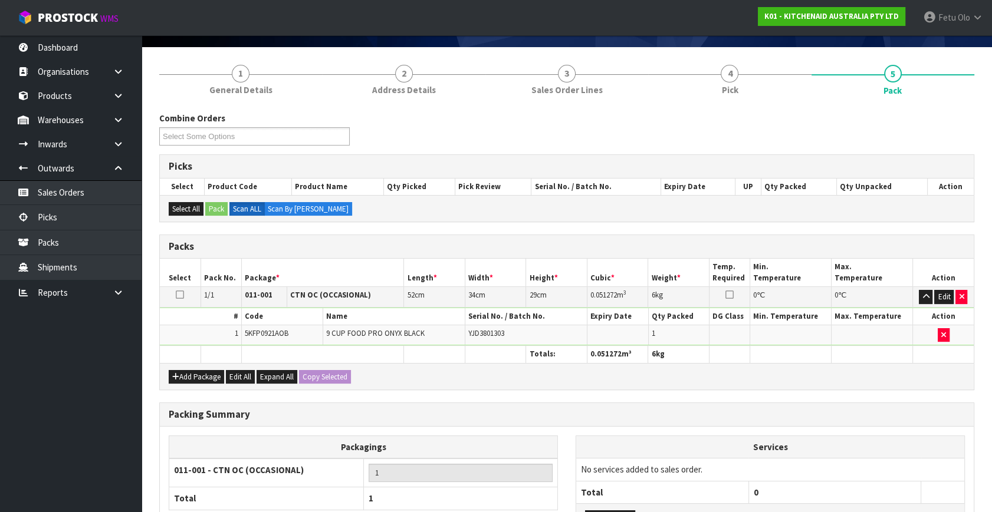
scroll to position [176, 0]
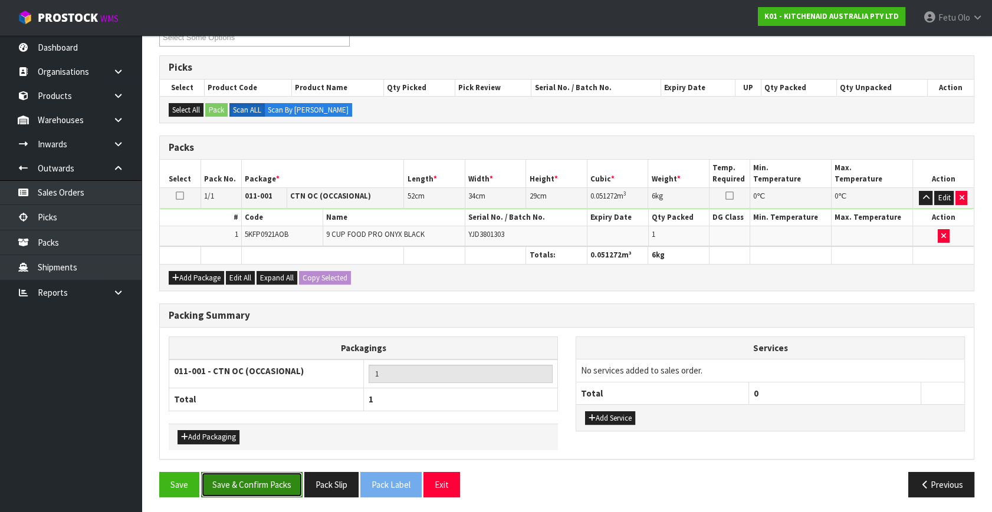
click at [253, 489] on button "Save & Confirm Packs" at bounding box center [251, 484] width 101 height 25
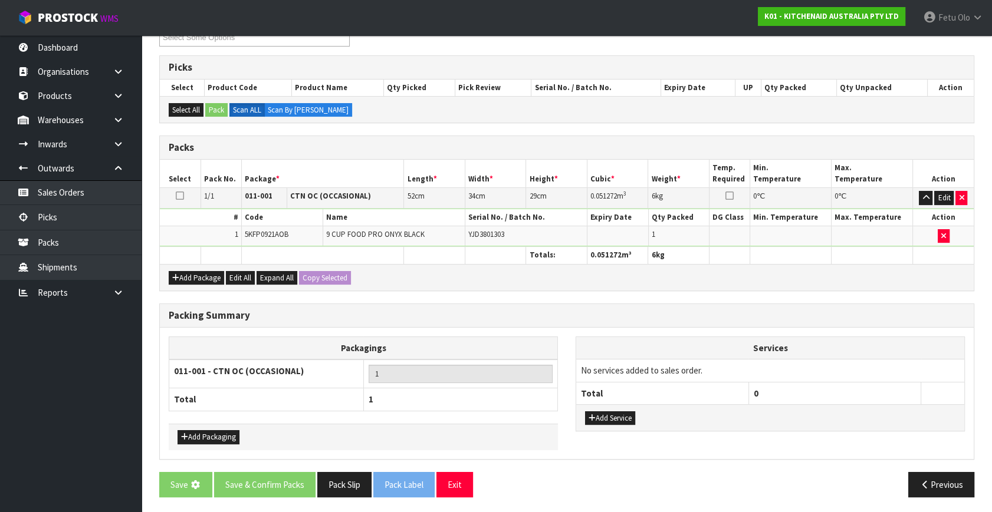
scroll to position [0, 0]
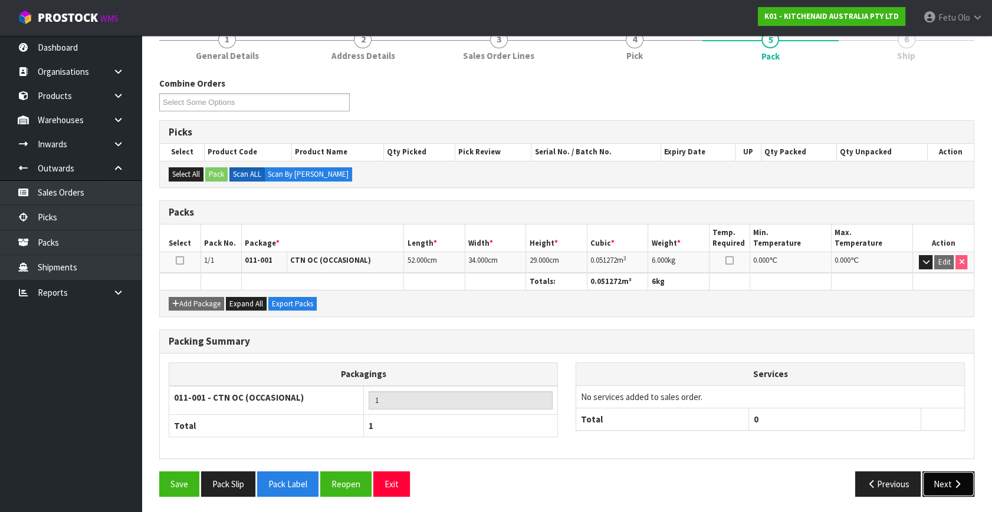
click at [946, 485] on button "Next" at bounding box center [948, 484] width 52 height 25
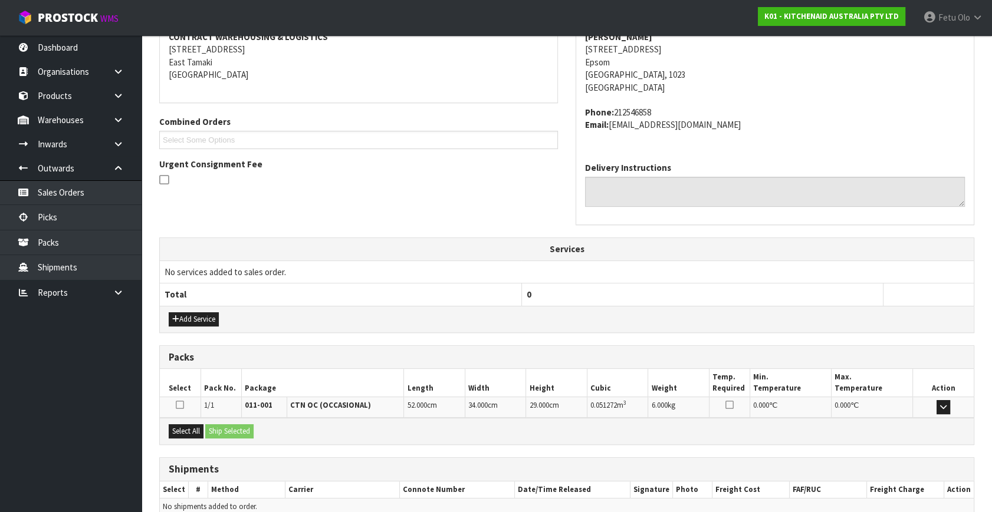
scroll to position [290, 0]
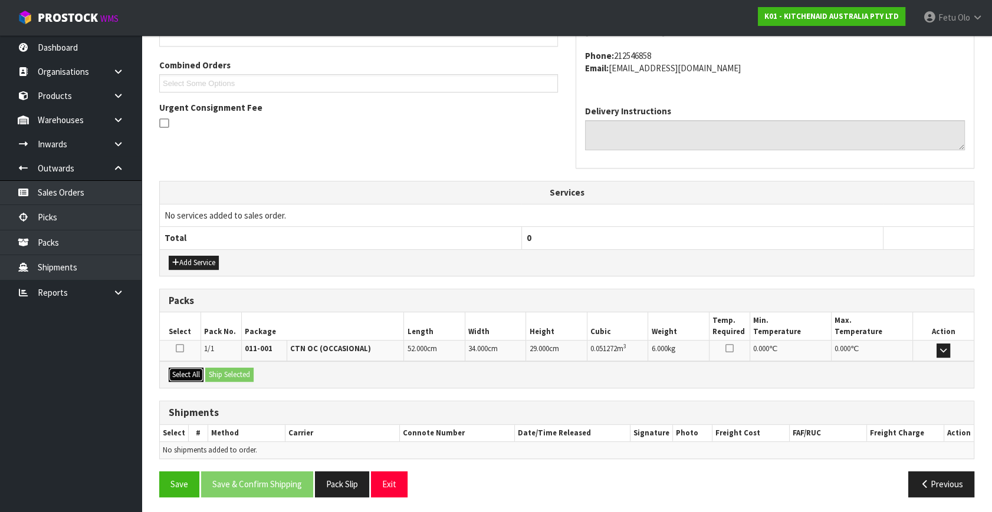
drag, startPoint x: 185, startPoint y: 370, endPoint x: 208, endPoint y: 371, distance: 23.0
click at [198, 370] on button "Select All" at bounding box center [186, 375] width 35 height 14
click at [208, 371] on button "Ship Selected" at bounding box center [229, 375] width 48 height 14
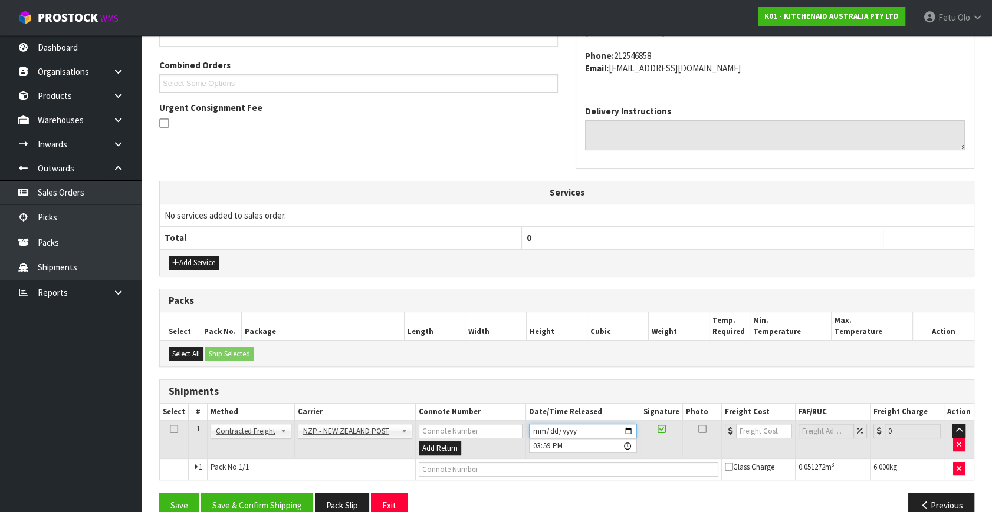
click at [628, 429] on input "[DATE]" at bounding box center [583, 431] width 108 height 15
type input "[DATE]"
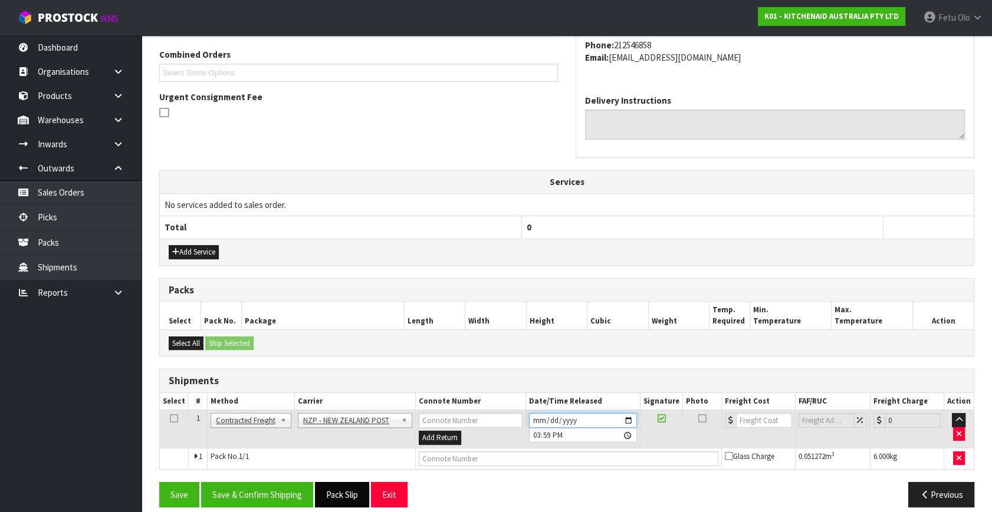
scroll to position [311, 0]
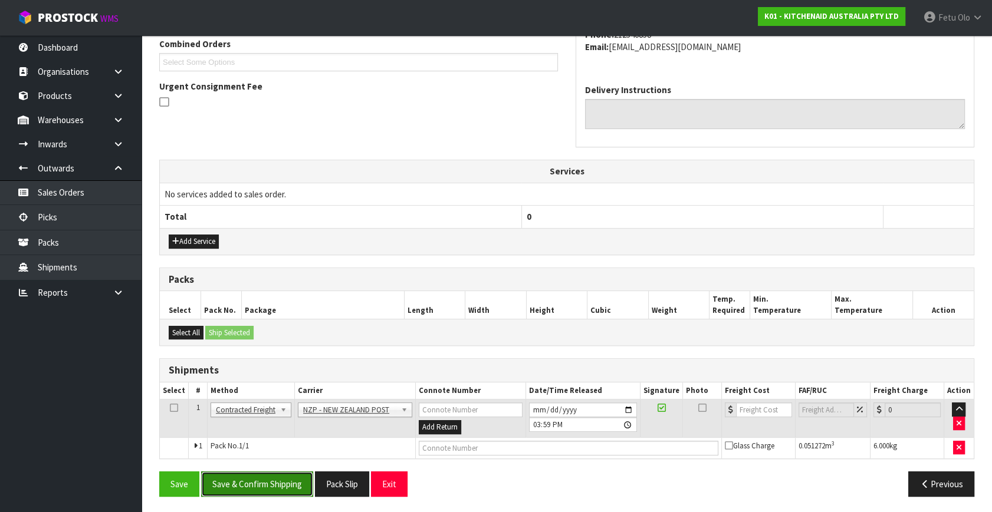
drag, startPoint x: 298, startPoint y: 475, endPoint x: 288, endPoint y: 473, distance: 10.3
click at [298, 475] on button "Save & Confirm Shipping" at bounding box center [257, 484] width 112 height 25
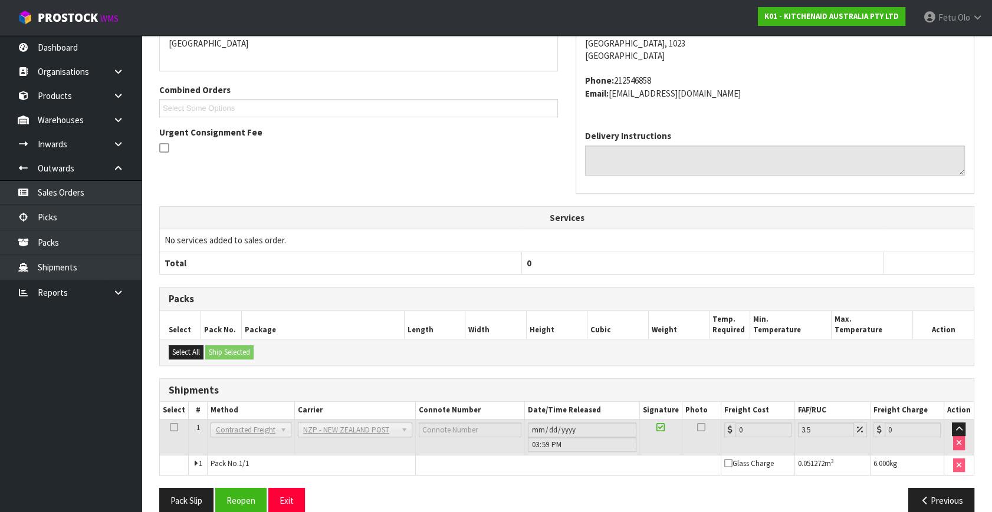
scroll to position [295, 0]
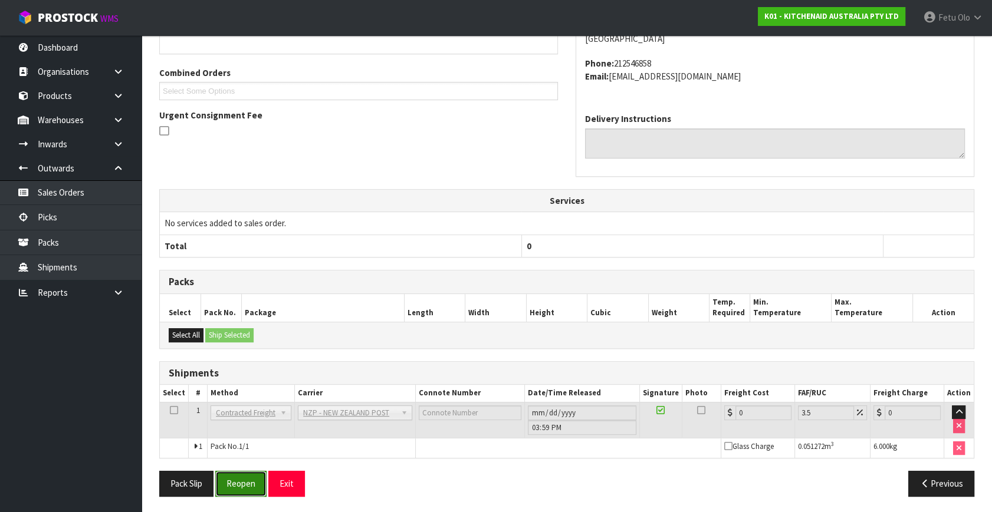
click at [258, 481] on button "Reopen" at bounding box center [240, 483] width 51 height 25
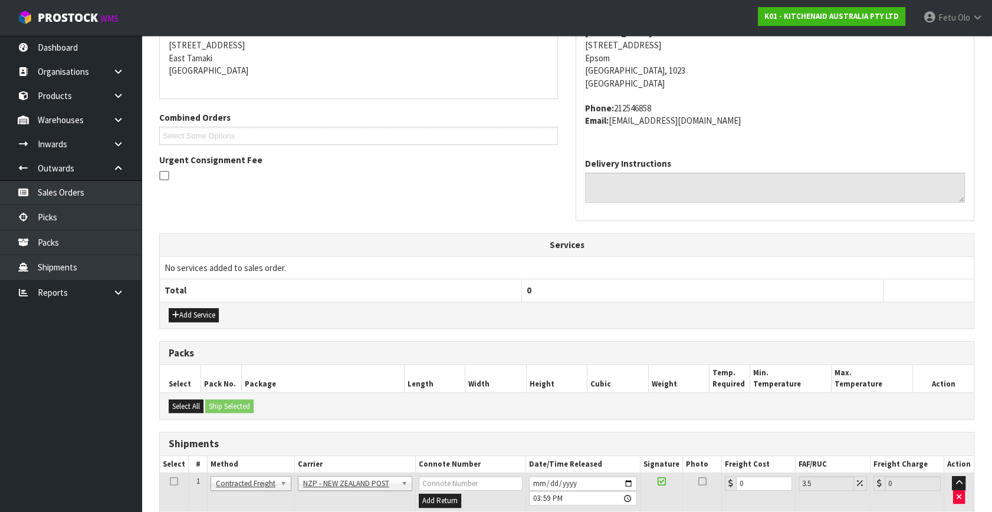
scroll to position [282, 0]
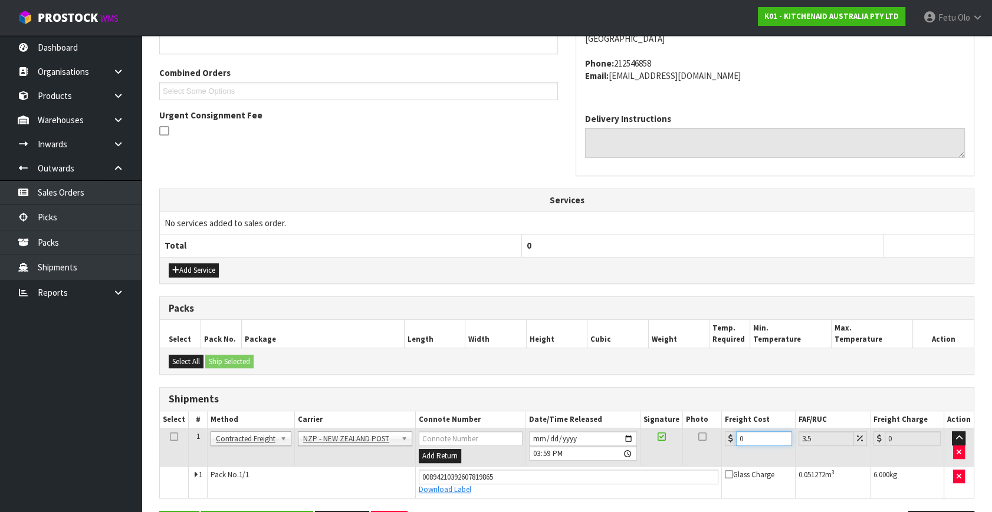
drag, startPoint x: 752, startPoint y: 439, endPoint x: 541, endPoint y: 482, distance: 216.1
click at [542, 483] on tbody "1 Client Local Pickup Customer Local Pickup Company Freight Contracted Freight …" at bounding box center [567, 464] width 814 height 70
type input "4"
type input "4.14"
type input "4.3"
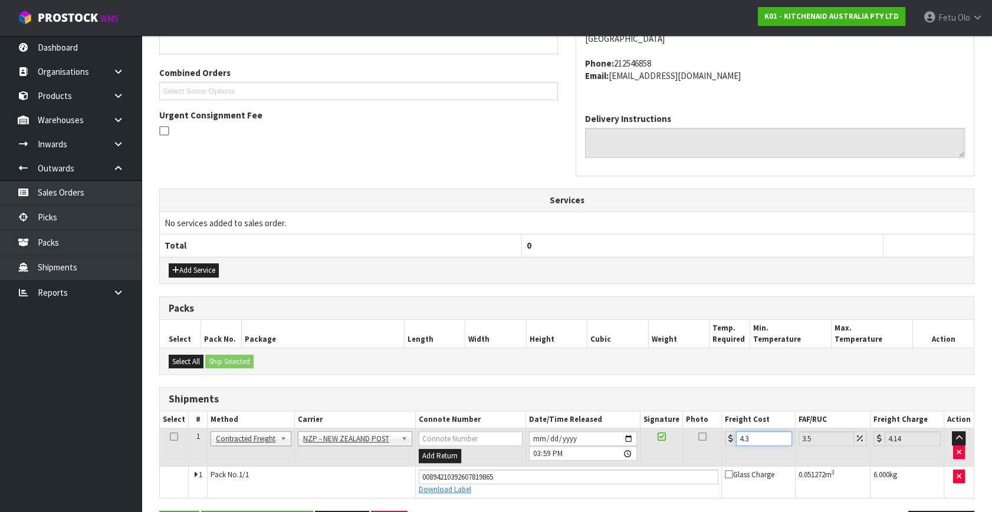
type input "4.45"
type input "4.33"
type input "4.48"
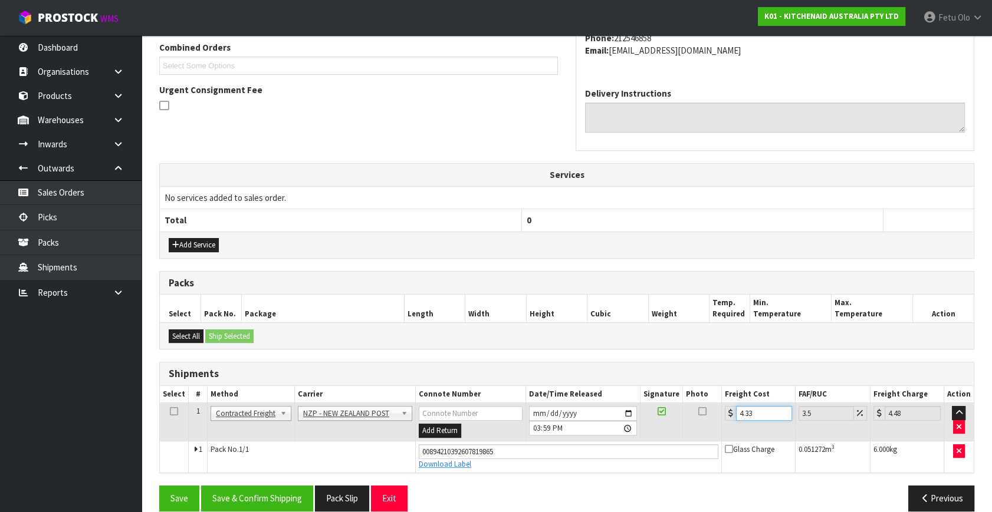
scroll to position [322, 0]
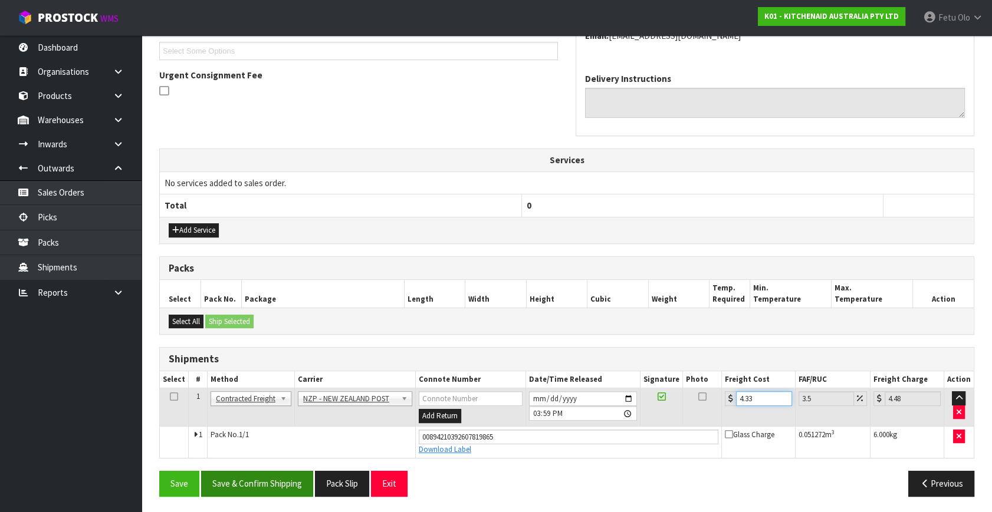
type input "4.33"
click at [239, 477] on button "Save & Confirm Shipping" at bounding box center [257, 483] width 112 height 25
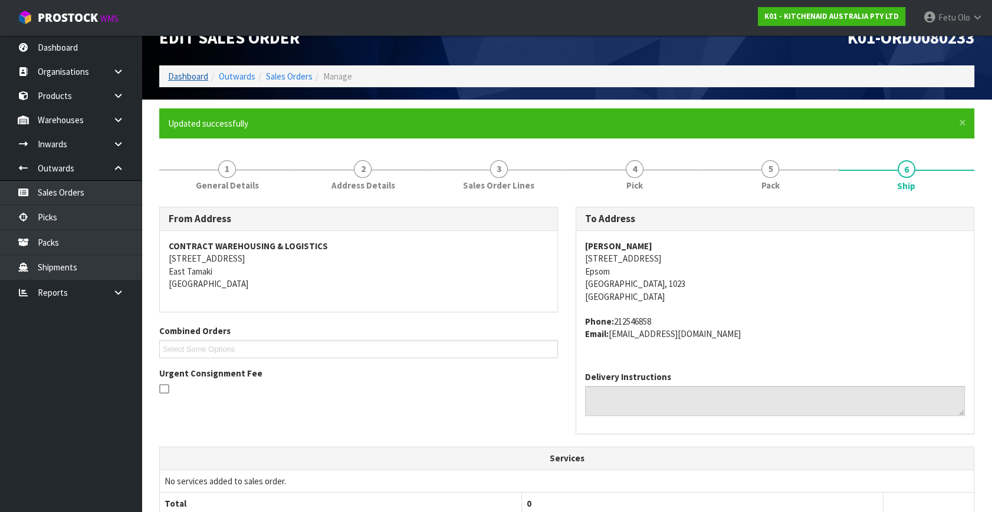
scroll to position [0, 0]
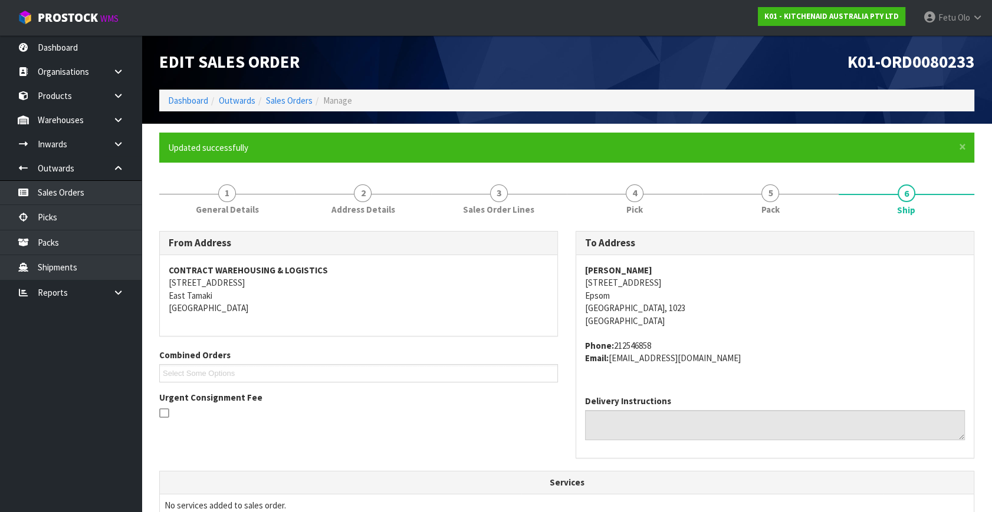
click at [183, 106] on li "Dashboard" at bounding box center [188, 100] width 40 height 12
click at [196, 104] on link "Dashboard" at bounding box center [188, 100] width 40 height 11
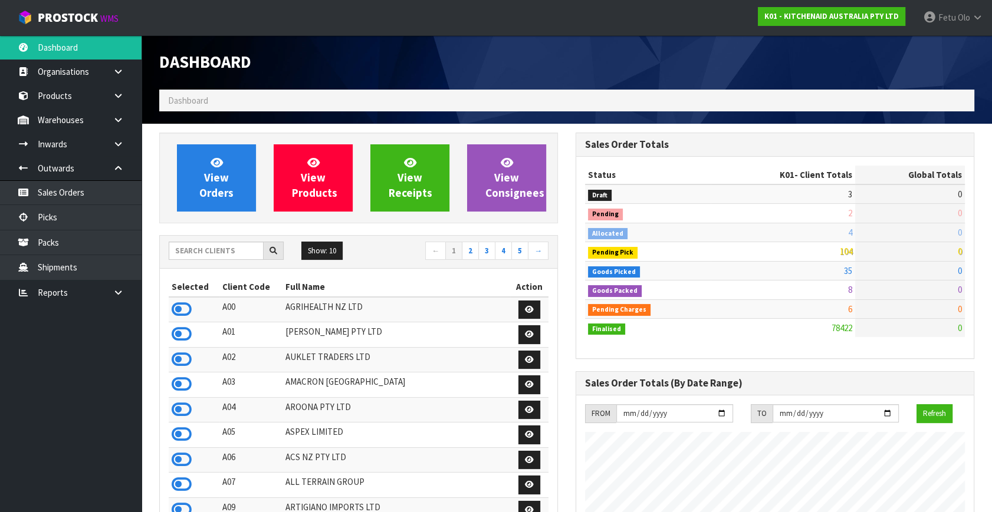
scroll to position [891, 416]
click at [65, 216] on link "Picks" at bounding box center [70, 217] width 141 height 24
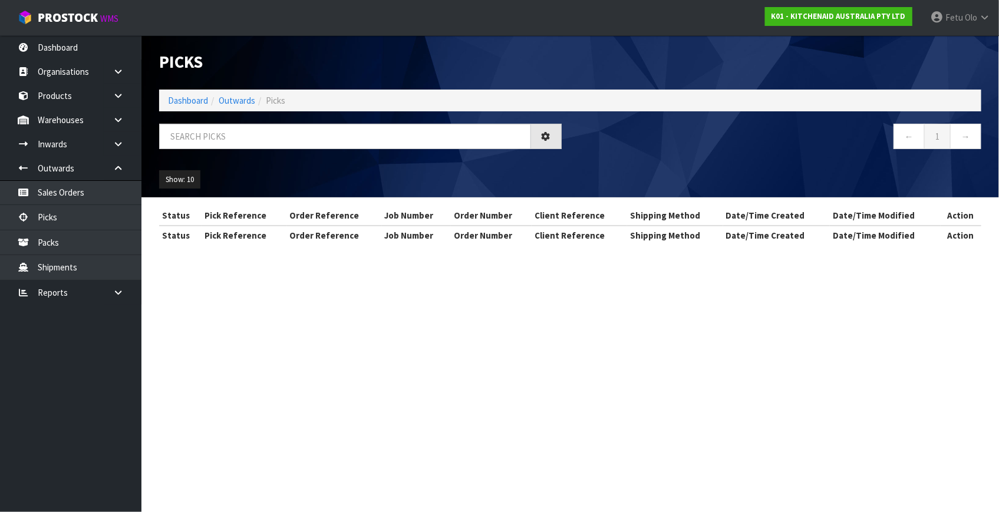
click at [177, 94] on li "Dashboard" at bounding box center [188, 100] width 40 height 12
click at [177, 96] on link "Dashboard" at bounding box center [188, 100] width 40 height 11
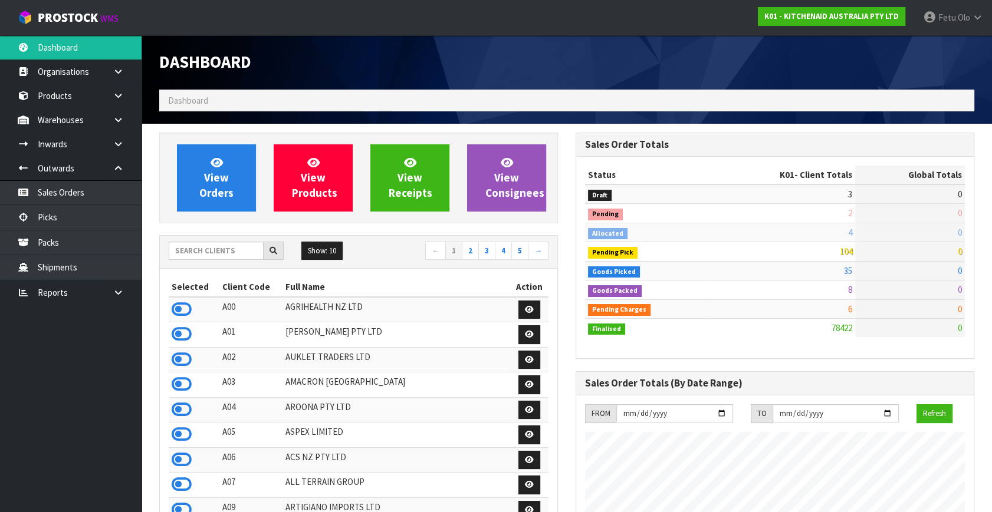
scroll to position [891, 416]
click at [58, 218] on link "Picks" at bounding box center [70, 217] width 141 height 24
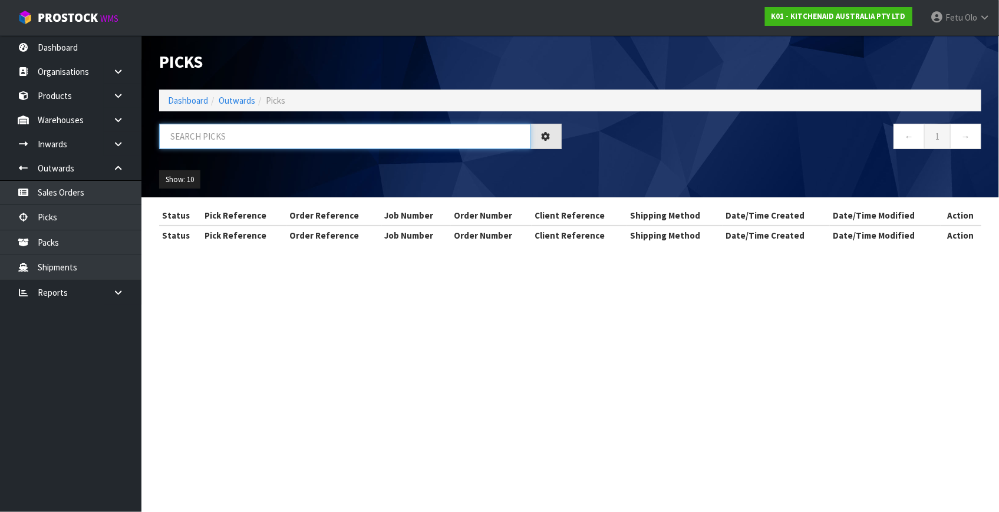
click at [212, 141] on input "text" at bounding box center [345, 136] width 372 height 25
type input "80249"
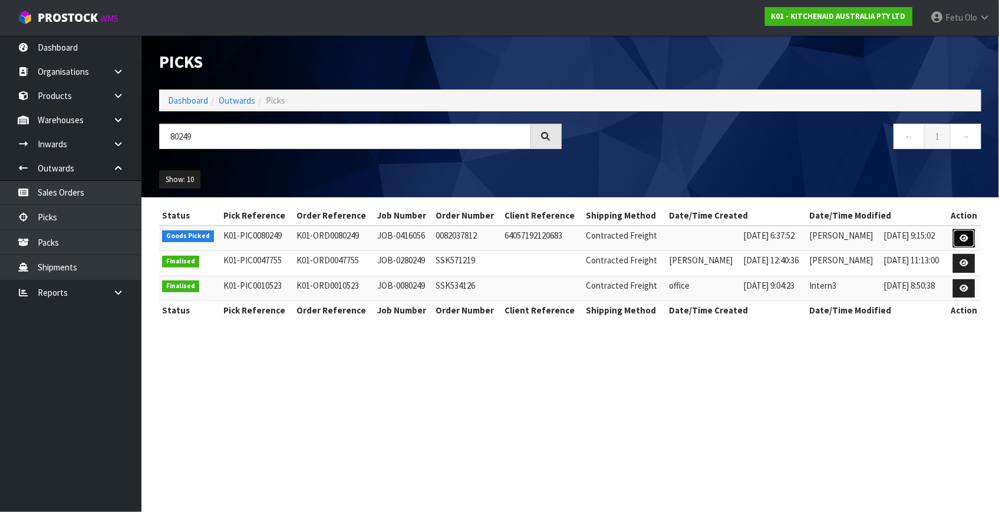
click at [966, 239] on icon at bounding box center [964, 239] width 9 height 8
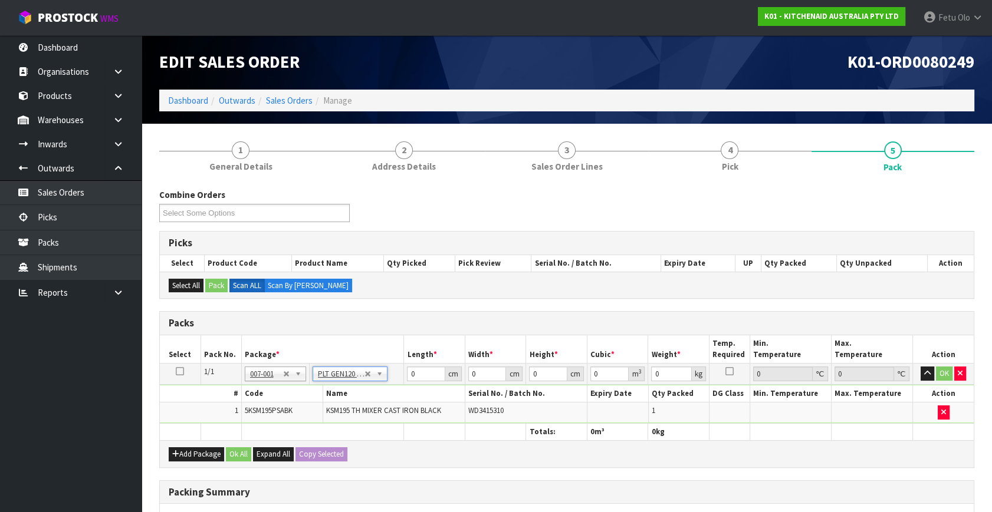
type input "120"
type input "100"
type input "12.36"
drag, startPoint x: 360, startPoint y: 371, endPoint x: 367, endPoint y: 371, distance: 7.7
type input "0"
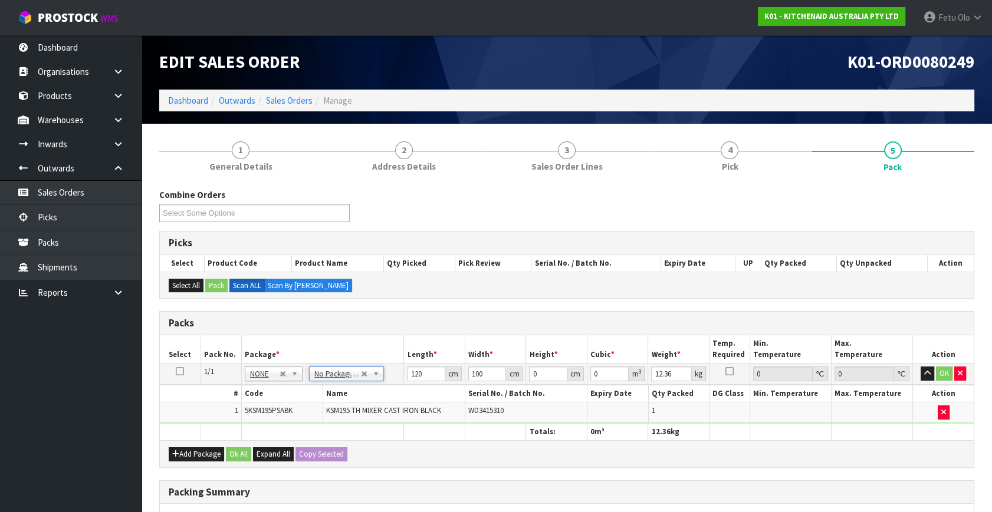
type input "0"
drag, startPoint x: 395, startPoint y: 389, endPoint x: 356, endPoint y: 406, distance: 42.7
click at [356, 406] on tbody "1/1 NONE 007-001 007-002 007-004 007-009 007-013 007-014 007-015 007-017 007-01…" at bounding box center [567, 394] width 814 height 60
type input "42"
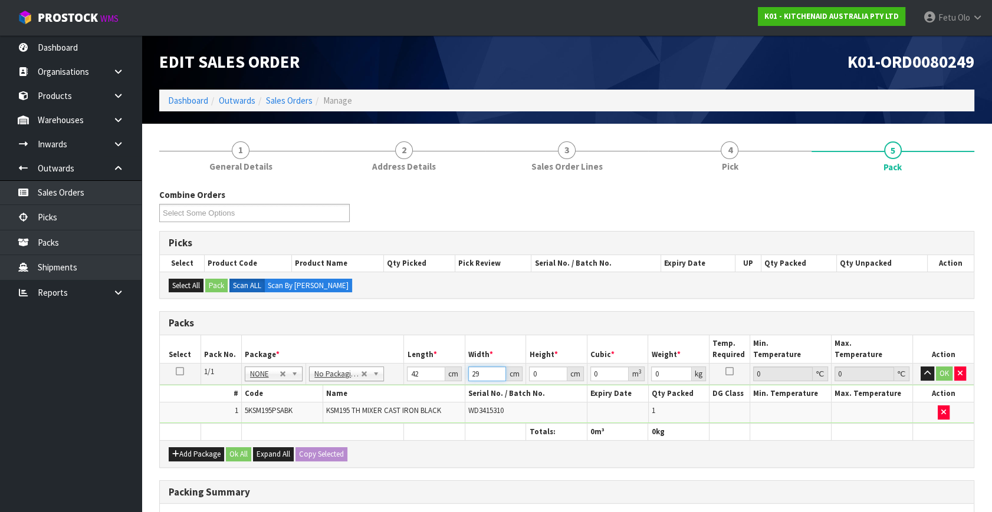
type input "29"
type input "4"
type input "0.004872"
type input "43"
type input "0.052374"
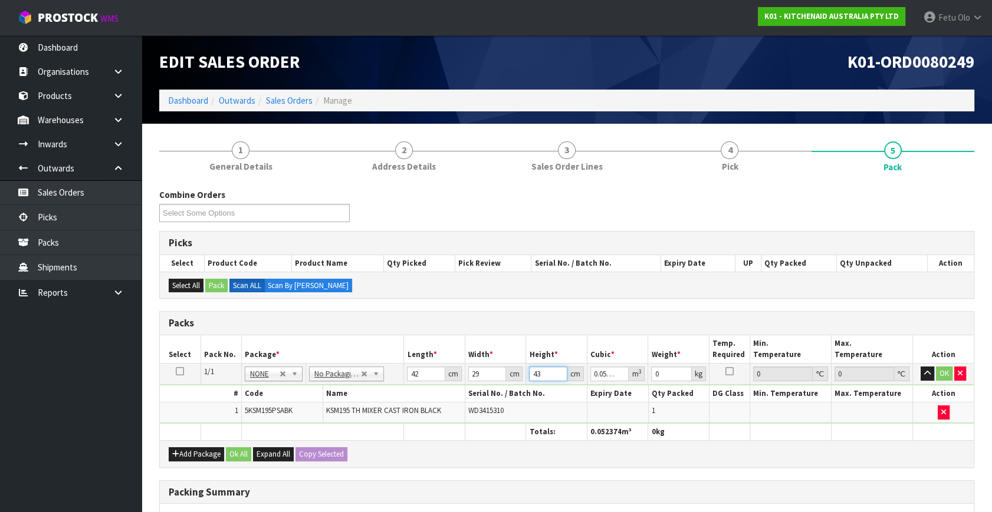
type input "43"
type input "13"
click button "OK" at bounding box center [944, 374] width 17 height 14
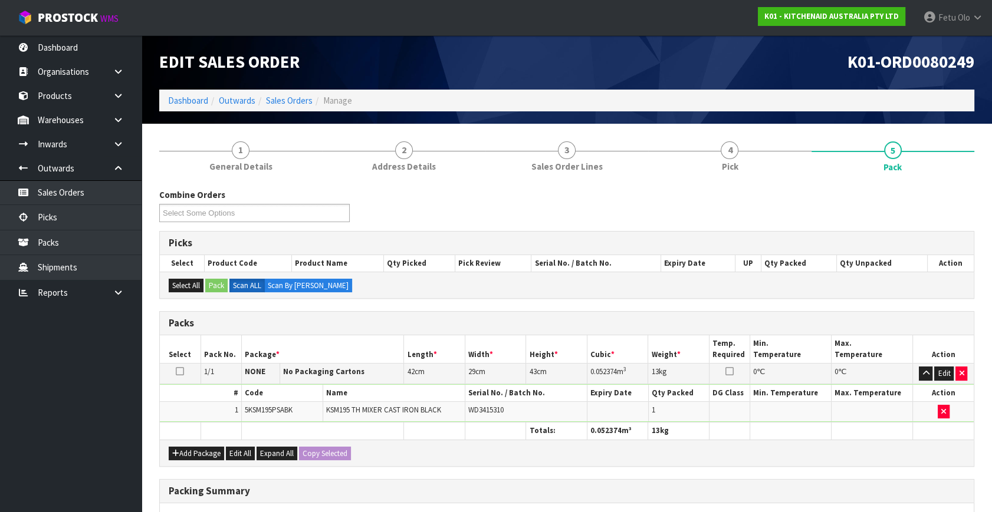
scroll to position [176, 0]
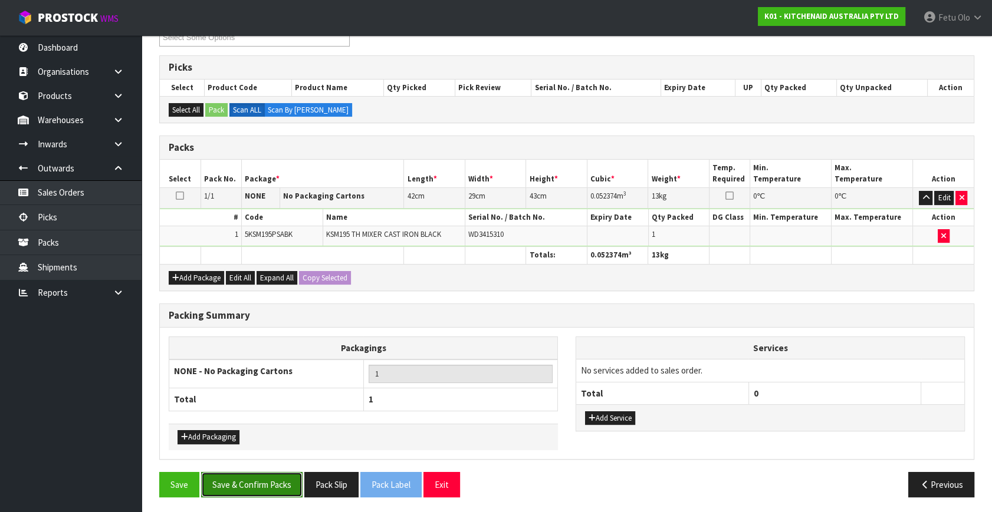
click at [265, 479] on button "Save & Confirm Packs" at bounding box center [251, 484] width 101 height 25
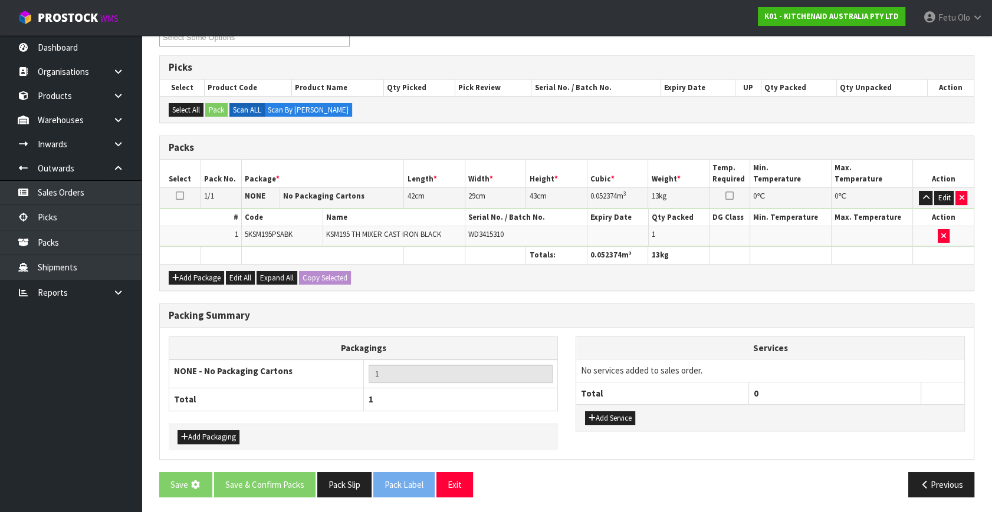
scroll to position [0, 0]
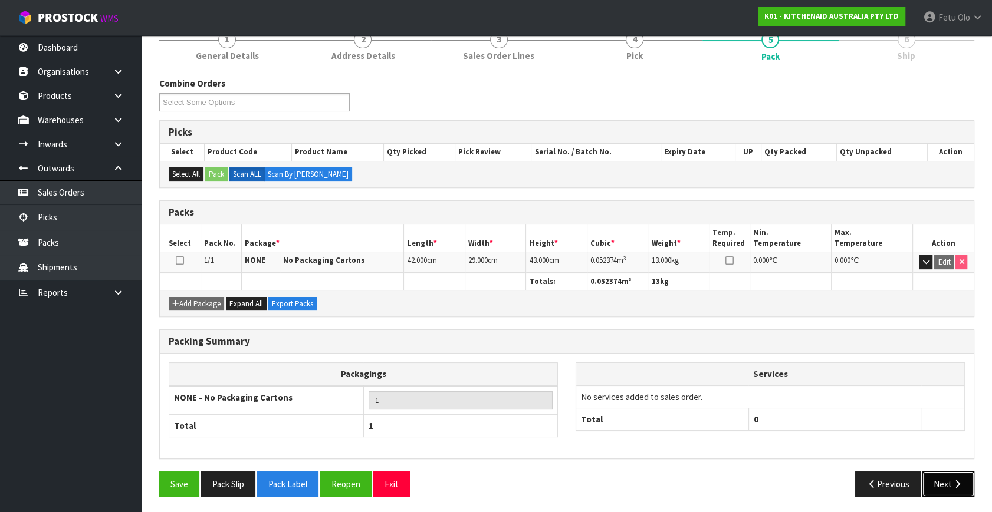
drag, startPoint x: 950, startPoint y: 484, endPoint x: 943, endPoint y: 483, distance: 7.8
click at [943, 483] on button "Next" at bounding box center [948, 484] width 52 height 25
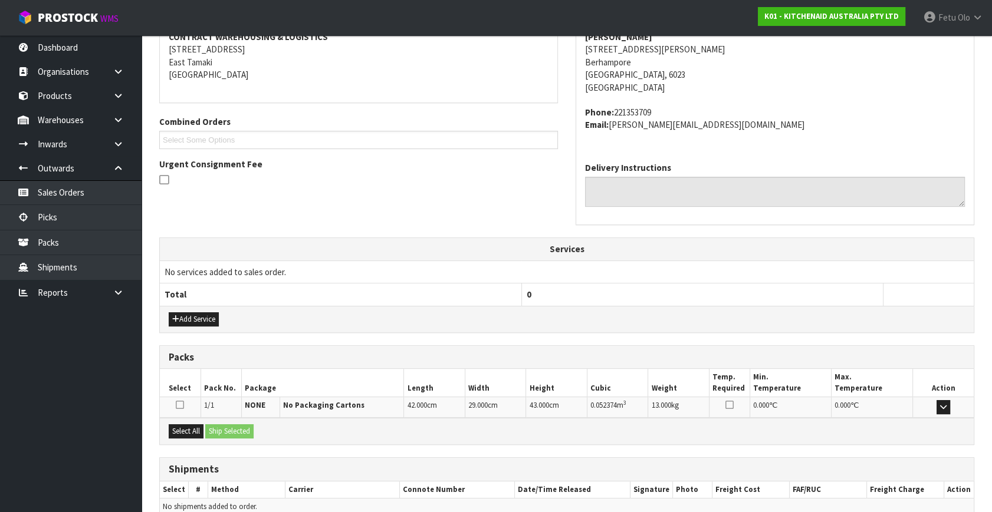
scroll to position [290, 0]
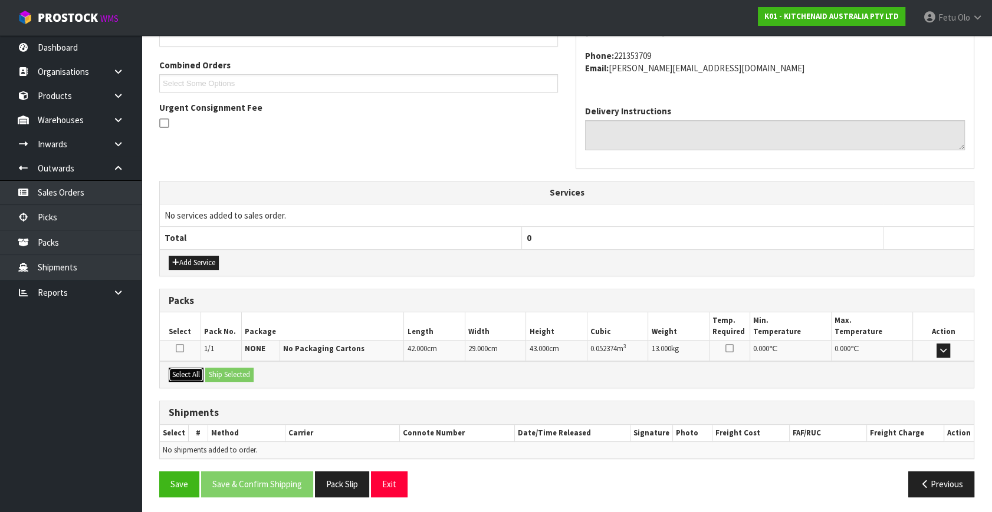
drag, startPoint x: 170, startPoint y: 375, endPoint x: 189, endPoint y: 373, distance: 19.0
click at [186, 374] on button "Select All" at bounding box center [186, 375] width 35 height 14
drag, startPoint x: 200, startPoint y: 371, endPoint x: 233, endPoint y: 375, distance: 33.2
click at [200, 371] on button "Select All" at bounding box center [186, 375] width 35 height 14
click at [239, 375] on button "Ship Selected" at bounding box center [229, 375] width 48 height 14
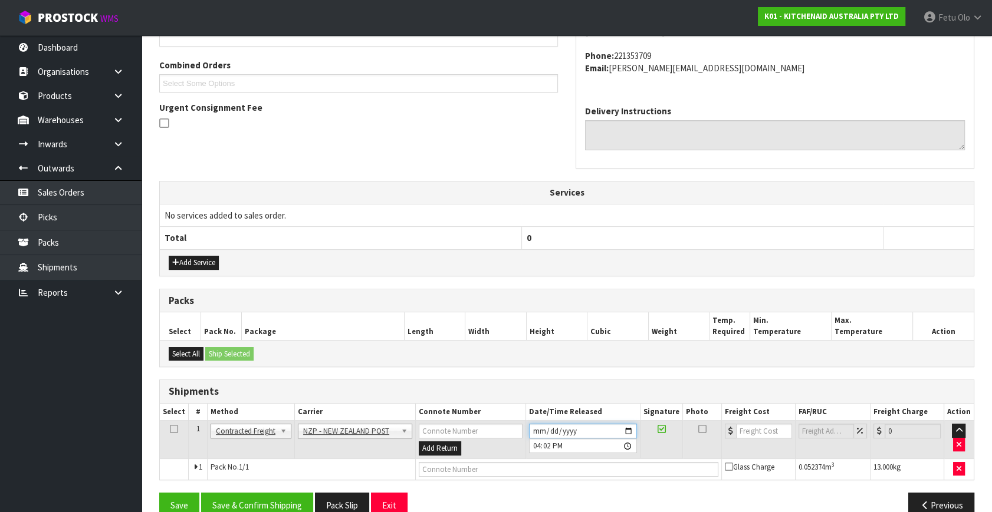
click at [628, 429] on input "[DATE]" at bounding box center [583, 431] width 108 height 15
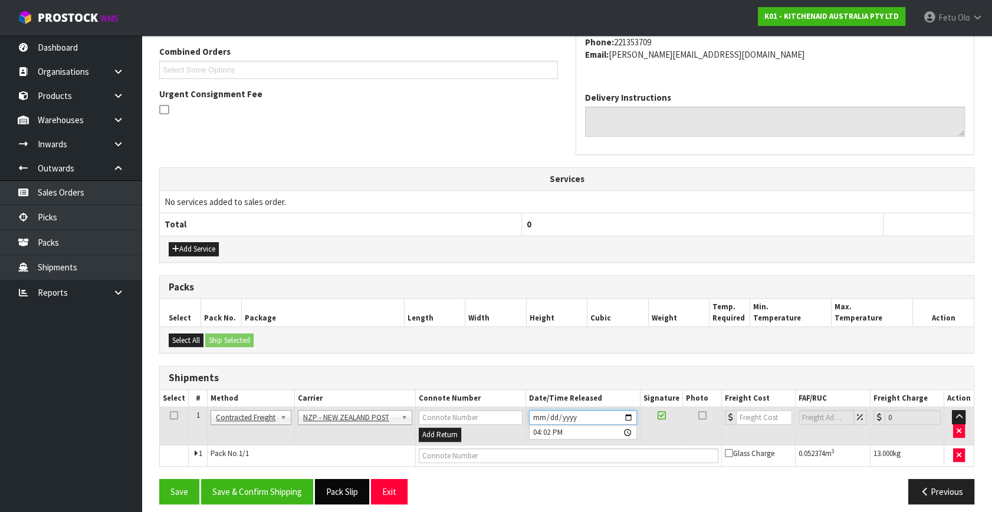
scroll to position [311, 0]
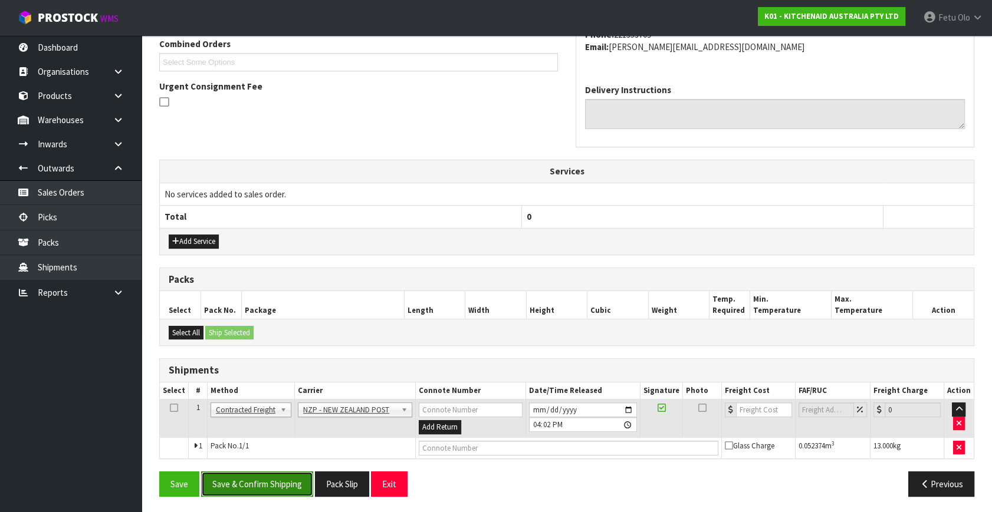
click at [291, 479] on button "Save & Confirm Shipping" at bounding box center [257, 484] width 112 height 25
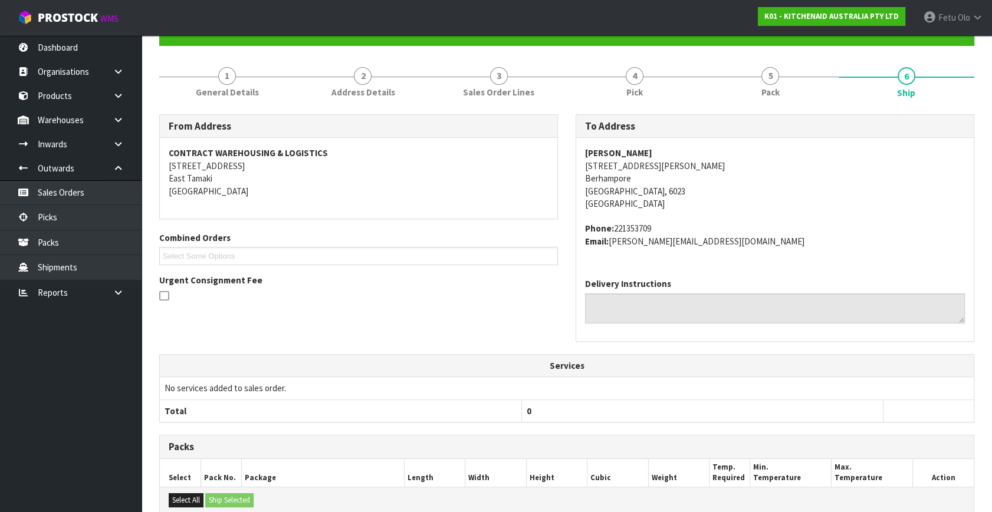
scroll to position [295, 0]
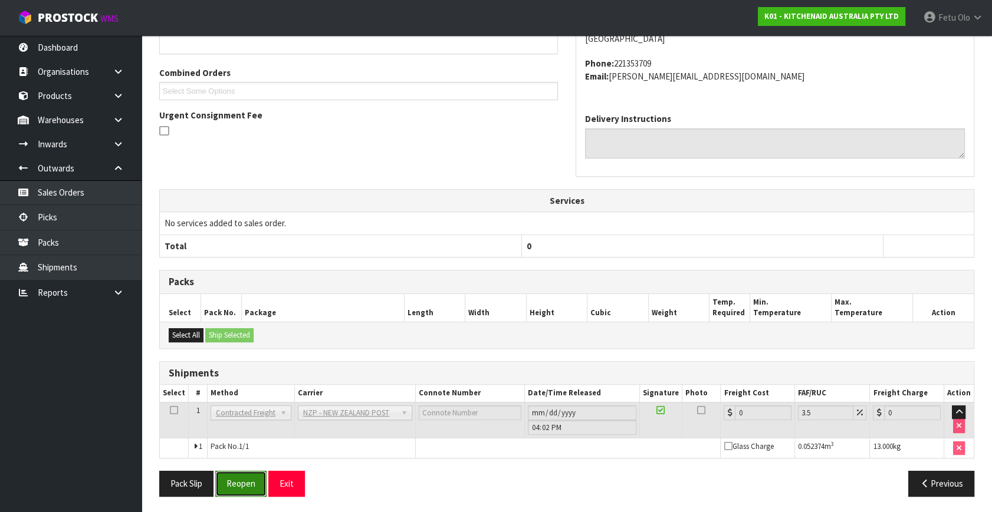
click at [232, 482] on button "Reopen" at bounding box center [240, 483] width 51 height 25
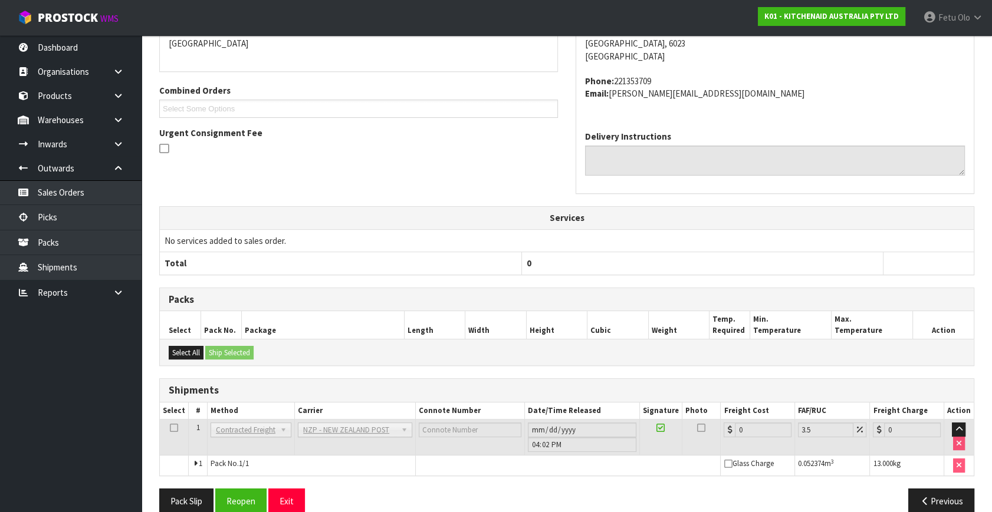
scroll to position [282, 0]
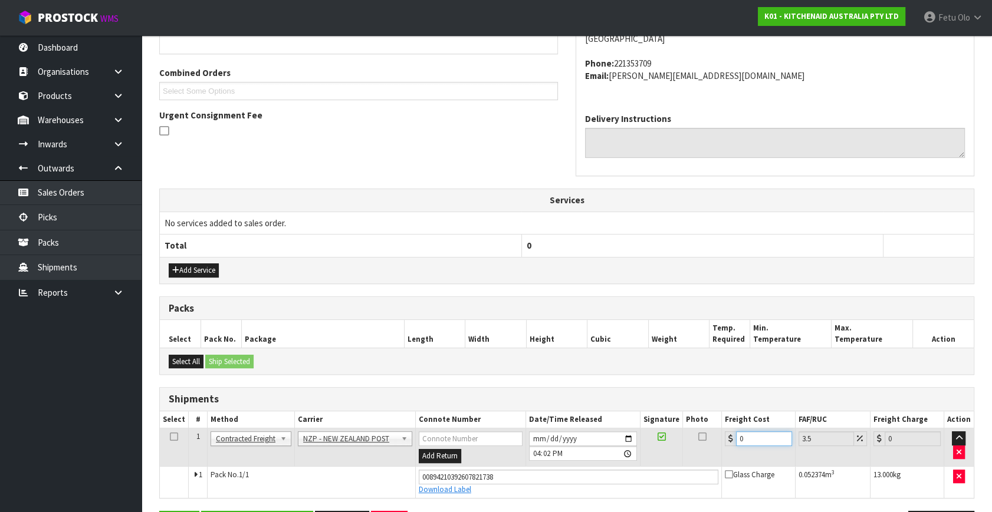
drag, startPoint x: 748, startPoint y: 440, endPoint x: 411, endPoint y: 514, distance: 344.6
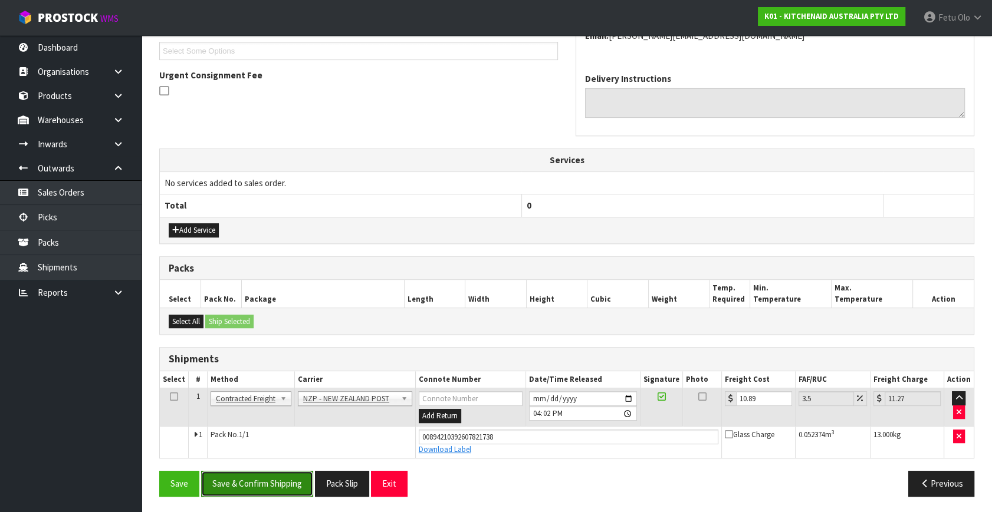
click at [241, 487] on button "Save & Confirm Shipping" at bounding box center [257, 483] width 112 height 25
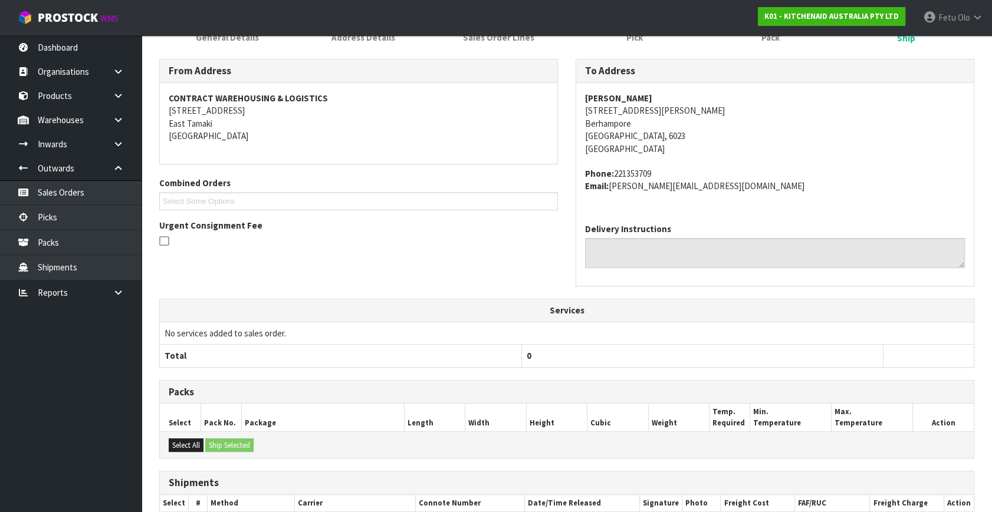
scroll to position [290, 0]
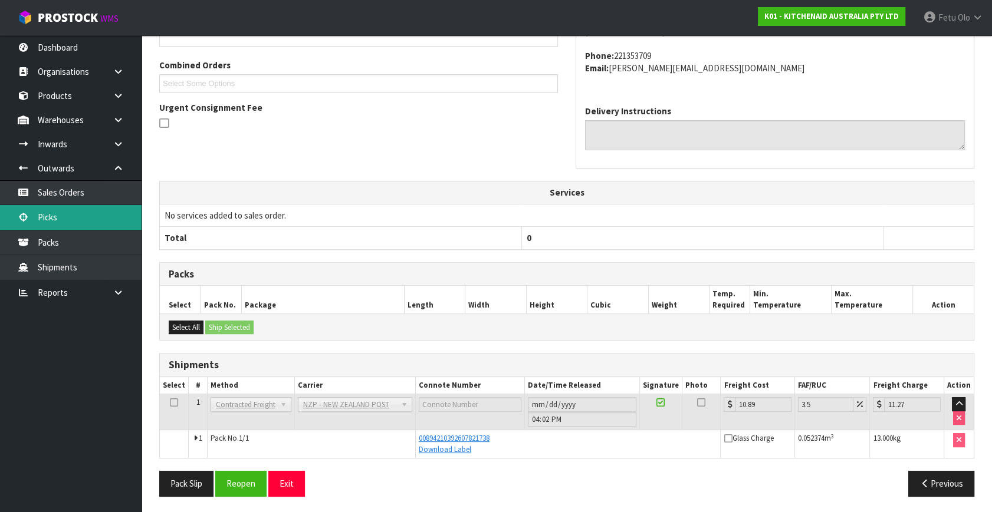
click at [52, 206] on link "Picks" at bounding box center [70, 217] width 141 height 24
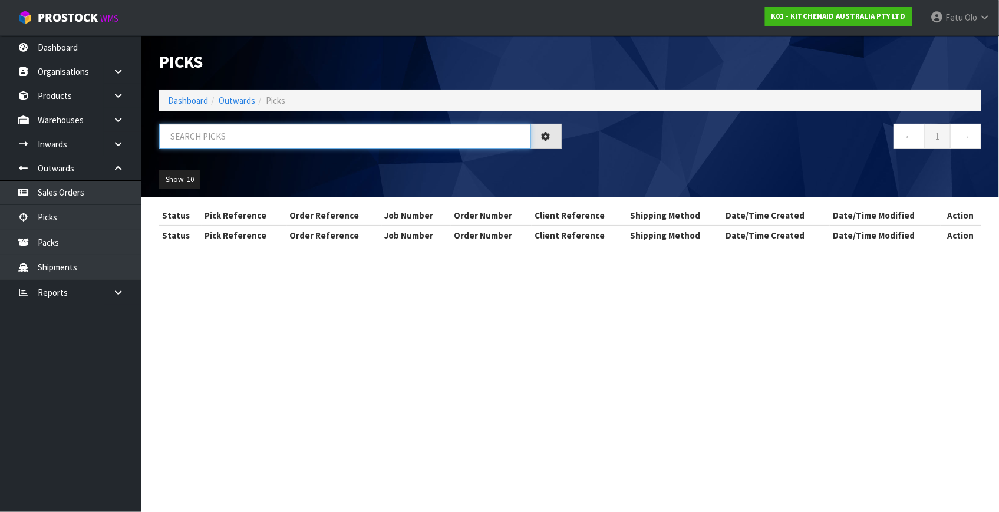
click at [312, 137] on input "text" at bounding box center [345, 136] width 372 height 25
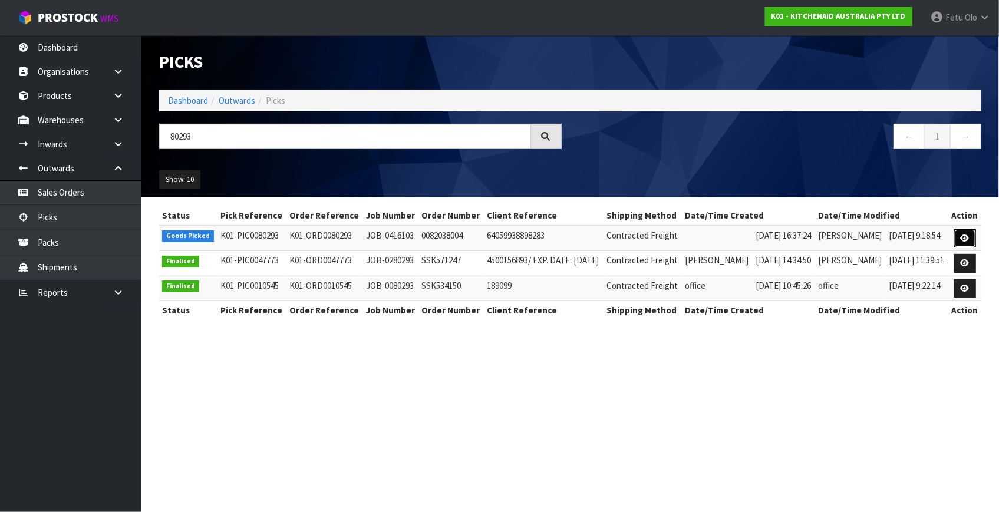
click at [960, 239] on link at bounding box center [965, 238] width 22 height 19
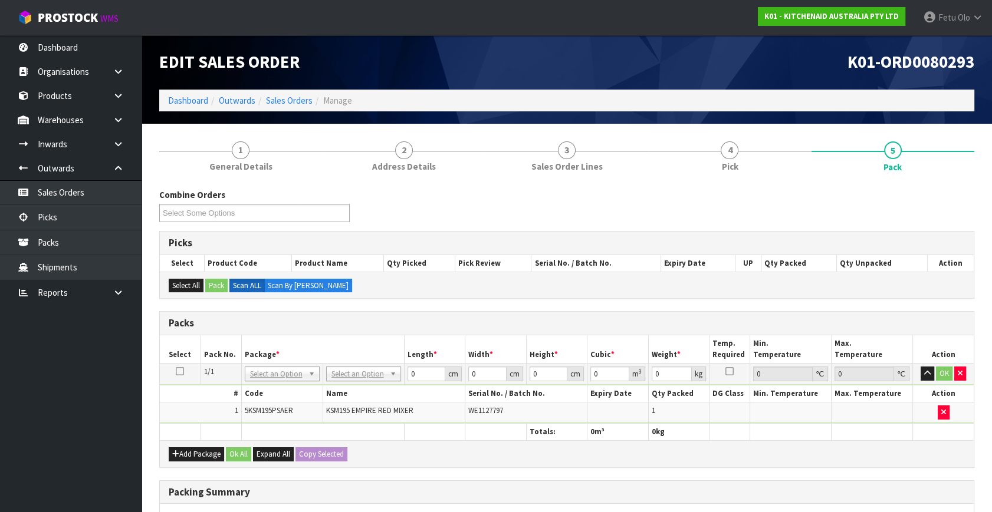
click at [348, 380] on td "No Packaging Cartons PLT GEN120 (1200 X 1000) PLT ONE WAY SKID CHEP HIRE PALLET…" at bounding box center [362, 374] width 81 height 21
drag, startPoint x: 350, startPoint y: 370, endPoint x: 354, endPoint y: 391, distance: 21.5
drag, startPoint x: 386, startPoint y: 389, endPoint x: 325, endPoint y: 416, distance: 66.0
click at [326, 416] on tbody "1/1 NONE 007-001 007-002 007-004 007-009 007-013 007-014 007-015 007-017 007-01…" at bounding box center [567, 394] width 814 height 60
click button "OK" at bounding box center [944, 374] width 17 height 14
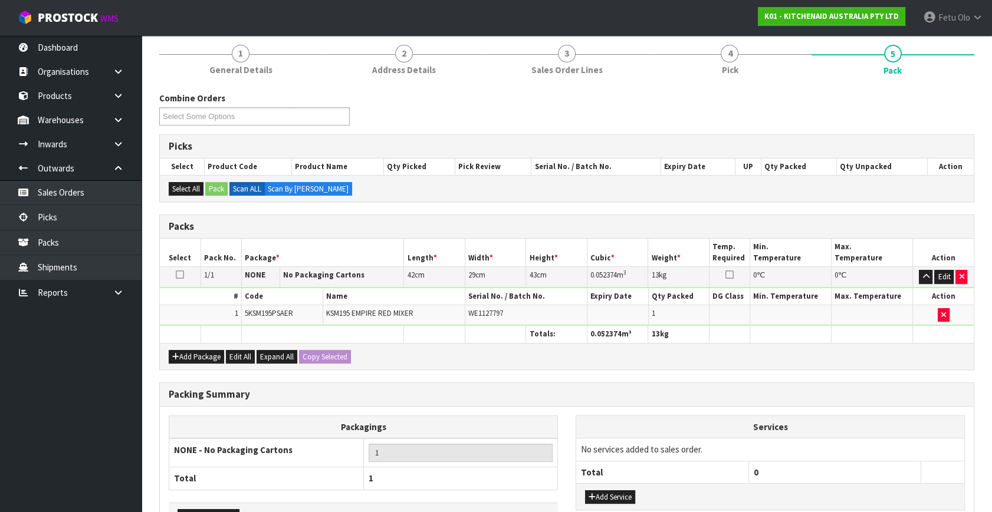
scroll to position [176, 0]
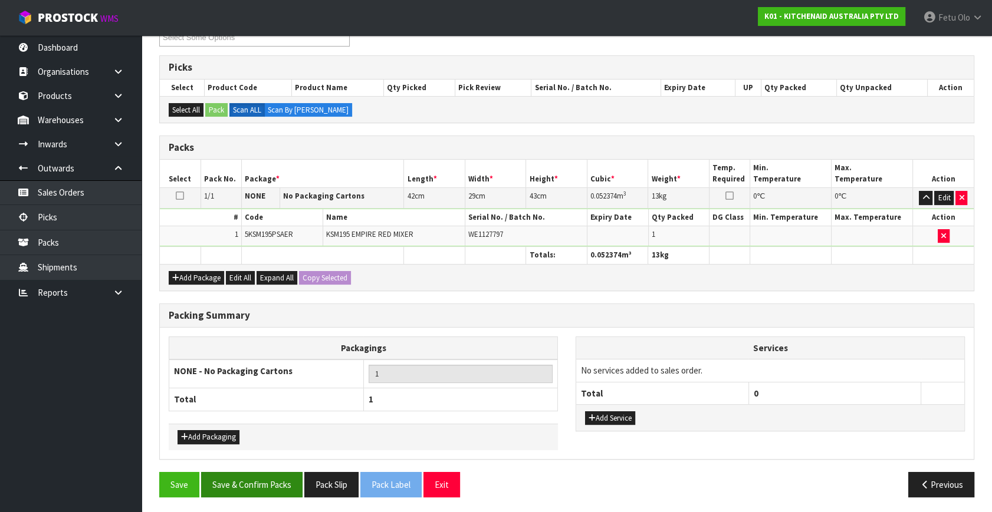
drag, startPoint x: 237, startPoint y: 469, endPoint x: 242, endPoint y: 477, distance: 9.3
click at [241, 478] on div "Combine Orders K01-ORD0079928 K01-ORD0079949 K01-ORD0080006 K01-ORD0080043 K01-…" at bounding box center [566, 259] width 815 height 493
click at [271, 484] on button "Save & Confirm Packs" at bounding box center [251, 484] width 101 height 25
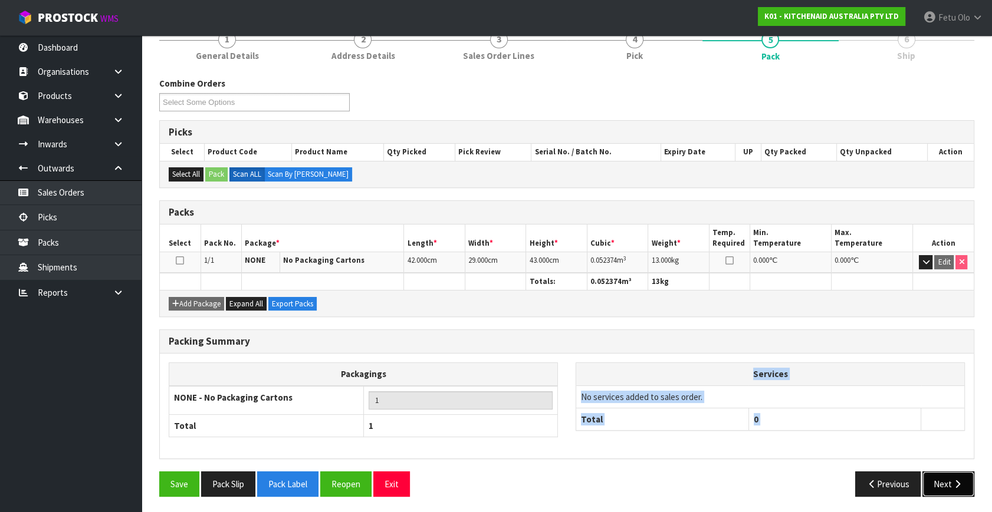
click at [931, 478] on button "Next" at bounding box center [948, 484] width 52 height 25
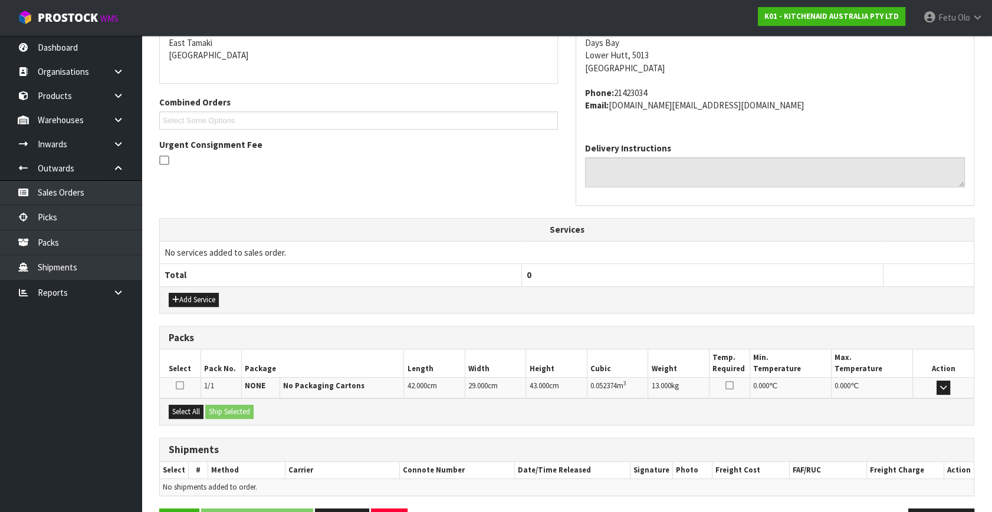
scroll to position [290, 0]
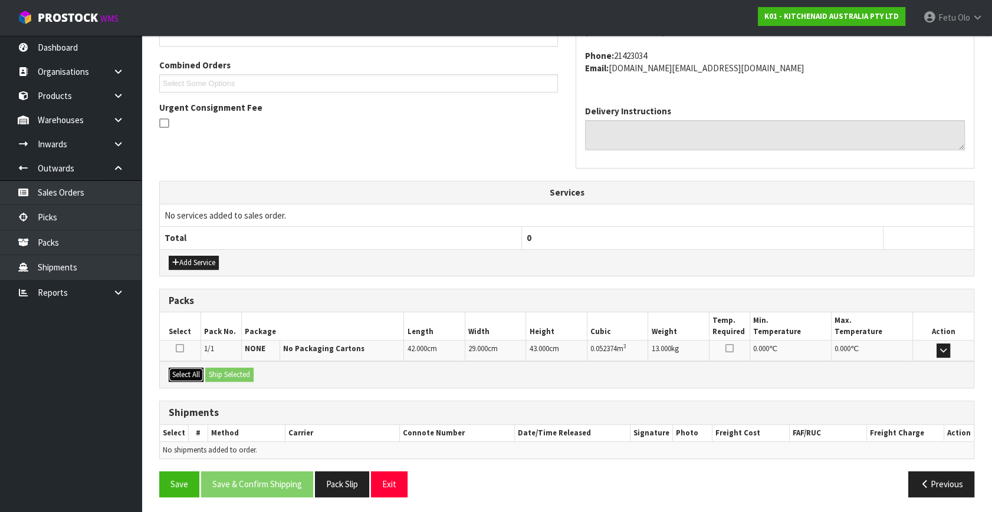
click at [189, 377] on button "Select All" at bounding box center [186, 375] width 35 height 14
click at [219, 375] on button "Ship Selected" at bounding box center [229, 375] width 48 height 14
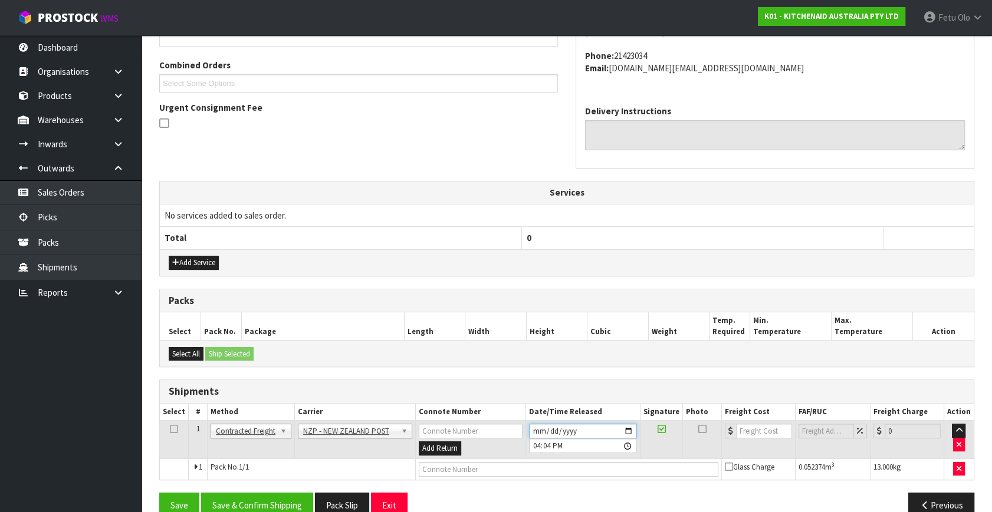
click at [631, 431] on input "[DATE]" at bounding box center [583, 431] width 108 height 15
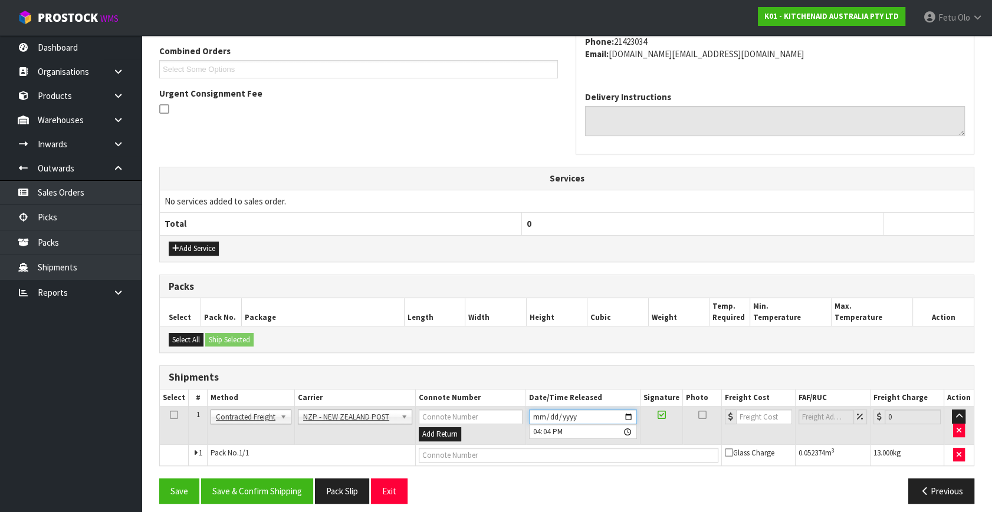
scroll to position [311, 0]
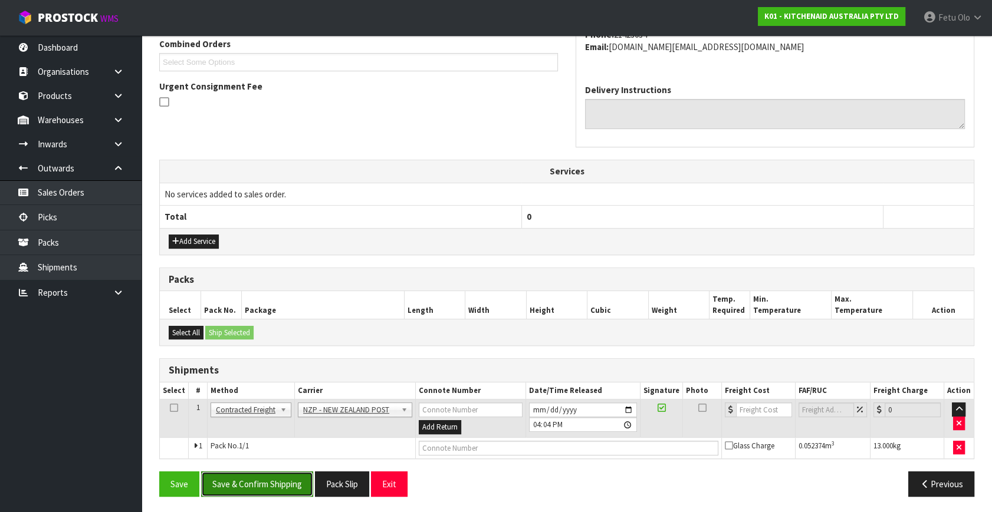
click at [279, 480] on button "Save & Confirm Shipping" at bounding box center [257, 484] width 112 height 25
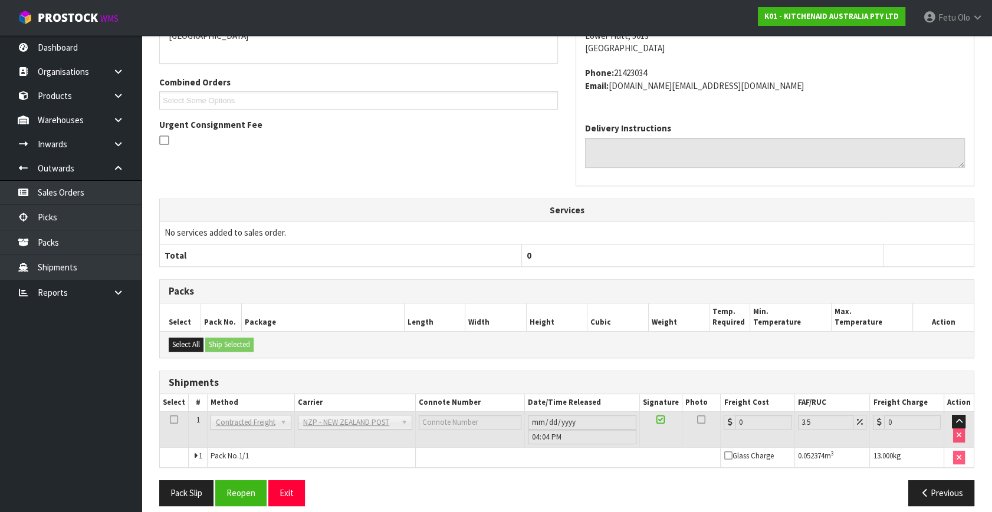
scroll to position [295, 0]
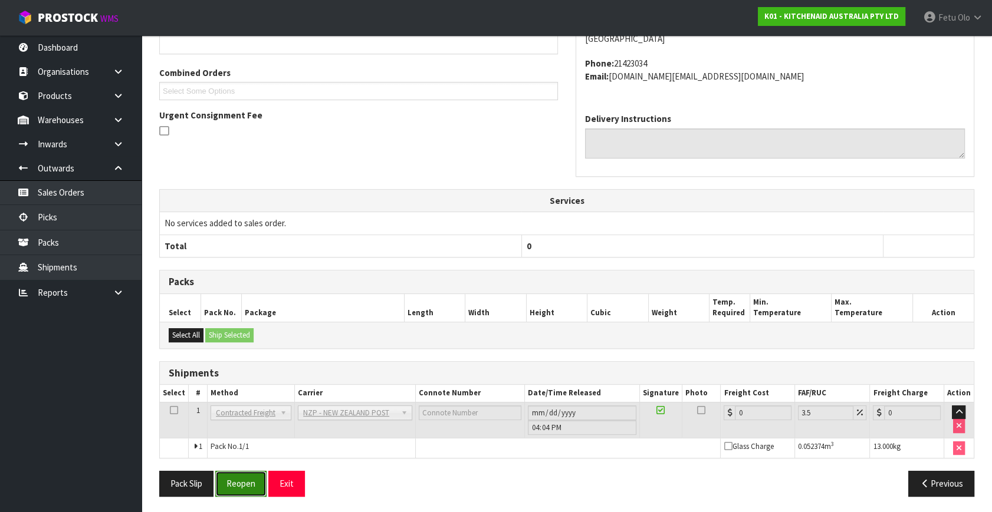
click at [242, 479] on button "Reopen" at bounding box center [240, 483] width 51 height 25
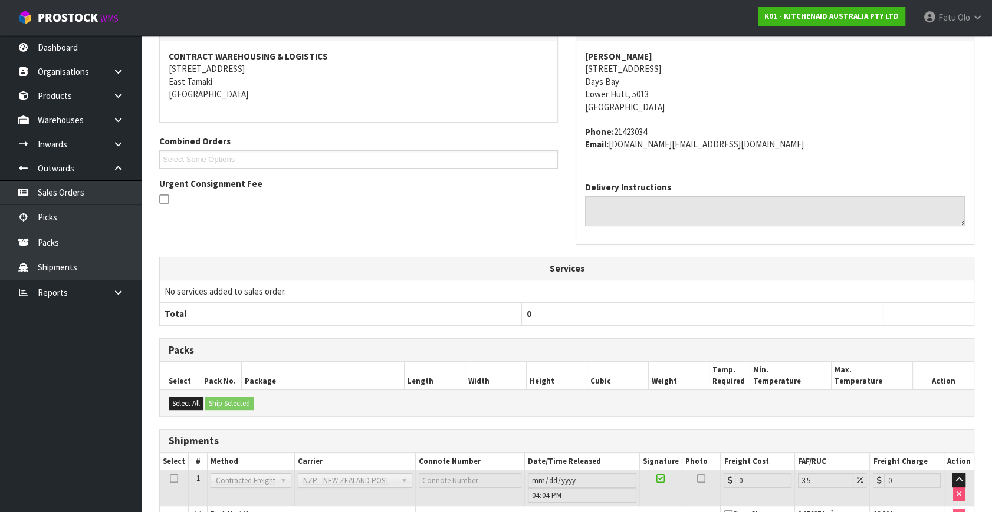
scroll to position [268, 0]
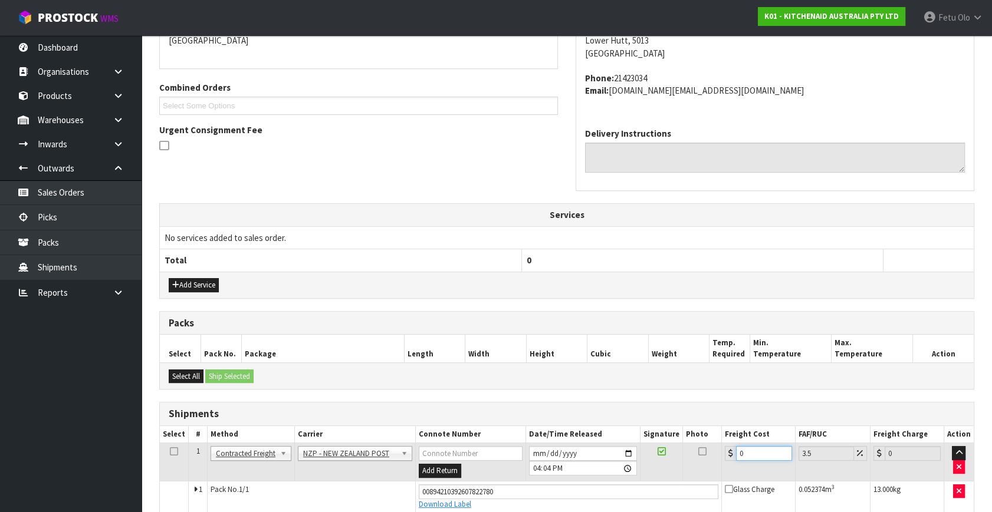
drag, startPoint x: 764, startPoint y: 457, endPoint x: 649, endPoint y: 476, distance: 116.6
click at [649, 476] on tr "1 Client Local Pickup Customer Local Pickup Company Freight Contracted Freight …" at bounding box center [567, 462] width 814 height 38
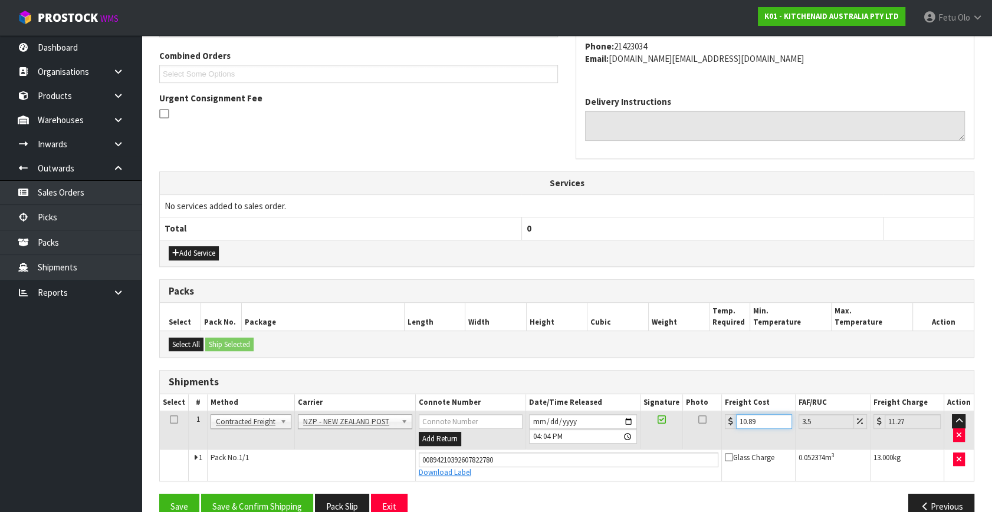
scroll to position [322, 0]
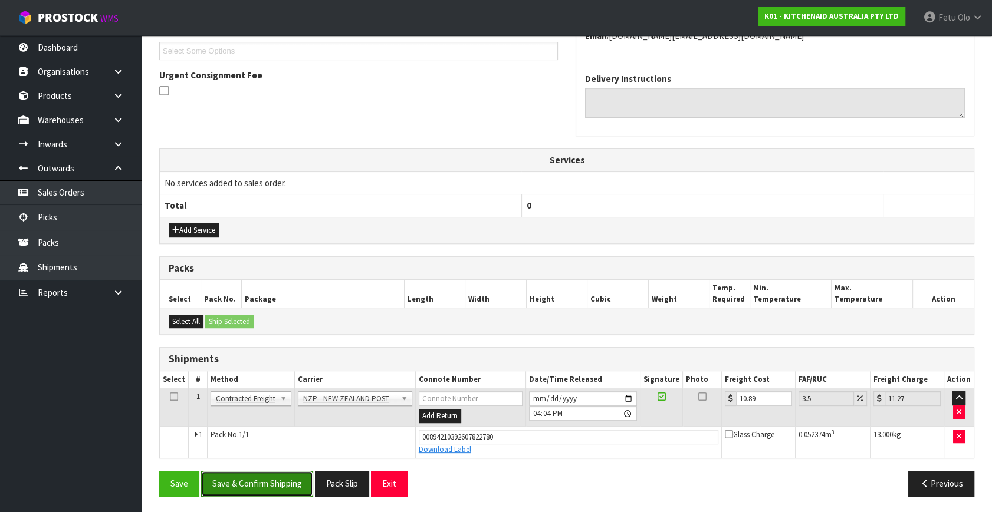
click at [272, 482] on button "Save & Confirm Shipping" at bounding box center [257, 483] width 112 height 25
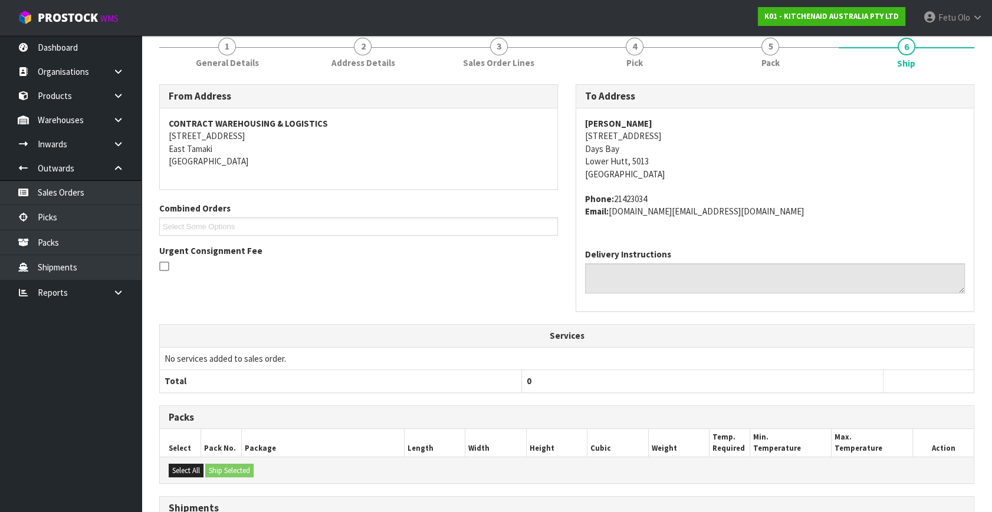
scroll to position [290, 0]
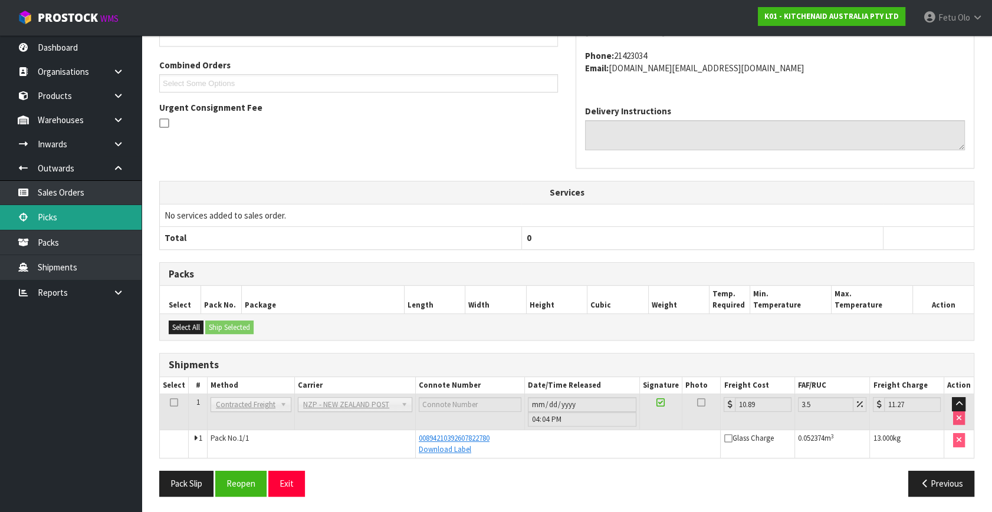
click at [50, 220] on link "Picks" at bounding box center [70, 217] width 141 height 24
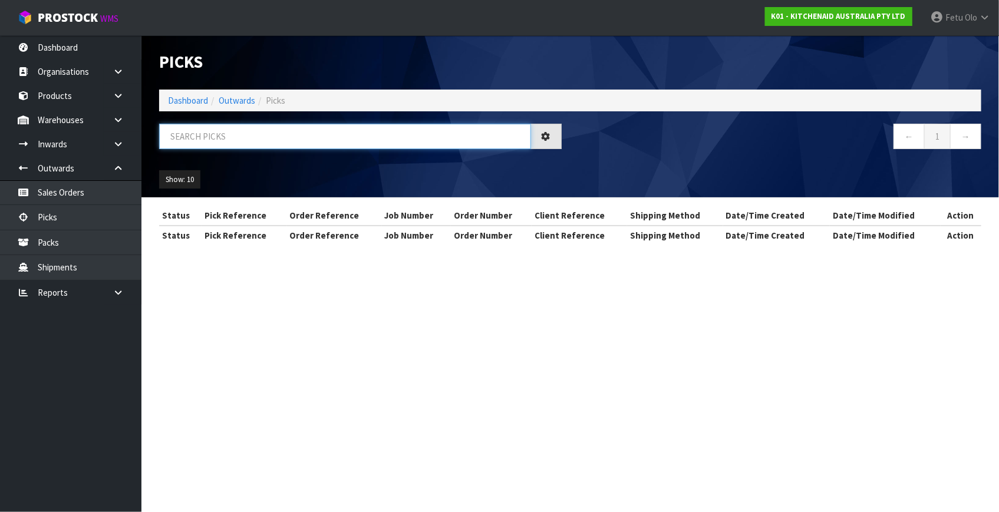
click at [328, 131] on input "text" at bounding box center [345, 136] width 372 height 25
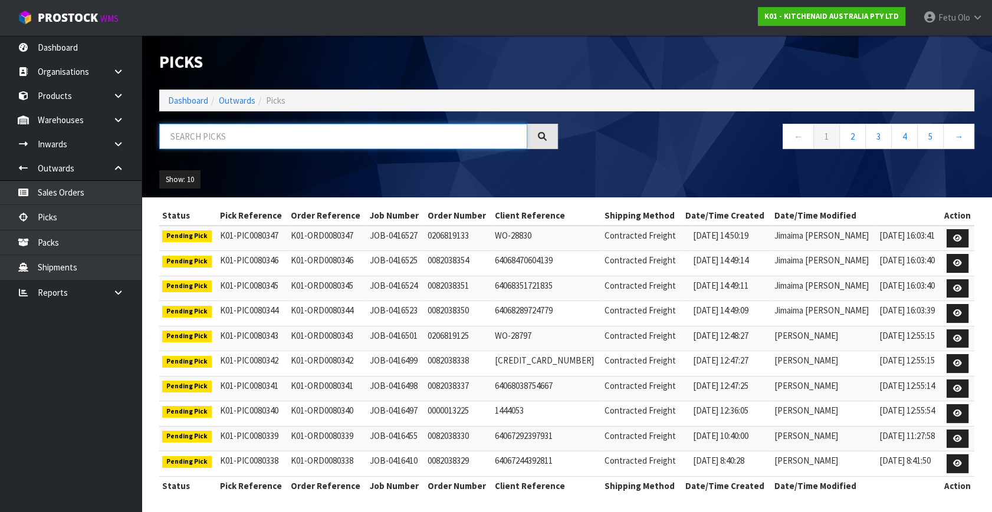
click at [396, 136] on input "text" at bounding box center [343, 136] width 368 height 25
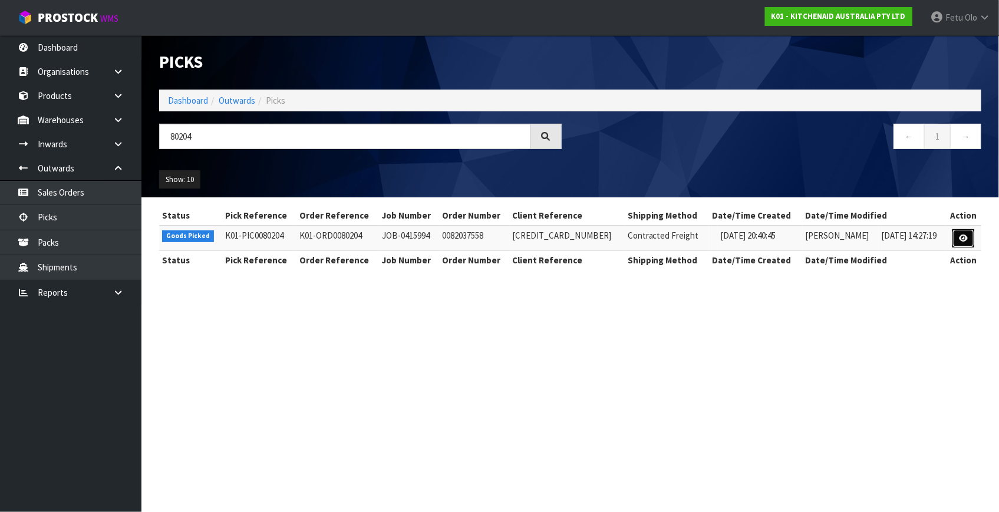
click at [962, 236] on icon at bounding box center [963, 239] width 9 height 8
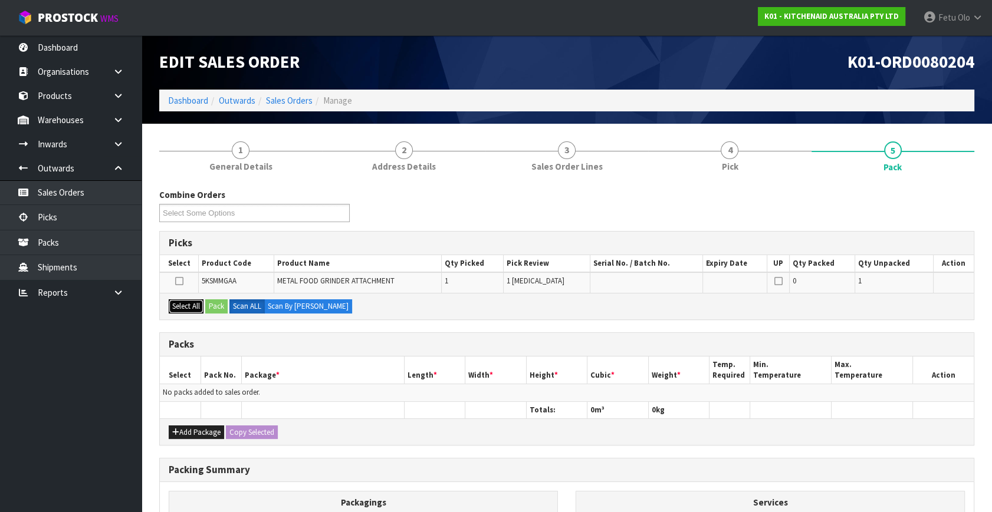
drag, startPoint x: 182, startPoint y: 302, endPoint x: 210, endPoint y: 301, distance: 27.8
click at [191, 302] on button "Select All" at bounding box center [186, 306] width 35 height 14
click at [210, 301] on button "Pack" at bounding box center [216, 306] width 22 height 14
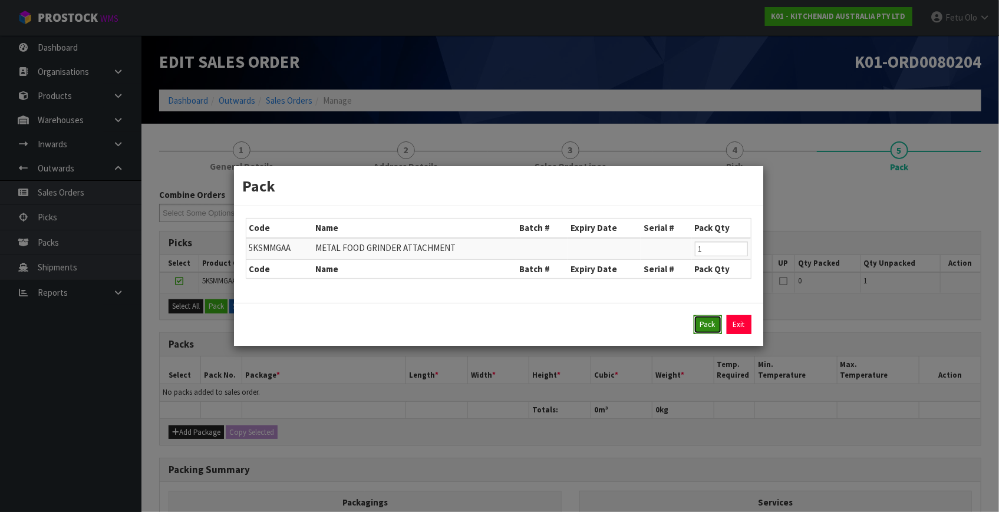
click at [702, 328] on button "Pack" at bounding box center [708, 324] width 28 height 19
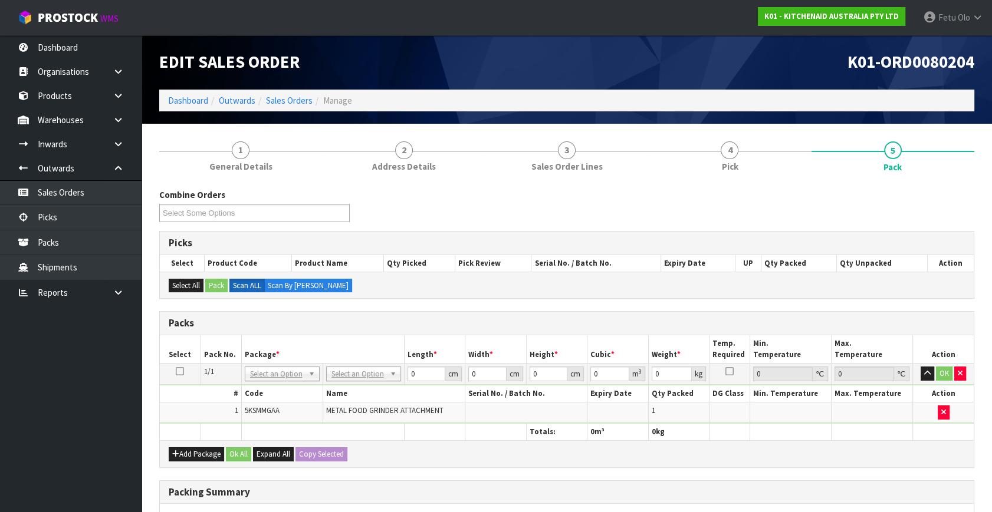
drag, startPoint x: 279, startPoint y: 373, endPoint x: 274, endPoint y: 383, distance: 12.1
click at [271, 386] on input "text" at bounding box center [281, 389] width 69 height 15
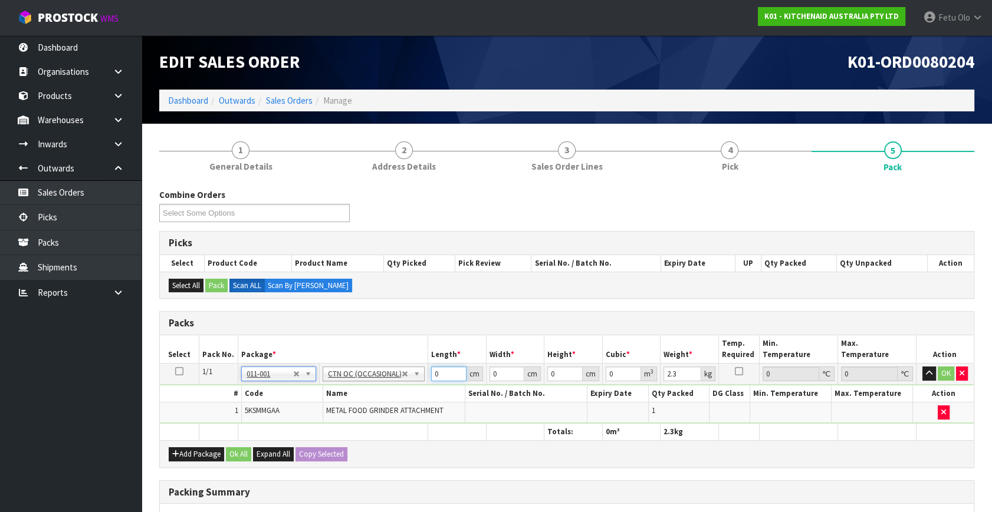
drag, startPoint x: 447, startPoint y: 371, endPoint x: 324, endPoint y: 436, distance: 139.8
click at [324, 436] on table "Select Pack No. Package * Length * Width * Height * Cubic * Weight * Temp. Requ…" at bounding box center [567, 387] width 814 height 105
click at [941, 372] on button "OK" at bounding box center [945, 374] width 17 height 14
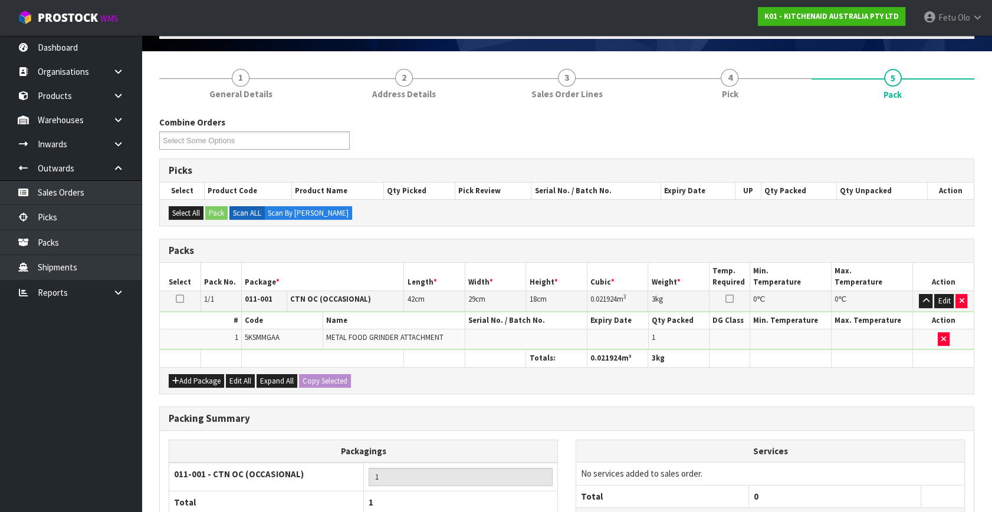
scroll to position [176, 0]
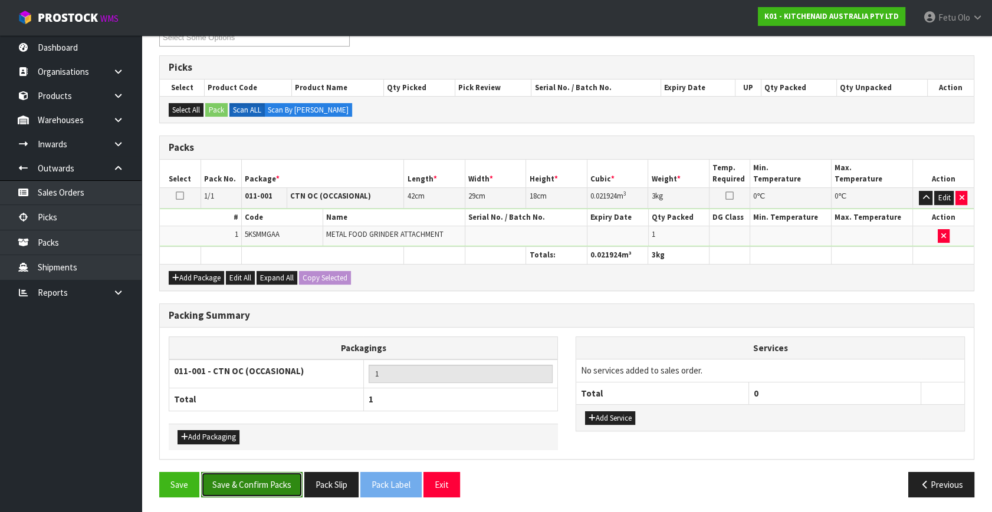
click at [248, 476] on button "Save & Confirm Packs" at bounding box center [251, 484] width 101 height 25
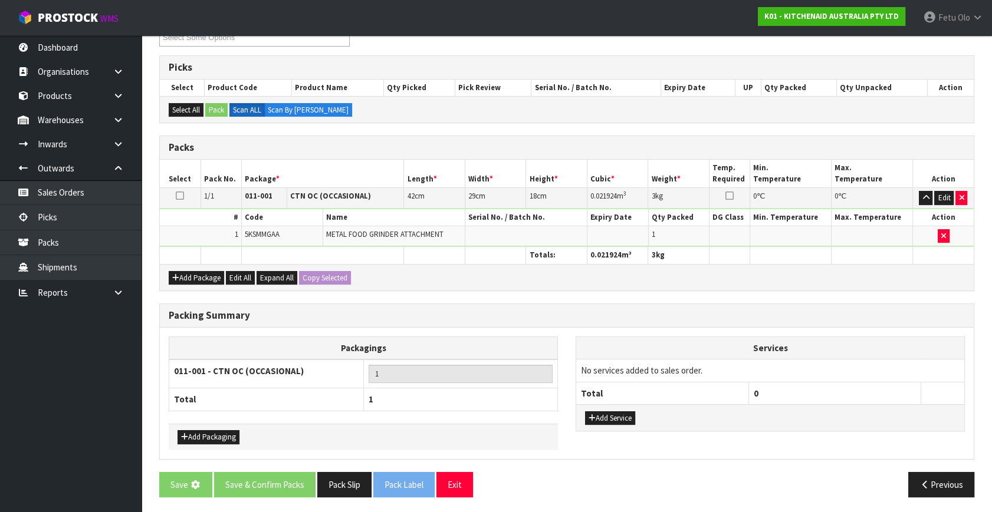
scroll to position [0, 0]
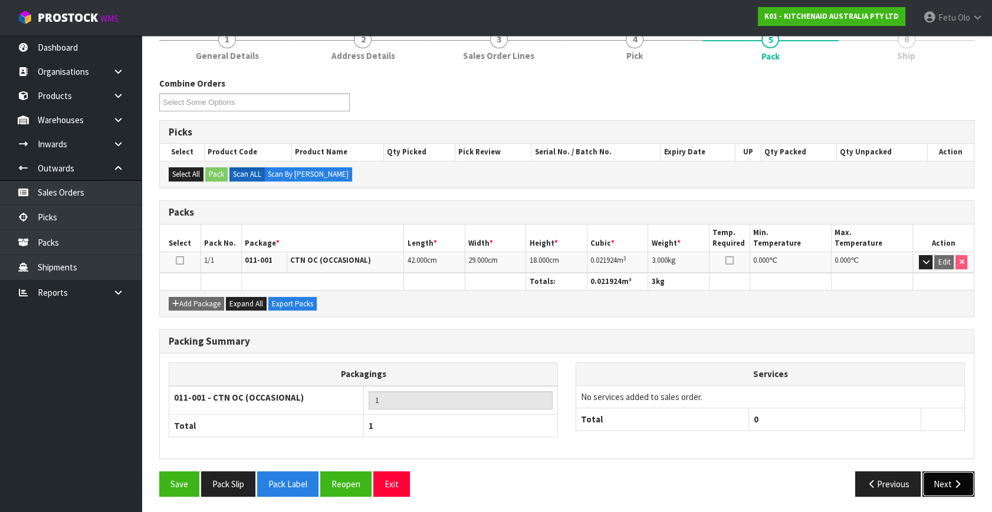
drag, startPoint x: 952, startPoint y: 487, endPoint x: 943, endPoint y: 483, distance: 9.2
click at [943, 483] on button "Next" at bounding box center [948, 484] width 52 height 25
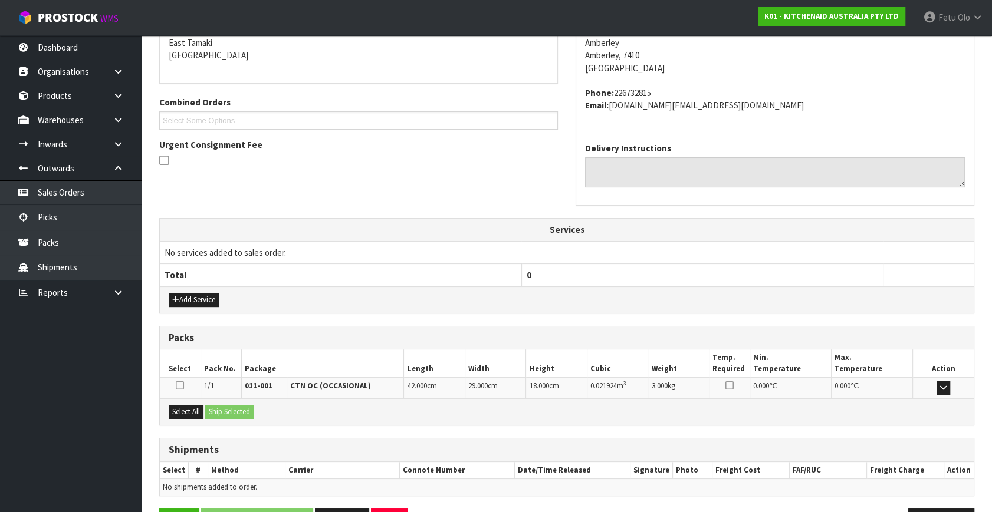
scroll to position [290, 0]
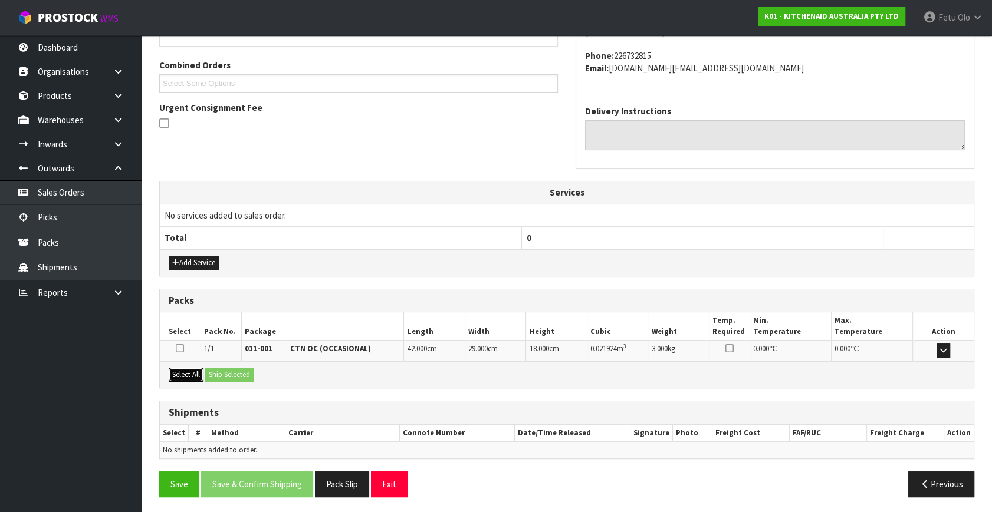
drag, startPoint x: 189, startPoint y: 371, endPoint x: 201, endPoint y: 371, distance: 12.4
click at [189, 371] on button "Select All" at bounding box center [186, 375] width 35 height 14
drag, startPoint x: 210, startPoint y: 370, endPoint x: 259, endPoint y: 414, distance: 65.9
click at [213, 369] on button "Ship Selected" at bounding box center [229, 375] width 48 height 14
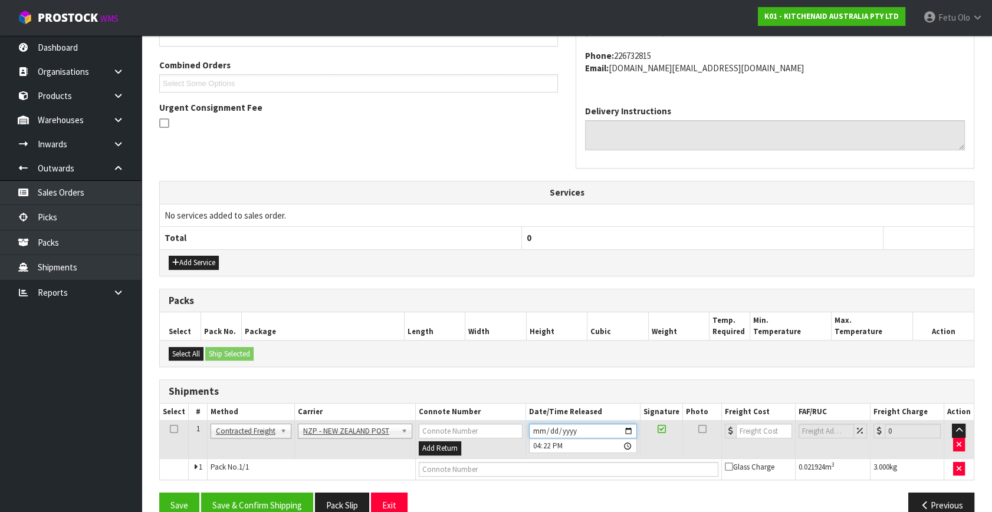
click at [629, 429] on input "[DATE]" at bounding box center [583, 431] width 108 height 15
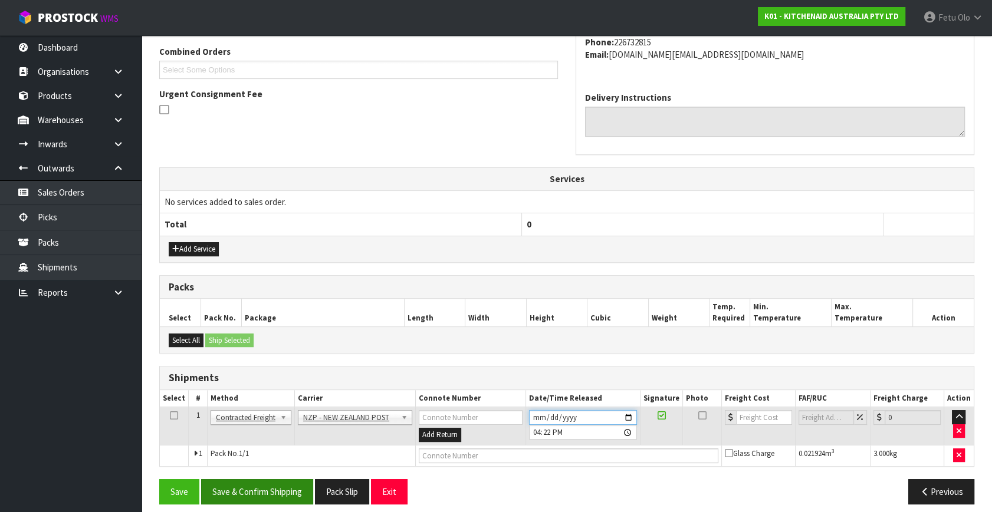
scroll to position [311, 0]
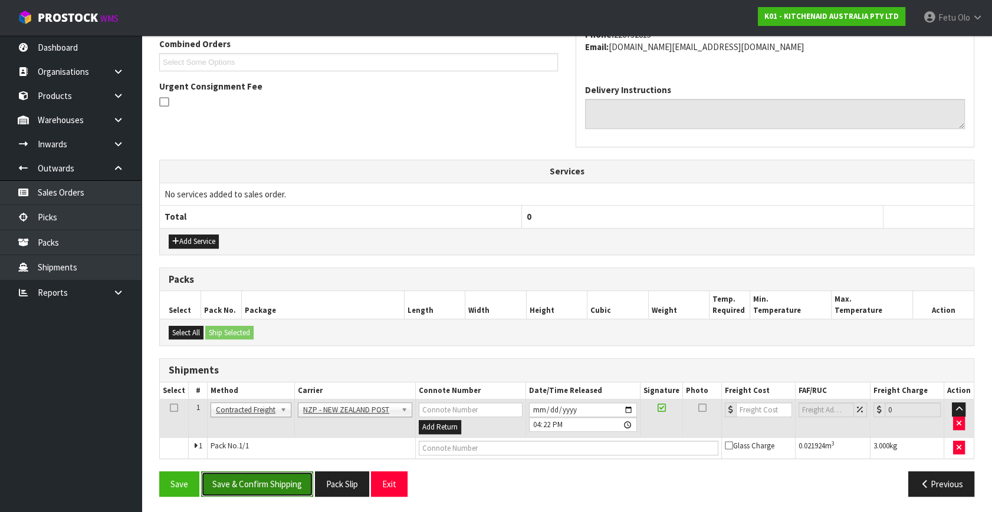
click at [284, 488] on button "Save & Confirm Shipping" at bounding box center [257, 484] width 112 height 25
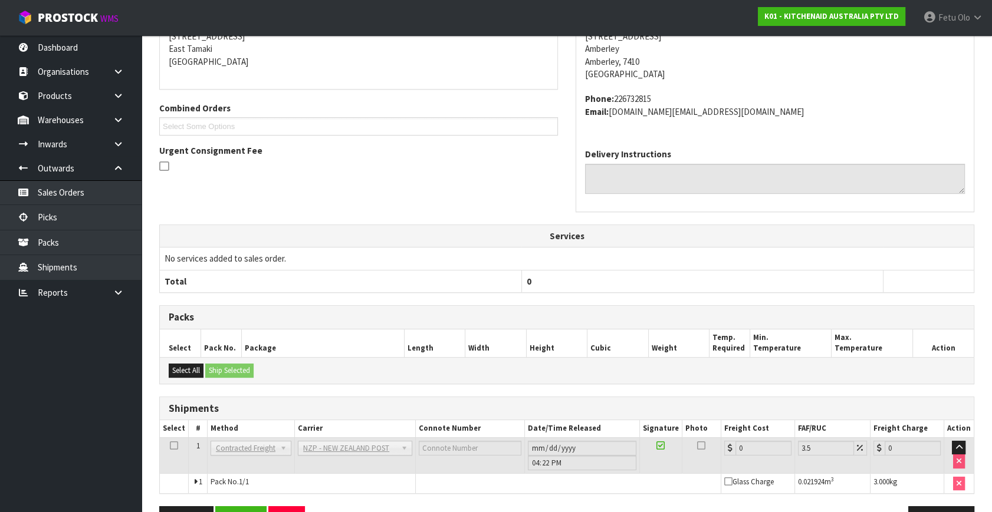
scroll to position [295, 0]
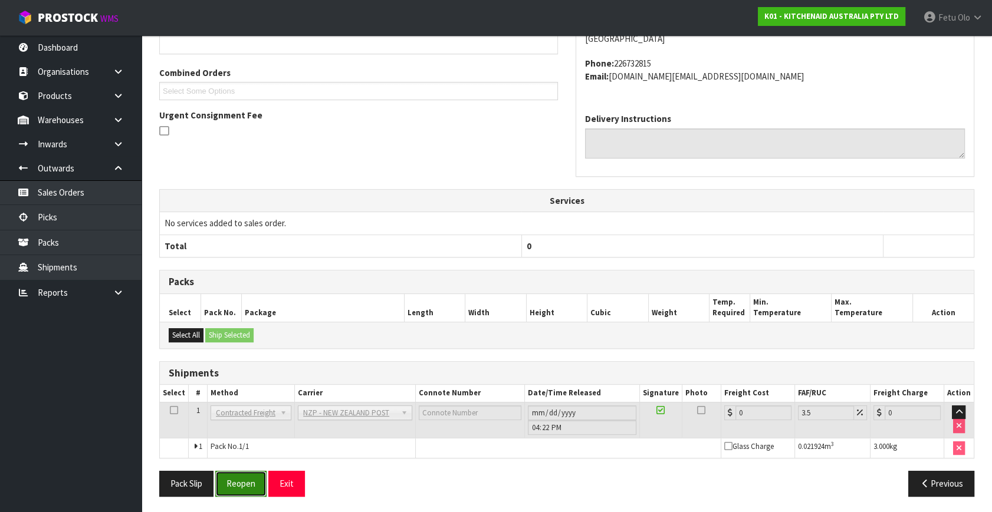
click at [251, 480] on button "Reopen" at bounding box center [240, 483] width 51 height 25
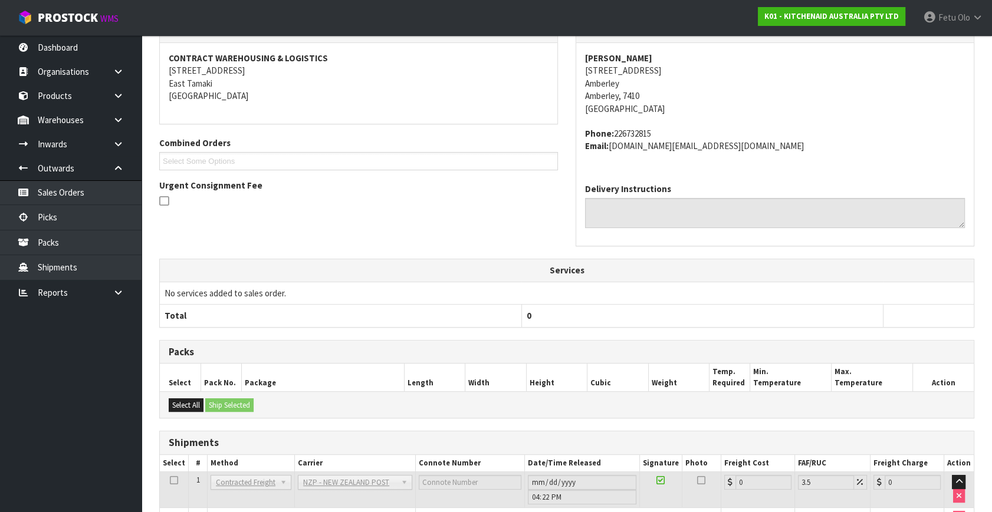
scroll to position [282, 0]
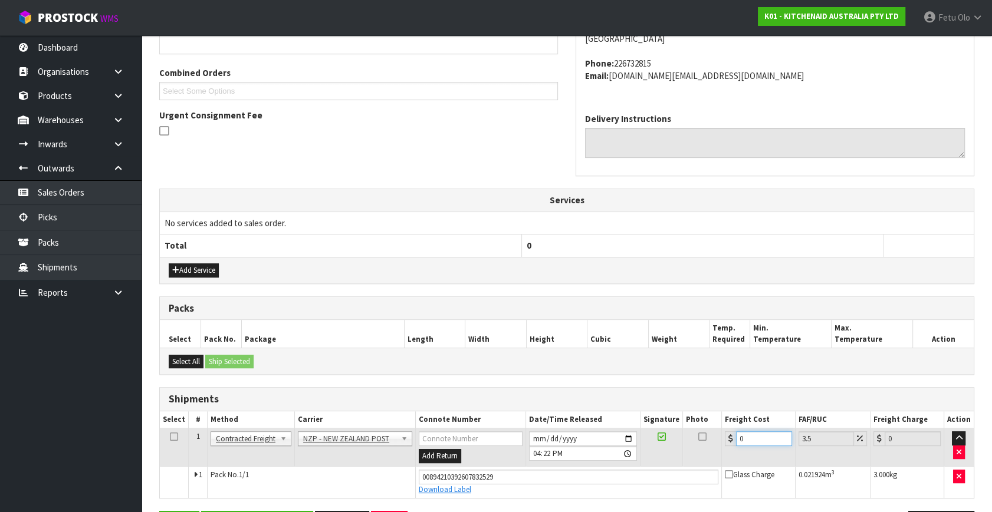
drag, startPoint x: 758, startPoint y: 434, endPoint x: 541, endPoint y: 486, distance: 222.9
click at [541, 486] on tbody "1 Client Local Pickup Customer Local Pickup Company Freight Contracted Freight …" at bounding box center [567, 464] width 814 height 70
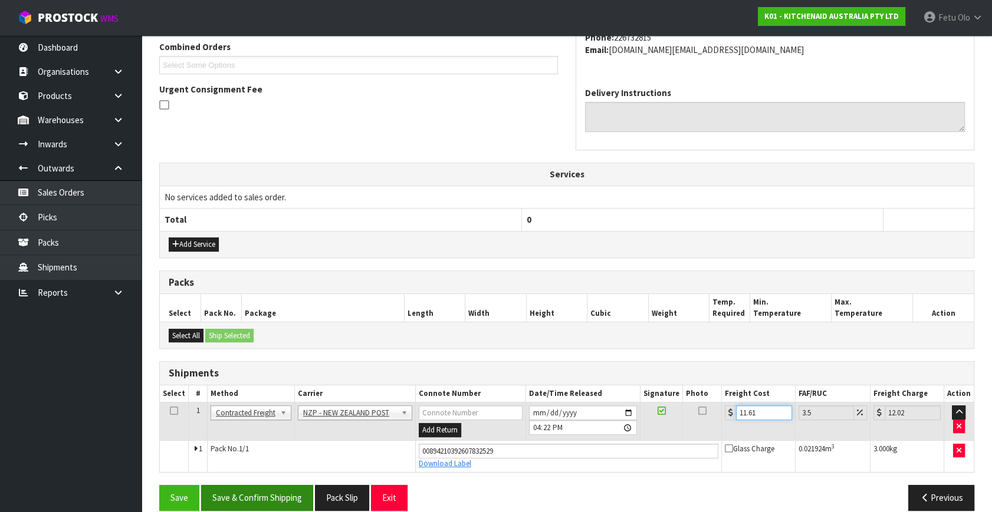
scroll to position [322, 0]
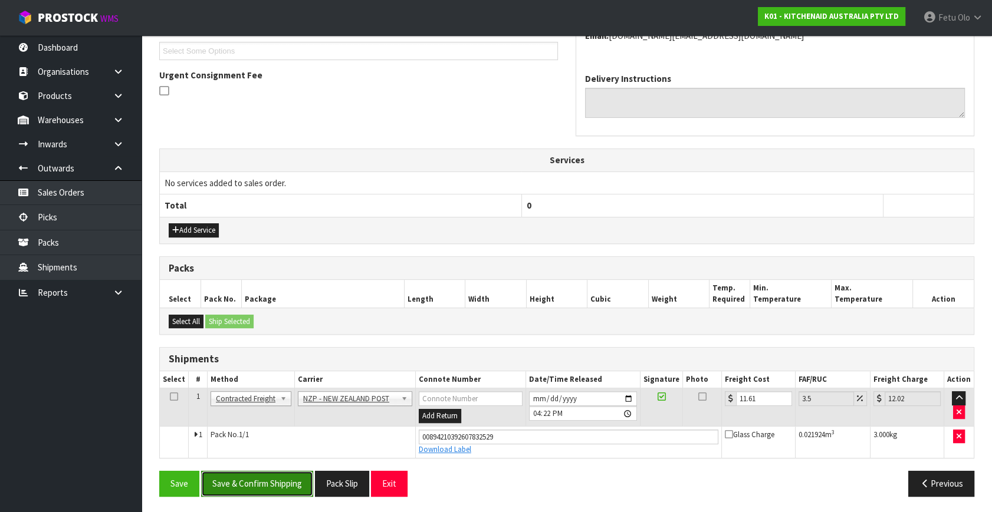
click at [268, 471] on button "Save & Confirm Shipping" at bounding box center [257, 483] width 112 height 25
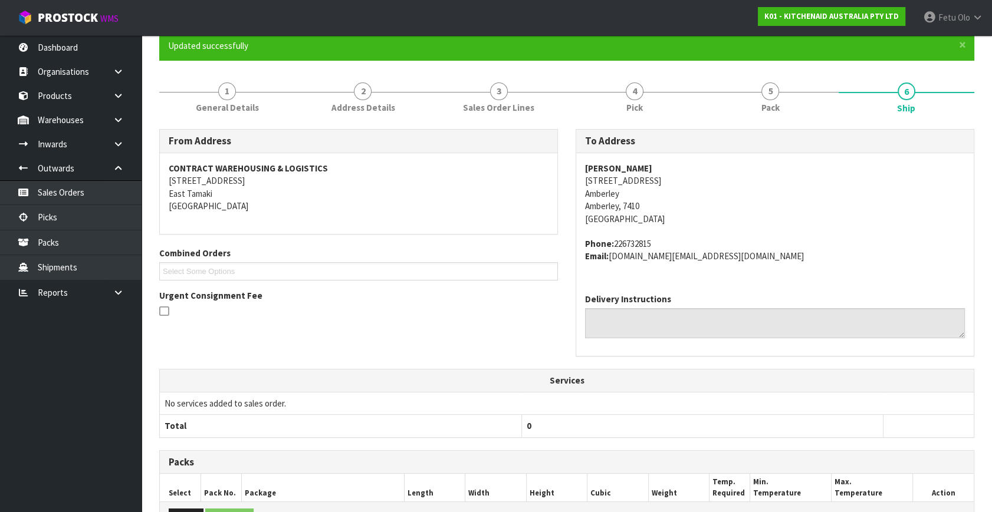
scroll to position [290, 0]
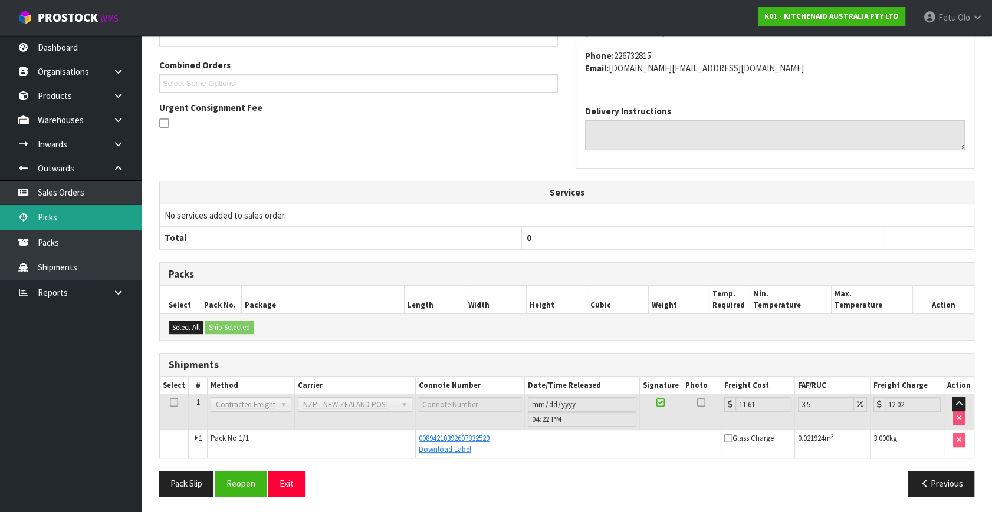
click at [70, 208] on link "Picks" at bounding box center [70, 217] width 141 height 24
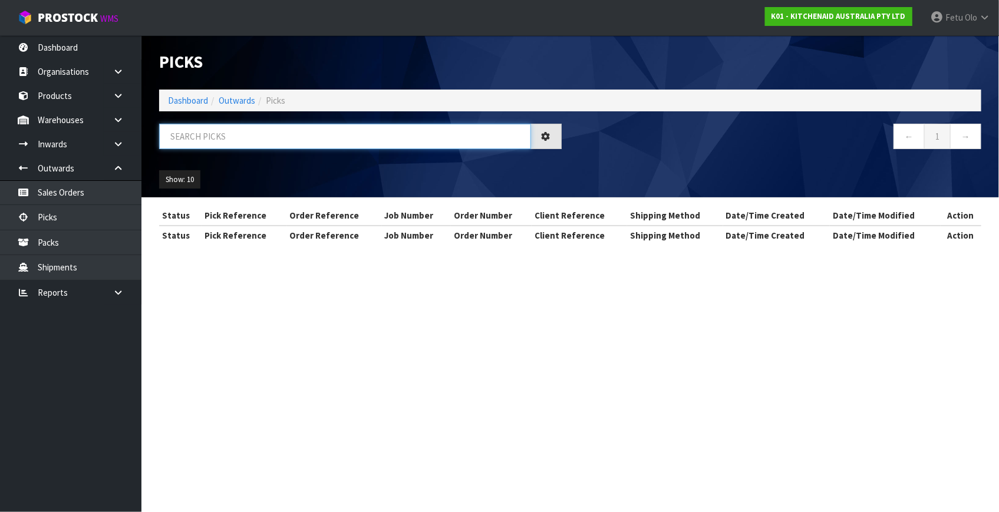
click at [269, 131] on input "text" at bounding box center [345, 136] width 372 height 25
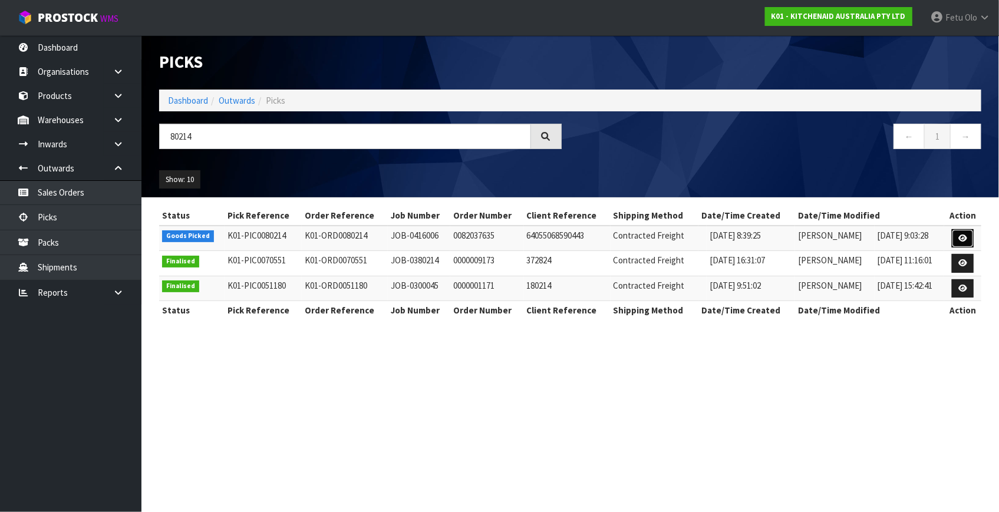
click at [960, 239] on icon at bounding box center [963, 239] width 9 height 8
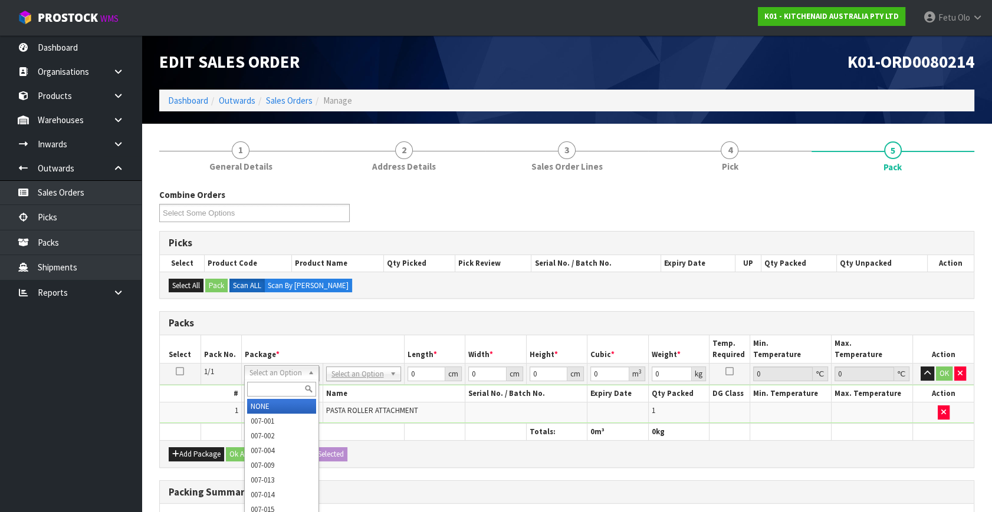
click at [276, 390] on input "text" at bounding box center [281, 389] width 69 height 15
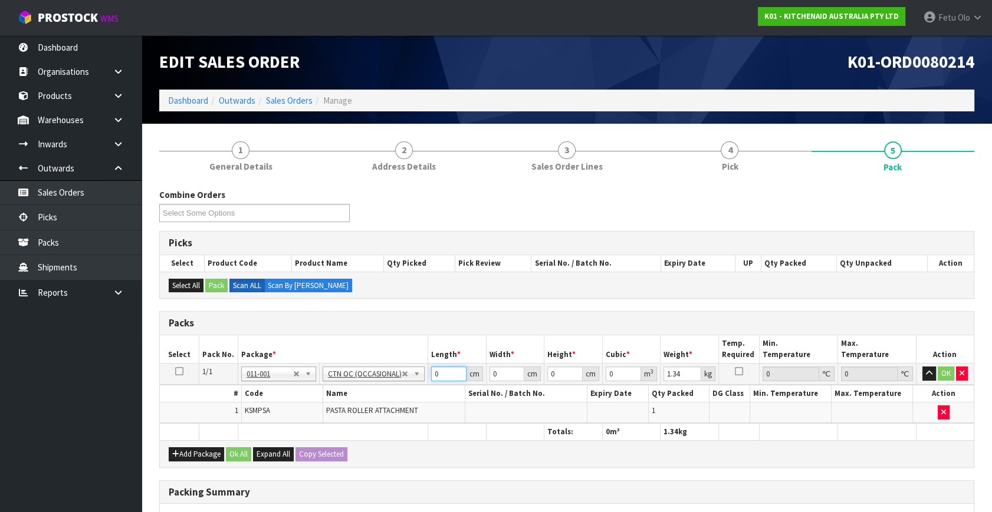
drag, startPoint x: 422, startPoint y: 382, endPoint x: 379, endPoint y: 396, distance: 44.7
click at [379, 396] on tbody "1/1 NONE 007-001 007-002 007-004 007-009 007-013 007-014 007-015 007-017 007-01…" at bounding box center [567, 394] width 814 height 60
click button "OK" at bounding box center [945, 374] width 17 height 14
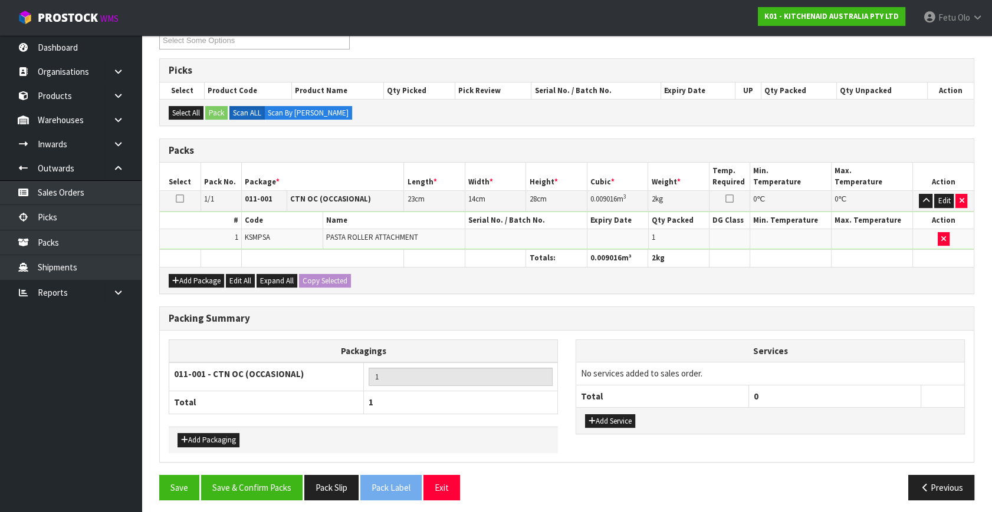
scroll to position [176, 0]
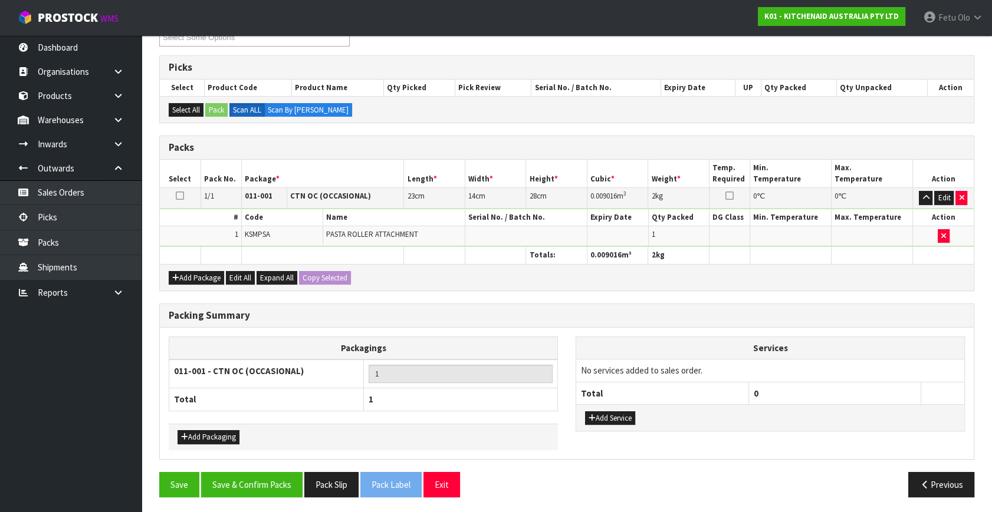
click at [288, 465] on div "Packing Summary Packagings 011-001 - CTN OC (OCCASIONAL) 1 Total 1 Add Packagin…" at bounding box center [566, 388] width 832 height 169
click at [290, 477] on button "Save & Confirm Packs" at bounding box center [251, 484] width 101 height 25
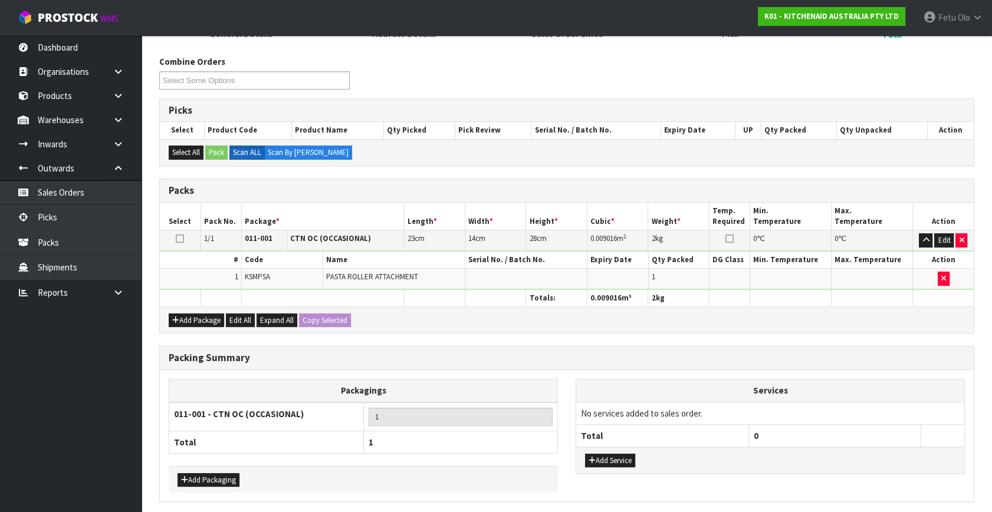
scroll to position [0, 0]
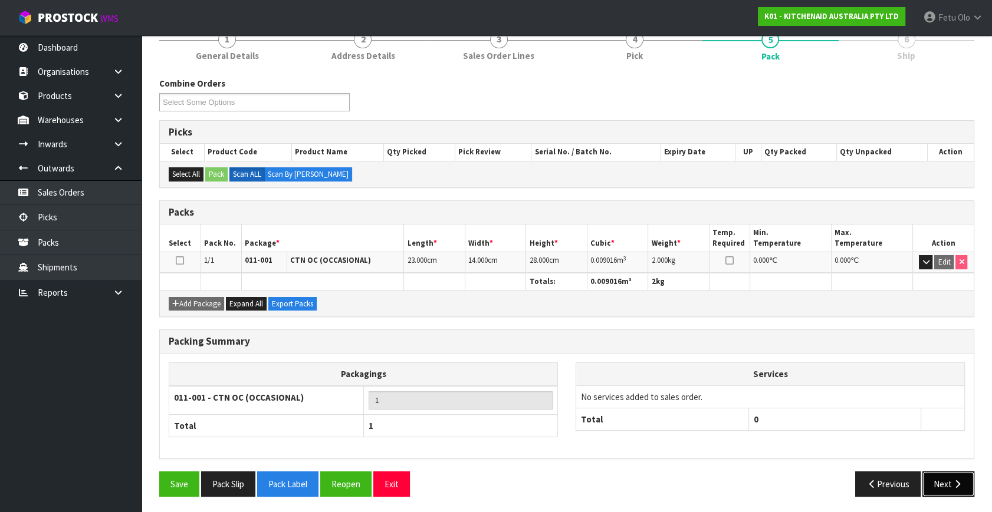
click at [960, 480] on icon "button" at bounding box center [957, 484] width 11 height 9
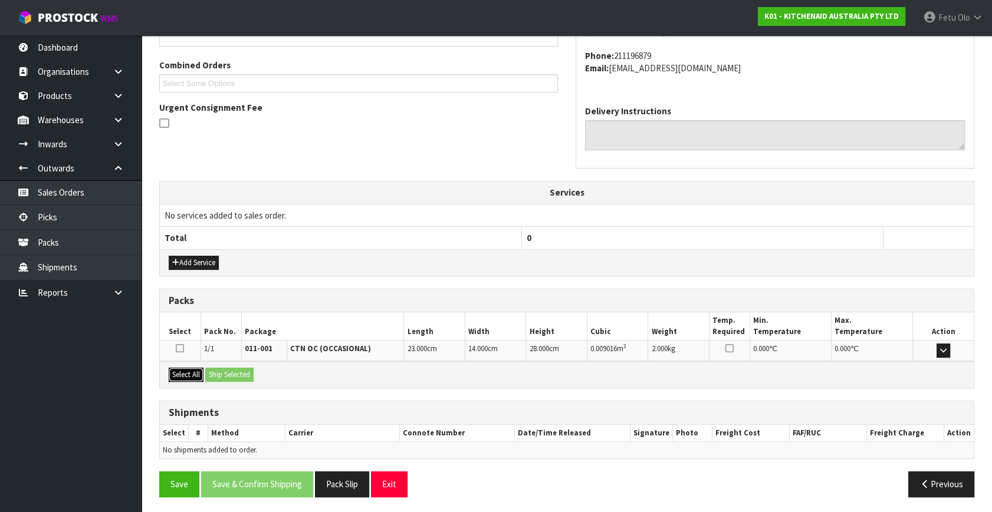
click at [190, 375] on button "Select All" at bounding box center [186, 375] width 35 height 14
click at [228, 374] on button "Ship Selected" at bounding box center [229, 375] width 48 height 14
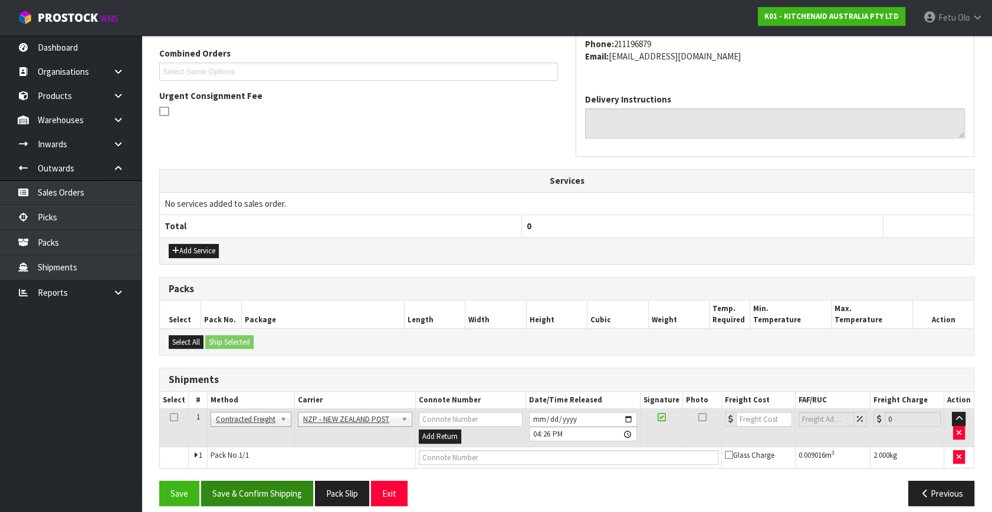
scroll to position [311, 0]
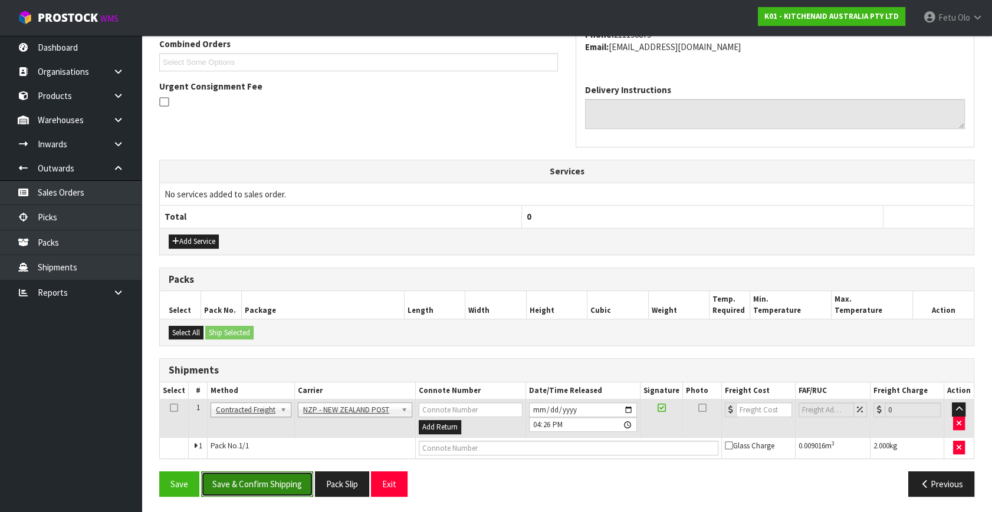
click at [271, 494] on button "Save & Confirm Shipping" at bounding box center [257, 484] width 112 height 25
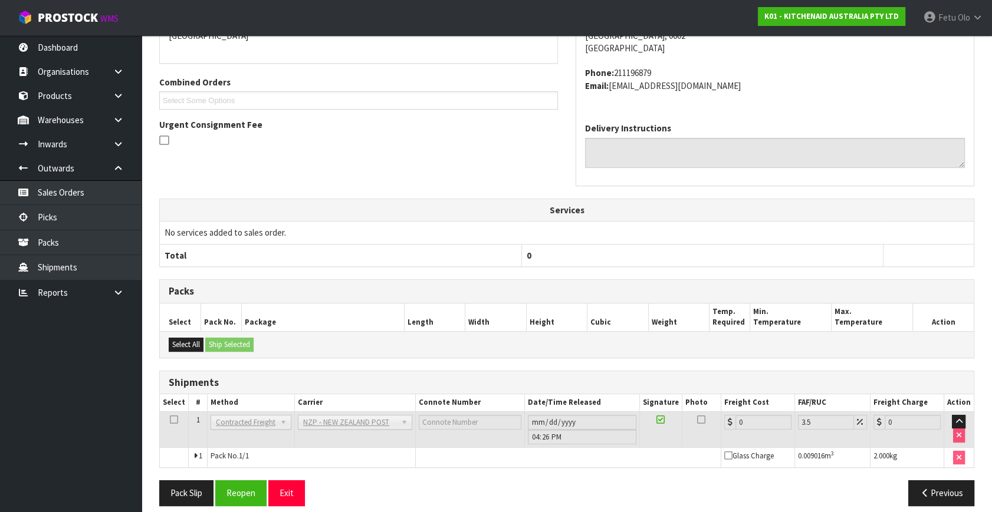
scroll to position [295, 0]
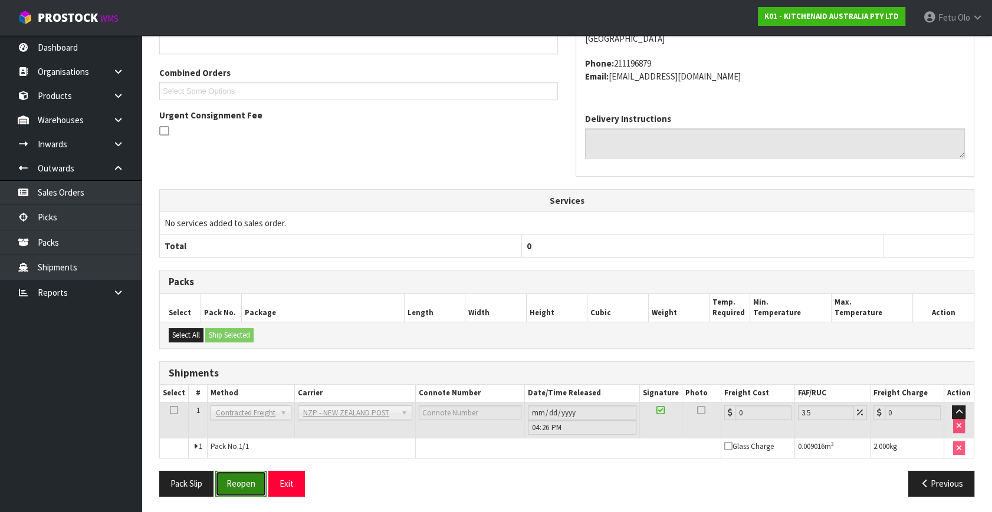
click at [250, 482] on button "Reopen" at bounding box center [240, 483] width 51 height 25
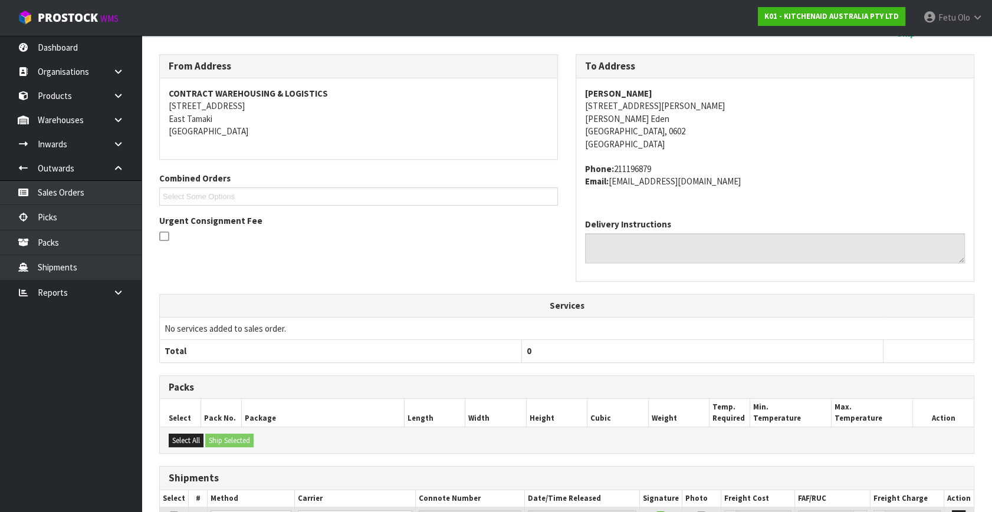
scroll to position [282, 0]
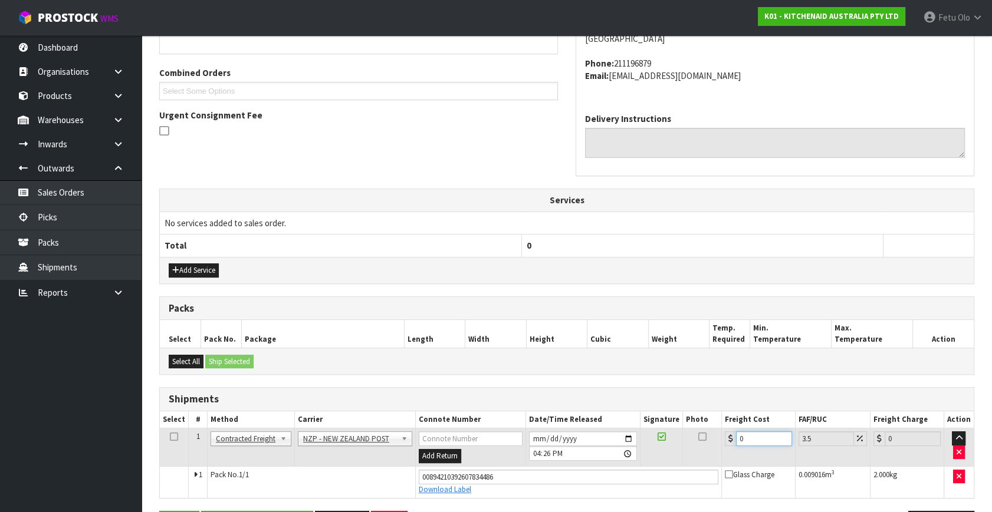
drag, startPoint x: 746, startPoint y: 440, endPoint x: 511, endPoint y: 497, distance: 241.5
click at [512, 497] on div "From Address CONTRACT WAREHOUSING & LOGISTICS [STREET_ADDRESS] Combined Orders …" at bounding box center [566, 247] width 815 height 597
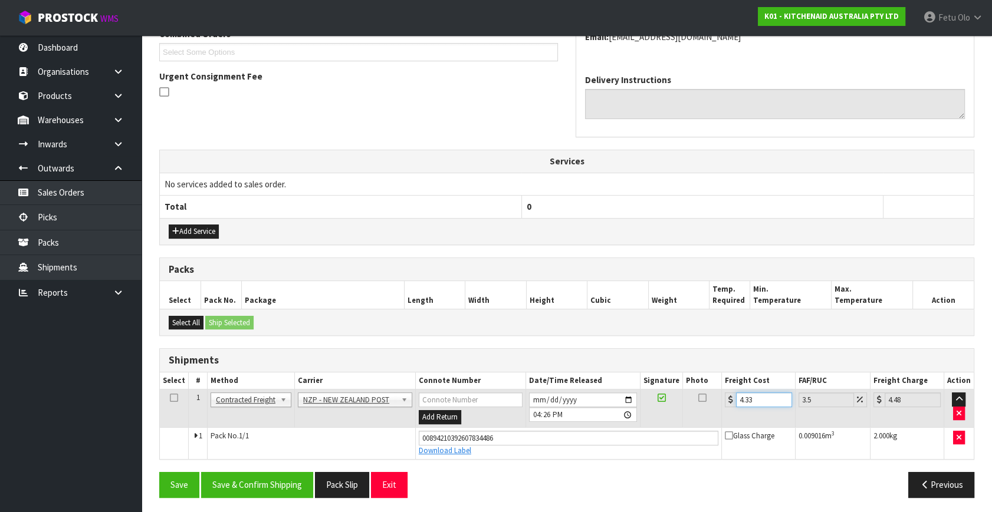
scroll to position [322, 0]
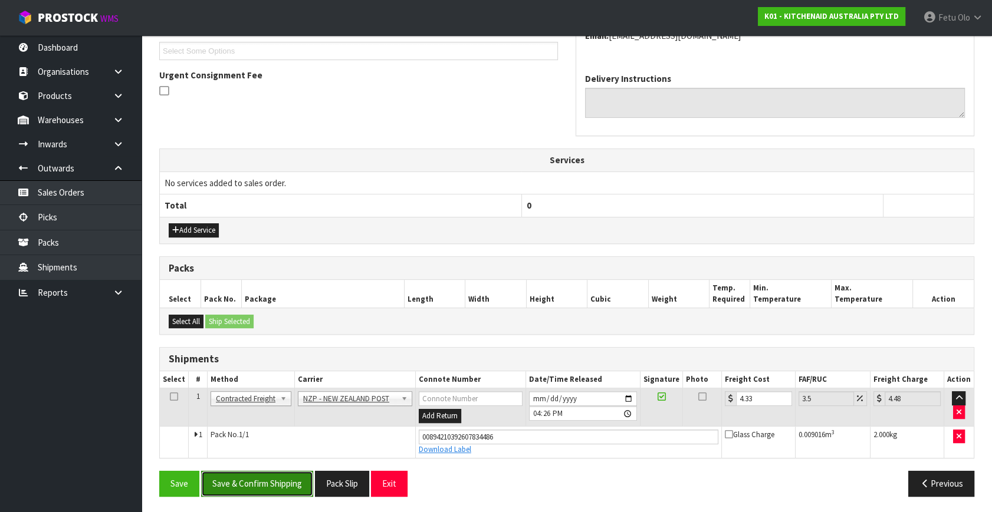
click at [265, 480] on button "Save & Confirm Shipping" at bounding box center [257, 483] width 112 height 25
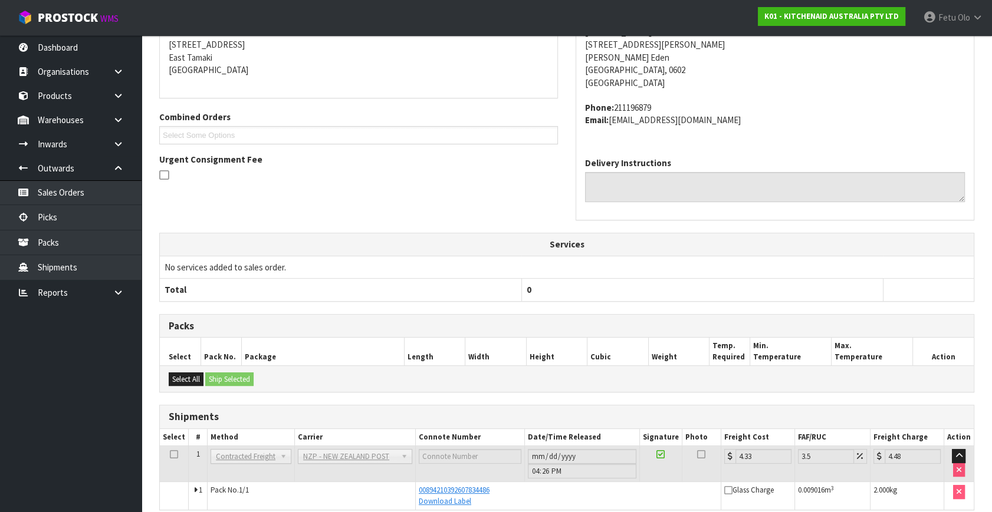
scroll to position [290, 0]
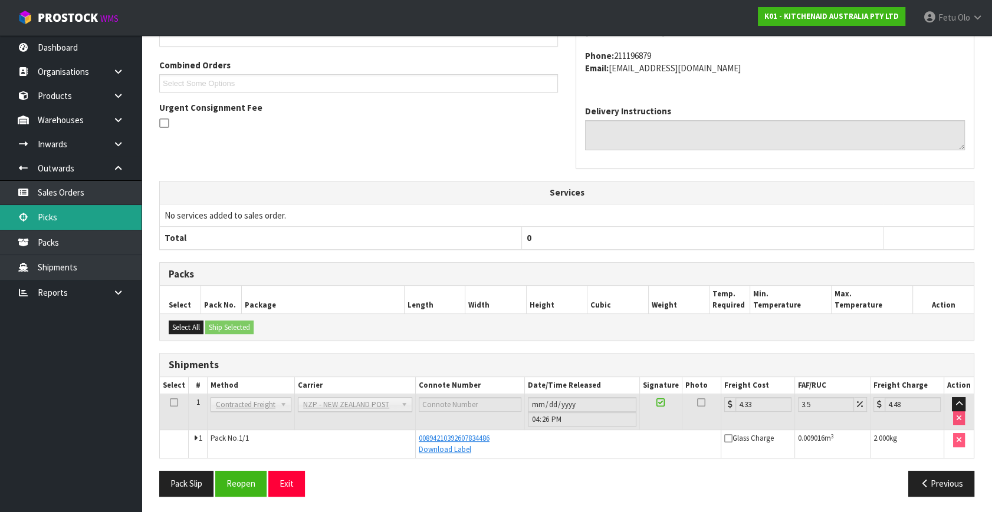
click at [77, 215] on link "Picks" at bounding box center [70, 217] width 141 height 24
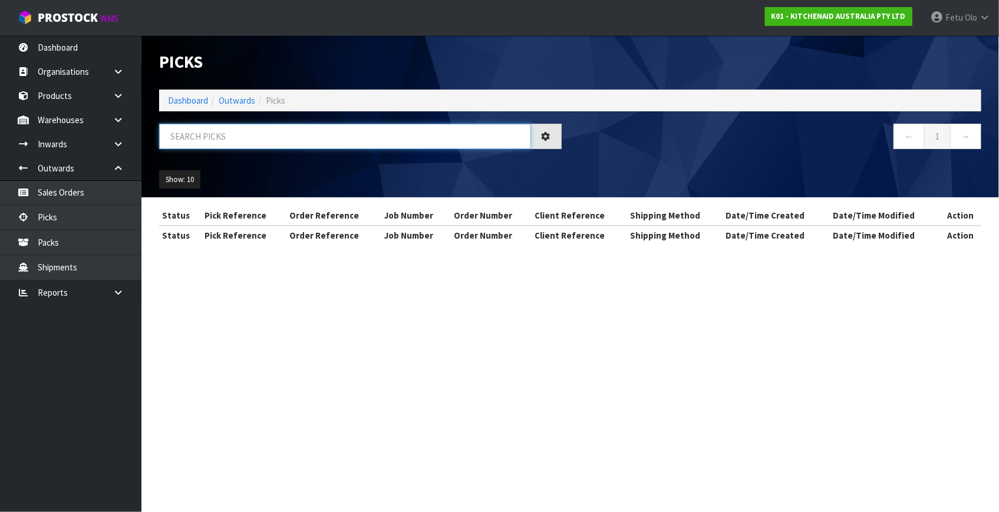
click at [295, 135] on input "text" at bounding box center [345, 136] width 372 height 25
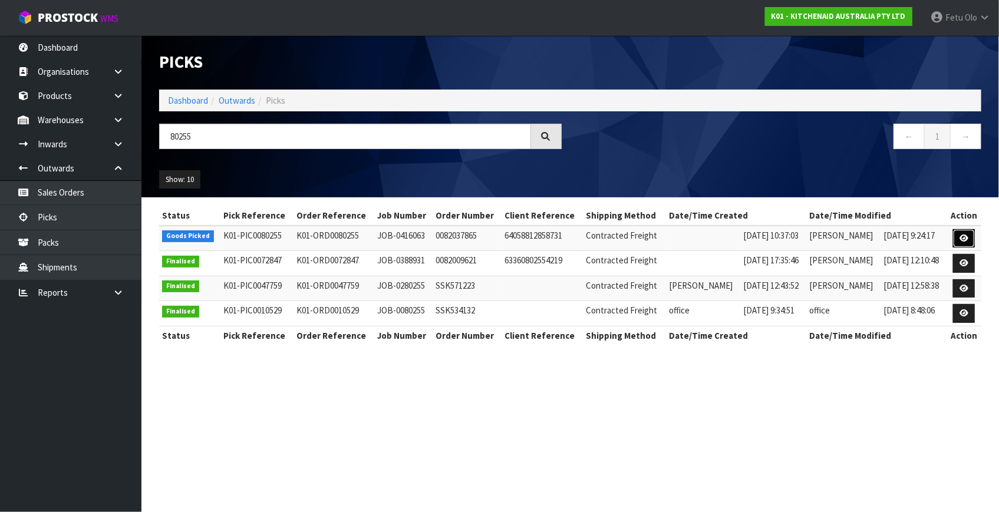
click at [960, 236] on link at bounding box center [964, 238] width 22 height 19
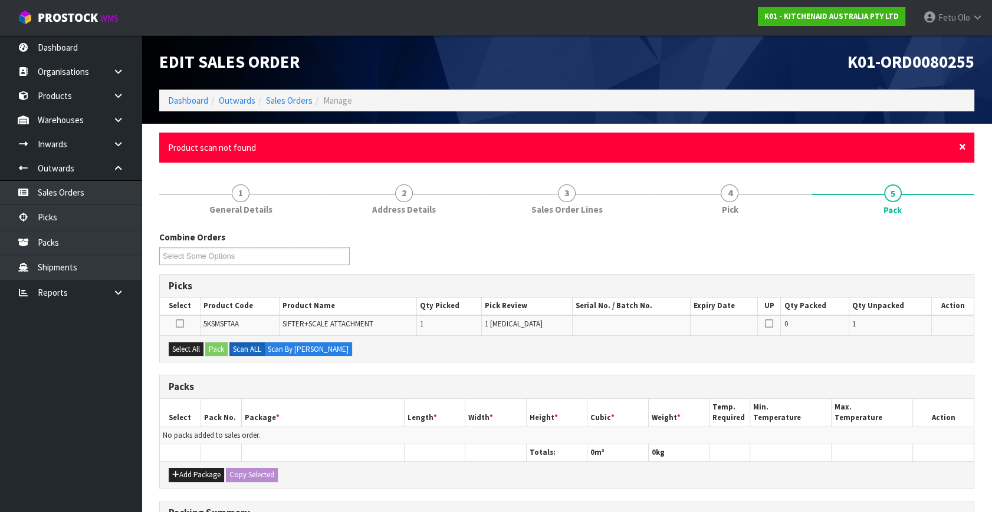
click at [961, 148] on span "×" at bounding box center [962, 147] width 7 height 17
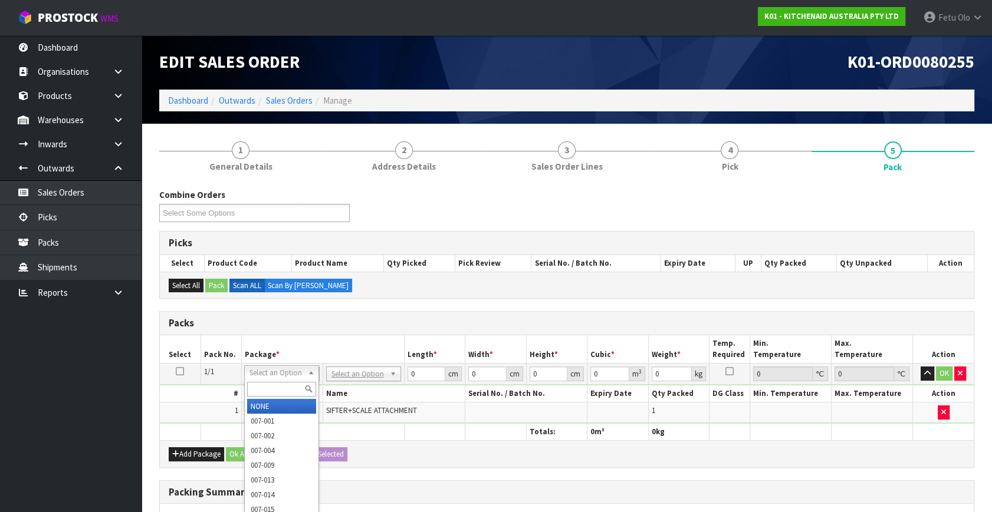
click at [271, 383] on input "text" at bounding box center [281, 389] width 69 height 15
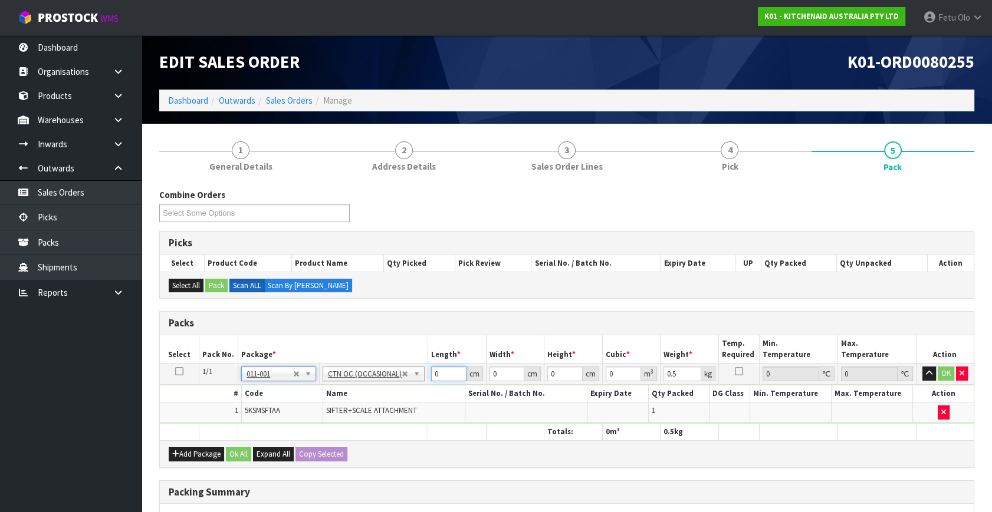
drag, startPoint x: 436, startPoint y: 373, endPoint x: 373, endPoint y: 395, distance: 67.5
click at [373, 395] on tbody "1/1 NONE 007-001 007-002 007-004 007-009 007-013 007-014 007-015 007-017 007-01…" at bounding box center [567, 394] width 814 height 60
click button "OK" at bounding box center [945, 374] width 17 height 14
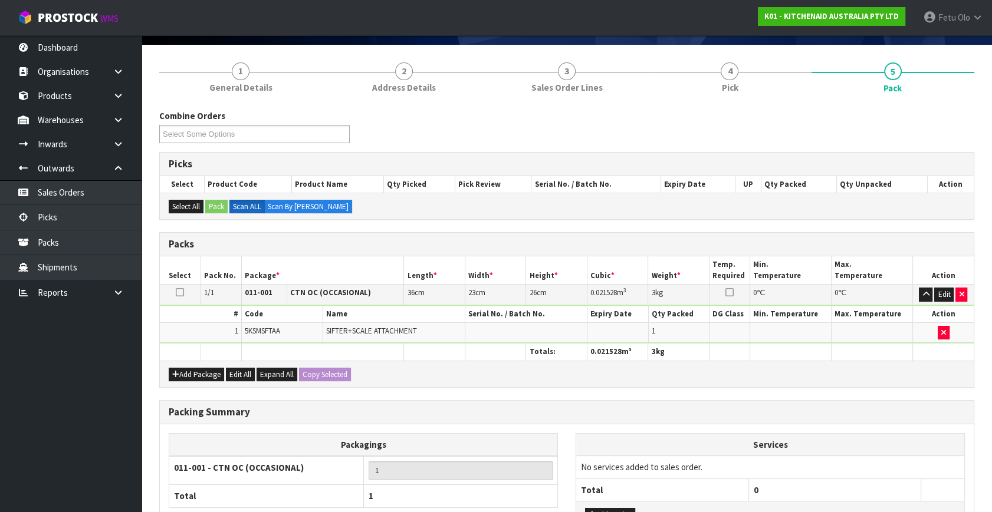
scroll to position [176, 0]
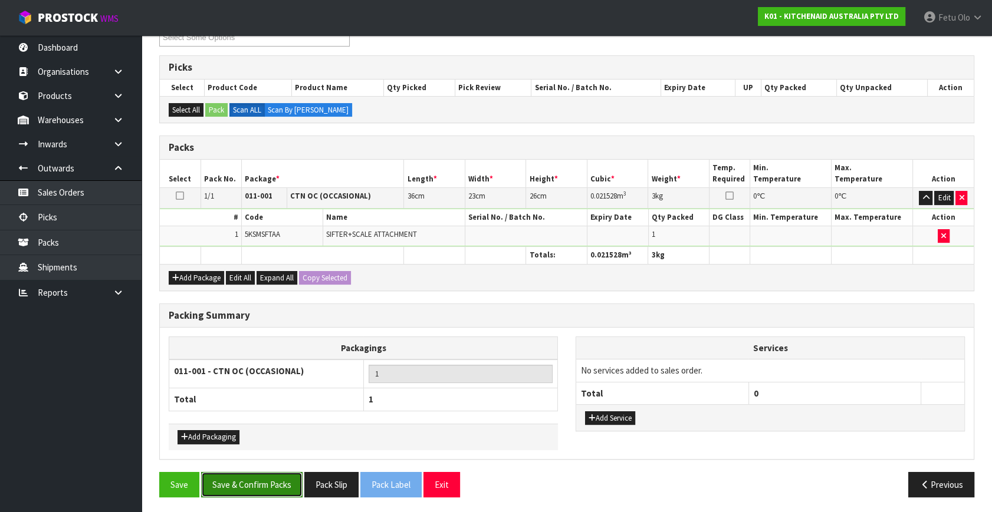
click at [278, 476] on button "Save & Confirm Packs" at bounding box center [251, 484] width 101 height 25
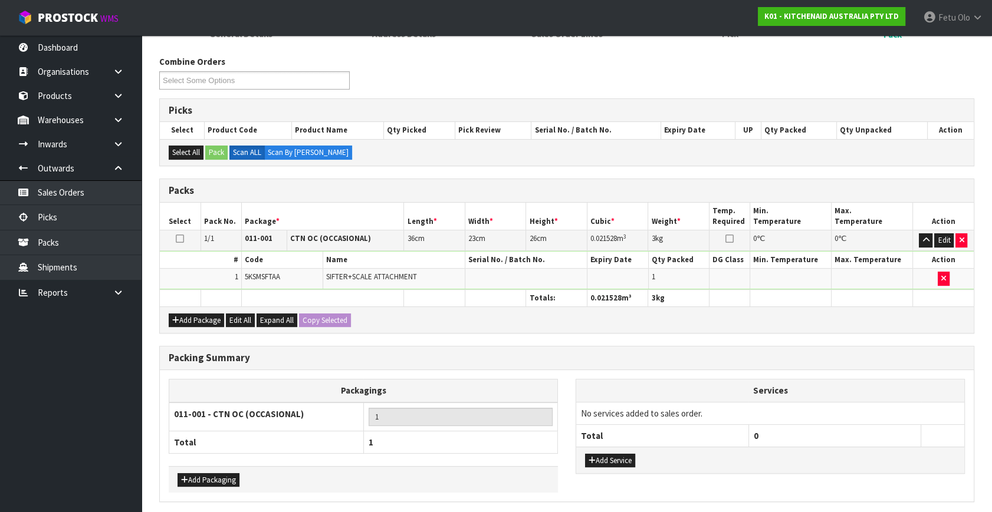
scroll to position [0, 0]
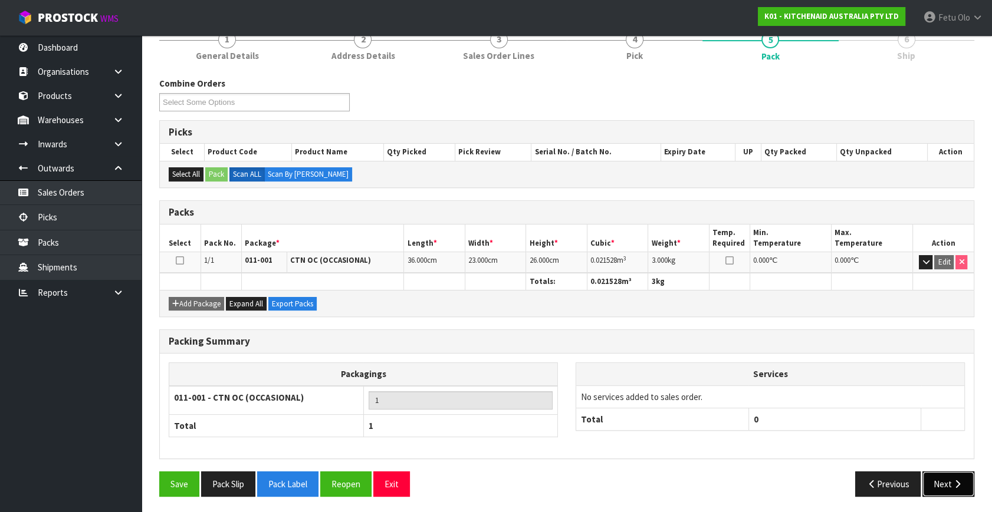
click at [952, 480] on icon "button" at bounding box center [957, 484] width 11 height 9
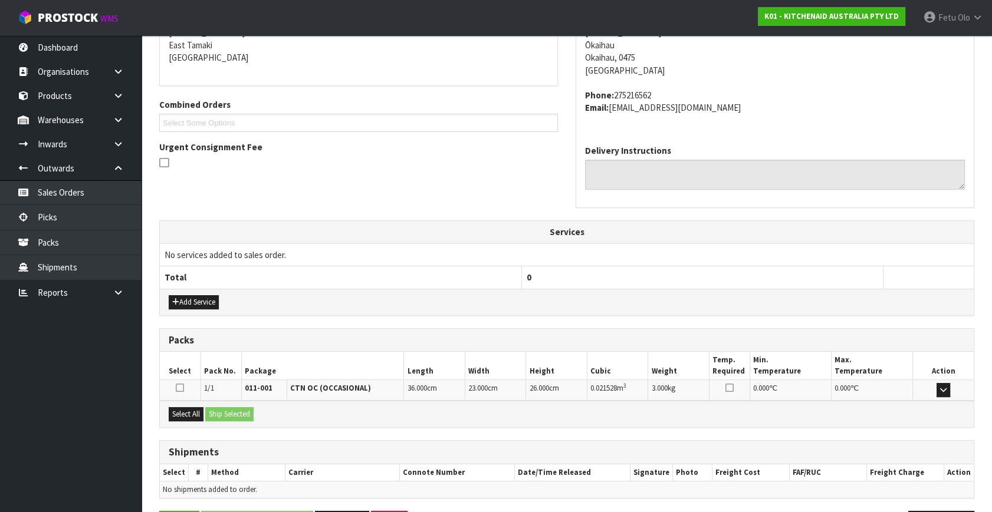
scroll to position [290, 0]
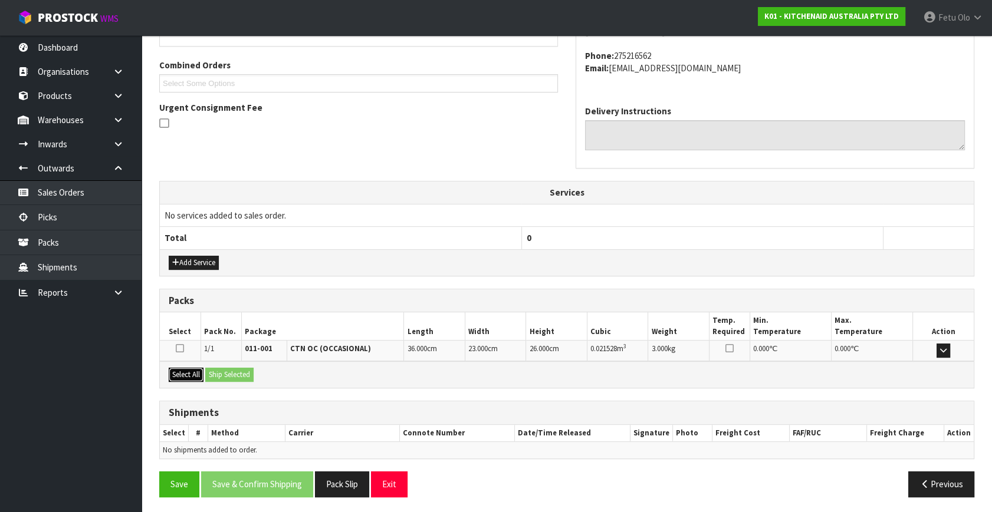
click at [189, 375] on button "Select All" at bounding box center [186, 375] width 35 height 14
click at [211, 369] on button "Ship Selected" at bounding box center [229, 375] width 48 height 14
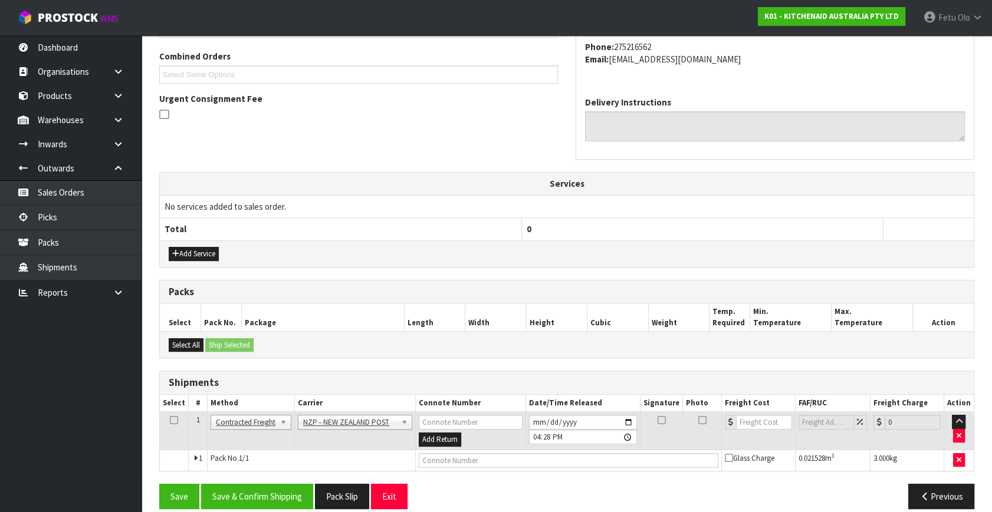
scroll to position [311, 0]
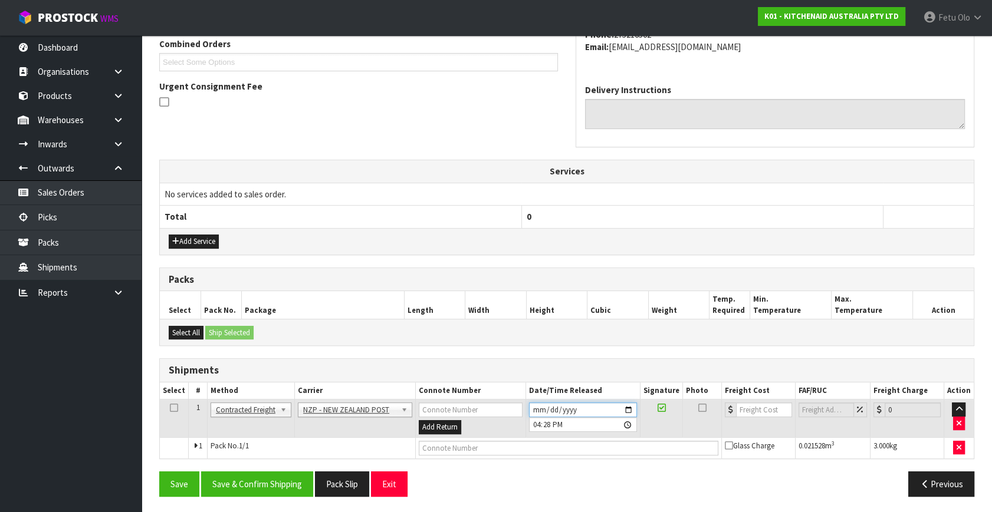
click at [627, 406] on input "[DATE]" at bounding box center [583, 410] width 108 height 15
click at [259, 494] on button "Save & Confirm Shipping" at bounding box center [257, 484] width 112 height 25
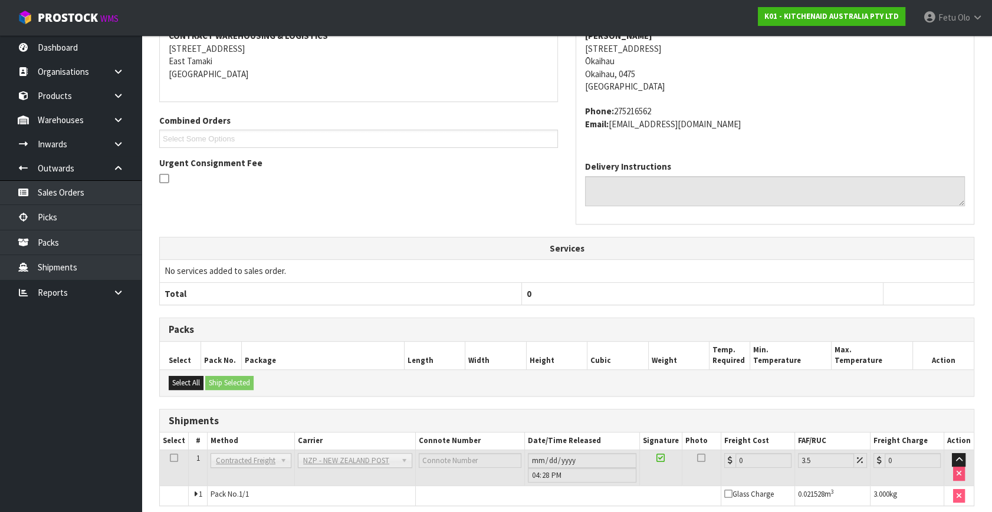
scroll to position [295, 0]
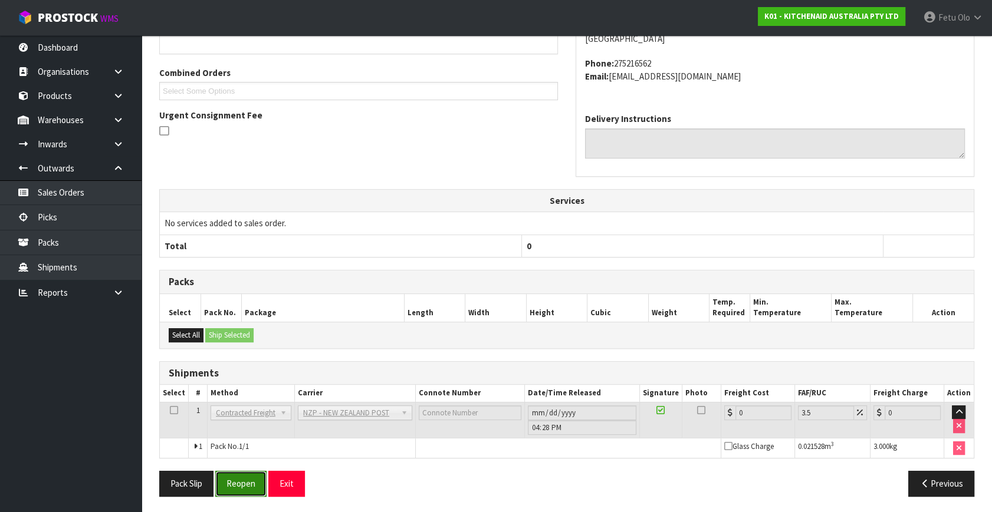
click at [246, 481] on button "Reopen" at bounding box center [240, 483] width 51 height 25
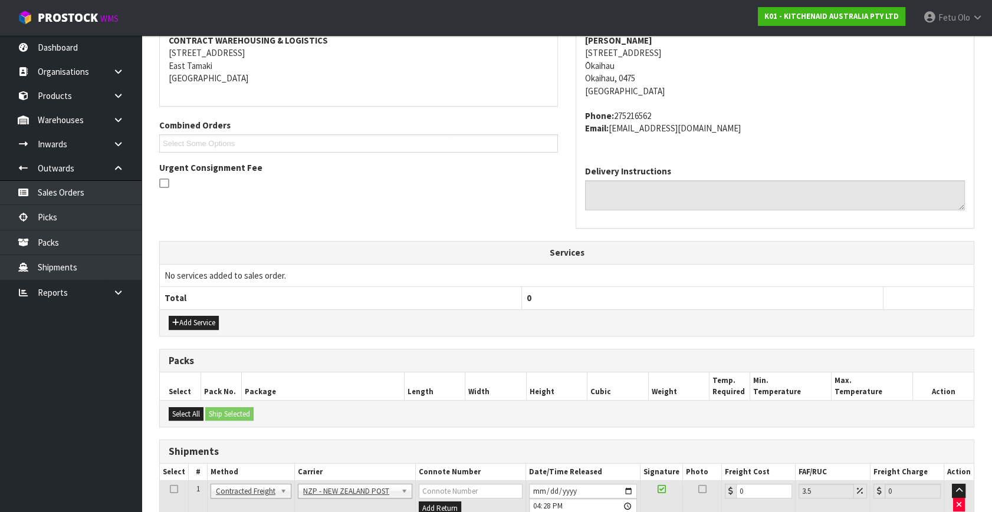
scroll to position [229, 0]
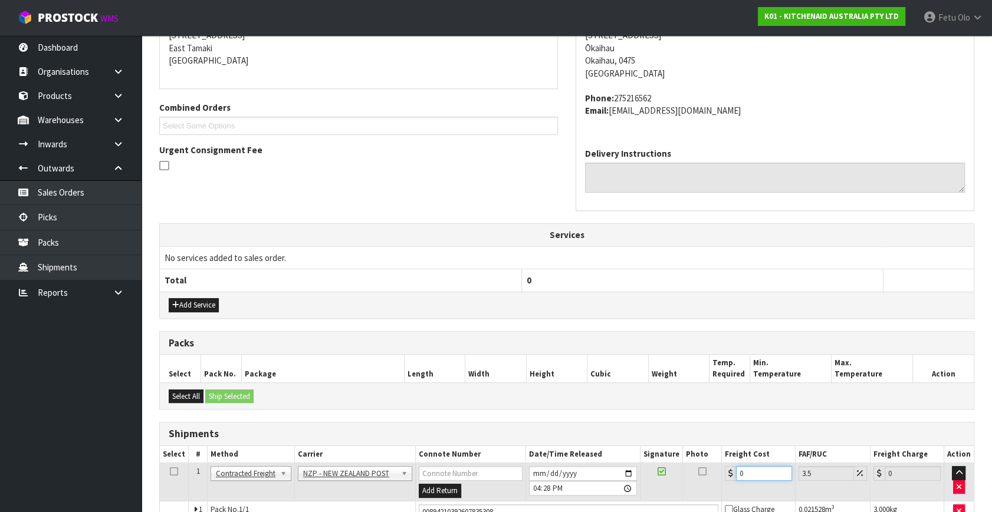
drag, startPoint x: 760, startPoint y: 493, endPoint x: 656, endPoint y: 530, distance: 110.0
click at [656, 265] on html "Toggle navigation ProStock WMS K01 - KITCHENAID AUSTRALIA PTY LTD Fetu Olo Logo…" at bounding box center [496, 8] width 992 height 512
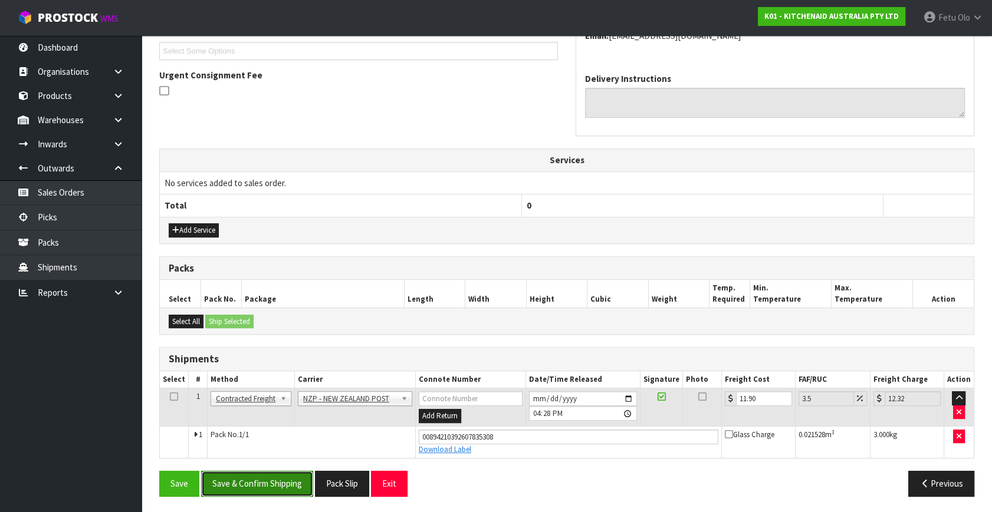
click at [249, 479] on button "Save & Confirm Shipping" at bounding box center [257, 483] width 112 height 25
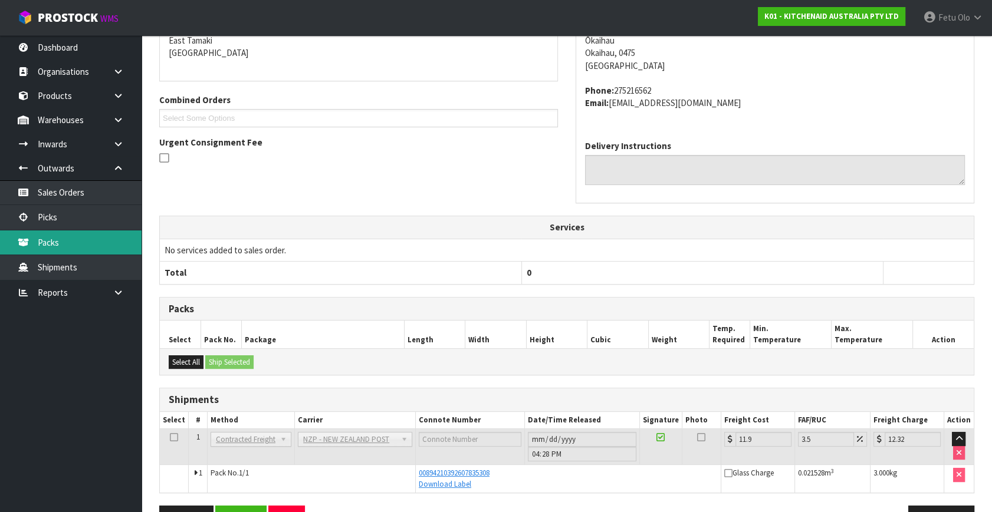
scroll to position [236, 0]
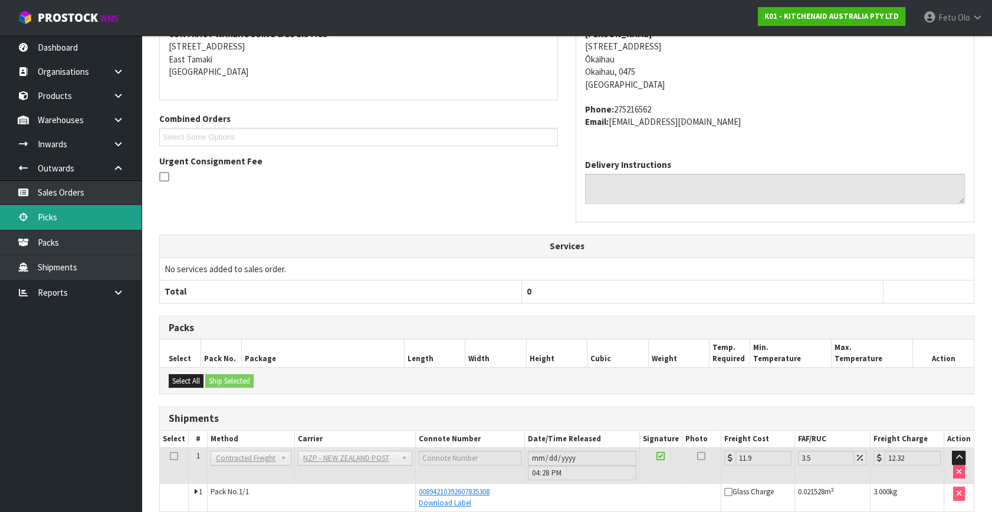
click at [56, 224] on link "Picks" at bounding box center [70, 217] width 141 height 24
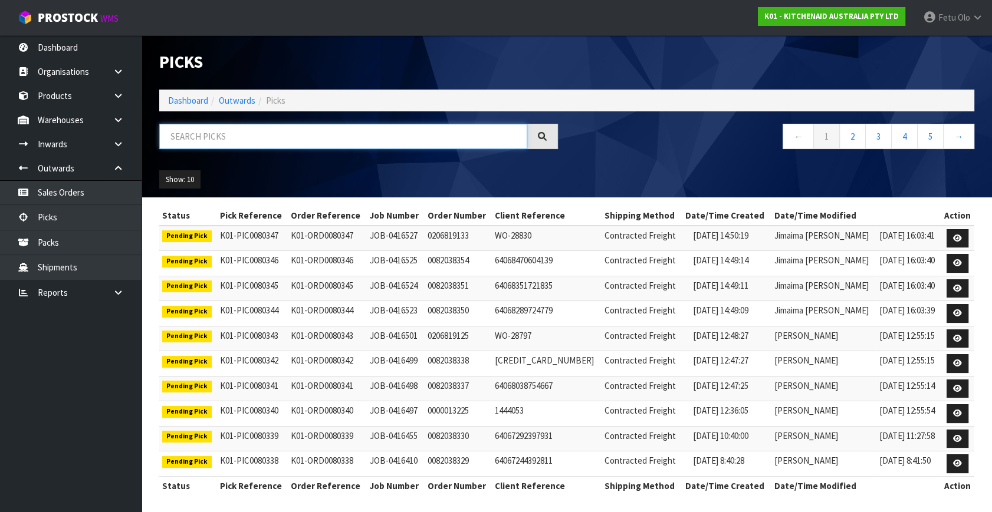
click at [218, 148] on input "text" at bounding box center [343, 136] width 368 height 25
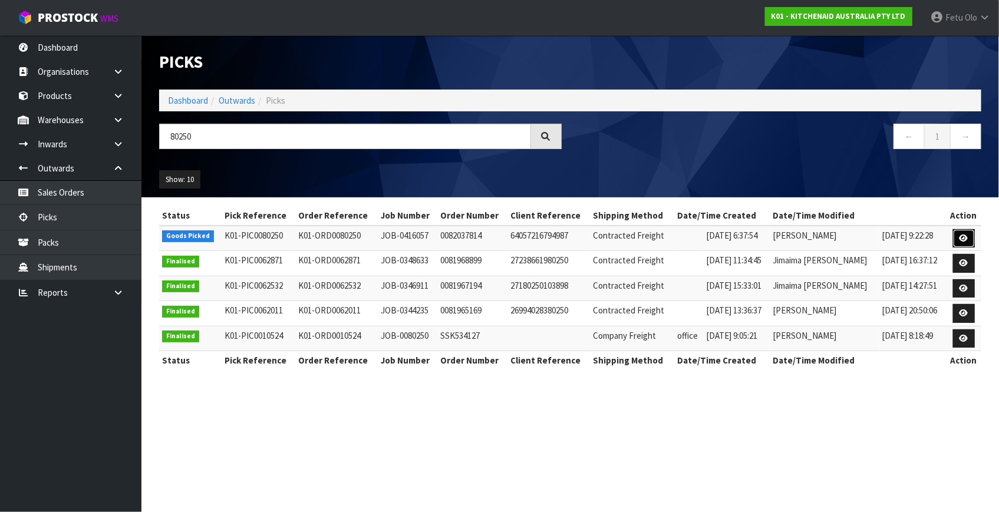
click at [958, 237] on link at bounding box center [964, 238] width 22 height 19
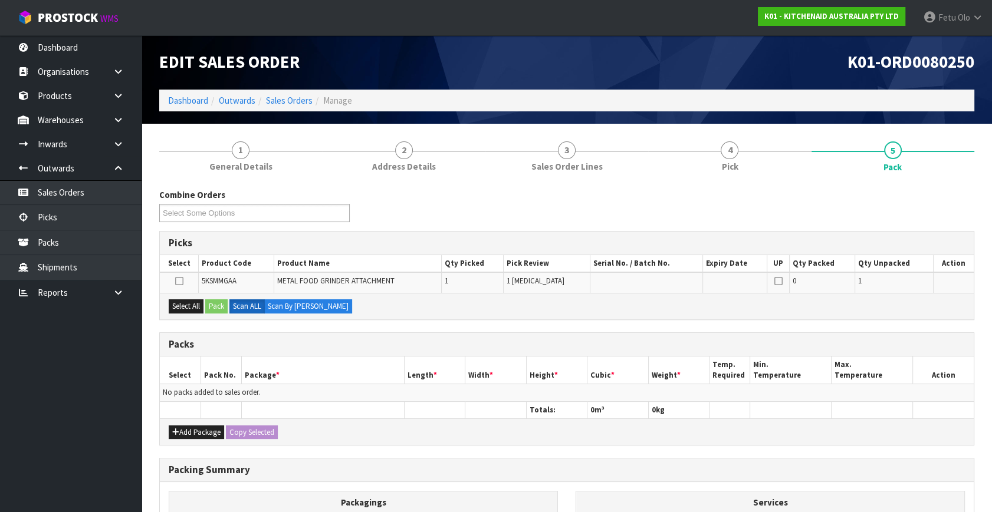
click at [62, 407] on ul "Dashboard Organisations Clients Consignees Carriers Products Categories Serial …" at bounding box center [70, 273] width 141 height 477
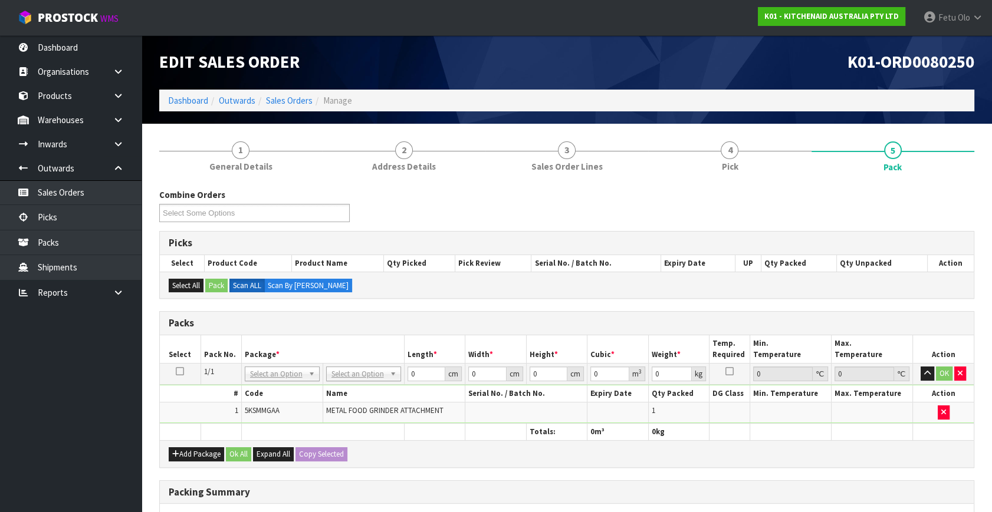
drag, startPoint x: 254, startPoint y: 367, endPoint x: 261, endPoint y: 390, distance: 24.1
click at [265, 392] on input "text" at bounding box center [281, 389] width 69 height 15
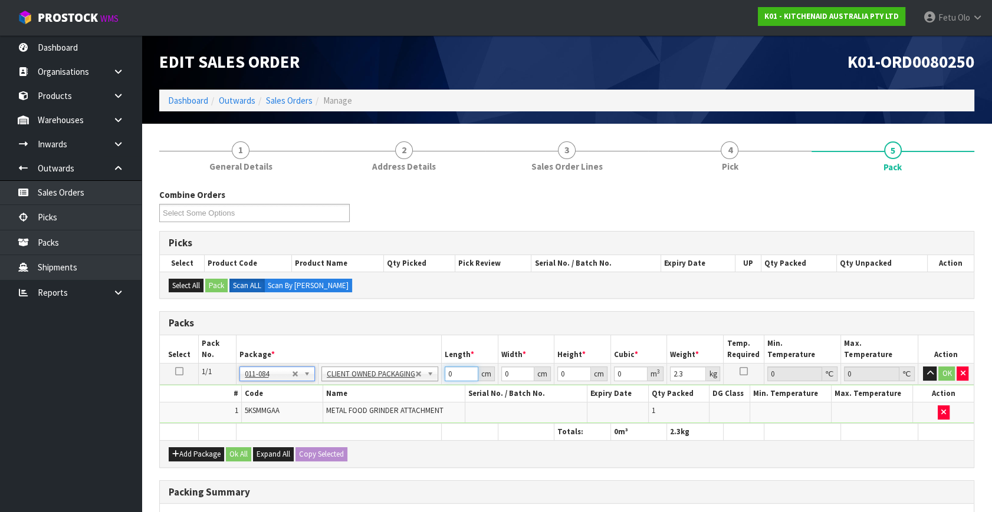
drag, startPoint x: 461, startPoint y: 368, endPoint x: 382, endPoint y: 399, distance: 84.5
click at [383, 399] on tbody "1/1 NONE 007-001 007-002 007-004 007-009 007-013 007-014 007-015 007-017 007-01…" at bounding box center [567, 394] width 814 height 60
click button "OK" at bounding box center [947, 374] width 17 height 14
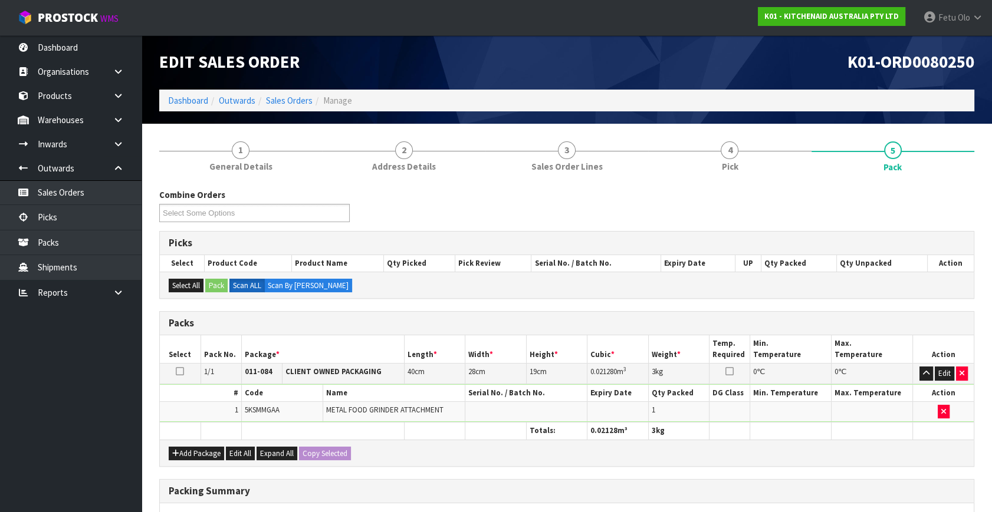
scroll to position [176, 0]
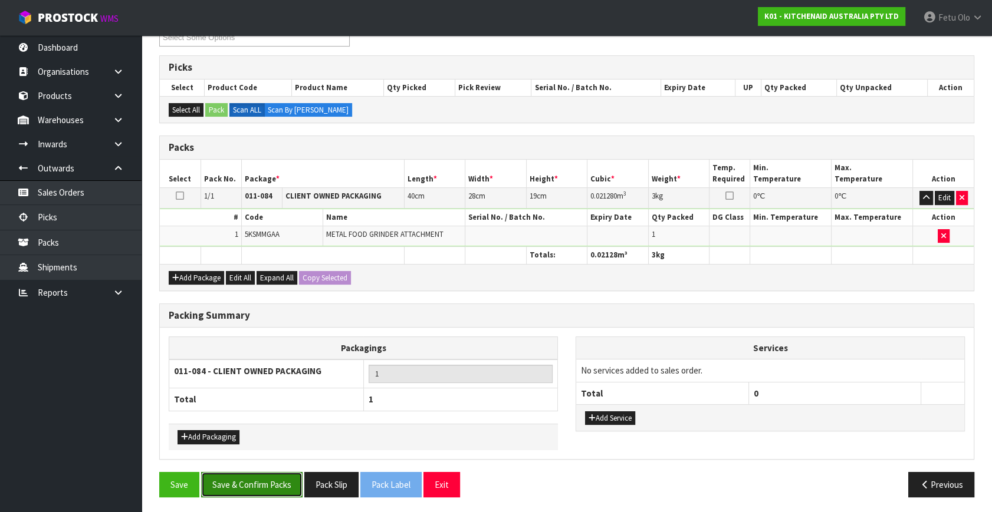
click at [268, 480] on button "Save & Confirm Packs" at bounding box center [251, 484] width 101 height 25
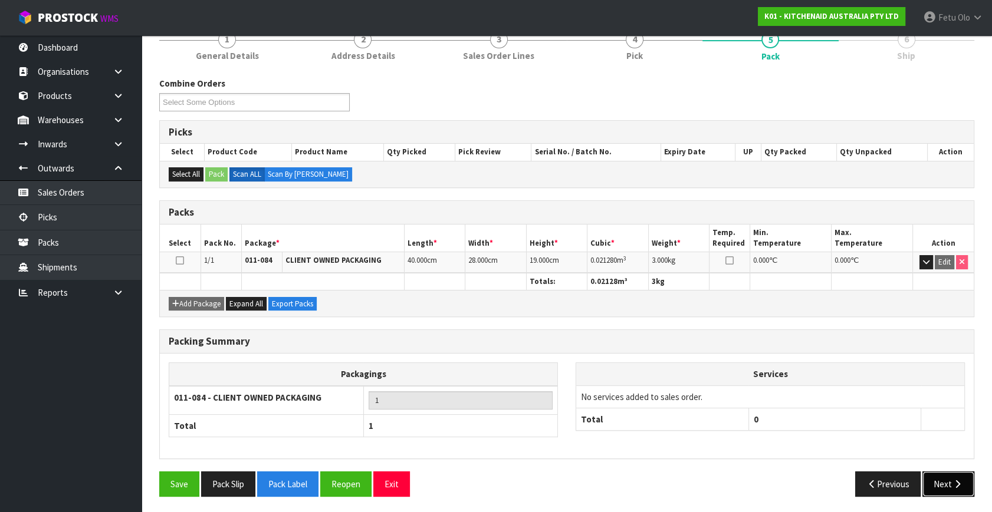
click at [961, 476] on button "Next" at bounding box center [948, 484] width 52 height 25
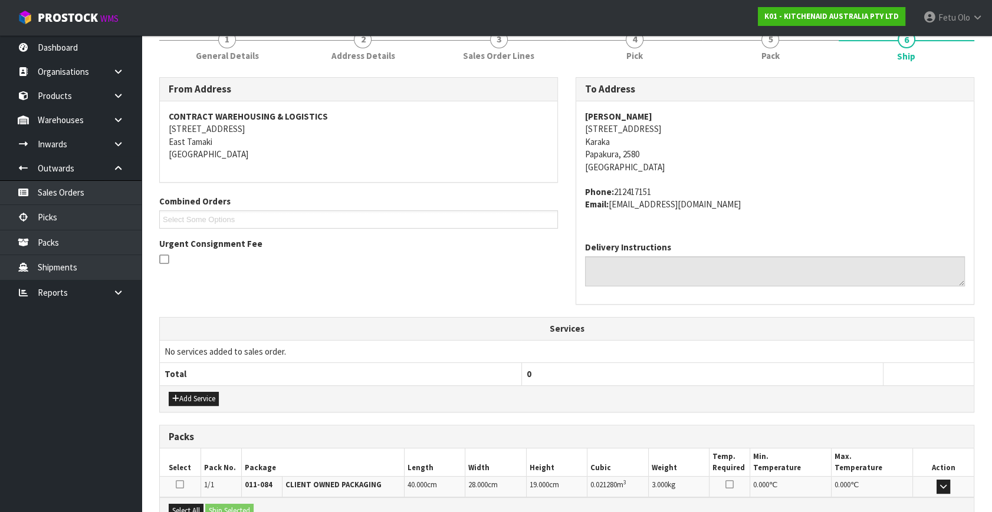
scroll to position [290, 0]
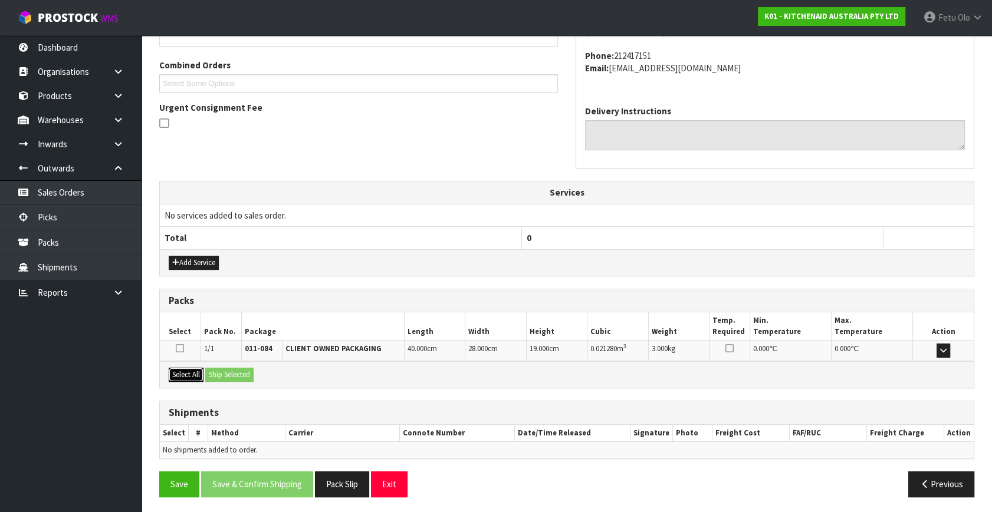
drag, startPoint x: 187, startPoint y: 371, endPoint x: 220, endPoint y: 372, distance: 32.4
click at [197, 371] on button "Select All" at bounding box center [186, 375] width 35 height 14
click at [220, 372] on button "Ship Selected" at bounding box center [229, 375] width 48 height 14
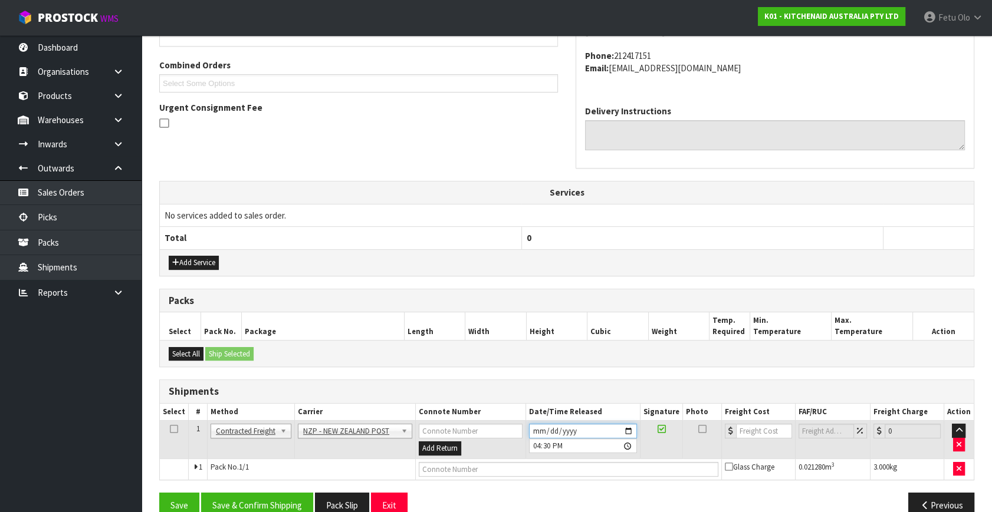
click at [630, 427] on input "[DATE]" at bounding box center [583, 431] width 108 height 15
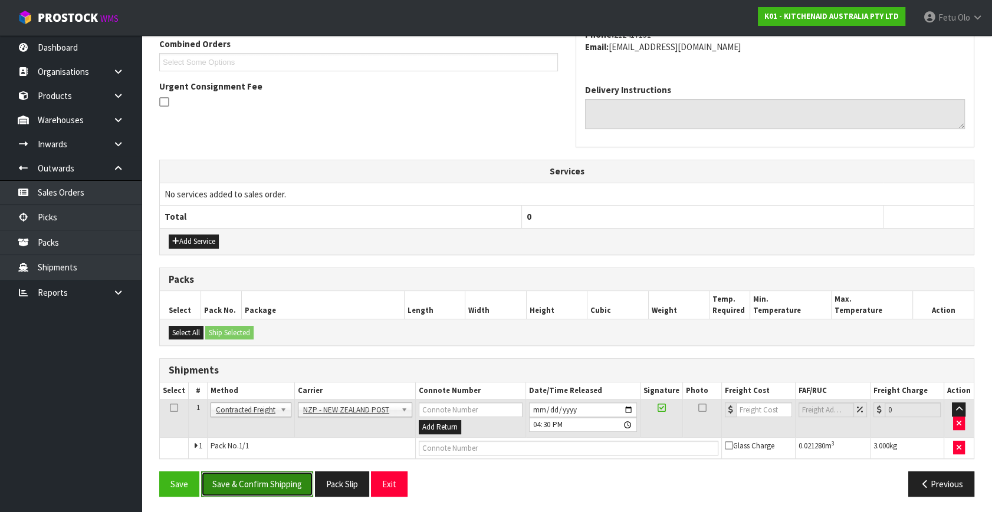
click at [261, 487] on button "Save & Confirm Shipping" at bounding box center [257, 484] width 112 height 25
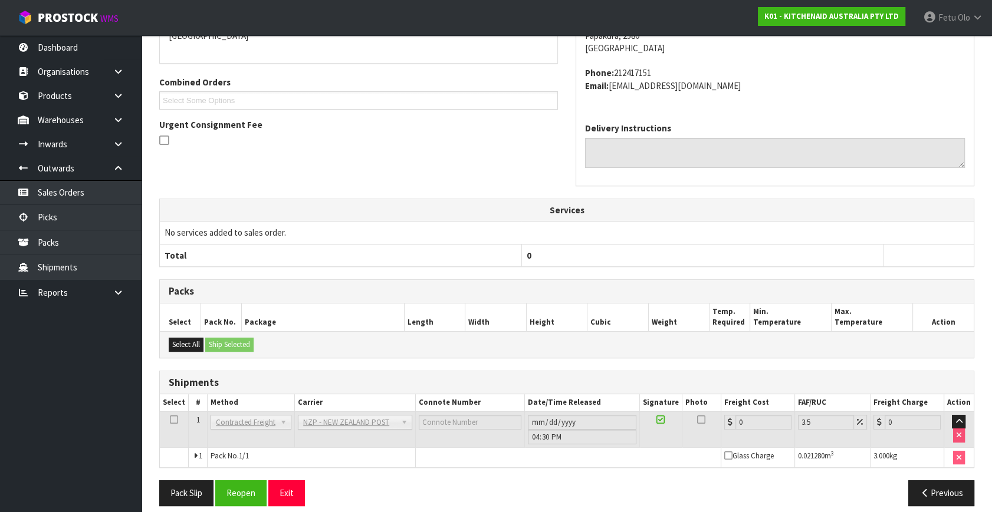
scroll to position [295, 0]
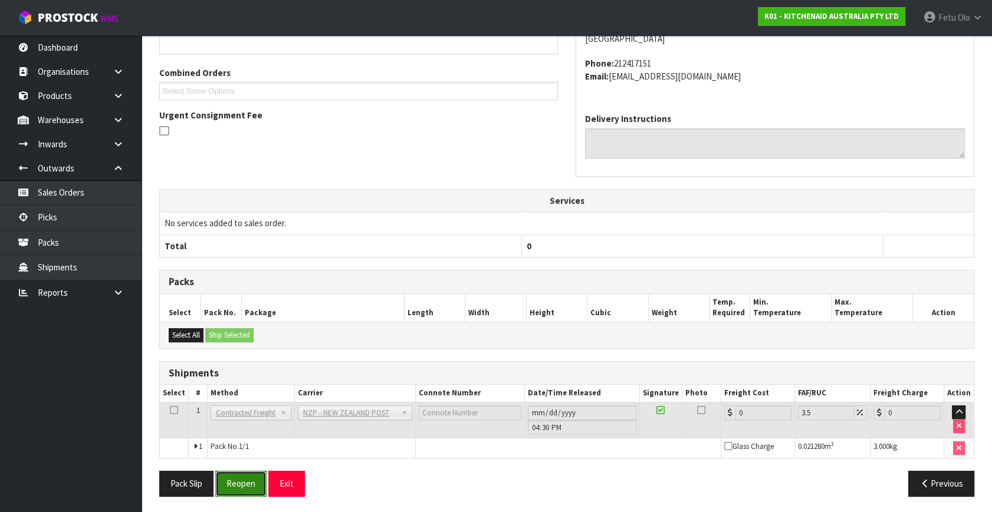
click at [238, 484] on button "Reopen" at bounding box center [240, 483] width 51 height 25
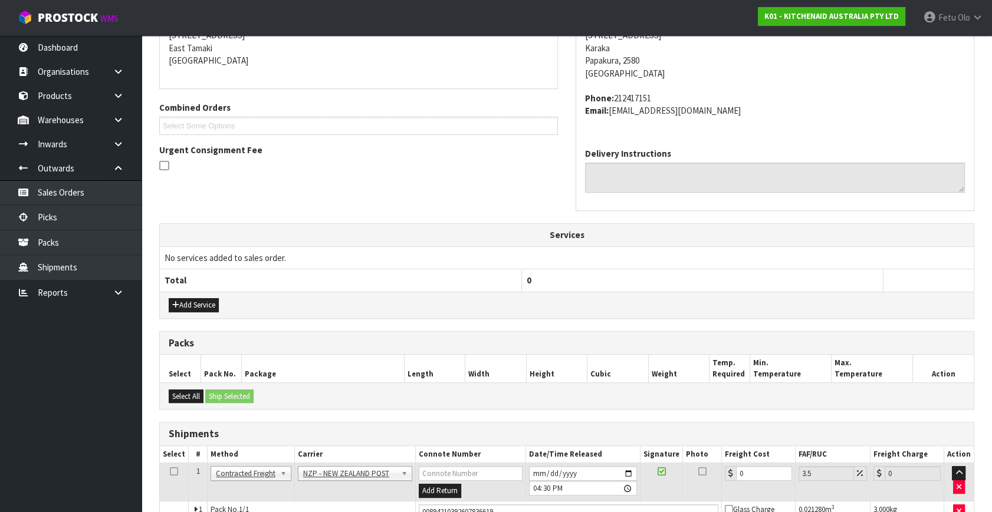
scroll to position [282, 0]
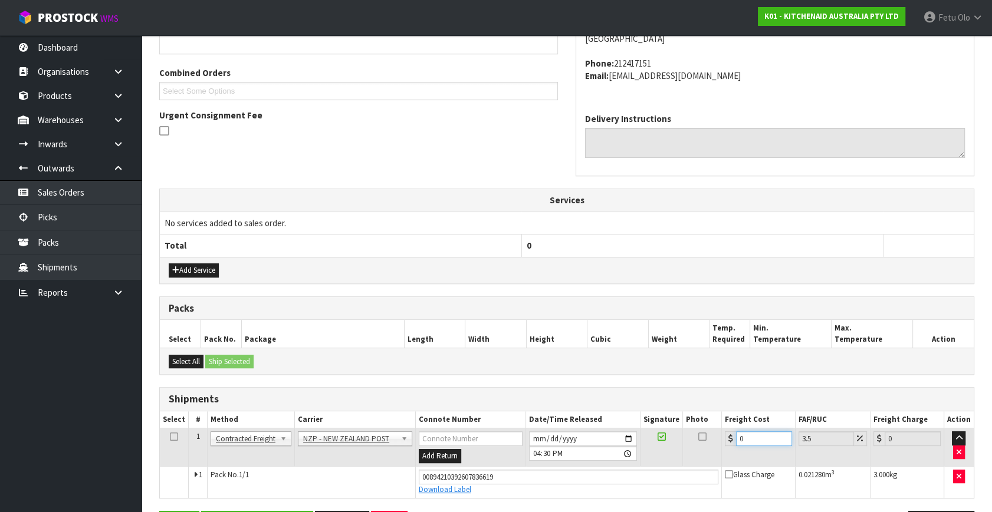
drag, startPoint x: 755, startPoint y: 437, endPoint x: 504, endPoint y: 499, distance: 257.9
click at [505, 499] on div "From Address CONTRACT WAREHOUSING & LOGISTICS [STREET_ADDRESS] Combined Orders …" at bounding box center [566, 247] width 815 height 597
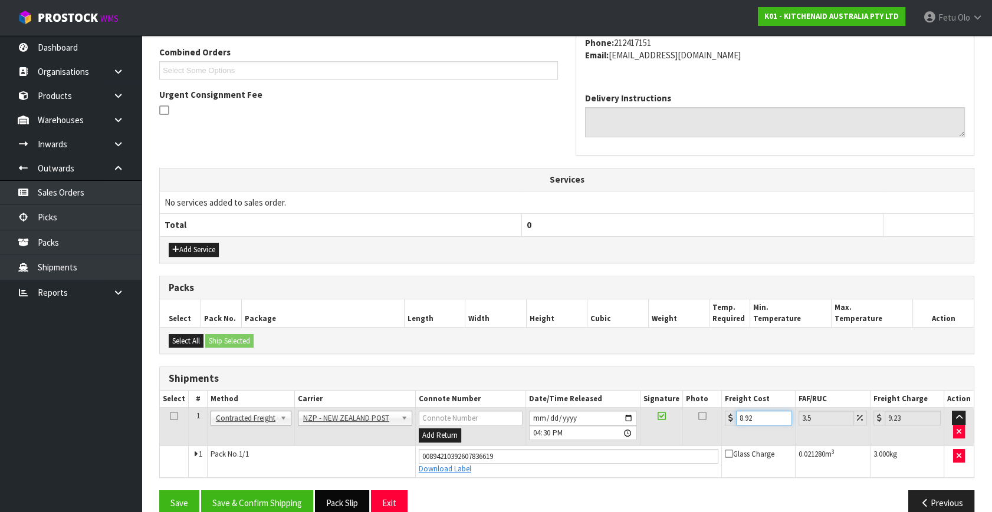
scroll to position [322, 0]
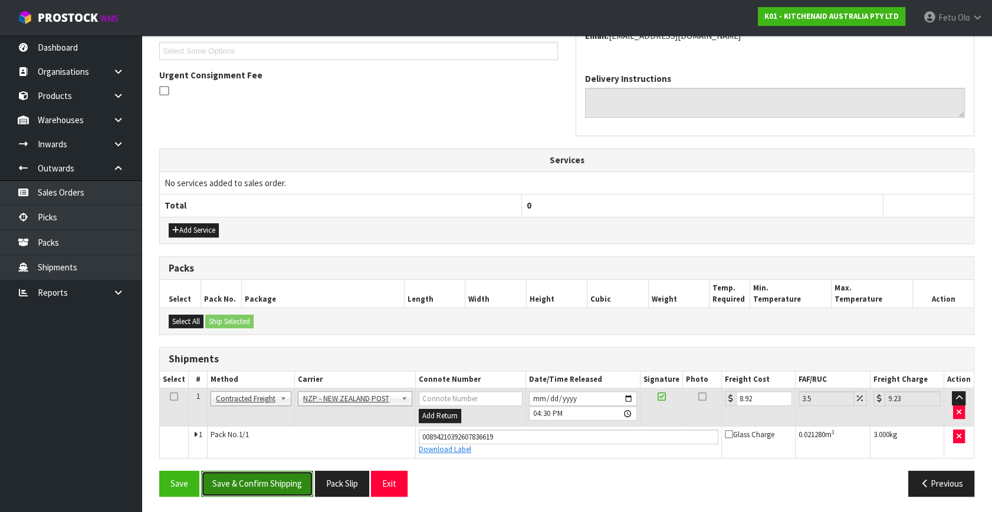
click at [278, 480] on button "Save & Confirm Shipping" at bounding box center [257, 483] width 112 height 25
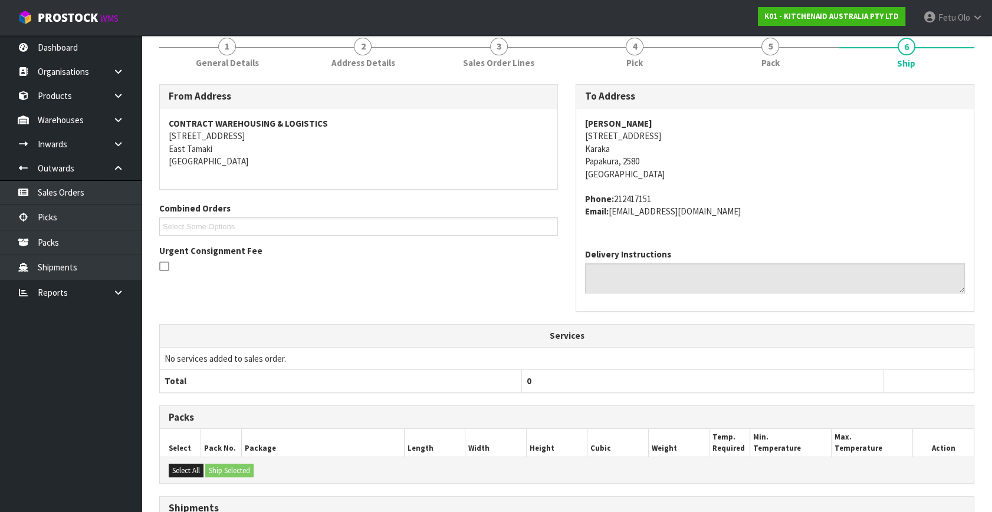
scroll to position [290, 0]
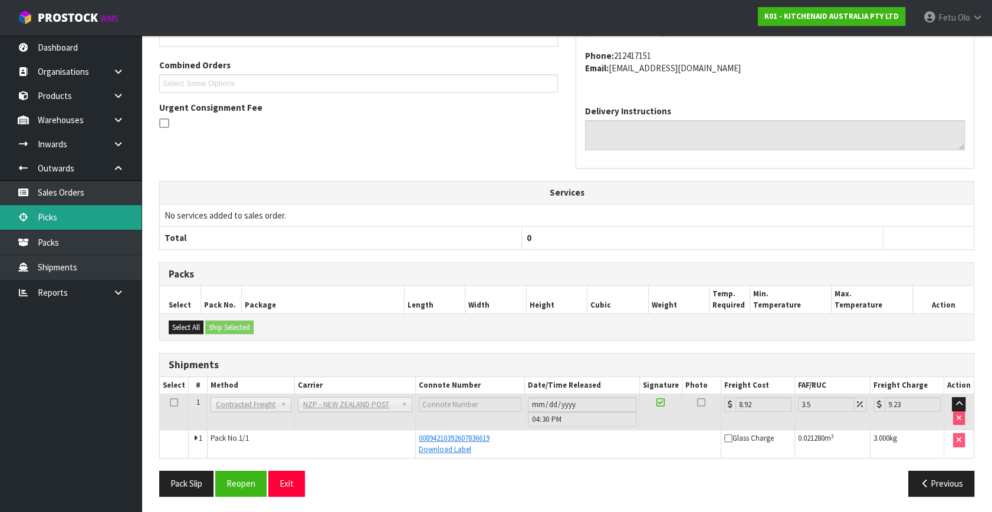
drag, startPoint x: 60, startPoint y: 219, endPoint x: 184, endPoint y: 216, distance: 124.4
click at [60, 219] on link "Picks" at bounding box center [70, 217] width 141 height 24
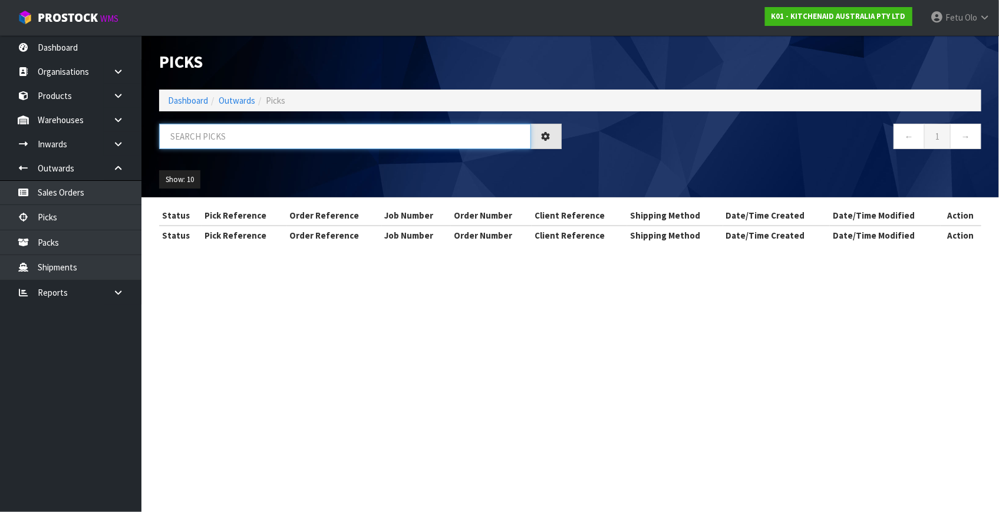
click at [397, 134] on input "text" at bounding box center [345, 136] width 372 height 25
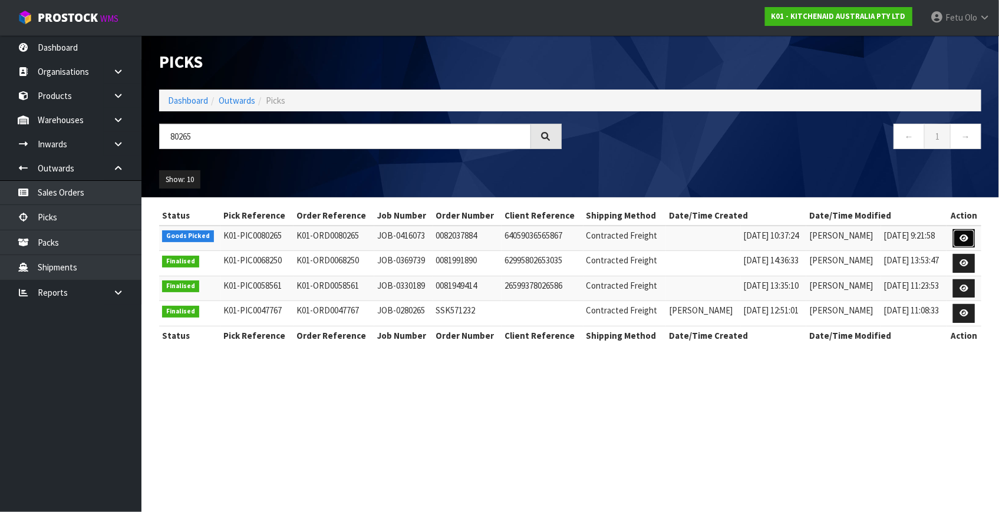
click at [960, 235] on link at bounding box center [964, 238] width 22 height 19
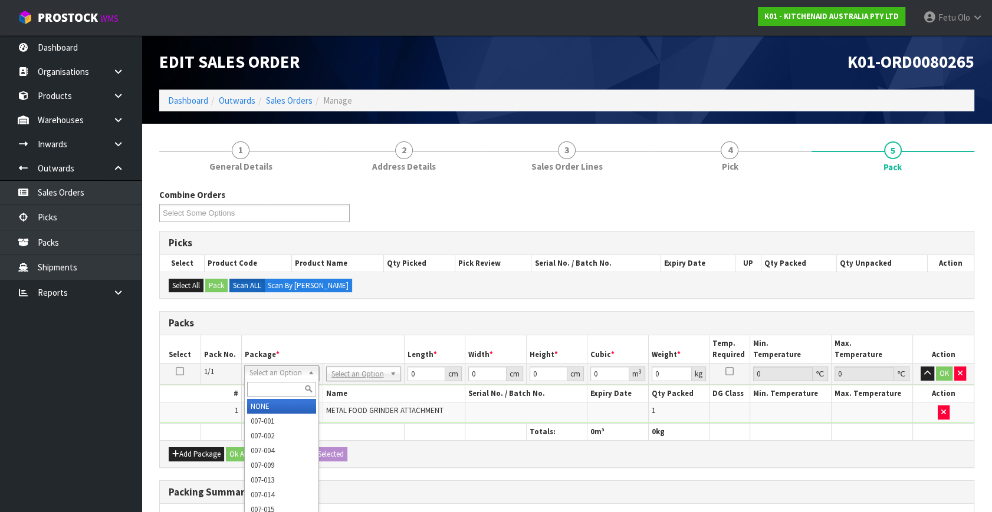
drag, startPoint x: 271, startPoint y: 371, endPoint x: 270, endPoint y: 388, distance: 17.1
click at [270, 388] on input "text" at bounding box center [281, 389] width 69 height 15
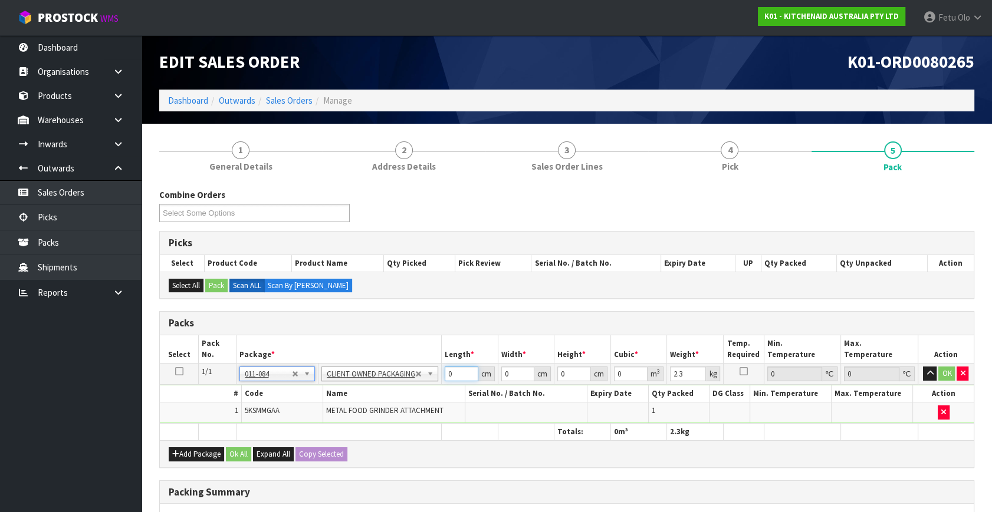
drag, startPoint x: 450, startPoint y: 374, endPoint x: 203, endPoint y: 430, distance: 252.7
click at [206, 430] on table "Select Pack No. Package * Length * Width * Height * Cubic * Weight * Temp. Requ…" at bounding box center [567, 387] width 814 height 105
click button "OK" at bounding box center [947, 374] width 17 height 14
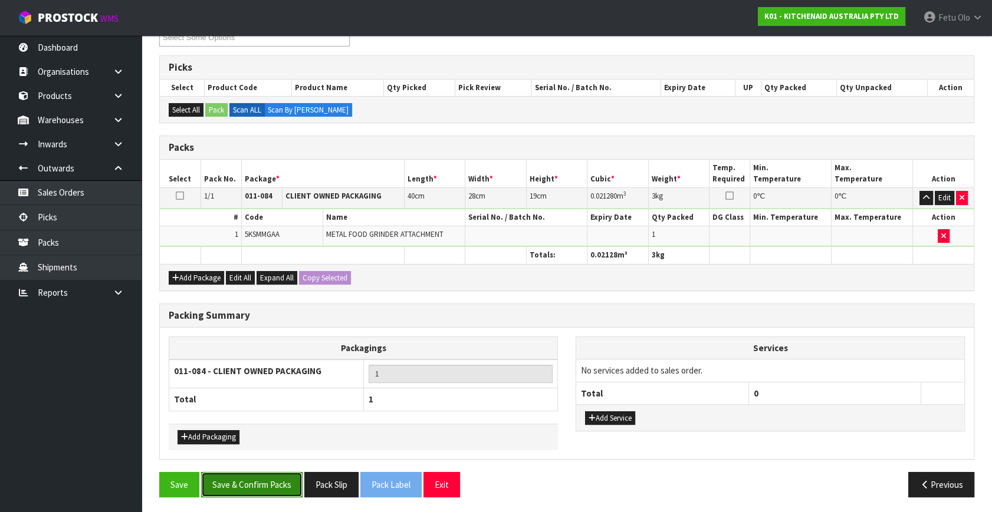
click at [238, 476] on button "Save & Confirm Packs" at bounding box center [251, 484] width 101 height 25
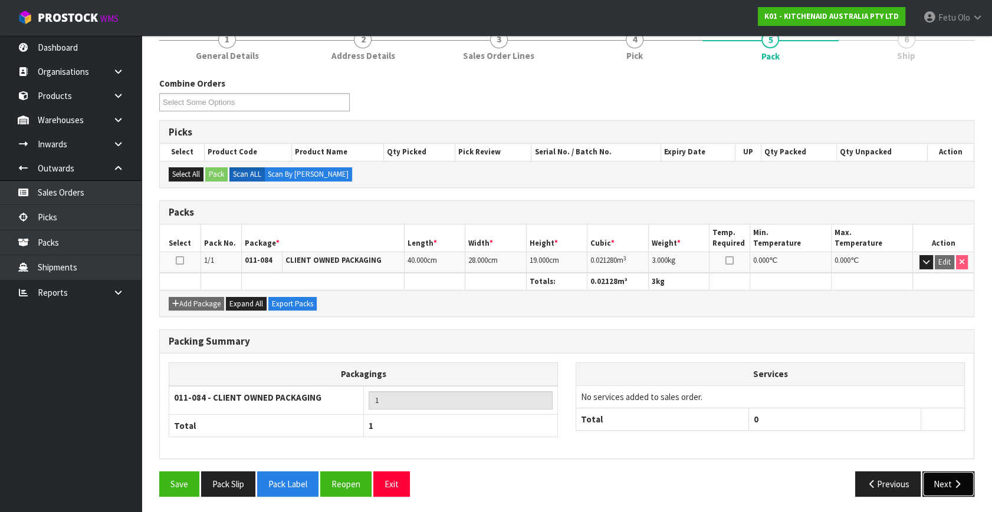
click at [953, 482] on icon "button" at bounding box center [957, 484] width 11 height 9
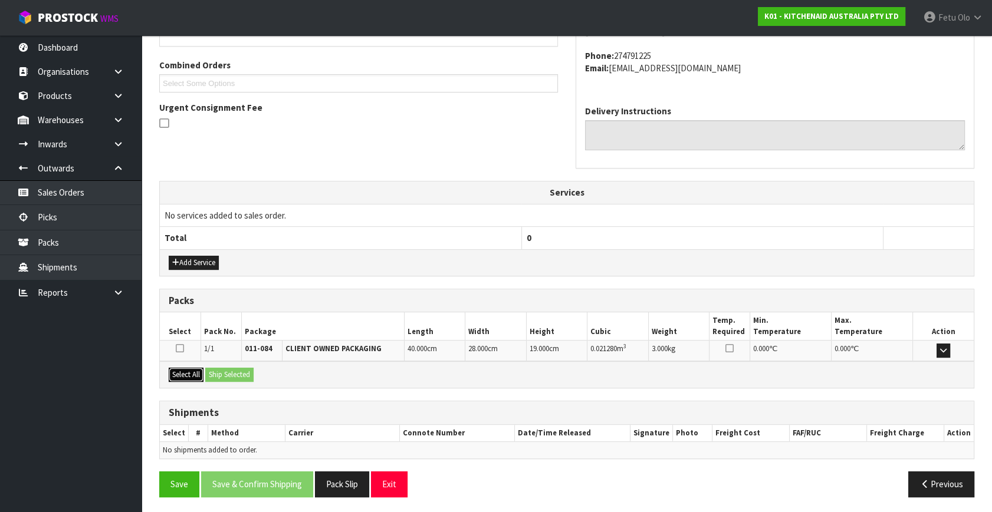
drag, startPoint x: 180, startPoint y: 366, endPoint x: 222, endPoint y: 369, distance: 42.0
click at [182, 368] on button "Select All" at bounding box center [186, 375] width 35 height 14
click at [226, 368] on button "Ship Selected" at bounding box center [229, 375] width 48 height 14
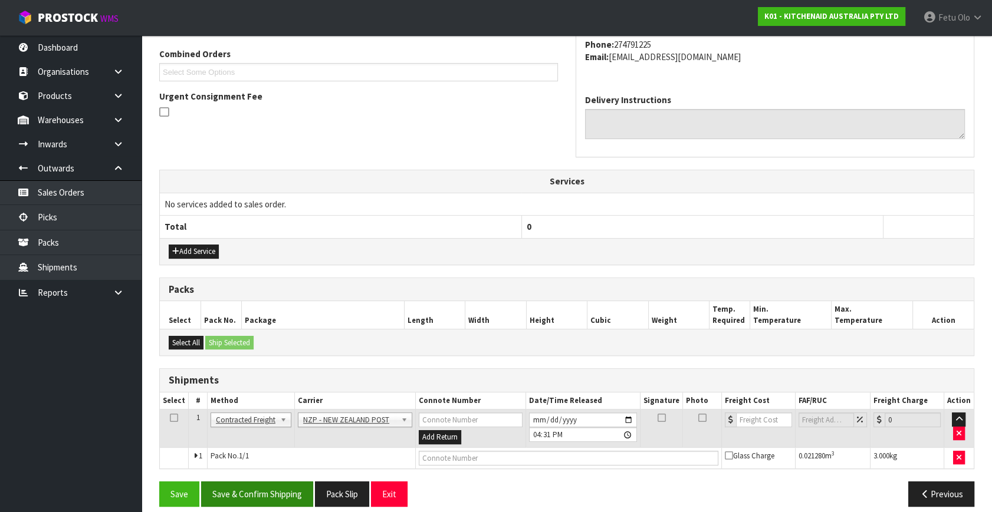
scroll to position [311, 0]
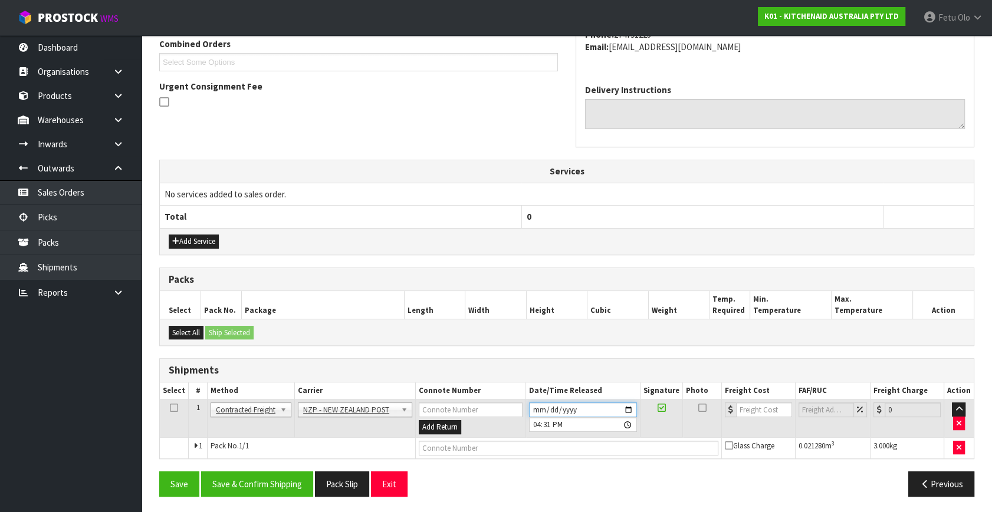
click at [626, 409] on input "[DATE]" at bounding box center [583, 410] width 108 height 15
click at [279, 474] on button "Save & Confirm Shipping" at bounding box center [257, 484] width 112 height 25
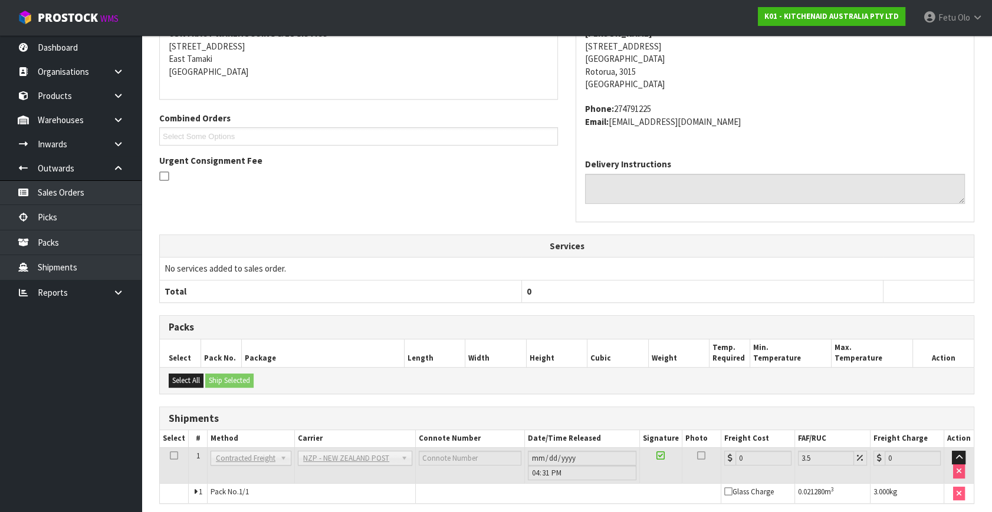
scroll to position [295, 0]
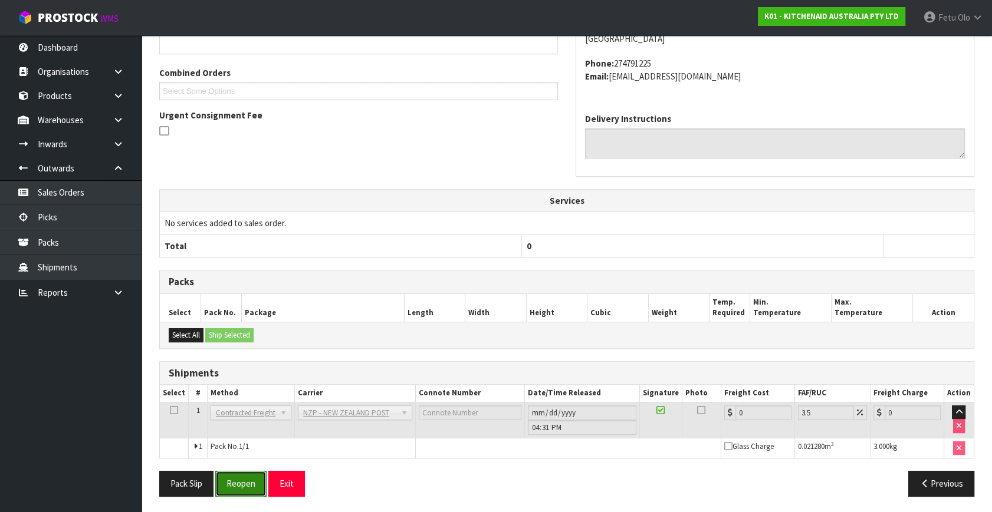
click at [242, 494] on button "Reopen" at bounding box center [240, 483] width 51 height 25
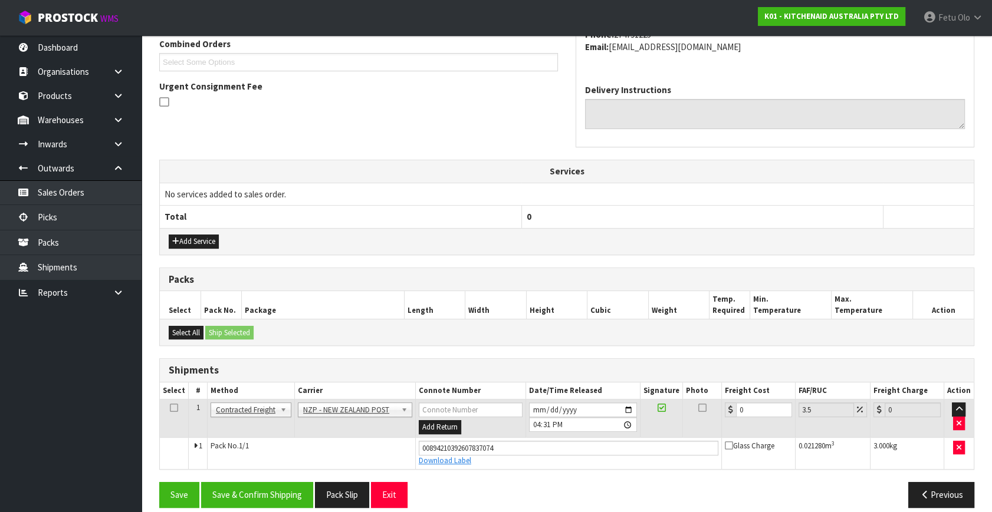
scroll to position [322, 0]
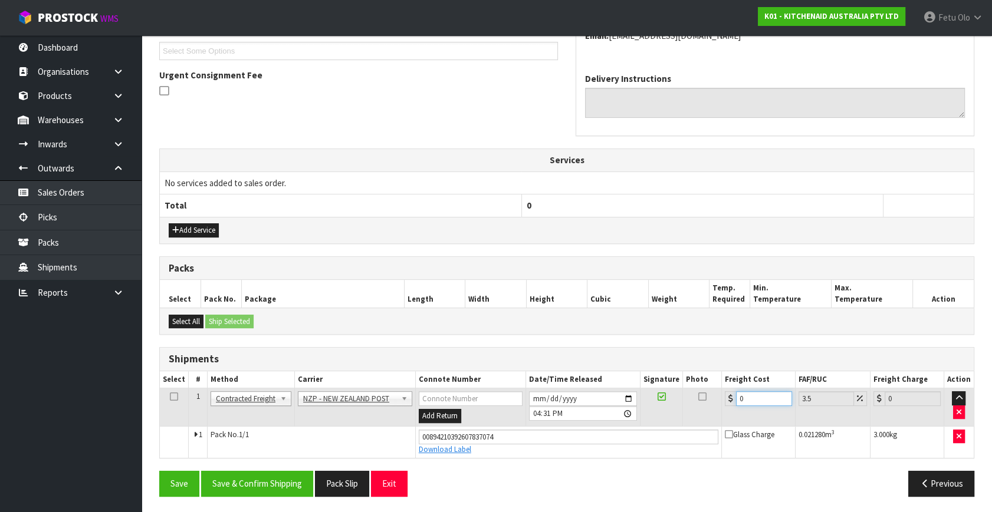
drag, startPoint x: 549, startPoint y: 433, endPoint x: 470, endPoint y: 436, distance: 79.0
click at [470, 436] on tbody "1 Client Local Pickup Customer Local Pickup Company Freight Contracted Freight …" at bounding box center [567, 424] width 814 height 70
click at [275, 482] on button "Save & Confirm Shipping" at bounding box center [257, 483] width 112 height 25
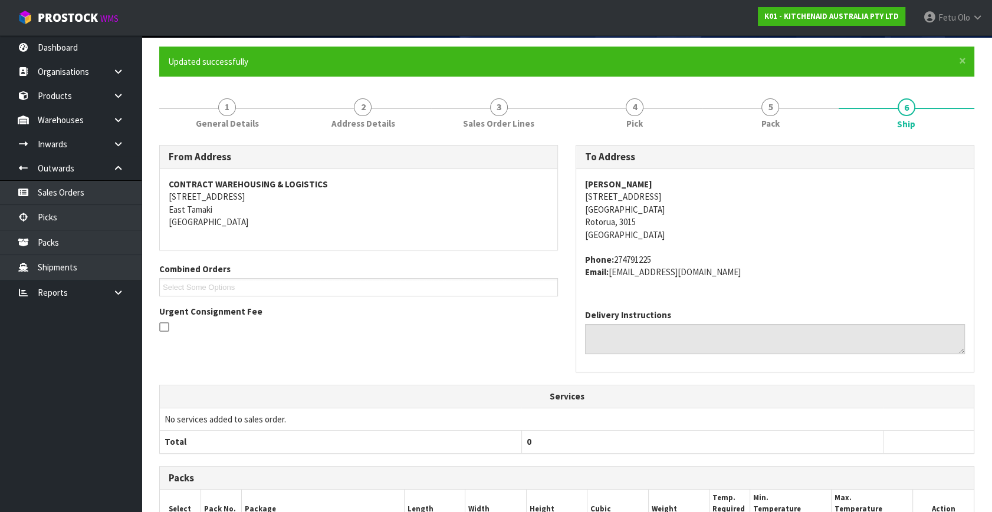
scroll to position [0, 0]
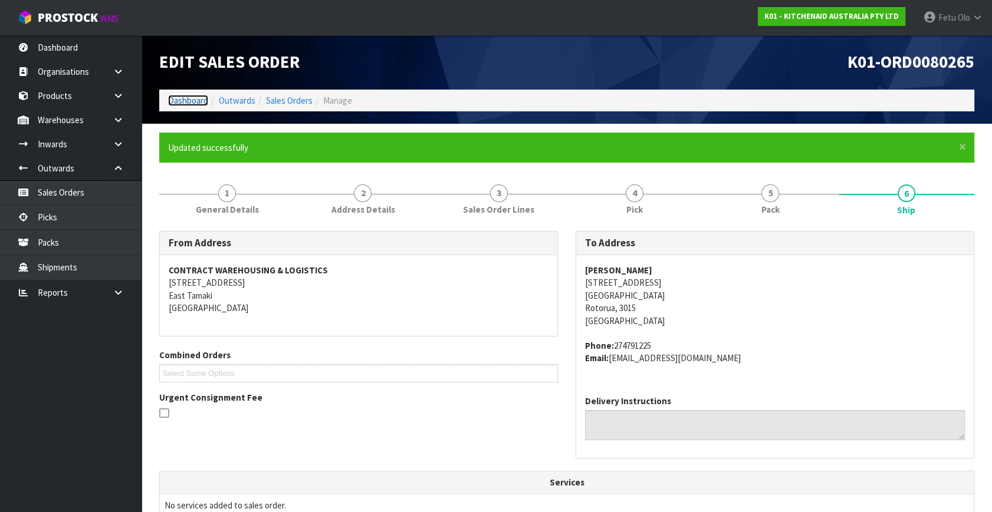
click at [192, 95] on link "Dashboard" at bounding box center [188, 100] width 40 height 11
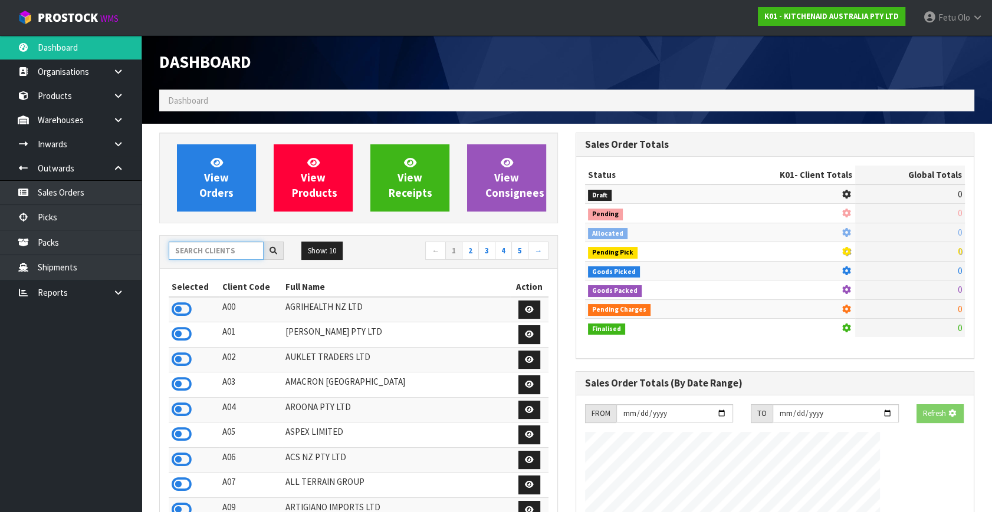
click at [223, 242] on input "text" at bounding box center [216, 251] width 95 height 18
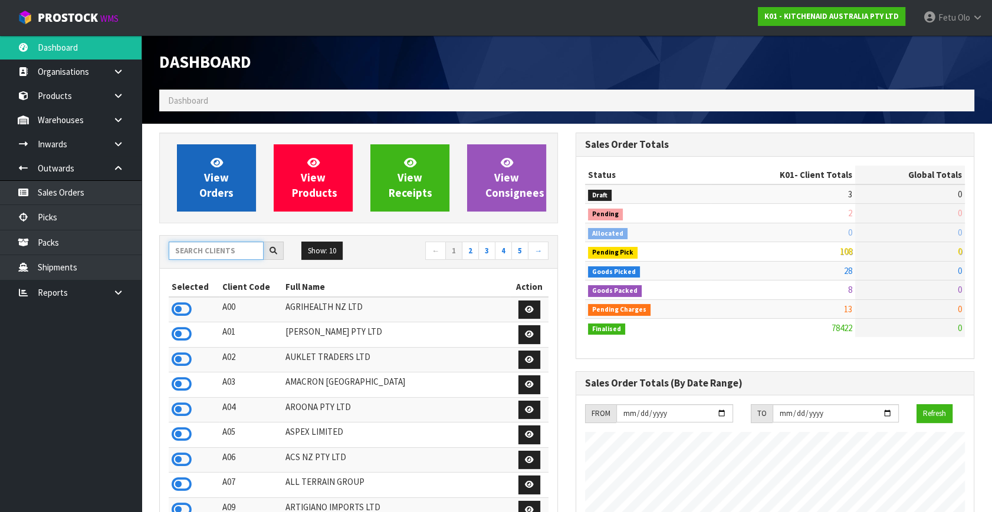
scroll to position [891, 416]
click at [206, 193] on span "View Orders" at bounding box center [216, 178] width 34 height 44
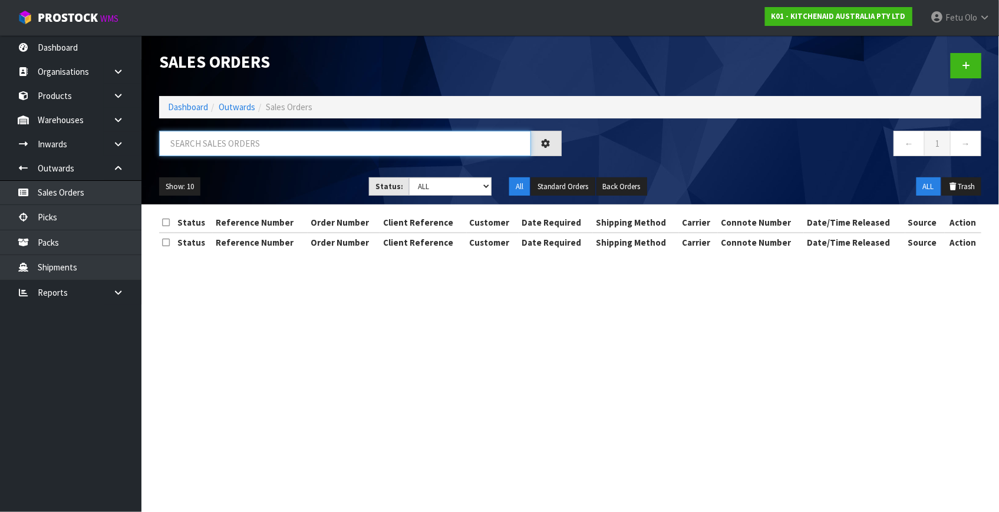
click at [220, 143] on input "text" at bounding box center [345, 143] width 372 height 25
click at [219, 143] on input "text" at bounding box center [345, 143] width 372 height 25
click at [250, 147] on input "CONSUMER" at bounding box center [345, 143] width 372 height 25
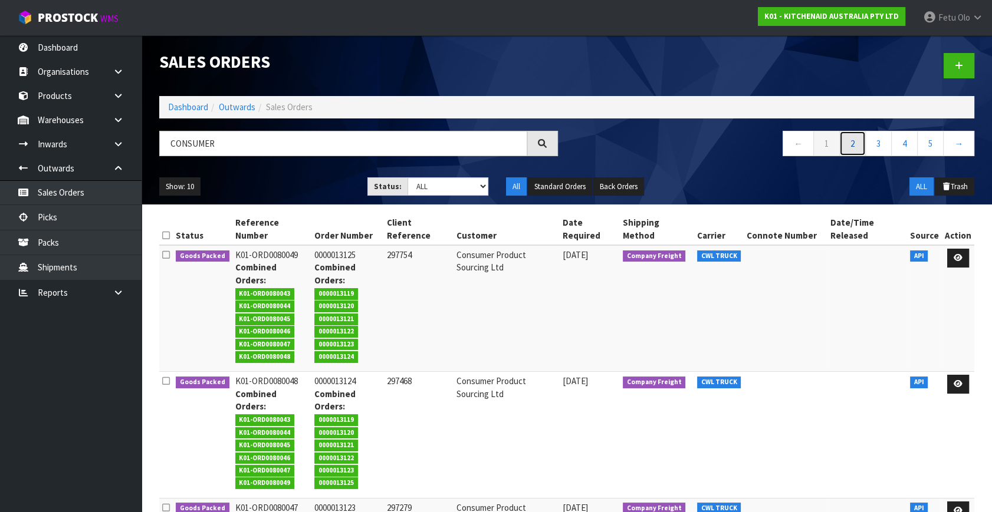
click at [851, 146] on link "2" at bounding box center [852, 143] width 27 height 25
click at [878, 143] on link "3" at bounding box center [878, 143] width 27 height 25
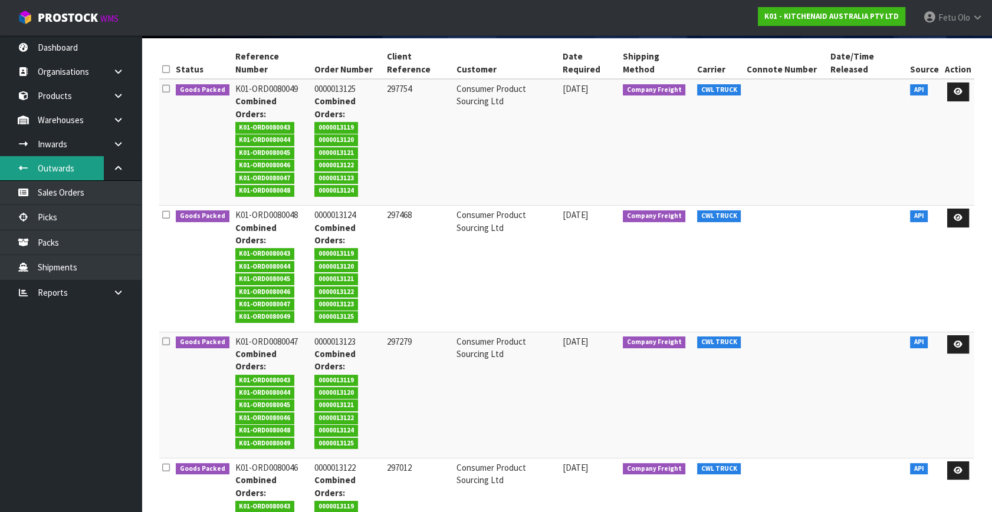
scroll to position [53, 0]
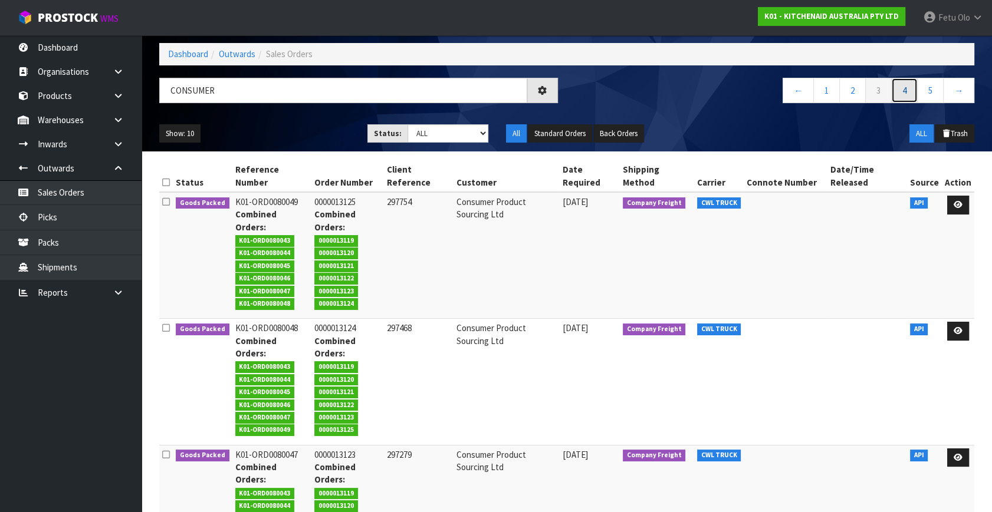
click at [908, 85] on link "4" at bounding box center [904, 90] width 27 height 25
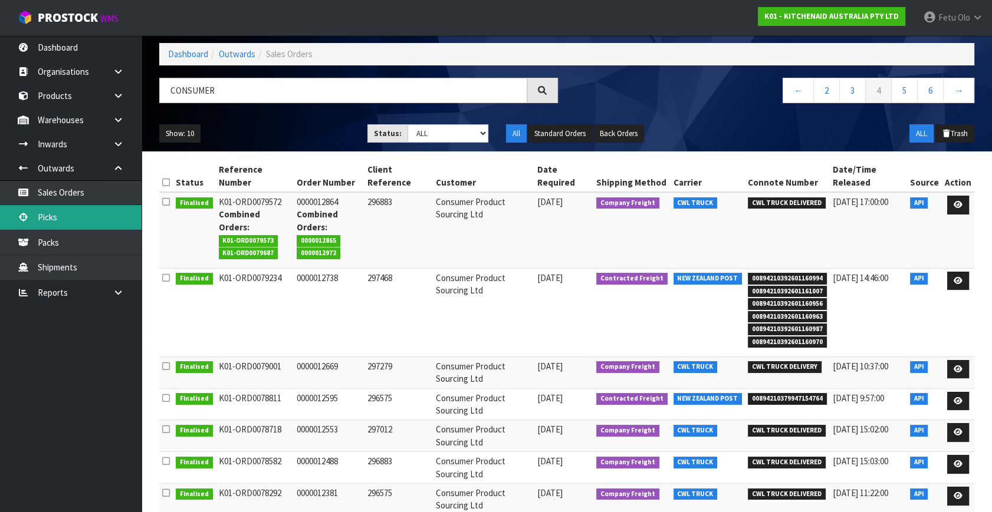
click at [42, 219] on link "Picks" at bounding box center [70, 217] width 141 height 24
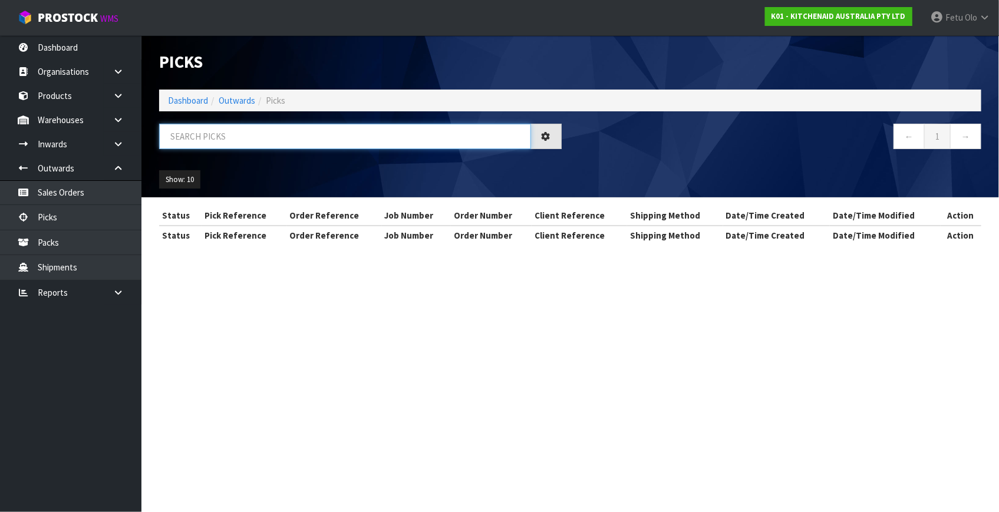
click at [225, 132] on input "text" at bounding box center [345, 136] width 372 height 25
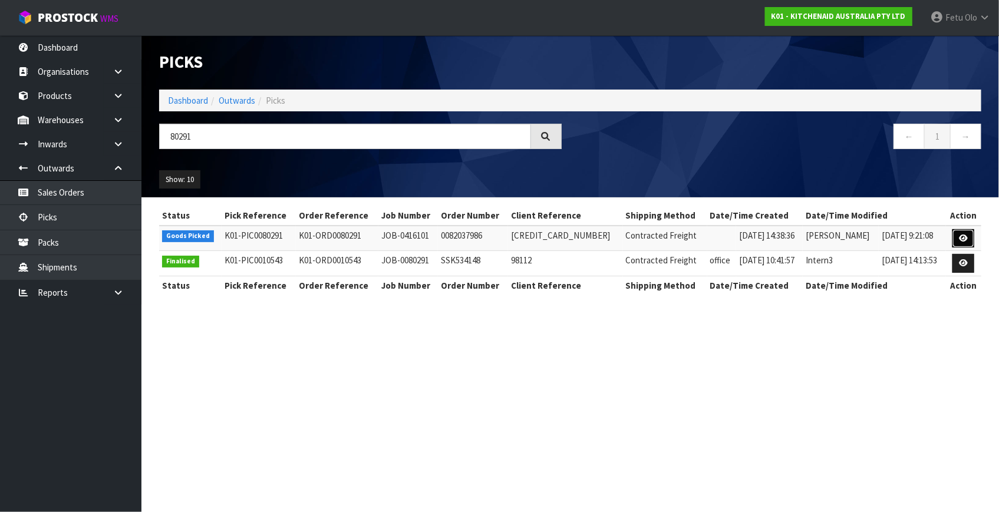
click at [959, 236] on link at bounding box center [964, 238] width 22 height 19
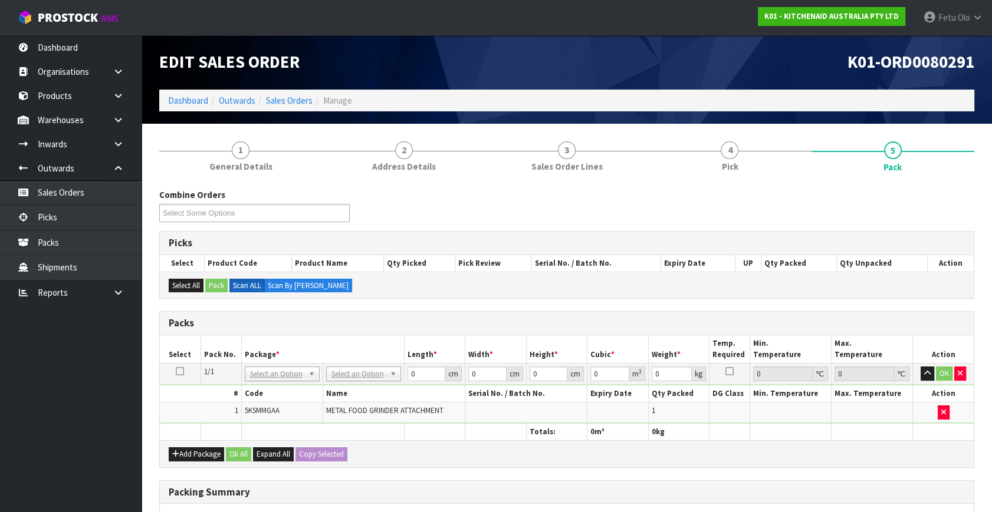
click at [286, 364] on td "NONE 007-001 007-002 007-004 007-009 007-013 007-014 007-015 007-017 007-018 00…" at bounding box center [281, 374] width 81 height 21
click at [281, 387] on input "text" at bounding box center [281, 389] width 69 height 15
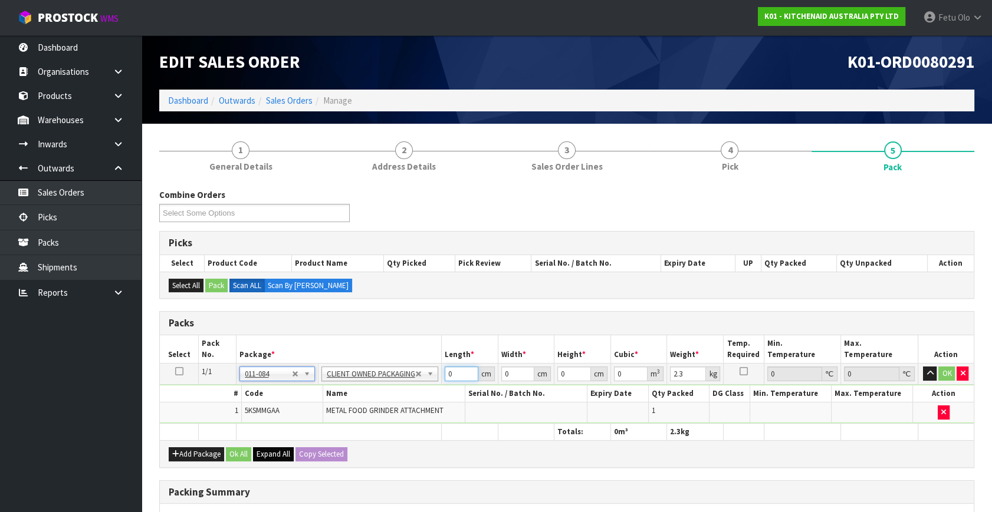
drag, startPoint x: 459, startPoint y: 371, endPoint x: 272, endPoint y: 449, distance: 202.4
click at [272, 448] on div "Packs Select Pack No. Package * Length * Width * Height * Cubic * Weight * Temp…" at bounding box center [566, 389] width 815 height 156
click button "OK" at bounding box center [947, 374] width 17 height 14
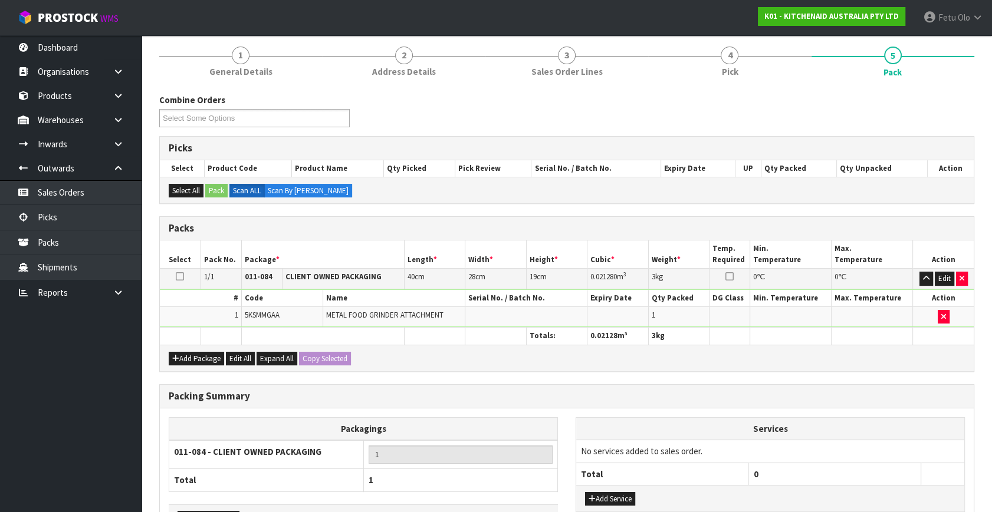
scroll to position [176, 0]
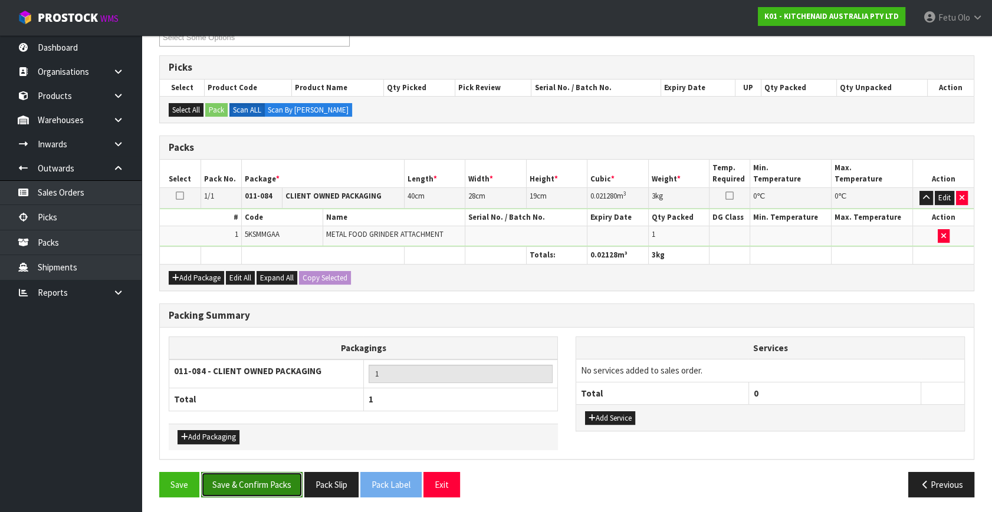
click at [259, 480] on button "Save & Confirm Packs" at bounding box center [251, 484] width 101 height 25
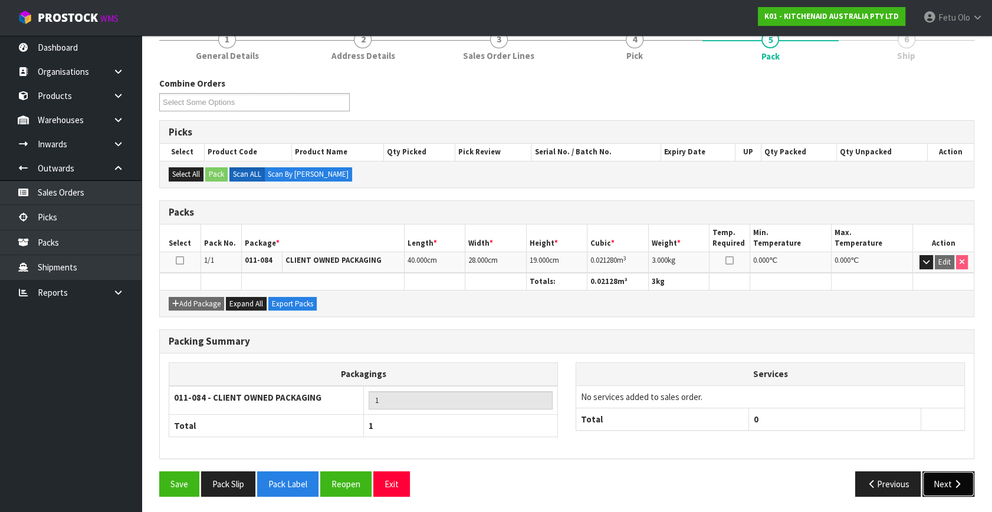
drag, startPoint x: 964, startPoint y: 482, endPoint x: 958, endPoint y: 481, distance: 5.9
click at [958, 481] on button "Next" at bounding box center [948, 484] width 52 height 25
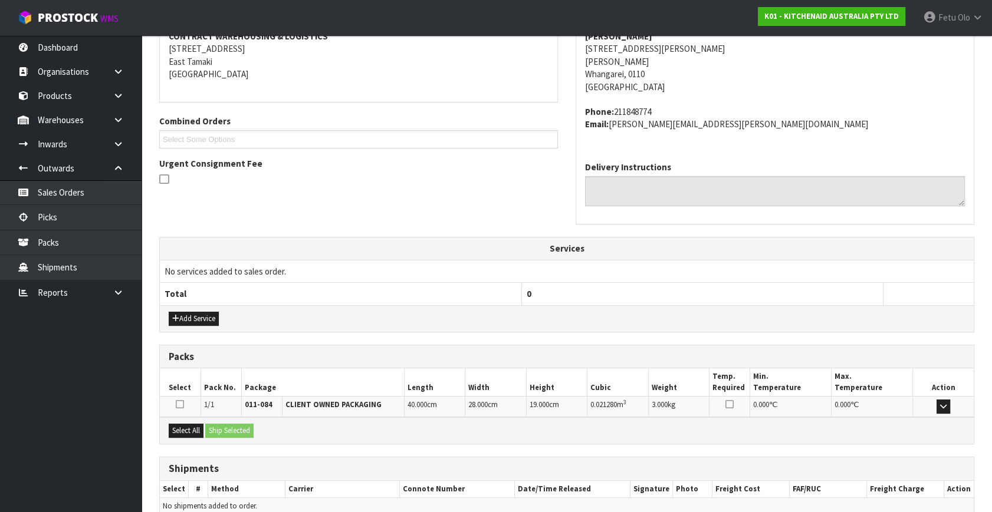
scroll to position [290, 0]
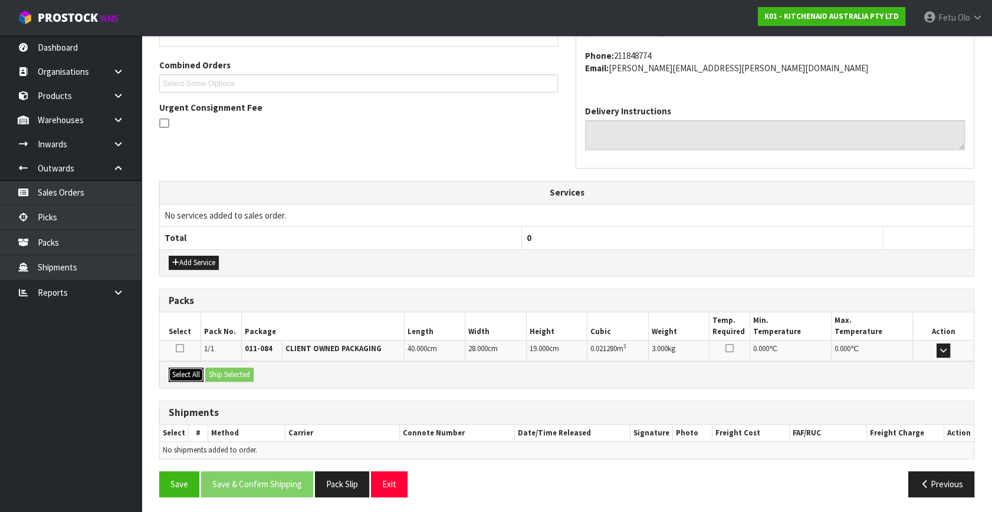
click at [186, 370] on button "Select All" at bounding box center [186, 375] width 35 height 14
click at [223, 370] on button "Ship Selected" at bounding box center [229, 375] width 48 height 14
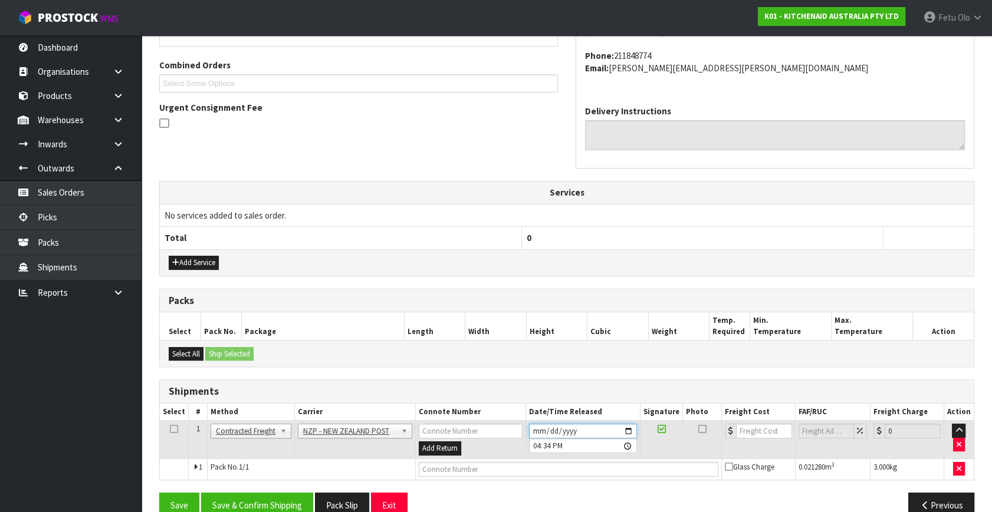
click at [630, 427] on input "[DATE]" at bounding box center [583, 431] width 108 height 15
drag, startPoint x: 257, startPoint y: 498, endPoint x: 251, endPoint y: 500, distance: 6.3
click at [257, 497] on button "Save & Confirm Shipping" at bounding box center [257, 505] width 112 height 25
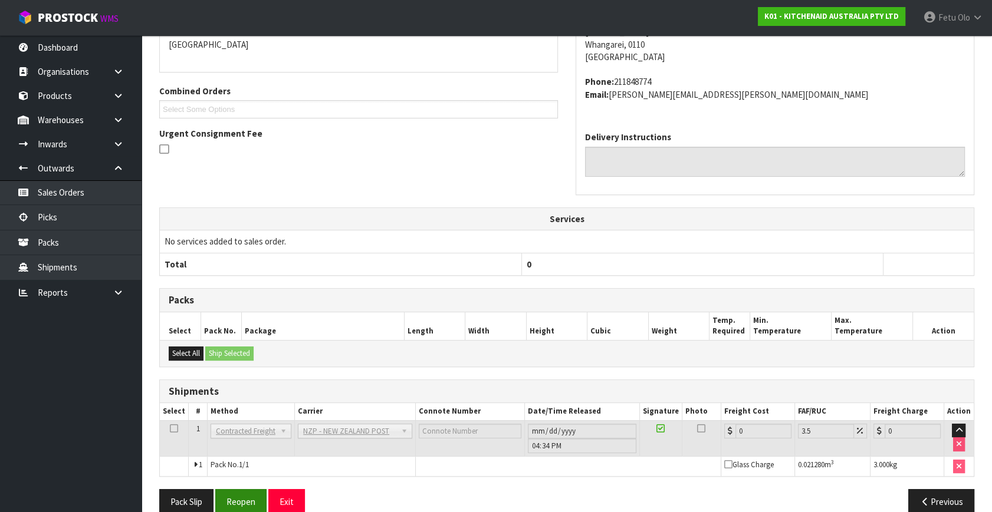
scroll to position [295, 0]
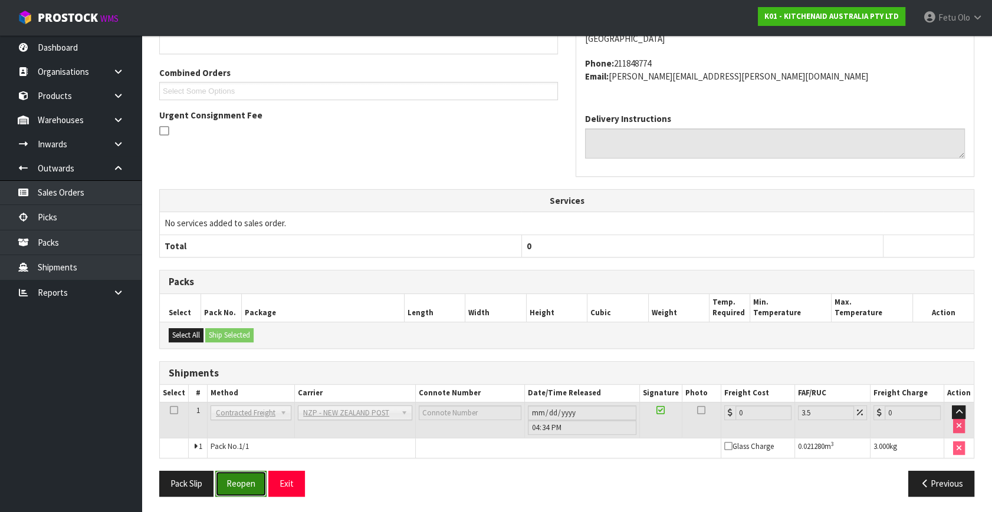
drag, startPoint x: 241, startPoint y: 483, endPoint x: 268, endPoint y: 473, distance: 28.4
click at [242, 483] on button "Reopen" at bounding box center [240, 483] width 51 height 25
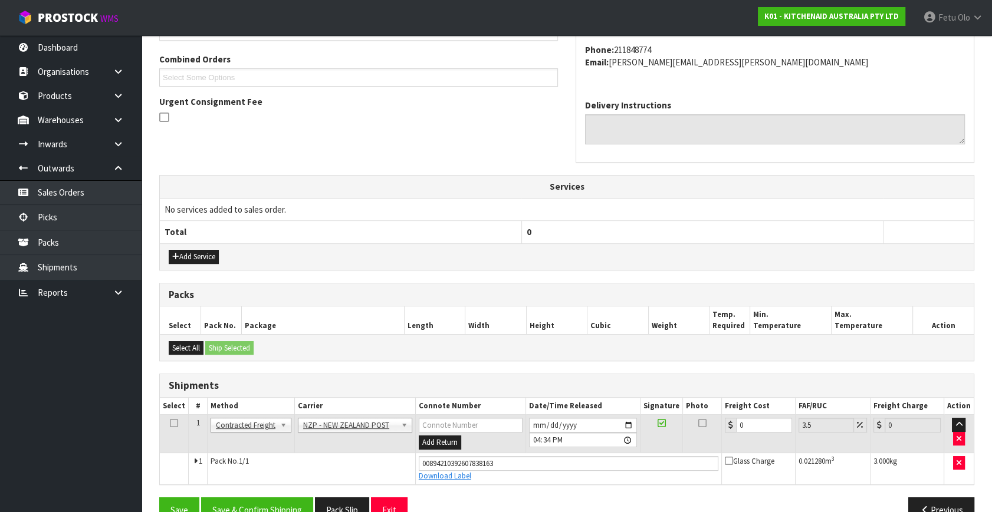
scroll to position [322, 0]
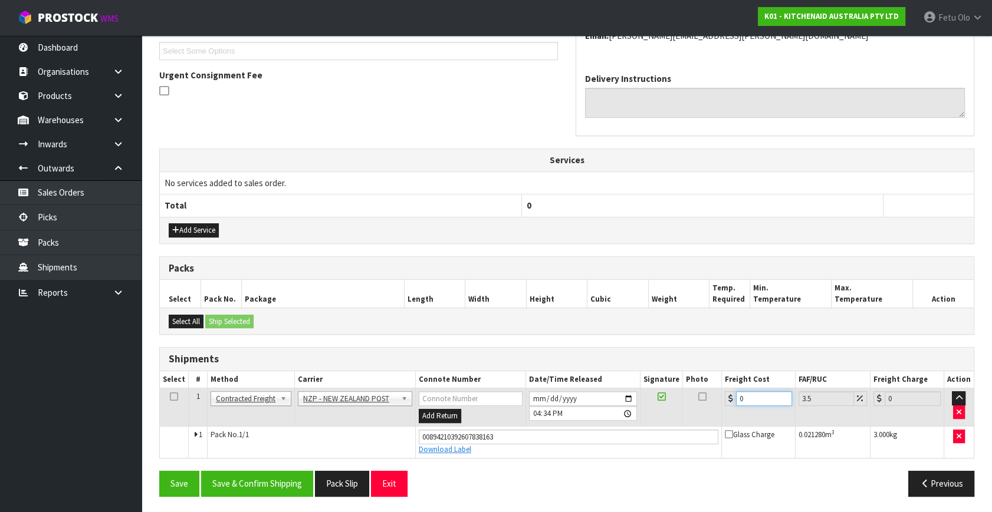
drag, startPoint x: 749, startPoint y: 395, endPoint x: 558, endPoint y: 449, distance: 198.4
click at [559, 449] on tbody "1 Client Local Pickup Customer Local Pickup Company Freight Contracted Freight …" at bounding box center [567, 424] width 814 height 70
click at [308, 482] on button "Save & Confirm Shipping" at bounding box center [257, 483] width 112 height 25
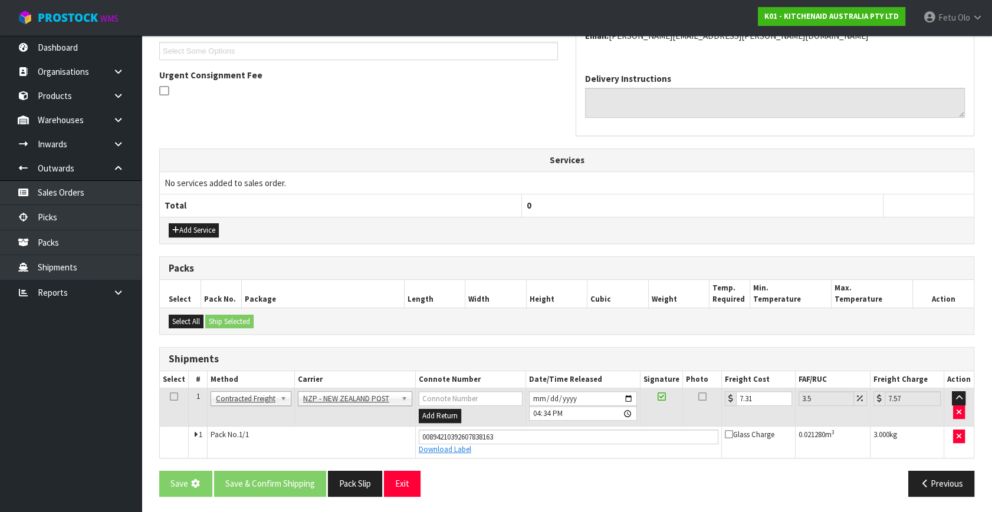
scroll to position [0, 0]
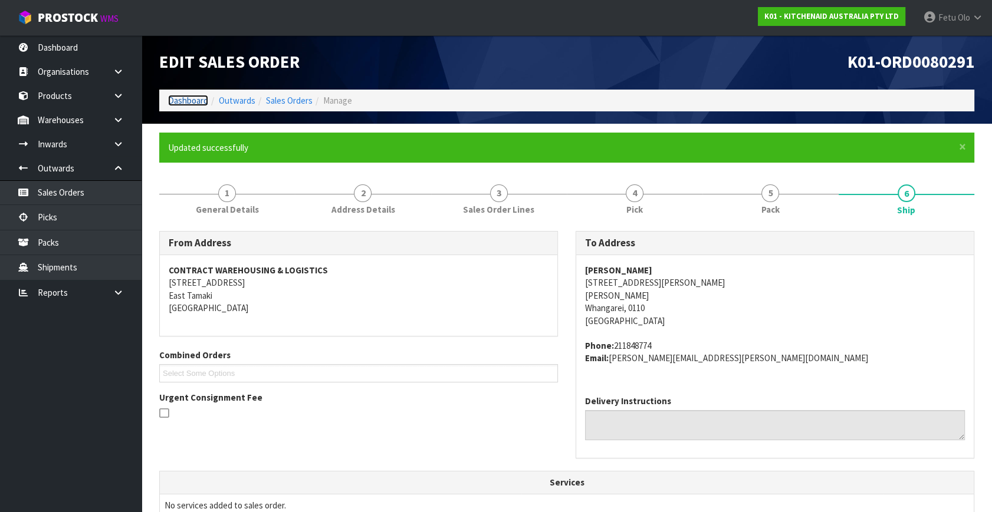
drag, startPoint x: 196, startPoint y: 97, endPoint x: 189, endPoint y: 87, distance: 12.3
click at [196, 97] on link "Dashboard" at bounding box center [188, 100] width 40 height 11
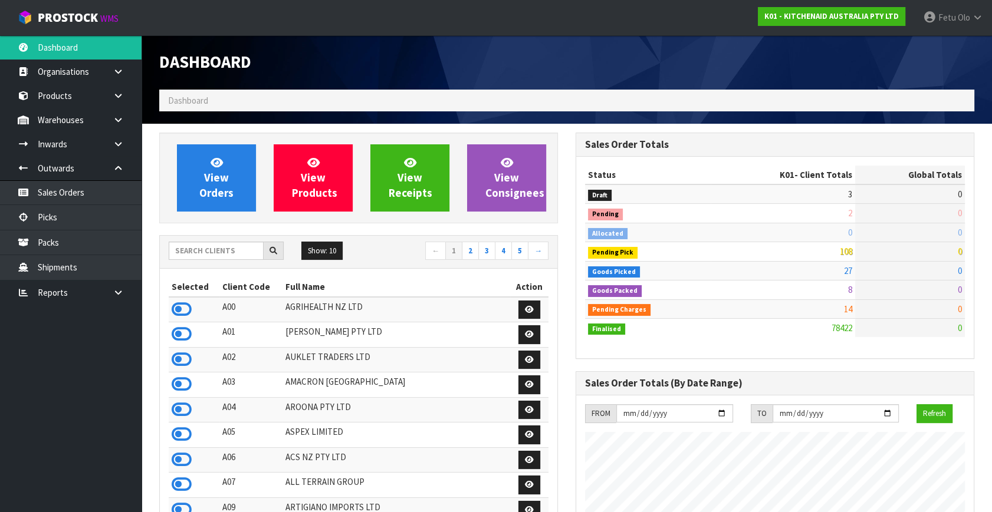
scroll to position [891, 416]
click at [61, 221] on link "Picks" at bounding box center [70, 217] width 141 height 24
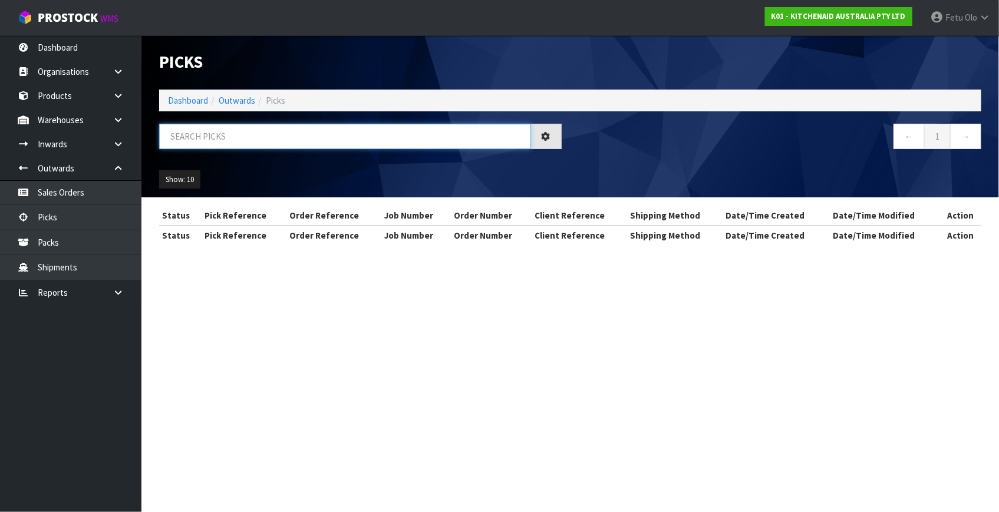
click at [236, 136] on input "text" at bounding box center [345, 136] width 372 height 25
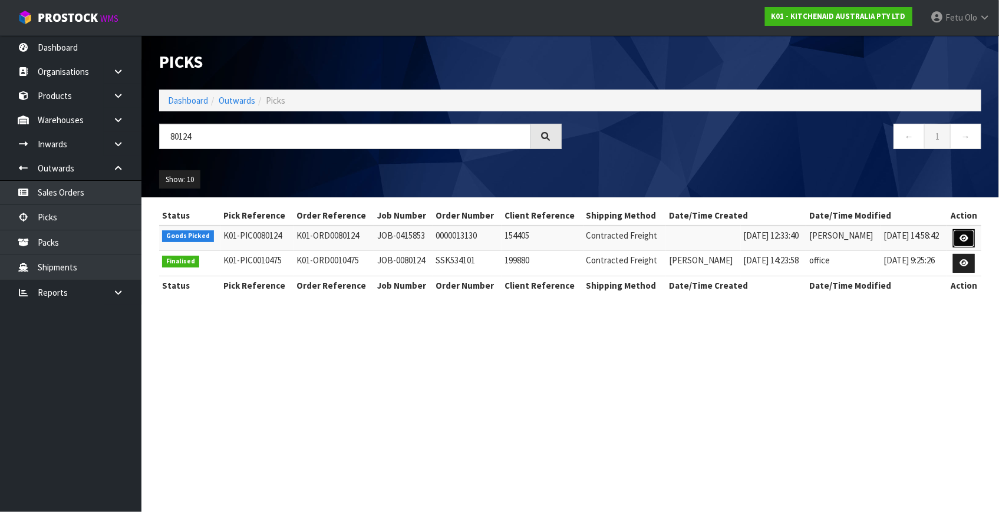
click at [959, 239] on link at bounding box center [964, 238] width 22 height 19
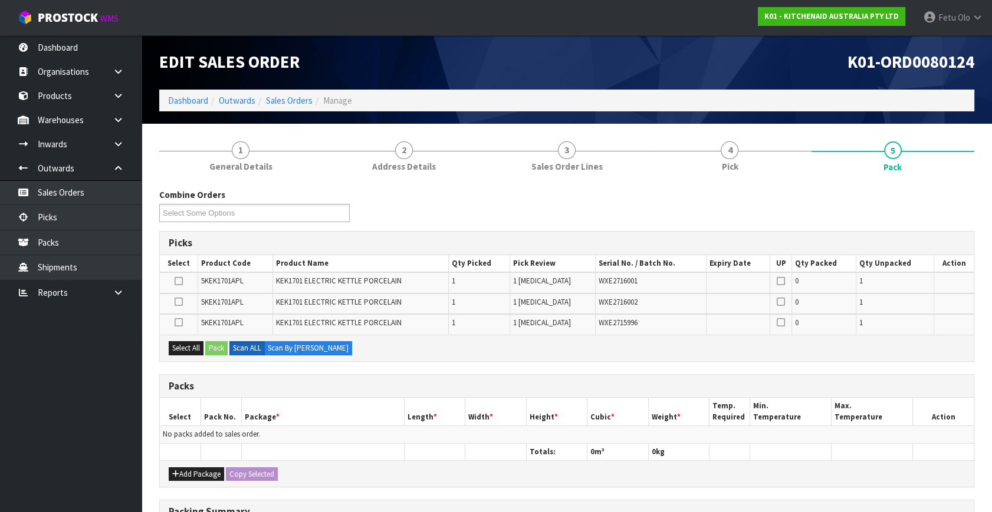
click at [337, 413] on th "Package *" at bounding box center [322, 412] width 163 height 28
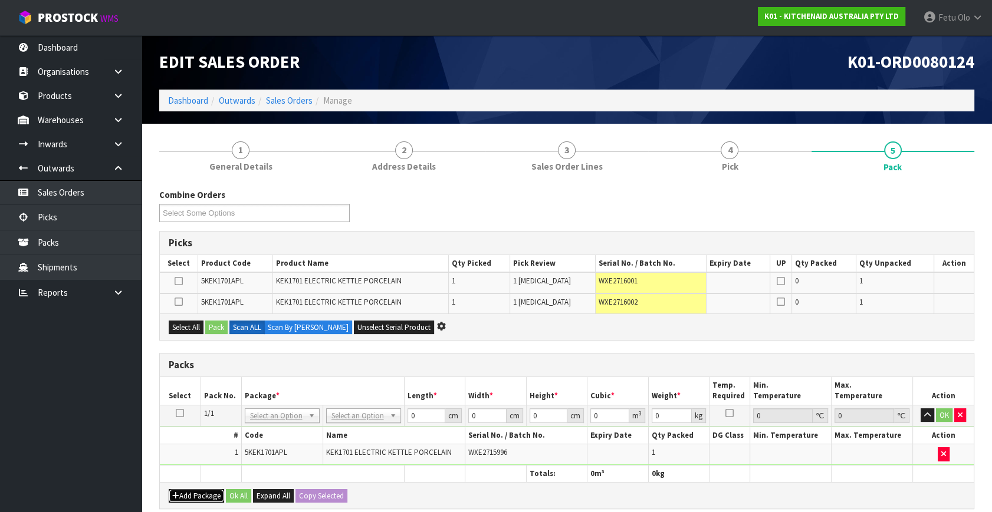
click at [180, 497] on button "Add Package" at bounding box center [196, 496] width 55 height 14
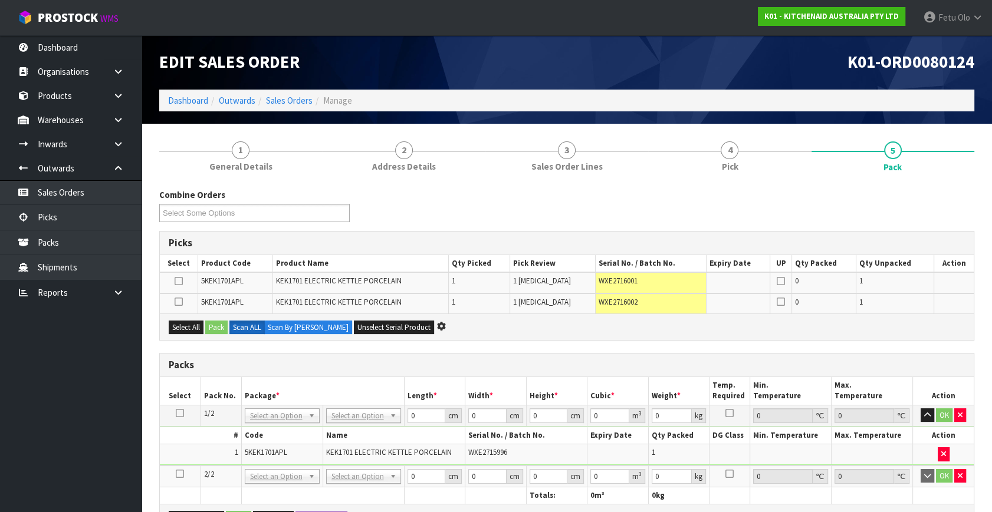
click at [183, 474] on td at bounding box center [180, 477] width 41 height 22
click at [181, 474] on icon at bounding box center [180, 474] width 8 height 1
click at [70, 458] on ul "Dashboard Organisations Clients Consignees Carriers Products Categories Serial …" at bounding box center [70, 273] width 141 height 477
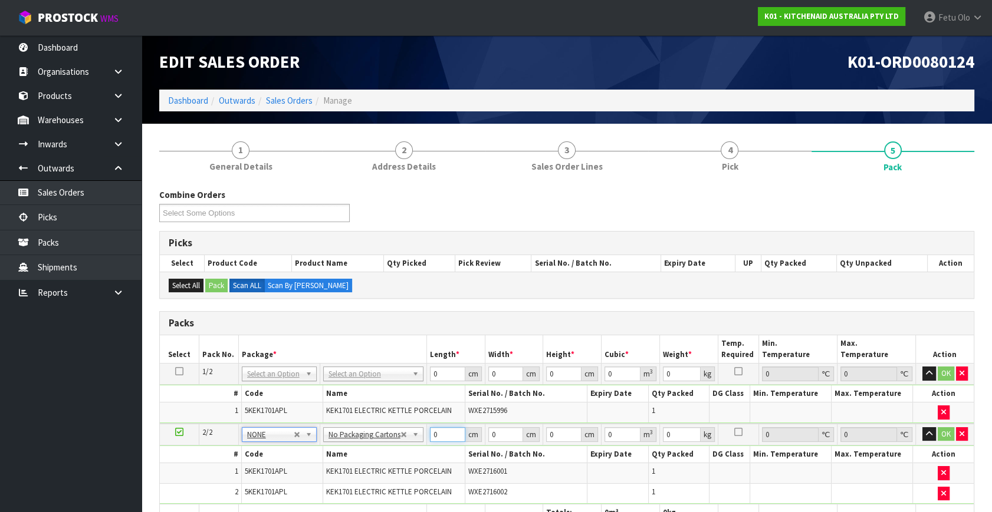
drag, startPoint x: 421, startPoint y: 442, endPoint x: 372, endPoint y: 462, distance: 52.7
click at [373, 462] on tbody "2/2 NONE 007-001 007-002 007-004 007-009 007-013 007-014 007-015 007-017 007-01…" at bounding box center [567, 464] width 814 height 81
click button "OK" at bounding box center [945, 434] width 17 height 14
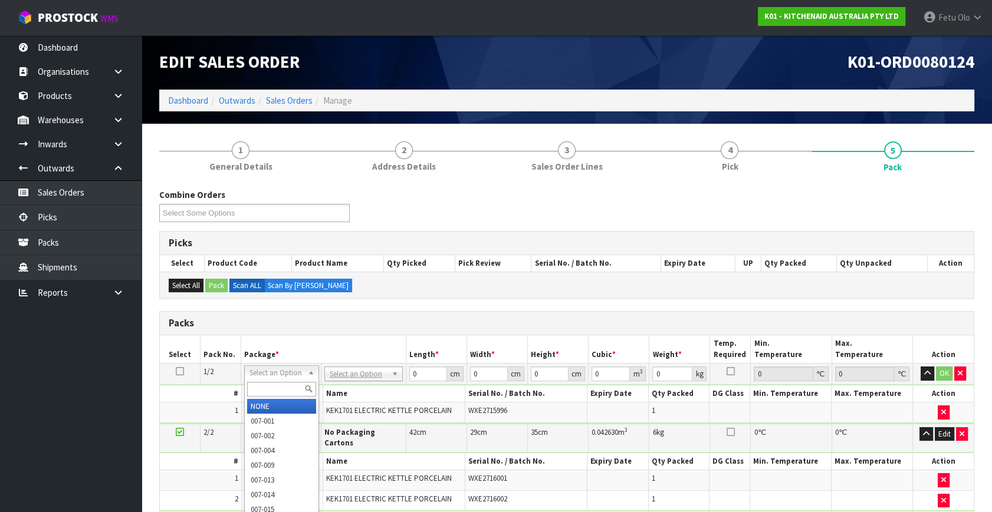
click at [275, 386] on input "text" at bounding box center [281, 389] width 69 height 15
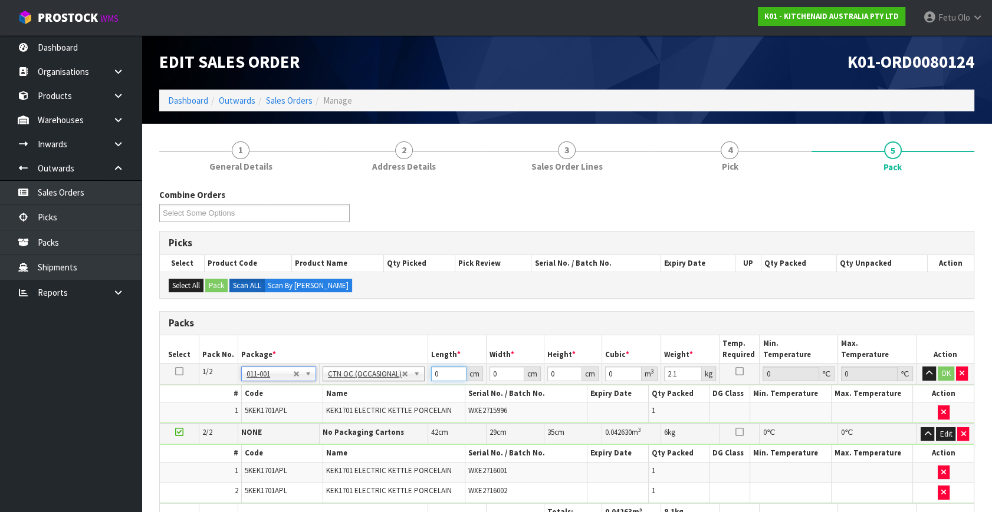
drag, startPoint x: 433, startPoint y: 374, endPoint x: 381, endPoint y: 407, distance: 61.5
click at [381, 407] on tbody "1/2 NONE 007-001 007-002 007-004 007-009 007-013 007-014 007-015 007-017 007-01…" at bounding box center [567, 394] width 814 height 60
drag, startPoint x: 442, startPoint y: 367, endPoint x: 390, endPoint y: 390, distance: 57.0
click at [390, 390] on tbody "1/2 NONE 007-001 007-002 007-004 007-009 007-013 007-014 007-015 007-017 007-01…" at bounding box center [567, 394] width 814 height 60
click button "OK" at bounding box center [945, 374] width 17 height 14
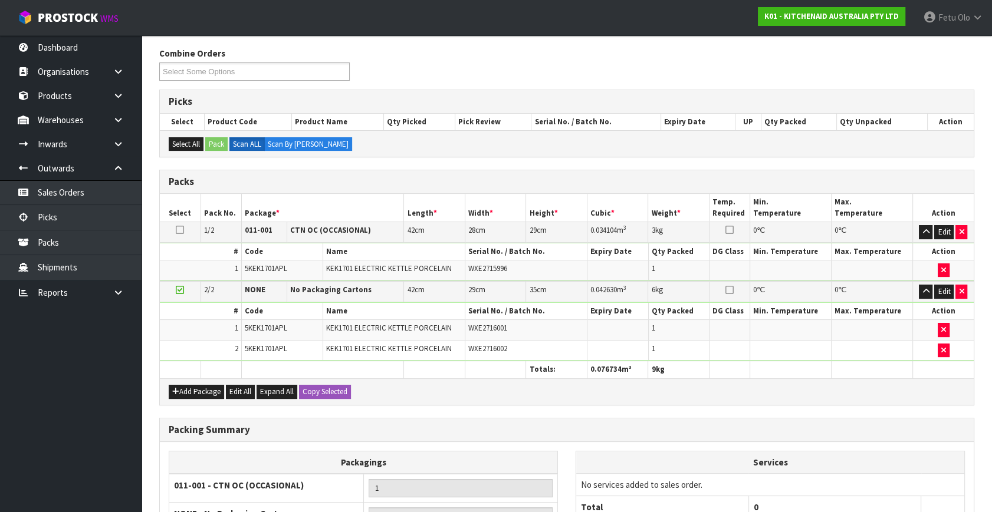
scroll to position [283, 0]
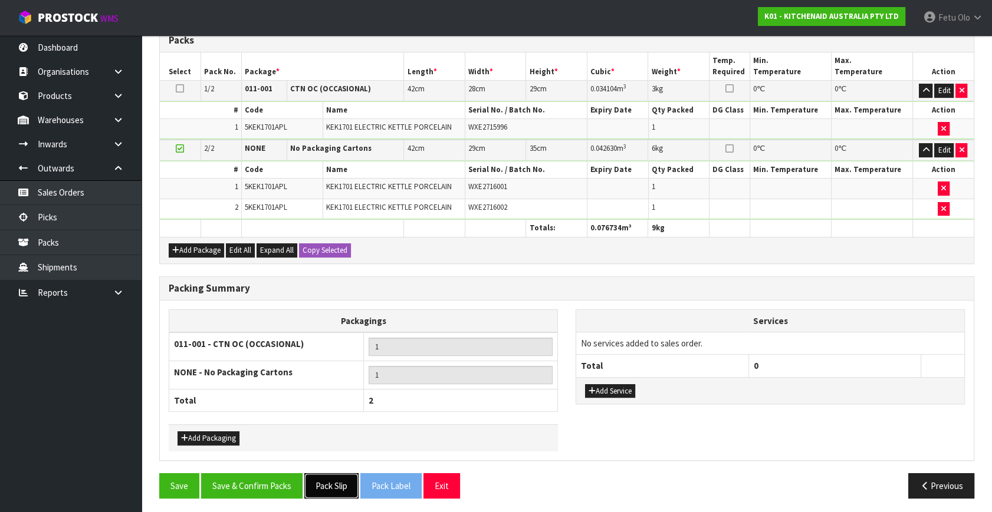
click at [327, 483] on button "Pack Slip" at bounding box center [331, 485] width 54 height 25
click at [265, 473] on button "Save & Confirm Packs" at bounding box center [251, 485] width 101 height 25
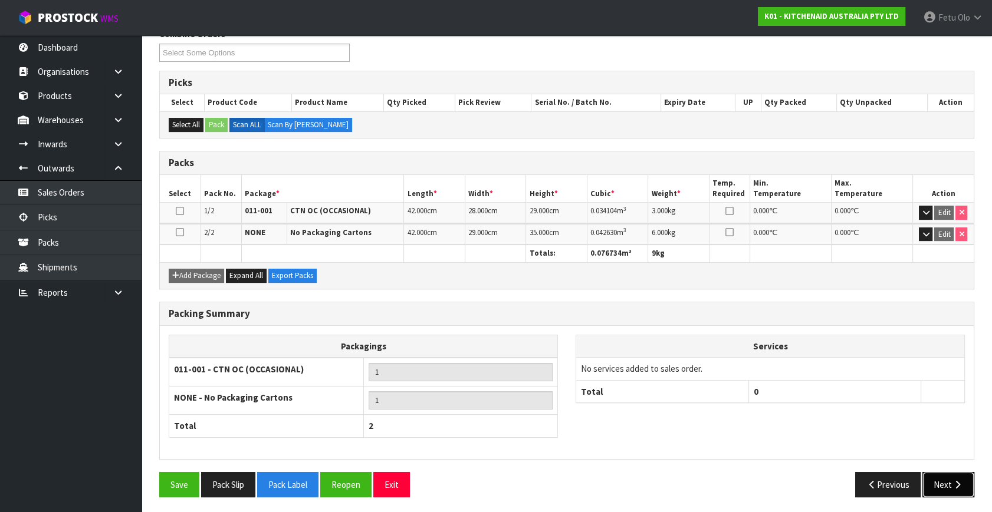
click at [934, 483] on button "Next" at bounding box center [948, 484] width 52 height 25
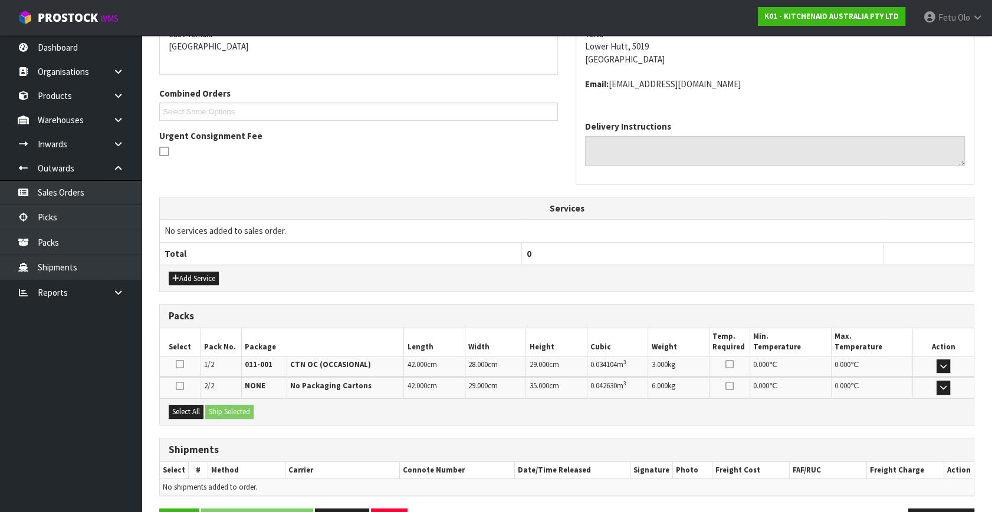
scroll to position [299, 0]
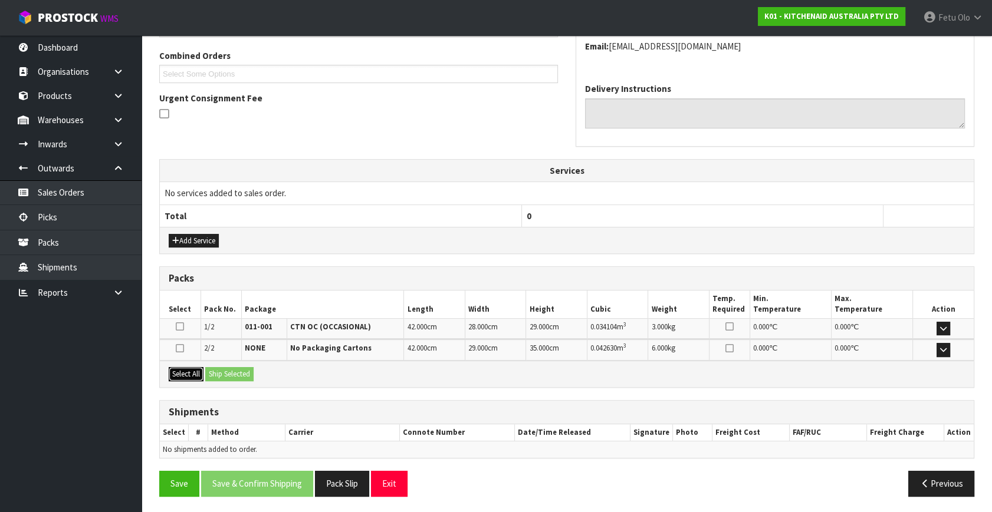
drag, startPoint x: 175, startPoint y: 372, endPoint x: 216, endPoint y: 372, distance: 41.3
click at [189, 372] on button "Select All" at bounding box center [186, 374] width 35 height 14
click at [242, 372] on button "Ship Selected" at bounding box center [229, 374] width 48 height 14
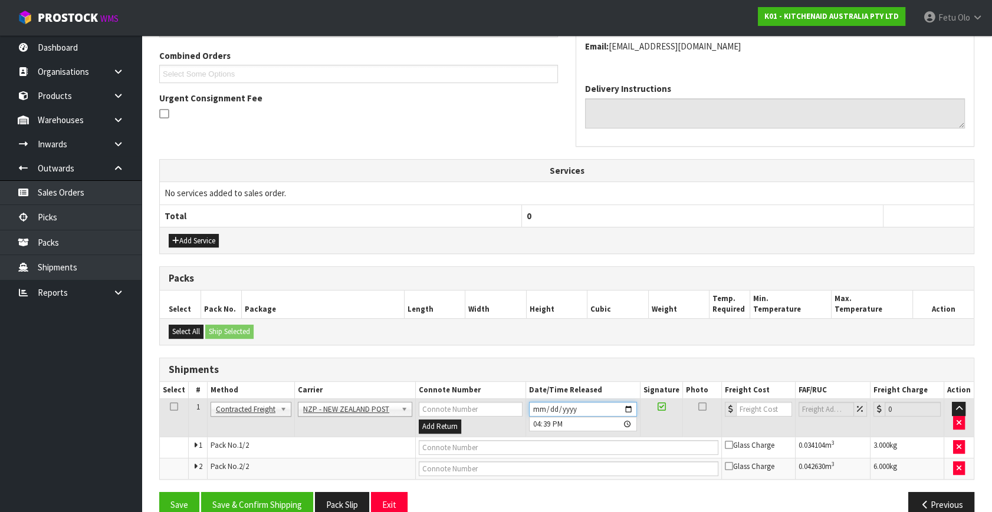
click at [628, 406] on input "[DATE]" at bounding box center [583, 409] width 108 height 15
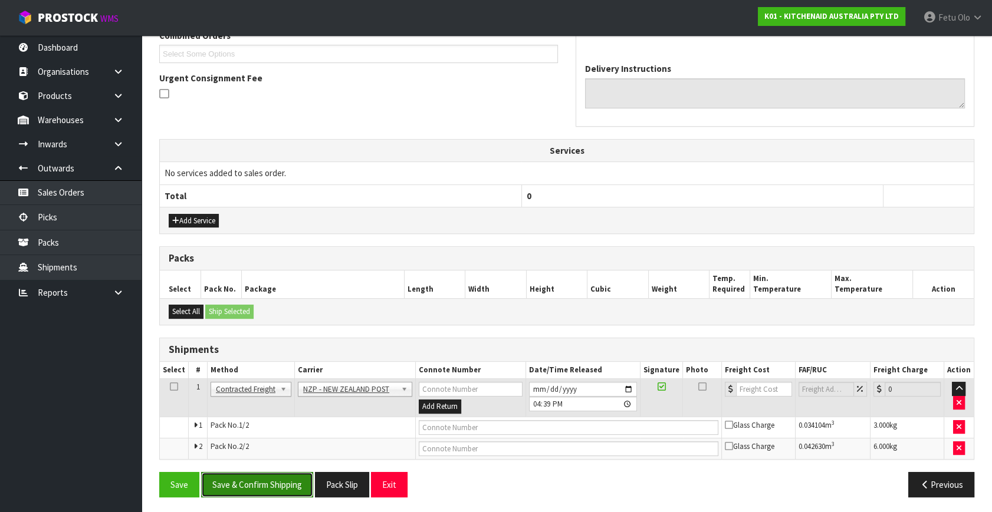
click at [273, 486] on button "Save & Confirm Shipping" at bounding box center [257, 484] width 112 height 25
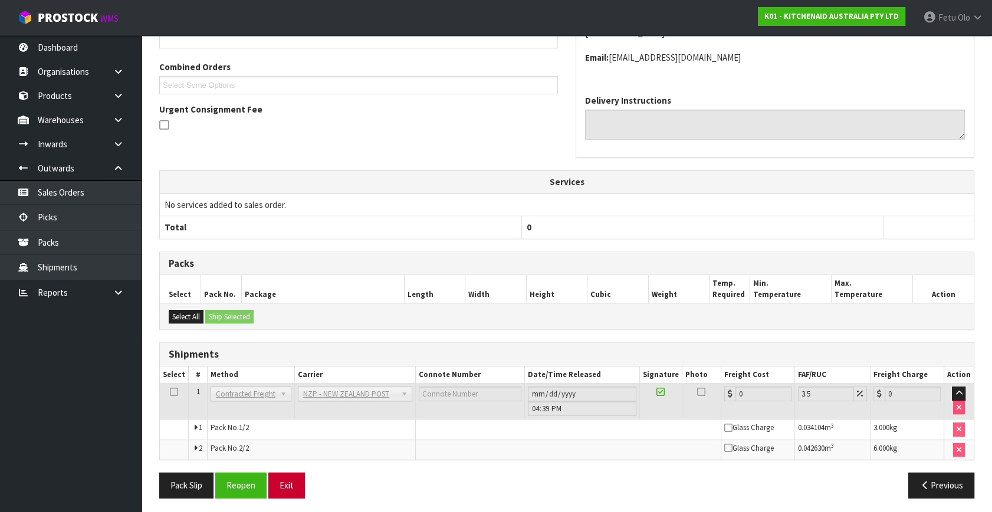
scroll to position [302, 0]
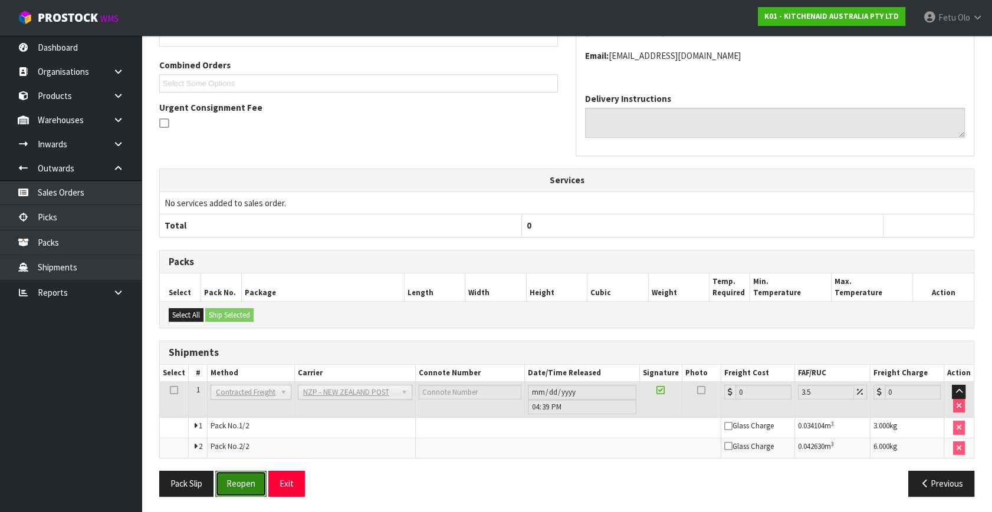
click at [248, 483] on button "Reopen" at bounding box center [240, 483] width 51 height 25
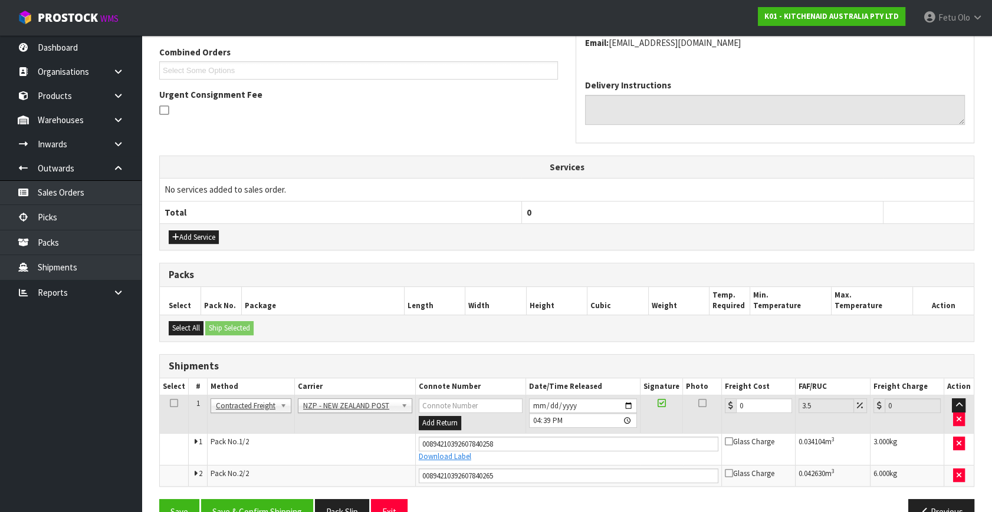
scroll to position [321, 0]
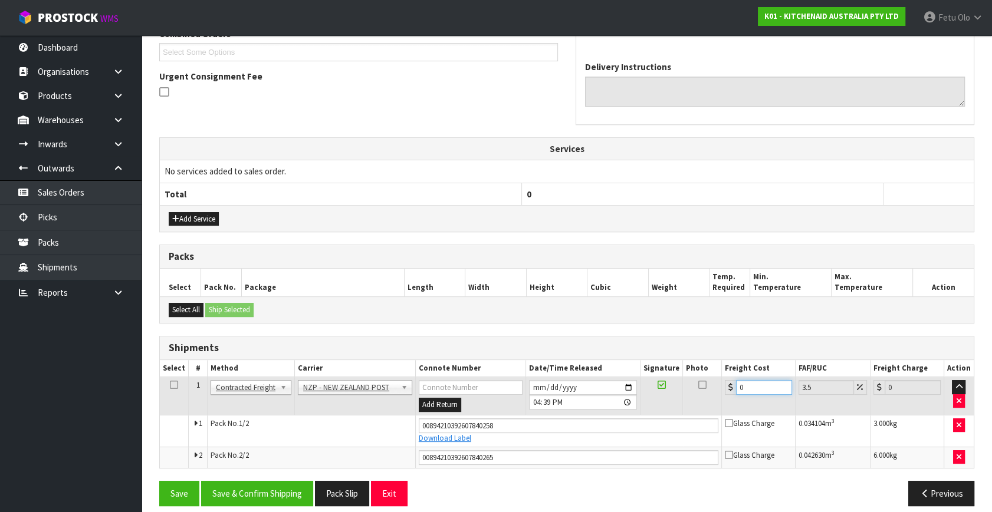
drag, startPoint x: 682, startPoint y: 413, endPoint x: 606, endPoint y: 449, distance: 84.4
click at [606, 449] on tbody "1 Client Local Pickup Customer Local Pickup Company Freight Contracted Freight …" at bounding box center [567, 422] width 814 height 91
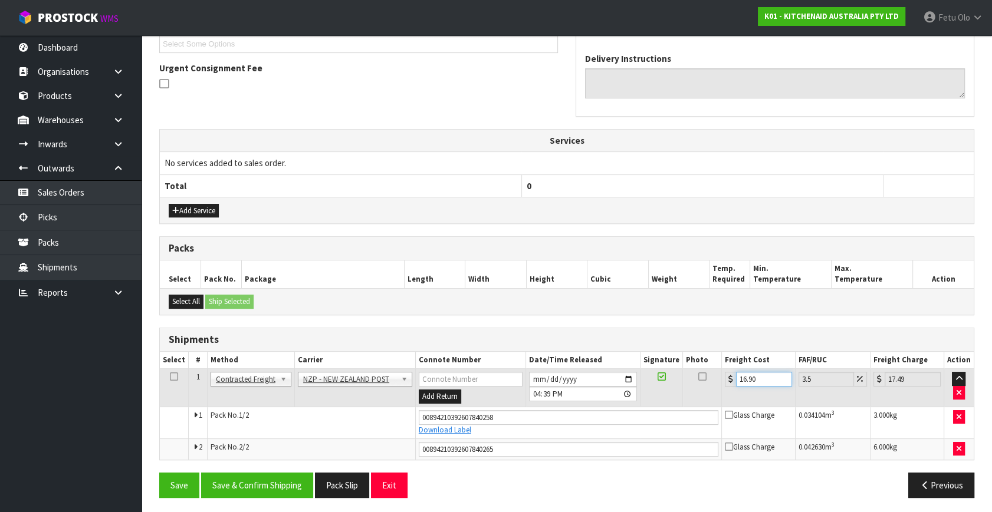
scroll to position [331, 0]
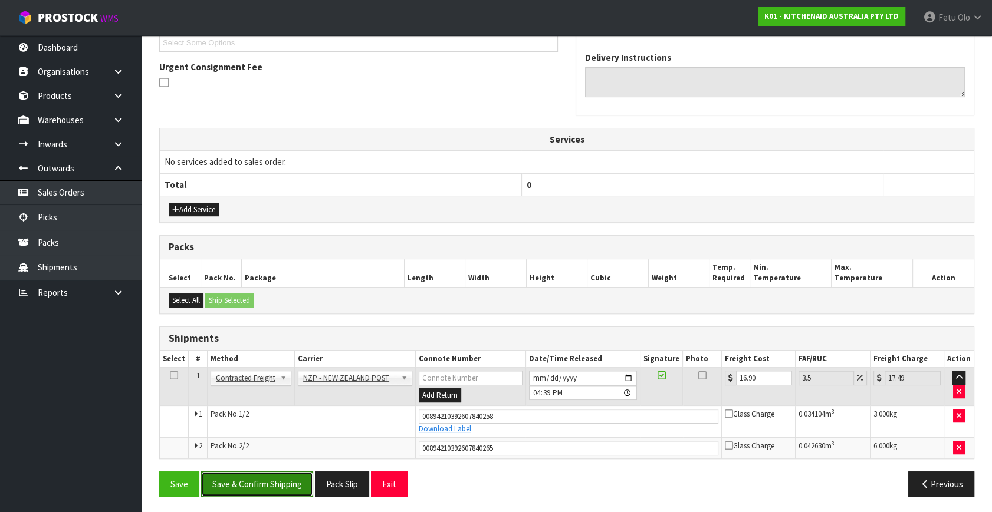
click at [254, 486] on button "Save & Confirm Shipping" at bounding box center [257, 484] width 112 height 25
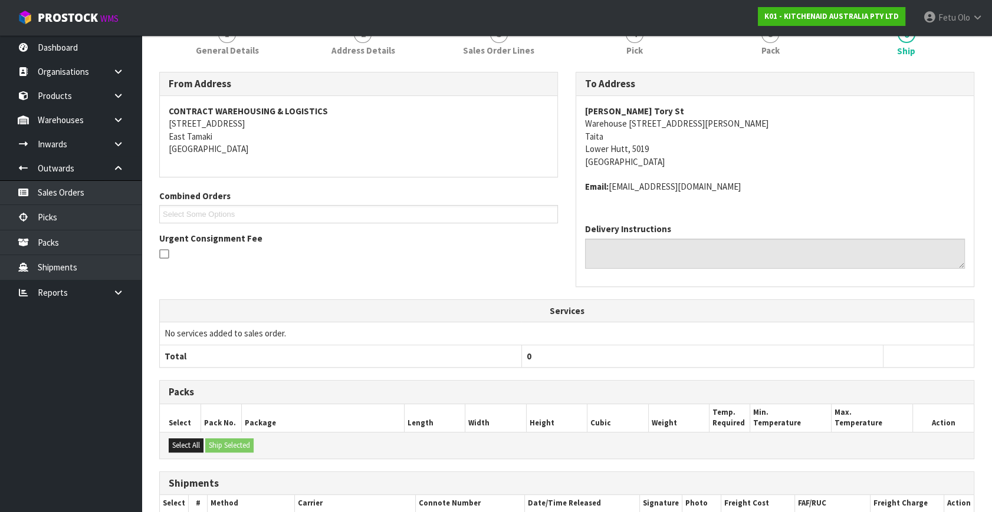
scroll to position [298, 0]
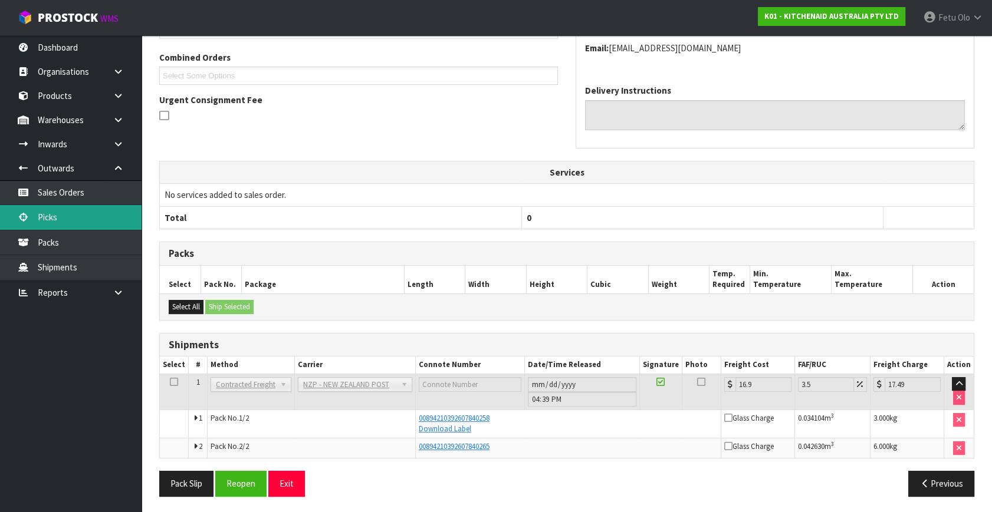
click at [50, 217] on link "Picks" at bounding box center [70, 217] width 141 height 24
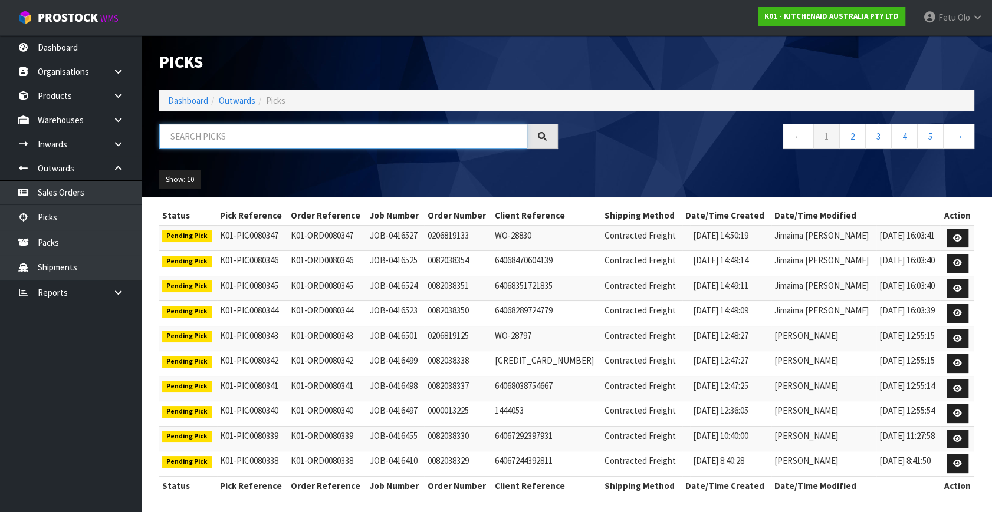
click at [281, 142] on input "text" at bounding box center [343, 136] width 368 height 25
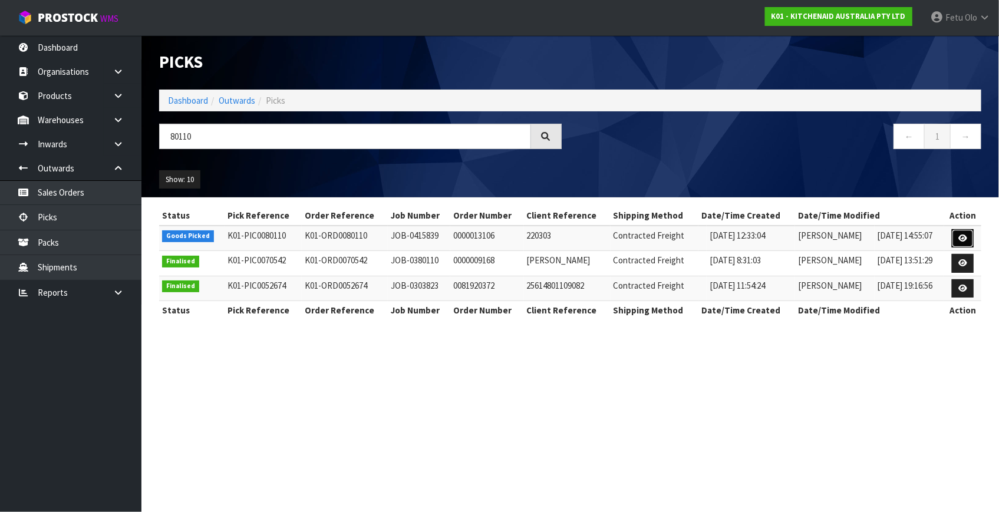
click at [962, 235] on icon at bounding box center [963, 239] width 9 height 8
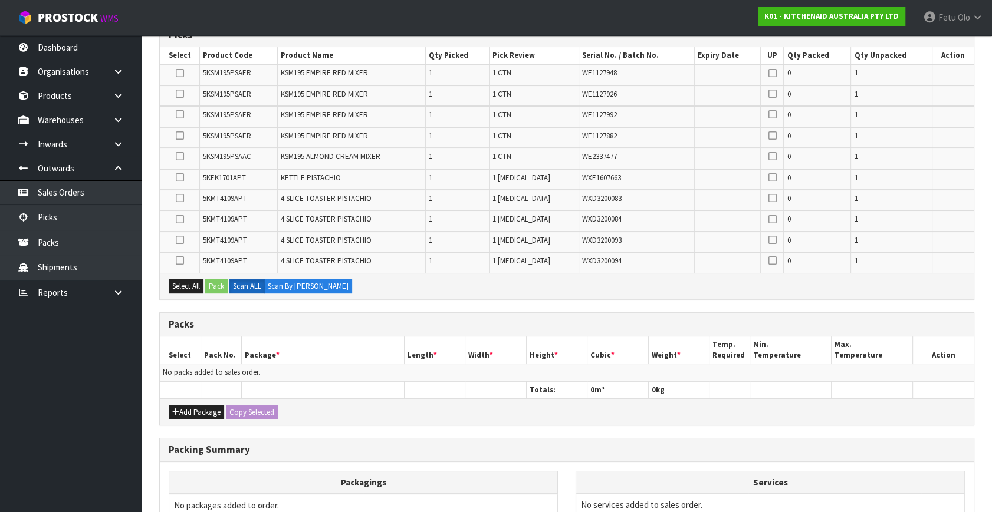
scroll to position [214, 0]
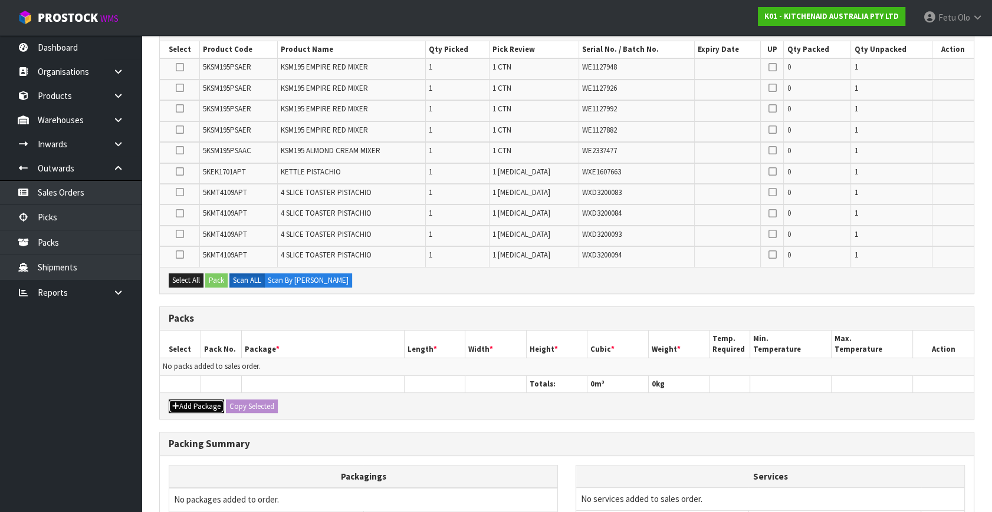
click at [184, 406] on button "Add Package" at bounding box center [196, 407] width 55 height 14
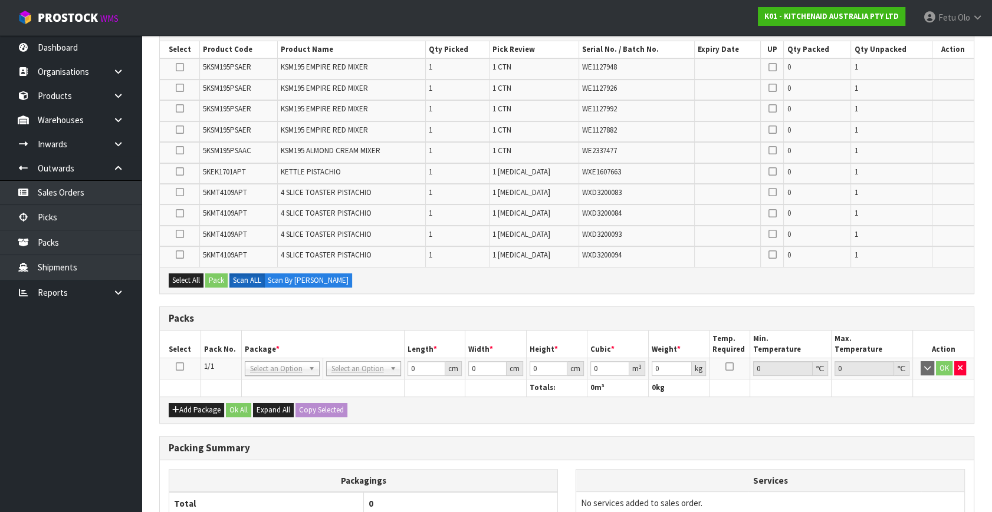
click at [179, 358] on td at bounding box center [180, 368] width 41 height 21
click at [177, 367] on icon at bounding box center [180, 367] width 8 height 1
click at [218, 347] on th "Pack No." at bounding box center [220, 345] width 41 height 28
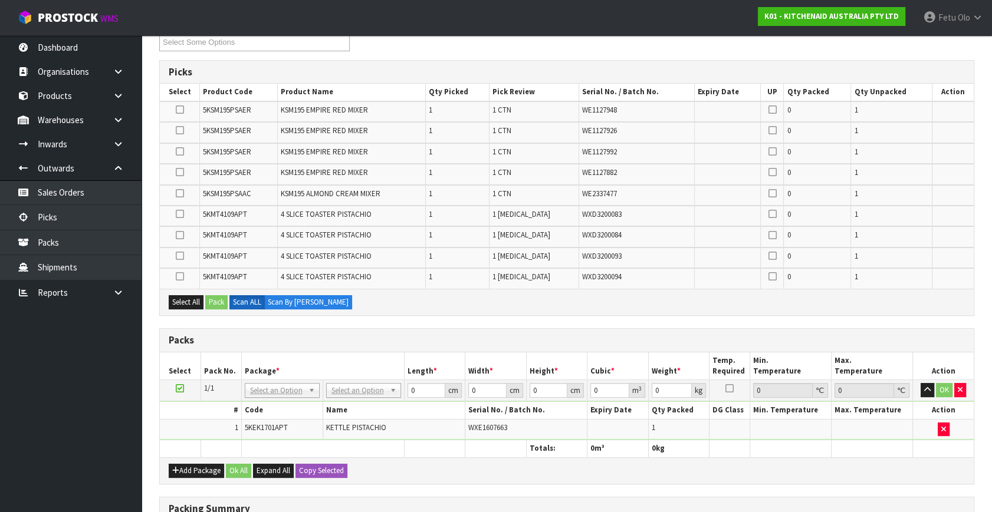
scroll to position [0, 0]
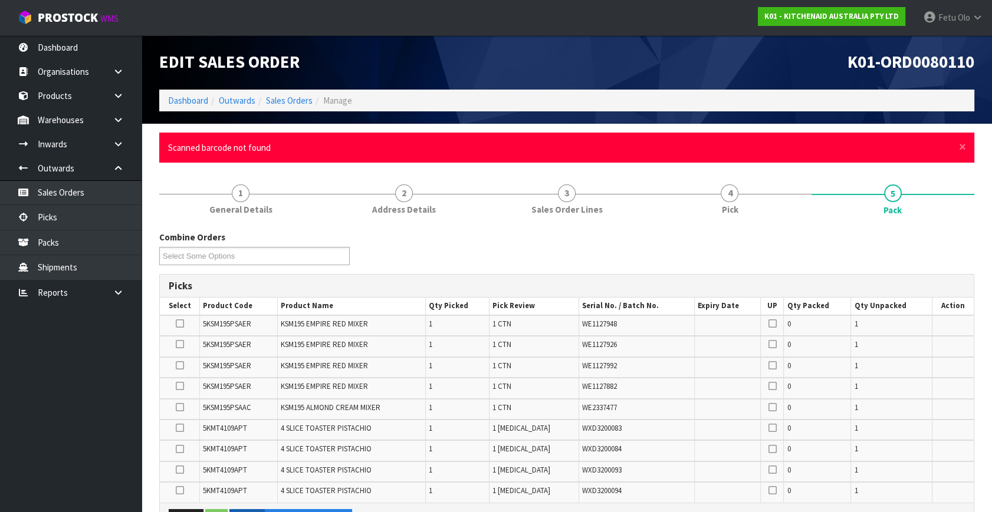
click at [957, 147] on div "× Close Scanned barcode not found" at bounding box center [566, 148] width 815 height 30
click at [959, 146] on span "×" at bounding box center [962, 147] width 7 height 17
click at [960, 148] on span "×" at bounding box center [962, 147] width 7 height 17
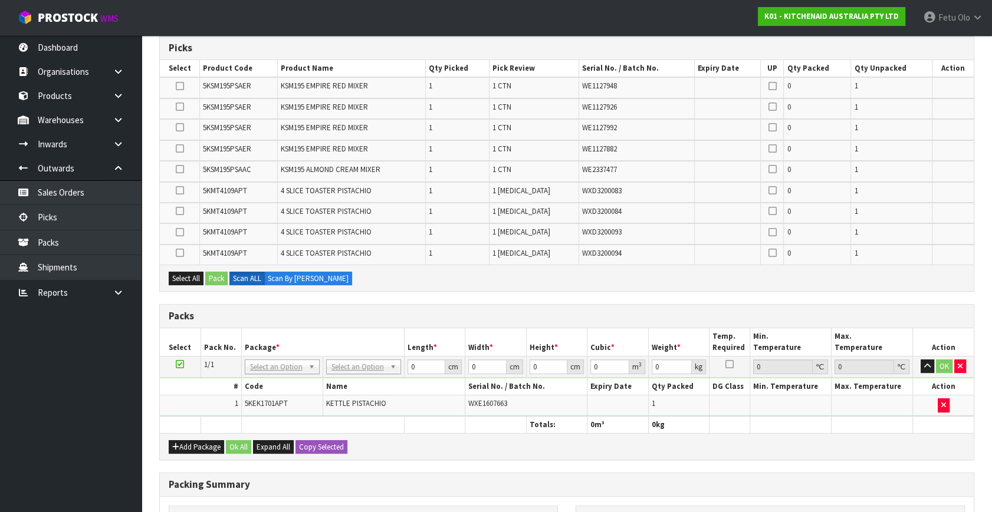
scroll to position [214, 0]
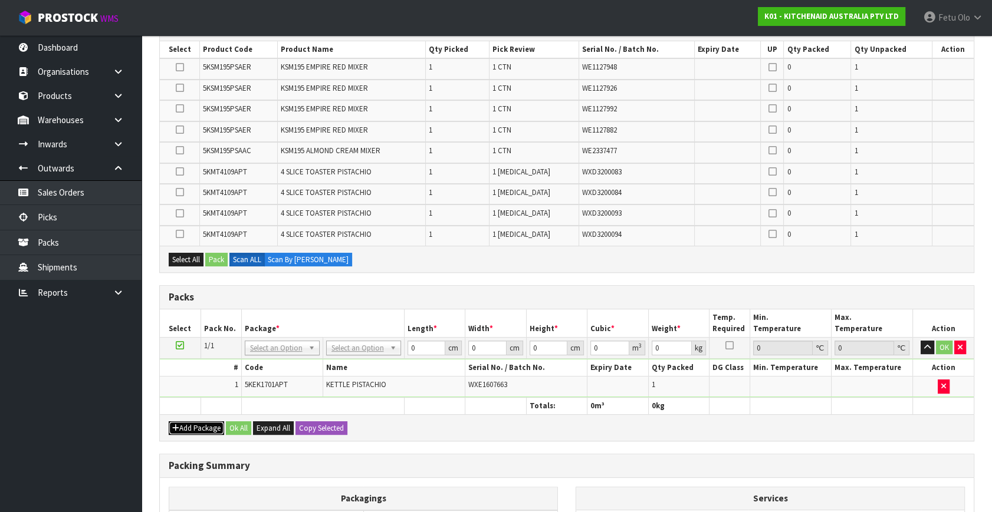
click at [182, 424] on button "Add Package" at bounding box center [196, 429] width 55 height 14
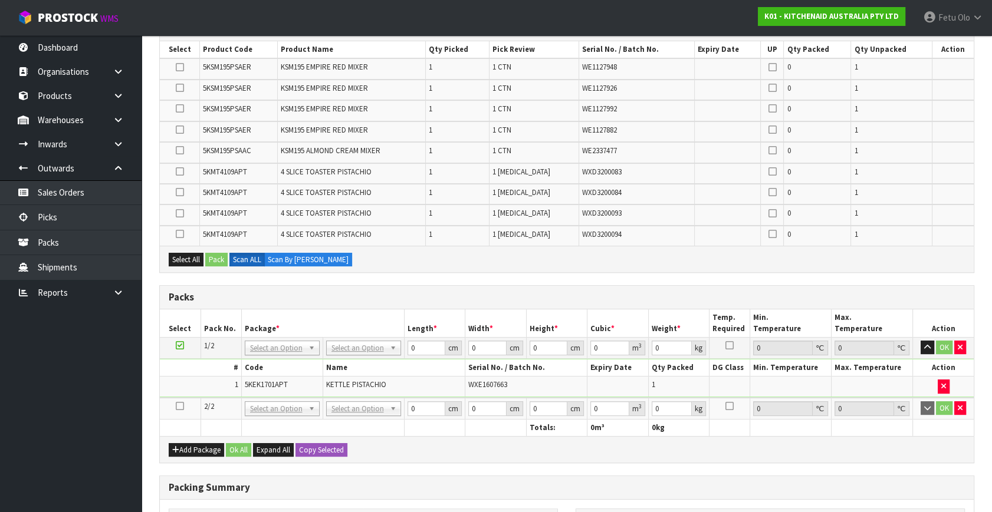
click at [179, 406] on icon at bounding box center [180, 406] width 8 height 1
click at [8, 483] on ul "Dashboard Organisations Clients Consignees Carriers Products Categories Serial …" at bounding box center [70, 273] width 141 height 477
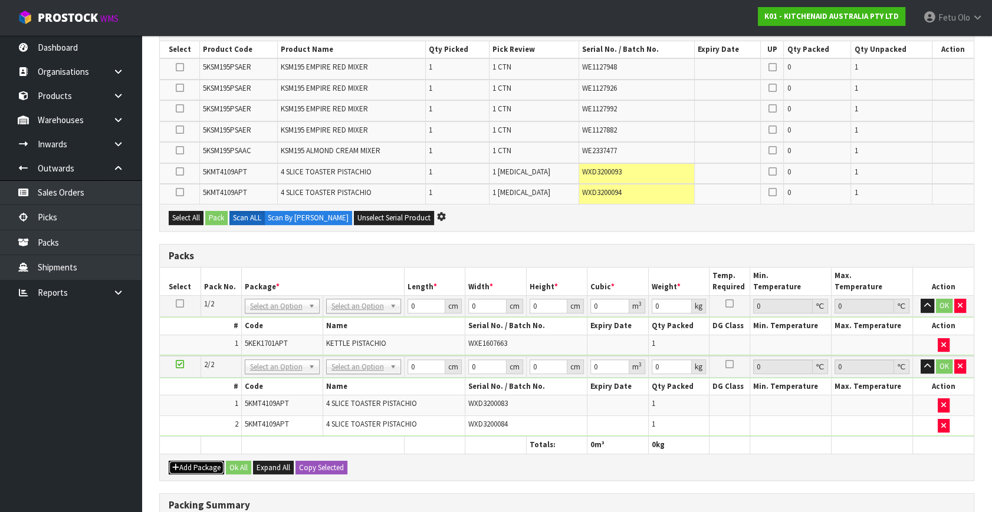
drag, startPoint x: 195, startPoint y: 462, endPoint x: 191, endPoint y: 456, distance: 7.4
click at [195, 462] on button "Add Package" at bounding box center [196, 468] width 55 height 14
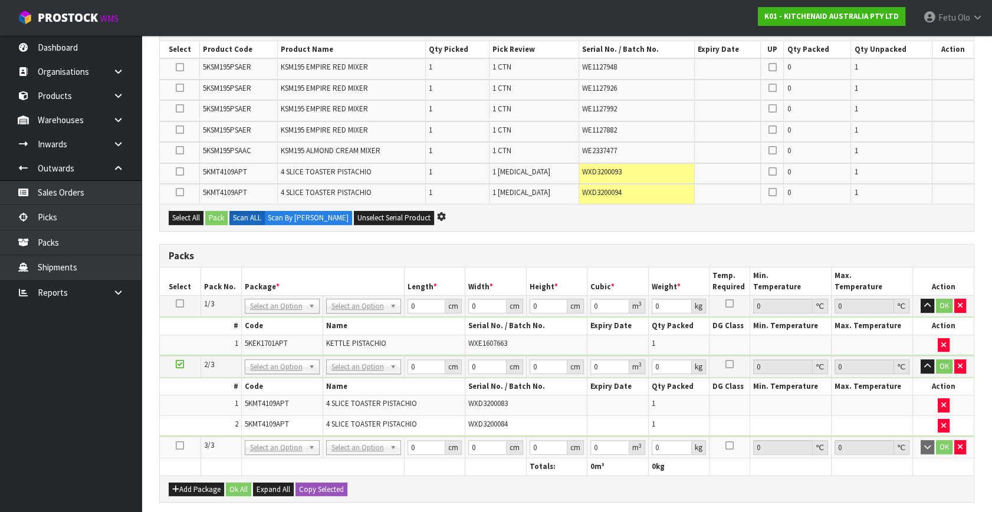
click at [177, 446] on icon at bounding box center [180, 446] width 8 height 1
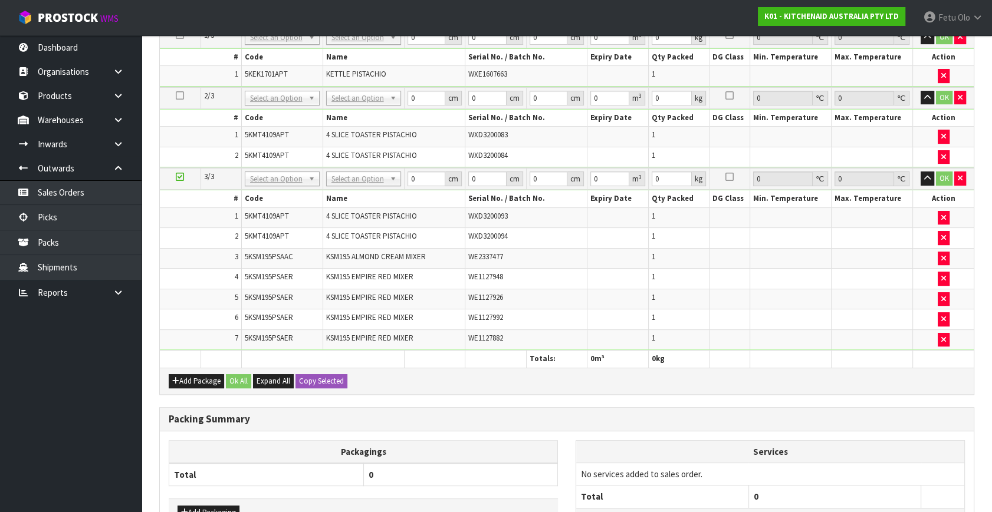
scroll to position [432, 0]
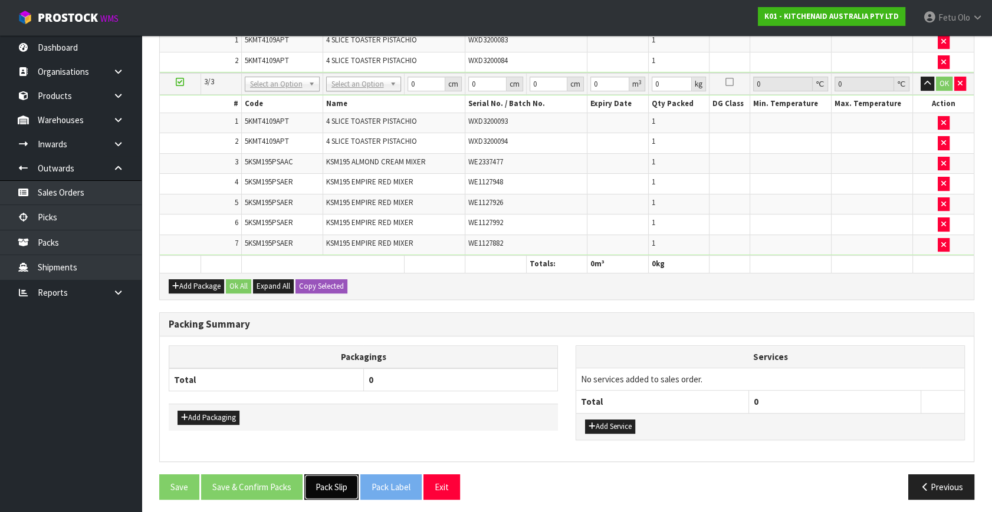
click at [331, 475] on button "Pack Slip" at bounding box center [331, 487] width 54 height 25
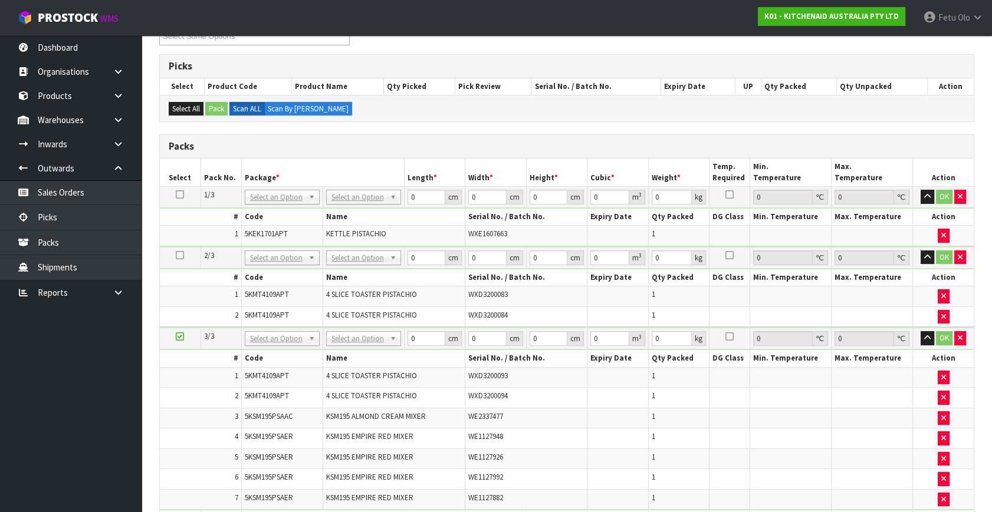
scroll to position [110, 0]
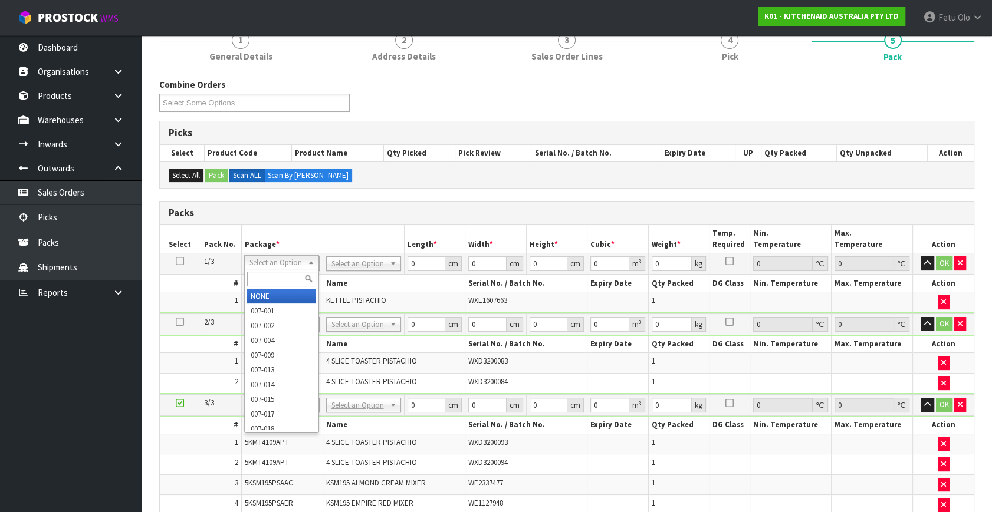
click at [283, 274] on input "text" at bounding box center [281, 279] width 69 height 15
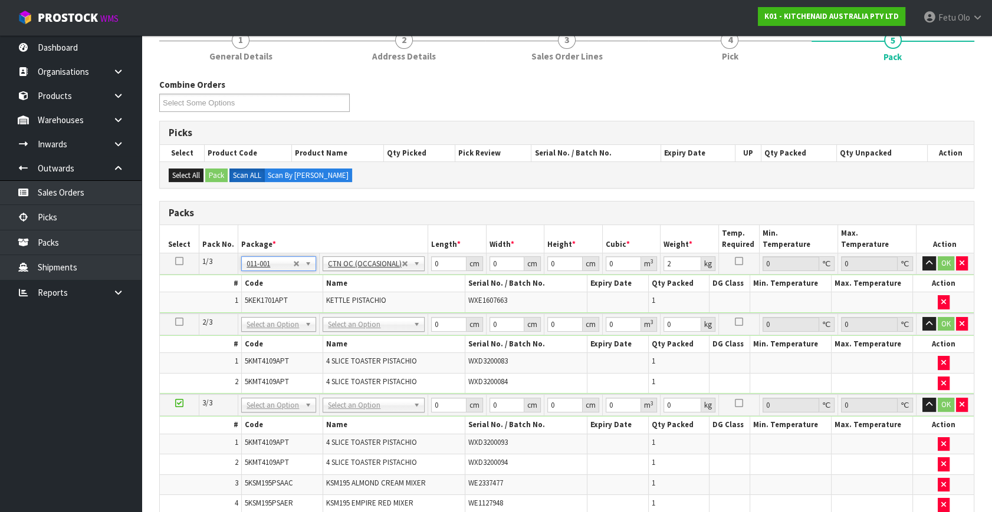
click at [178, 403] on icon at bounding box center [179, 403] width 8 height 1
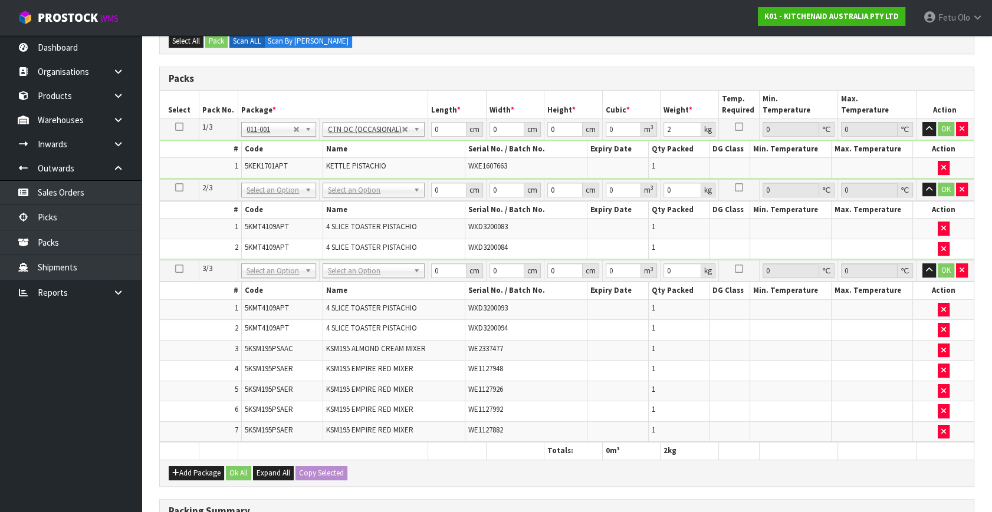
scroll to position [324, 0]
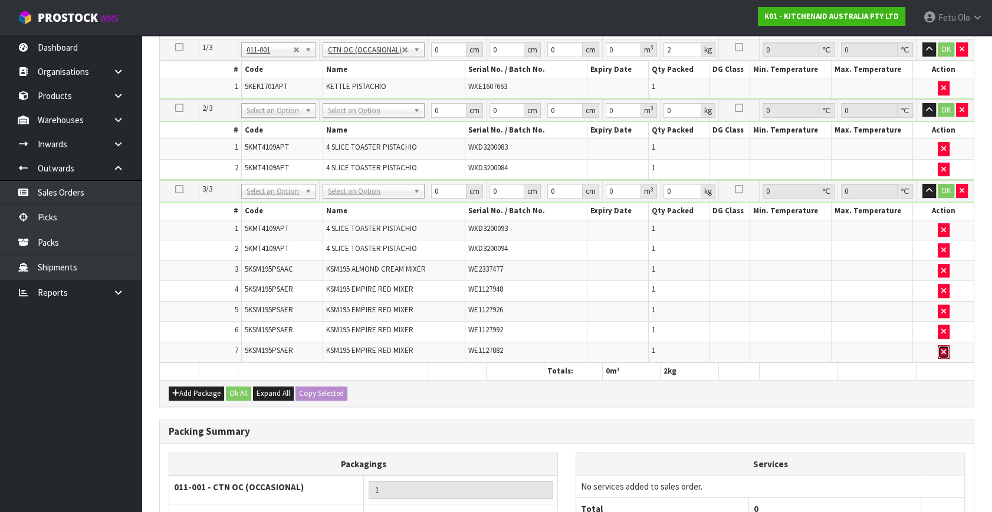
click at [942, 348] on icon "button" at bounding box center [943, 352] width 5 height 8
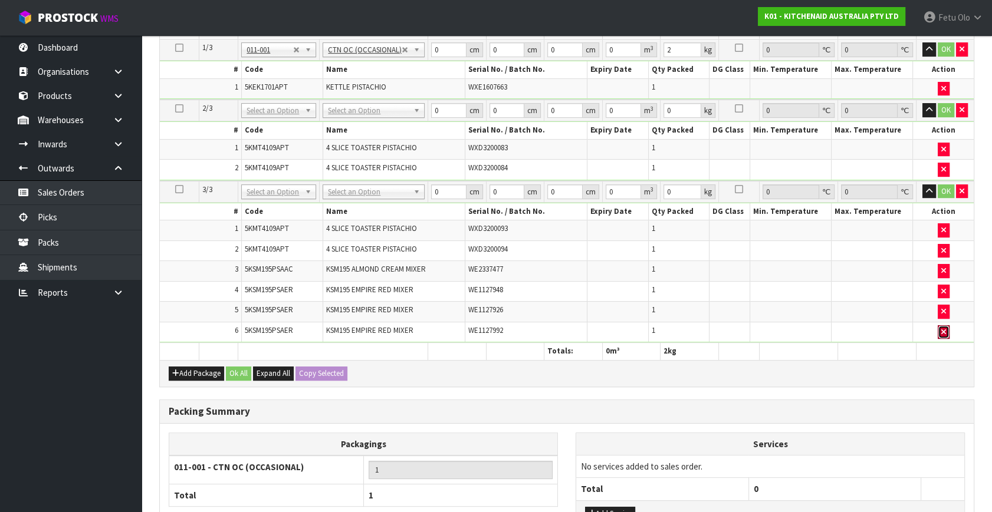
drag, startPoint x: 942, startPoint y: 332, endPoint x: 943, endPoint y: 319, distance: 13.0
click at [942, 331] on button "button" at bounding box center [943, 332] width 12 height 14
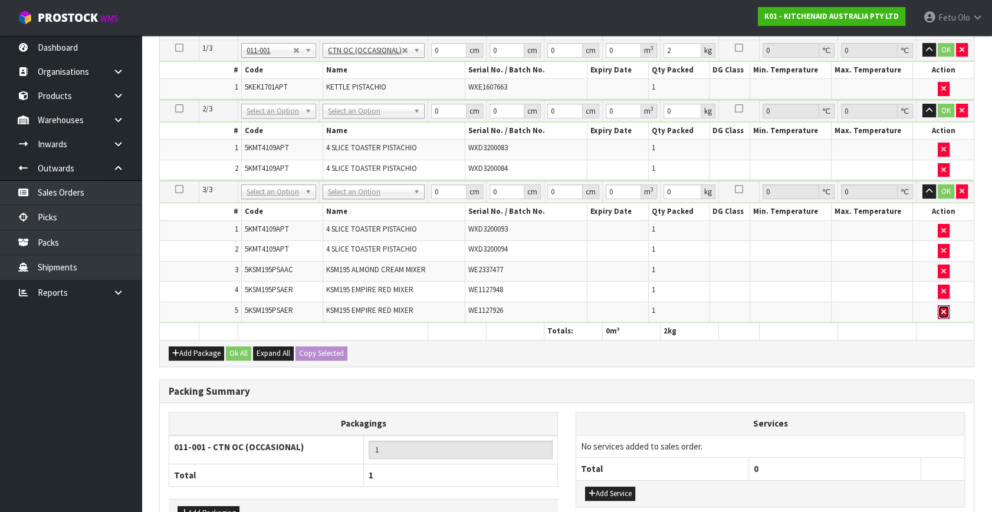
click at [943, 308] on icon "button" at bounding box center [943, 312] width 5 height 8
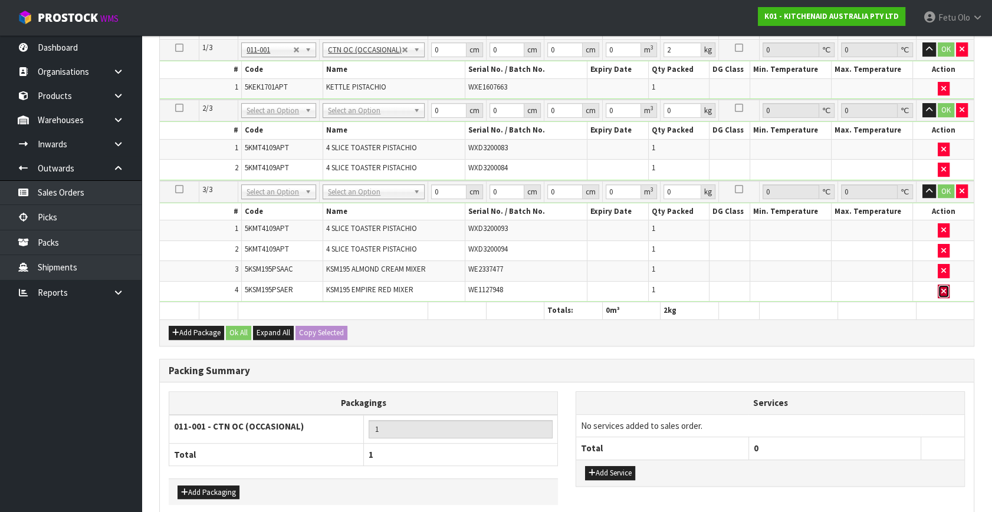
click at [943, 288] on icon "button" at bounding box center [943, 292] width 5 height 8
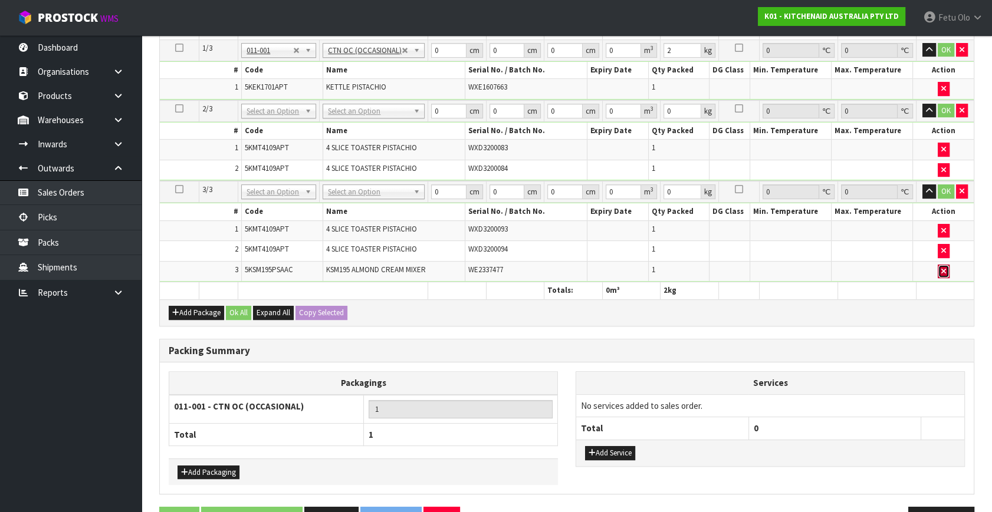
click at [944, 269] on icon "button" at bounding box center [943, 272] width 5 height 8
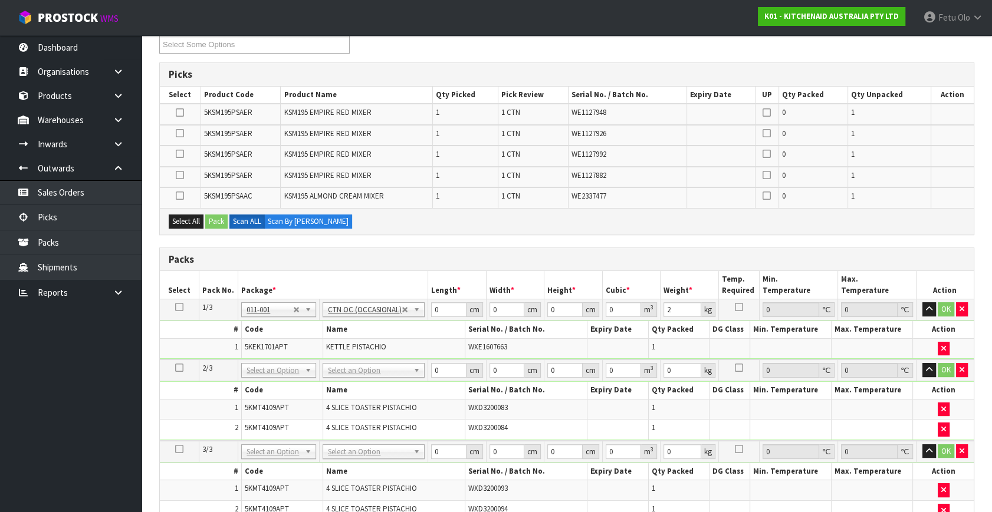
scroll to position [107, 0]
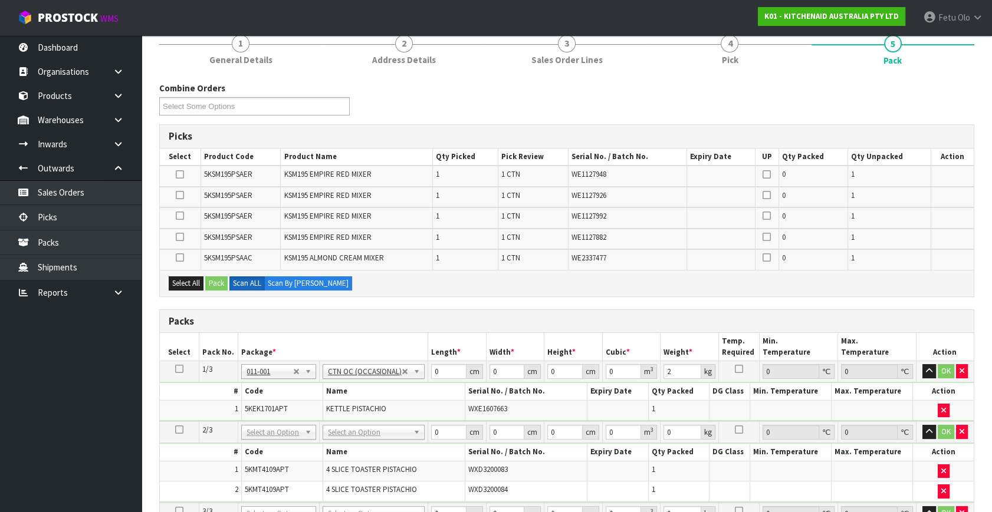
click at [178, 258] on icon at bounding box center [180, 258] width 8 height 1
click at [0, 0] on input "checkbox" at bounding box center [0, 0] width 0 height 0
click at [177, 258] on icon at bounding box center [180, 258] width 8 height 1
click at [0, 0] on input "checkbox" at bounding box center [0, 0] width 0 height 0
click at [345, 322] on h3 "Packs" at bounding box center [567, 321] width 796 height 11
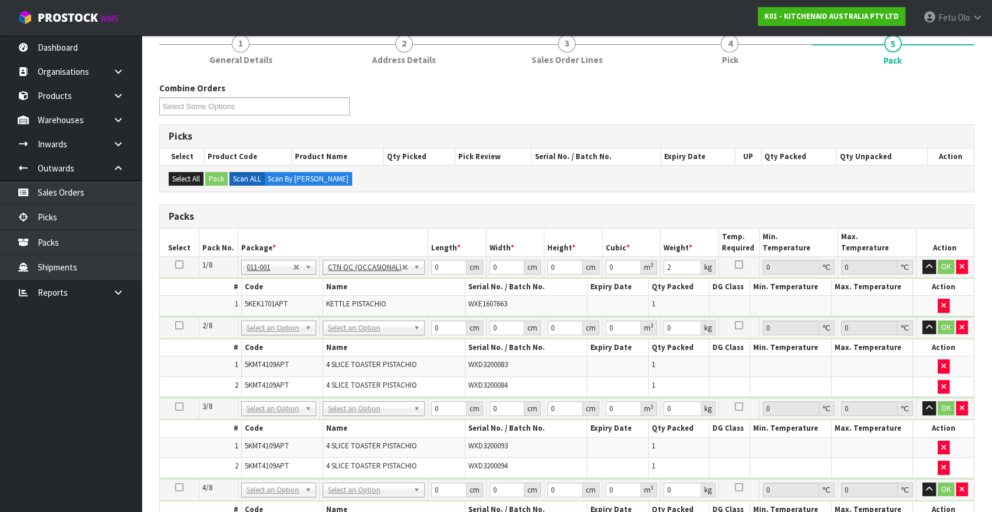
scroll to position [160, 0]
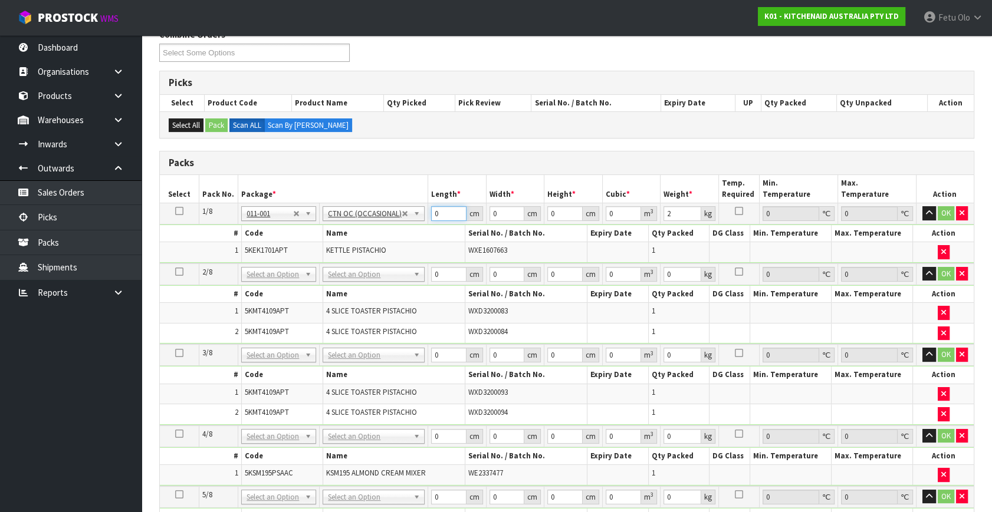
click at [335, 251] on tbody "1/8 NONE 007-001 007-002 007-004 007-009 007-013 007-014 007-015 007-017 007-01…" at bounding box center [567, 233] width 814 height 60
click button "OK" at bounding box center [945, 213] width 17 height 14
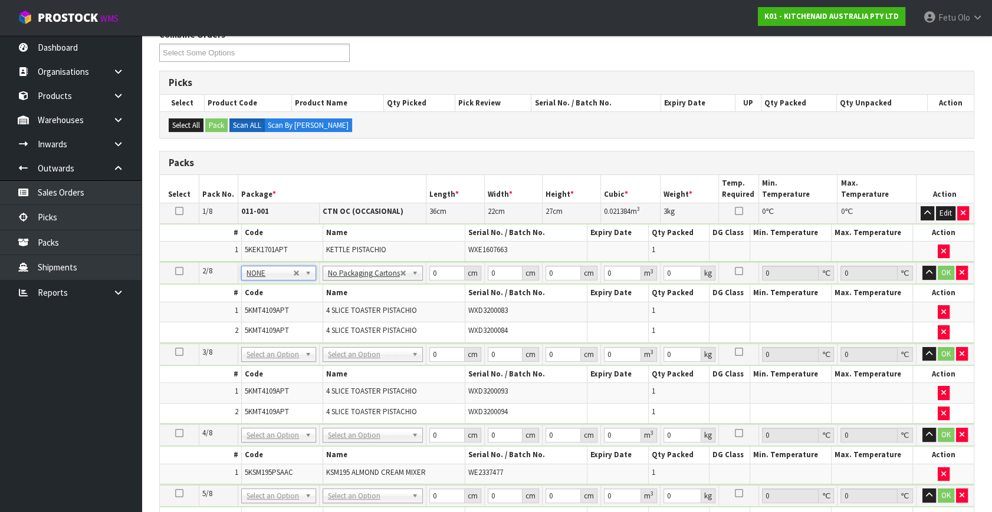
drag, startPoint x: 264, startPoint y: 354, endPoint x: 259, endPoint y: 374, distance: 20.0
click at [259, 383] on td "5KMT4109APT" at bounding box center [281, 393] width 81 height 21
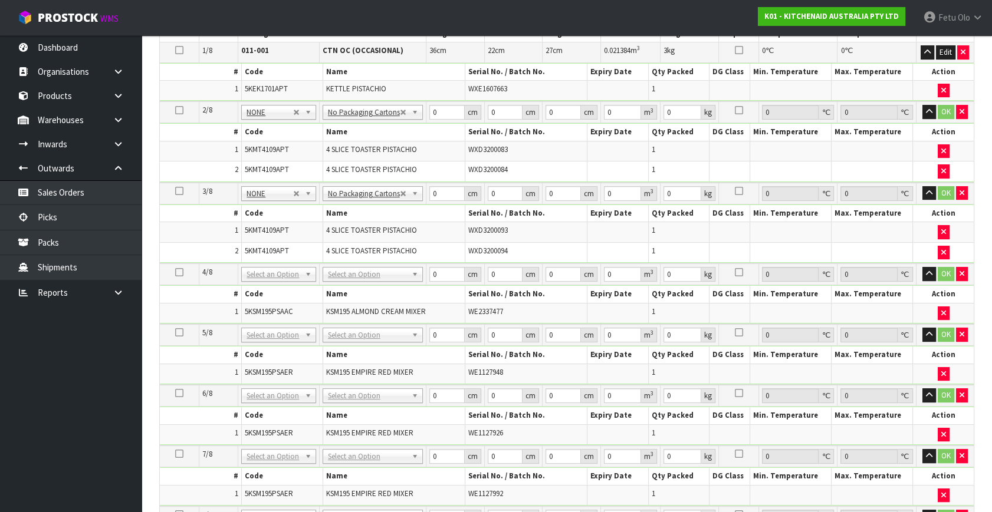
scroll to position [429, 0]
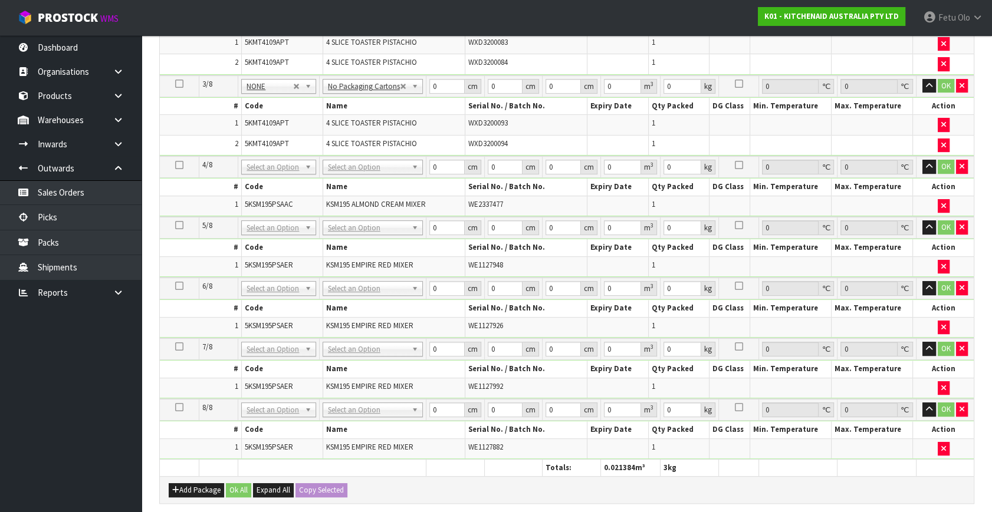
drag, startPoint x: 275, startPoint y: 167, endPoint x: 268, endPoint y: 189, distance: 22.8
drag, startPoint x: 278, startPoint y: 225, endPoint x: 272, endPoint y: 250, distance: 26.0
drag, startPoint x: 281, startPoint y: 287, endPoint x: 276, endPoint y: 308, distance: 22.2
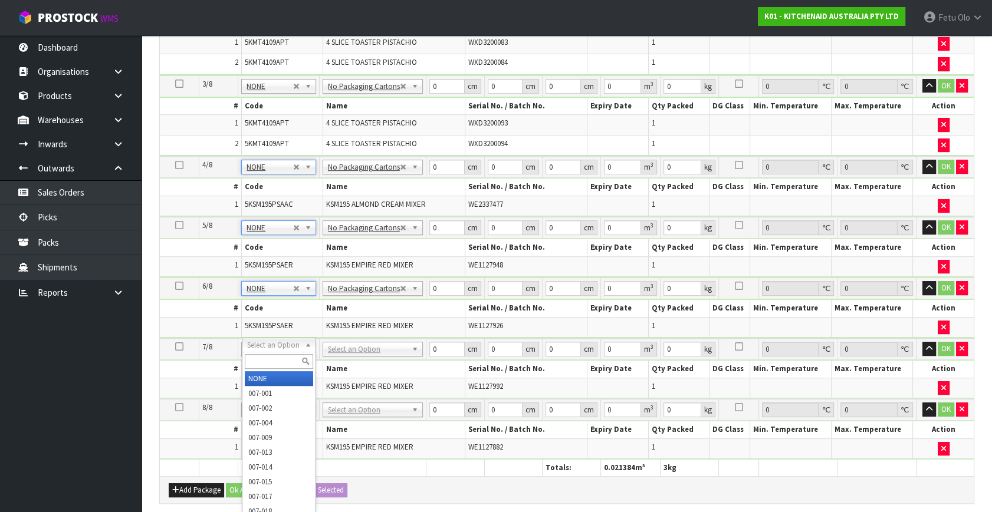
drag, startPoint x: 272, startPoint y: 338, endPoint x: 271, endPoint y: 396, distance: 57.8
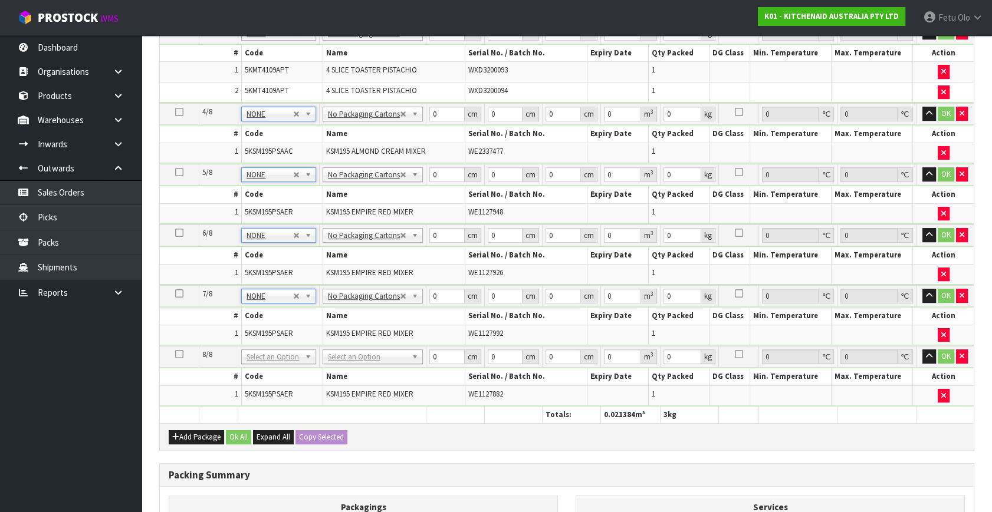
scroll to position [590, 0]
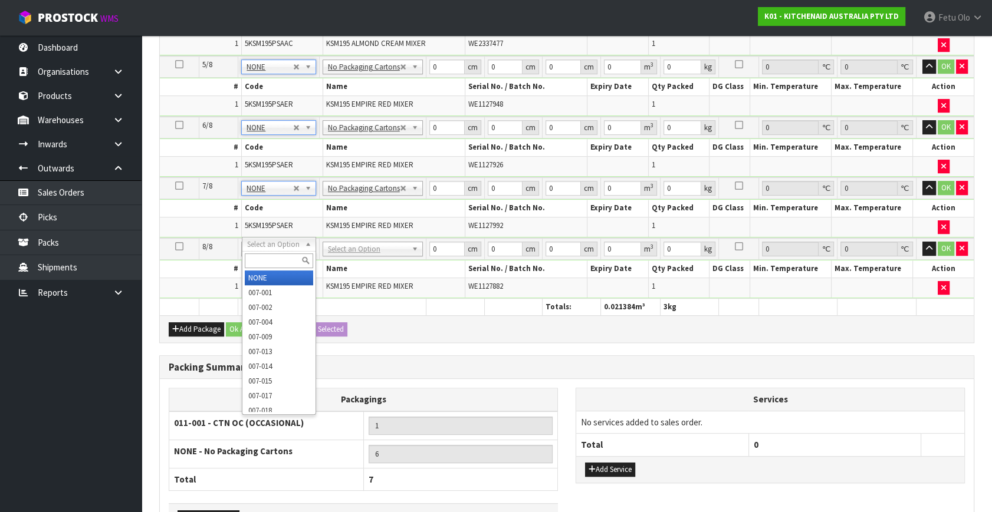
drag, startPoint x: 288, startPoint y: 247, endPoint x: 281, endPoint y: 272, distance: 25.9
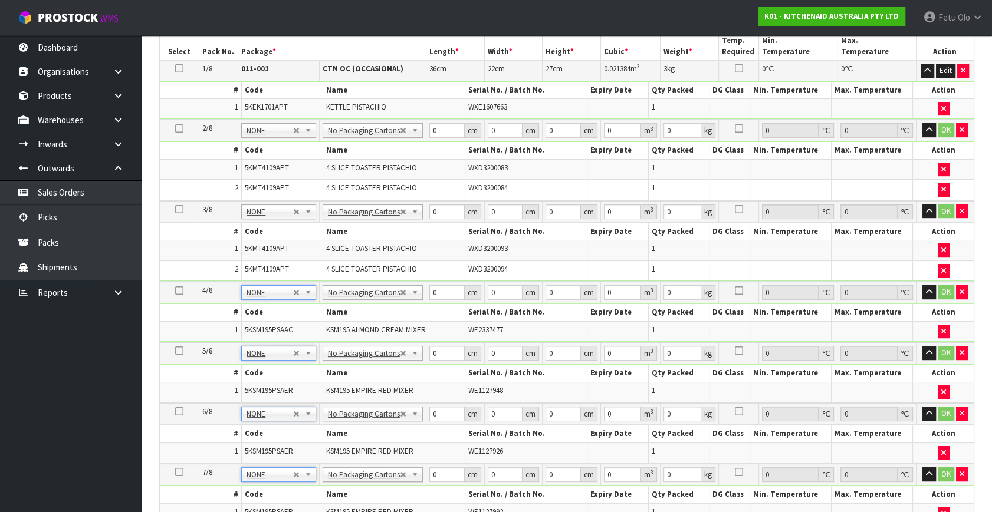
scroll to position [160, 0]
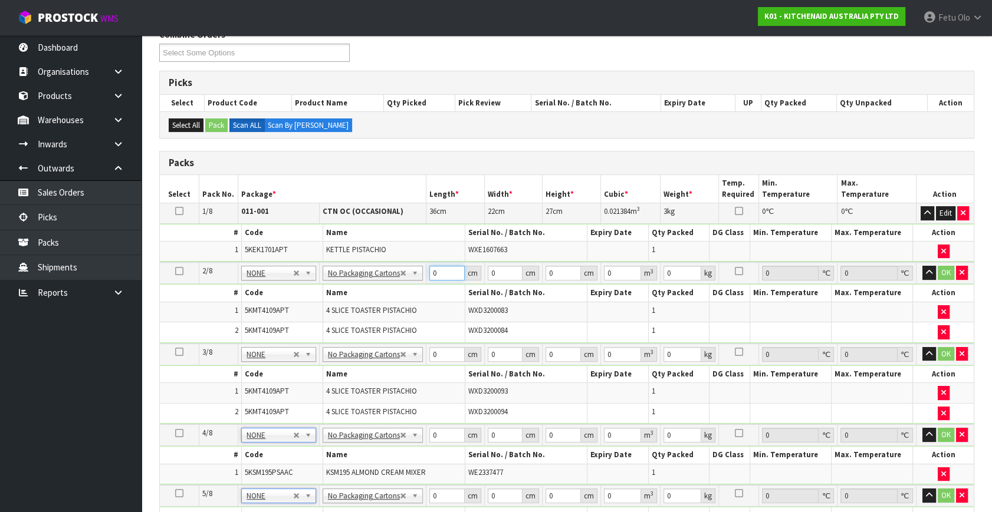
click at [372, 294] on tbody "2/8 NONE 007-001 007-002 007-004 007-009 007-013 007-014 007-015 007-017 007-01…" at bounding box center [567, 302] width 814 height 81
click button "OK" at bounding box center [945, 273] width 17 height 14
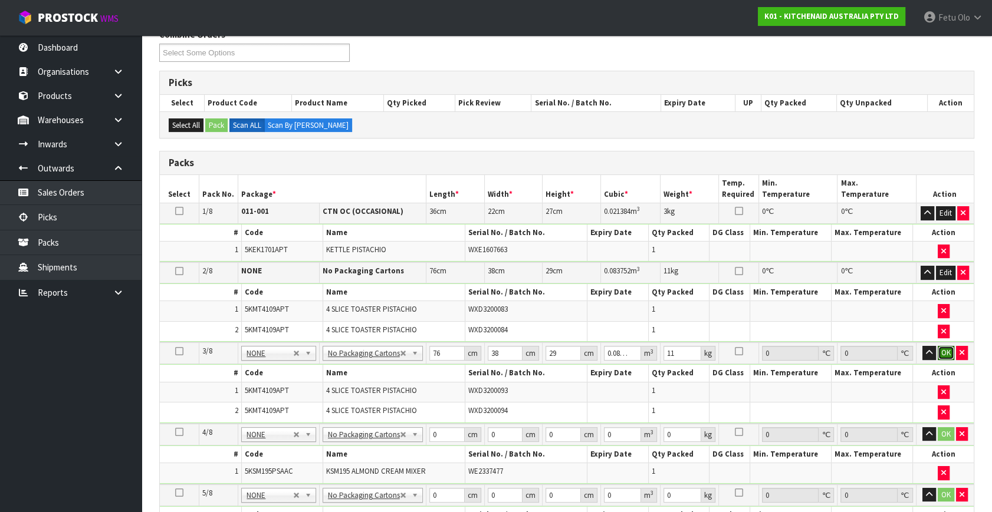
click button "OK" at bounding box center [945, 353] width 17 height 14
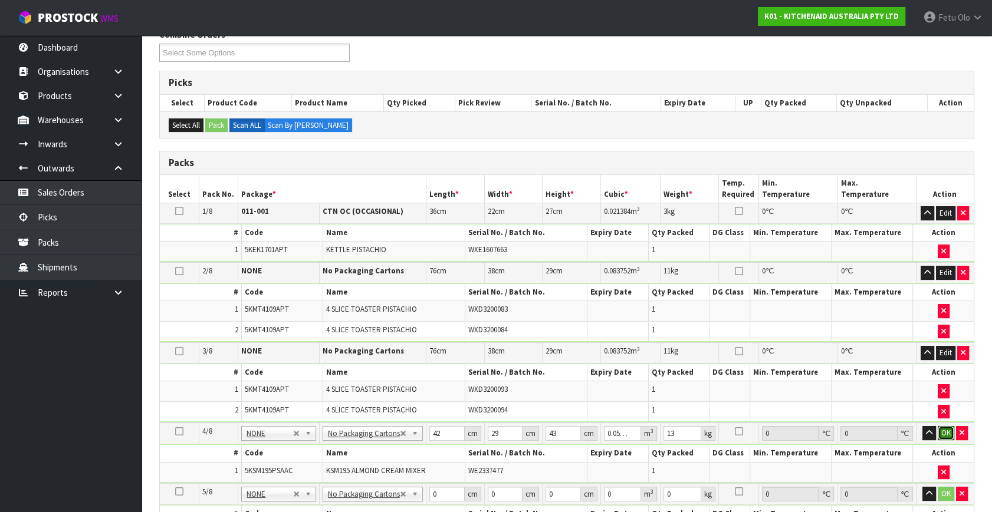
click button "OK" at bounding box center [945, 433] width 17 height 14
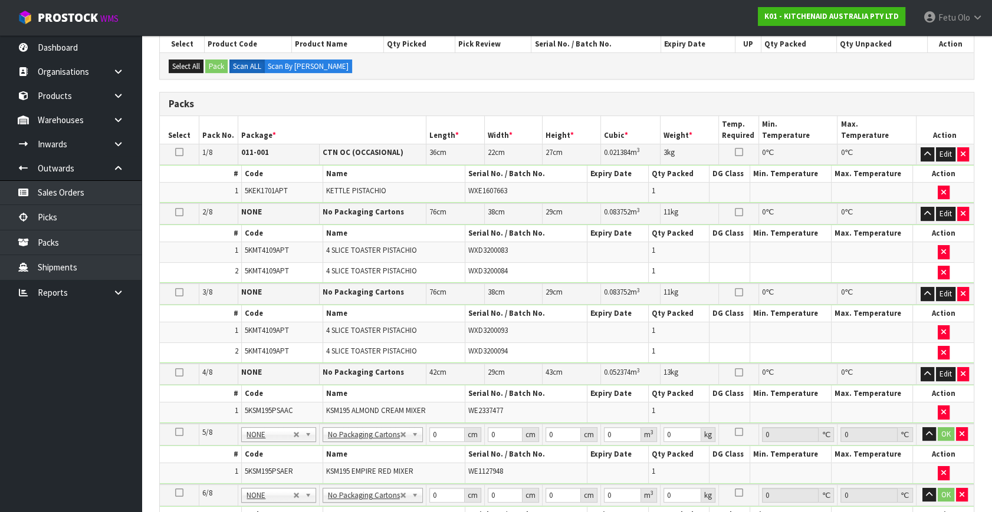
scroll to position [268, 0]
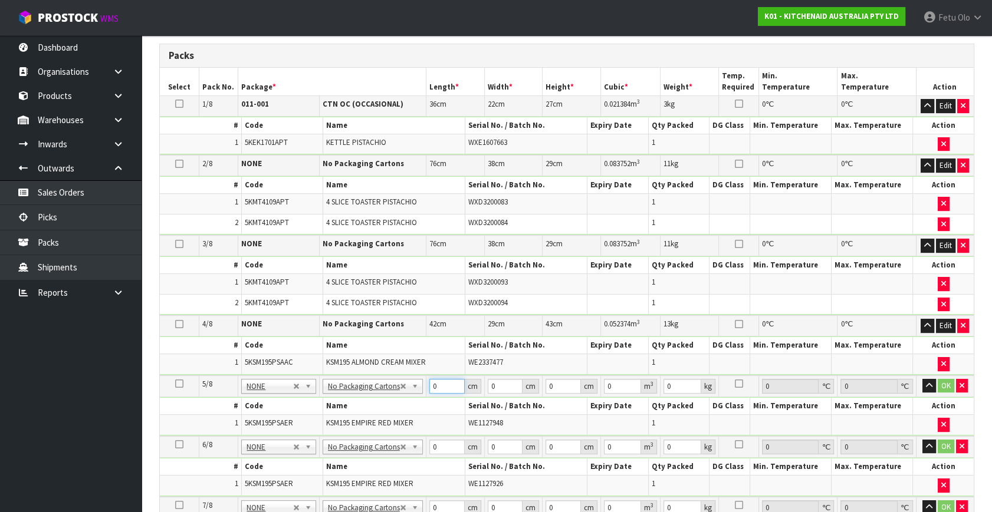
drag, startPoint x: 420, startPoint y: 393, endPoint x: 407, endPoint y: 327, distance: 67.4
click at [414, 397] on tbody "5/8 NONE 007-001 007-002 007-004 007-009 007-013 007-014 007-015 007-017 007-01…" at bounding box center [567, 406] width 814 height 61
click button "OK" at bounding box center [945, 386] width 17 height 14
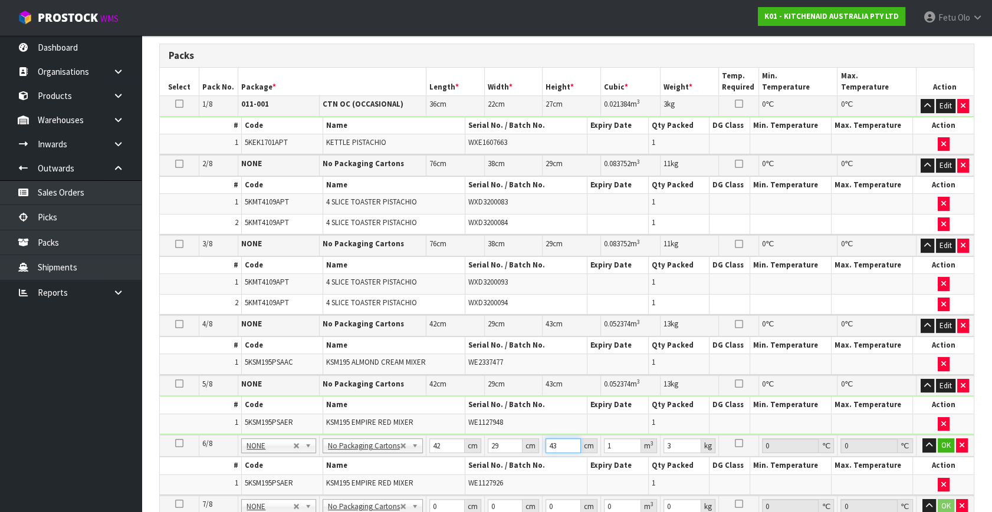
drag, startPoint x: 552, startPoint y: 448, endPoint x: 524, endPoint y: 459, distance: 30.4
click at [526, 463] on tbody "6/8 NONE 007-001 007-002 007-004 007-009 007-013 007-014 007-015 007-017 007-01…" at bounding box center [567, 465] width 814 height 61
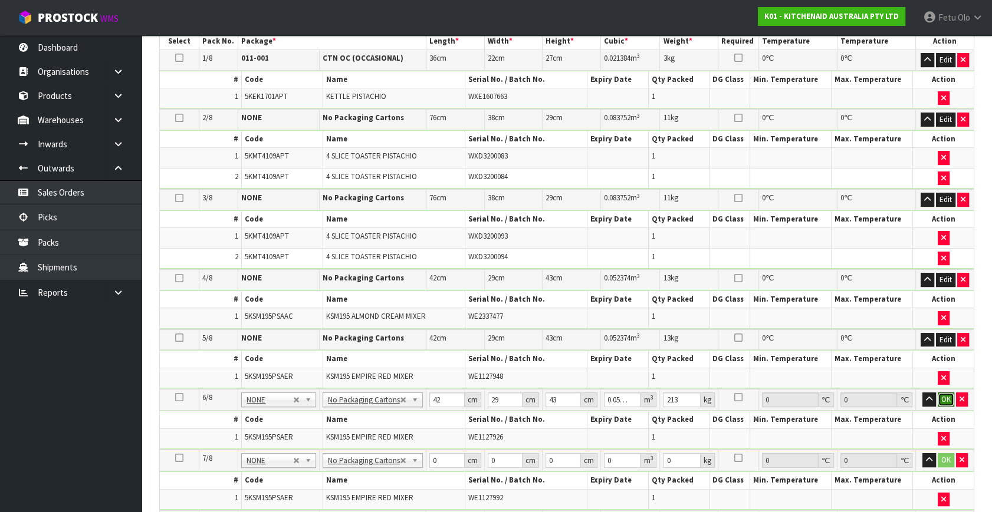
scroll to position [375, 0]
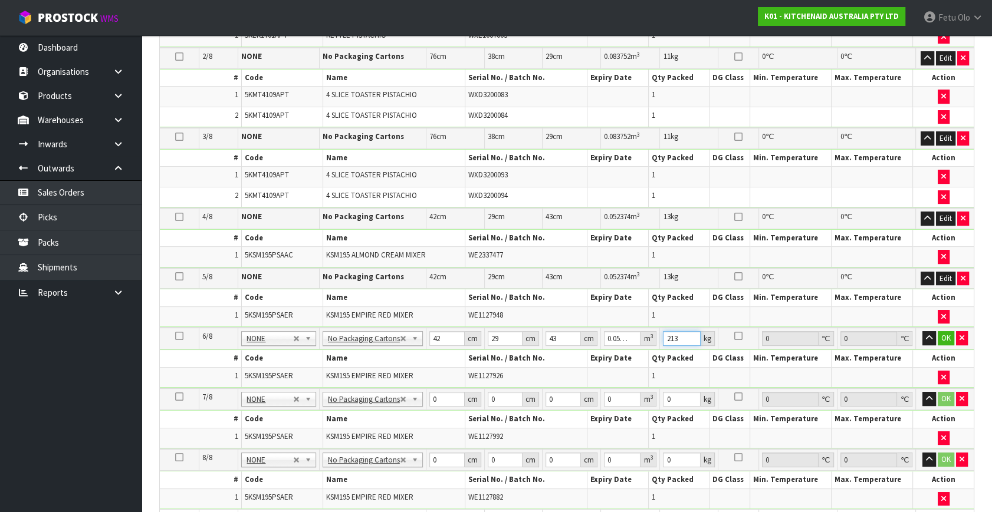
drag, startPoint x: 677, startPoint y: 331, endPoint x: 638, endPoint y: 354, distance: 44.7
click at [638, 354] on tbody "6/8 NONE 007-001 007-002 007-004 007-009 007-013 007-014 007-015 007-017 007-01…" at bounding box center [567, 358] width 814 height 61
click button "OK" at bounding box center [945, 338] width 17 height 14
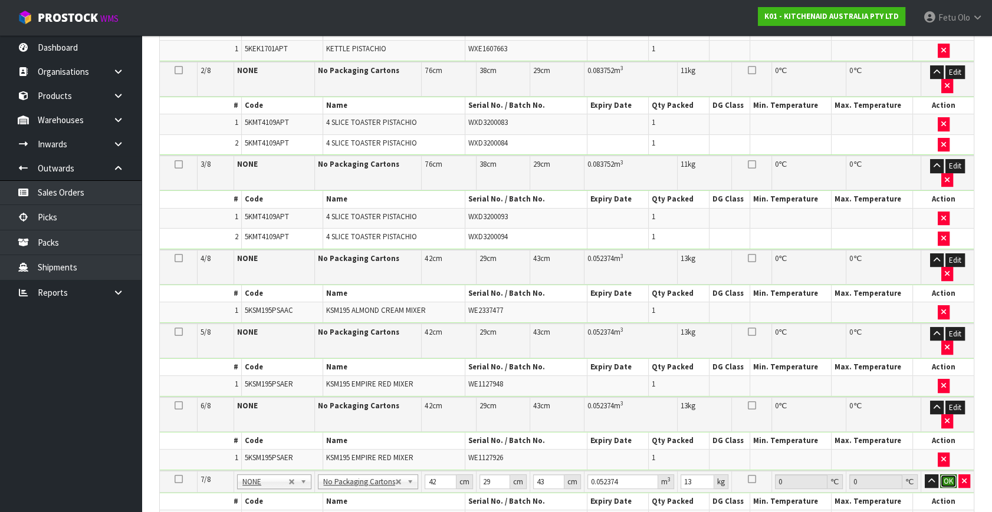
click button "OK" at bounding box center [948, 482] width 17 height 14
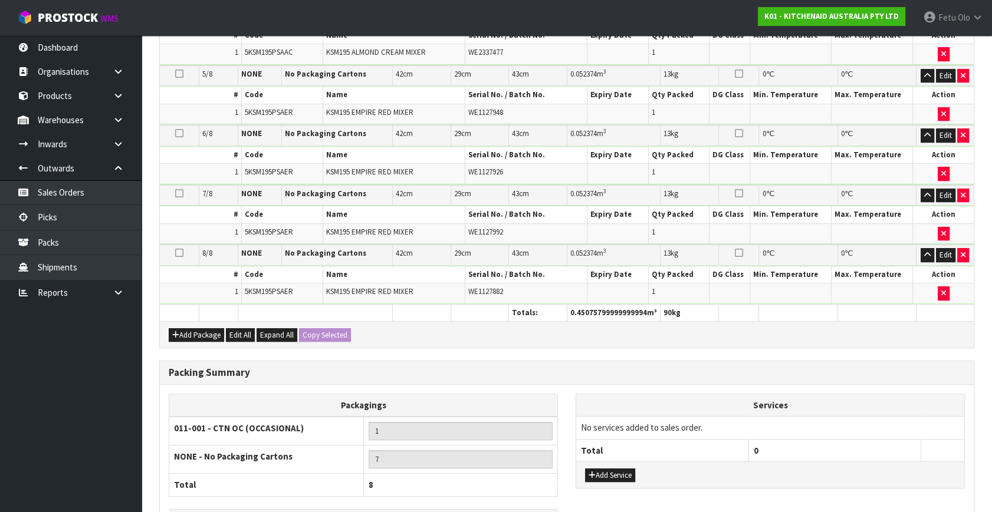
scroll to position [659, 0]
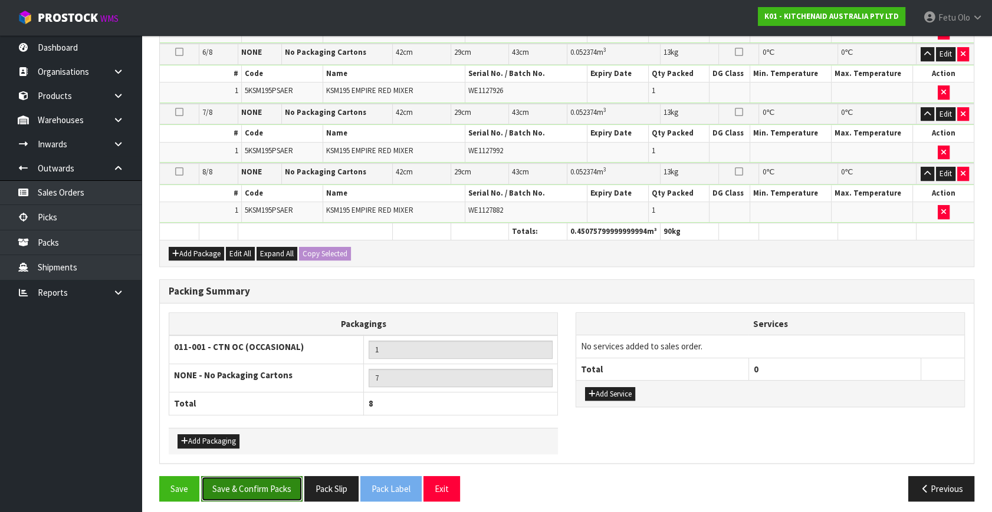
click at [275, 480] on button "Save & Confirm Packs" at bounding box center [251, 488] width 101 height 25
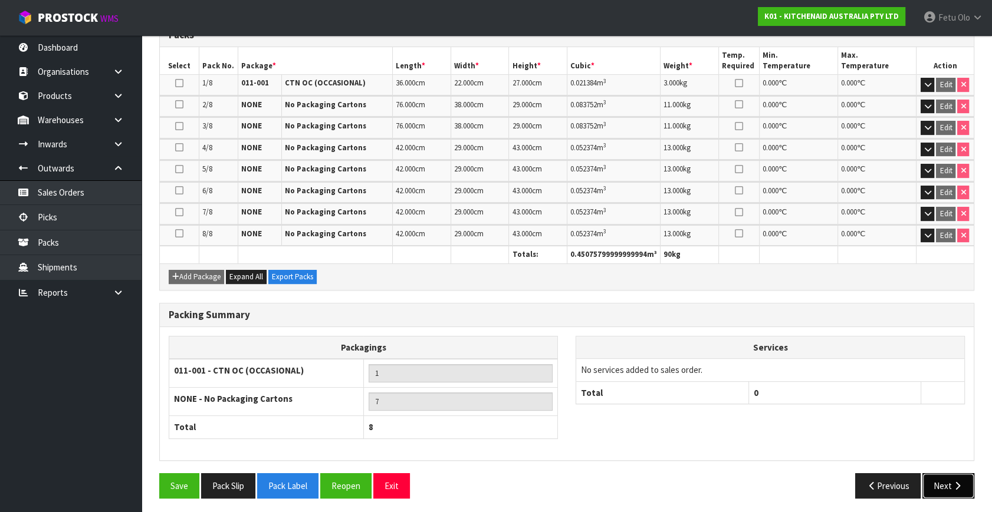
click at [944, 479] on button "Next" at bounding box center [948, 485] width 52 height 25
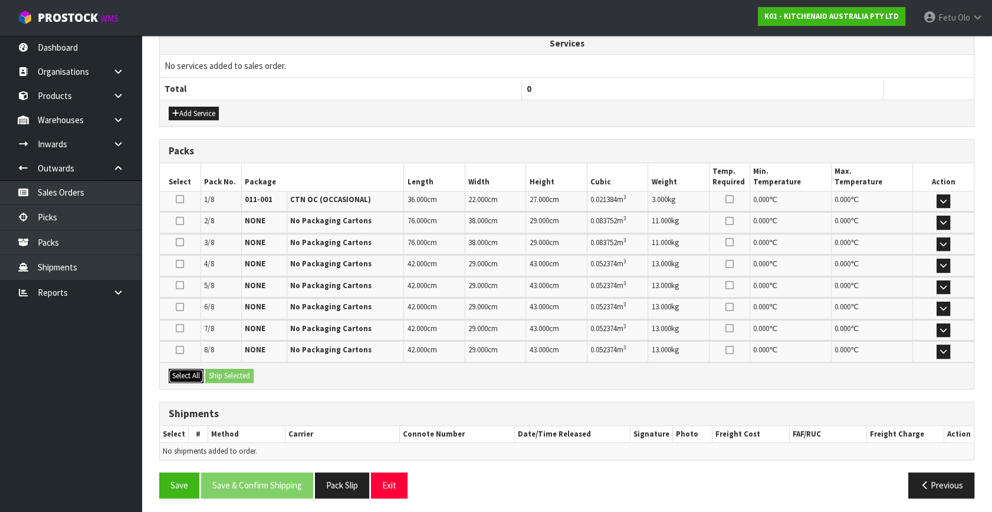
click at [190, 371] on button "Select All" at bounding box center [186, 376] width 35 height 14
click at [212, 371] on button "Ship Selected" at bounding box center [229, 376] width 48 height 14
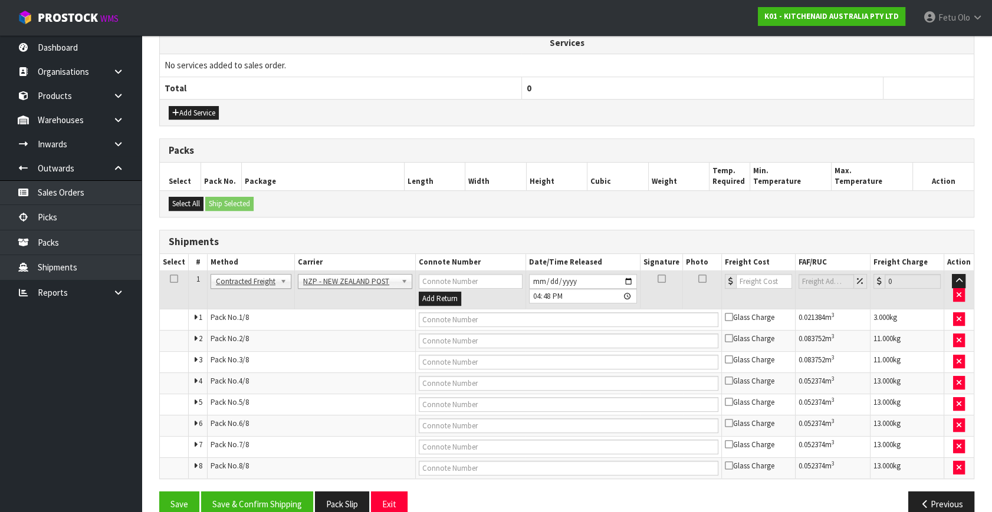
scroll to position [447, 0]
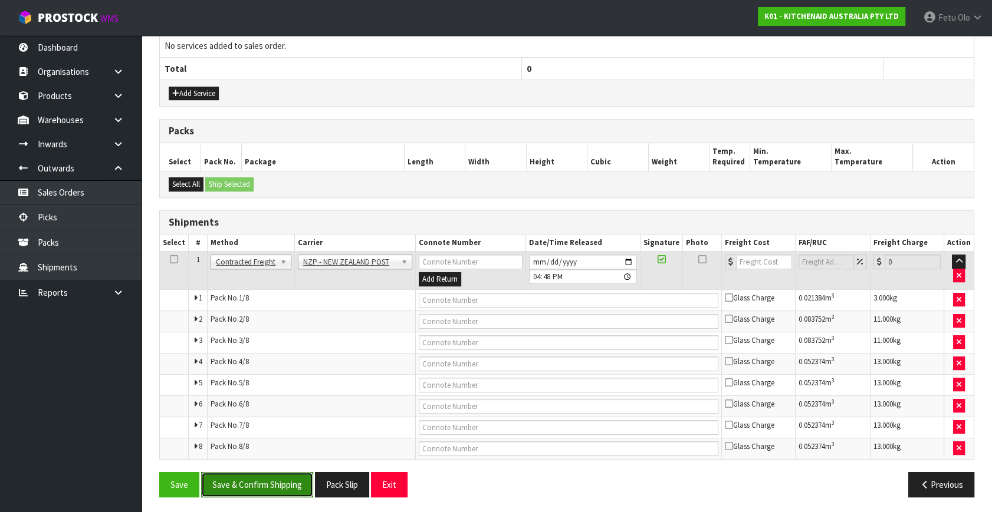
click at [265, 482] on button "Save & Confirm Shipping" at bounding box center [257, 484] width 112 height 25
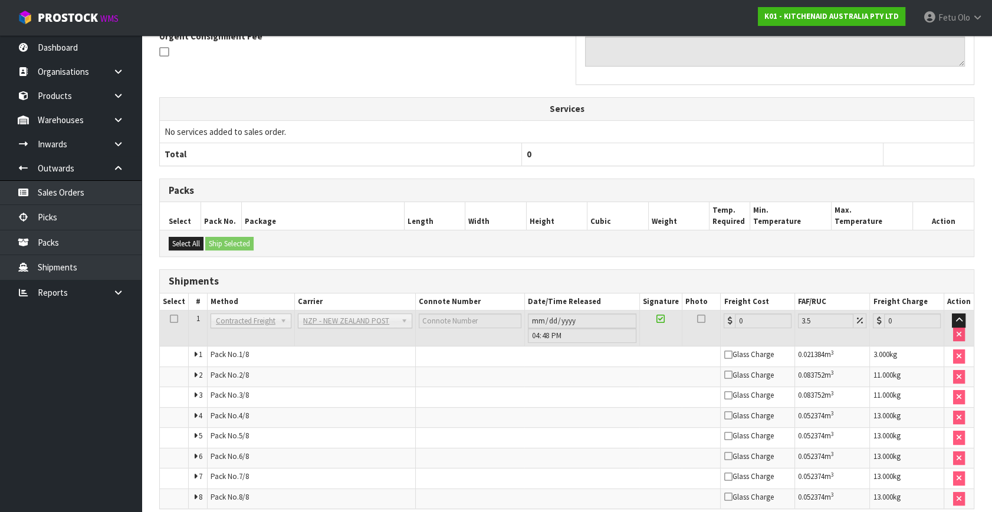
scroll to position [423, 0]
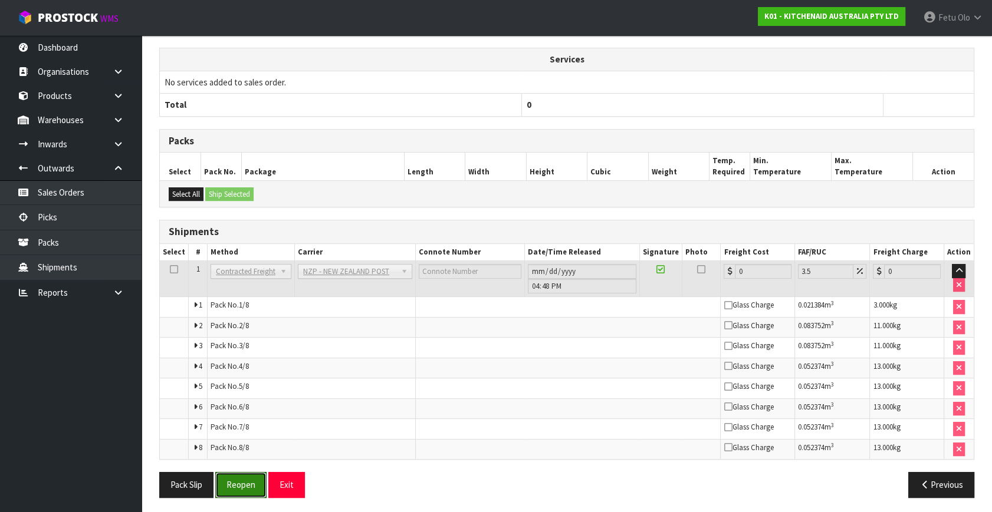
drag, startPoint x: 236, startPoint y: 472, endPoint x: 361, endPoint y: 473, distance: 125.6
click at [236, 472] on button "Reopen" at bounding box center [240, 484] width 51 height 25
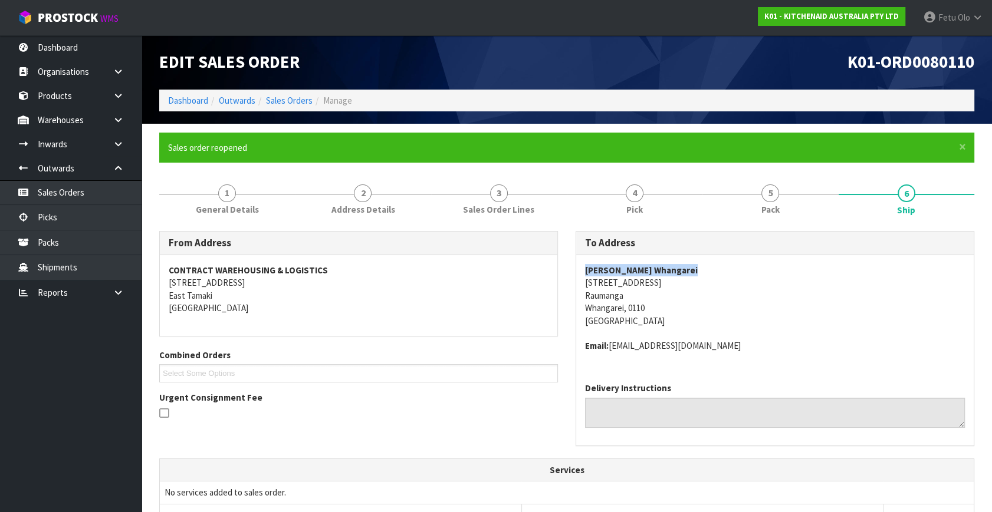
drag, startPoint x: 587, startPoint y: 272, endPoint x: 781, endPoint y: 269, distance: 194.0
click at [781, 269] on address "[PERSON_NAME] Whangarei [STREET_ADDRESS]" at bounding box center [775, 295] width 380 height 63
copy strong "[PERSON_NAME] Whangarei"
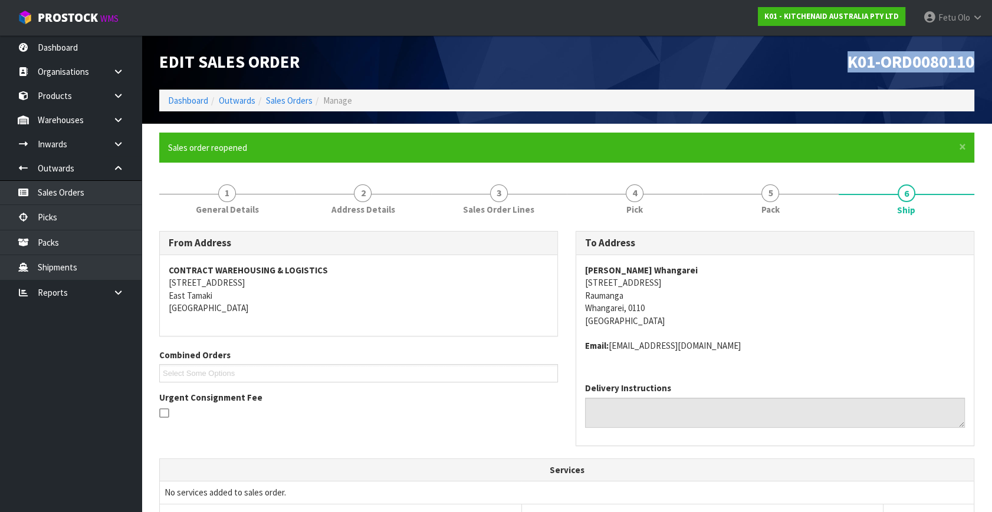
drag, startPoint x: 831, startPoint y: 62, endPoint x: 994, endPoint y: 63, distance: 162.7
click at [991, 63] on html "Toggle navigation ProStock WMS K01 - KITCHENAID AUSTRALIA PTY LTD Fetu Olo Logo…" at bounding box center [496, 256] width 992 height 512
copy span "K01-ORD0080110"
click at [773, 202] on link "5 Pack" at bounding box center [770, 198] width 136 height 47
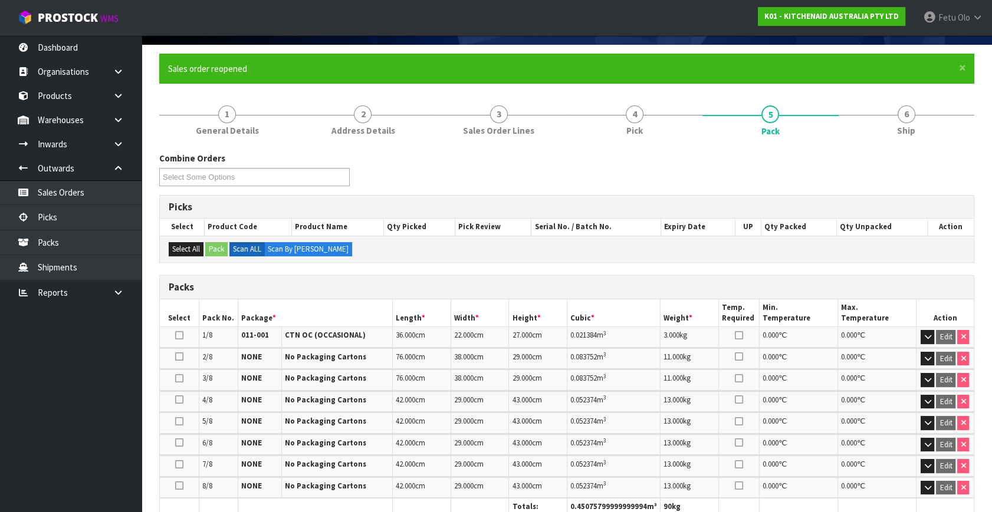
scroll to position [160, 0]
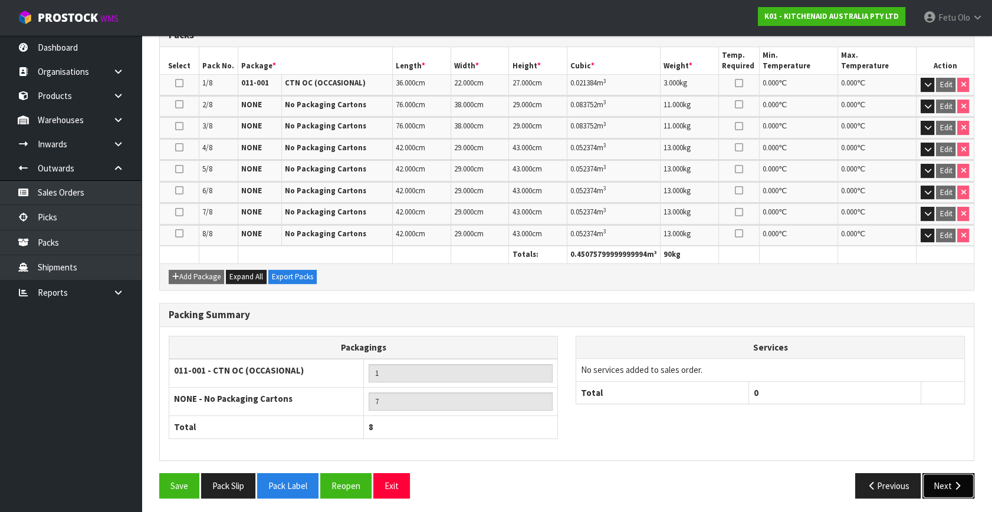
click at [954, 475] on button "Next" at bounding box center [948, 485] width 52 height 25
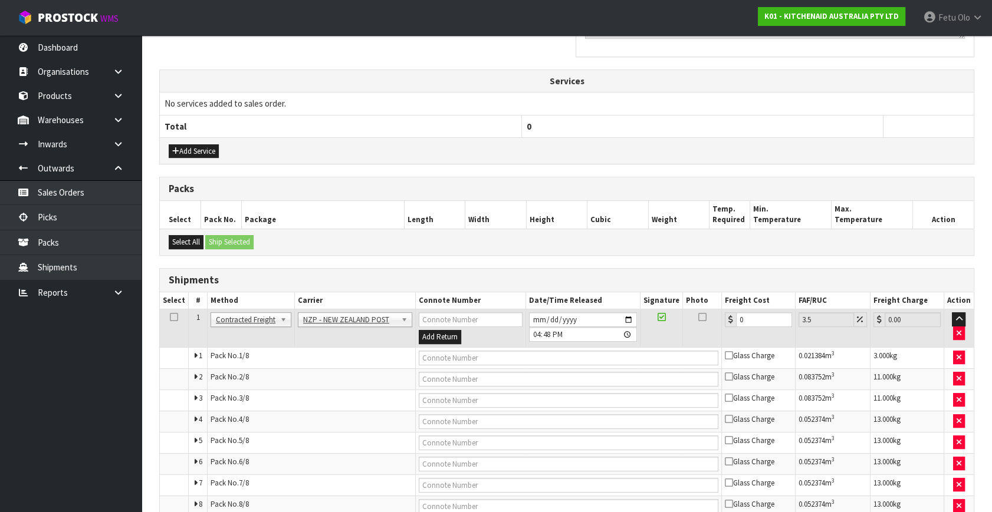
scroll to position [429, 0]
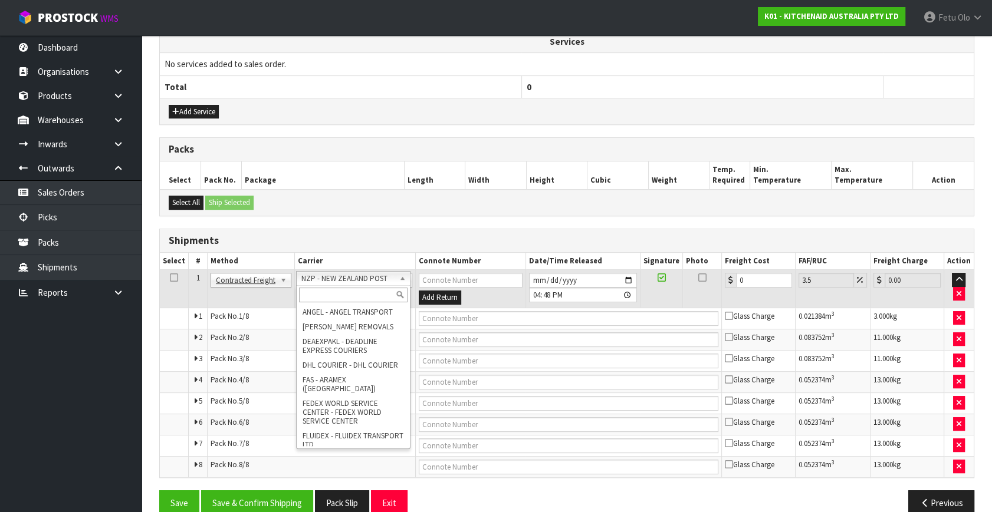
click at [341, 293] on input "text" at bounding box center [353, 295] width 108 height 15
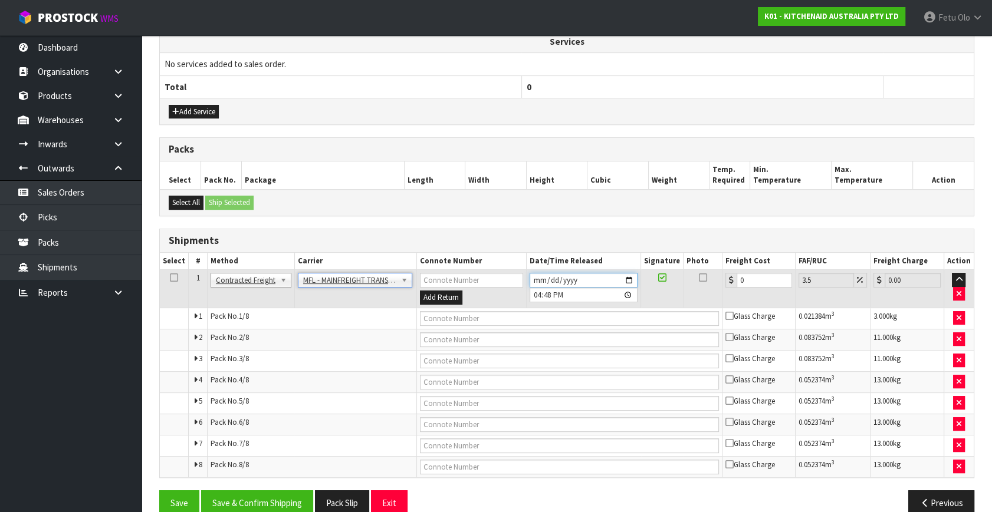
click at [626, 275] on input "[DATE]" at bounding box center [583, 280] width 108 height 15
drag, startPoint x: 755, startPoint y: 281, endPoint x: 661, endPoint y: 288, distance: 94.6
click at [661, 288] on tr "1 Client Local Pickup Customer Local Pickup Company Freight Contracted Freight …" at bounding box center [567, 289] width 814 height 38
click at [449, 314] on input "text" at bounding box center [569, 318] width 299 height 15
click at [159, 490] on button "Save" at bounding box center [179, 502] width 40 height 25
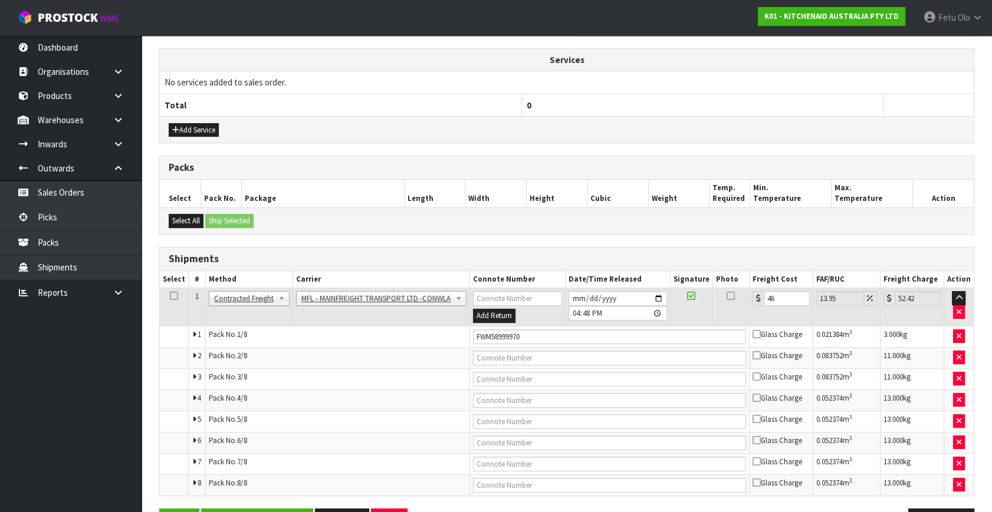
scroll to position [447, 0]
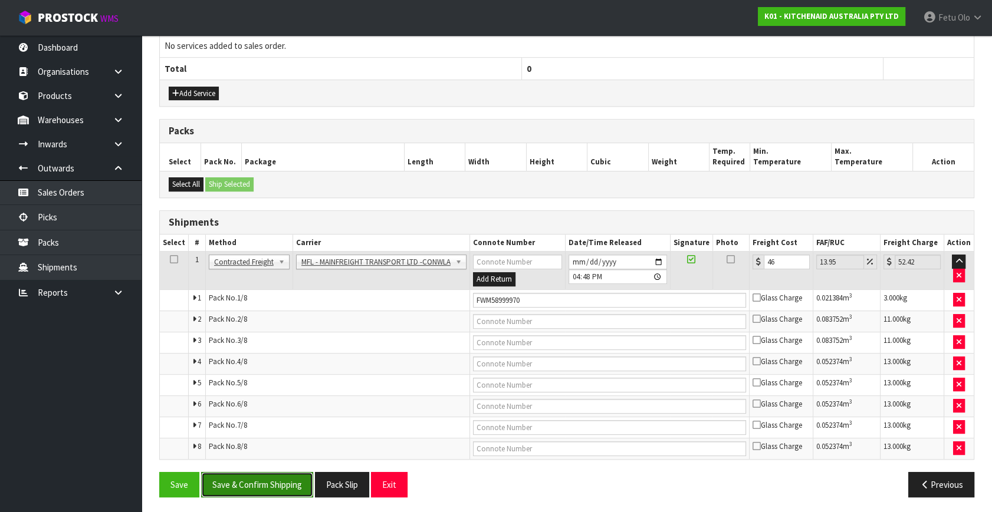
click at [274, 489] on button "Save & Confirm Shipping" at bounding box center [257, 484] width 112 height 25
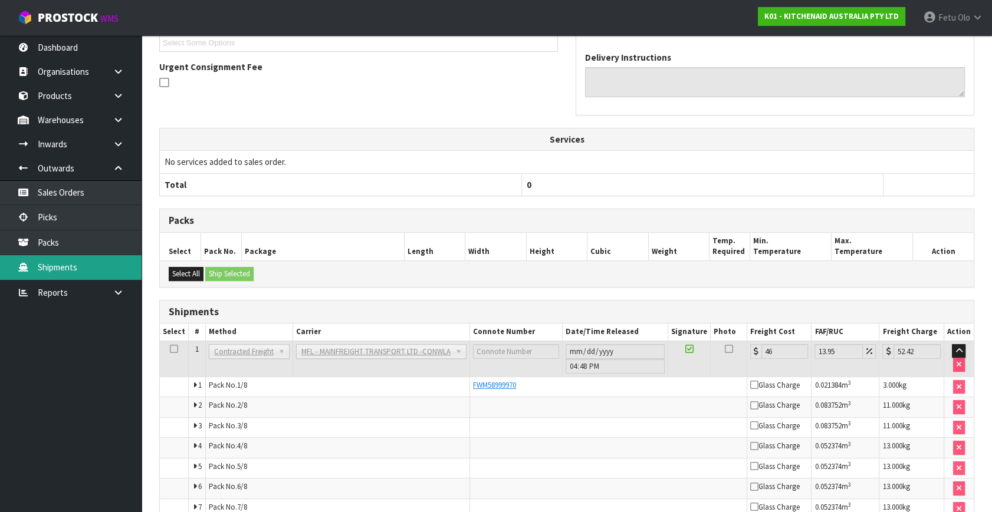
scroll to position [411, 0]
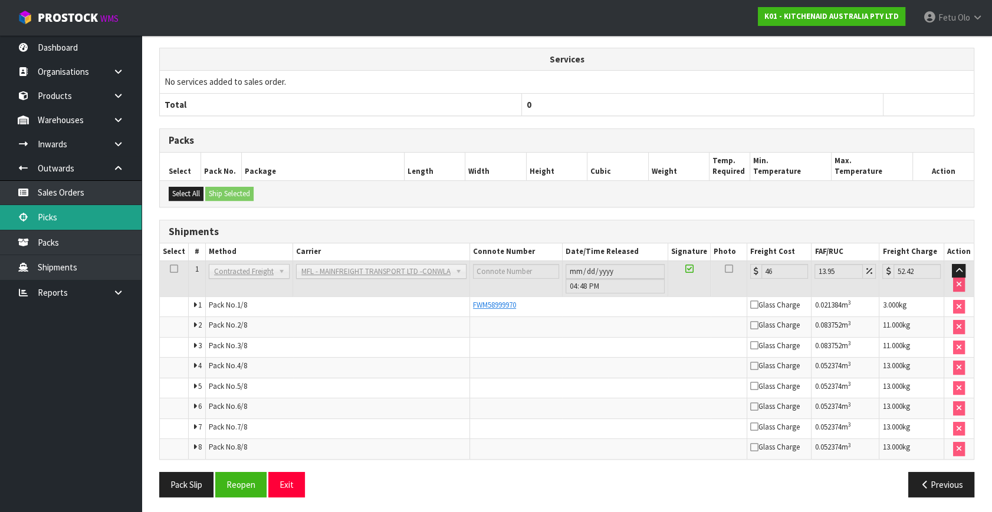
click at [54, 218] on link "Picks" at bounding box center [70, 217] width 141 height 24
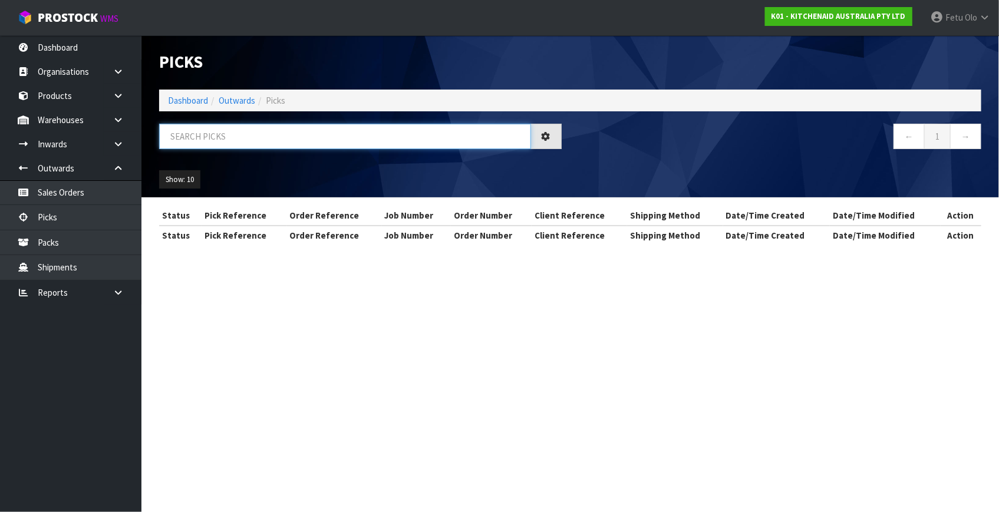
click at [272, 139] on input "text" at bounding box center [345, 136] width 372 height 25
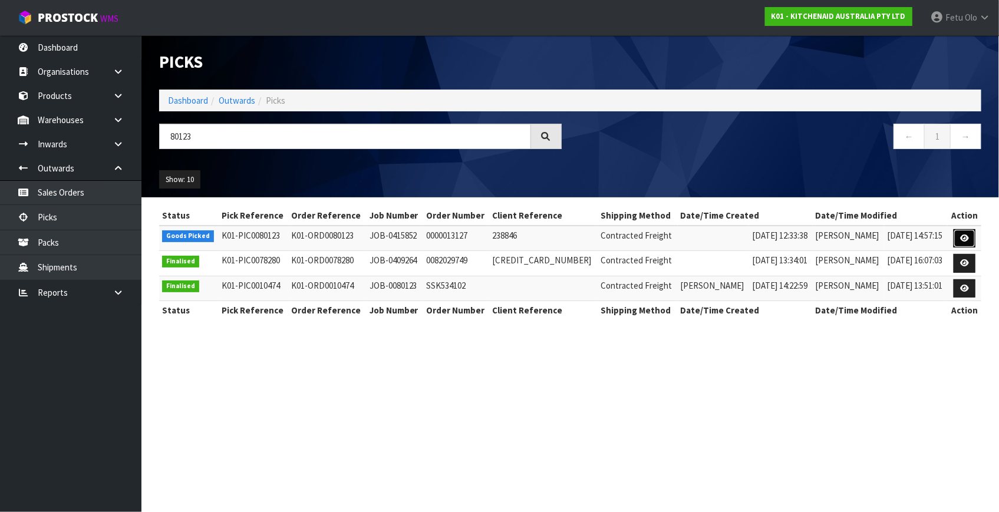
click at [961, 238] on icon at bounding box center [964, 239] width 9 height 8
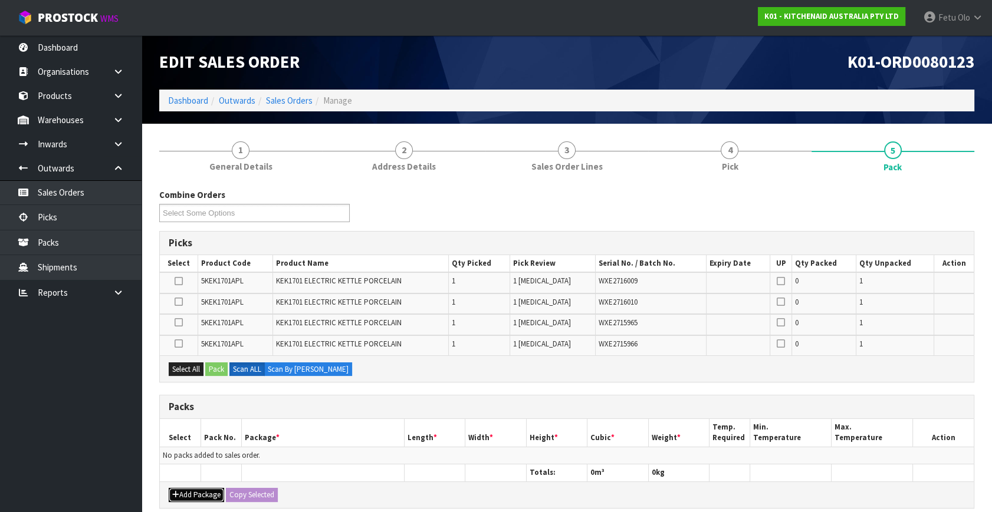
click at [195, 492] on button "Add Package" at bounding box center [196, 495] width 55 height 14
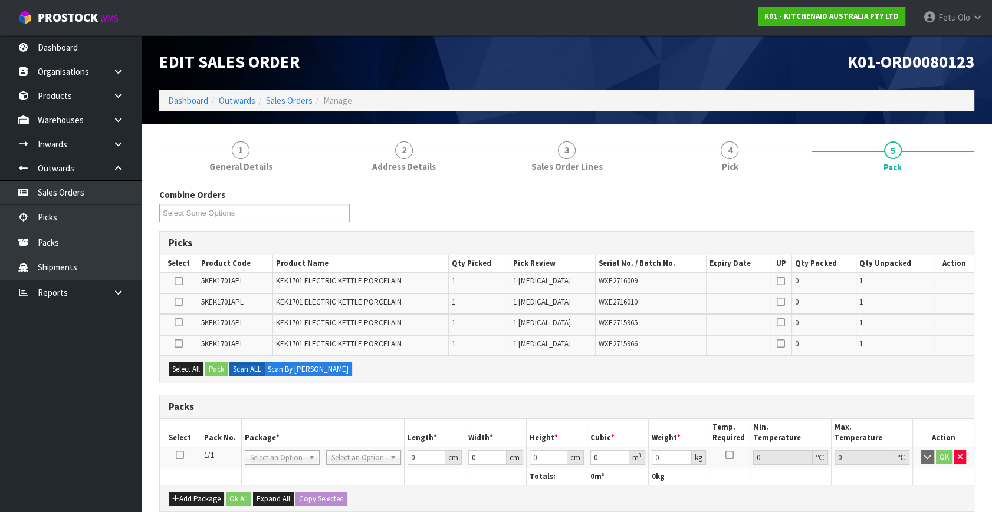
click at [177, 455] on icon at bounding box center [180, 455] width 8 height 1
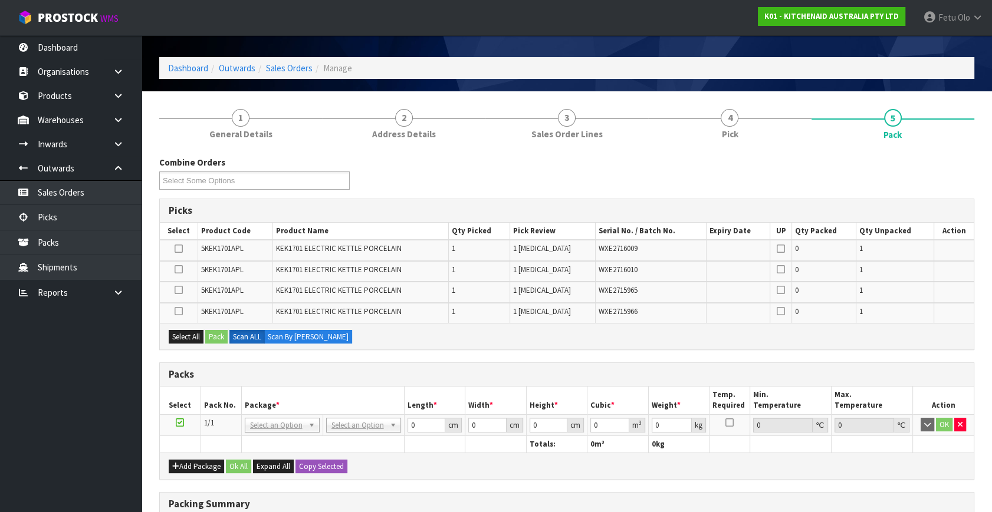
scroll to position [160, 0]
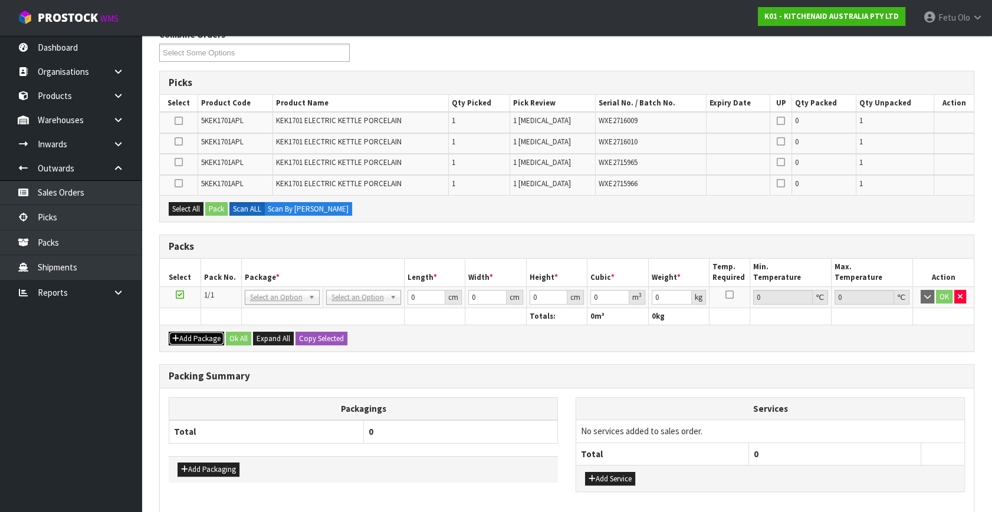
click at [195, 337] on button "Add Package" at bounding box center [196, 339] width 55 height 14
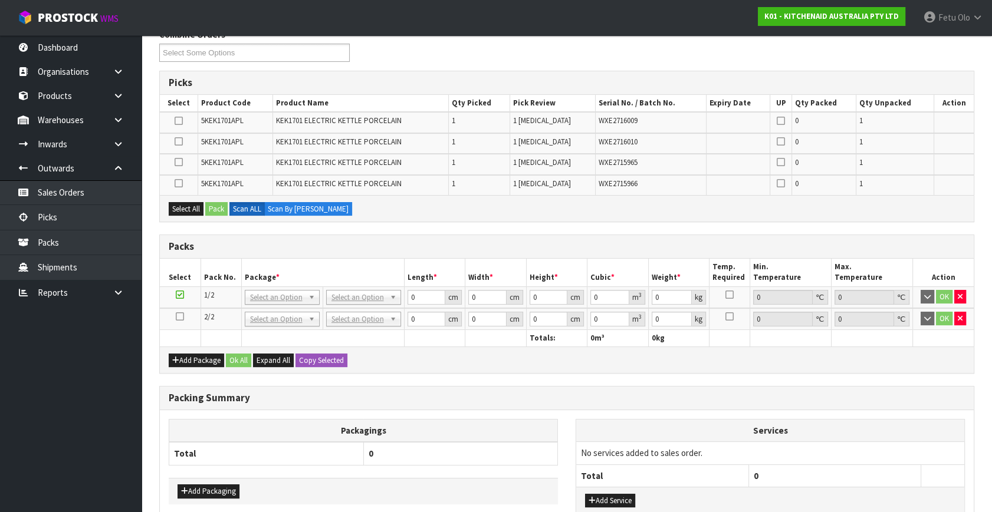
click at [302, 253] on div "Packs" at bounding box center [567, 247] width 814 height 24
click at [296, 259] on th "Package *" at bounding box center [322, 273] width 163 height 28
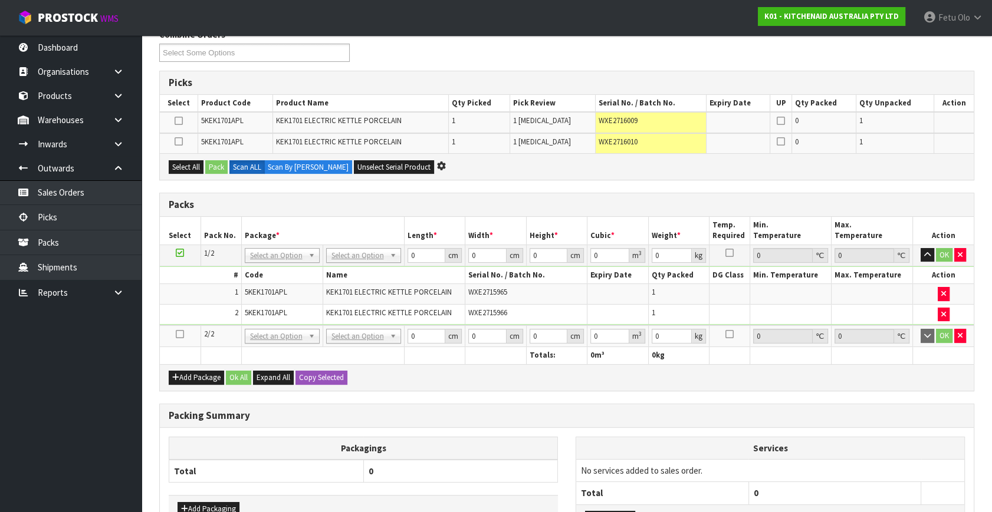
click at [179, 334] on icon at bounding box center [180, 334] width 8 height 1
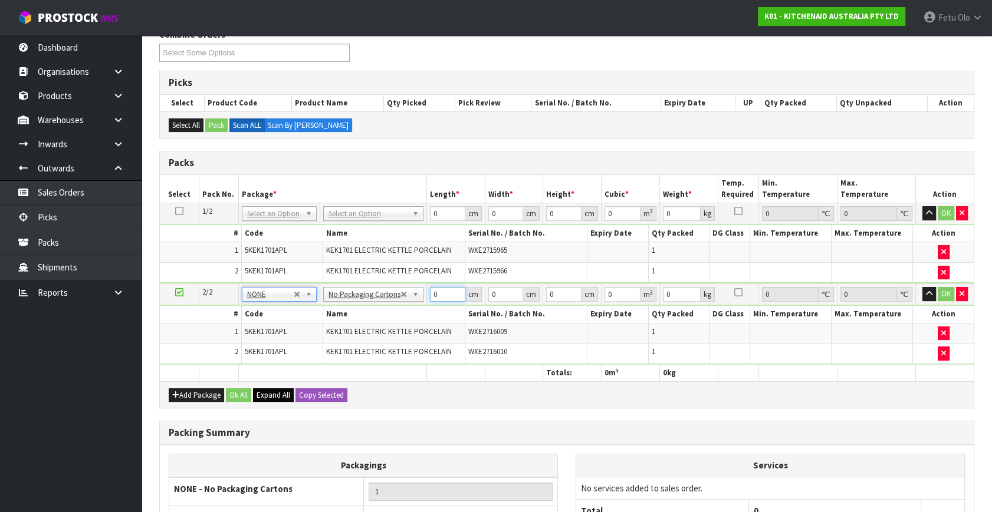
drag, startPoint x: 436, startPoint y: 288, endPoint x: 271, endPoint y: 386, distance: 191.6
click at [271, 386] on div "Packs Select Pack No. Package * Length * Width * Height * Cubic * Weight * Temp…" at bounding box center [566, 280] width 815 height 258
click button "OK" at bounding box center [945, 294] width 17 height 14
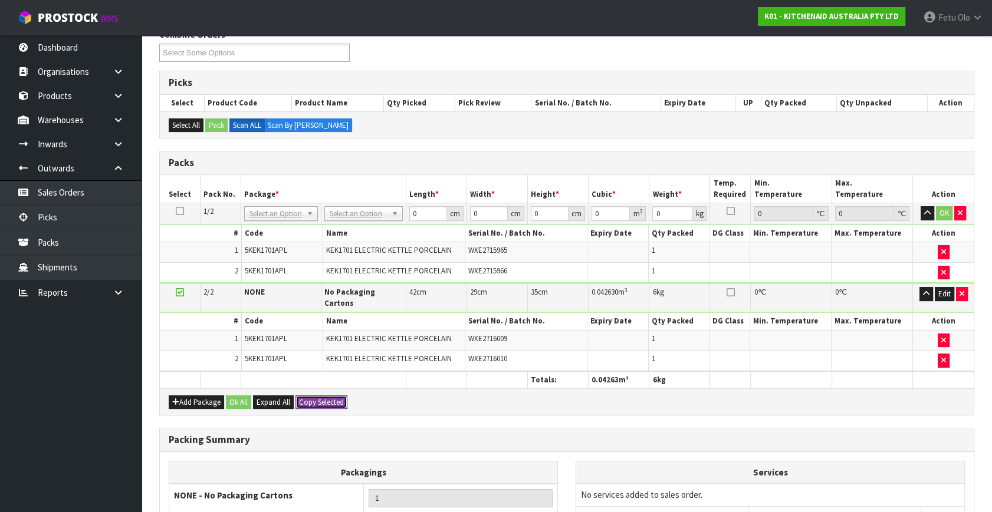
click at [312, 396] on button "Copy Selected" at bounding box center [321, 403] width 52 height 14
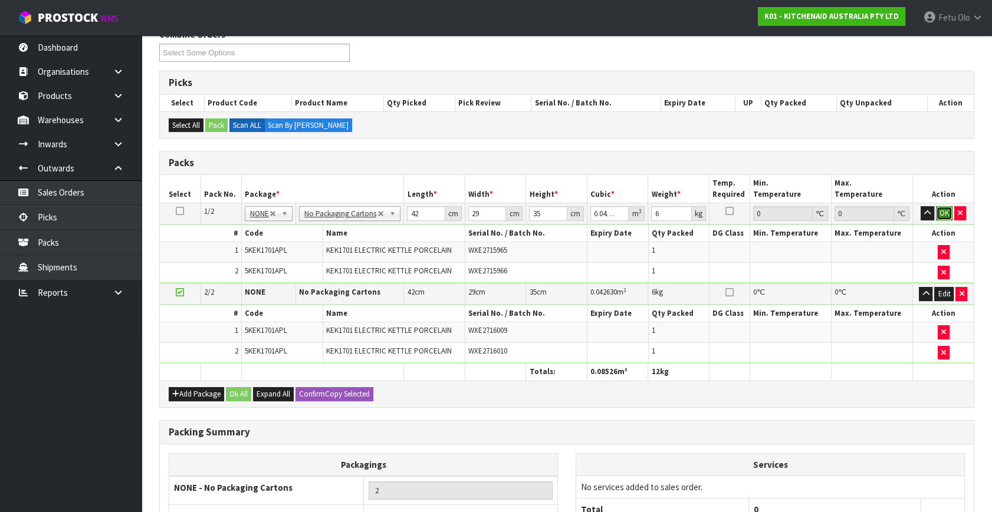
click at [946, 210] on button "OK" at bounding box center [944, 213] width 17 height 14
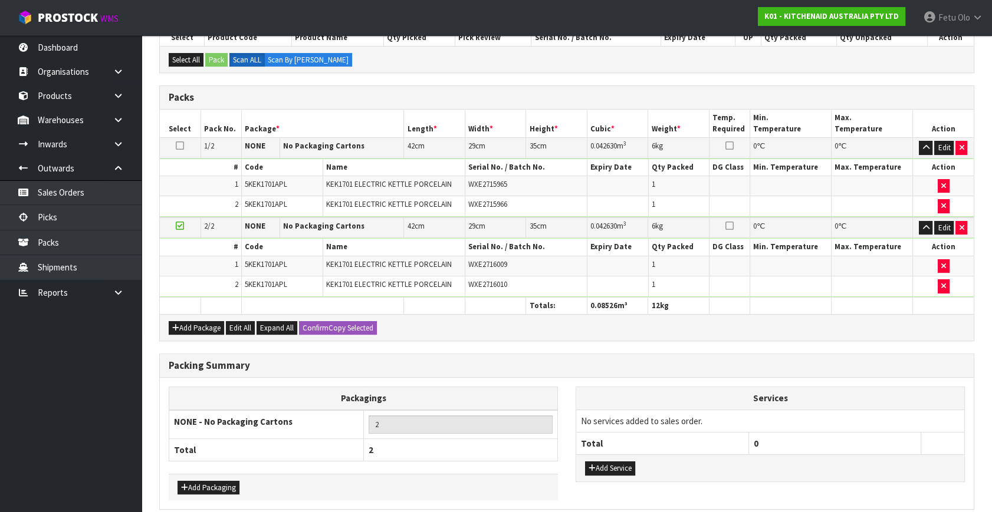
scroll to position [275, 0]
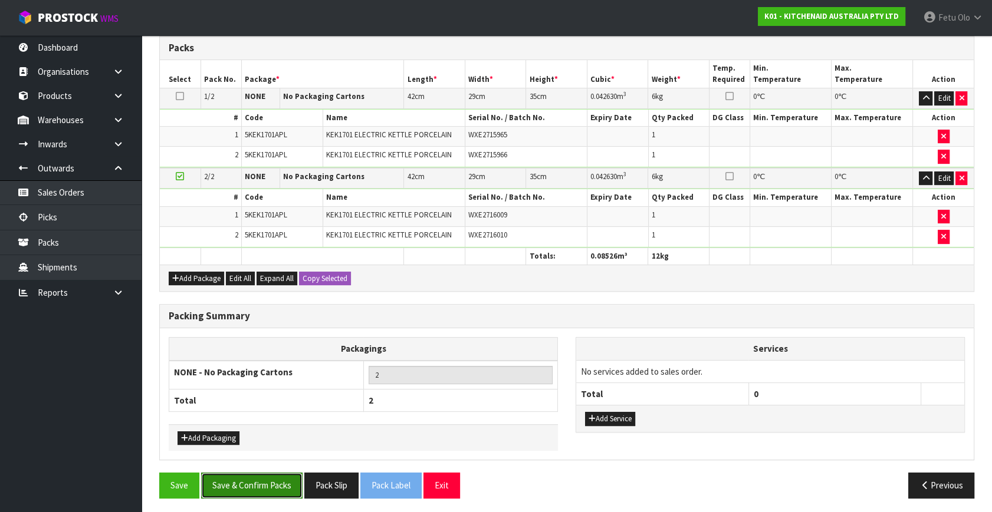
click at [256, 480] on button "Save & Confirm Packs" at bounding box center [251, 485] width 101 height 25
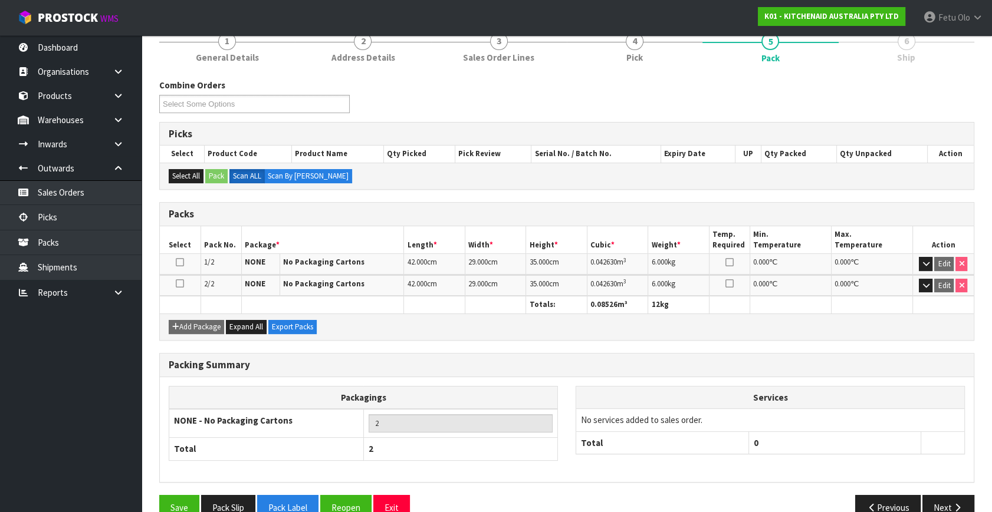
scroll to position [175, 0]
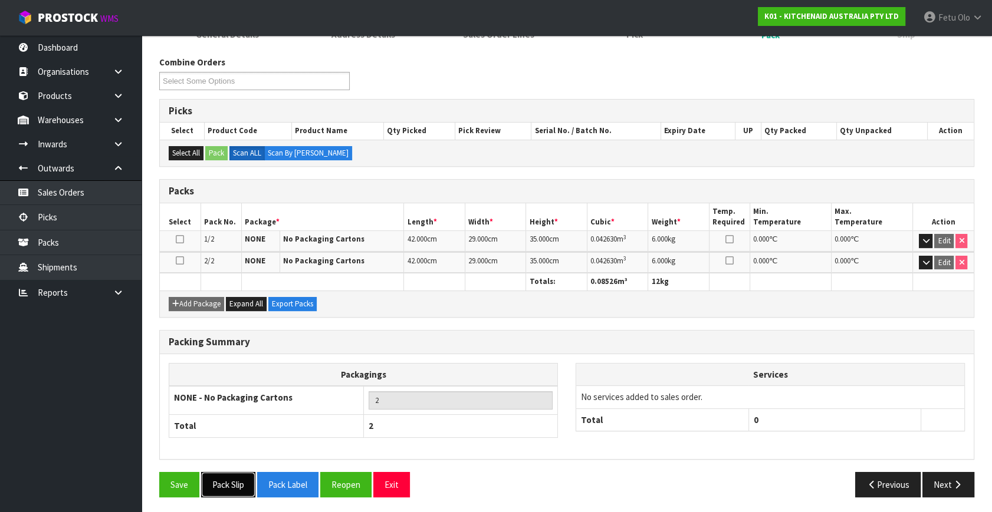
drag, startPoint x: 236, startPoint y: 480, endPoint x: 246, endPoint y: 478, distance: 10.2
click at [236, 480] on button "Pack Slip" at bounding box center [228, 484] width 54 height 25
click at [954, 472] on button "Next" at bounding box center [948, 484] width 52 height 25
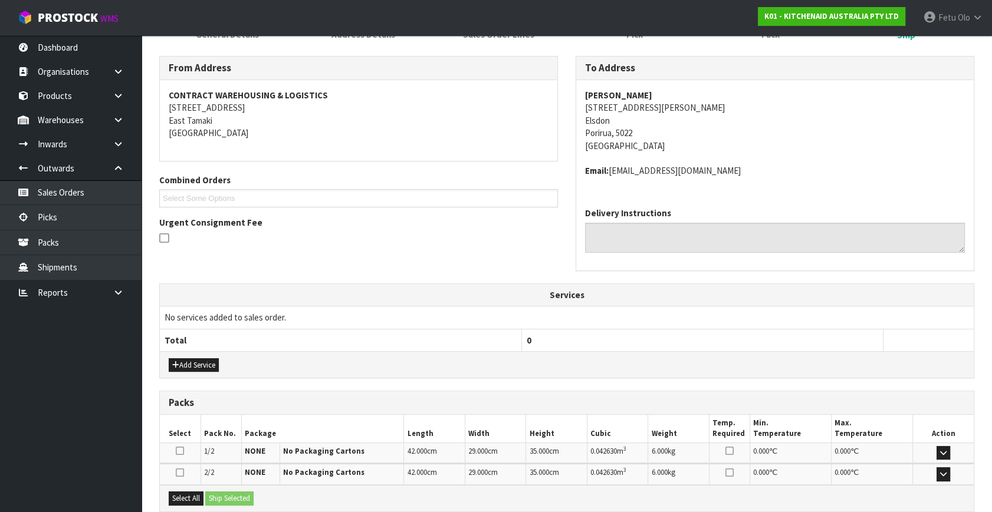
scroll to position [299, 0]
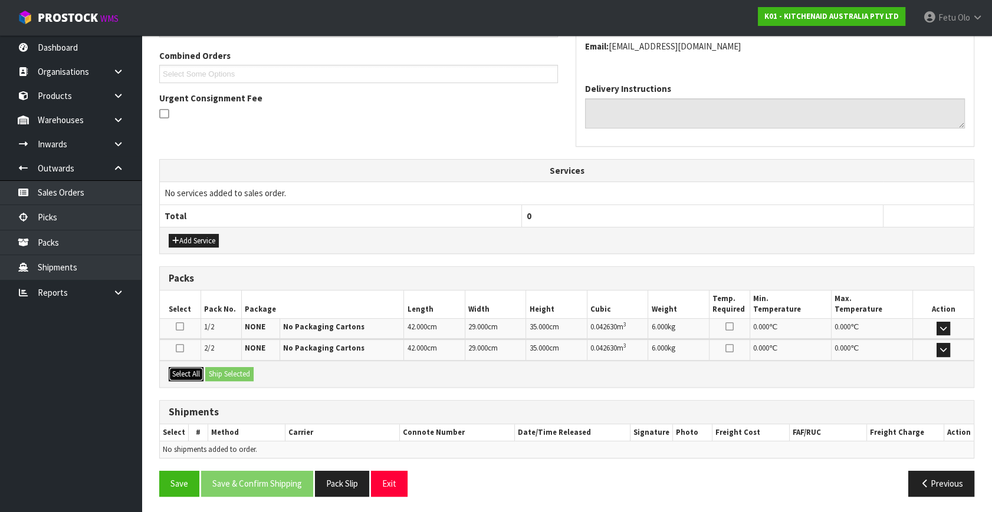
drag, startPoint x: 183, startPoint y: 368, endPoint x: 218, endPoint y: 369, distance: 35.4
click at [189, 368] on button "Select All" at bounding box center [186, 374] width 35 height 14
click at [218, 369] on button "Ship Selected" at bounding box center [229, 374] width 48 height 14
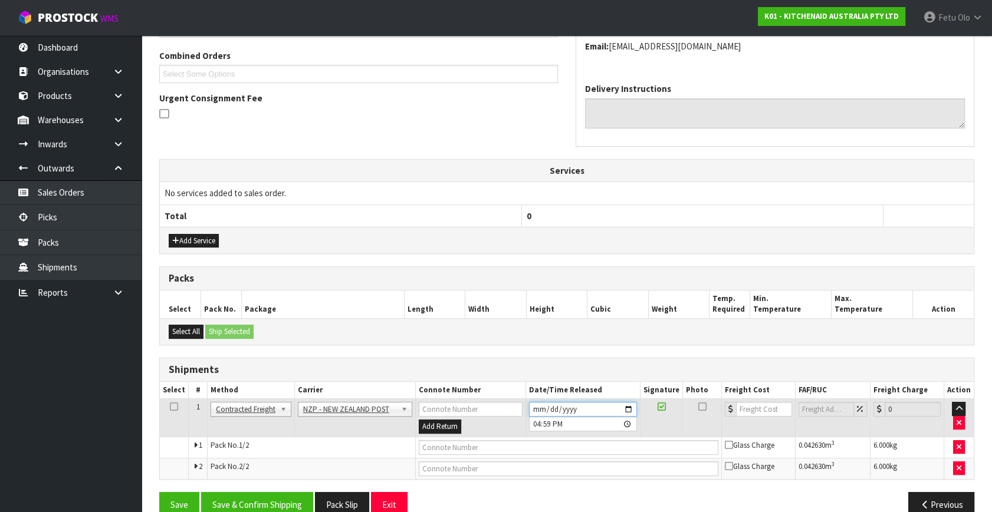
click at [628, 409] on input "[DATE]" at bounding box center [583, 409] width 108 height 15
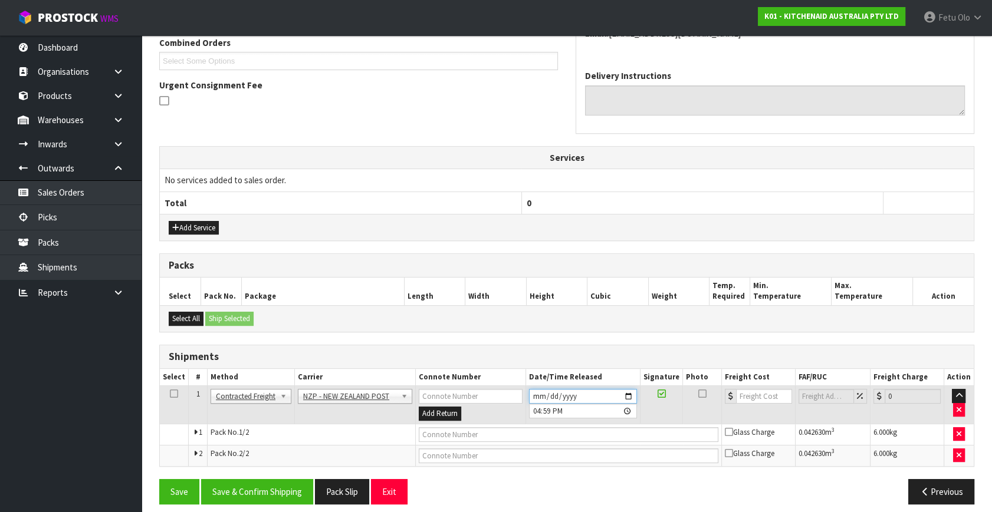
scroll to position [320, 0]
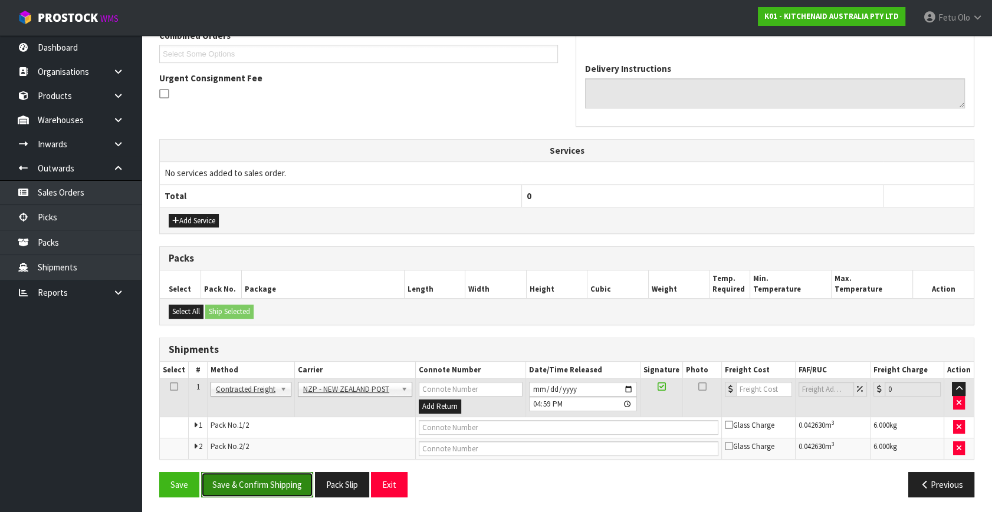
click at [288, 479] on button "Save & Confirm Shipping" at bounding box center [257, 484] width 112 height 25
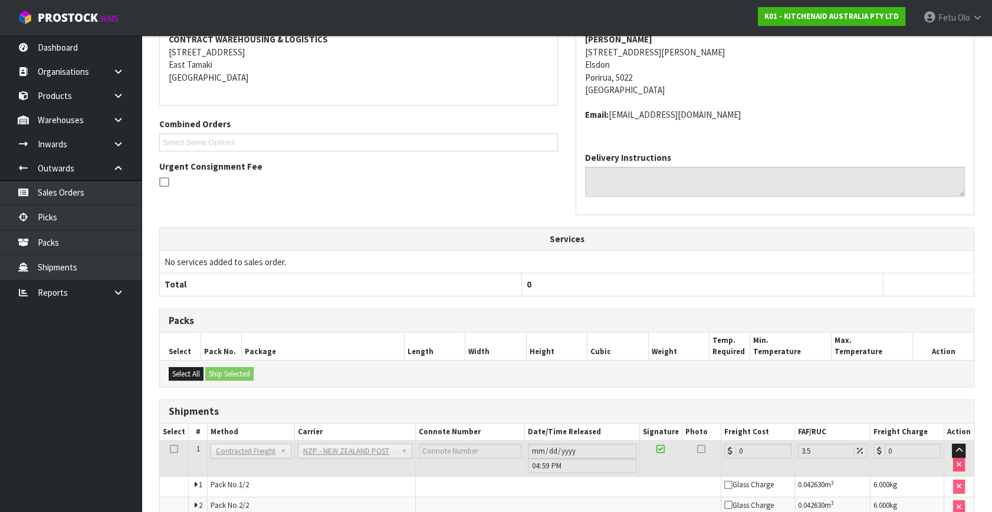
scroll to position [302, 0]
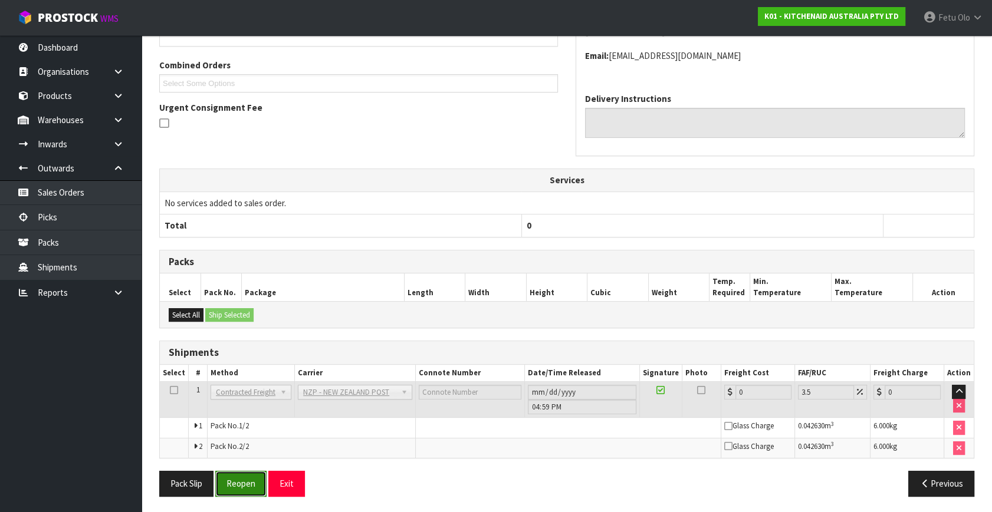
click at [254, 478] on button "Reopen" at bounding box center [240, 483] width 51 height 25
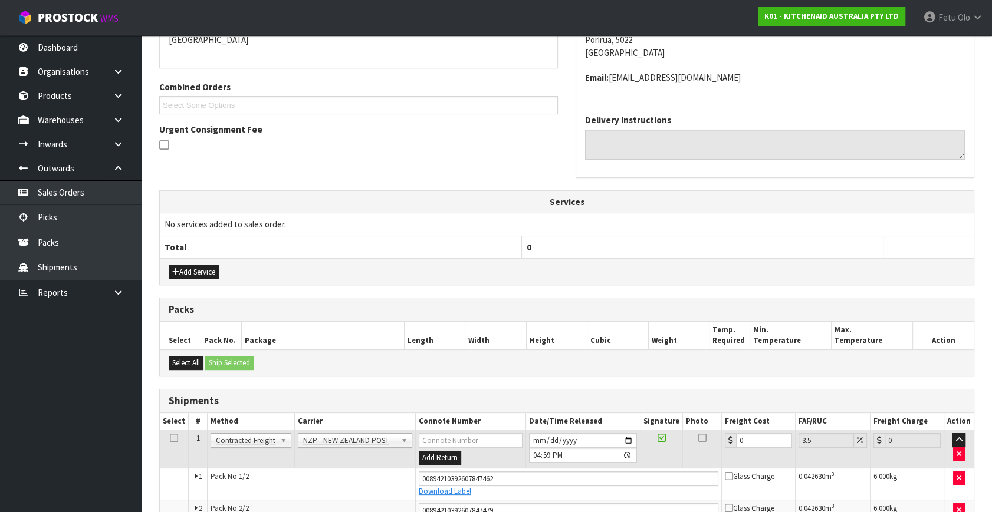
scroll to position [331, 0]
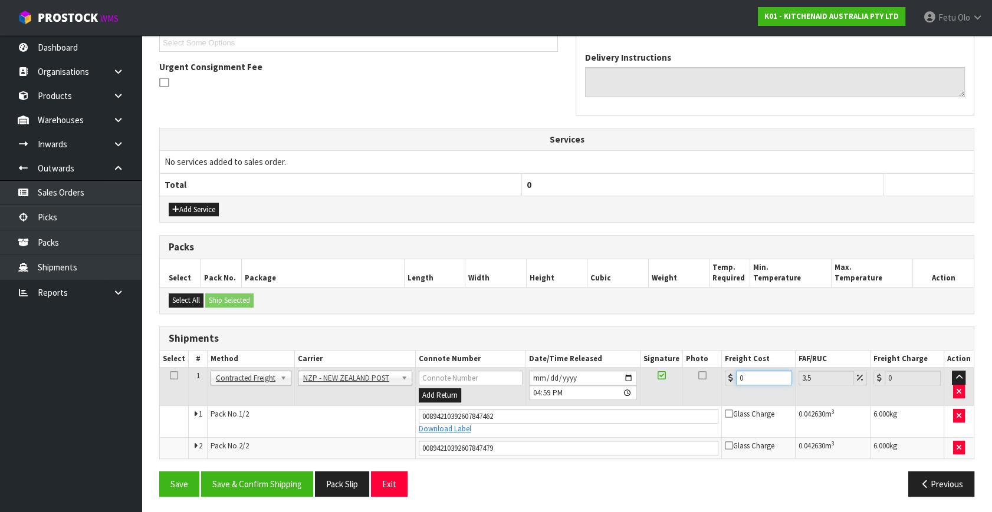
drag, startPoint x: 748, startPoint y: 380, endPoint x: 469, endPoint y: 471, distance: 292.7
click at [469, 471] on div "From Address CONTRACT WAREHOUSING & LOGISTICS [STREET_ADDRESS] Combined Orders …" at bounding box center [566, 202] width 815 height 605
click at [271, 496] on div "Save Save & Confirm Shipping Pack Slip Exit Previous" at bounding box center [566, 489] width 832 height 34
click at [287, 479] on button "Save & Confirm Shipping" at bounding box center [257, 484] width 112 height 25
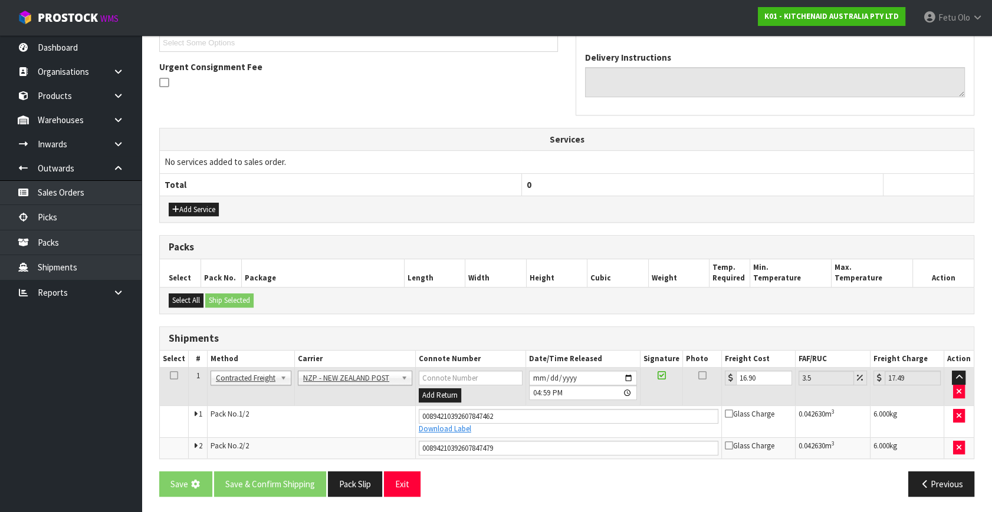
scroll to position [0, 0]
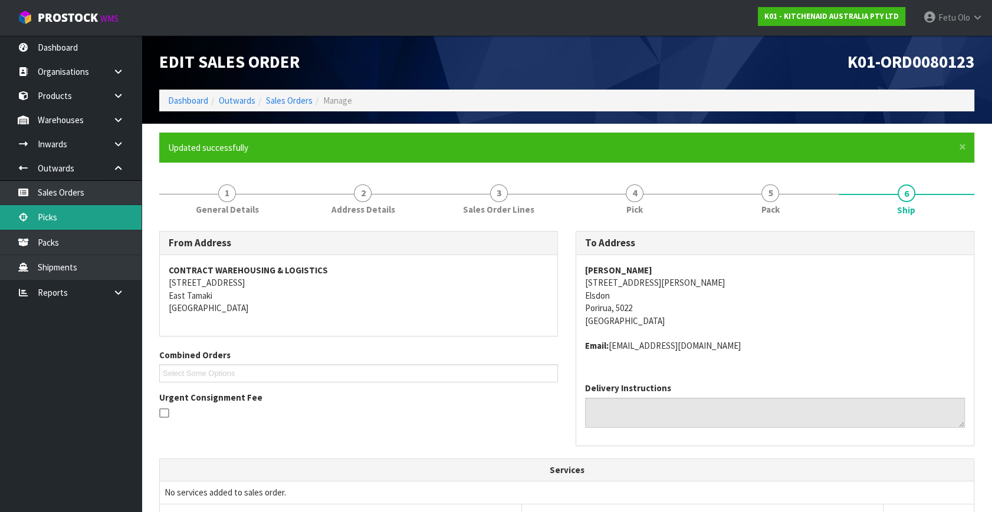
click at [44, 219] on link "Picks" at bounding box center [70, 217] width 141 height 24
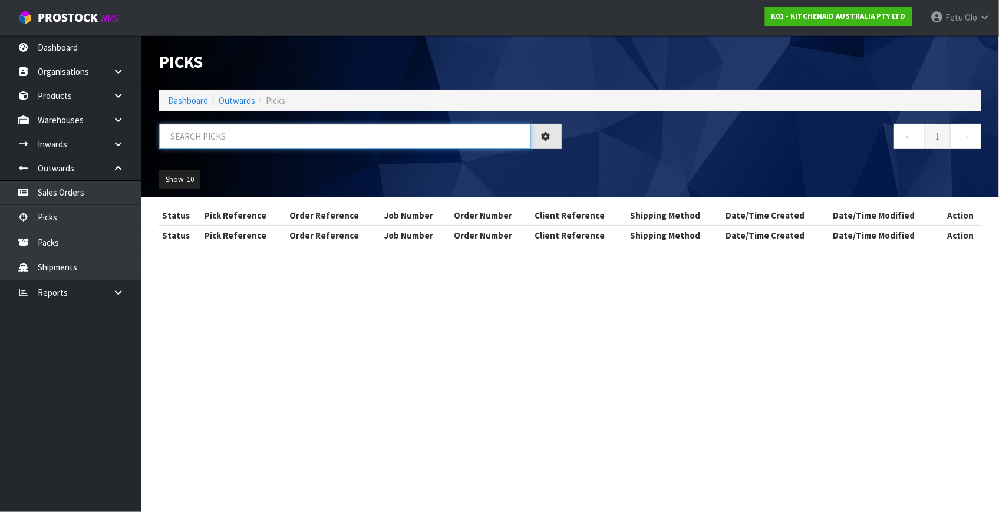
click at [234, 131] on input "text" at bounding box center [345, 136] width 372 height 25
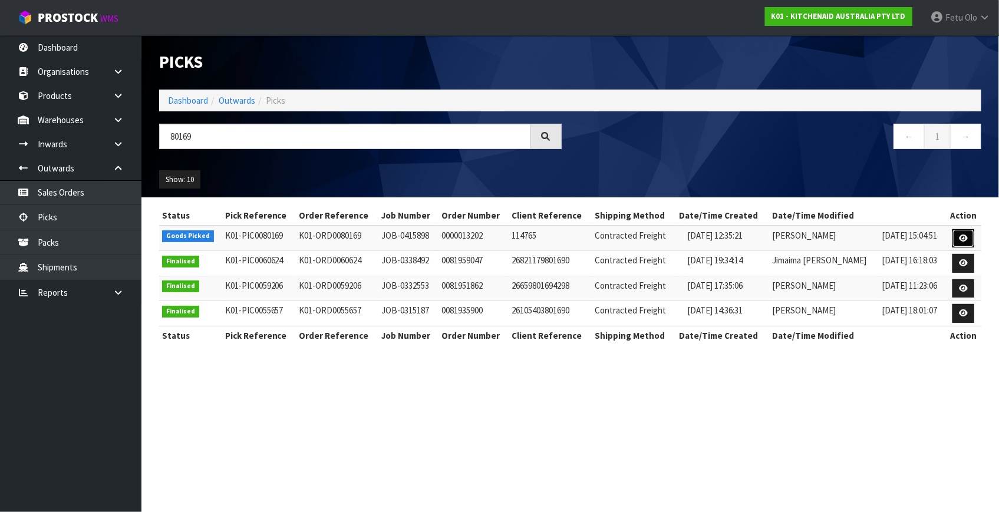
click at [957, 240] on link at bounding box center [964, 238] width 22 height 19
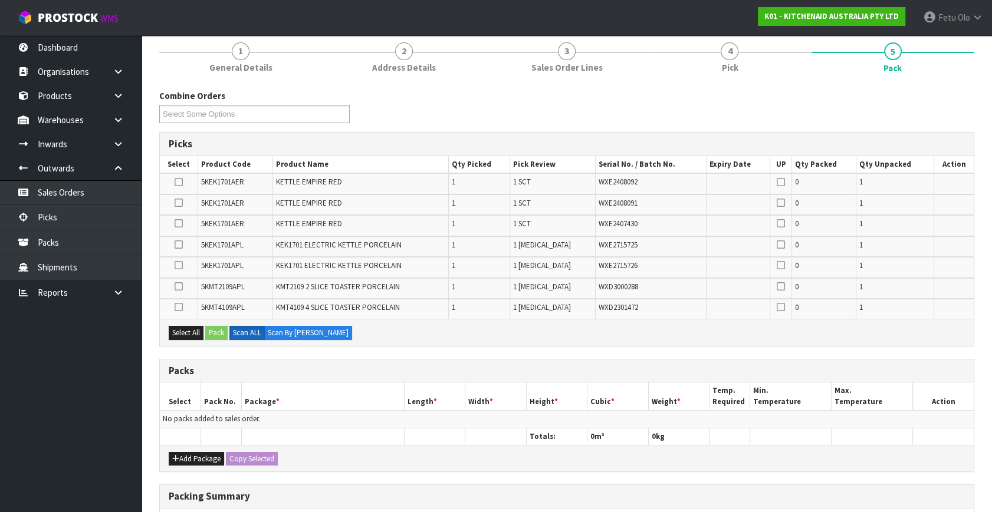
scroll to position [160, 0]
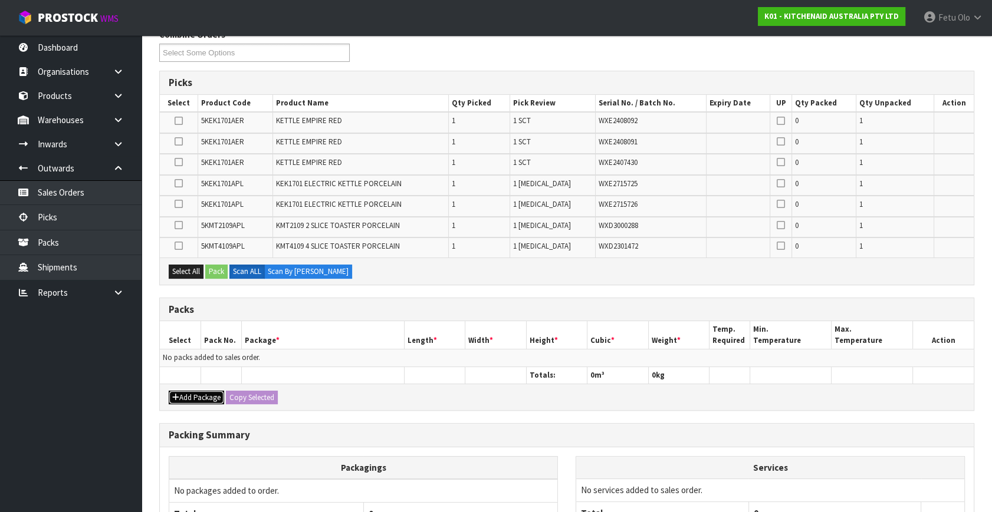
drag, startPoint x: 188, startPoint y: 393, endPoint x: 179, endPoint y: 386, distance: 11.3
click at [188, 393] on button "Add Package" at bounding box center [196, 398] width 55 height 14
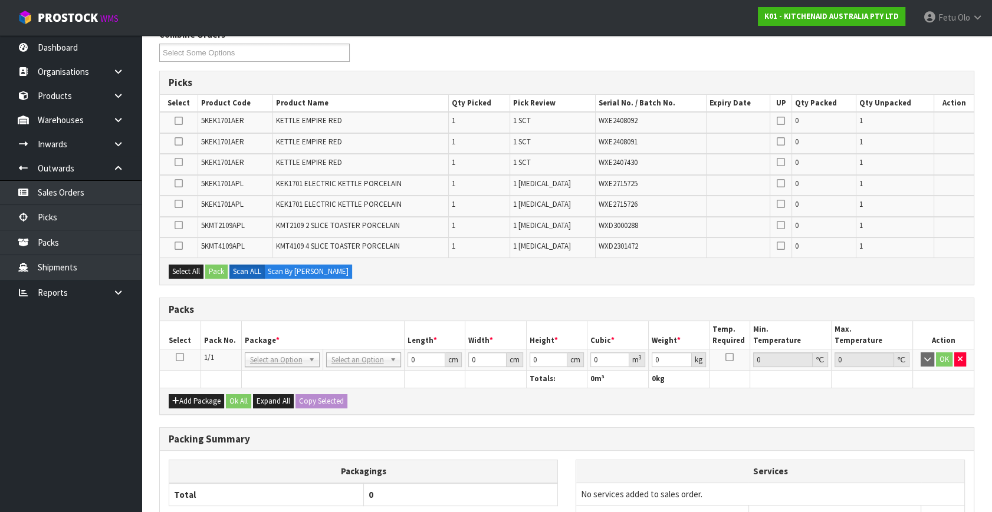
click at [176, 357] on icon at bounding box center [180, 357] width 8 height 1
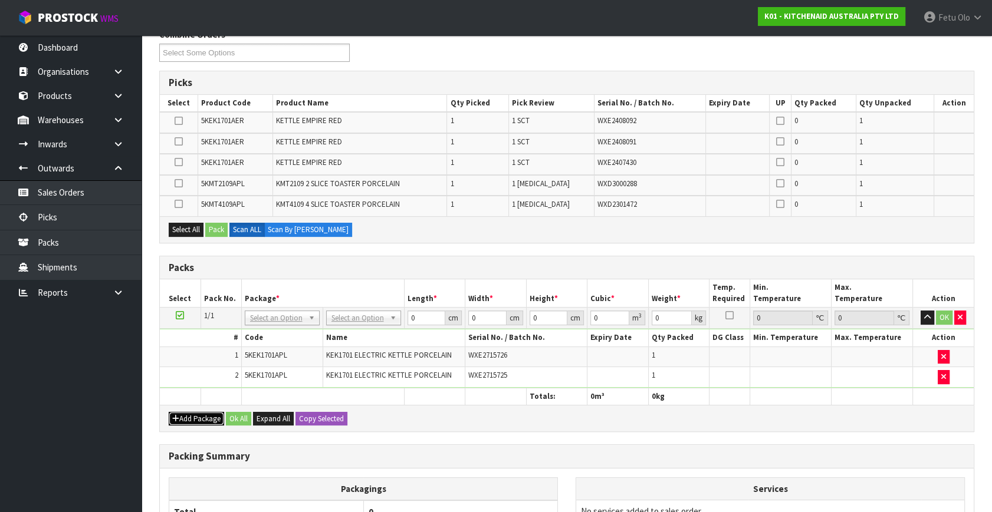
click at [182, 413] on button "Add Package" at bounding box center [196, 419] width 55 height 14
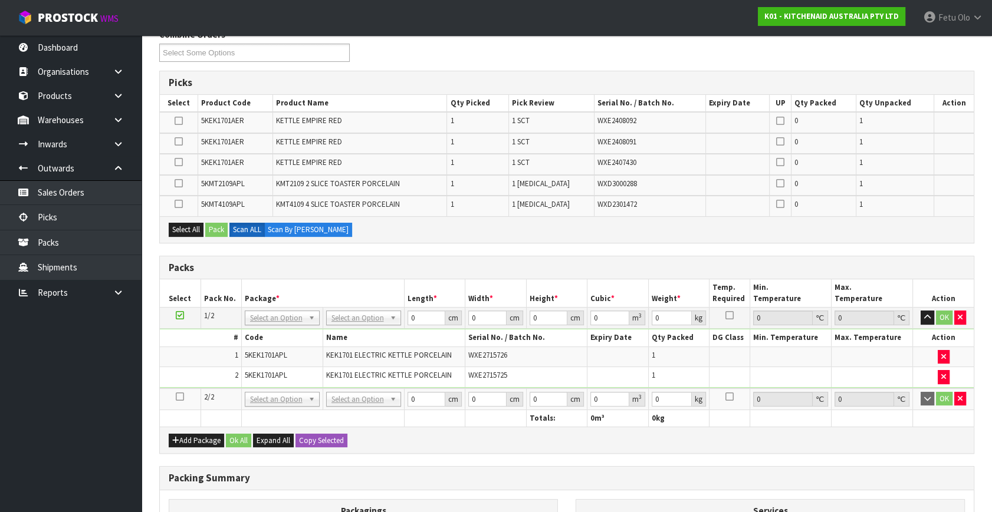
click at [182, 397] on icon at bounding box center [180, 397] width 8 height 1
click at [88, 413] on ul "Dashboard Organisations Clients Consignees Carriers Products Categories Serial …" at bounding box center [70, 273] width 141 height 477
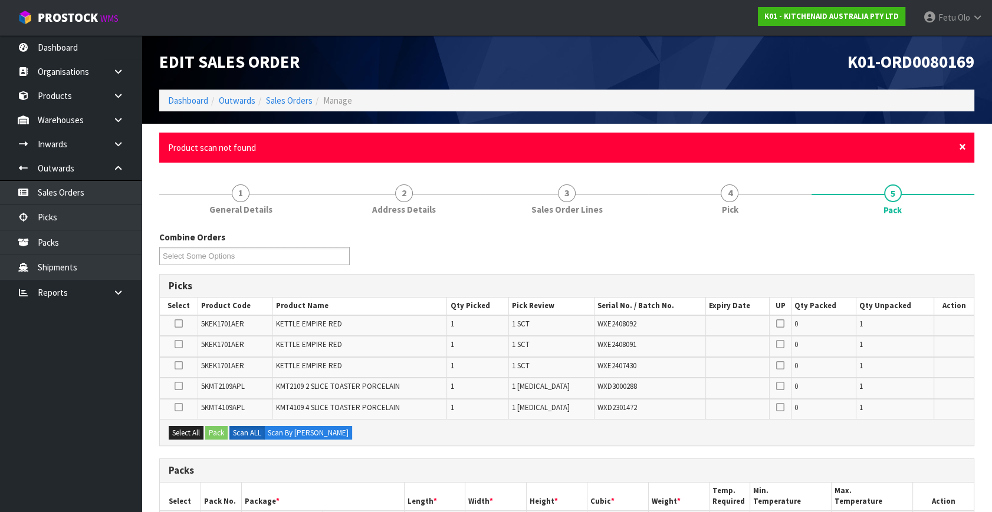
click at [963, 143] on span "×" at bounding box center [962, 147] width 7 height 17
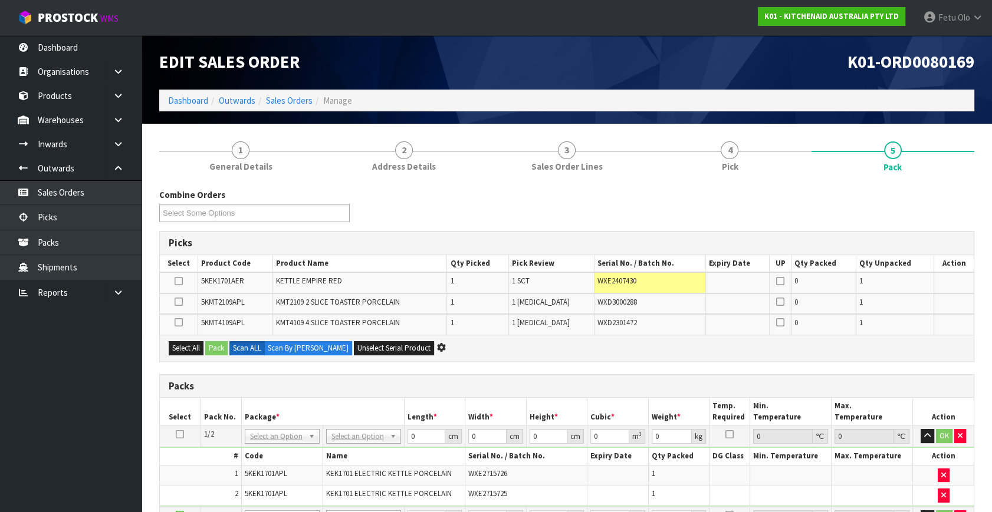
scroll to position [268, 0]
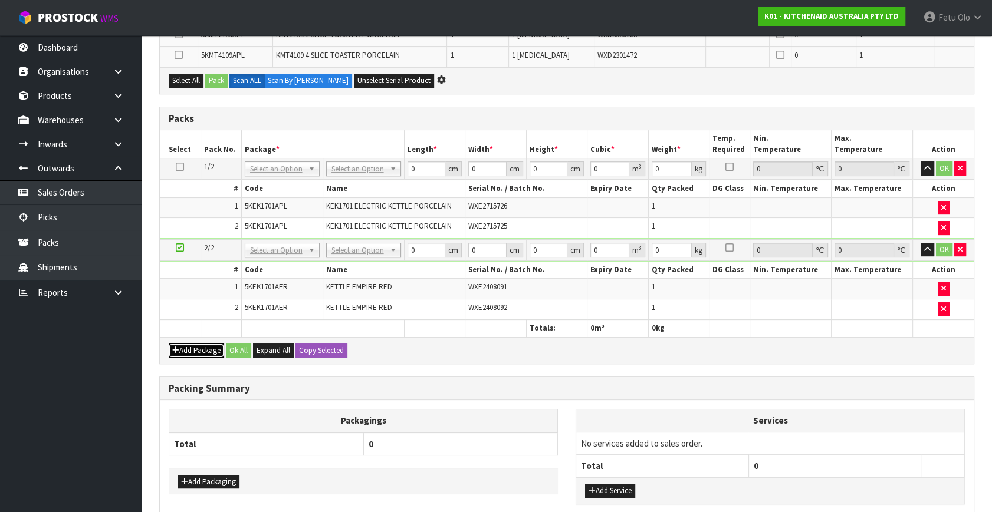
click at [185, 345] on button "Add Package" at bounding box center [196, 351] width 55 height 14
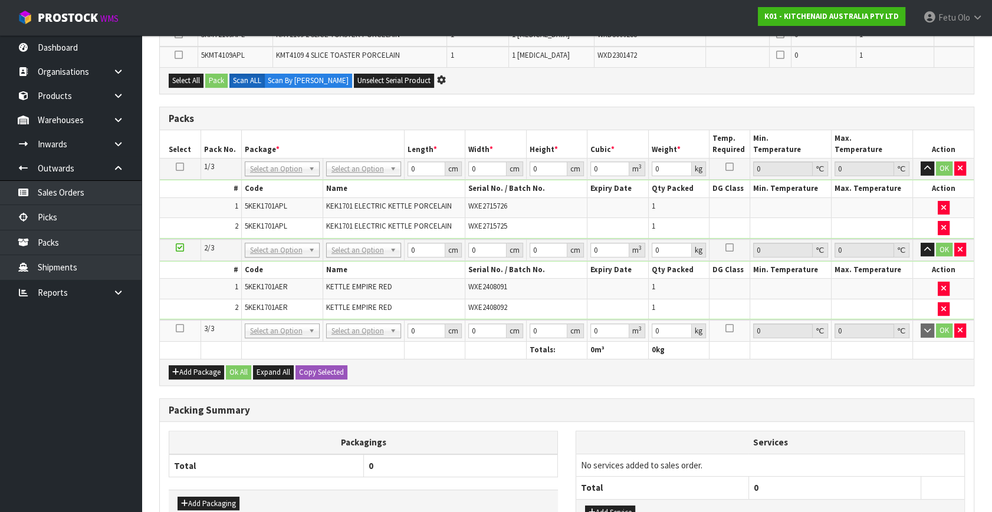
click at [180, 328] on icon at bounding box center [180, 328] width 8 height 1
click at [958, 330] on icon "button" at bounding box center [959, 331] width 5 height 8
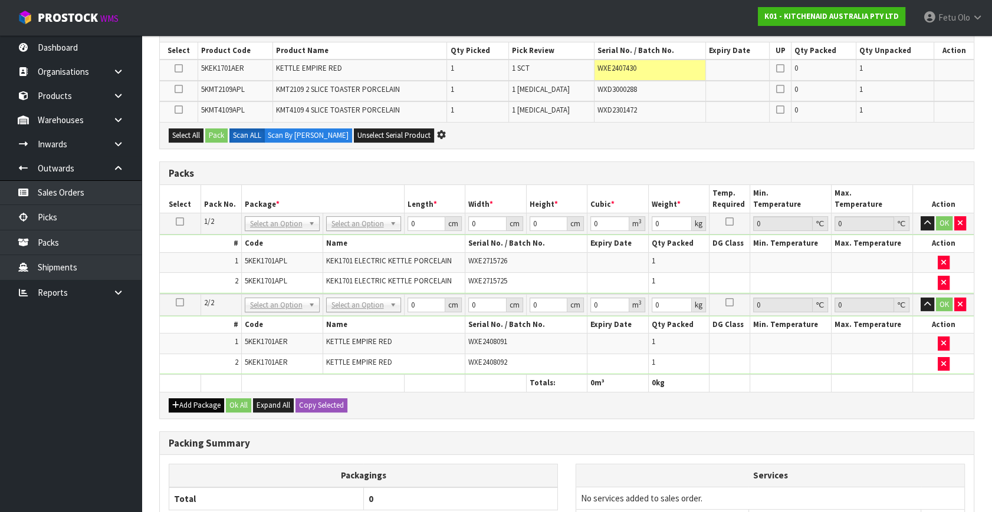
scroll to position [214, 0]
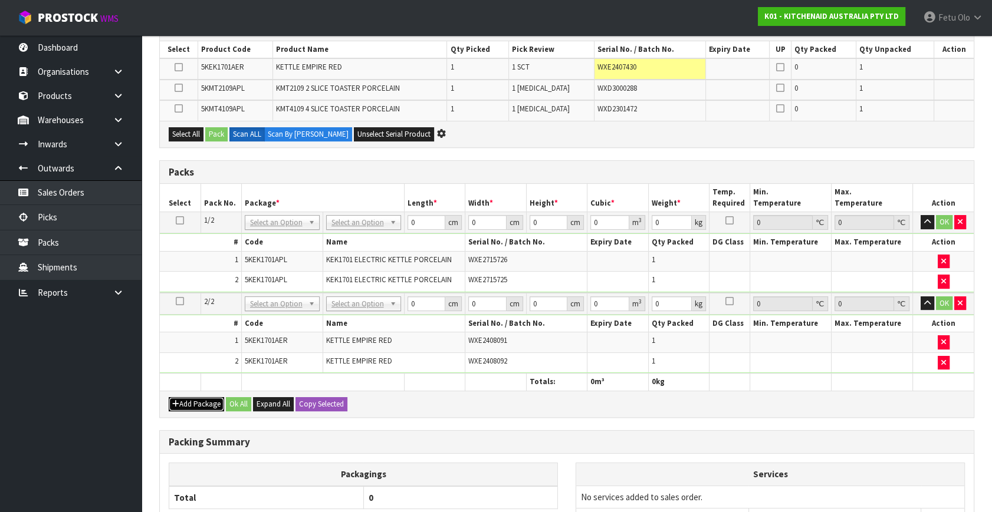
click at [181, 403] on button "Add Package" at bounding box center [196, 404] width 55 height 14
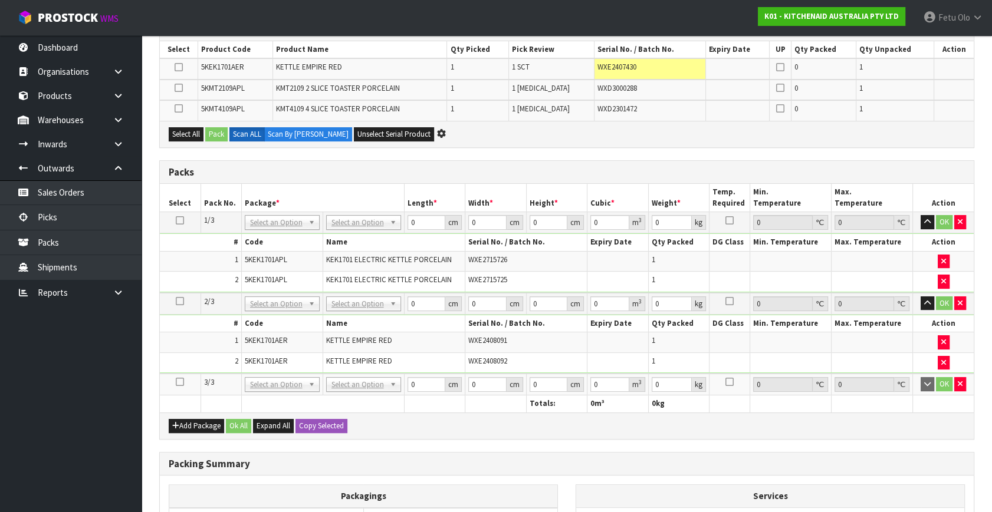
click at [174, 374] on td at bounding box center [180, 385] width 41 height 22
click at [173, 378] on td at bounding box center [180, 385] width 41 height 22
click at [177, 382] on icon at bounding box center [180, 382] width 8 height 1
click at [963, 383] on button "button" at bounding box center [960, 384] width 12 height 14
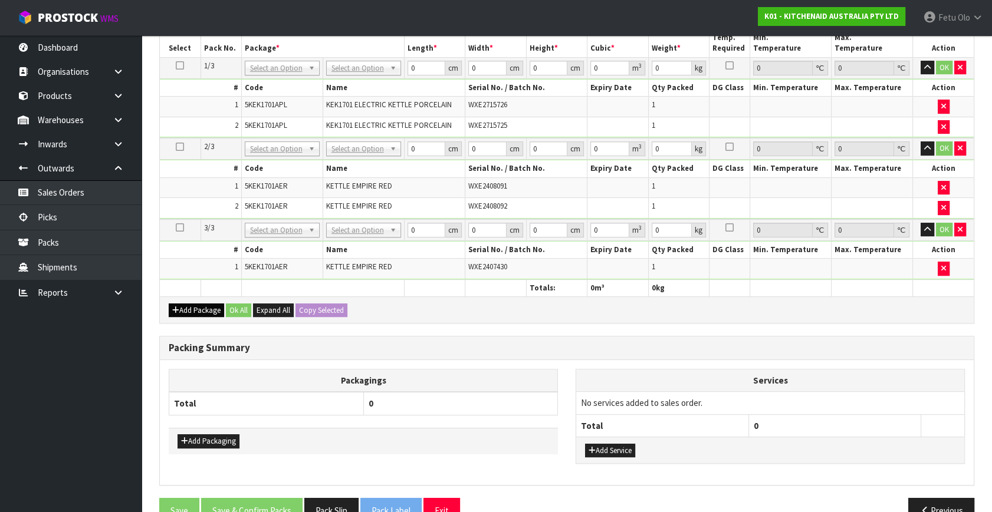
scroll to position [373, 0]
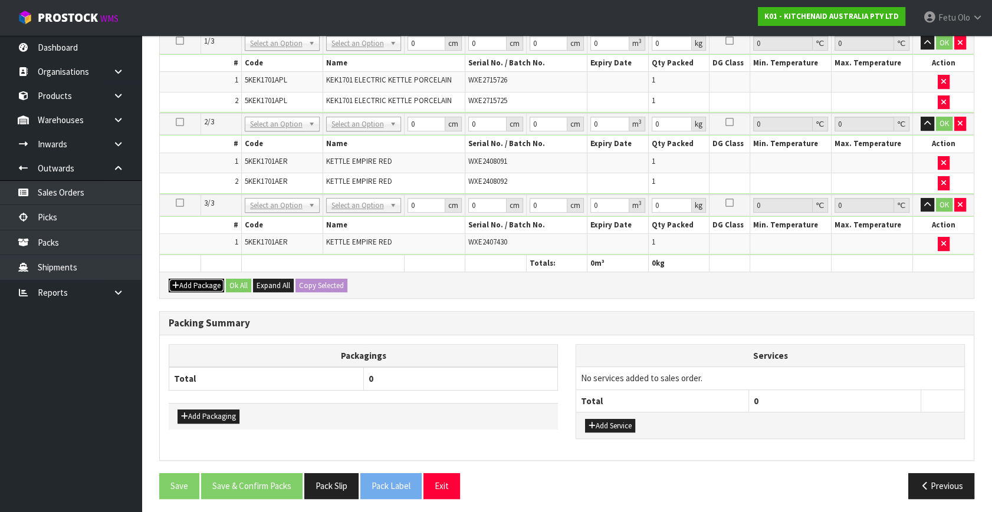
drag, startPoint x: 178, startPoint y: 282, endPoint x: 178, endPoint y: 272, distance: 10.0
click at [178, 282] on icon "button" at bounding box center [175, 286] width 7 height 8
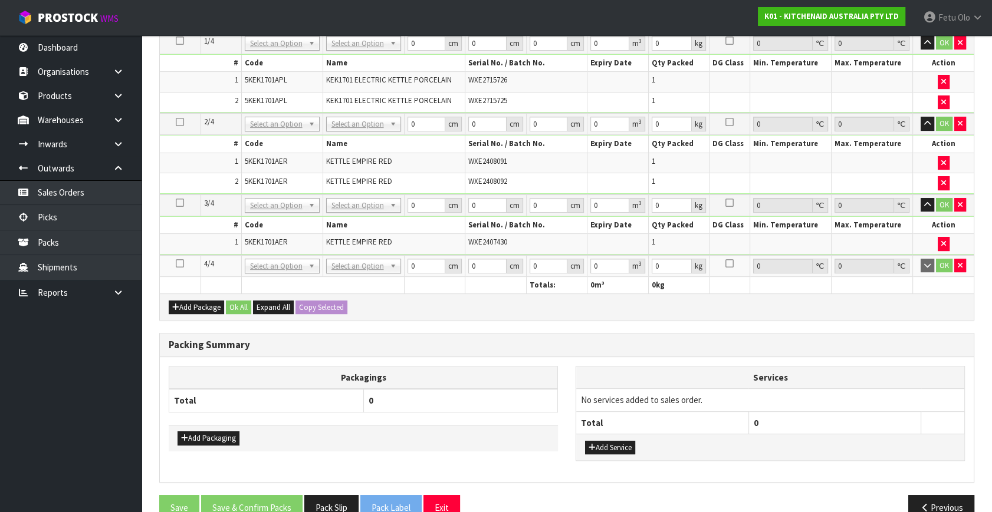
click at [180, 255] on td at bounding box center [180, 266] width 41 height 22
click at [179, 264] on icon at bounding box center [180, 264] width 8 height 1
click at [50, 381] on ul "Dashboard Organisations Clients Consignees Carriers Products Categories Serial …" at bounding box center [70, 273] width 141 height 477
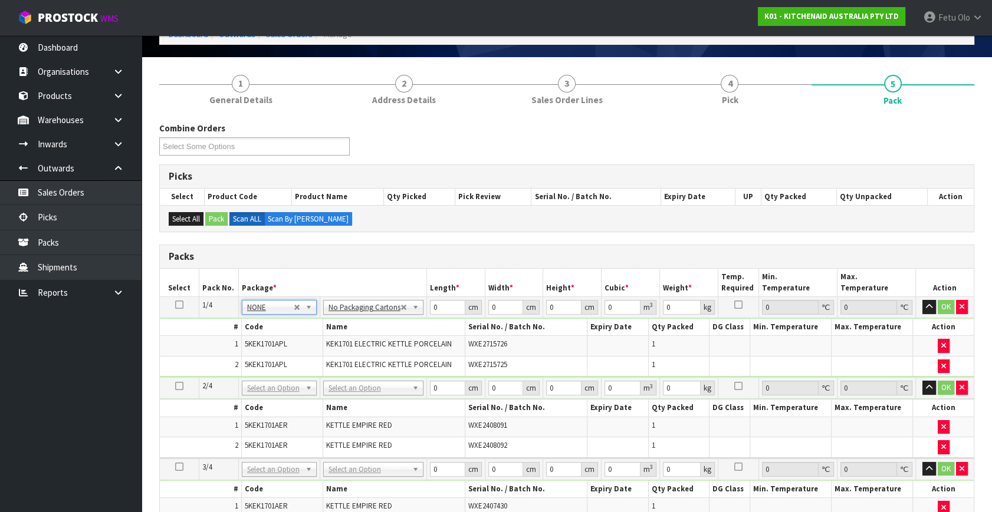
scroll to position [117, 0]
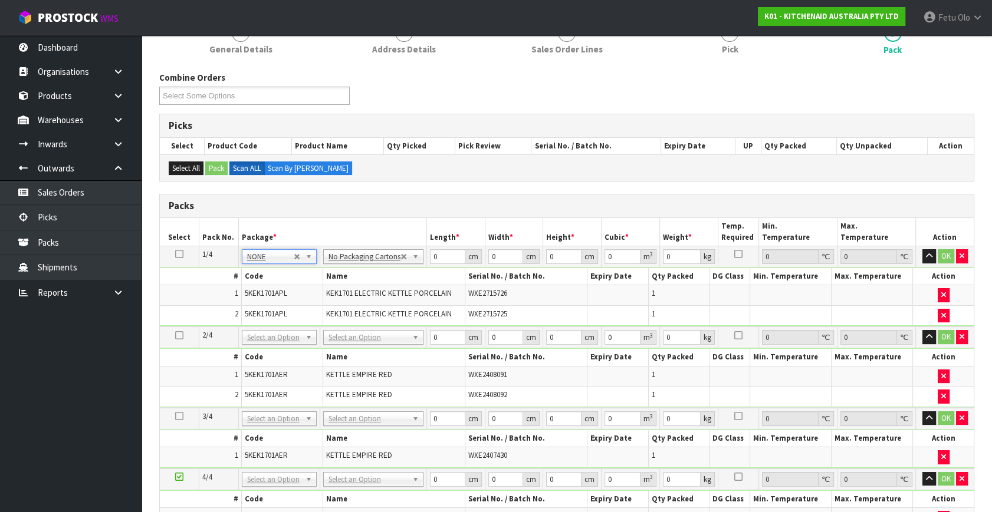
drag, startPoint x: 278, startPoint y: 335, endPoint x: 276, endPoint y: 343, distance: 8.4
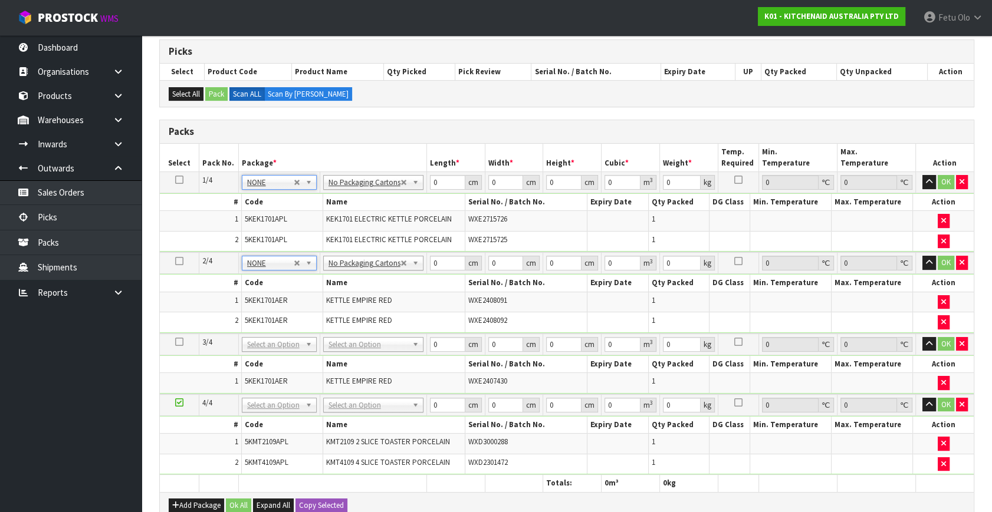
scroll to position [278, 0]
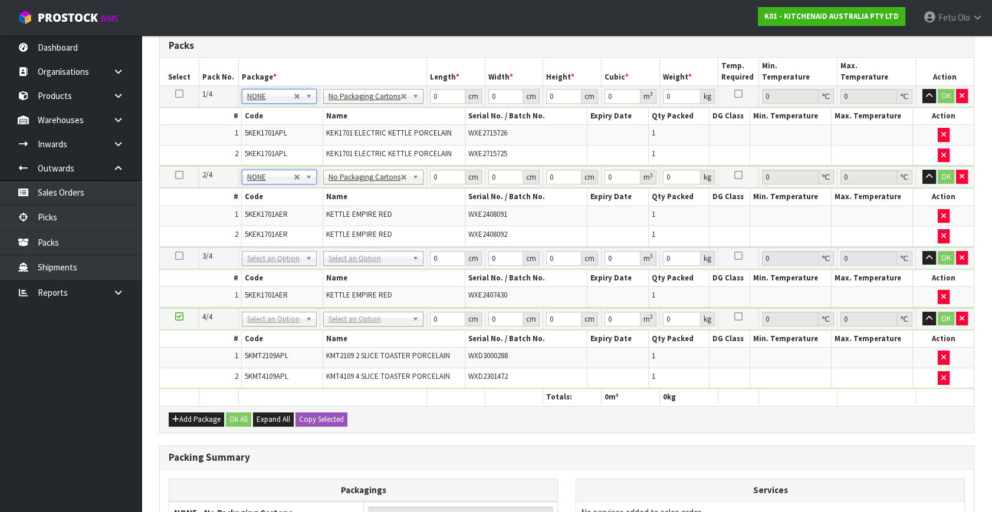
drag, startPoint x: 286, startPoint y: 257, endPoint x: 269, endPoint y: 269, distance: 20.8
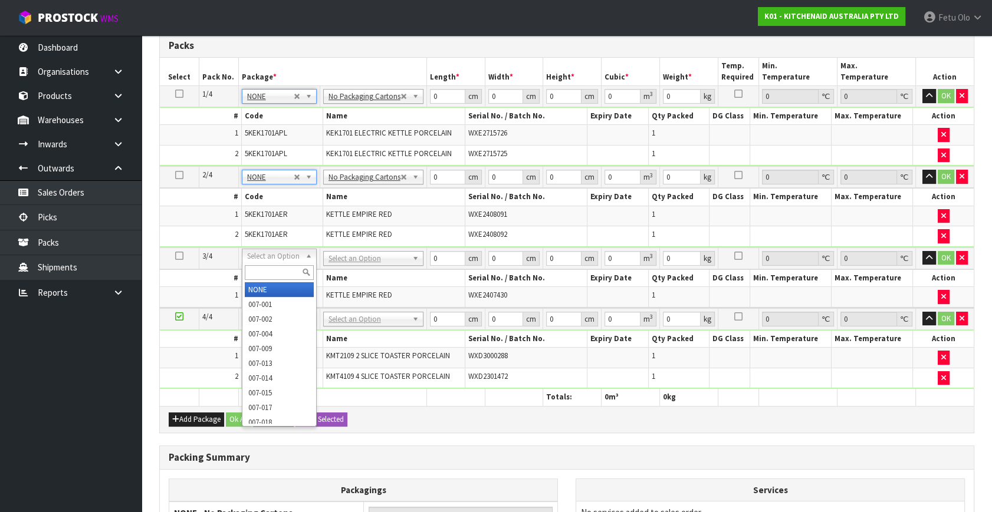
click at [269, 269] on input "text" at bounding box center [279, 272] width 69 height 15
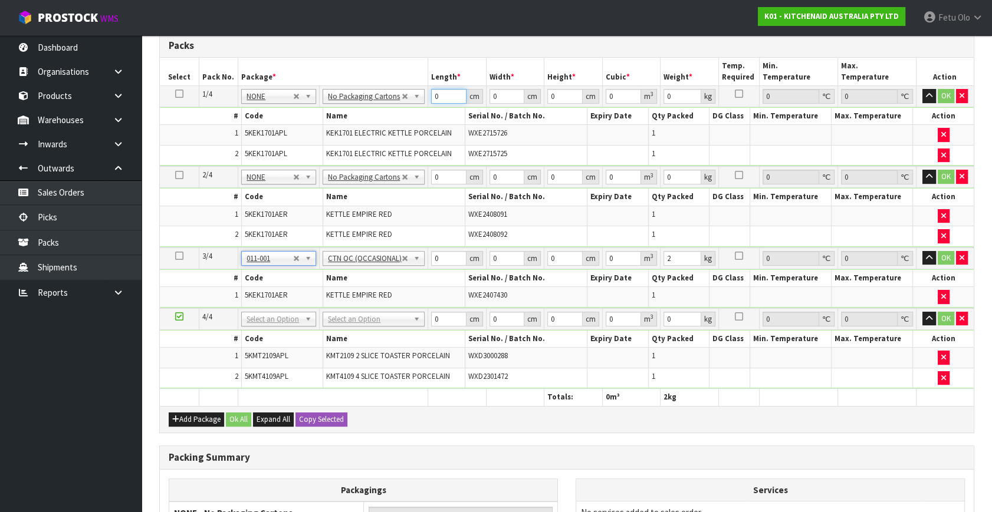
drag, startPoint x: 443, startPoint y: 98, endPoint x: 363, endPoint y: 127, distance: 85.4
click at [363, 127] on tbody "1/4 NONE 007-001 007-002 007-004 007-009 007-013 007-014 007-015 007-017 007-01…" at bounding box center [567, 126] width 814 height 81
click button "OK" at bounding box center [945, 96] width 17 height 14
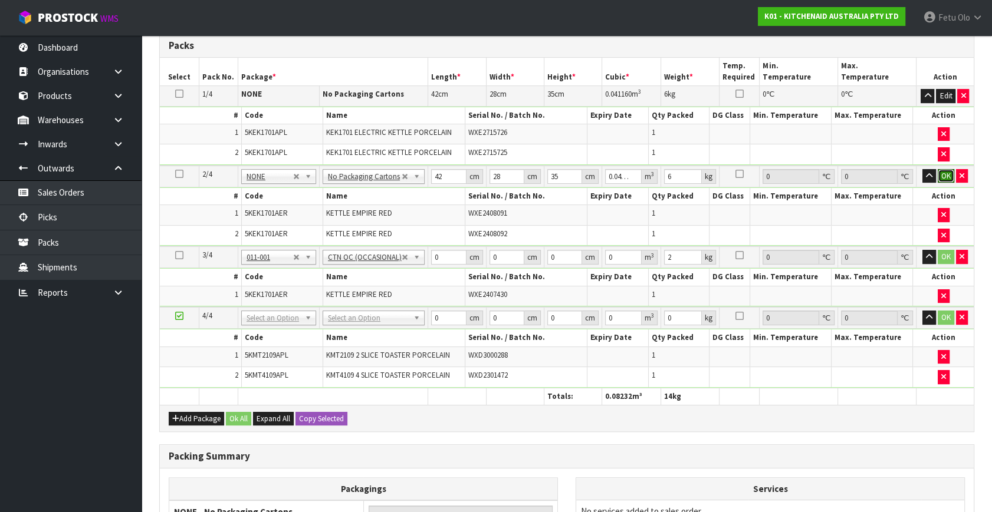
click button "OK" at bounding box center [945, 176] width 17 height 14
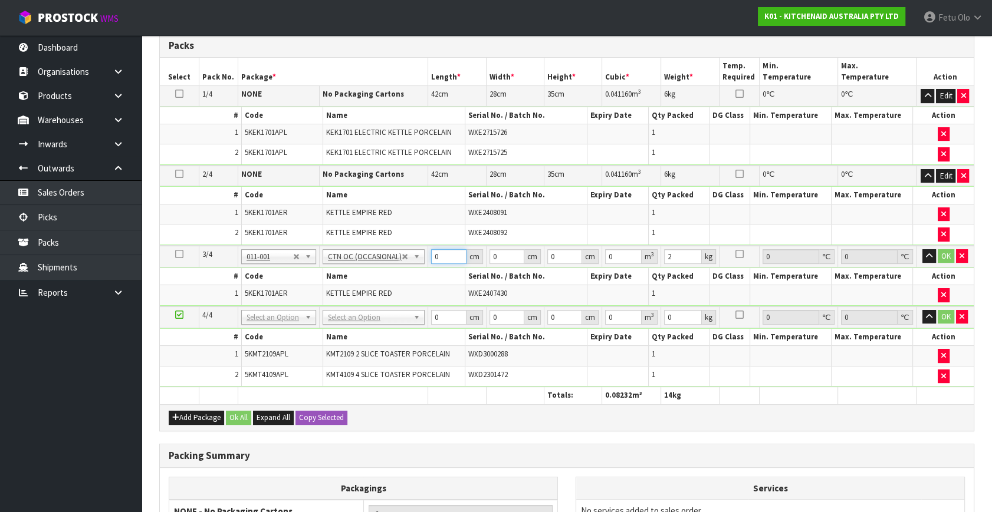
drag, startPoint x: 439, startPoint y: 255, endPoint x: 342, endPoint y: 281, distance: 100.5
click at [342, 281] on tbody "3/4 NONE 007-001 007-002 007-004 007-009 007-013 007-014 007-015 007-017 007-01…" at bounding box center [567, 276] width 814 height 61
click button "OK" at bounding box center [945, 256] width 17 height 14
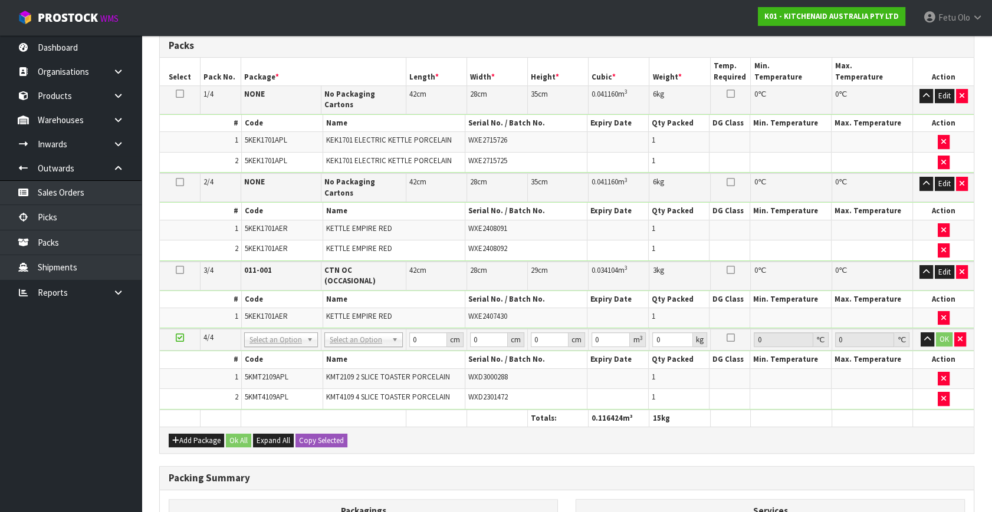
drag, startPoint x: 284, startPoint y: 309, endPoint x: 278, endPoint y: 336, distance: 27.6
click at [275, 331] on input "text" at bounding box center [281, 329] width 68 height 15
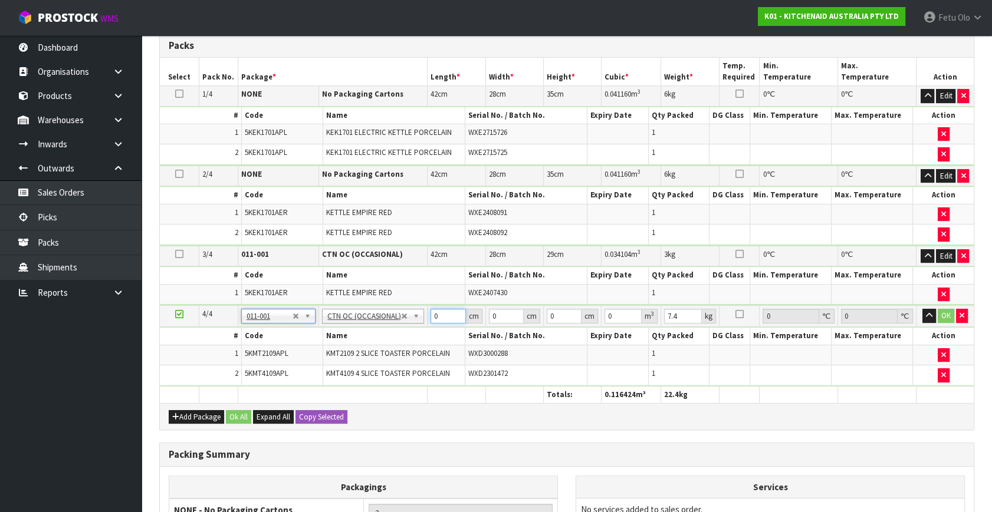
drag, startPoint x: 434, startPoint y: 312, endPoint x: 395, endPoint y: 334, distance: 45.4
click at [395, 334] on tbody "4/4 NONE 007-001 007-002 007-004 007-009 007-013 007-014 007-015 007-017 007-01…" at bounding box center [567, 345] width 814 height 81
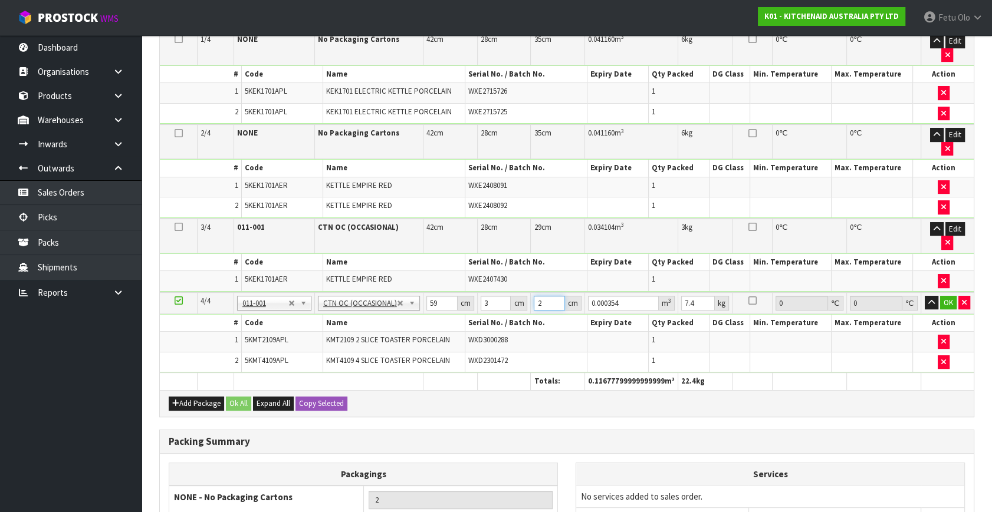
scroll to position [439, 0]
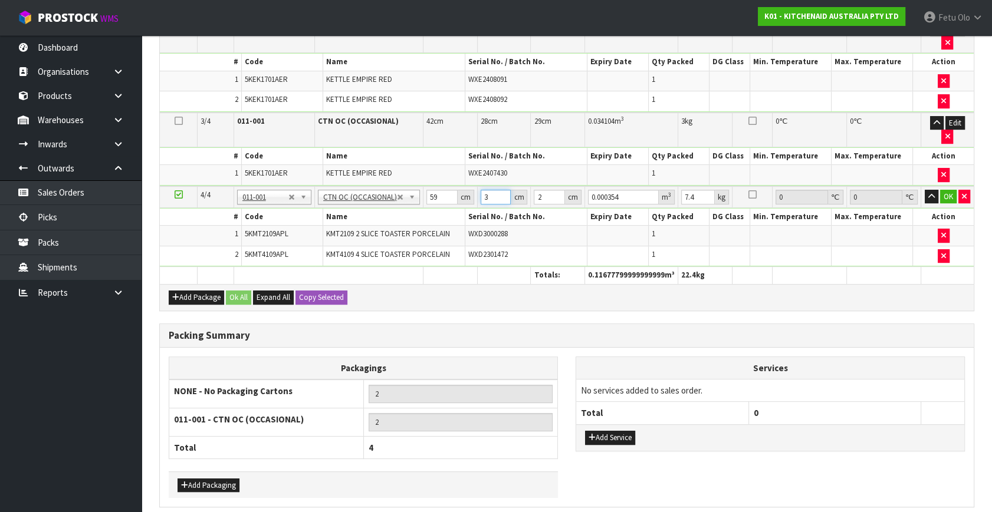
click at [489, 190] on input "3" at bounding box center [495, 197] width 30 height 15
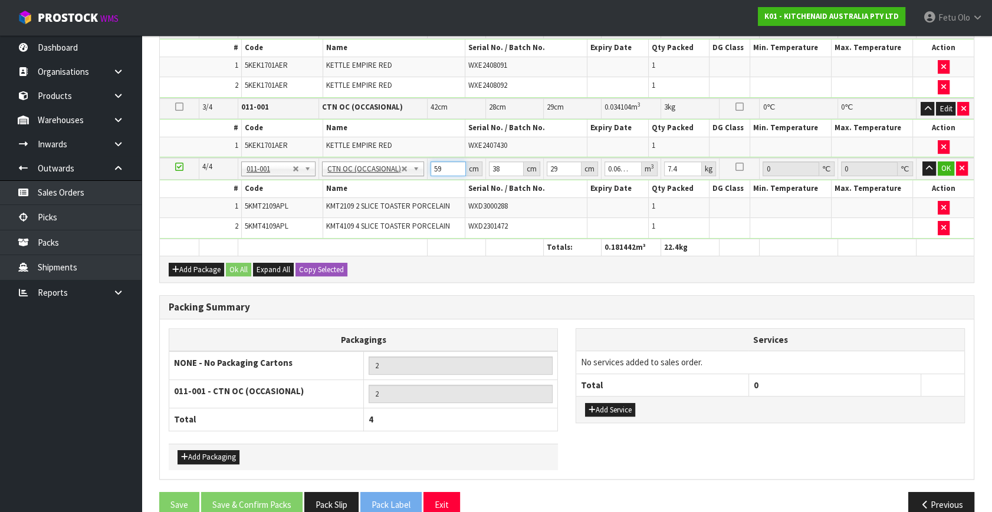
drag, startPoint x: 440, startPoint y: 167, endPoint x: 389, endPoint y: 208, distance: 65.8
click at [389, 208] on tbody "4/4 NONE 007-001 007-002 007-004 007-009 007-013 007-014 007-015 007-017 007-01…" at bounding box center [567, 198] width 814 height 81
click at [943, 163] on button "OK" at bounding box center [945, 169] width 17 height 14
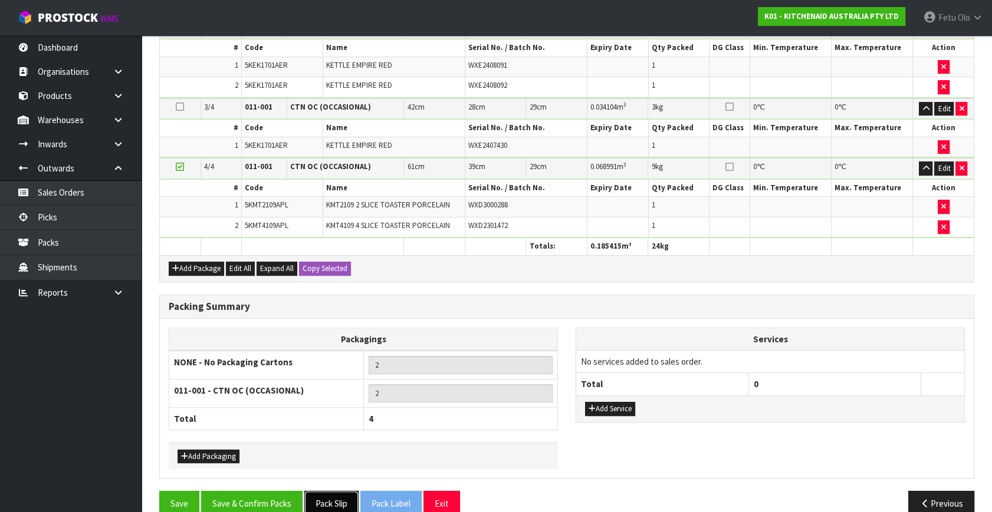
click at [320, 494] on button "Pack Slip" at bounding box center [331, 503] width 54 height 25
click at [255, 491] on button "Save & Confirm Packs" at bounding box center [251, 503] width 101 height 25
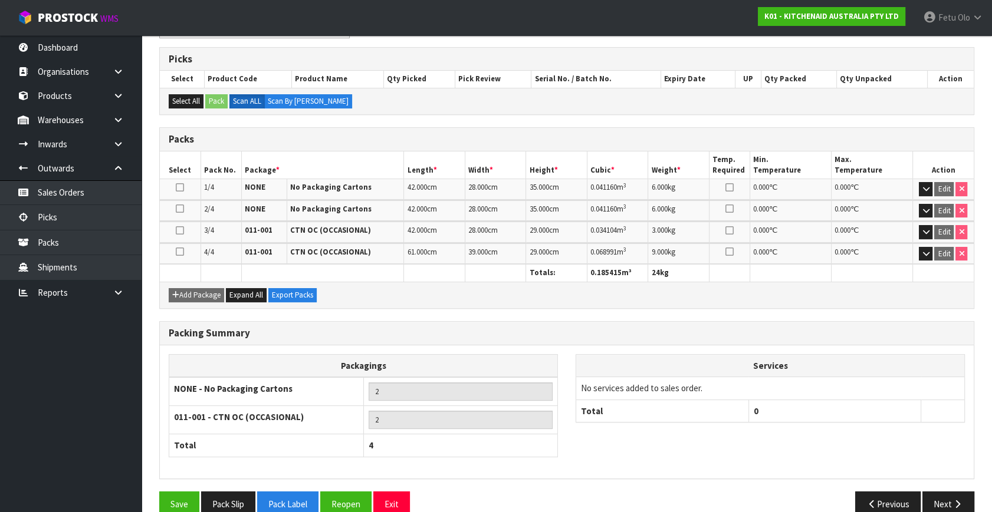
scroll to position [246, 0]
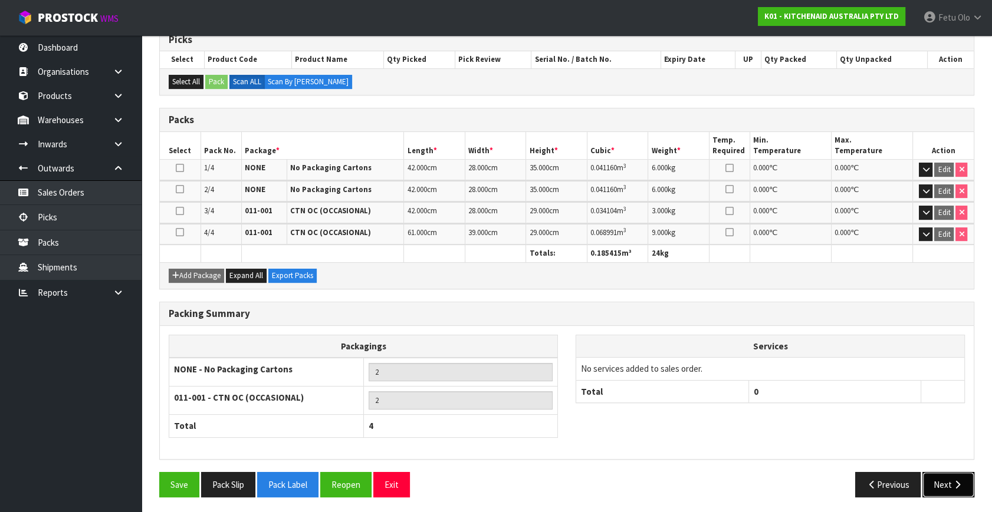
click at [944, 481] on button "Next" at bounding box center [948, 484] width 52 height 25
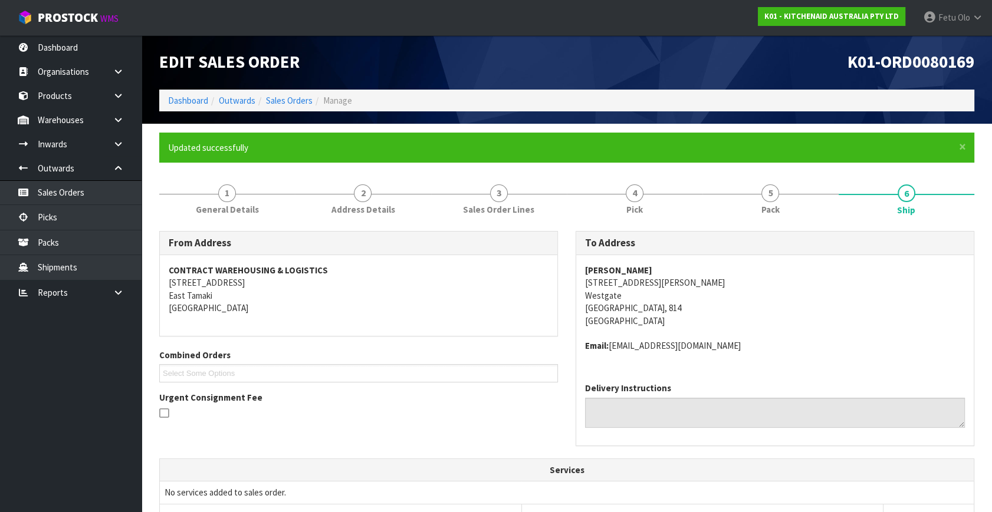
scroll to position [0, 0]
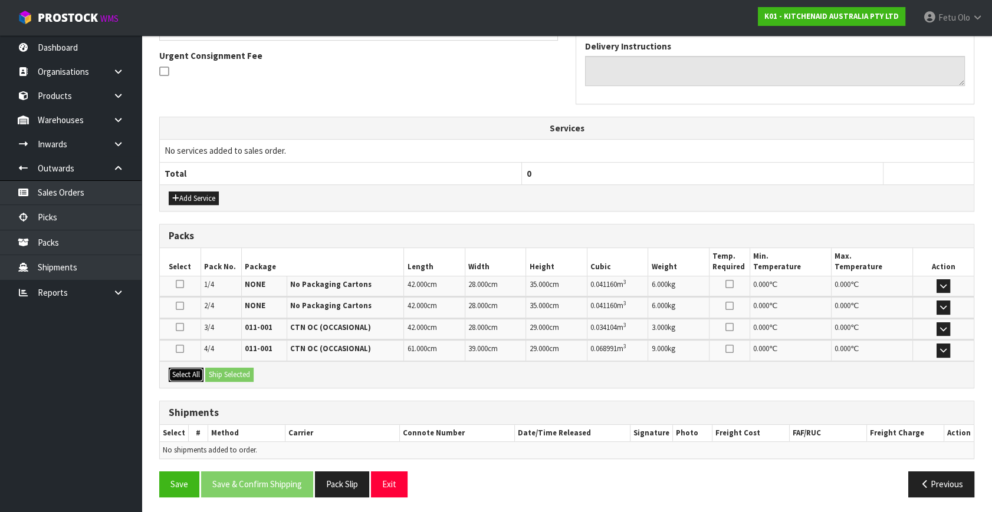
click at [193, 371] on button "Select All" at bounding box center [186, 375] width 35 height 14
click at [230, 368] on button "Ship Selected" at bounding box center [229, 375] width 48 height 14
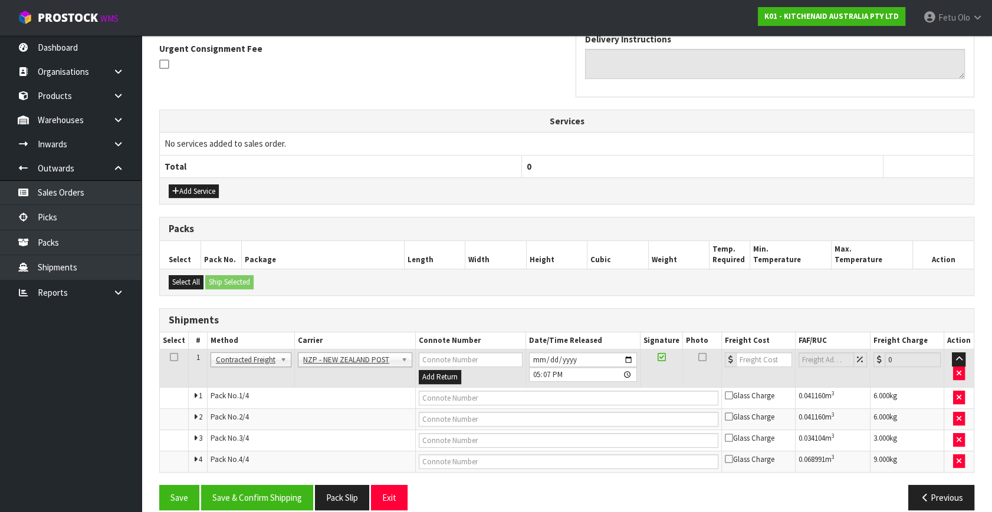
scroll to position [362, 0]
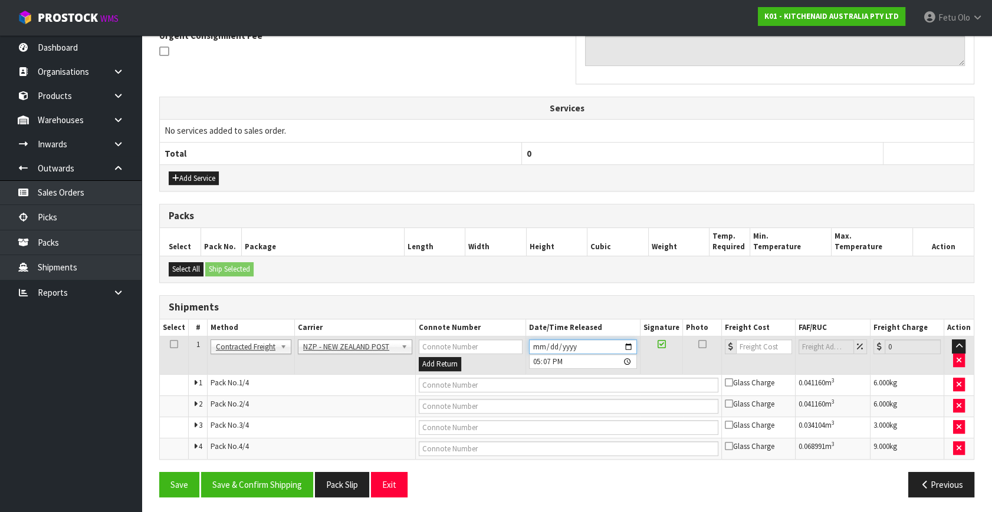
click at [626, 342] on input "[DATE]" at bounding box center [583, 347] width 108 height 15
click at [282, 480] on button "Save & Confirm Shipping" at bounding box center [257, 484] width 112 height 25
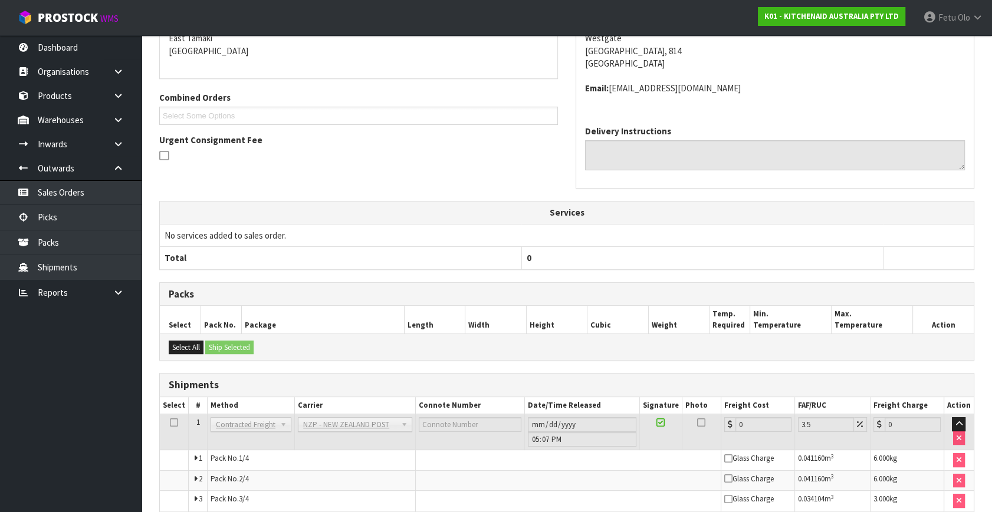
scroll to position [343, 0]
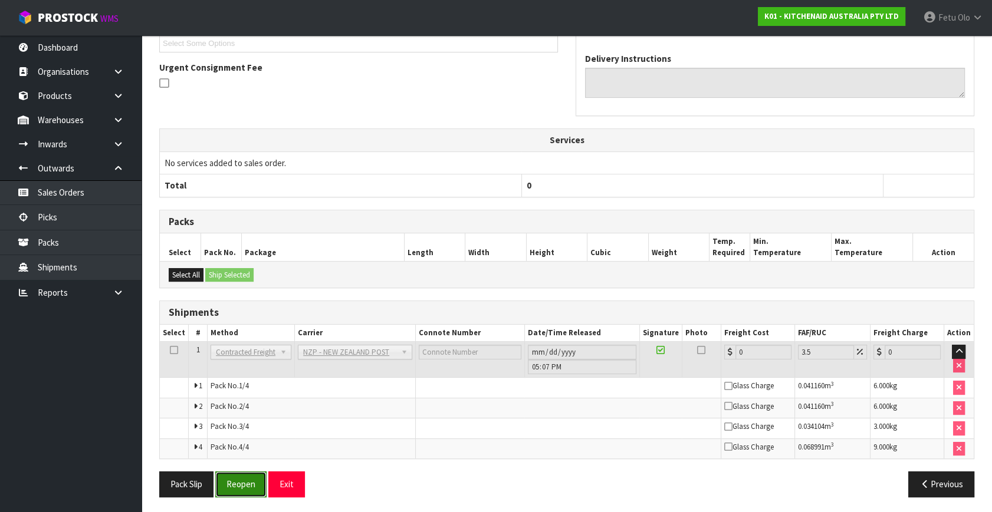
click at [247, 484] on button "Reopen" at bounding box center [240, 484] width 51 height 25
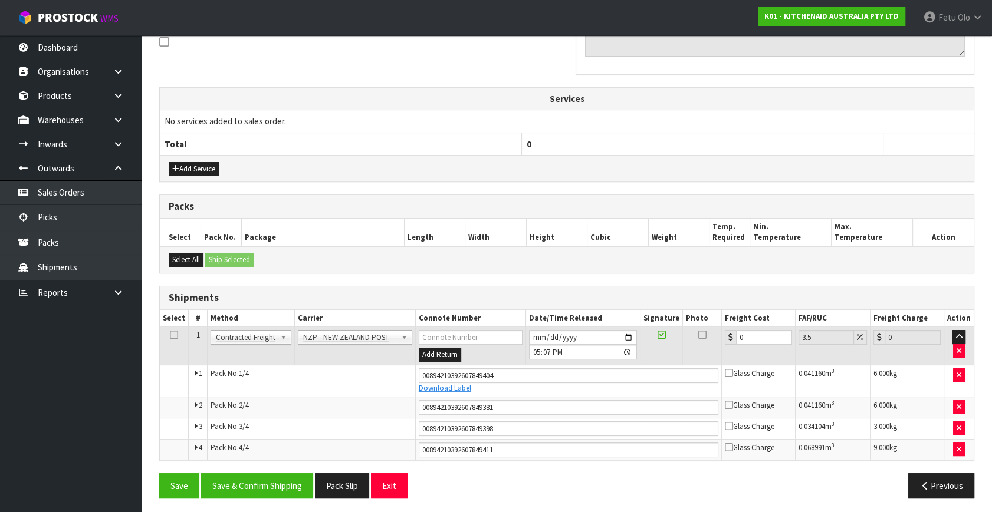
scroll to position [373, 0]
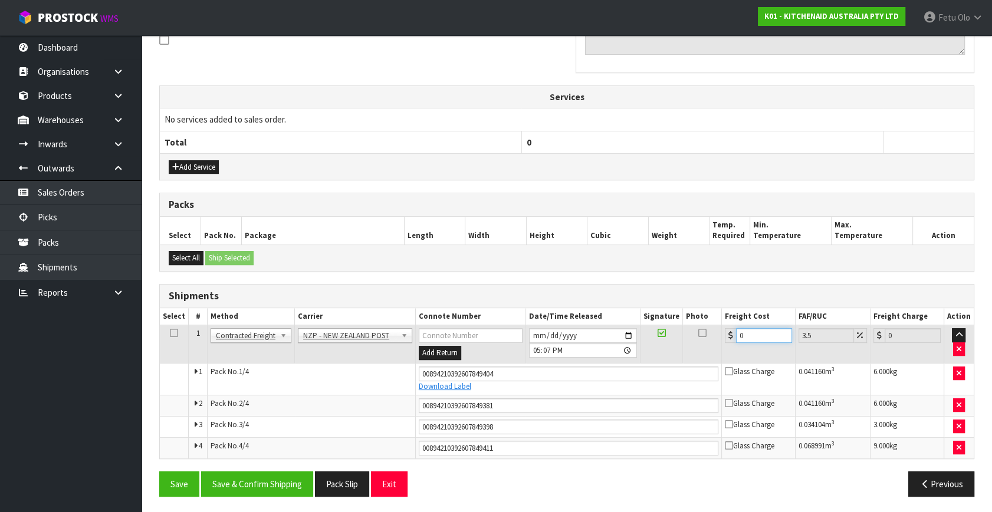
drag, startPoint x: 758, startPoint y: 335, endPoint x: 491, endPoint y: 403, distance: 274.8
click at [491, 403] on tbody "1 Client Local Pickup Customer Local Pickup Company Freight Contracted Freight …" at bounding box center [567, 391] width 814 height 133
click at [248, 480] on button "Save & Confirm Shipping" at bounding box center [257, 484] width 112 height 25
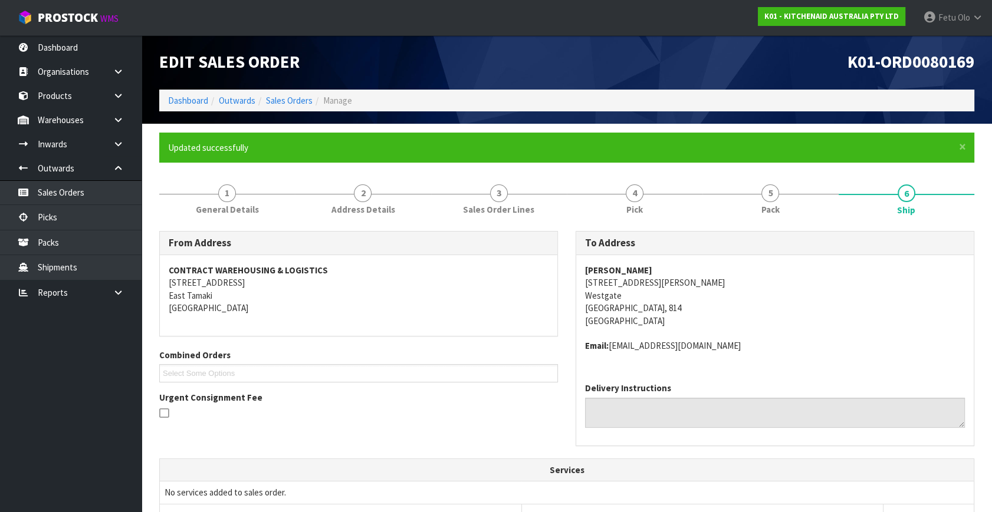
click at [362, 456] on div "From Address CONTRACT WAREHOUSING & LOGISTICS [STREET_ADDRESS] Combined Orders …" at bounding box center [566, 345] width 832 height 228
drag, startPoint x: 362, startPoint y: 456, endPoint x: 407, endPoint y: 477, distance: 49.9
click at [371, 455] on div "From Address CONTRACT WAREHOUSING & LOGISTICS [STREET_ADDRESS] Combined Orders …" at bounding box center [566, 345] width 832 height 228
click at [205, 97] on link "Dashboard" at bounding box center [188, 100] width 40 height 11
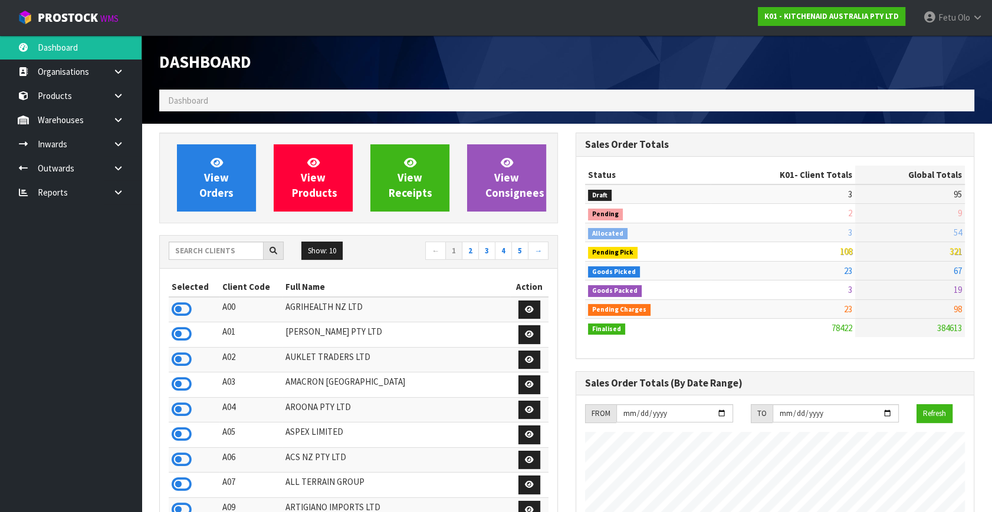
click at [824, 66] on div "Dashboard" at bounding box center [566, 62] width 832 height 54
drag, startPoint x: 30, startPoint y: 212, endPoint x: 43, endPoint y: 207, distance: 13.8
click at [30, 212] on ul "Dashboard Organisations Clients Consignees Carriers Products Categories Serial …" at bounding box center [70, 273] width 141 height 477
click at [118, 164] on icon at bounding box center [118, 168] width 11 height 9
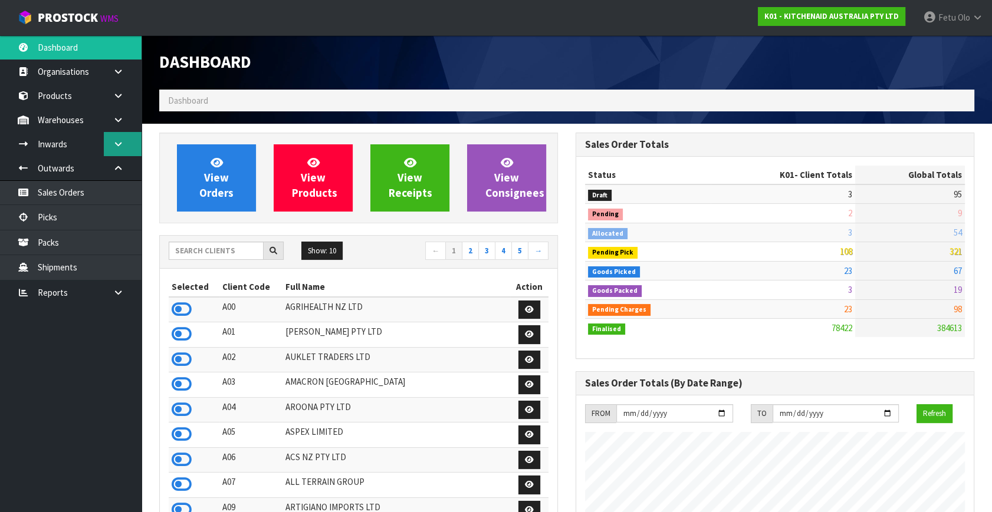
click at [110, 141] on link at bounding box center [123, 144] width 38 height 24
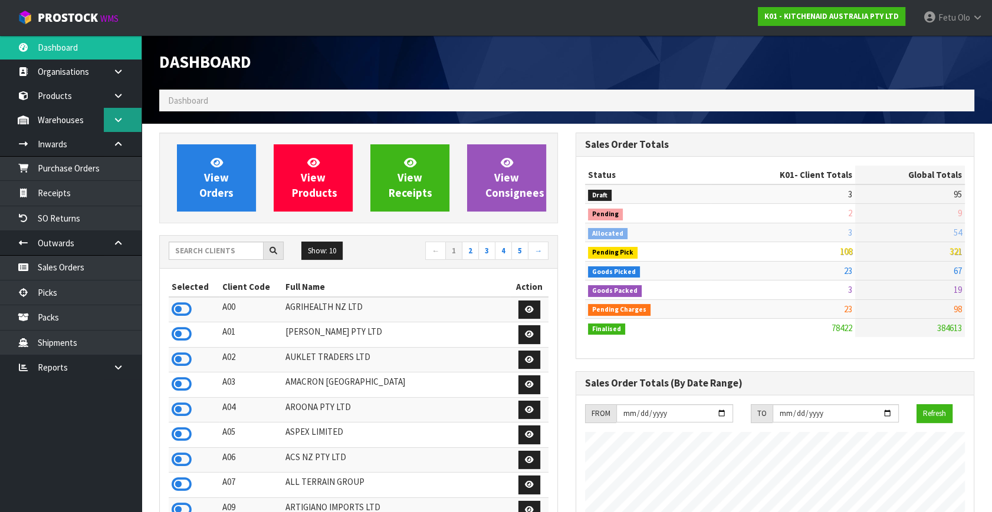
click at [114, 116] on icon at bounding box center [118, 120] width 11 height 9
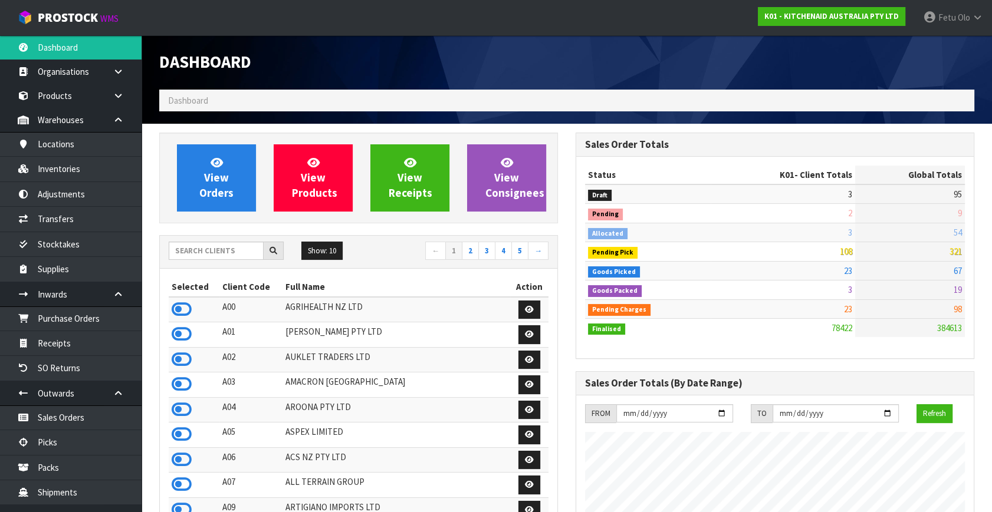
click at [332, 58] on h1 "Dashboard" at bounding box center [358, 62] width 399 height 19
